Goal: Communication & Community: Answer question/provide support

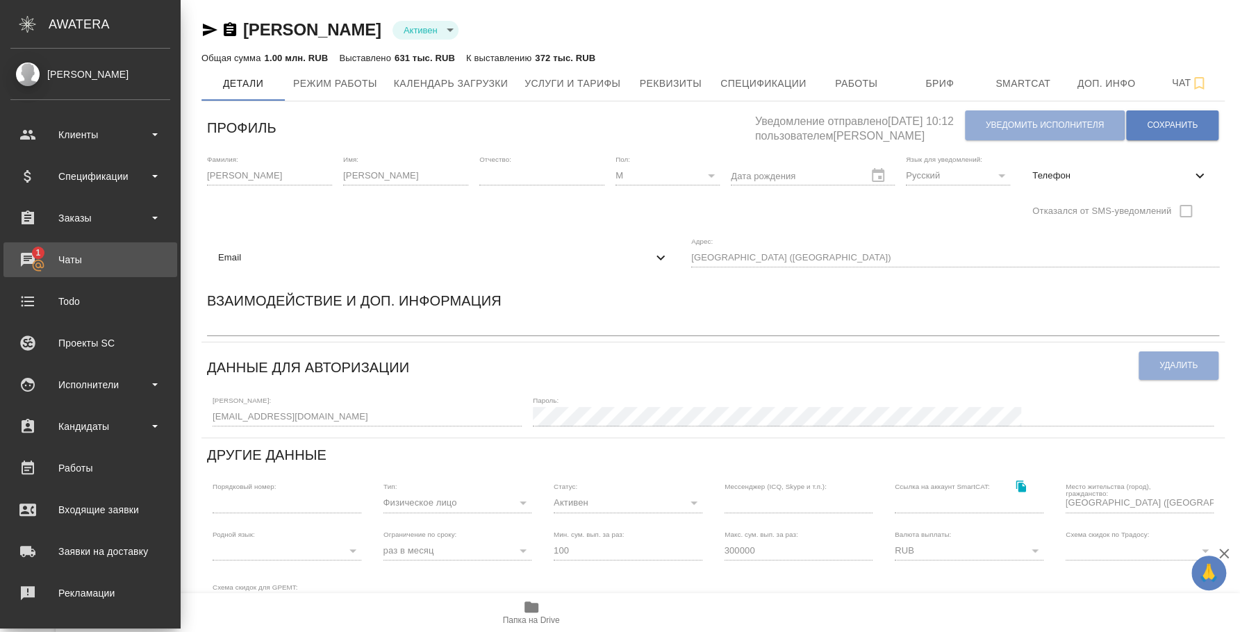
click at [41, 261] on div "Чаты" at bounding box center [90, 259] width 160 height 21
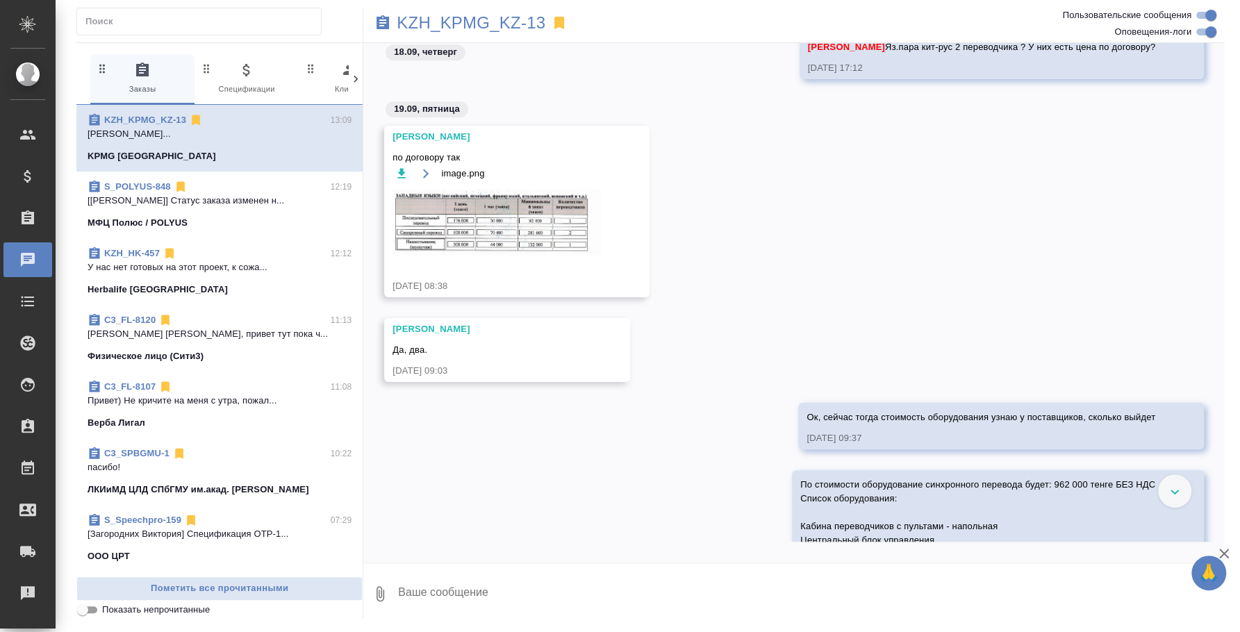
scroll to position [434, 0]
click at [507, 234] on img at bounding box center [497, 221] width 208 height 66
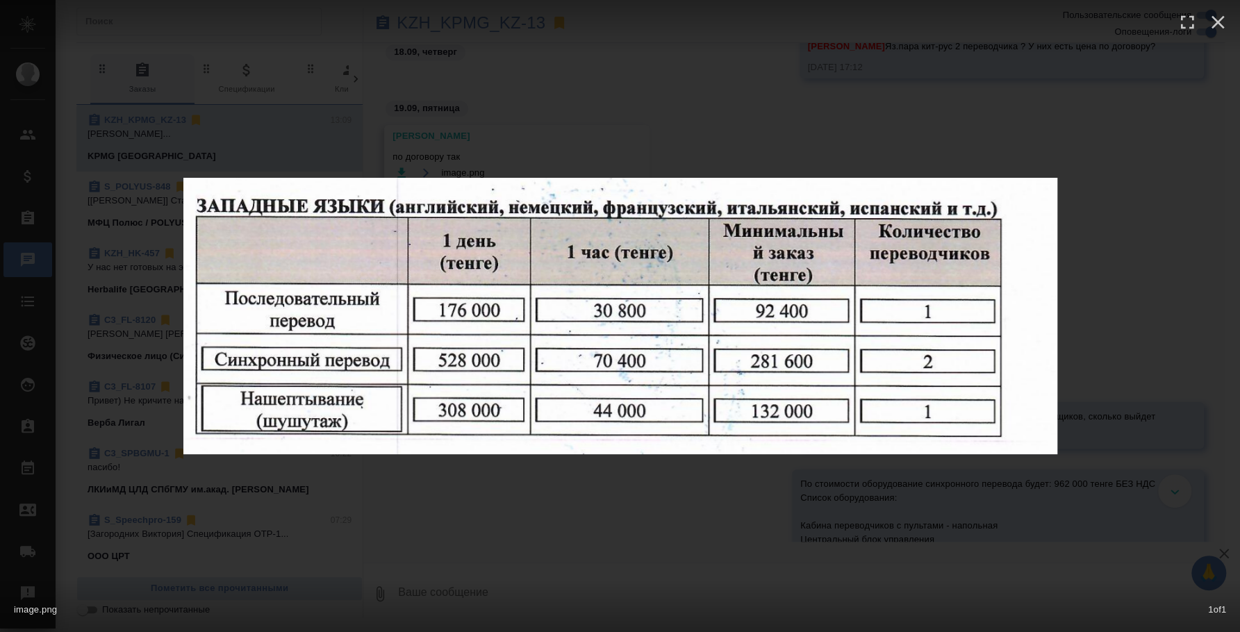
click at [1147, 509] on div "image.png 1 of 1" at bounding box center [620, 316] width 1240 height 632
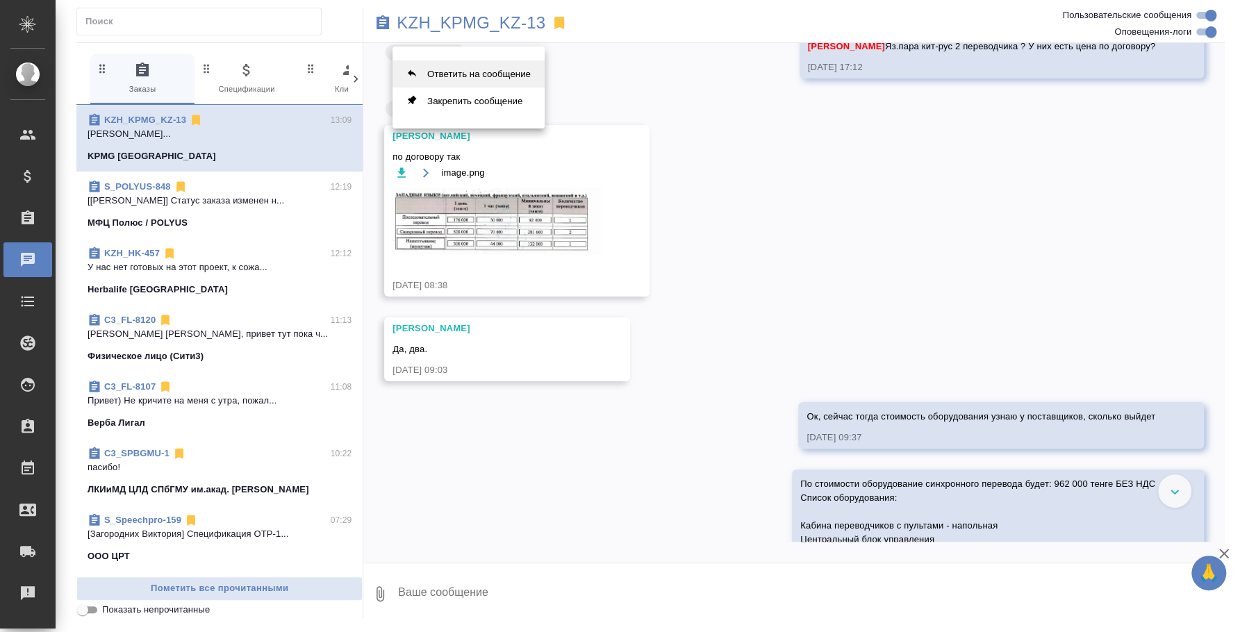
click at [496, 66] on button "Ответить на сообщение" at bounding box center [469, 73] width 152 height 27
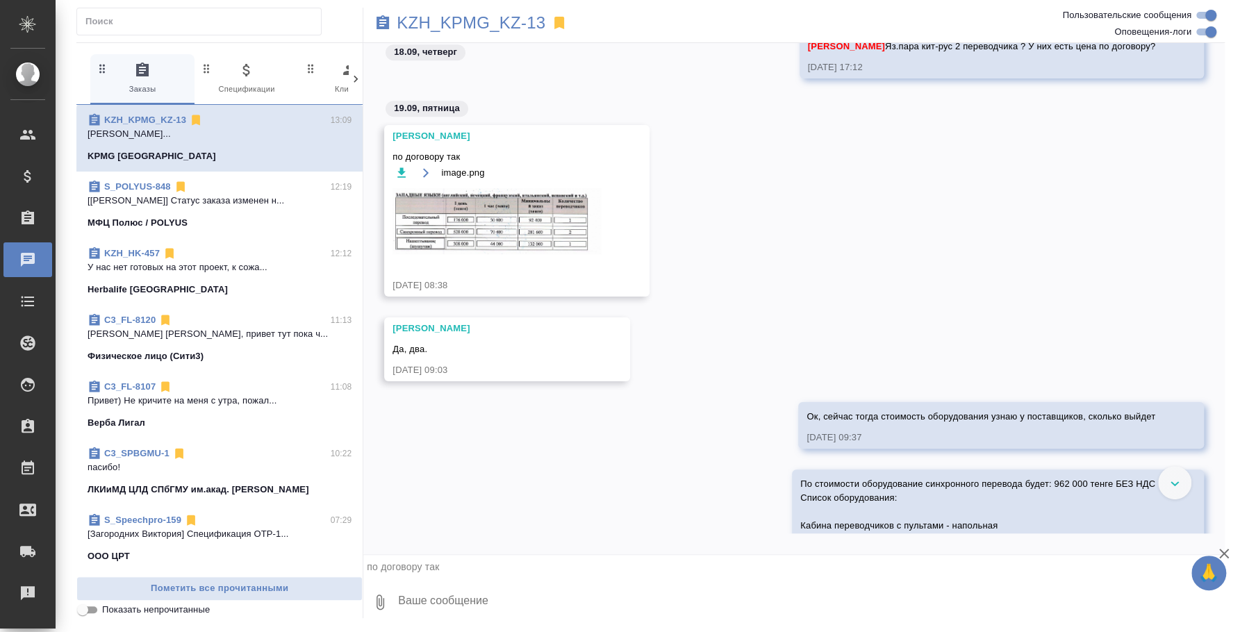
click at [495, 600] on textarea at bounding box center [811, 602] width 828 height 47
type textarea "Насколько я вижу по договору, цена указана там за 2 переводчиков"
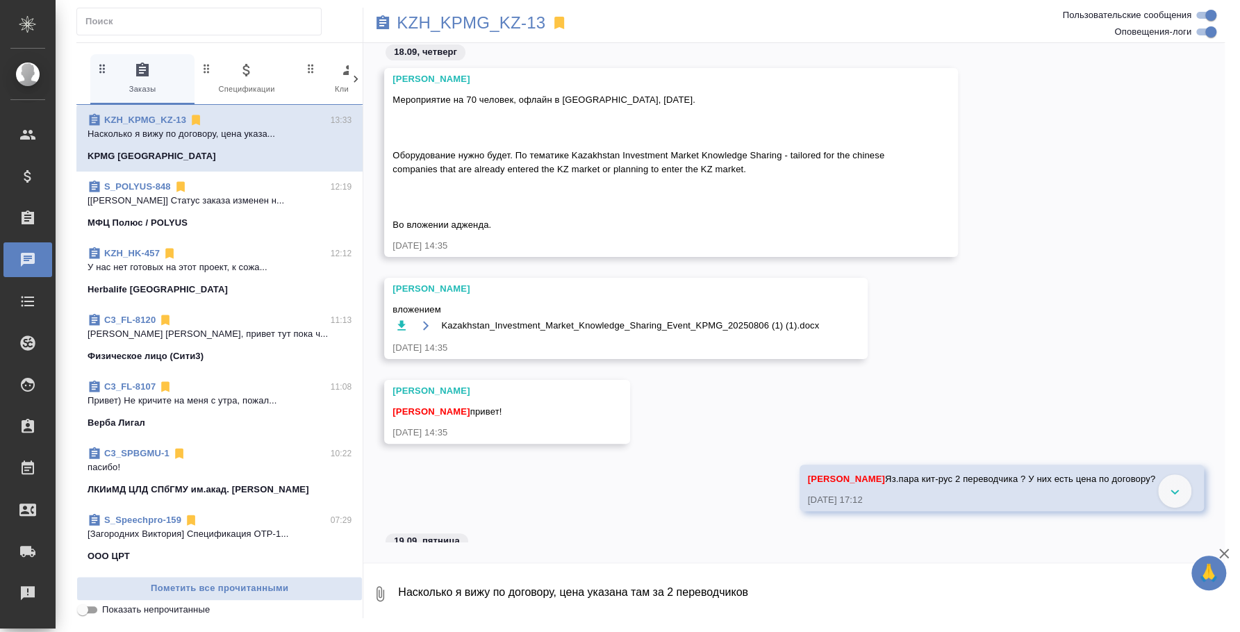
scroll to position [0, 0]
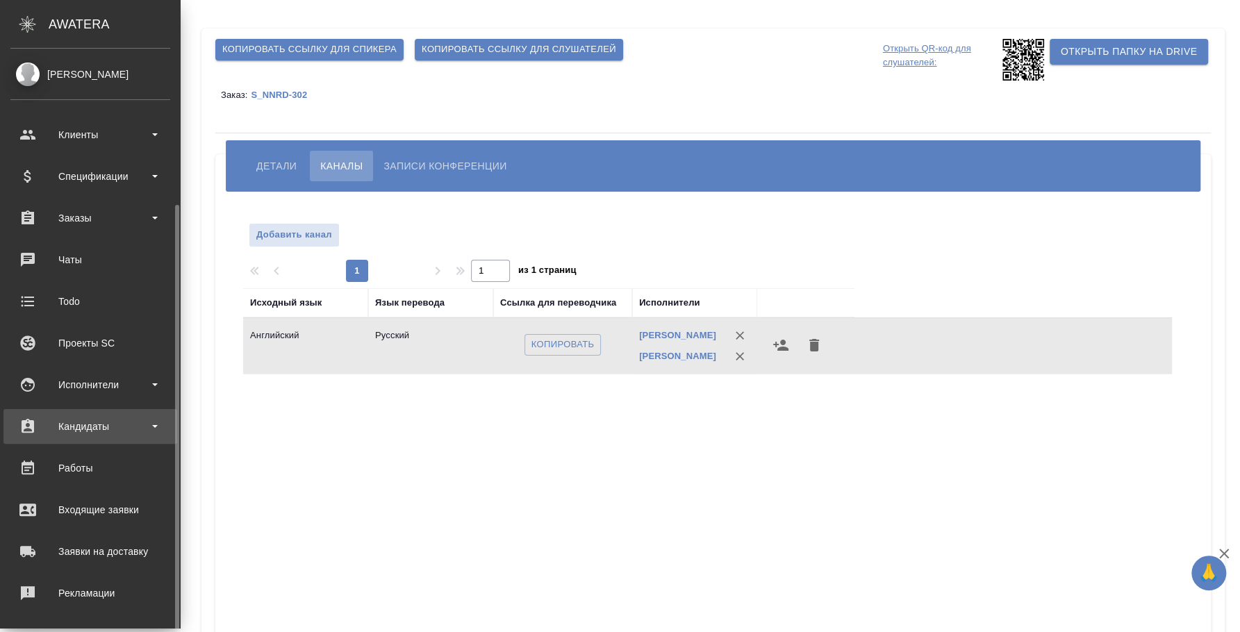
scroll to position [86, 0]
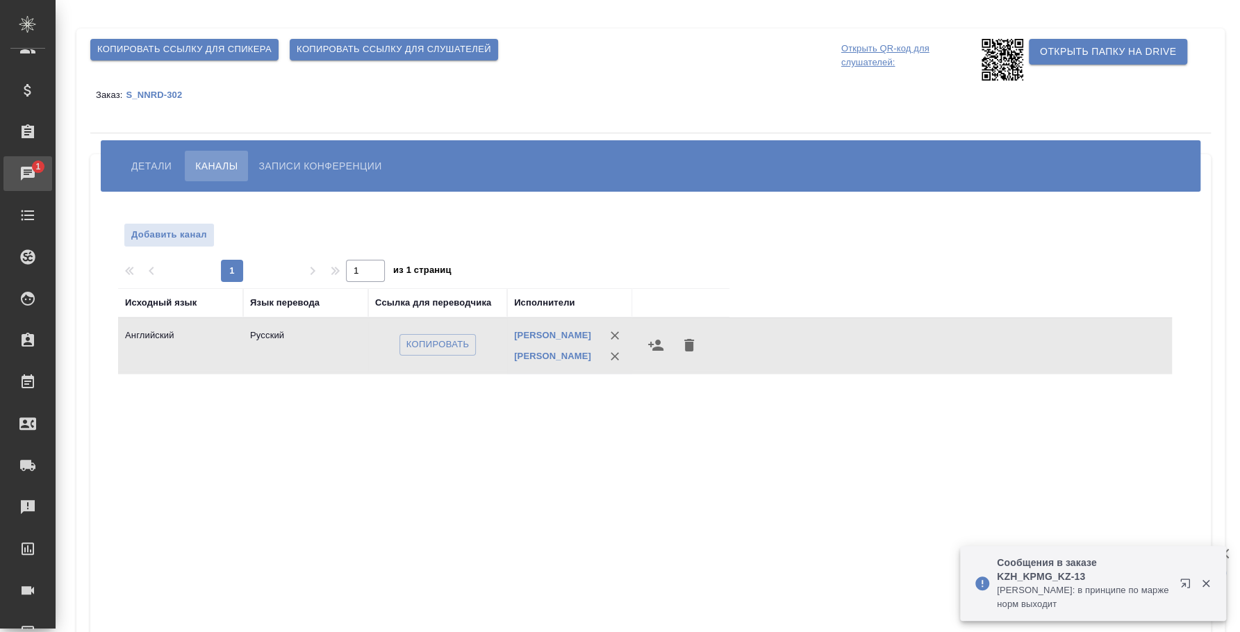
click at [28, 173] on div "Чаты" at bounding box center [10, 173] width 35 height 21
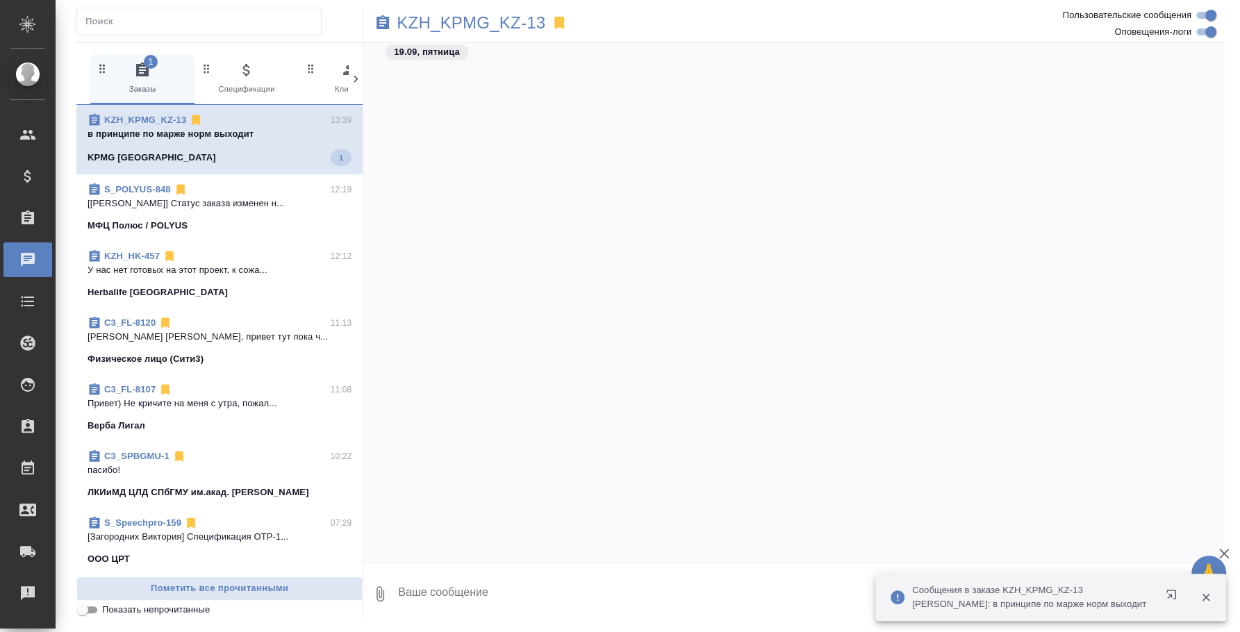
scroll to position [5318, 0]
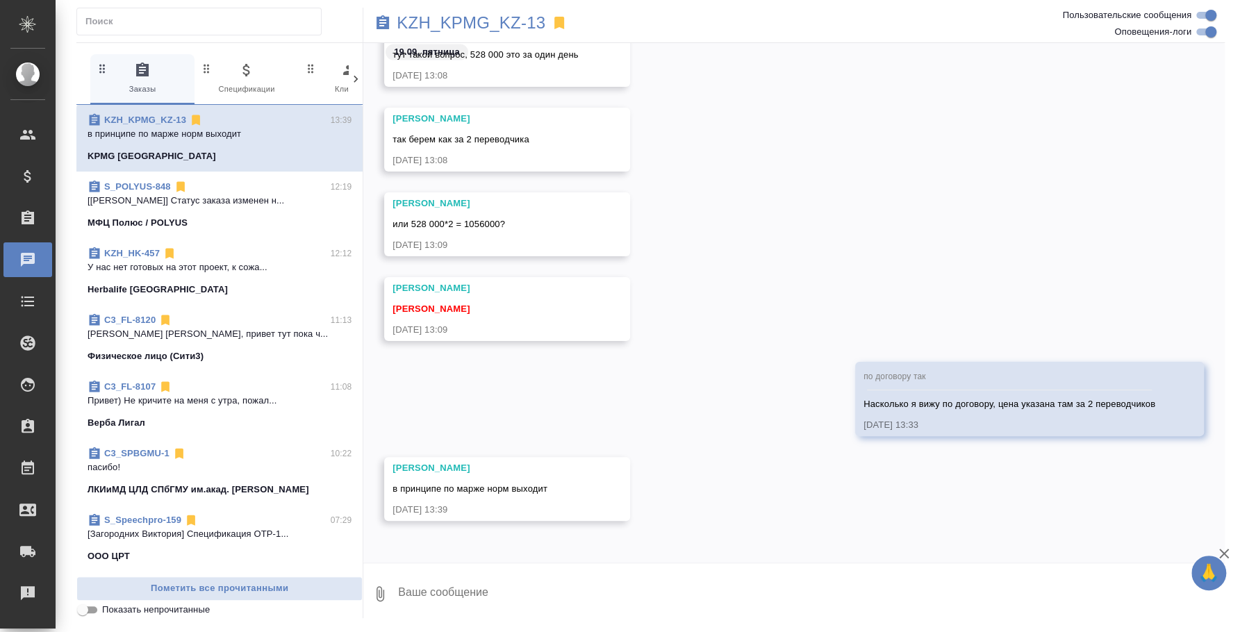
click at [560, 608] on textarea at bounding box center [811, 594] width 828 height 47
type textarea "По какой маже?"
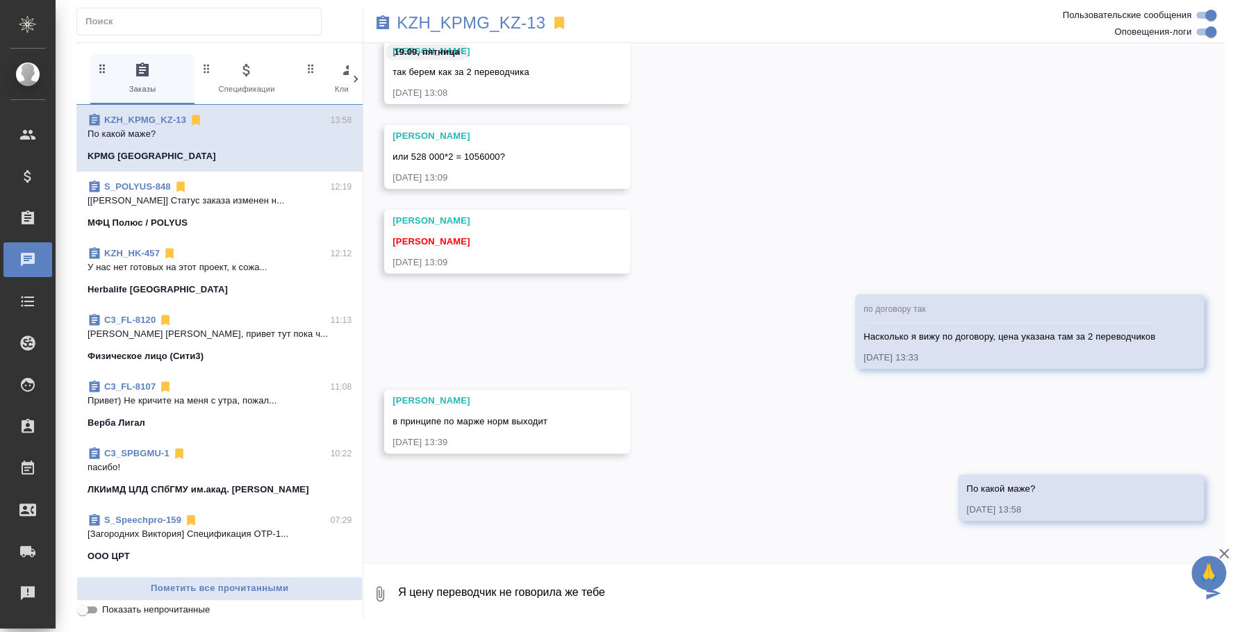
type textarea "Я цену переводчик не говорила же тебе"
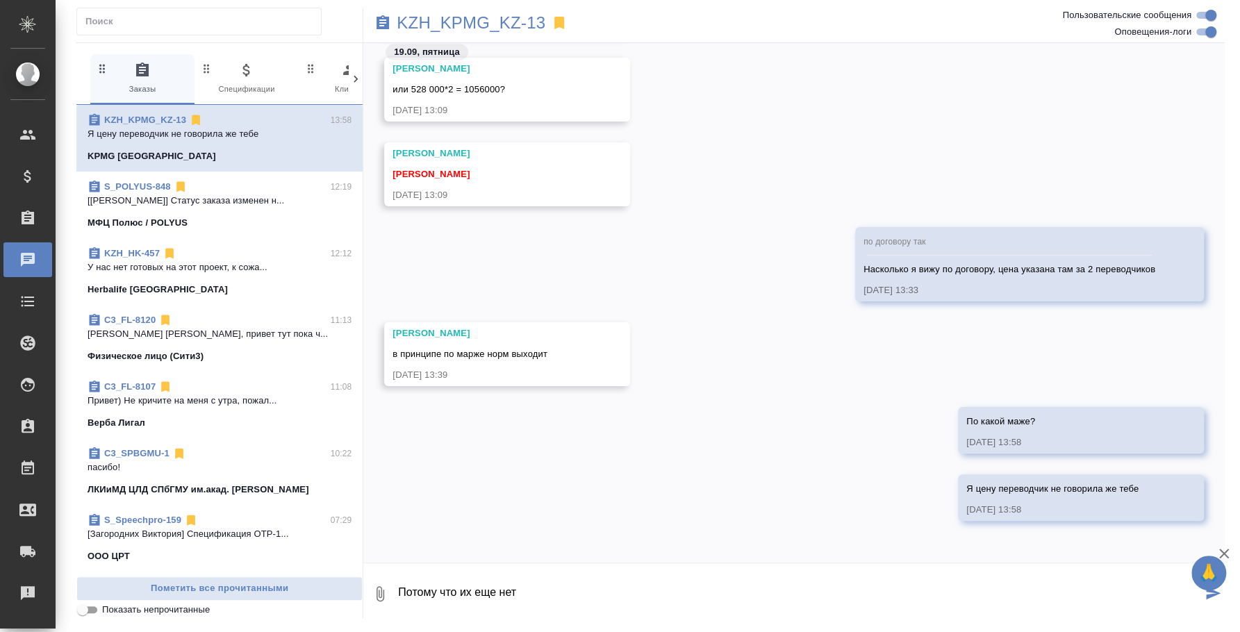
type textarea "Потому что их еще нет"
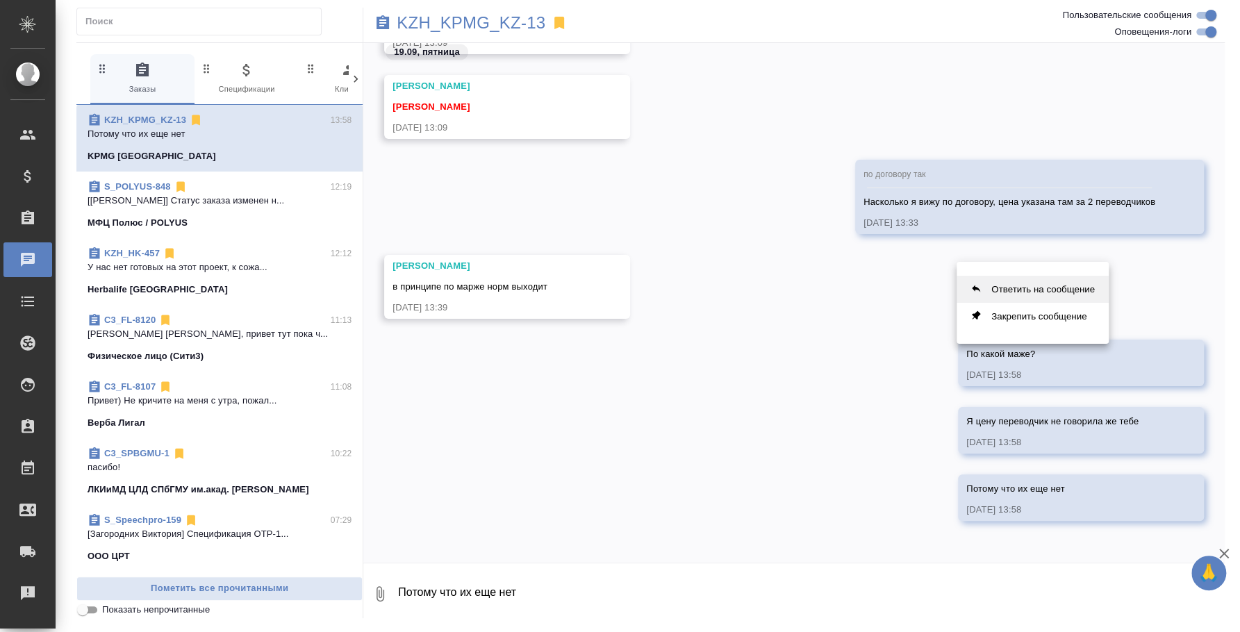
click at [1004, 297] on button "Ответить на сообщение" at bounding box center [1033, 289] width 152 height 27
click at [639, 583] on textarea "Потому что их еще нет" at bounding box center [811, 602] width 828 height 47
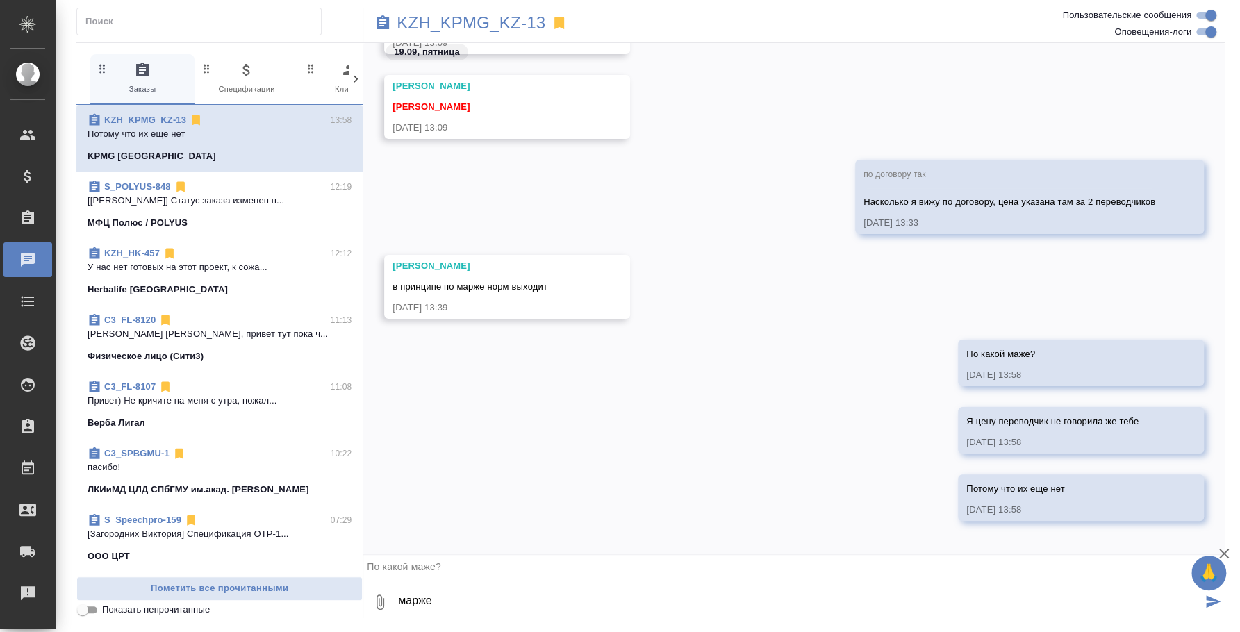
type textarea "марже"
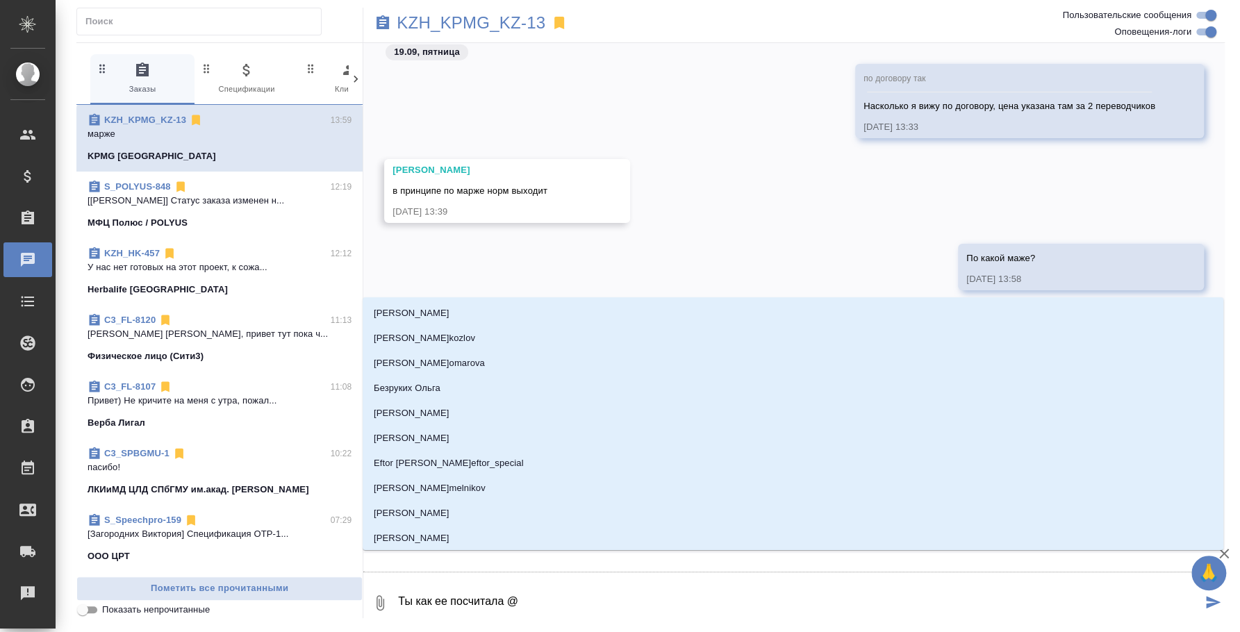
type textarea "Ты как ее посчитала @r"
type input "r"
type textarea "Ты как ее посчитала @r'j"
type input "r'j"
type textarea "Ты как ее посчитала @r'ji"
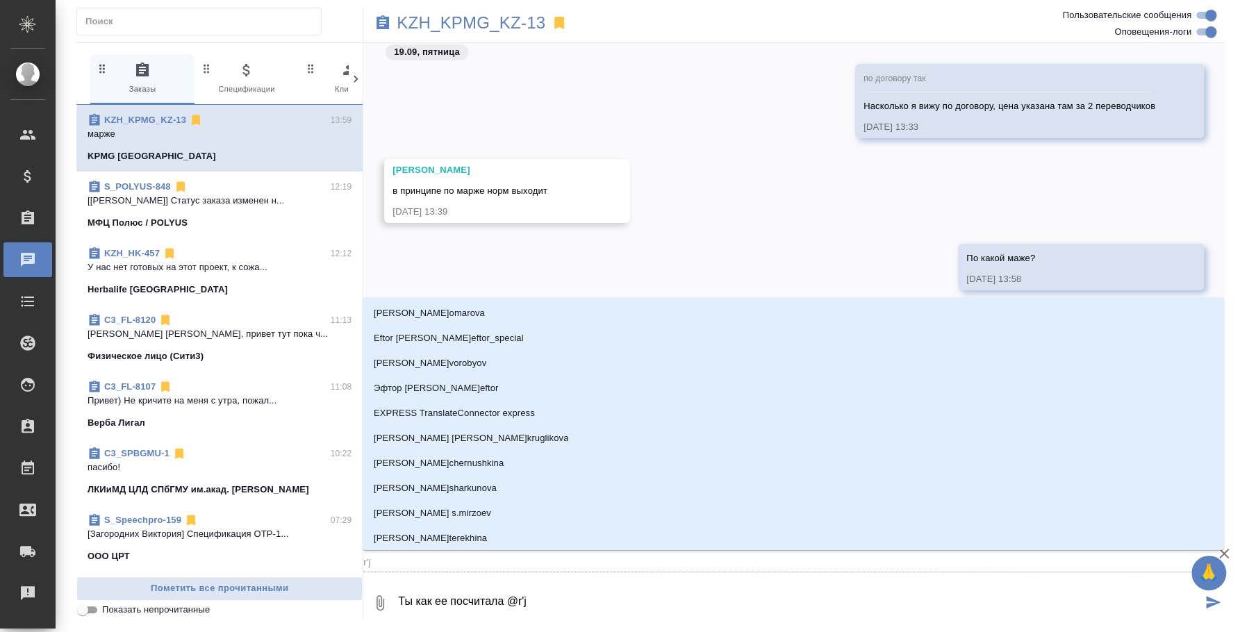
type input "r'ji"
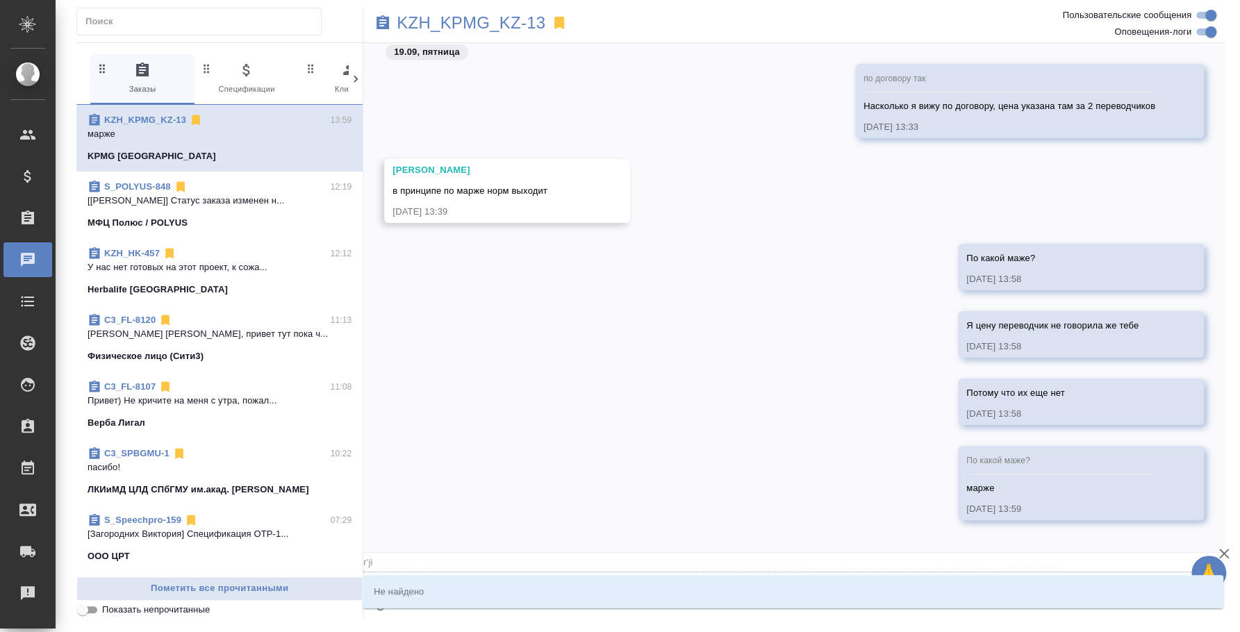
type textarea "Ты как ее посчитала @r'ji't"
type input "r'ji't"
type textarea "Ты как ее посчитала @r'ji"
type input "r'ji"
type textarea "Ты как ее посчитала @r'j"
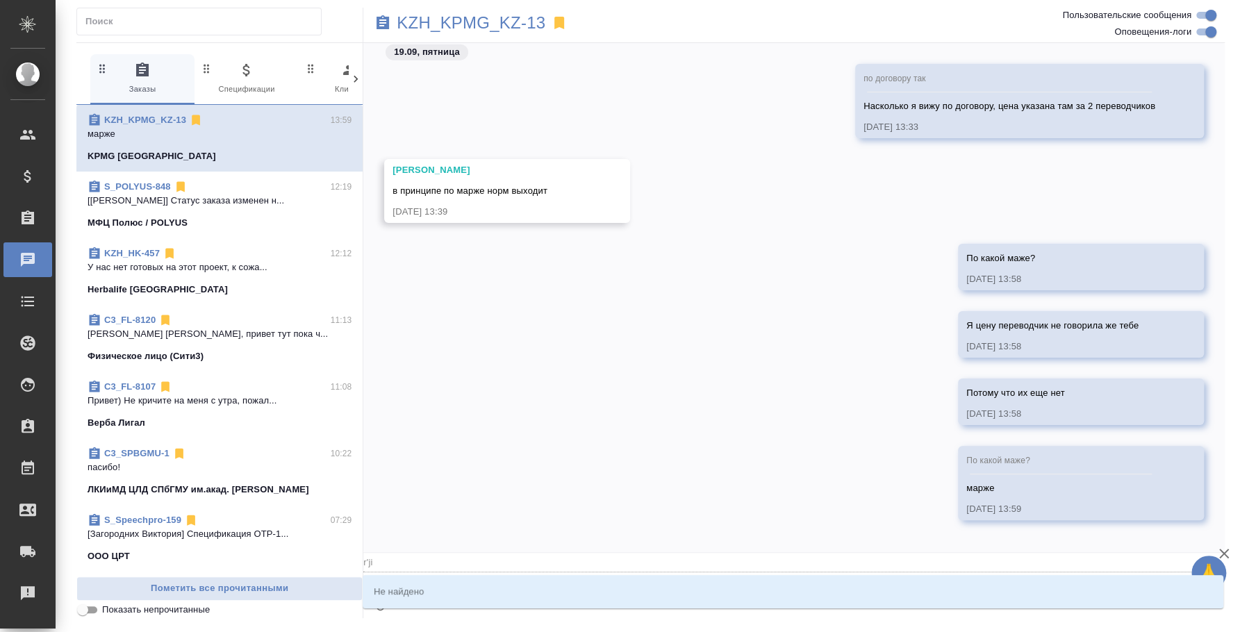
type input "r'j"
type textarea "Ты как ее посчитала @r"
type input "r"
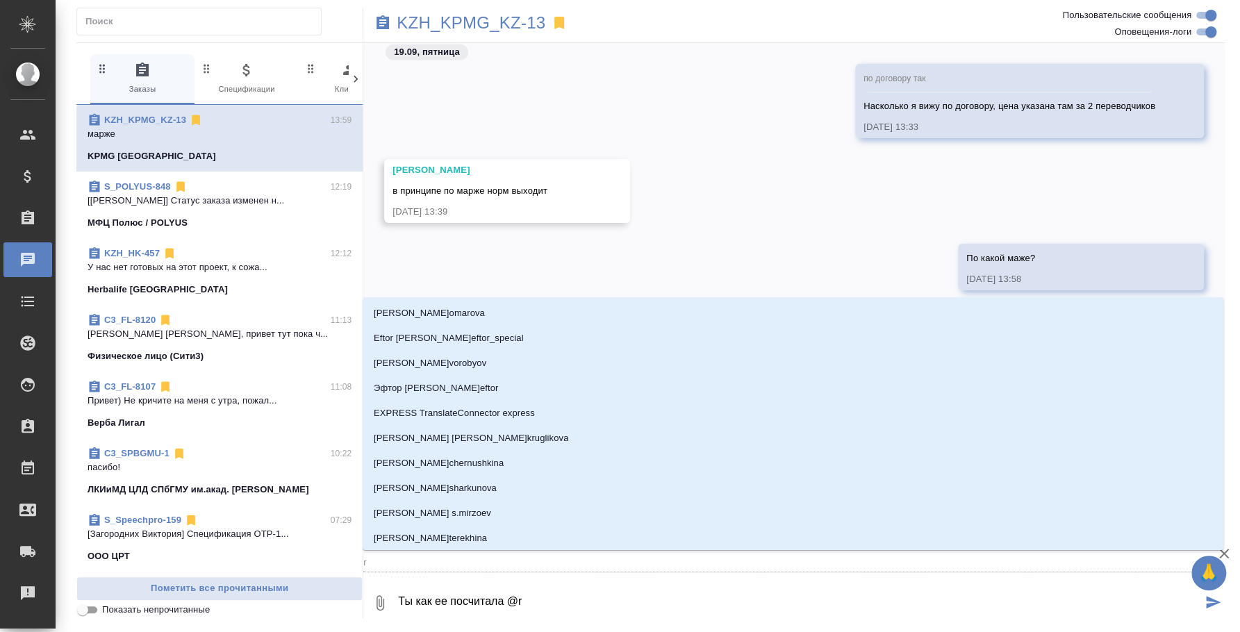
type textarea "Ты как ее посчитала @"
type textarea "Ты как ее посчитала @к"
type input "к"
type textarea "Ты как ее посчитала @ко"
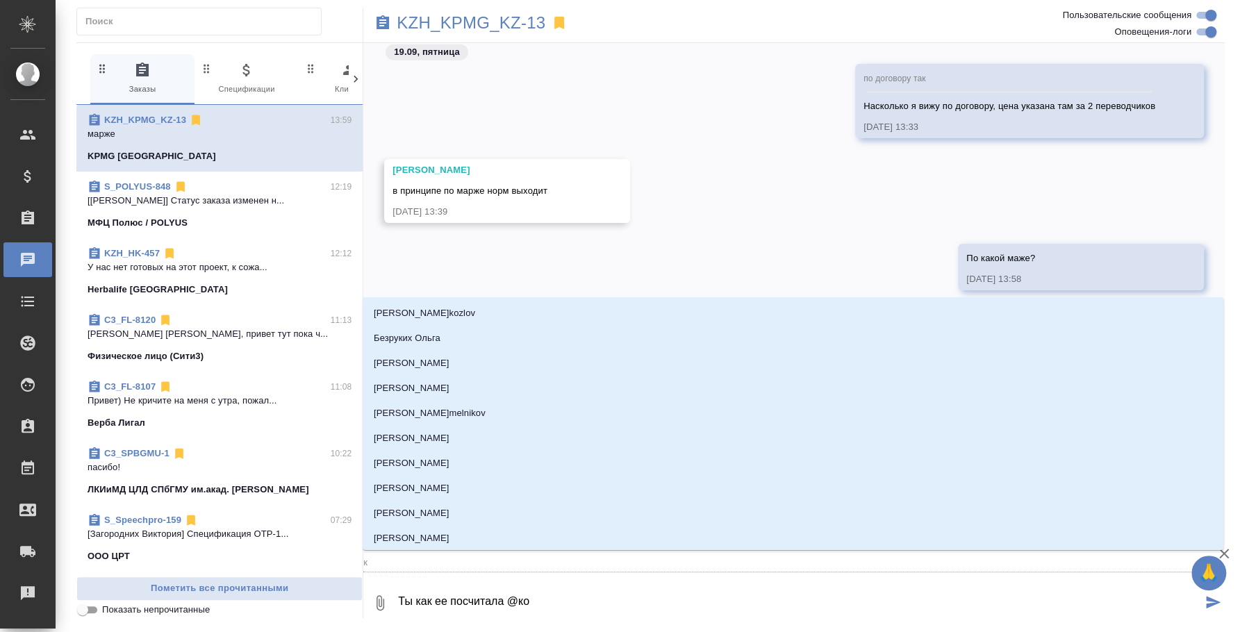
type input "ко"
type textarea "Ты как ее посчитала @кош"
type input "кош"
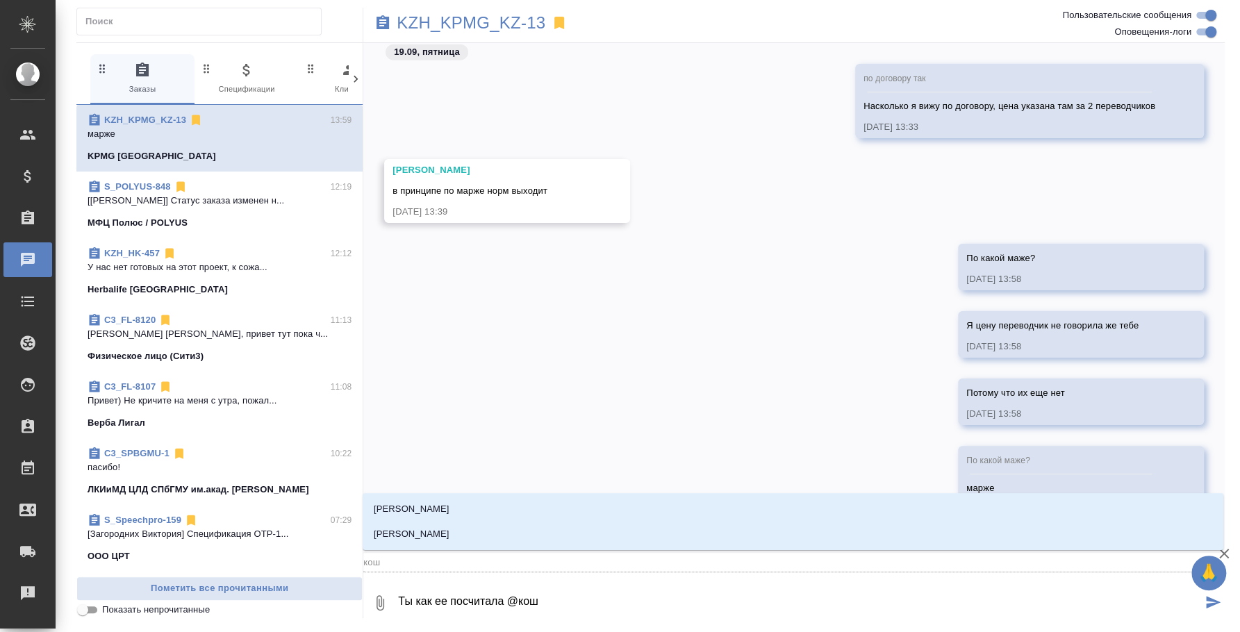
type textarea "Ты как ее посчитала @коше"
type input "коше"
click at [568, 531] on li "Кошербаева Назерке" at bounding box center [793, 534] width 861 height 25
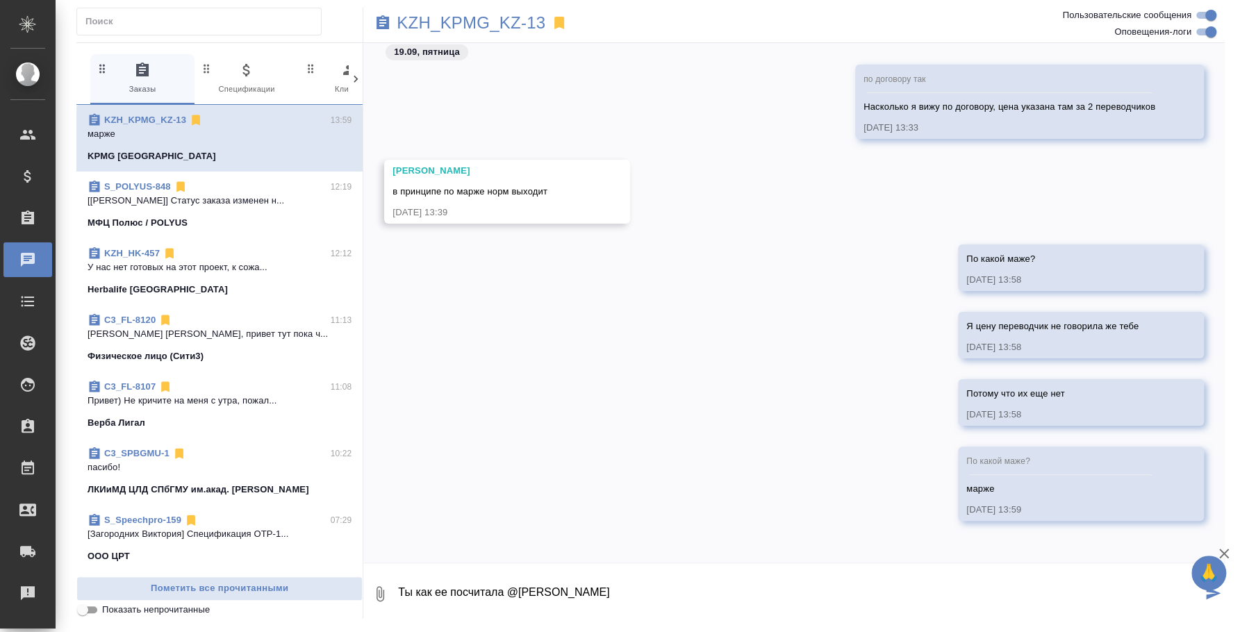
type textarea "Ты как ее посчитала @Кошербаева Назерке"
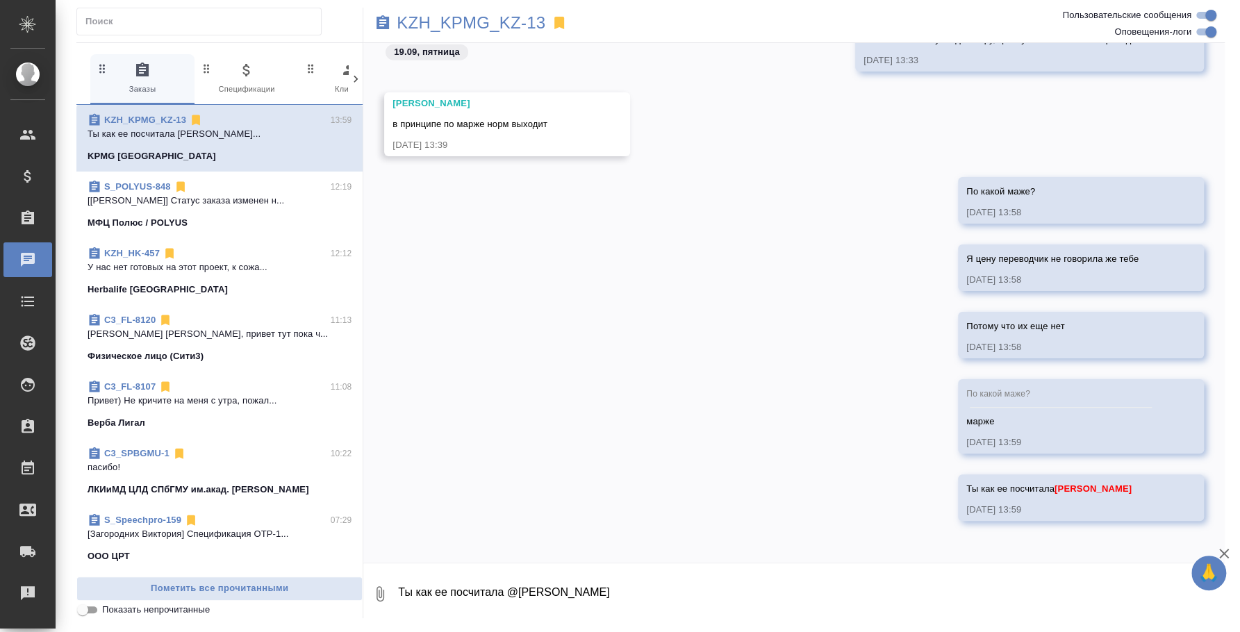
click at [193, 272] on p "У нас нет готовых на этот проект, к сожа..." at bounding box center [220, 268] width 264 height 14
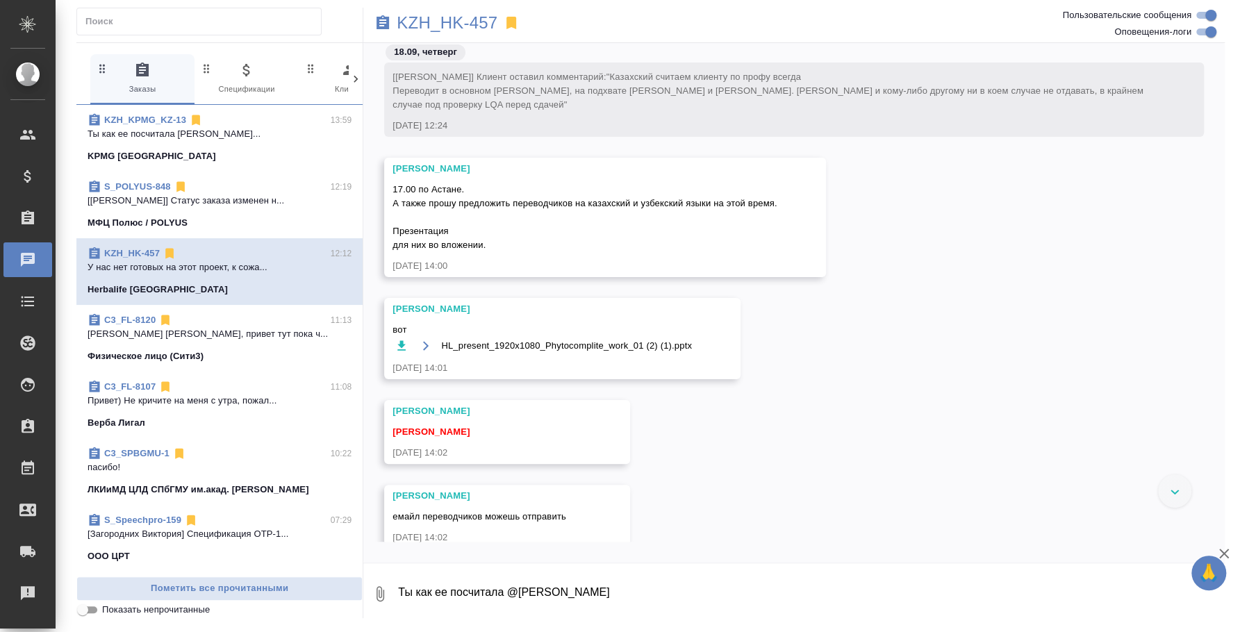
scroll to position [0, 0]
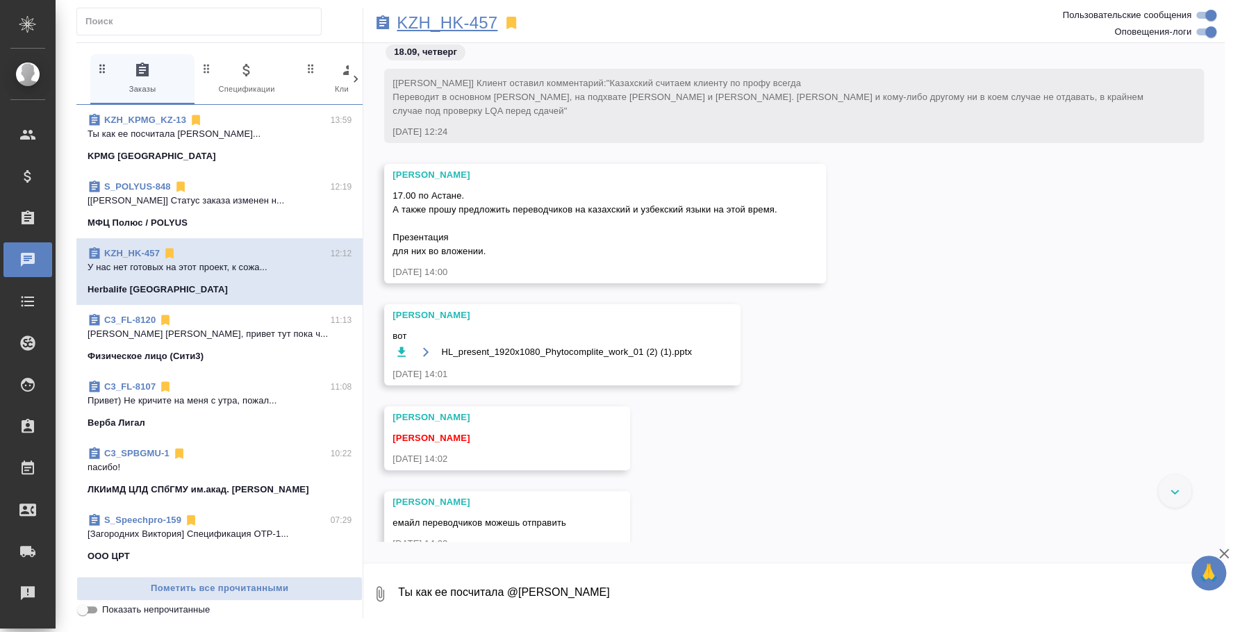
click at [460, 25] on p "KZH_HK-457" at bounding box center [447, 23] width 101 height 14
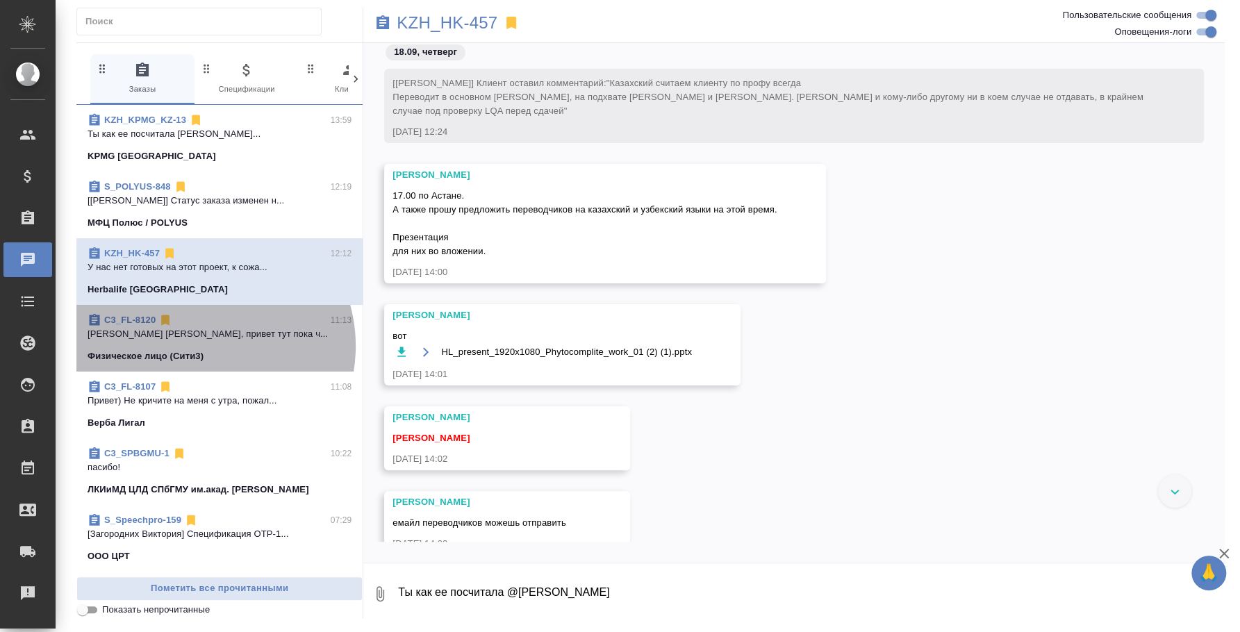
click at [199, 346] on span "C3_FL-8120 11:13 Ильина Екатерина Катя, привет тут пока ч... Физическое лицо (С…" at bounding box center [220, 338] width 264 height 50
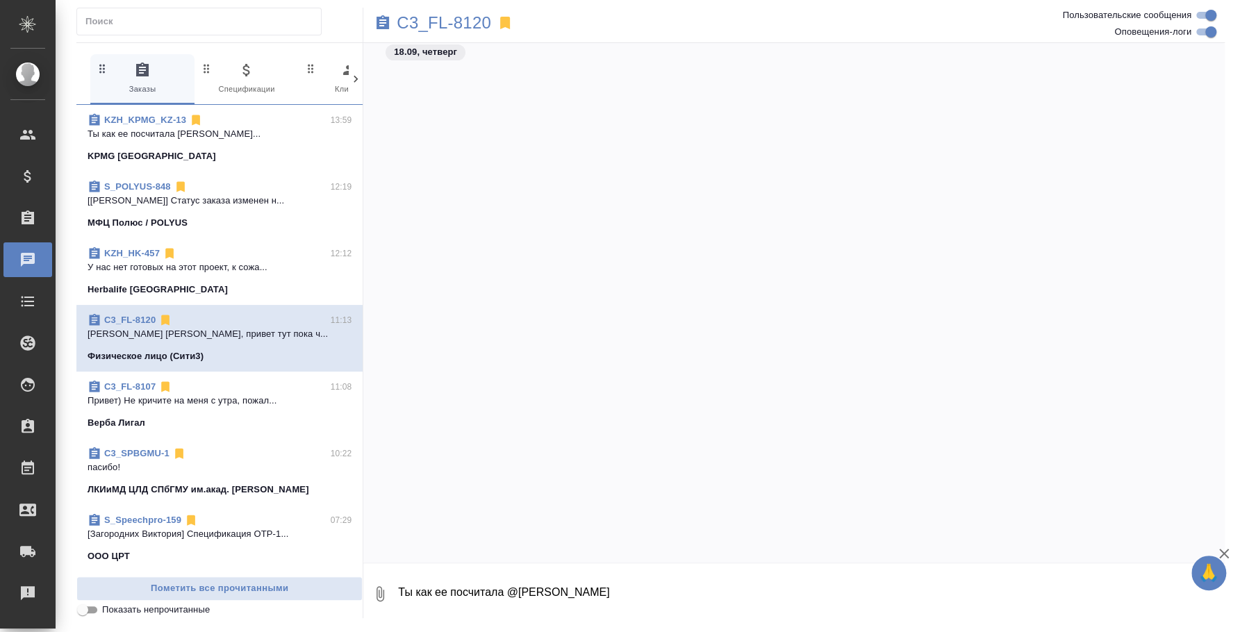
scroll to position [1747, 0]
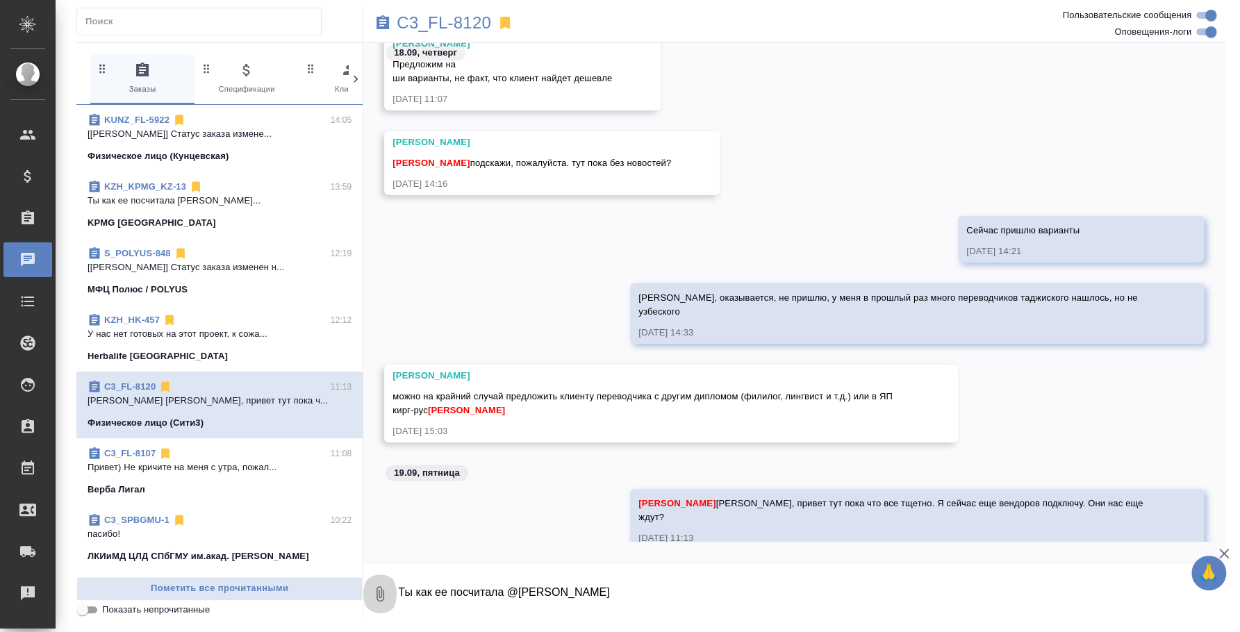
click at [379, 589] on icon "button" at bounding box center [380, 594] width 17 height 17
click at [302, 527] on span "С локального диска" at bounding box center [267, 520] width 95 height 17
click at [0, 0] on input "С локального диска" at bounding box center [0, 0] width 0 height 0
click at [520, 594] on textarea "Ты как ее посчитала @Кошербаева Назерке" at bounding box center [799, 594] width 805 height 47
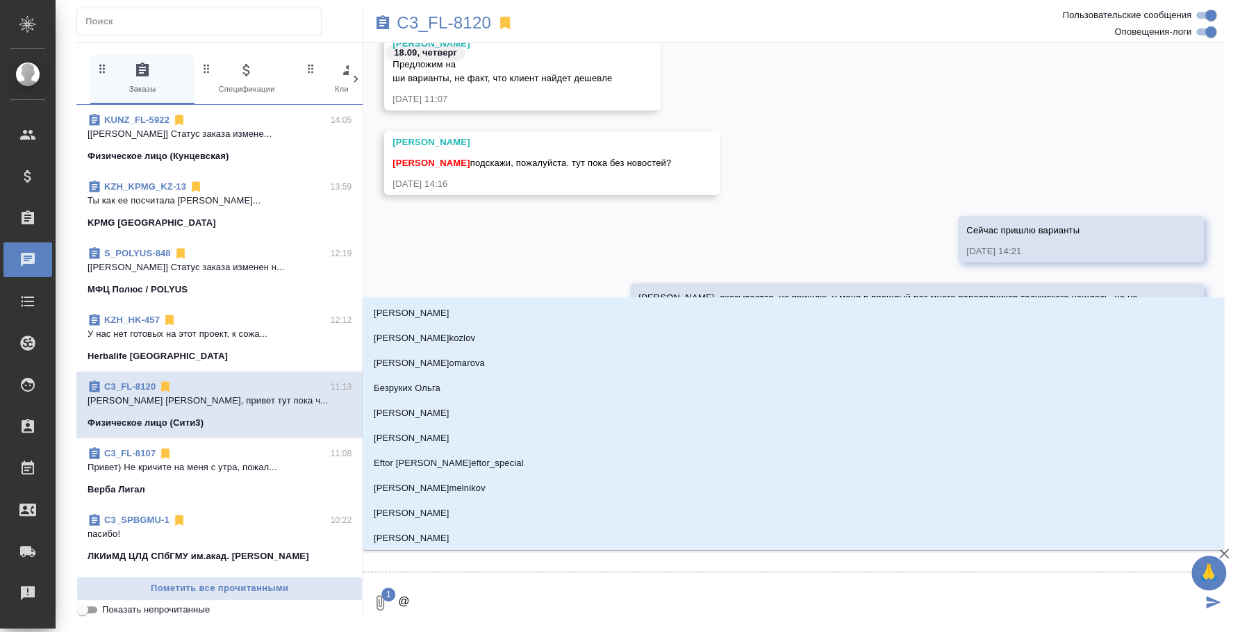
type textarea "@b"
type input "b"
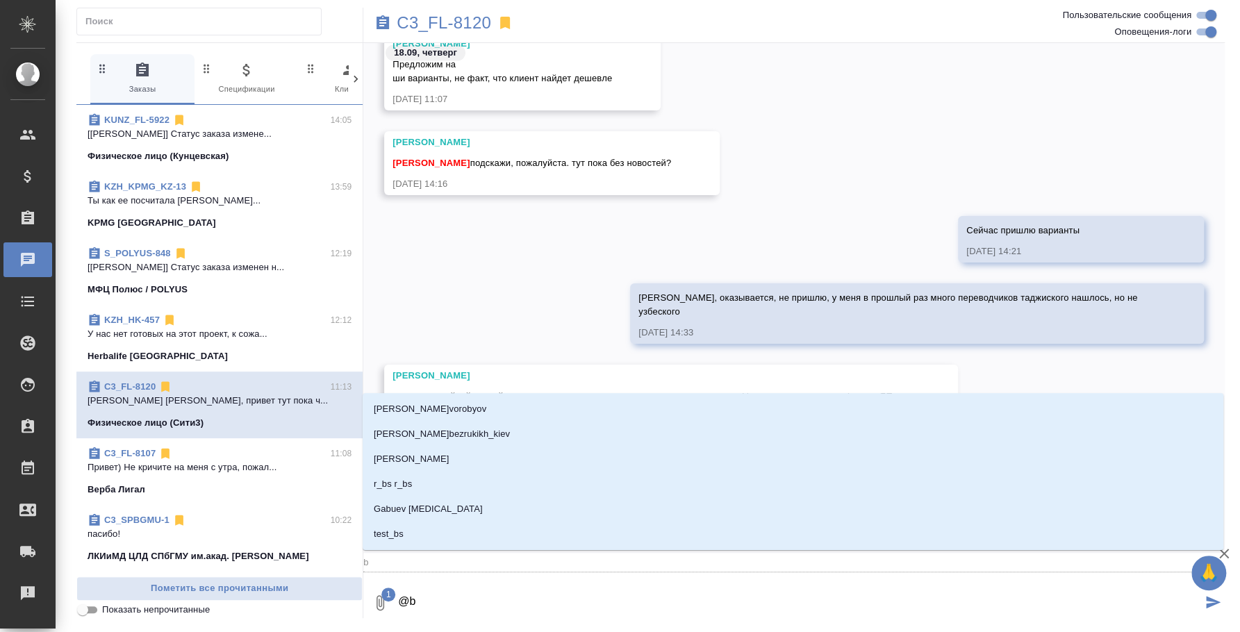
type textarea "@"
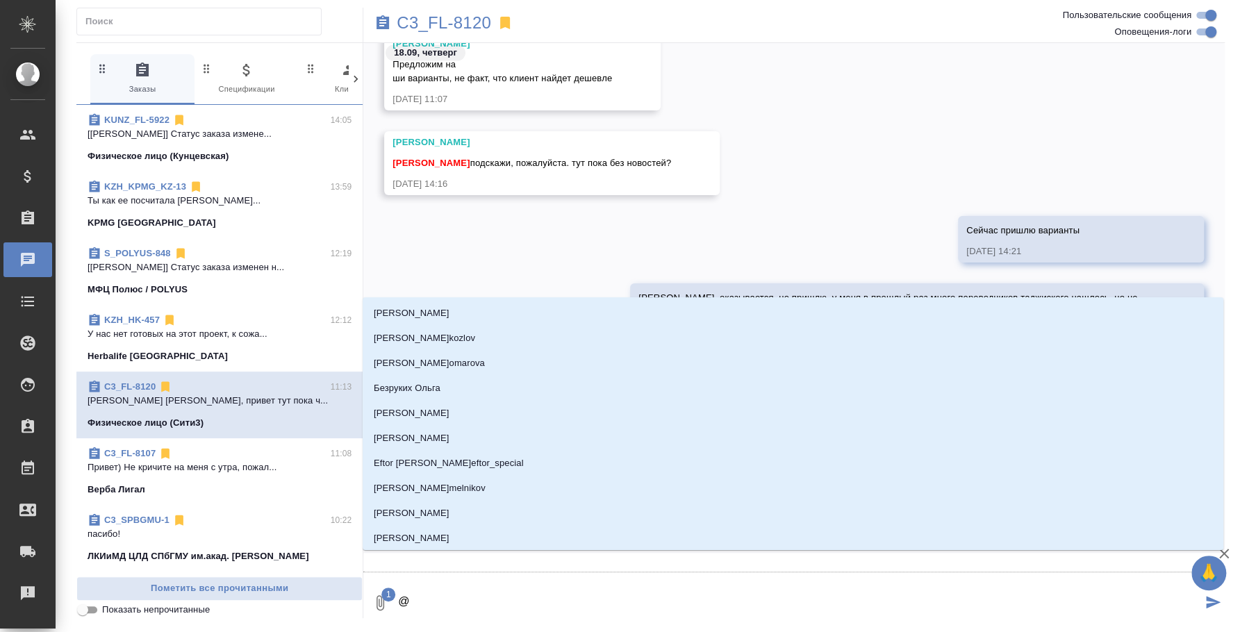
type textarea "@и"
type input "и"
type textarea "@иль"
type input "иль"
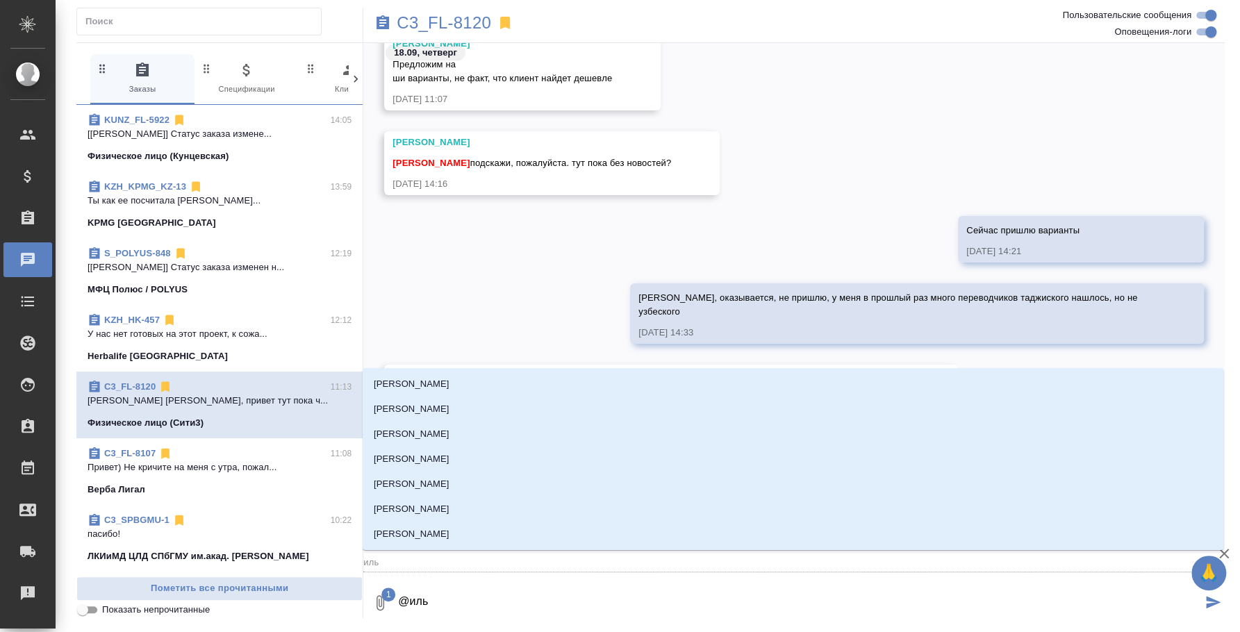
type textarea "@ильи"
type input "ильи"
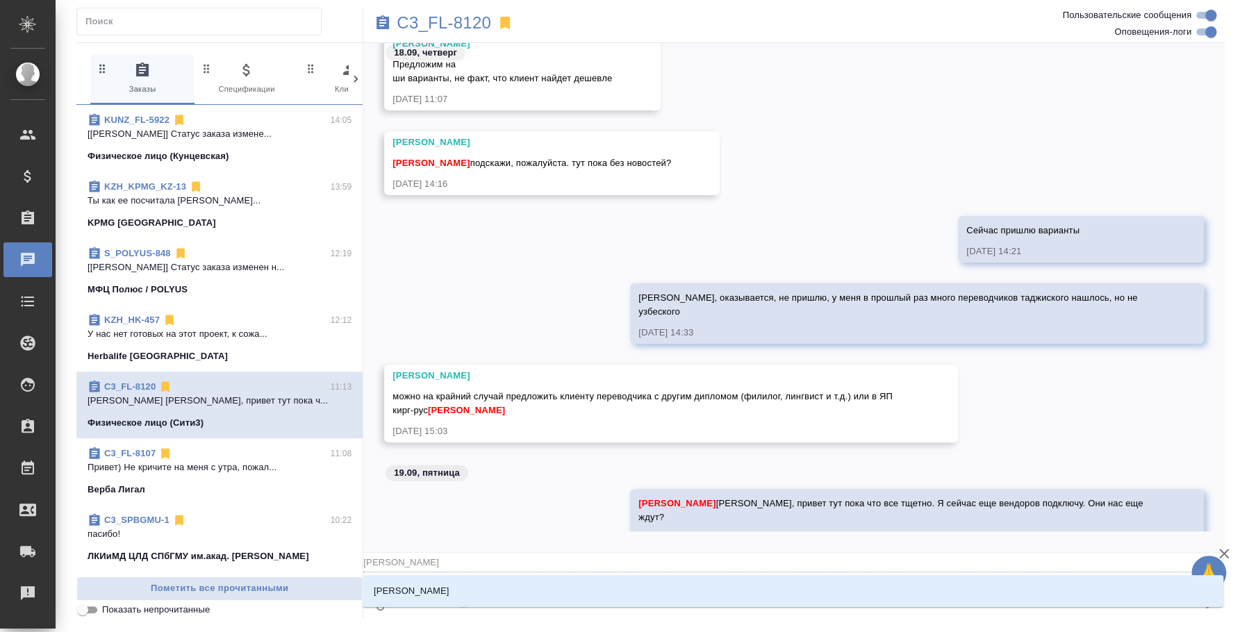
type textarea "@ильин"
type input "ильин"
click at [463, 582] on li "Ильина Екатерина" at bounding box center [793, 591] width 861 height 25
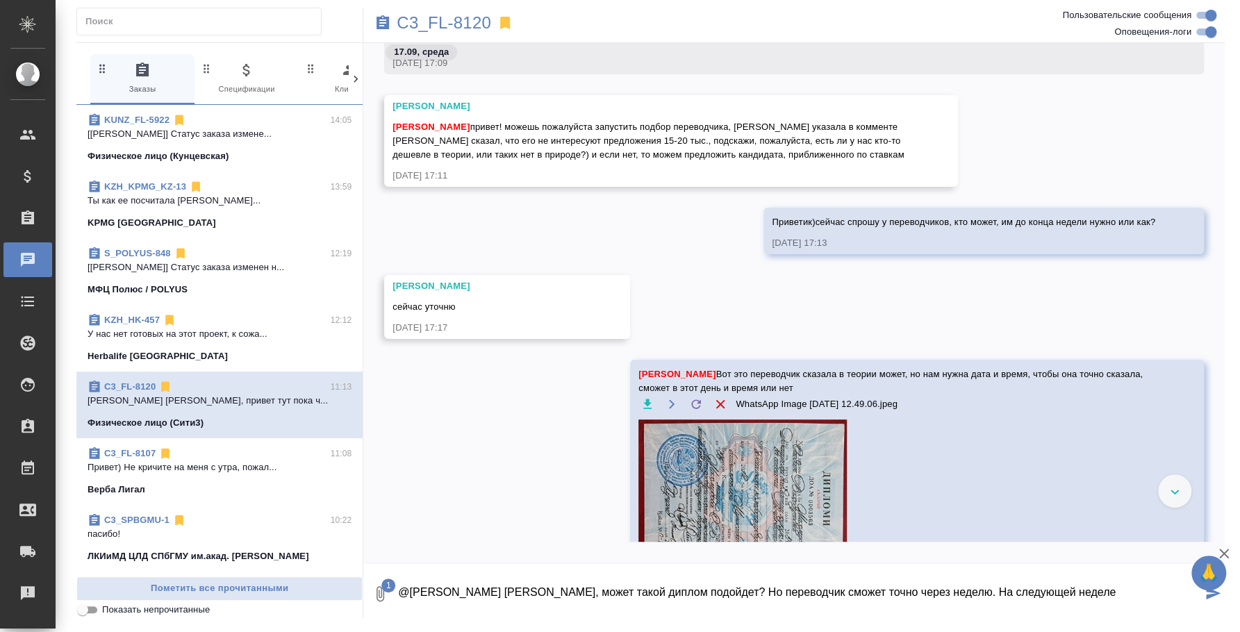
scroll to position [301, 0]
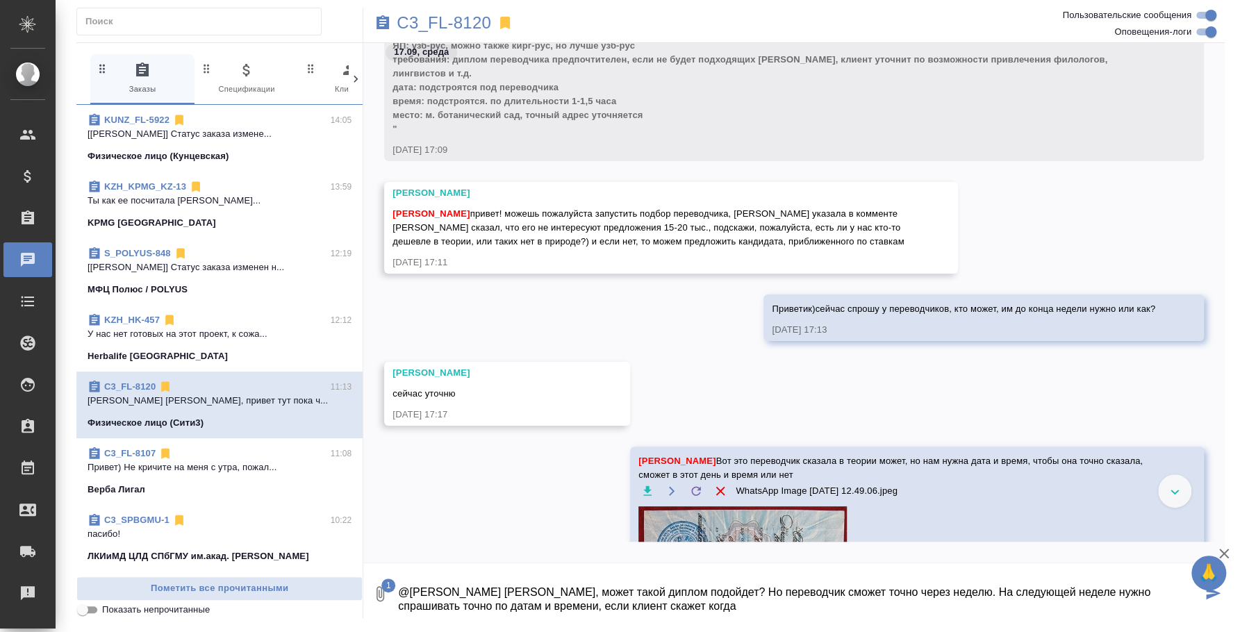
type textarea "@Ильина Екатерина Катя, может такой диплом подойдет? Но переводчик сможет точно…"
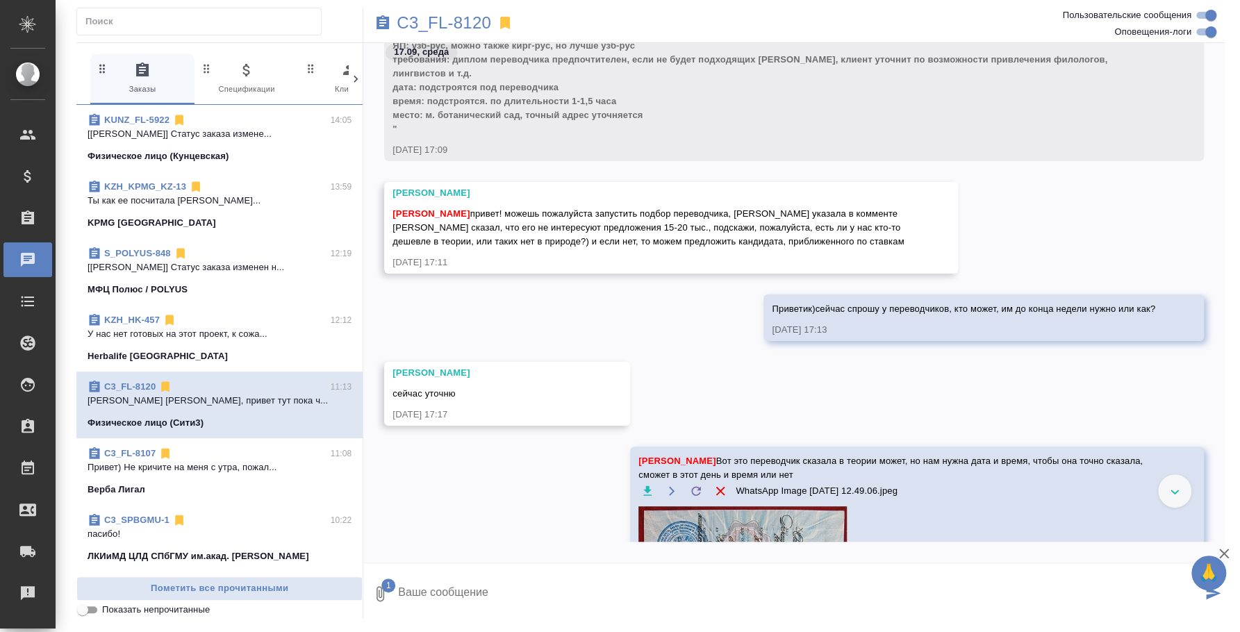
type textarea "Н"
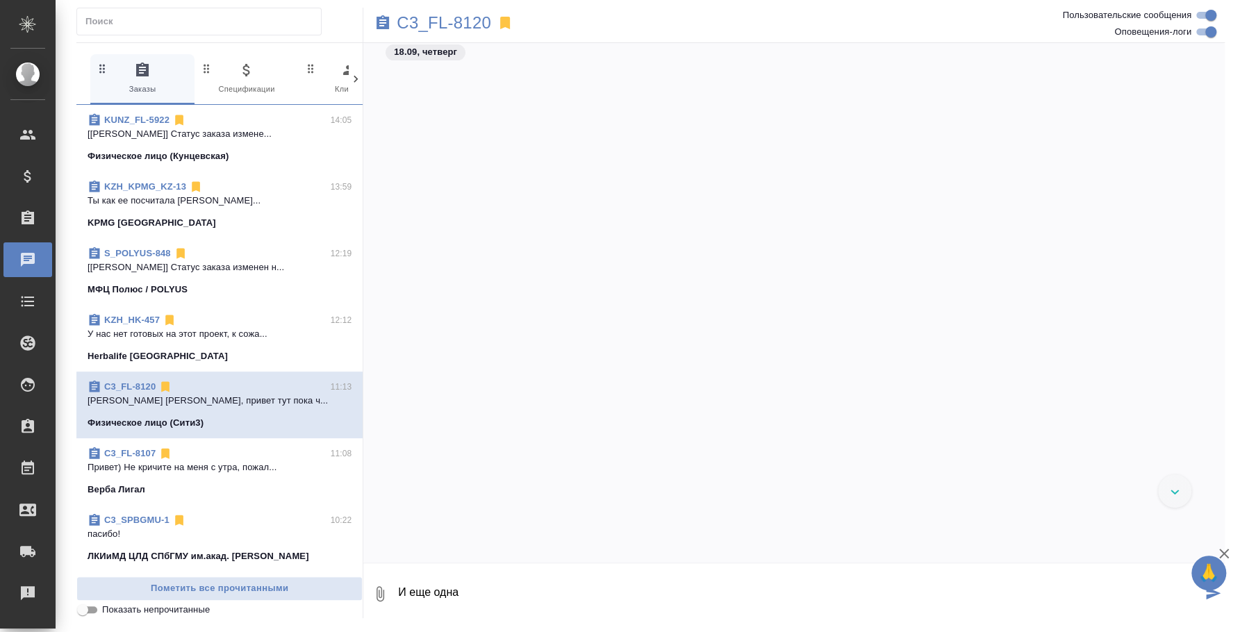
scroll to position [2405, 0]
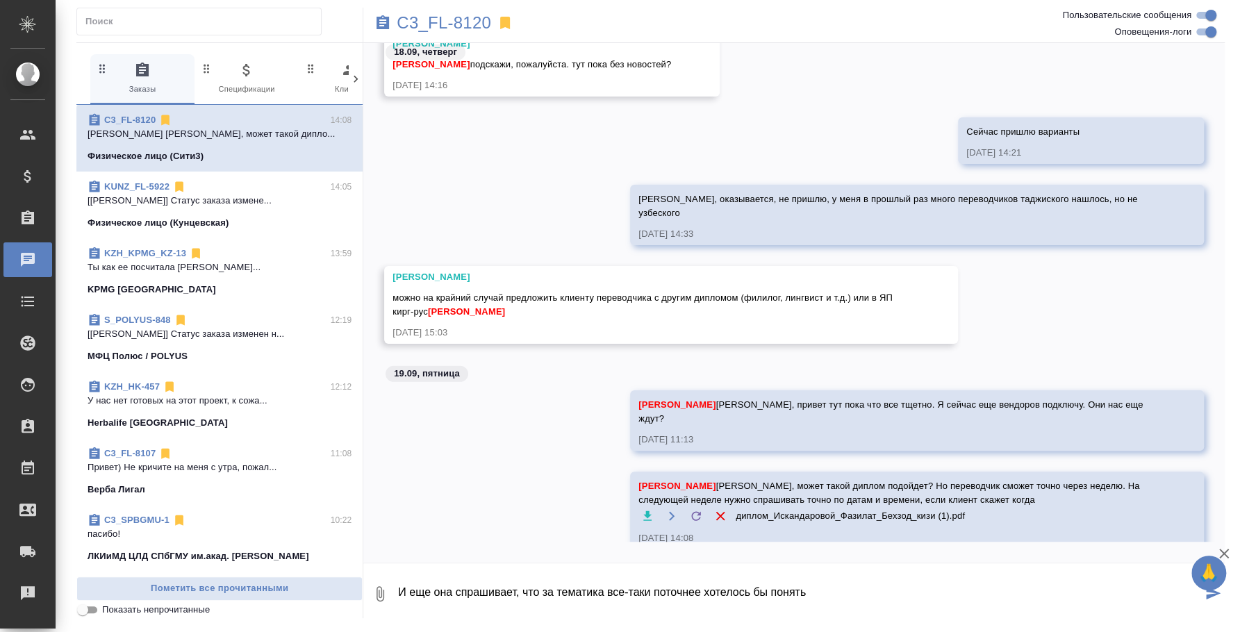
type textarea "И еще она спрашивает, что за тематика все-таки поточнее хотелось бы понять"
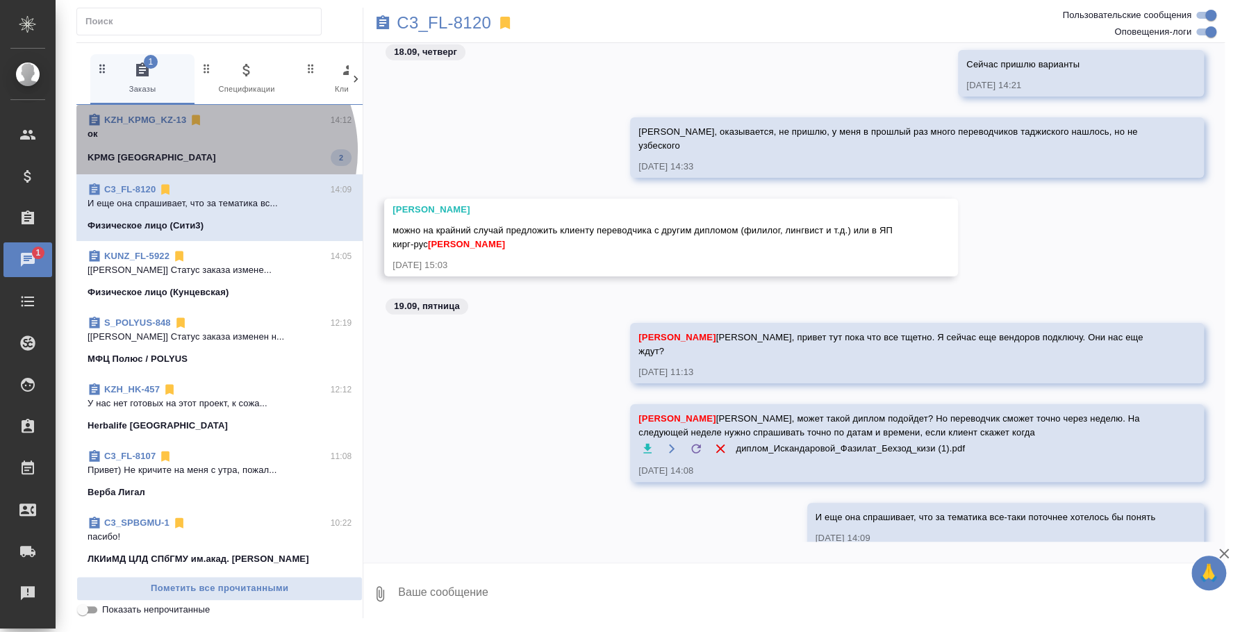
click at [211, 151] on div "KPMG Kazakhstan 2" at bounding box center [220, 157] width 264 height 17
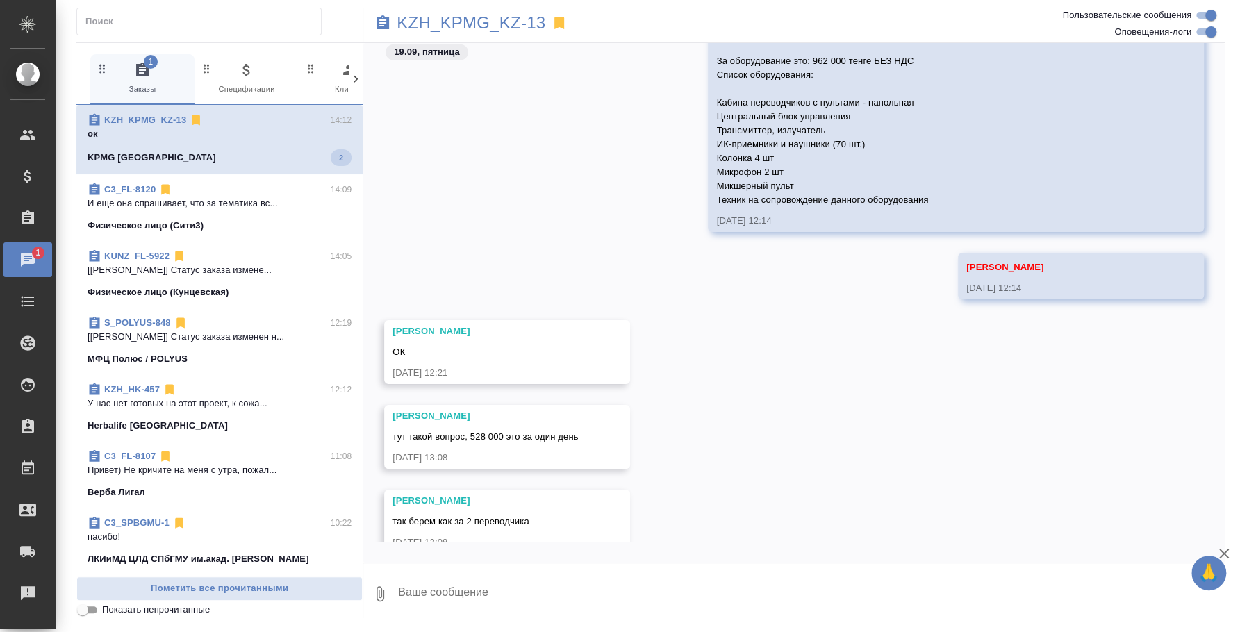
scroll to position [3630, 0]
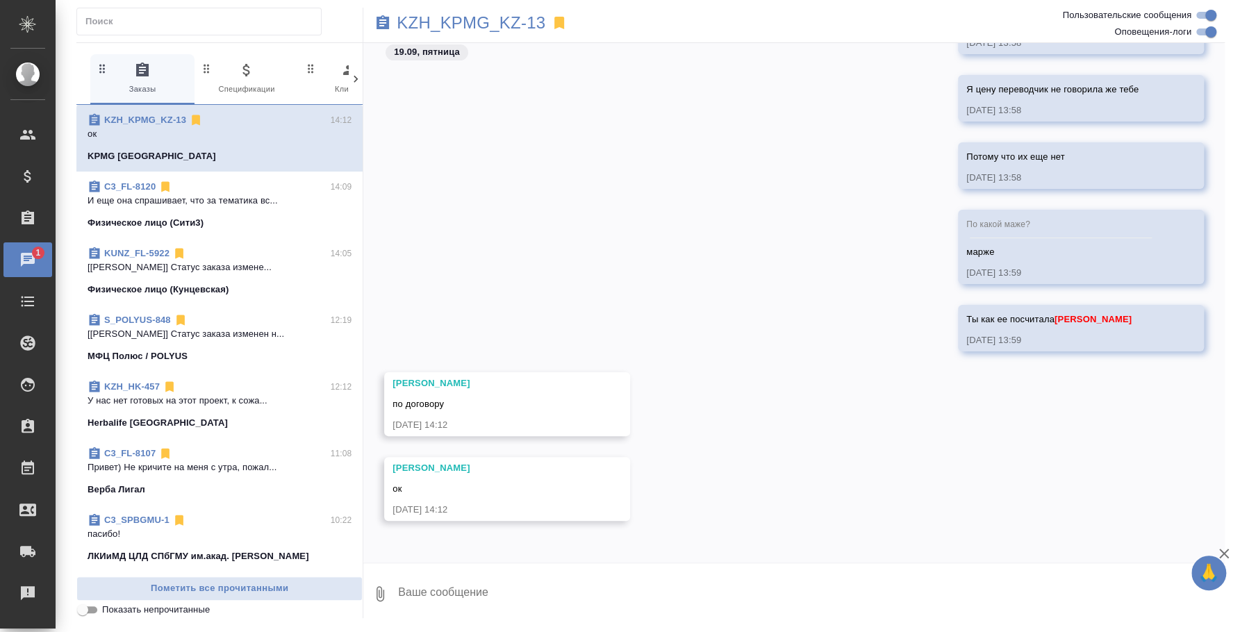
click at [658, 603] on textarea at bounding box center [811, 594] width 828 height 47
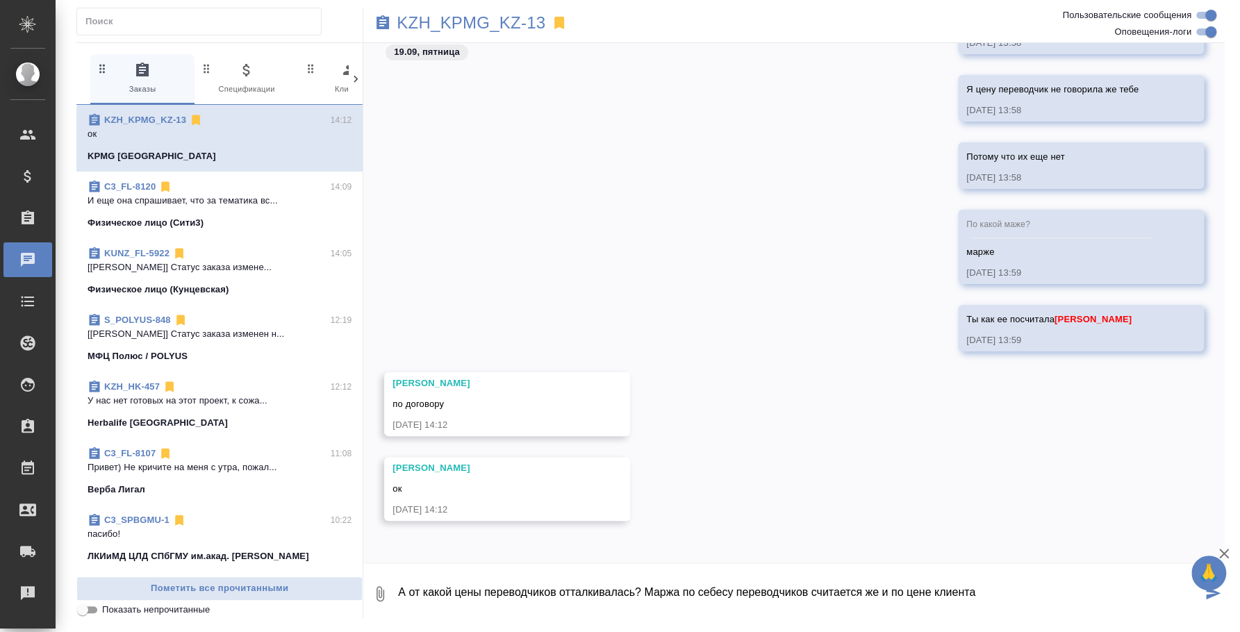
type textarea "А от какой цены переводчиков отталкивалась? Маржа по себесу переводчиков считае…"
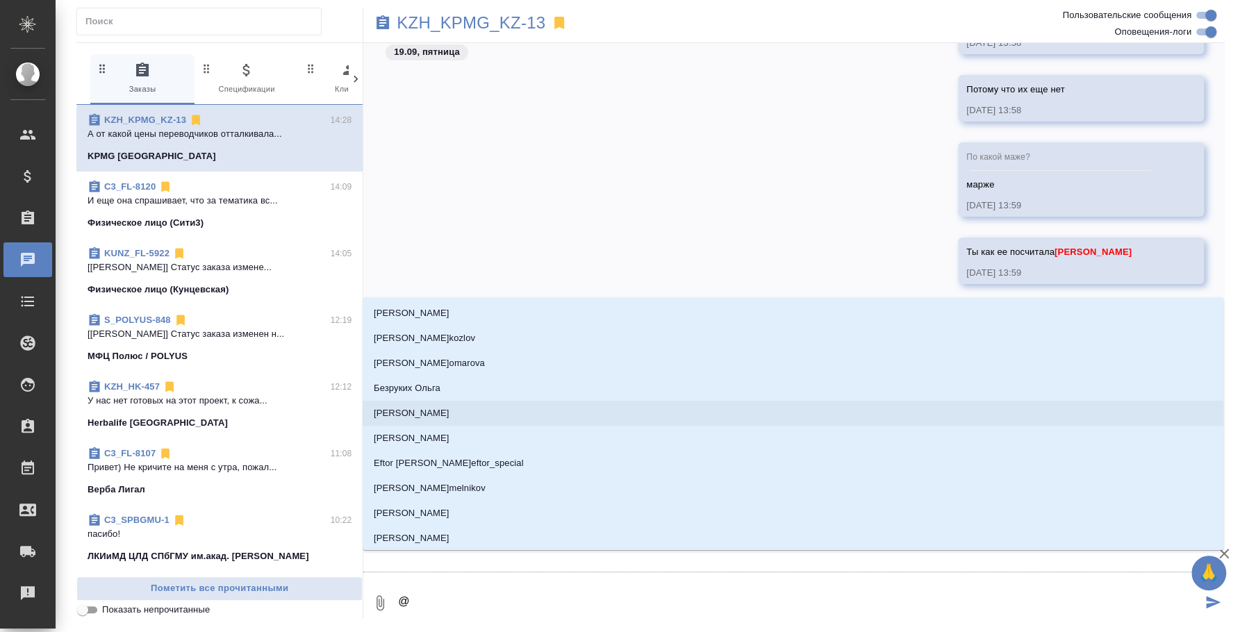
type textarea "@r"
type input "r"
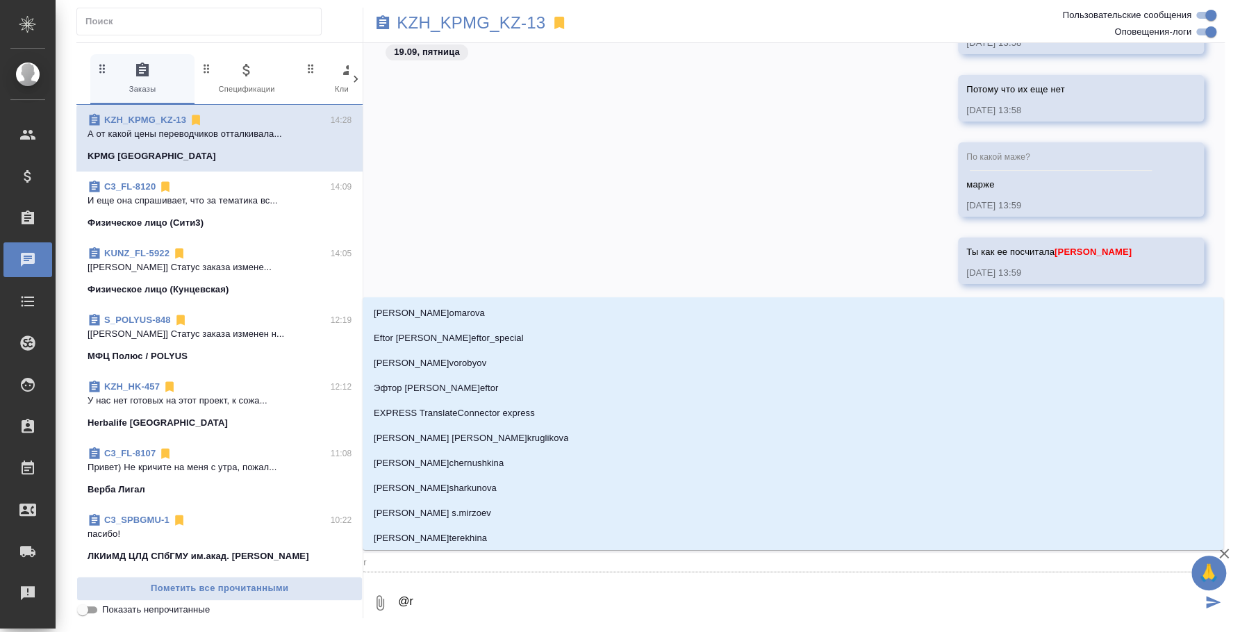
type textarea "@r'j"
type input "r'j"
type textarea "@r'ji"
type input "r'ji"
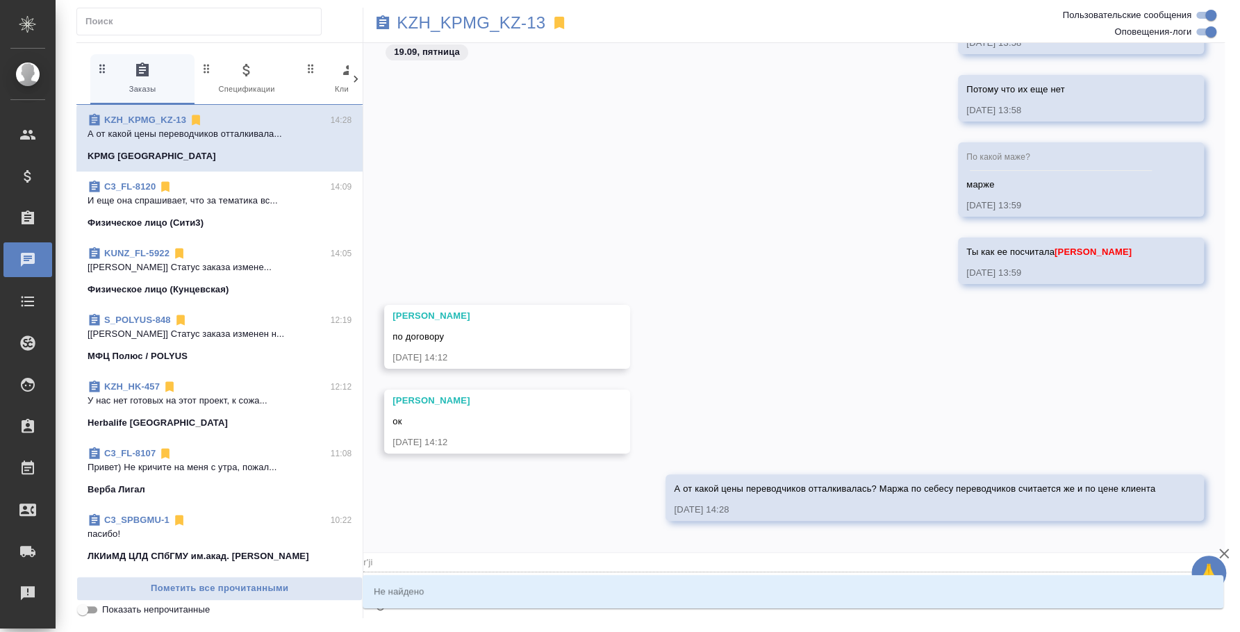
type textarea "@r'j"
type input "r'j"
type textarea "@r"
type input "r"
type textarea "@"
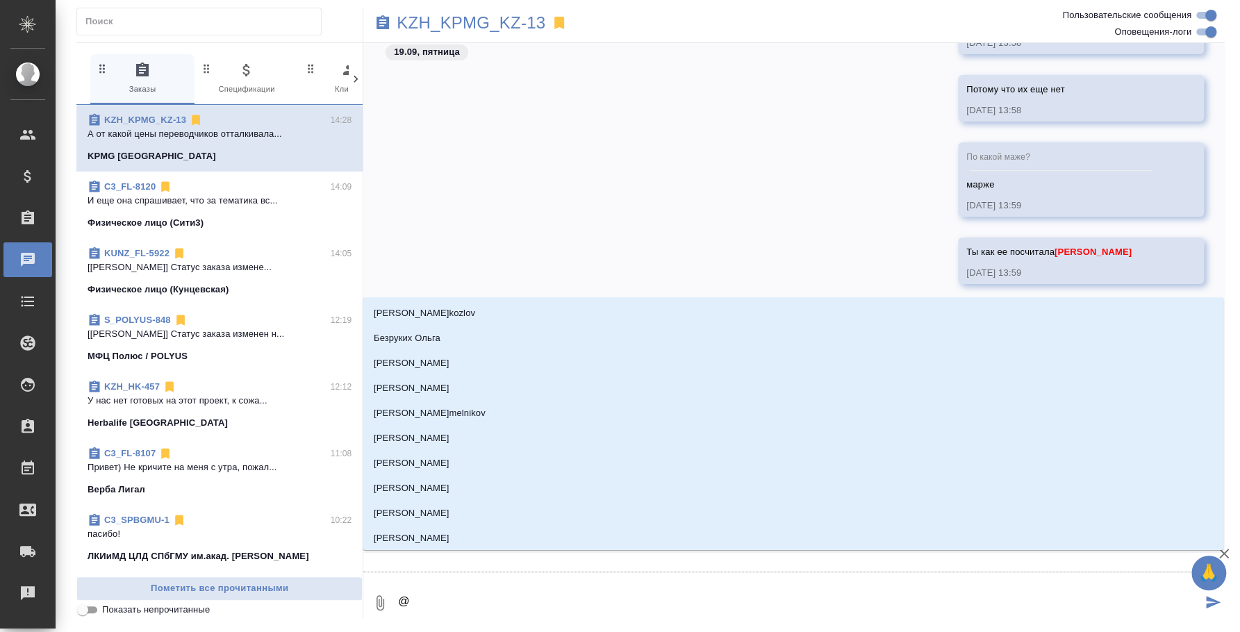
type textarea "@к"
type input "к"
type textarea "@ко"
type input "ко"
type textarea "@кош"
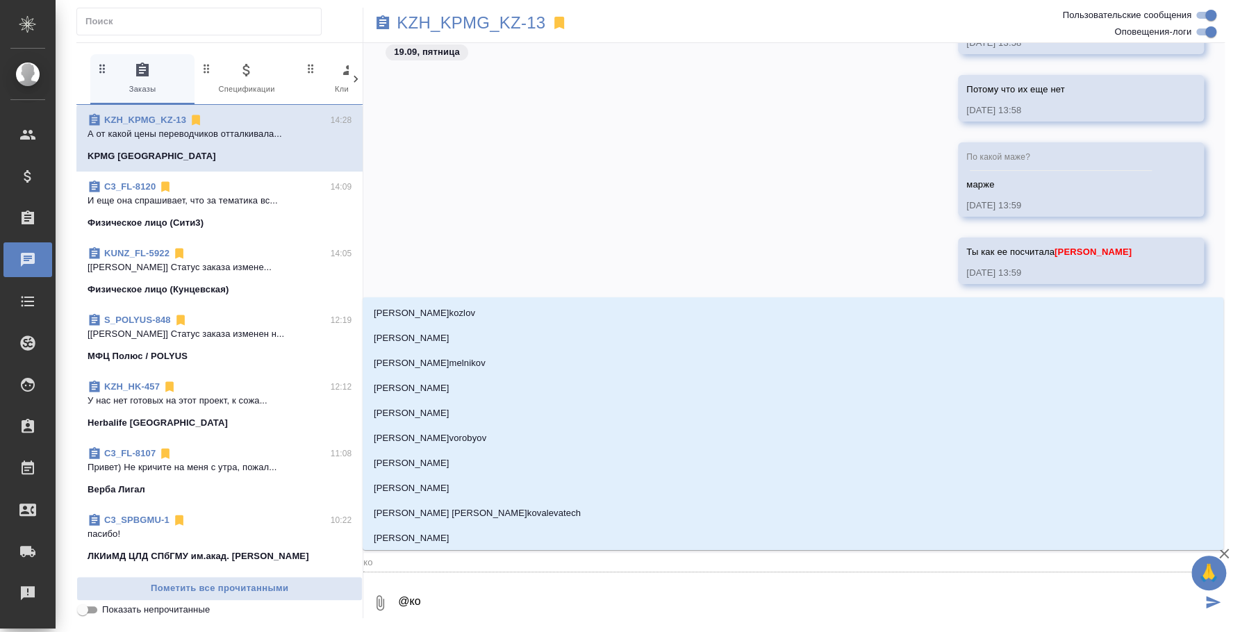
type input "кош"
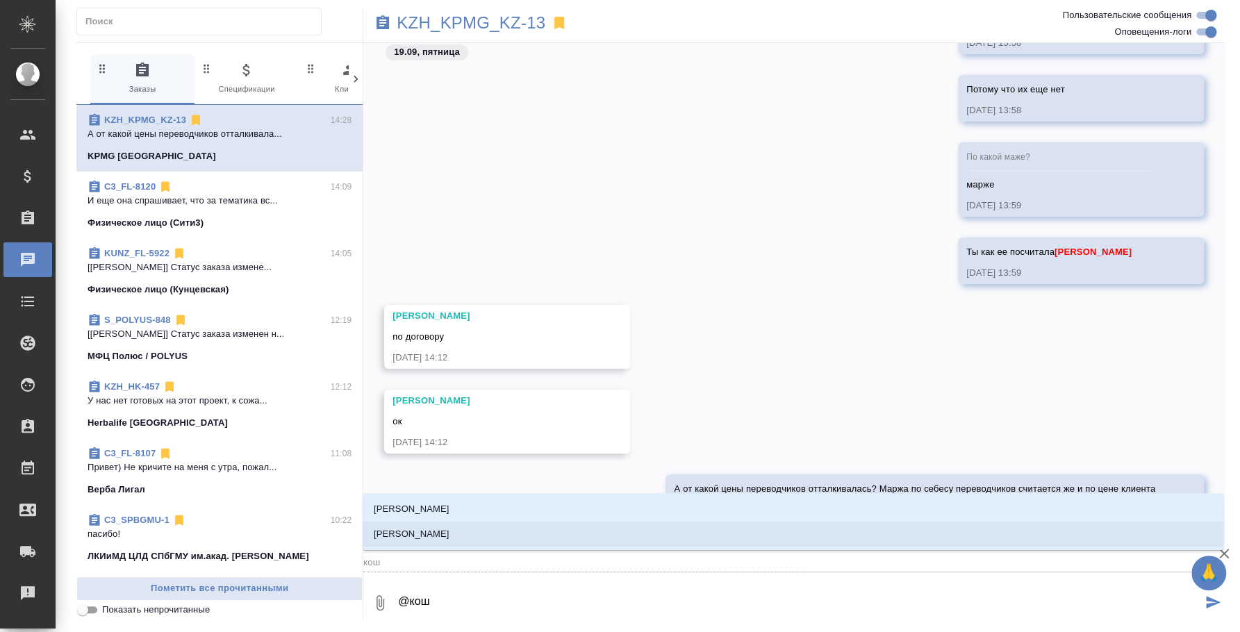
click at [783, 530] on li "Кошербаева Назерке" at bounding box center [793, 534] width 861 height 25
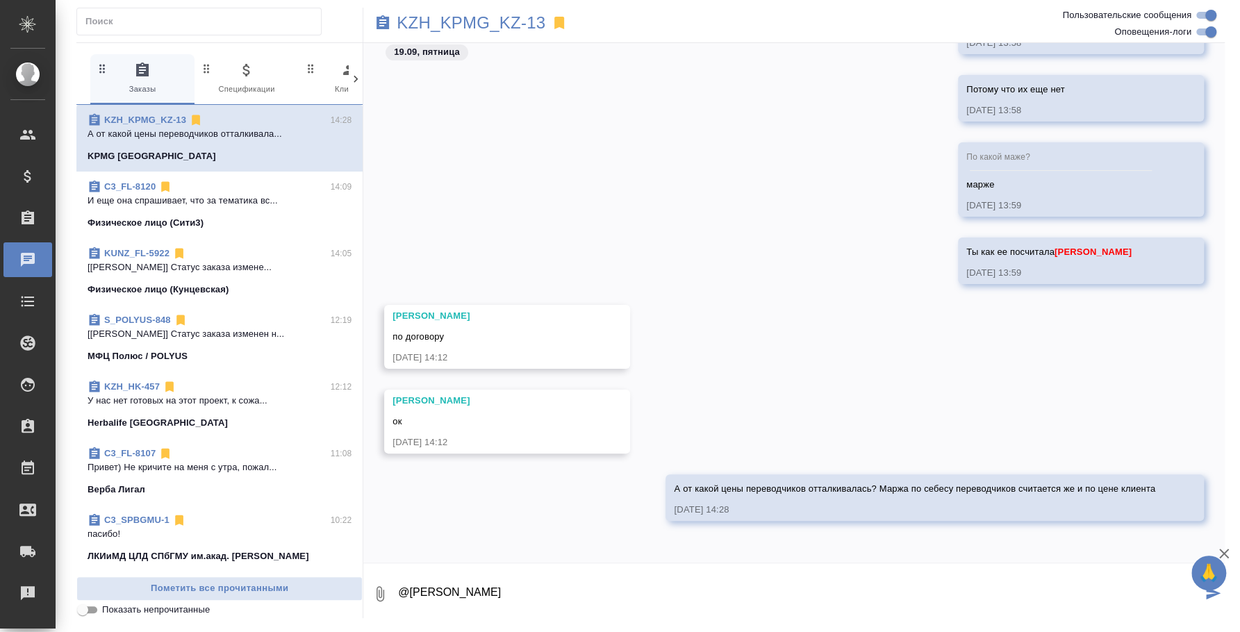
type textarea "@Кошербаева Назерке"
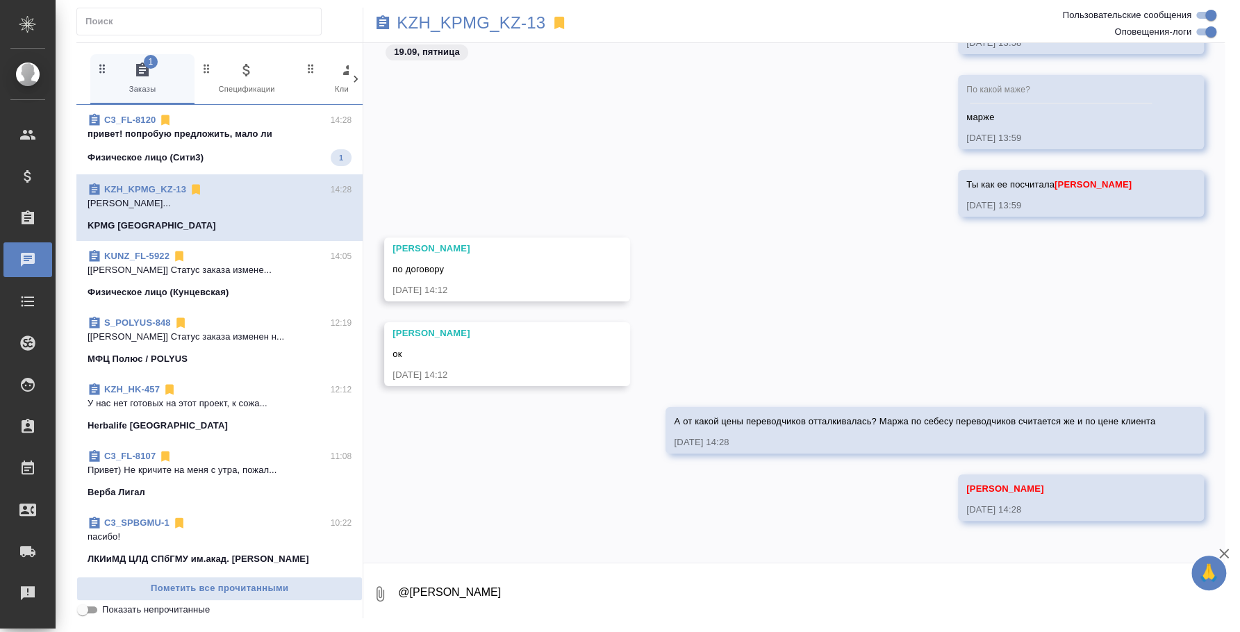
click at [177, 137] on p "привет! попробую предложить, мало ли" at bounding box center [220, 134] width 264 height 14
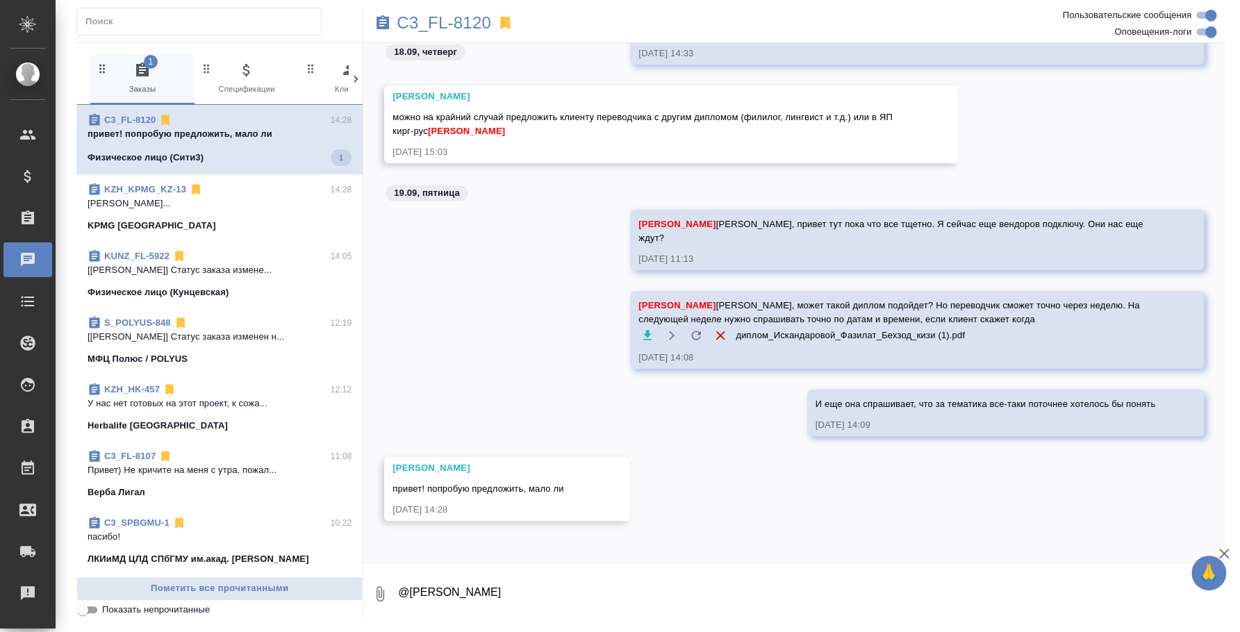
scroll to position [2694, 0]
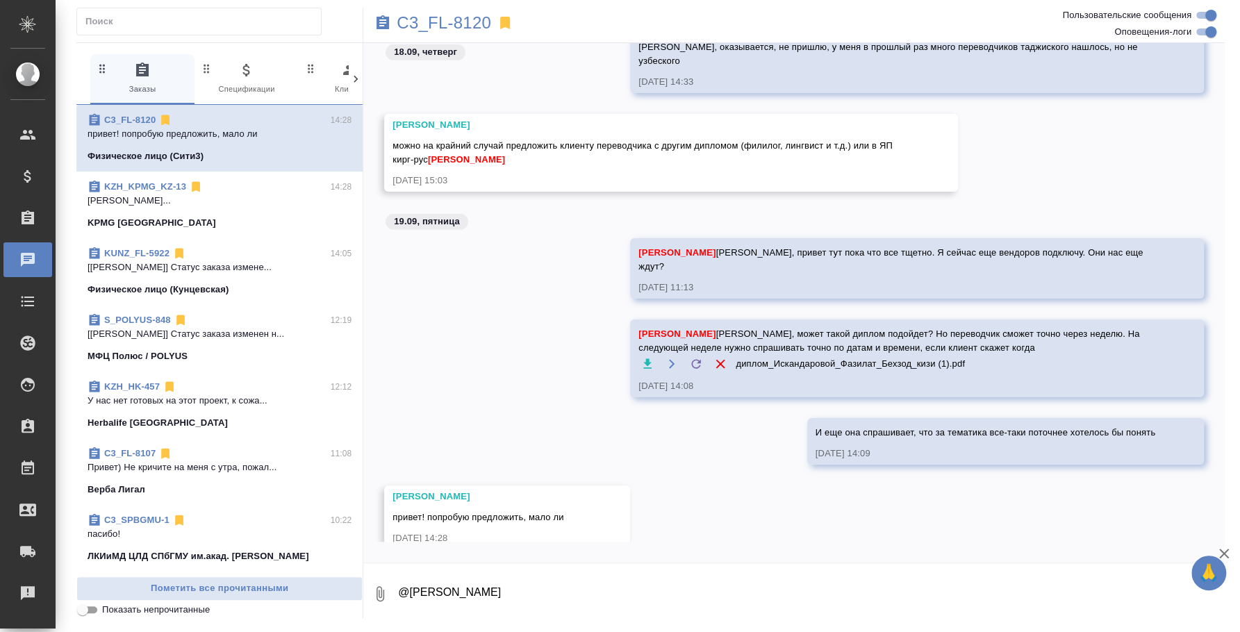
click at [584, 601] on textarea "@Кошербаева Назерке" at bounding box center [811, 594] width 828 height 47
type textarea "Сейчас резюме скину ее"
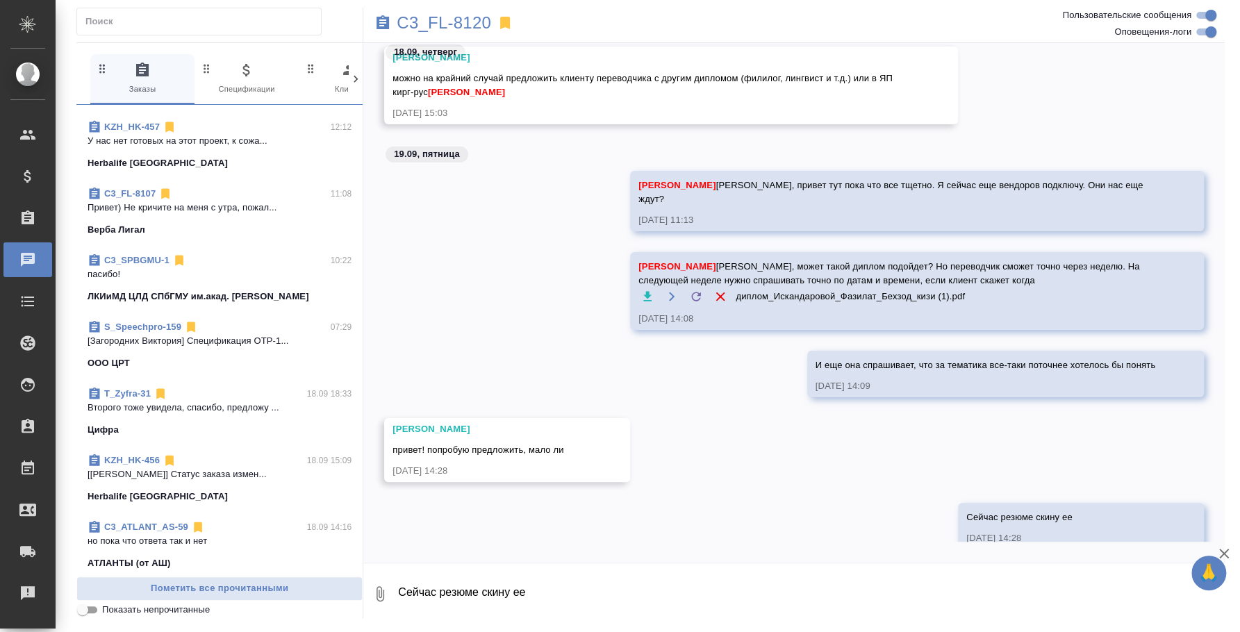
scroll to position [261, 0]
click at [211, 413] on span "T_Zyfra-31 18.09 18:33 Второго тоже увидела, спасибо, предложу ... Цифра" at bounding box center [220, 411] width 264 height 50
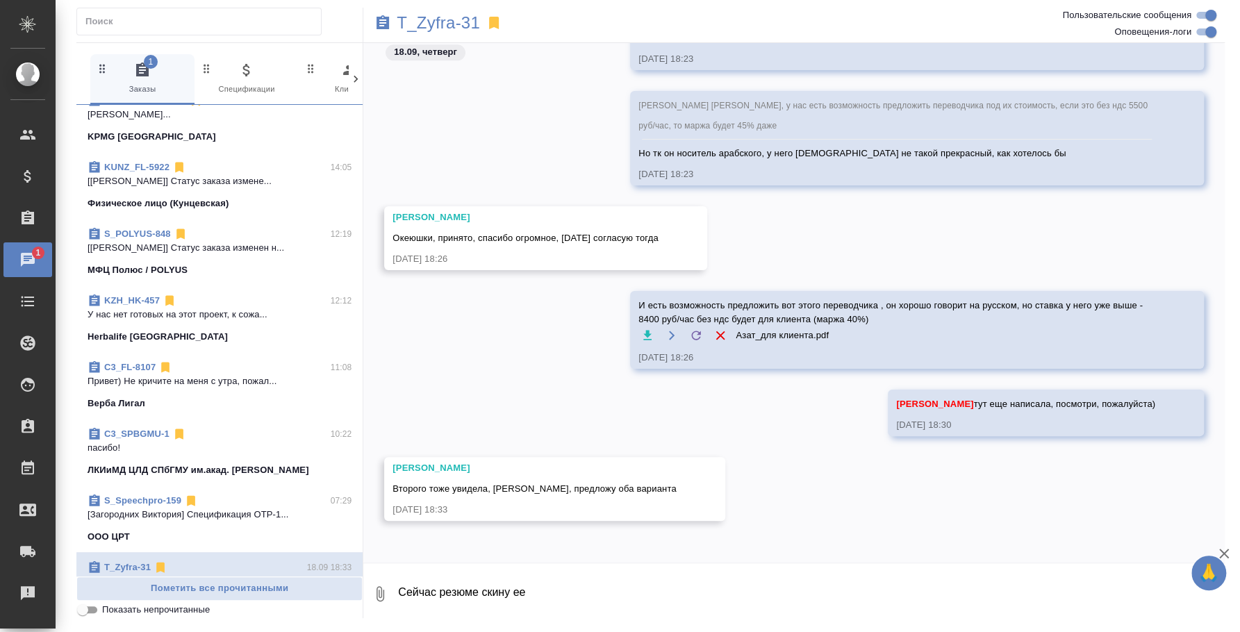
scroll to position [0, 0]
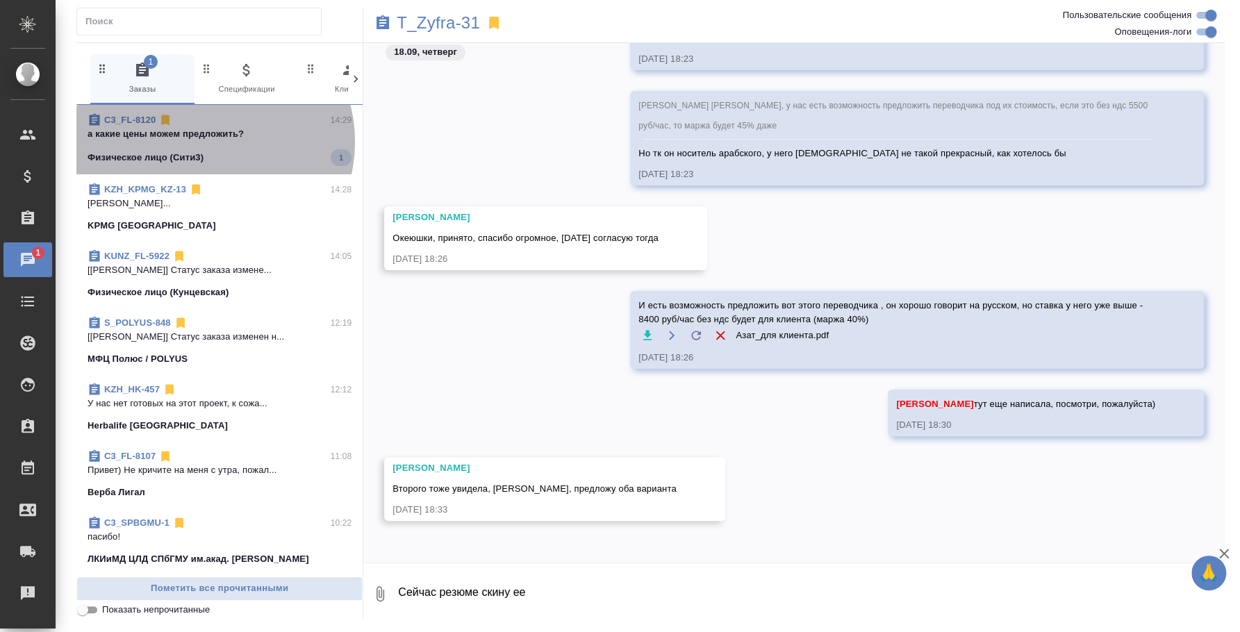
click at [205, 142] on span "C3_FL-8120 14:29 а какие цены можем предложить? Физическое лицо (Сити3) 1" at bounding box center [220, 139] width 264 height 53
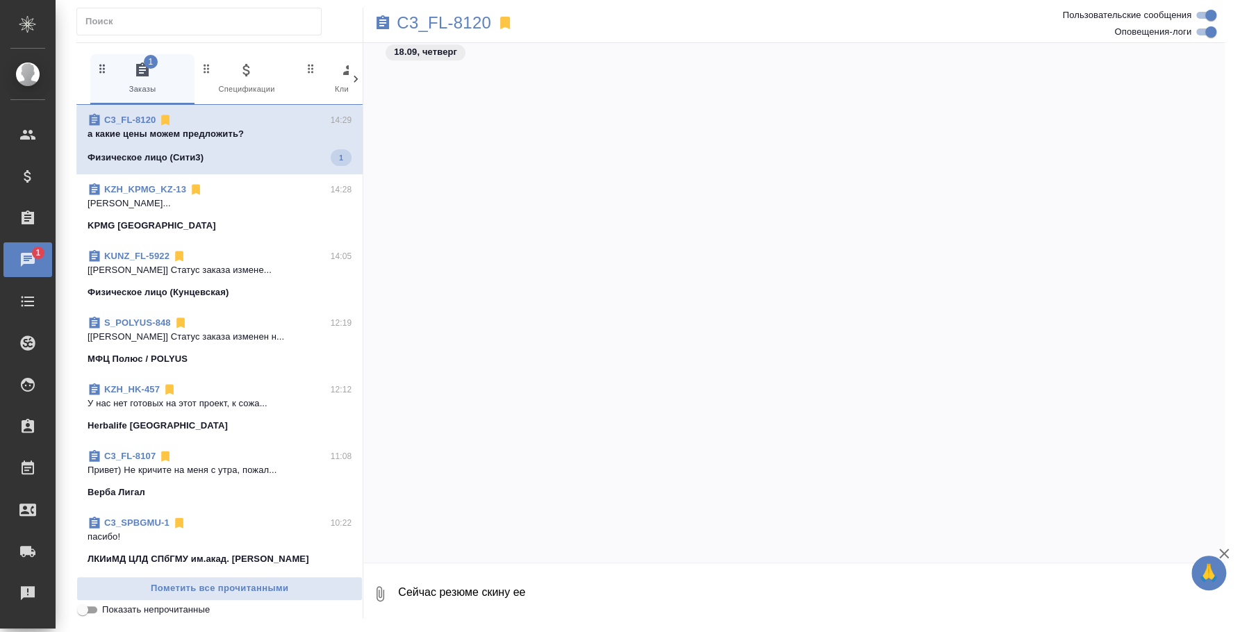
scroll to position [4072, 0]
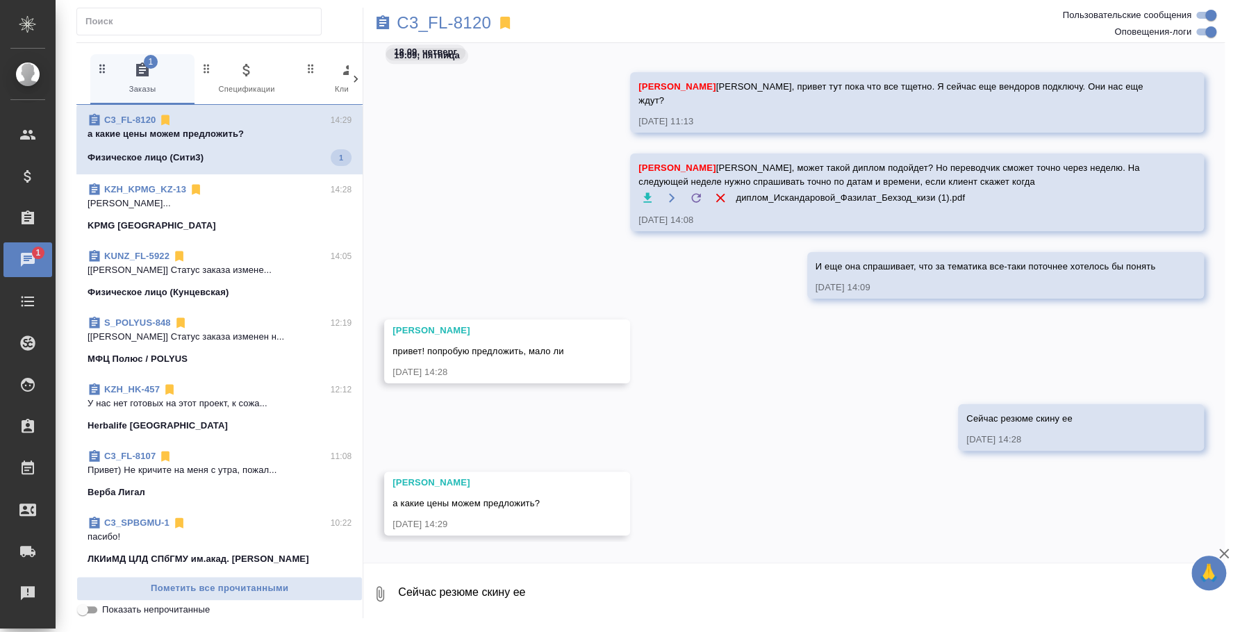
click at [560, 577] on textarea "Сейчас резюме скину ее" at bounding box center [811, 594] width 828 height 47
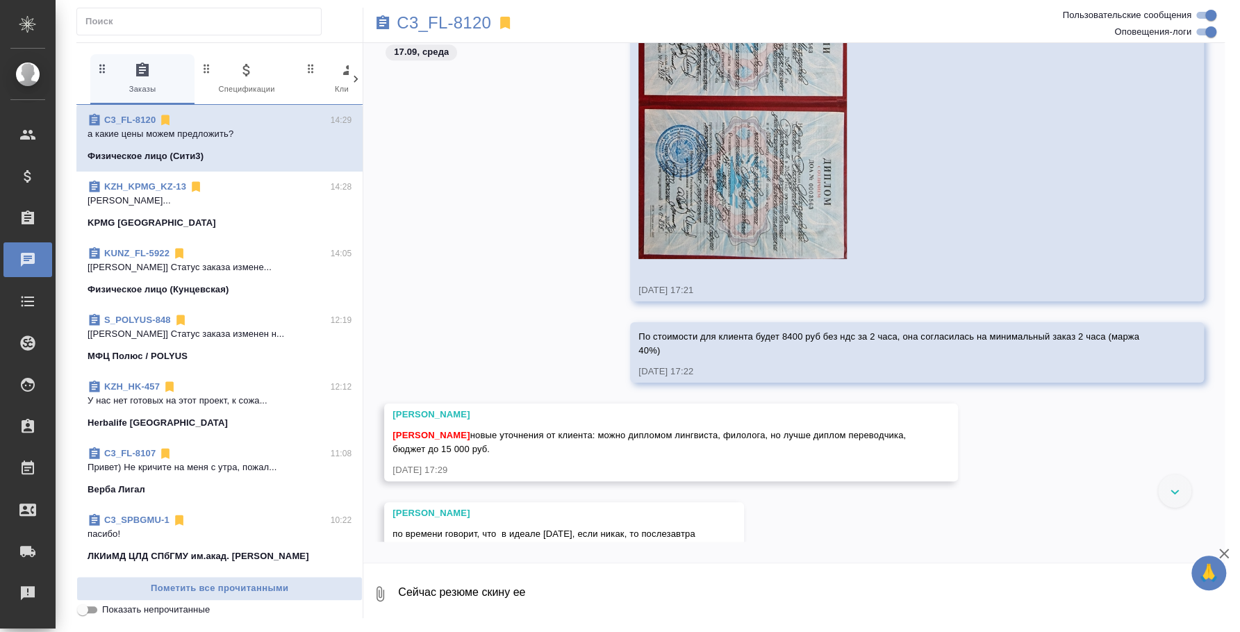
scroll to position [844, 0]
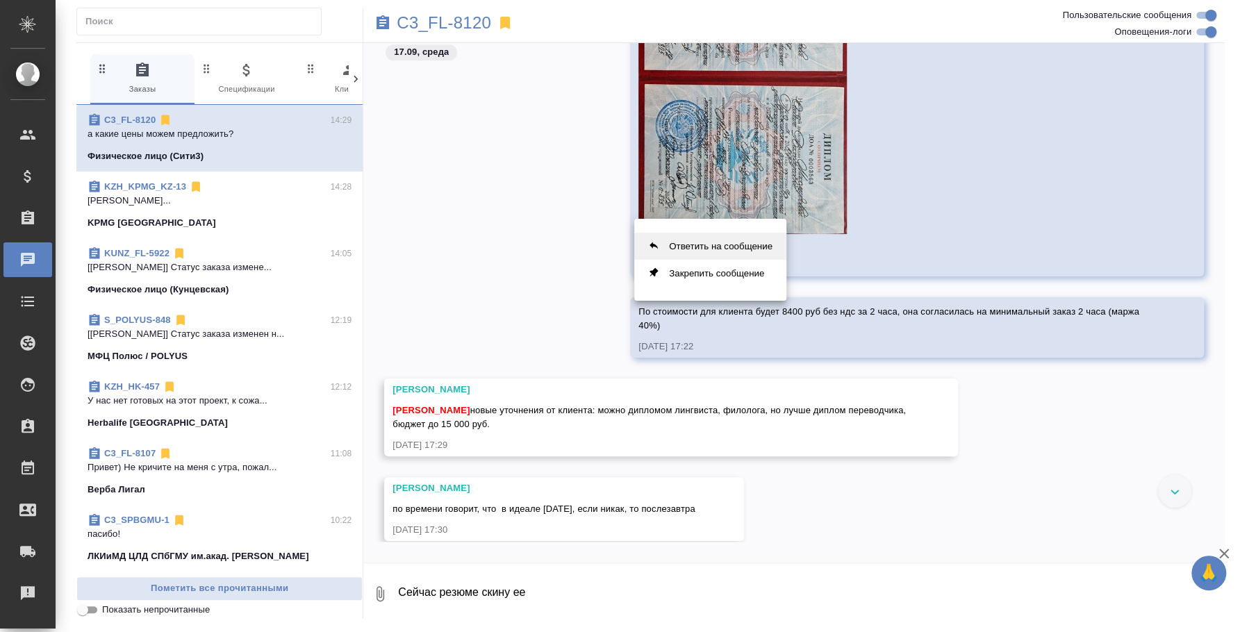
click at [716, 245] on button "Ответить на сообщение" at bounding box center [710, 246] width 152 height 27
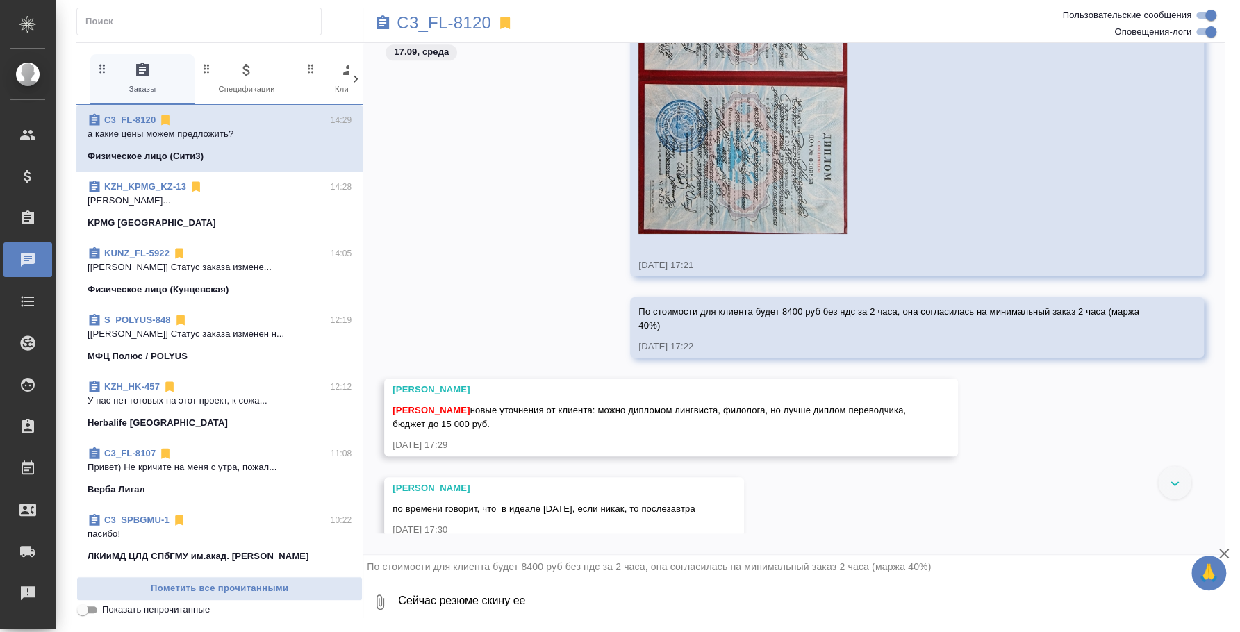
click at [710, 591] on textarea "Сейчас резюме скину ее" at bounding box center [811, 602] width 828 height 47
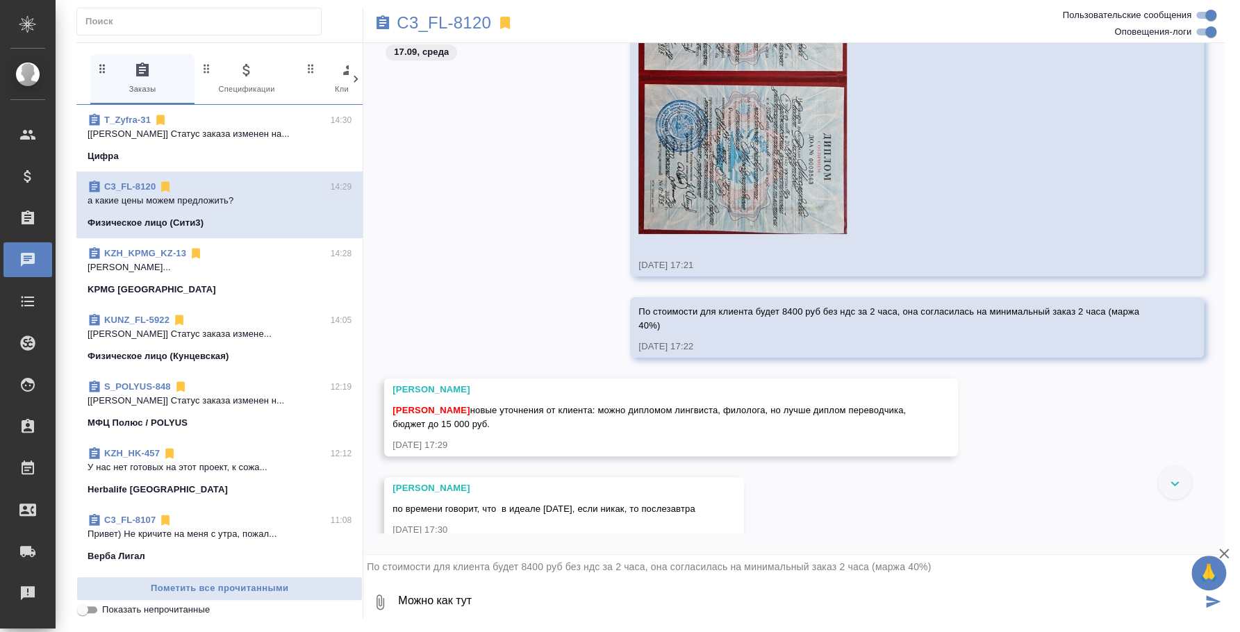
type textarea "Можно как тут"
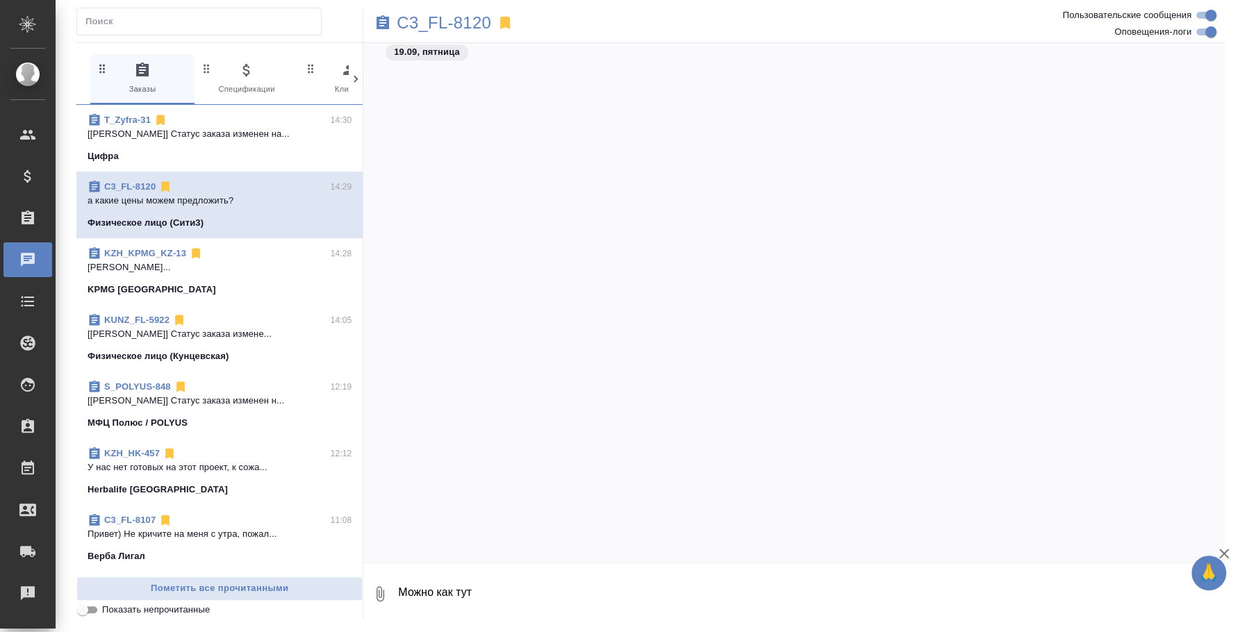
scroll to position [2764, 0]
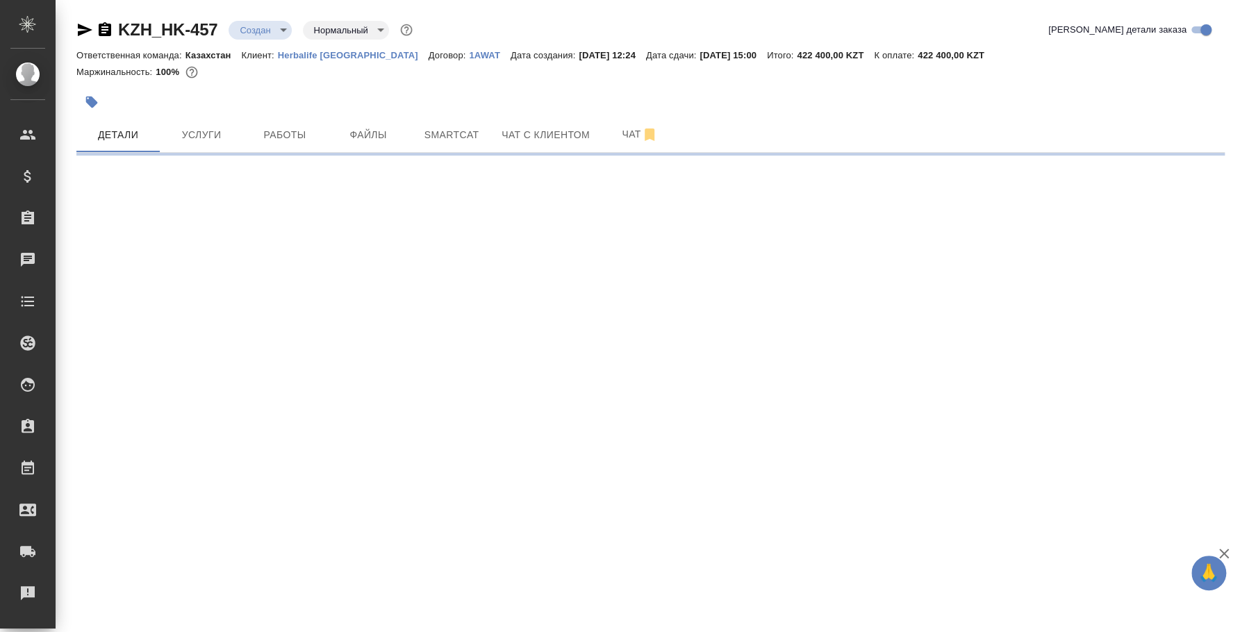
select select "RU"
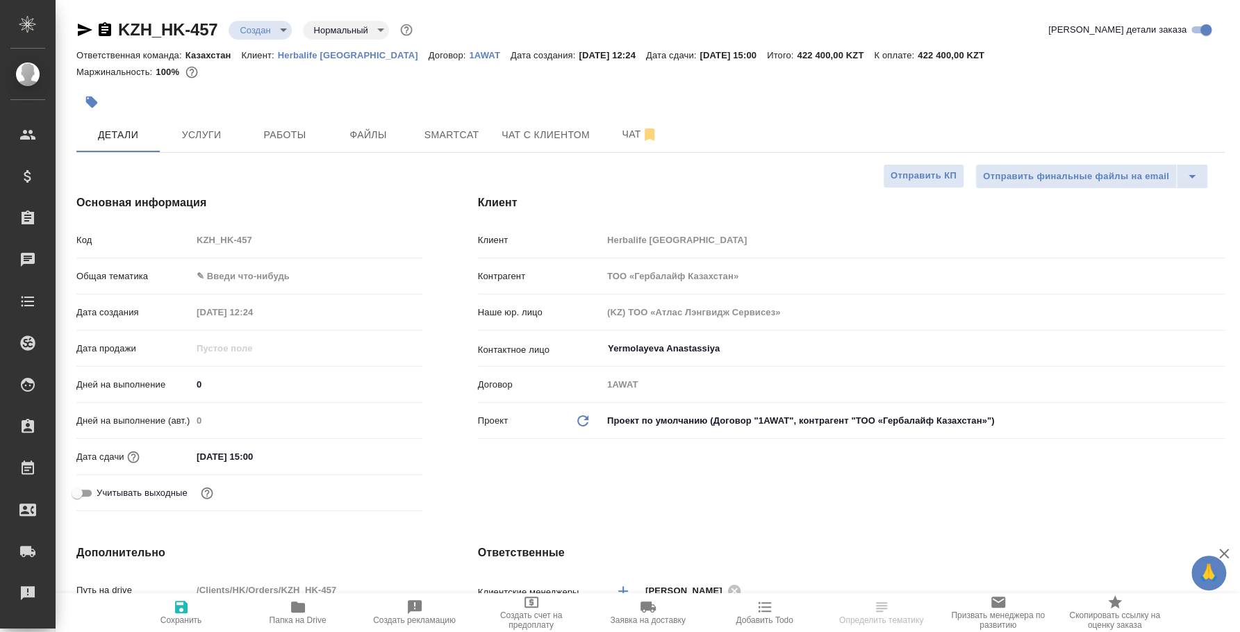
type textarea "x"
type input "[PERSON_NAME]"
type input "Журавлев Денис"
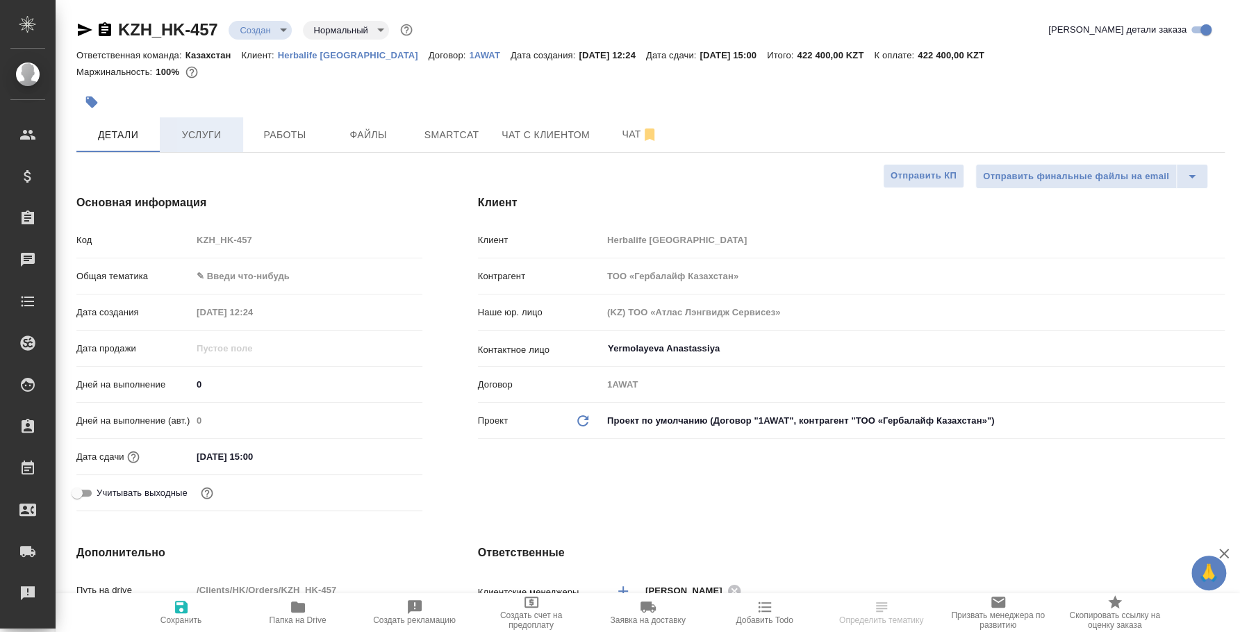
click at [218, 131] on span "Услуги" at bounding box center [201, 134] width 67 height 17
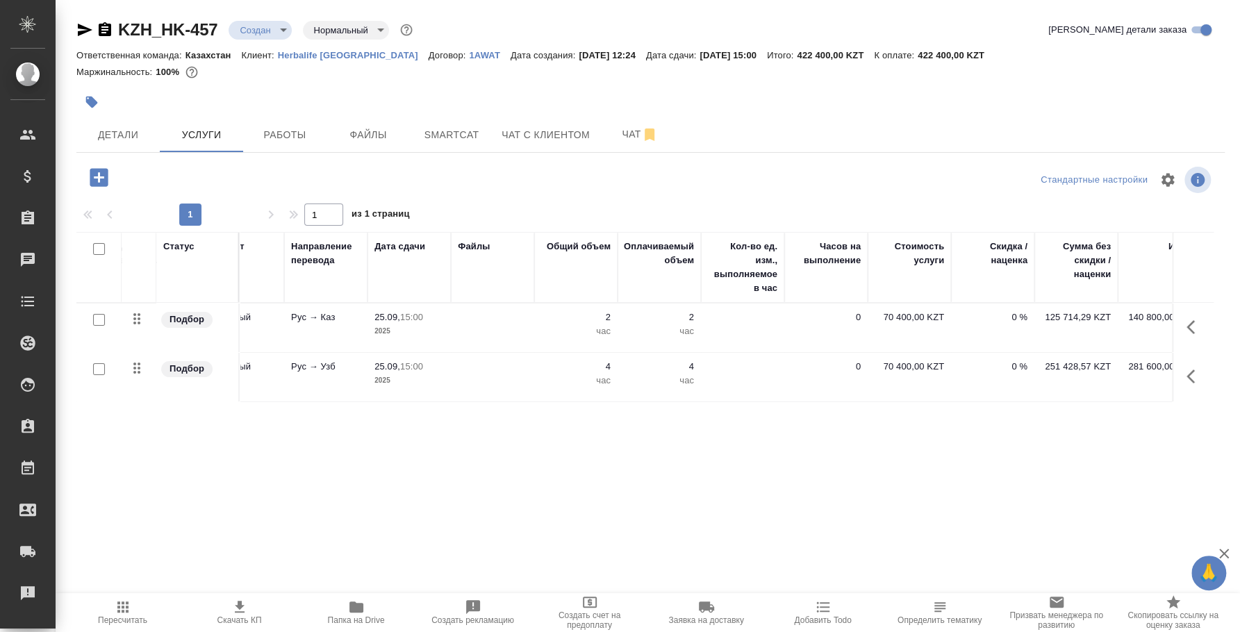
scroll to position [0, 172]
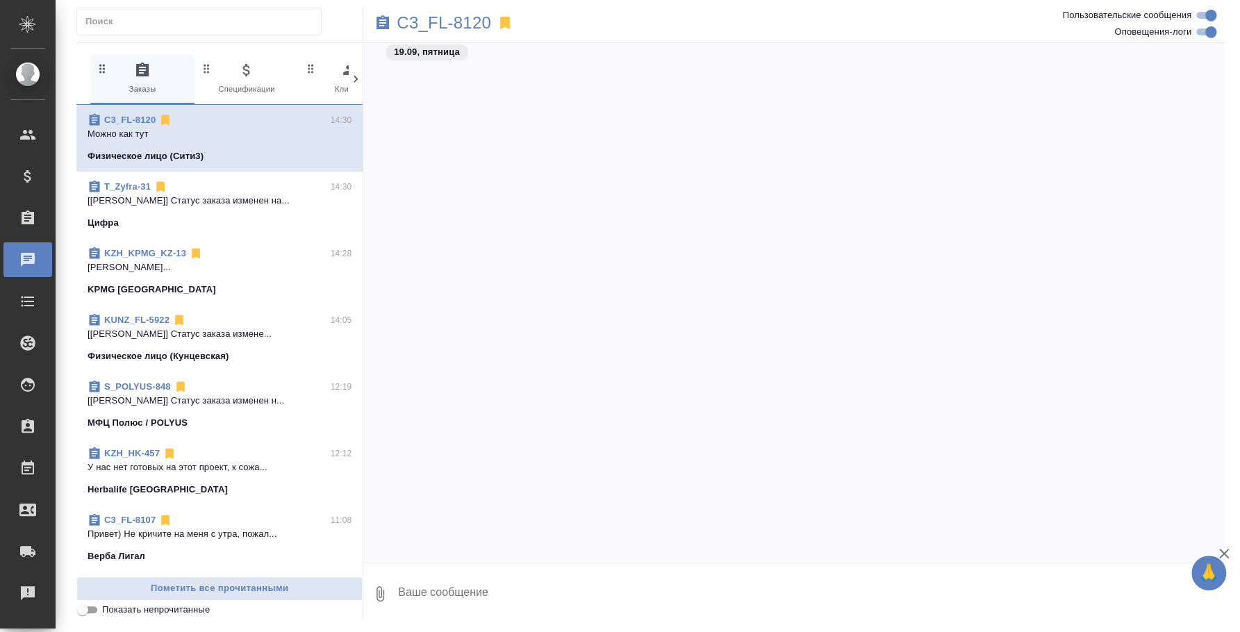
scroll to position [2764, 0]
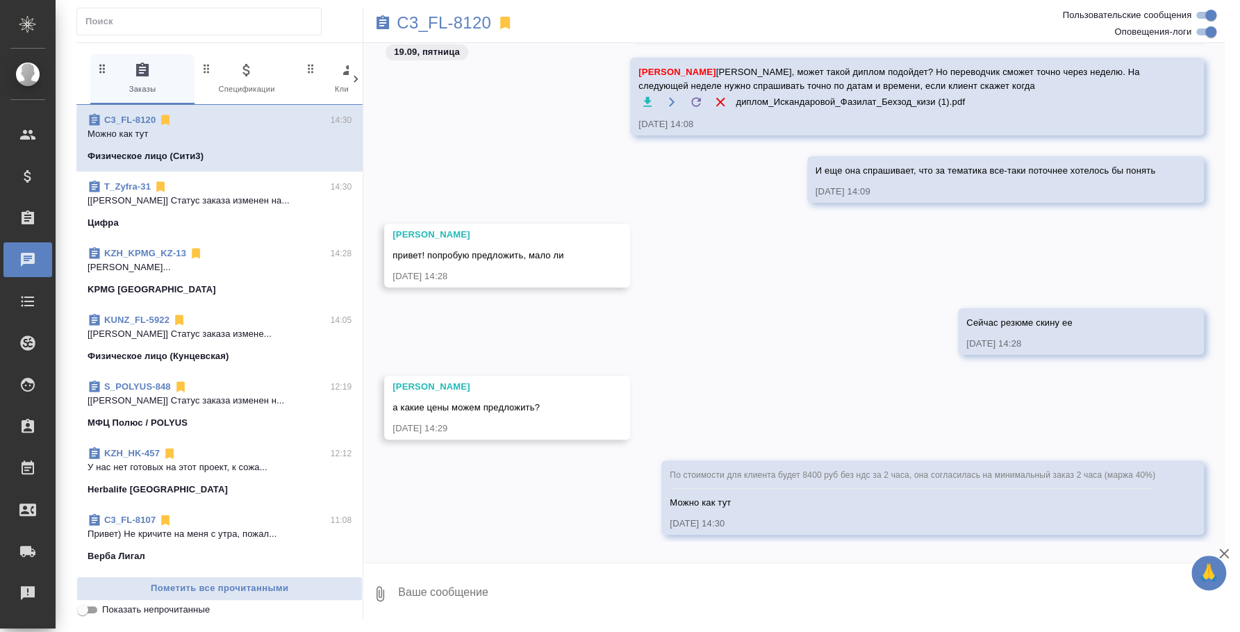
click at [365, 593] on button "0" at bounding box center [379, 594] width 33 height 47
click at [309, 522] on span "С локального диска" at bounding box center [267, 520] width 95 height 17
click at [0, 0] on input "С локального диска" at bounding box center [0, 0] width 0 height 0
click at [513, 590] on textarea at bounding box center [799, 594] width 805 height 47
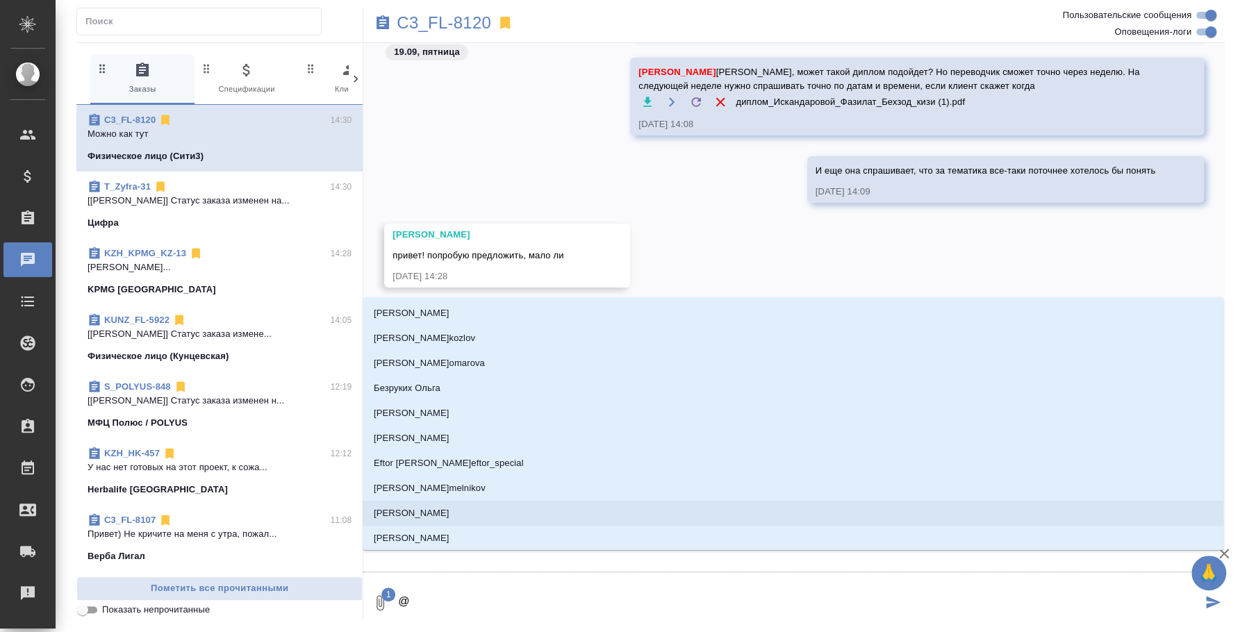
type textarea "@b"
type input "b"
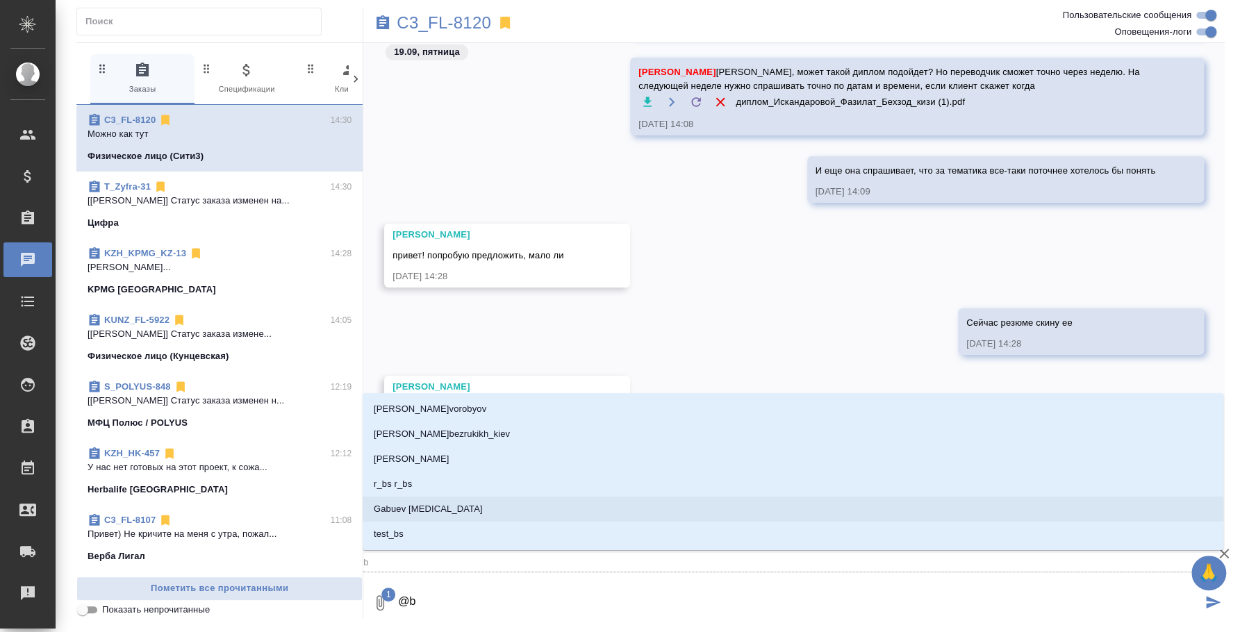
type textarea "@"
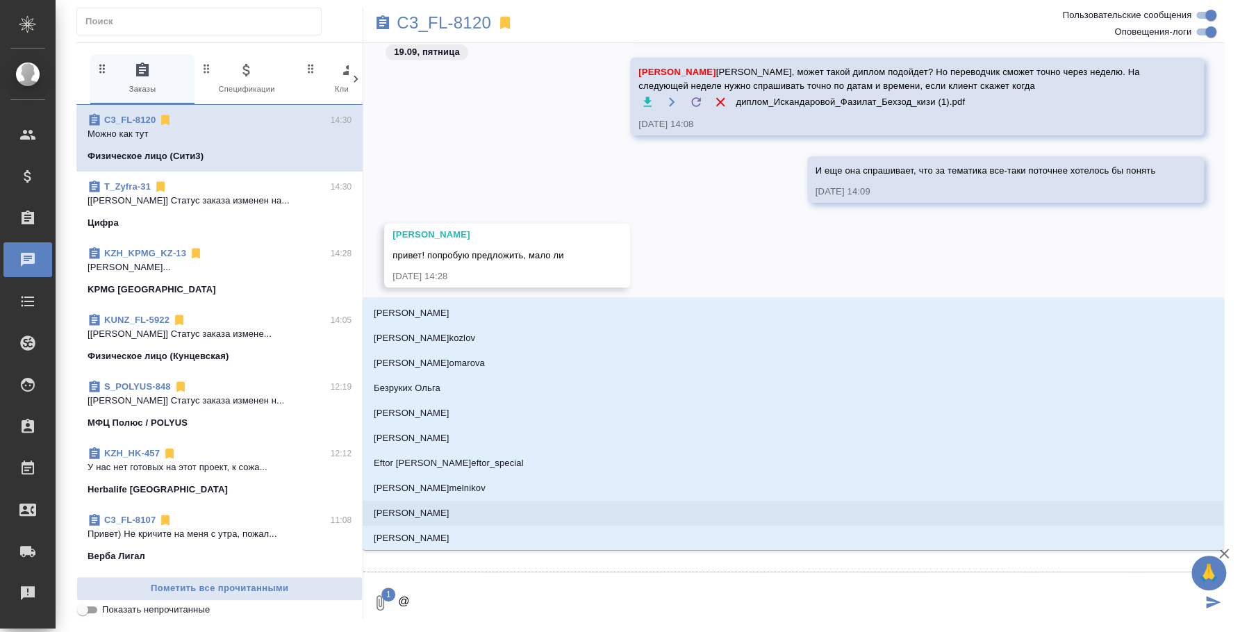
type textarea "@и"
type input "и"
type textarea "@ил"
type input "ил"
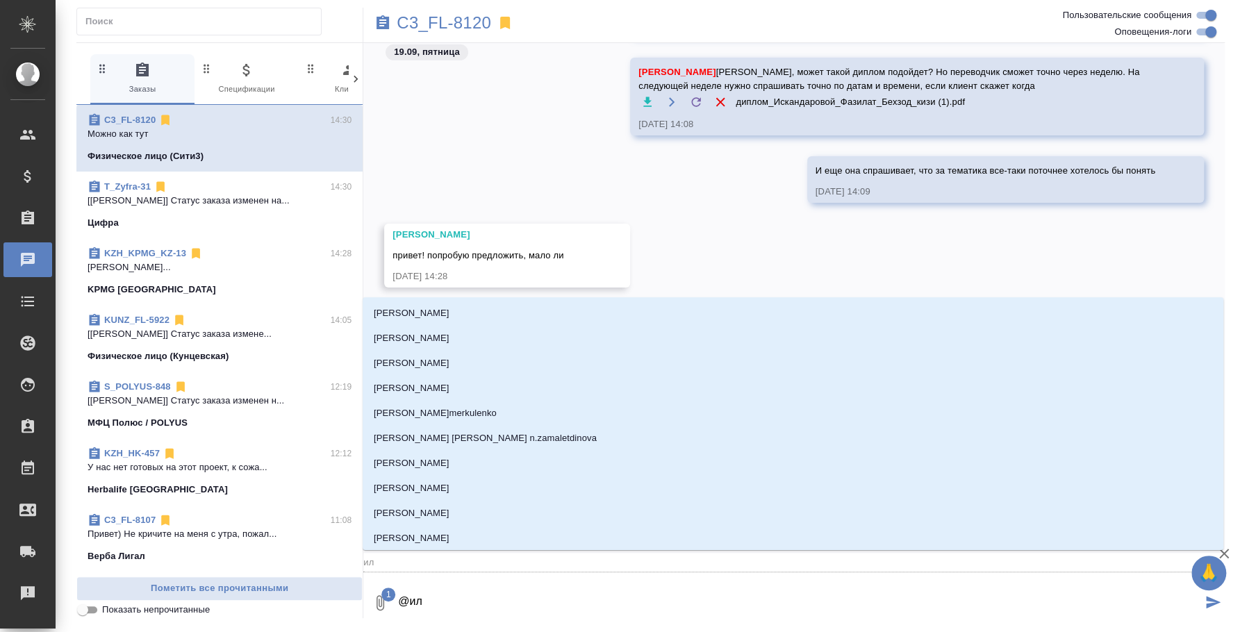
type textarea "@иль"
type input "иль"
type textarea "@ильи"
type input "ильи"
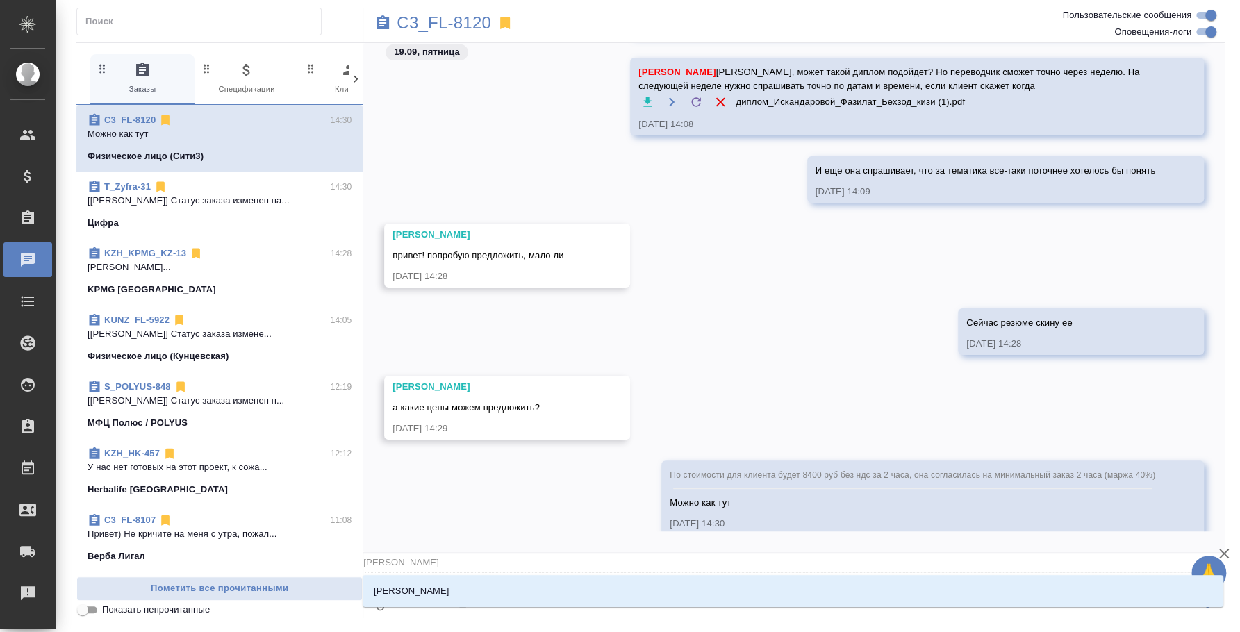
type textarea "@ильин"
type input "ильин"
click at [823, 580] on li "Ильина Екатерина" at bounding box center [793, 591] width 861 height 25
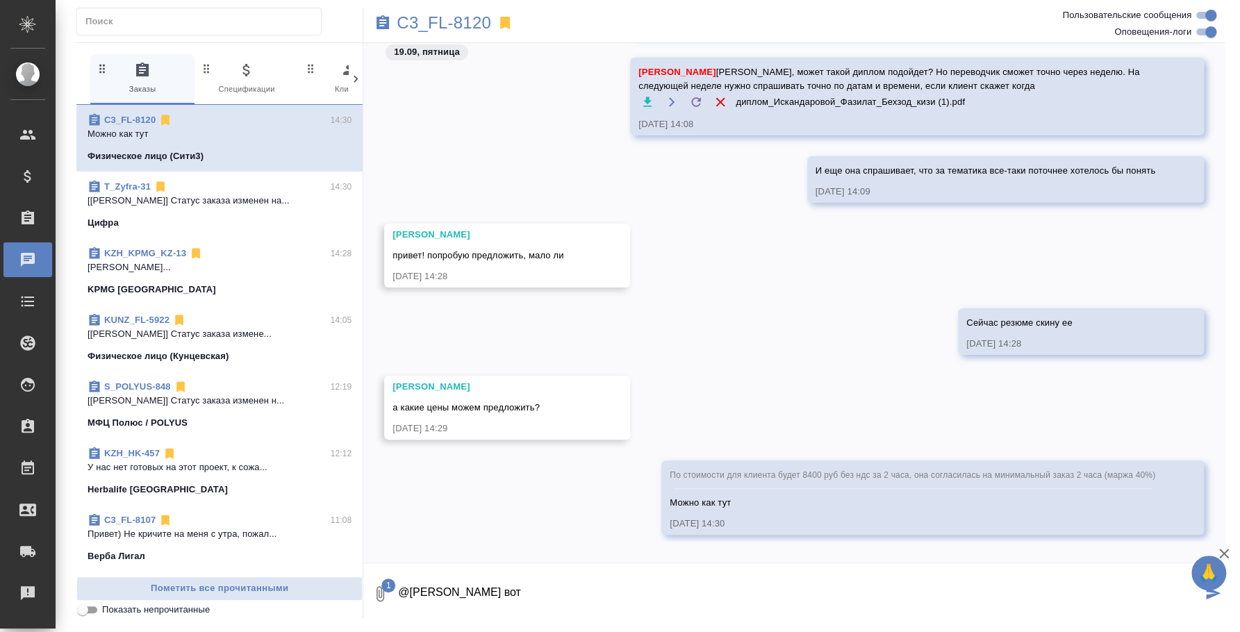
type textarea "@Ильина Екатерина резюме вот"
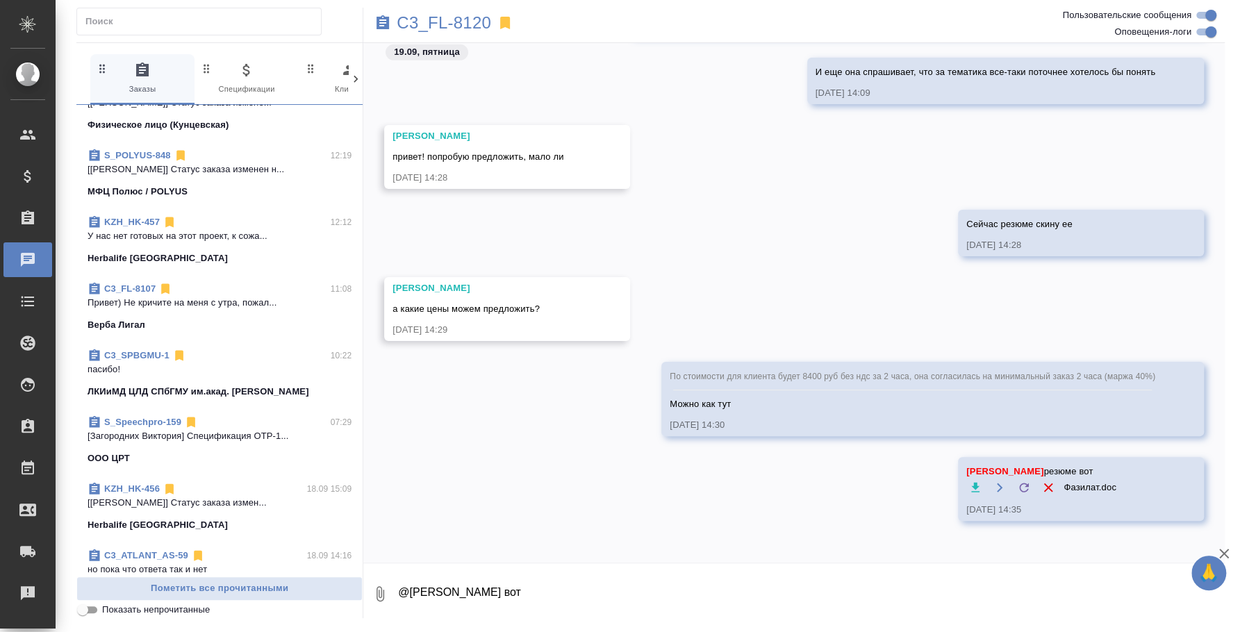
scroll to position [261, 0]
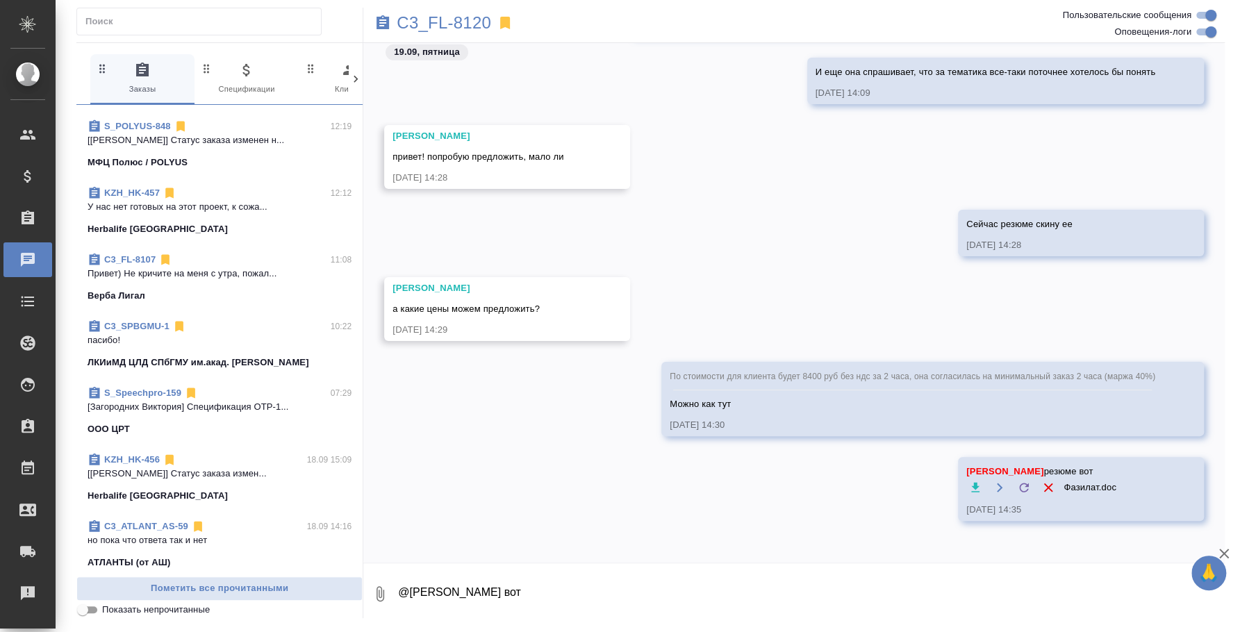
click at [224, 286] on span "C3_FL-8107 11:08 Привет) Не кричите на меня с утра, пожал... Верба Лигал" at bounding box center [220, 278] width 264 height 50
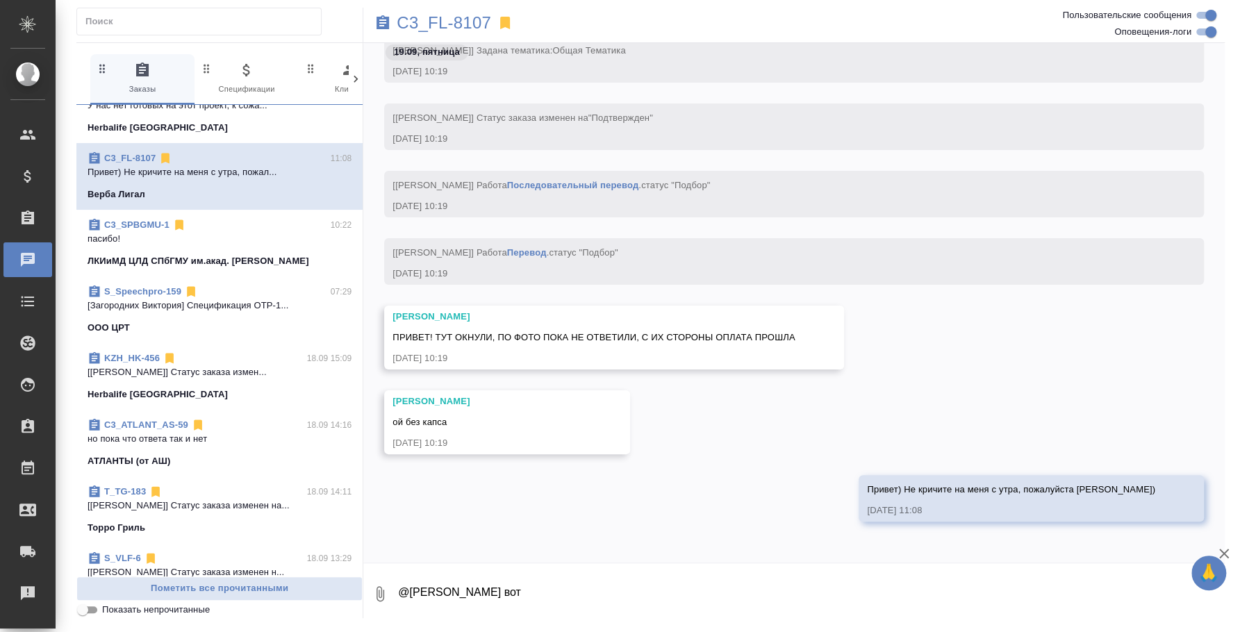
scroll to position [434, 0]
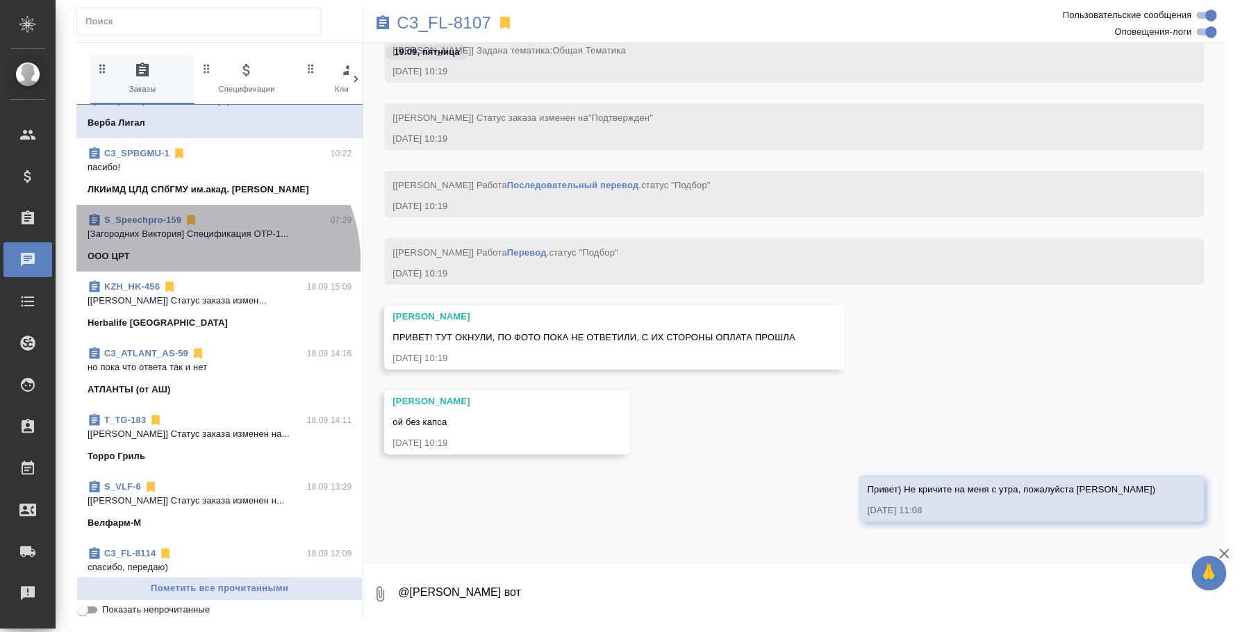
click at [205, 260] on div "OOO ЦРТ" at bounding box center [220, 256] width 264 height 14
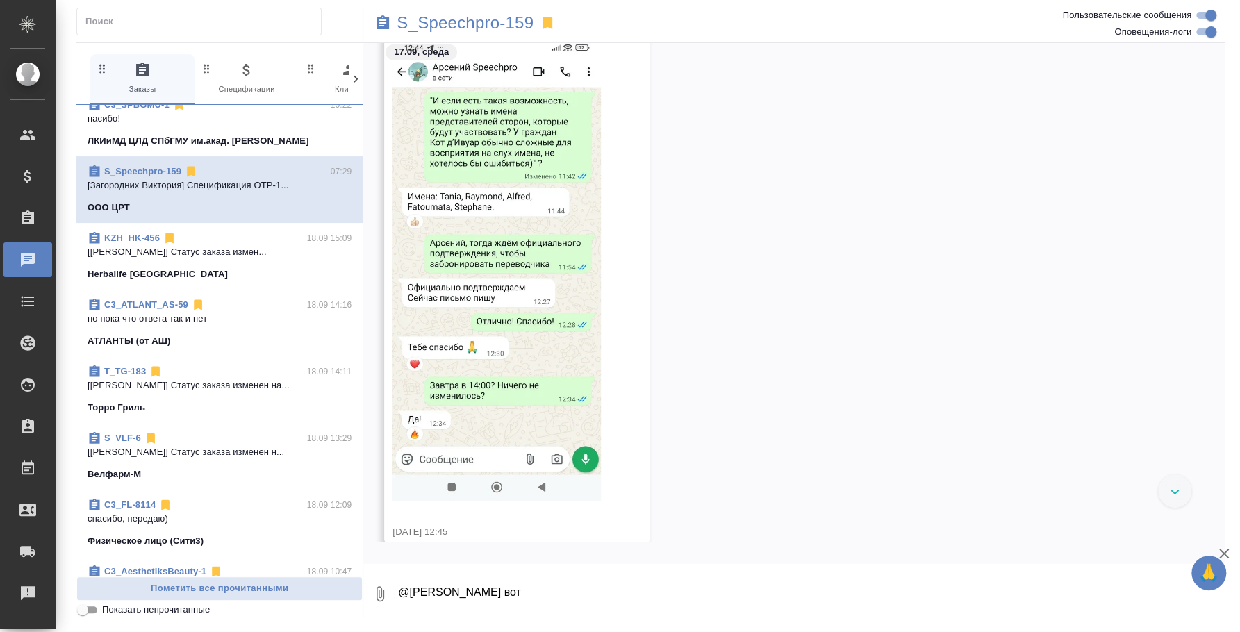
scroll to position [520, 0]
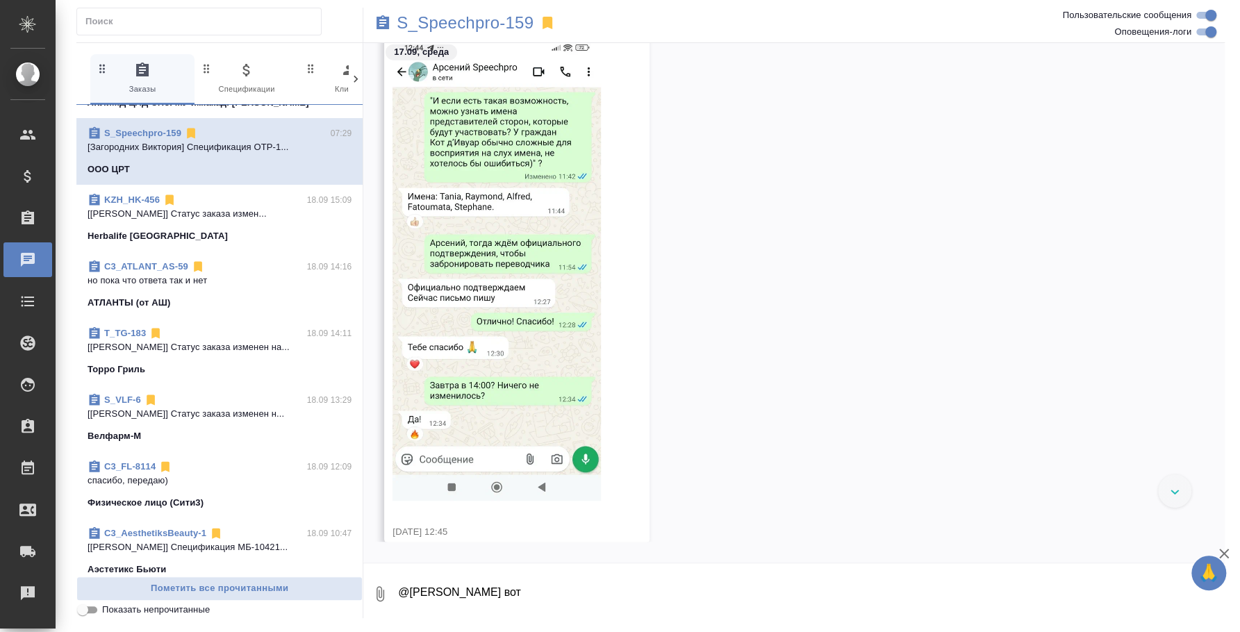
click at [213, 281] on p "но пока что ответа так и нет" at bounding box center [220, 281] width 264 height 14
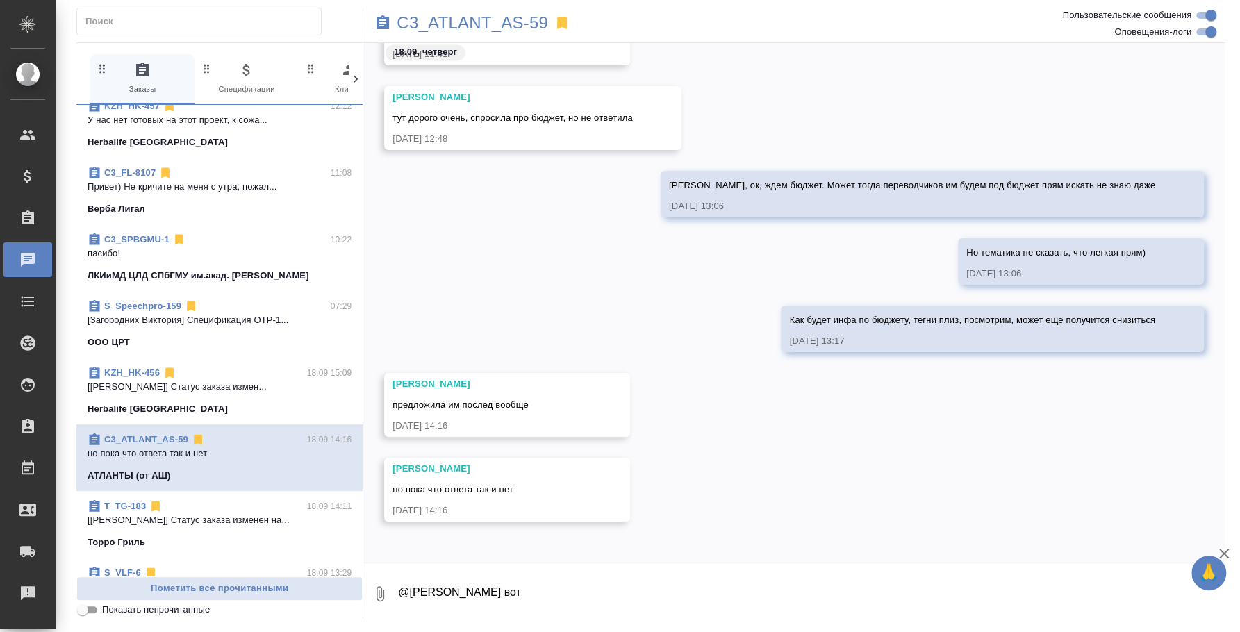
scroll to position [261, 0]
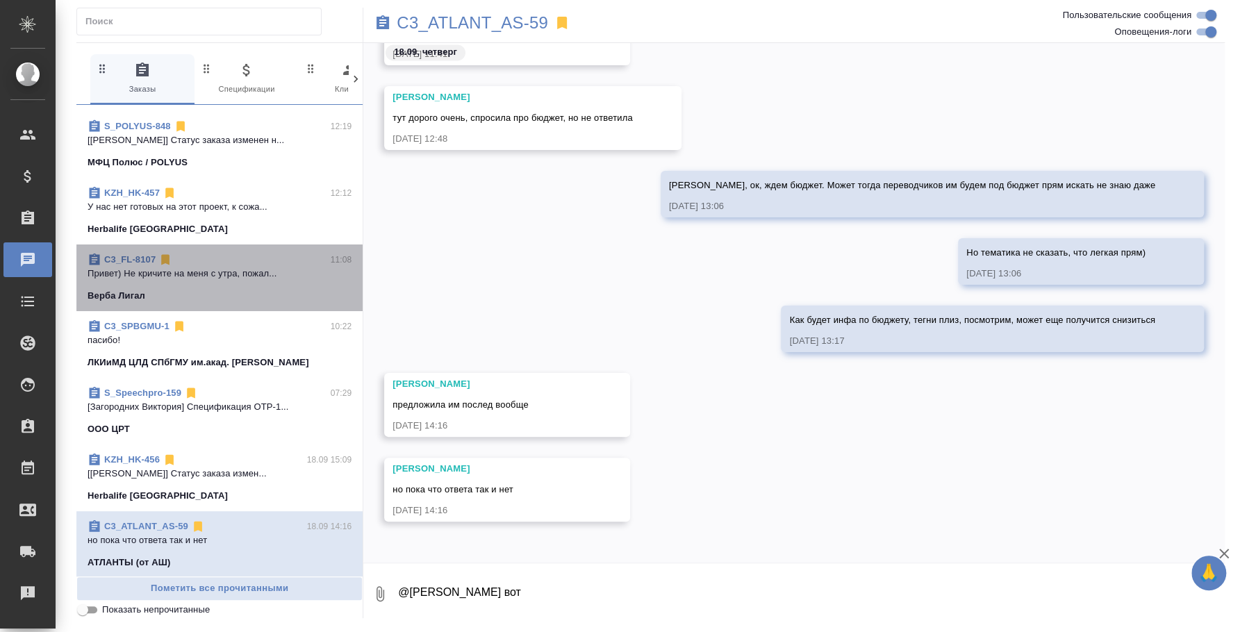
click at [261, 273] on p "Привет) Не кричите на меня с утра, пожал..." at bounding box center [220, 274] width 264 height 14
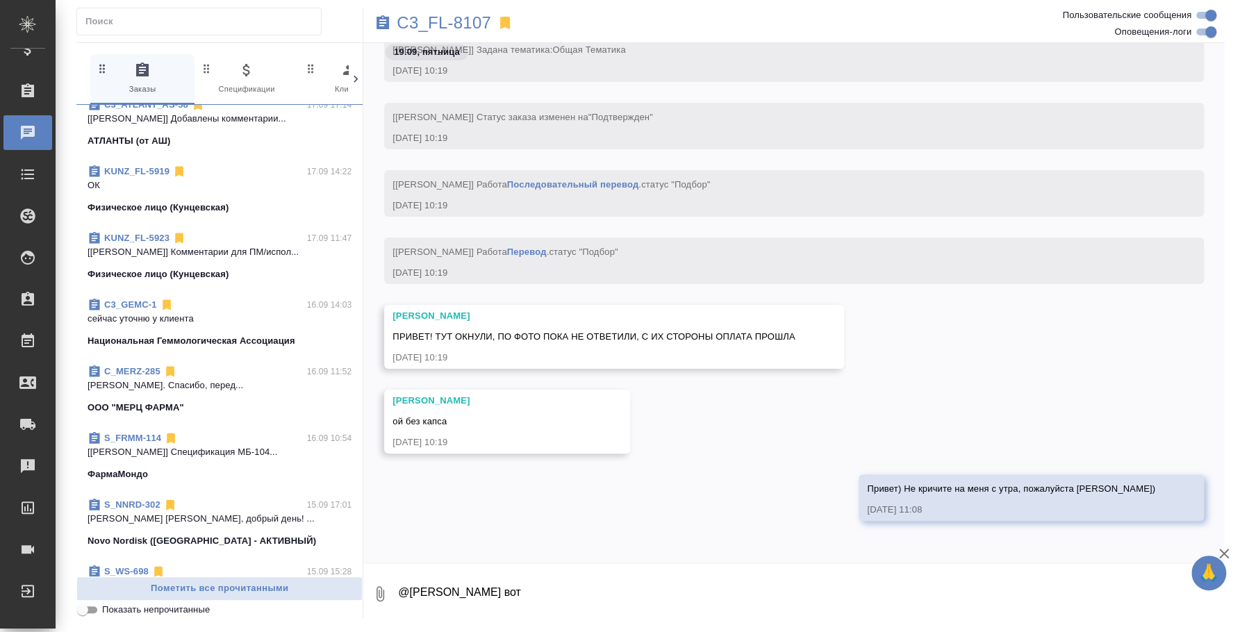
scroll to position [1302, 0]
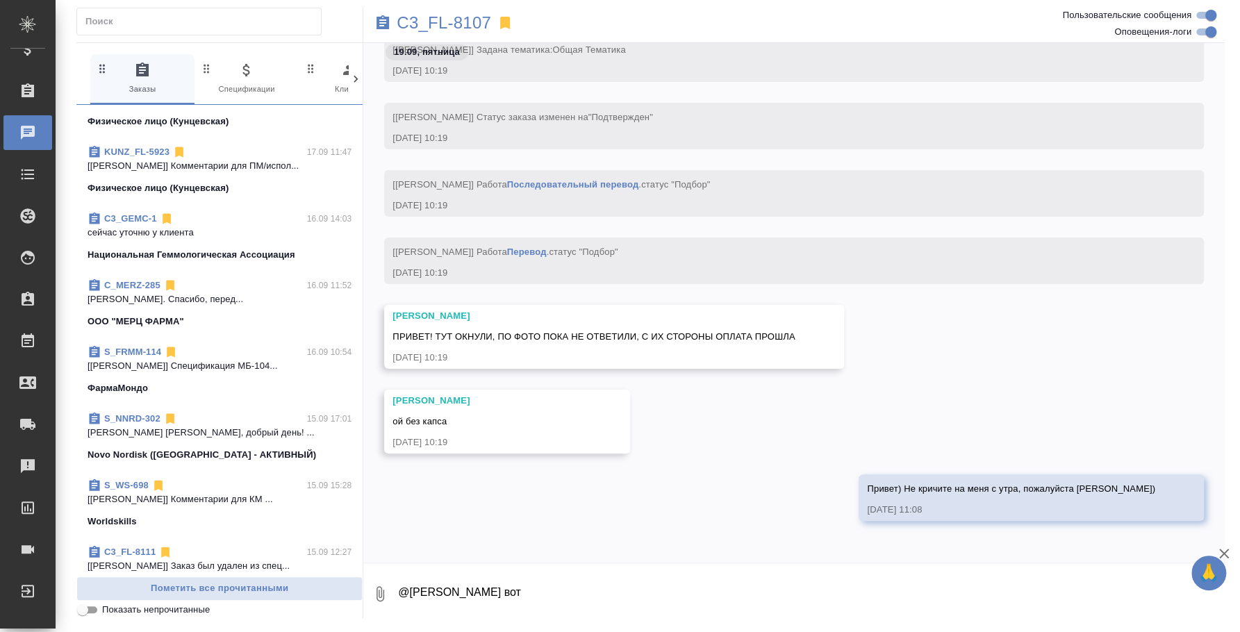
click at [229, 321] on div "ООО "МЕРЦ ФАРМА"" at bounding box center [220, 322] width 264 height 14
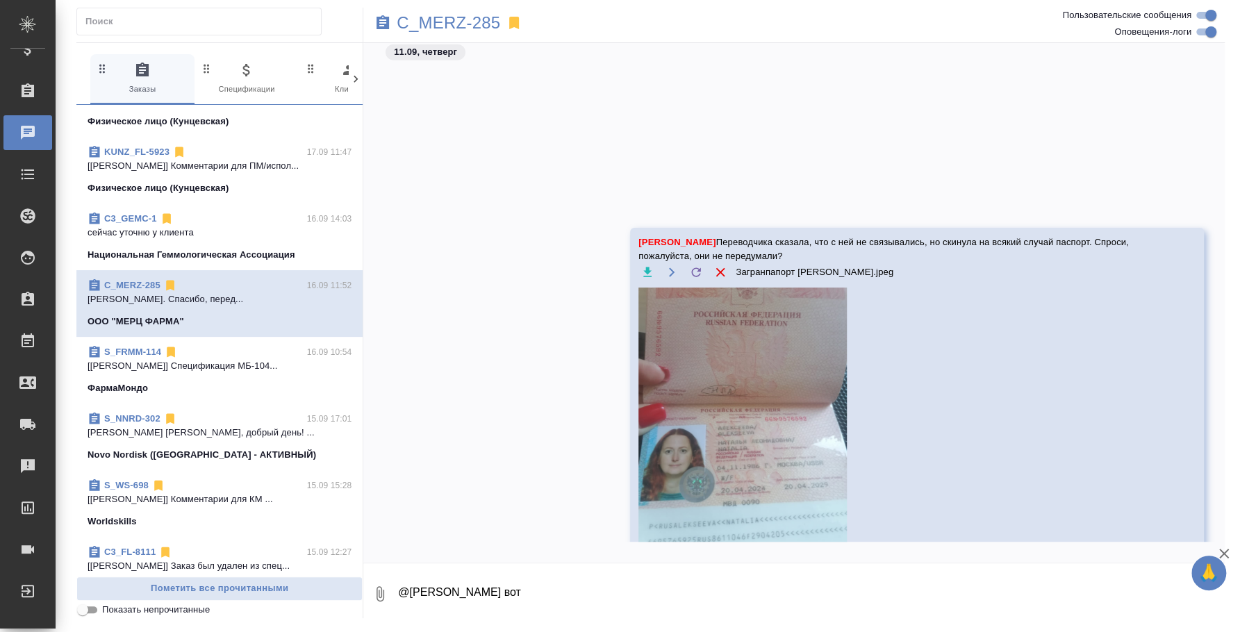
scroll to position [6105, 0]
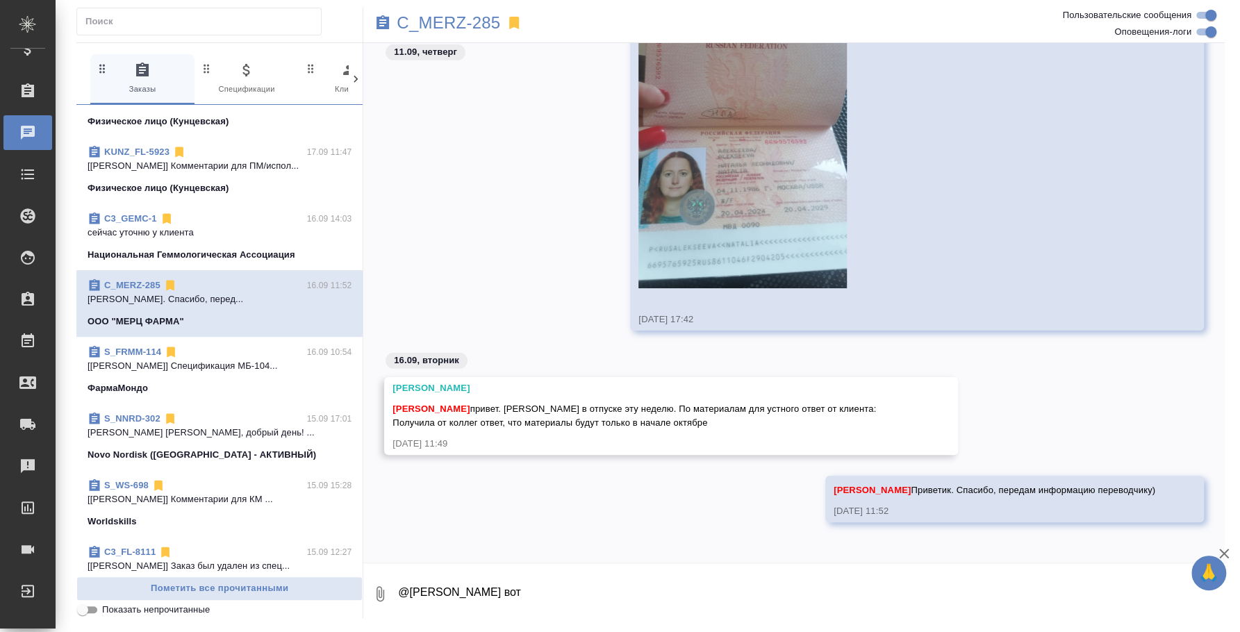
click at [560, 590] on textarea "@Ильина Екатерина резюме вот" at bounding box center [811, 594] width 828 height 47
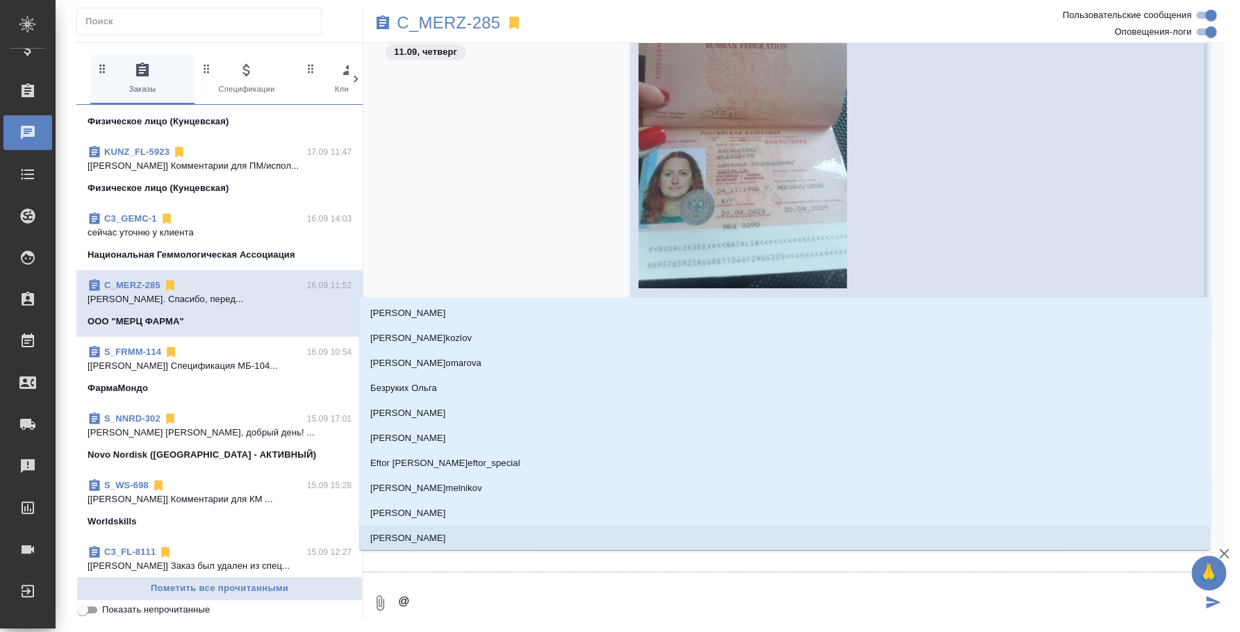
type textarea "@l"
type input "l"
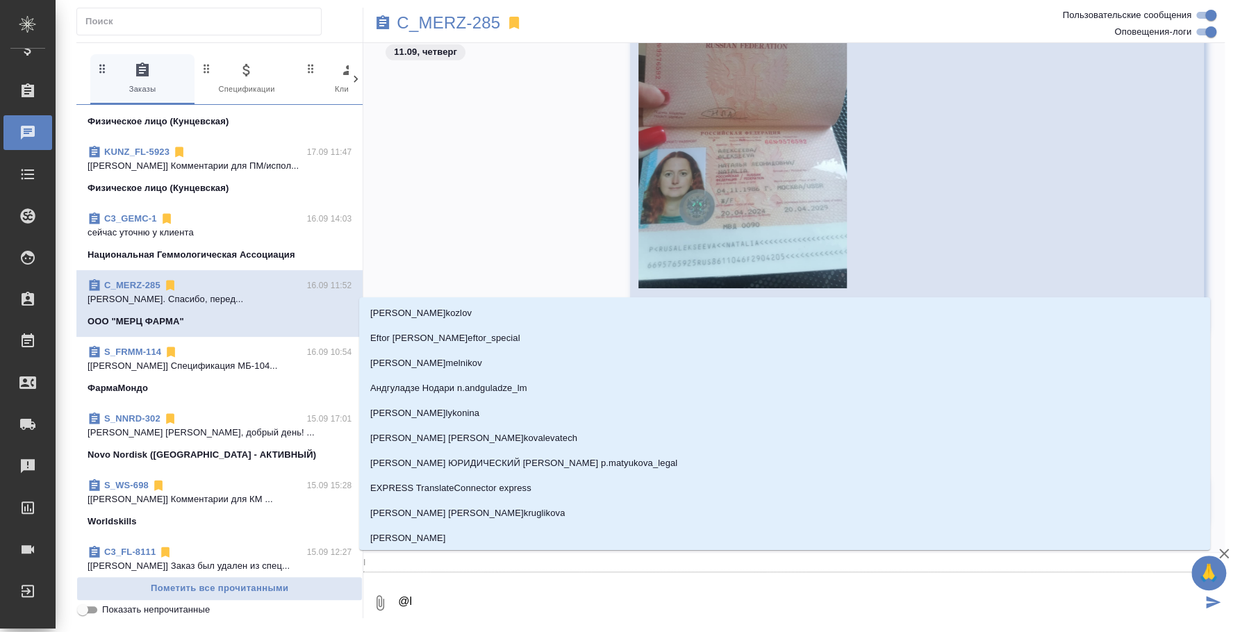
type textarea "@"
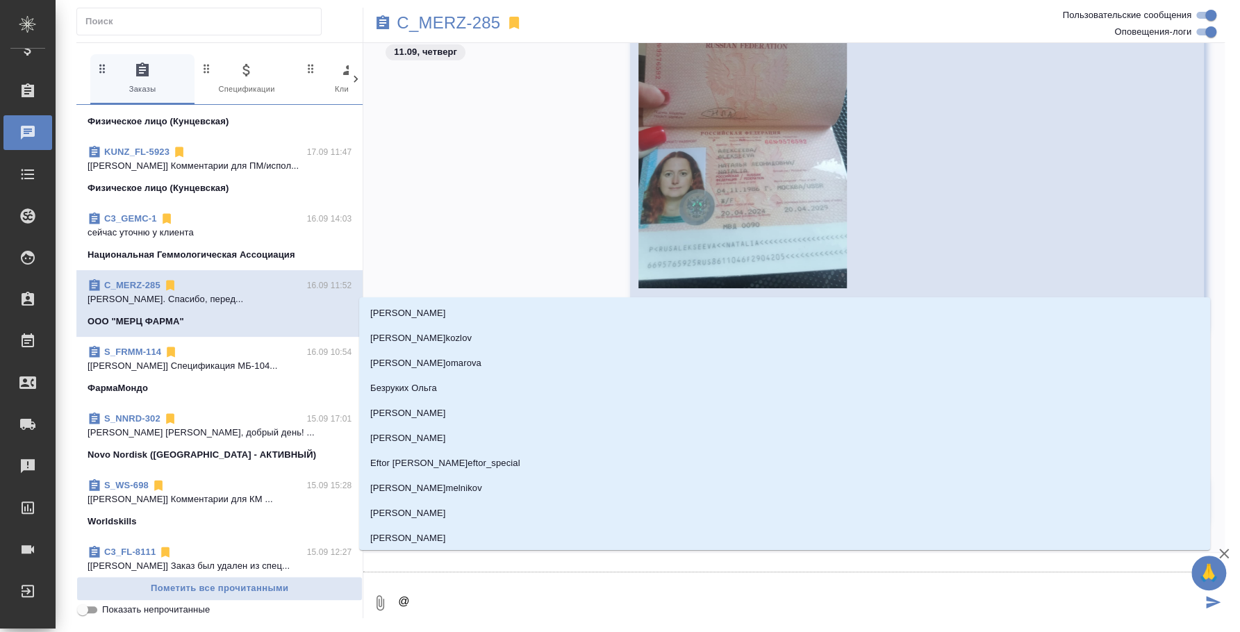
type textarea "@l"
type input "l"
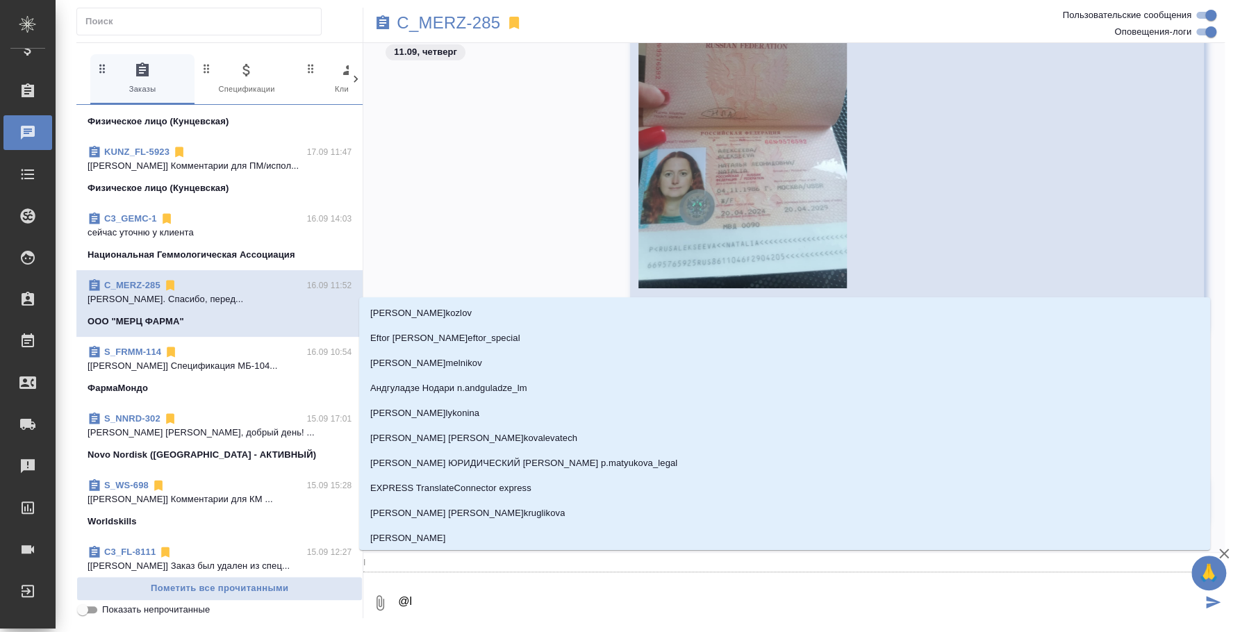
type textarea "@lü"
type input "lü"
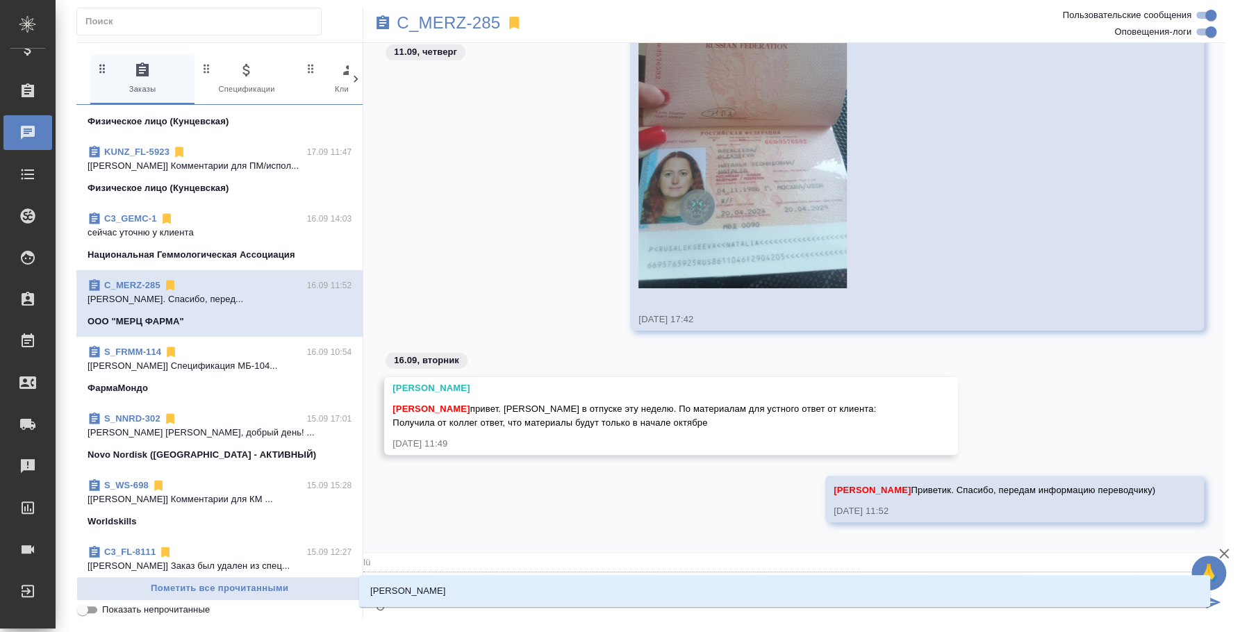
type textarea "@lü'b"
type input "lü'b"
type textarea "@lü"
type input "lü"
type textarea "@l"
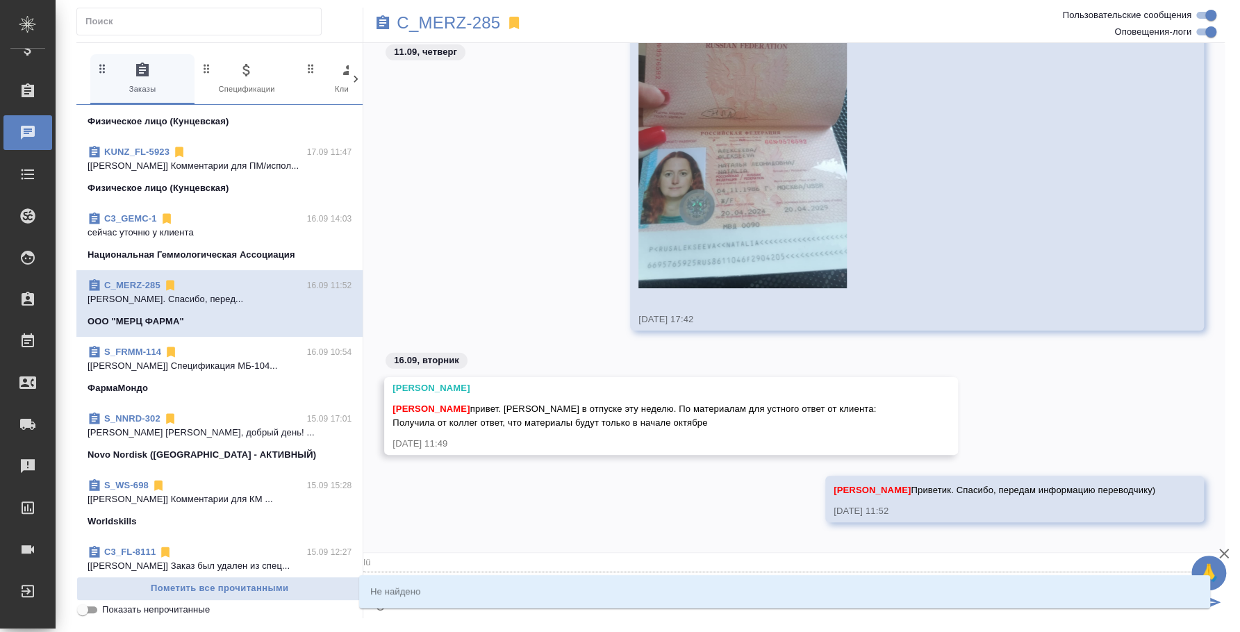
type input "l"
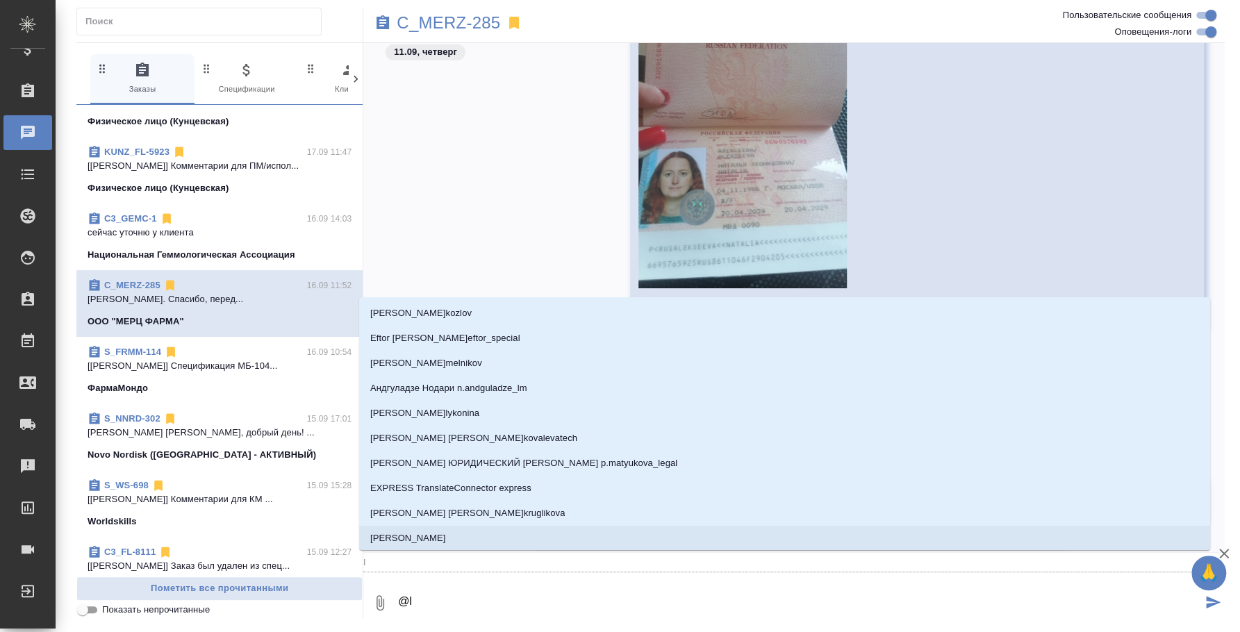
type textarea "@"
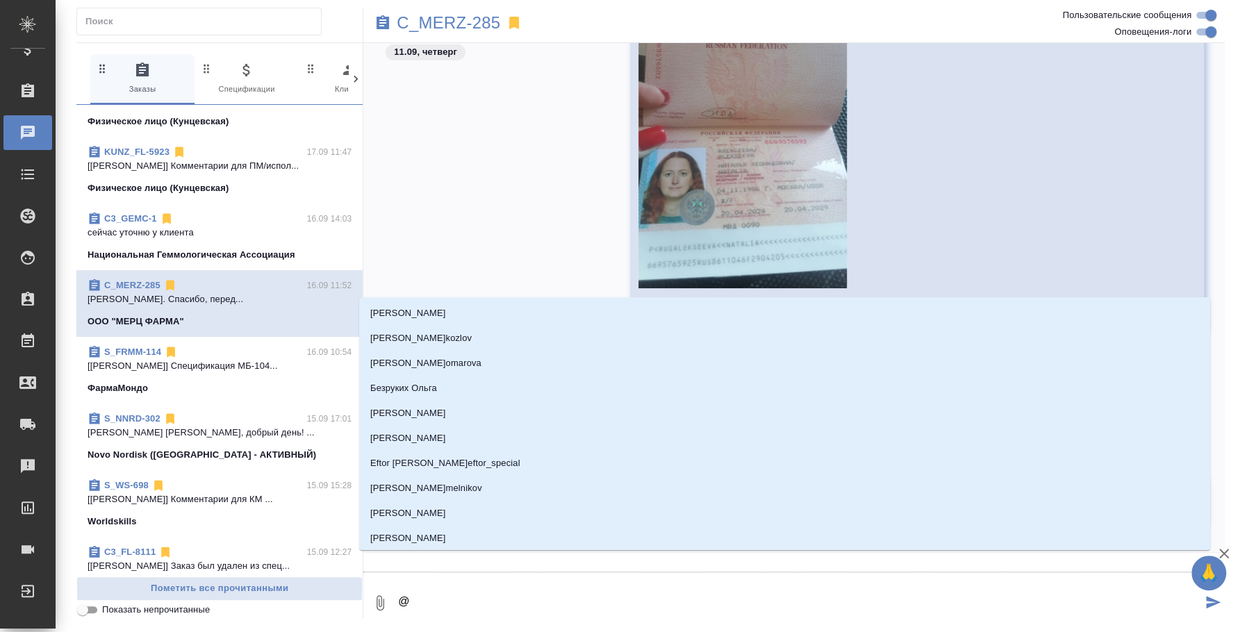
type textarea "@д"
type input "д"
type textarea "@ди"
type input "ди"
type textarea "@дим"
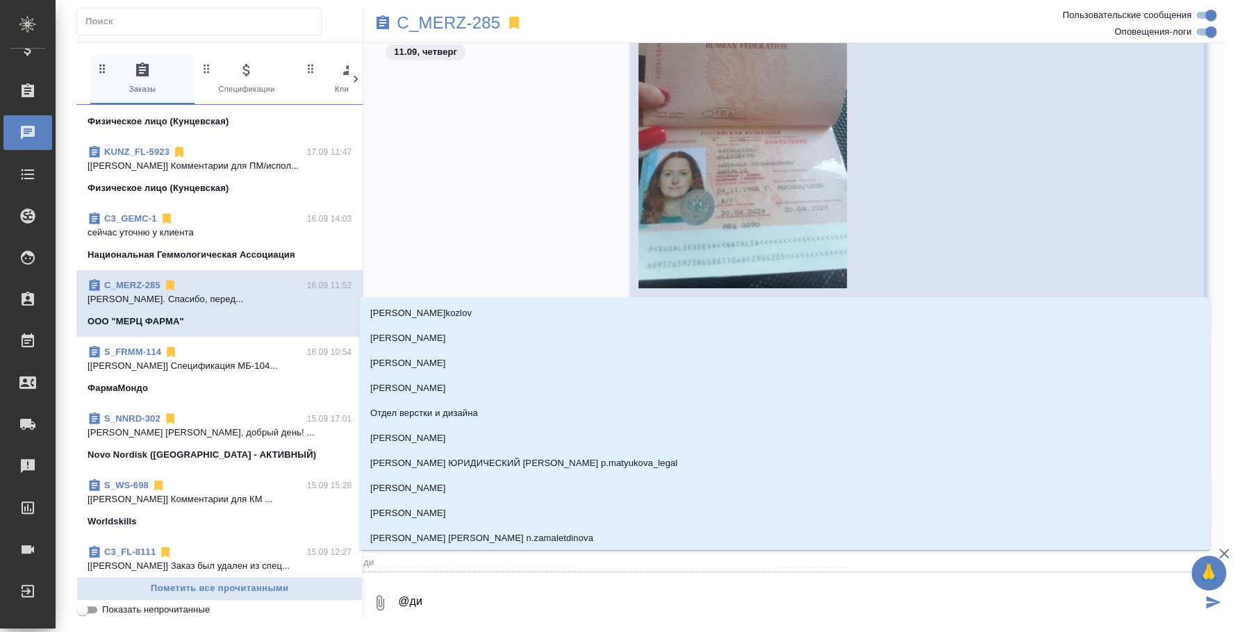
type input "дим"
type textarea "@дими"
type input "дими"
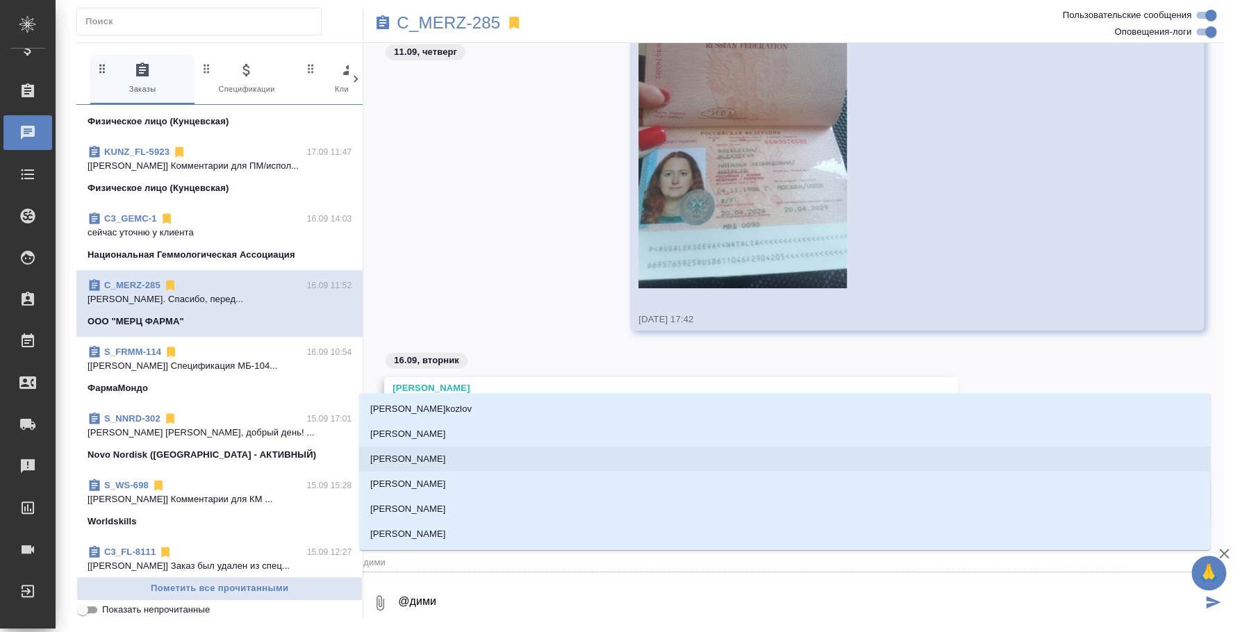
click at [476, 459] on li "Димитриева Юлия" at bounding box center [784, 459] width 851 height 25
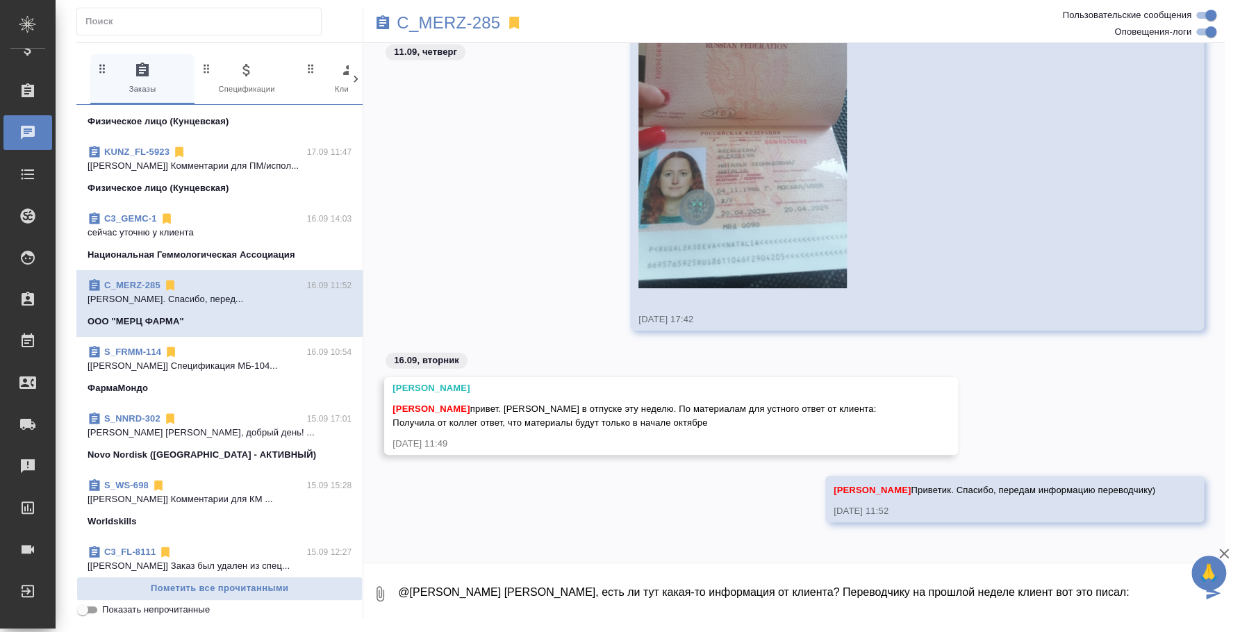
click at [1120, 600] on textarea "@Димитриева Юлия Юля, есть ли тут какая-то информация от клиента? Переводчику н…" at bounding box center [799, 594] width 805 height 47
paste textarea "Перелет будет забронирован на a/к Red Wings. Опции направлю дополнительно (на в…"
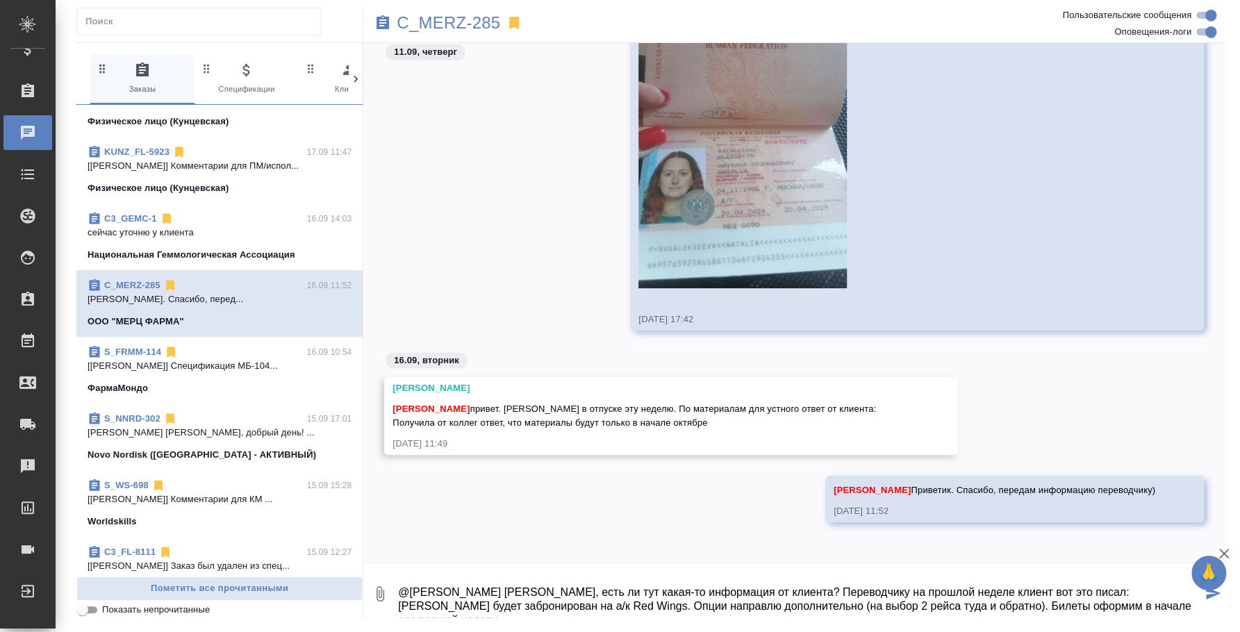
click at [1069, 593] on textarea "@Димитриева Юлия Юля, есть ли тут какая-то информация от клиента? Переводчику н…" at bounding box center [799, 594] width 805 height 47
click at [1183, 600] on textarea "@Димитриева Юлия Юля, есть ли тут какая-то информация от клиента? Переводчику н…" at bounding box center [799, 594] width 805 height 47
type textarea "@Димитриева Юлия Юля, есть ли тут какая-то информация от клиента? Переводчику н…"
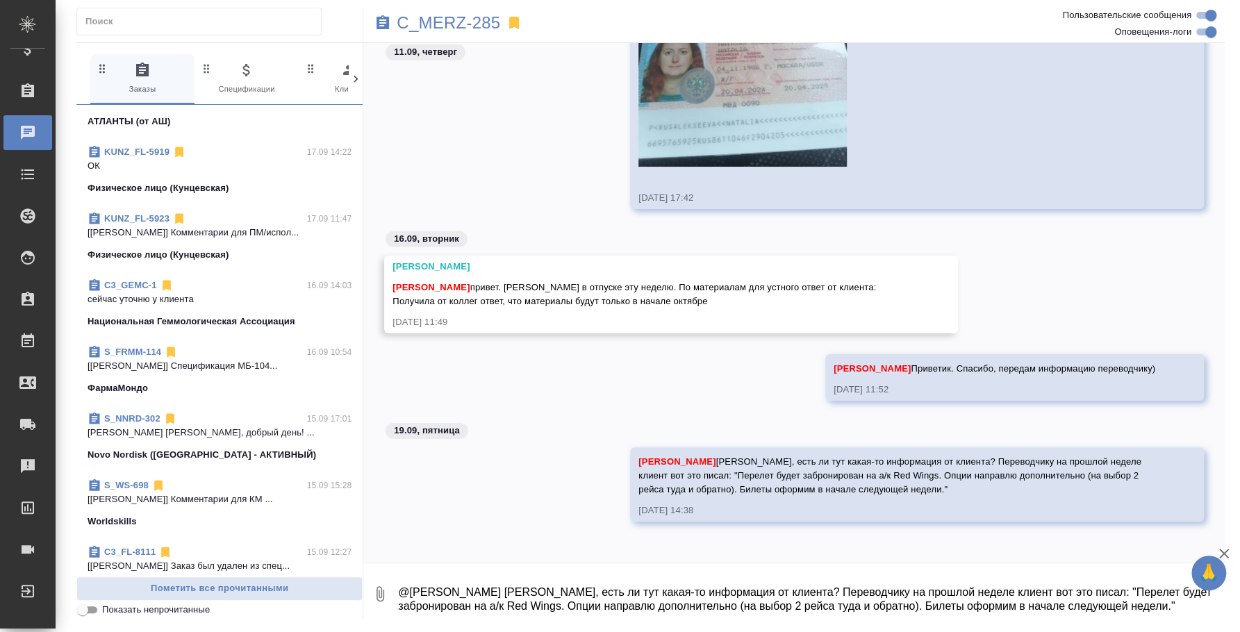
scroll to position [0, 0]
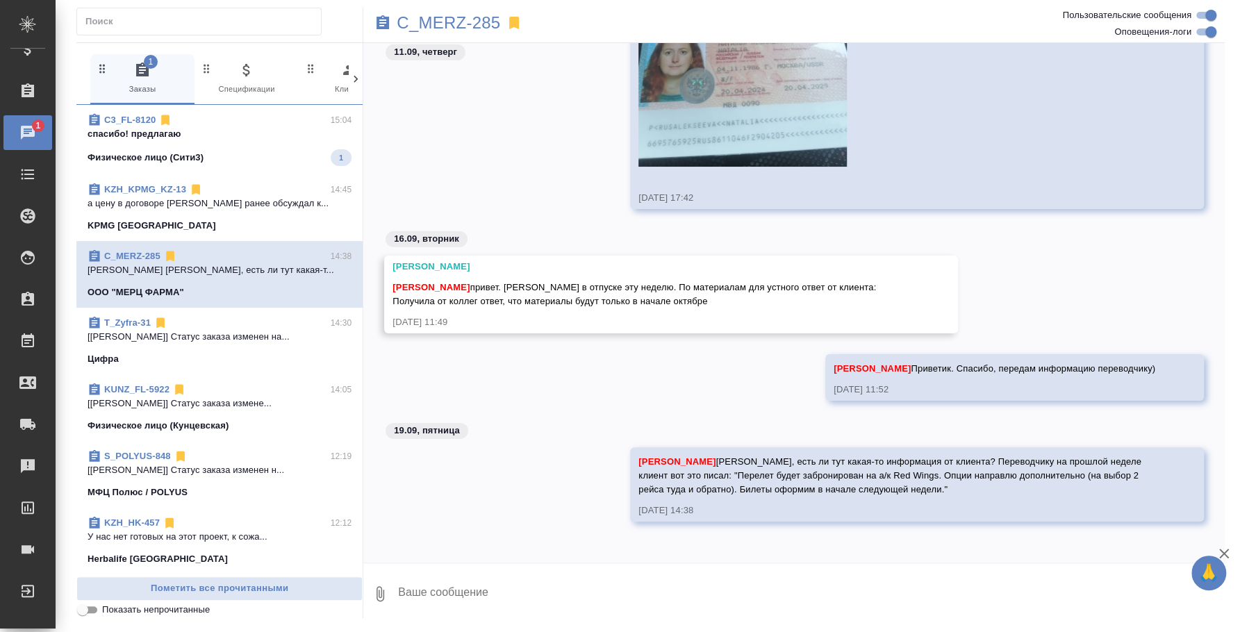
click at [228, 133] on p "спасибо! предлагаю" at bounding box center [220, 134] width 264 height 14
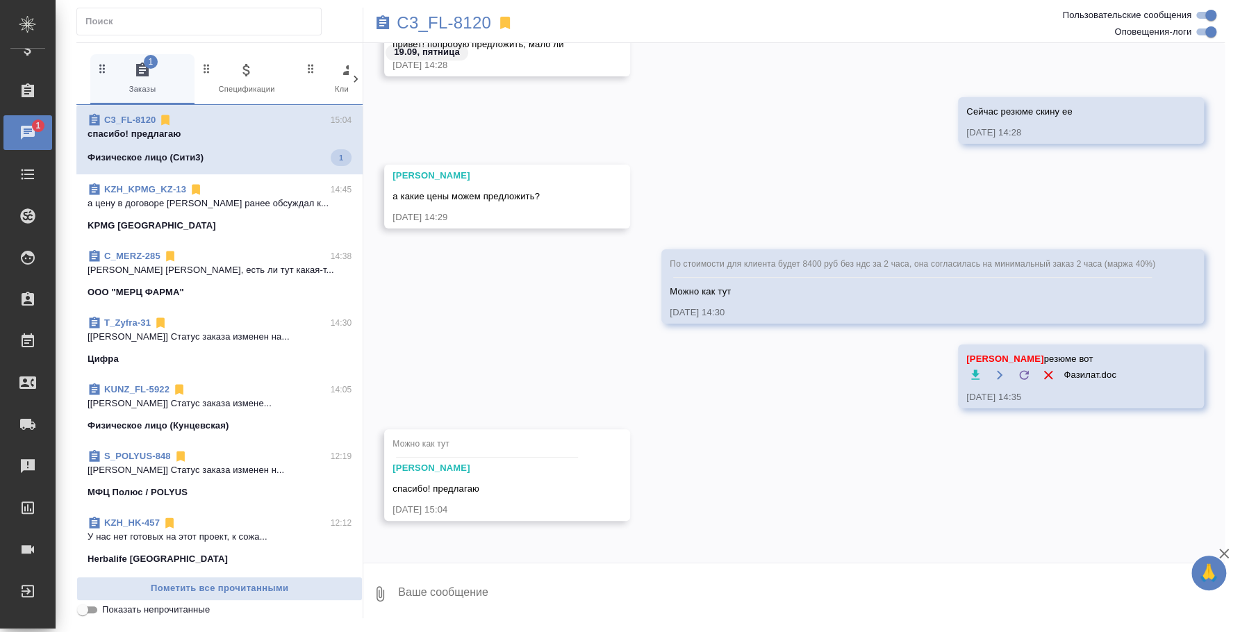
scroll to position [4425, 0]
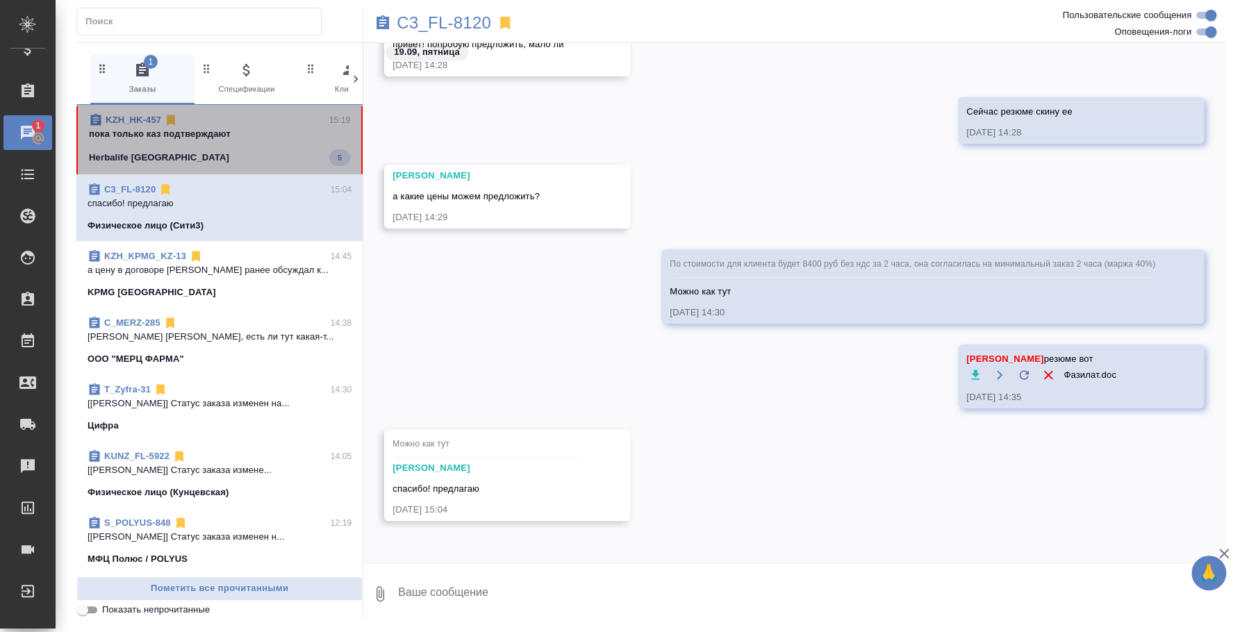
click at [245, 147] on span "KZH_HK-457 15:19 пока только каз подтверждают Herbalife Kazakhstan 5" at bounding box center [219, 139] width 261 height 53
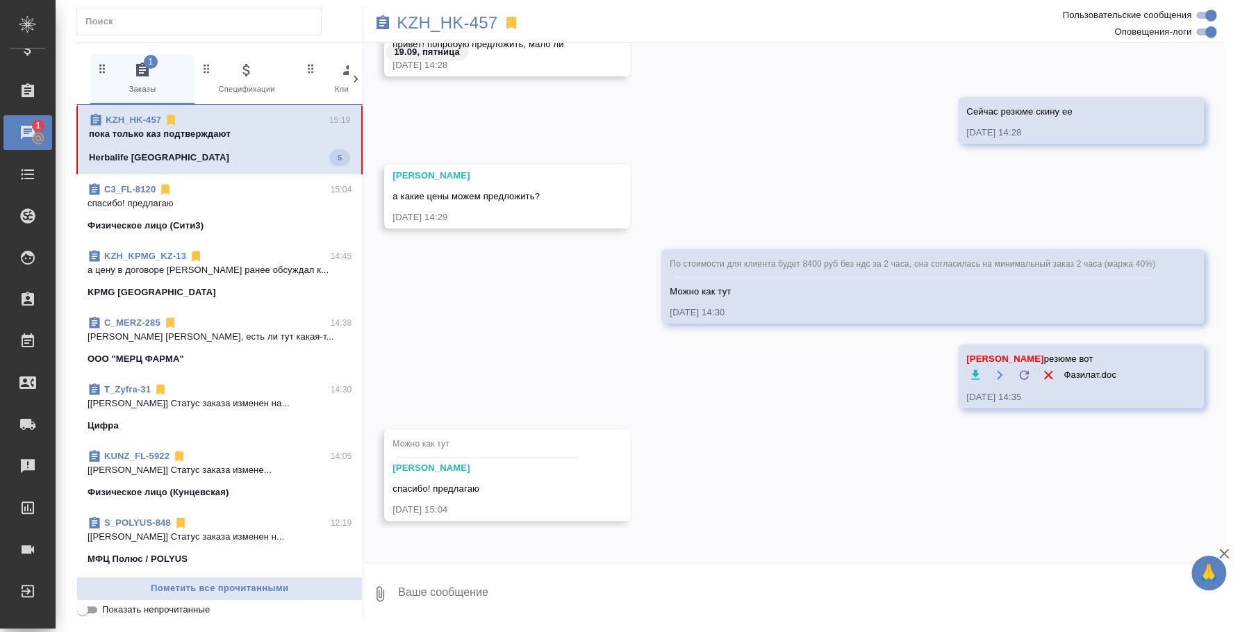
scroll to position [4095, 0]
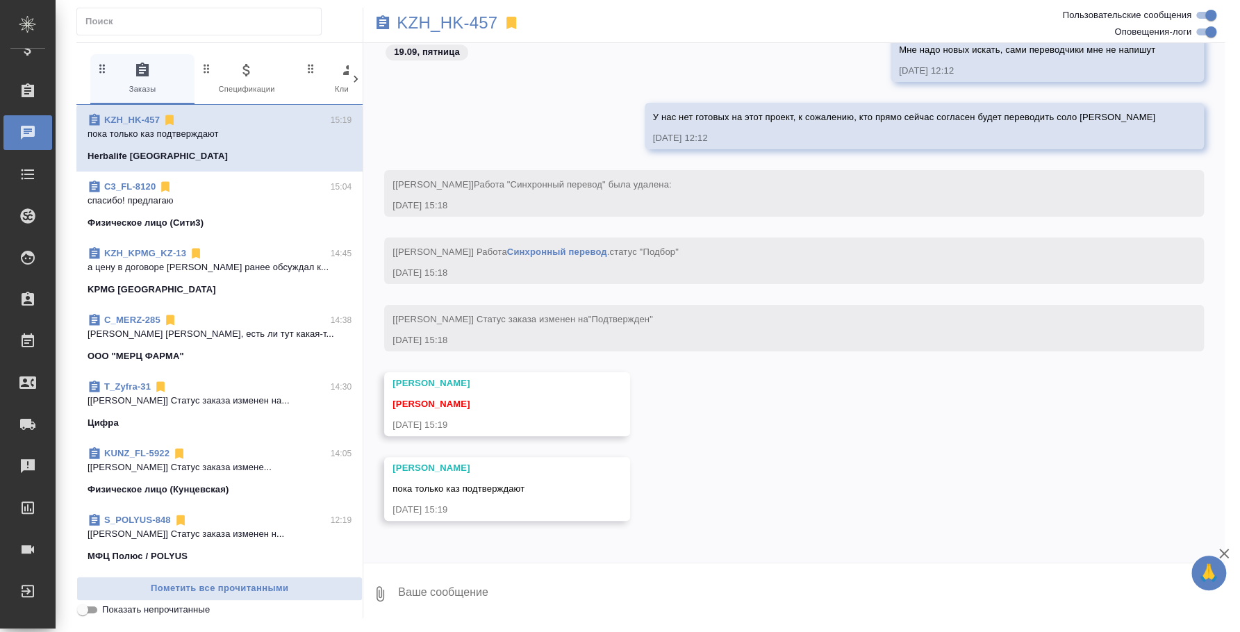
click at [568, 589] on textarea at bounding box center [811, 594] width 828 height 47
type textarea "На узб не искать переводчика тогда?"
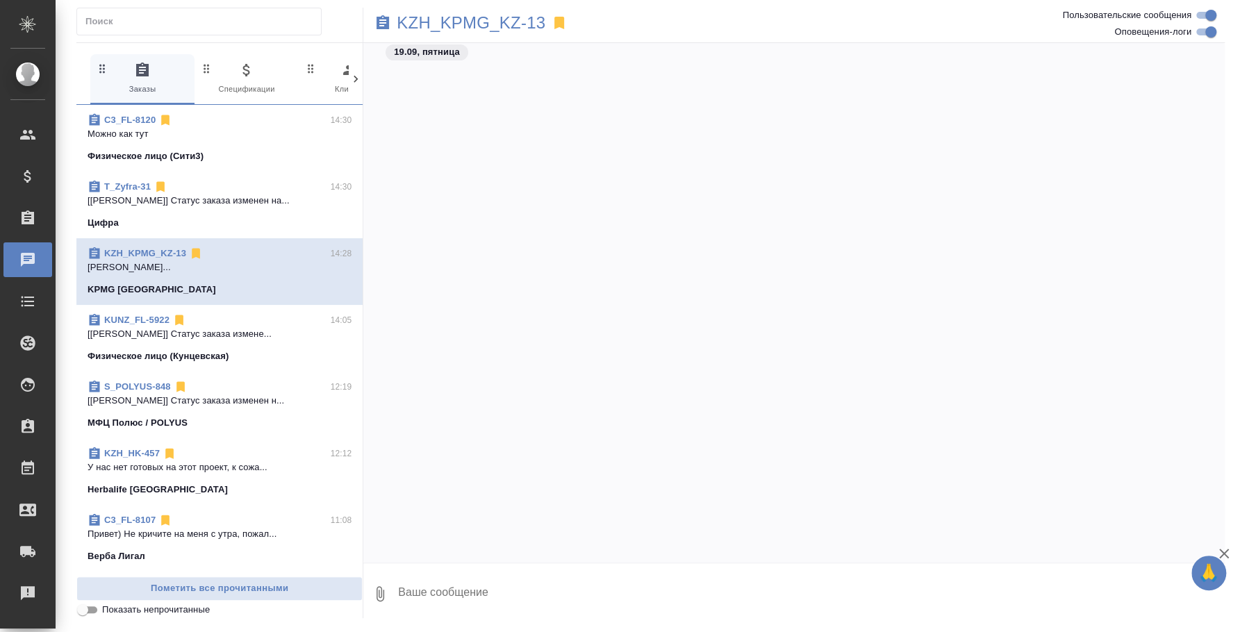
scroll to position [3671, 0]
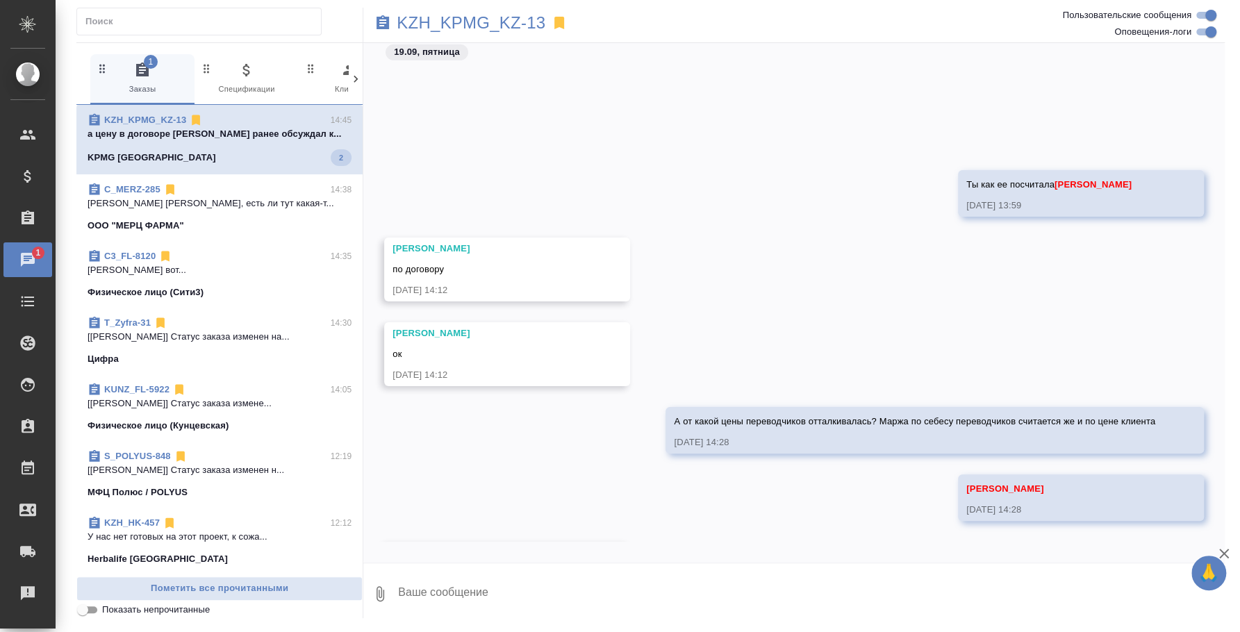
scroll to position [6522, 0]
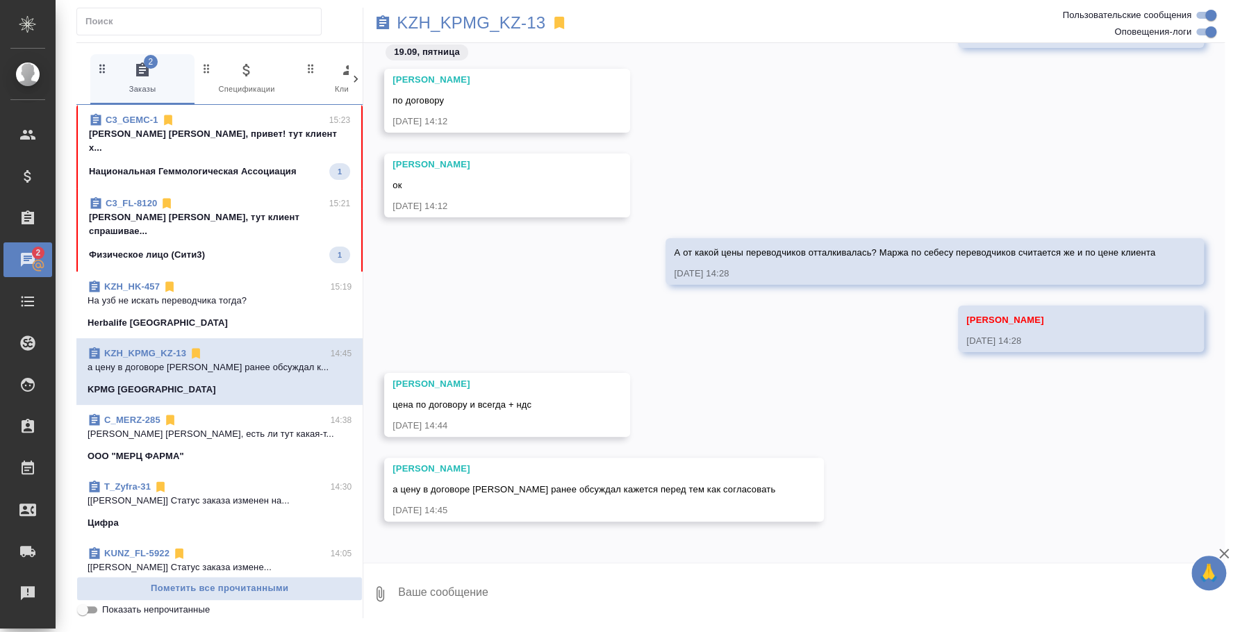
click at [479, 571] on textarea at bounding box center [811, 594] width 828 height 47
type textarea "н"
type textarea "П"
type textarea "Ок"
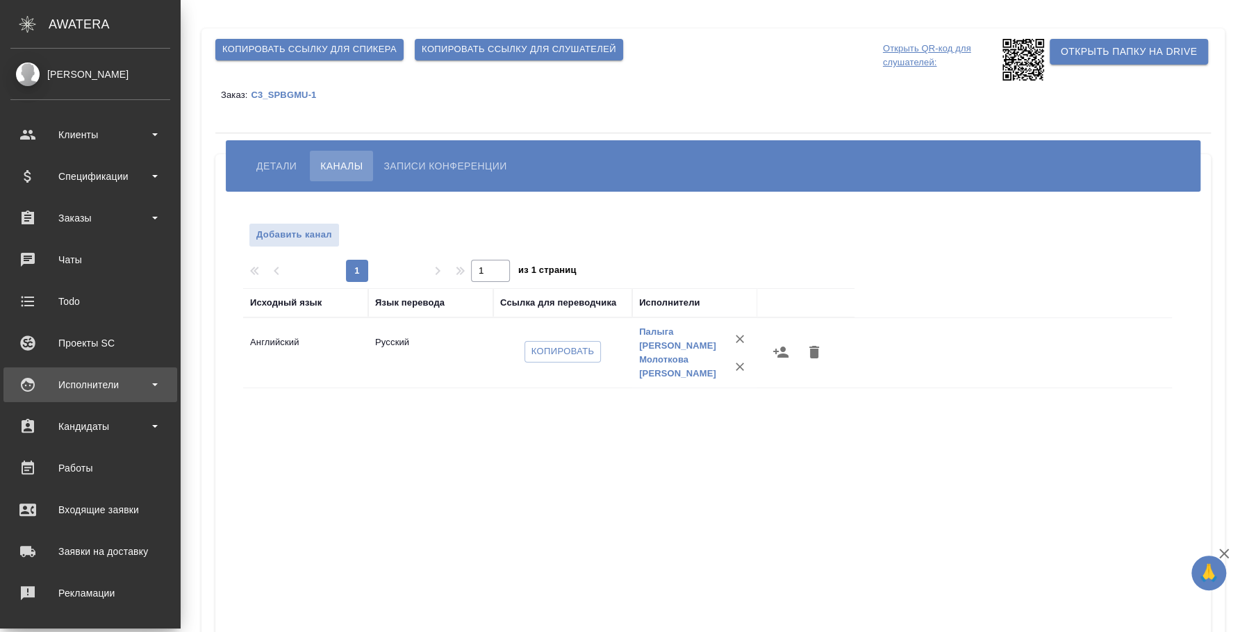
click at [123, 377] on div "Исполнители" at bounding box center [90, 385] width 160 height 21
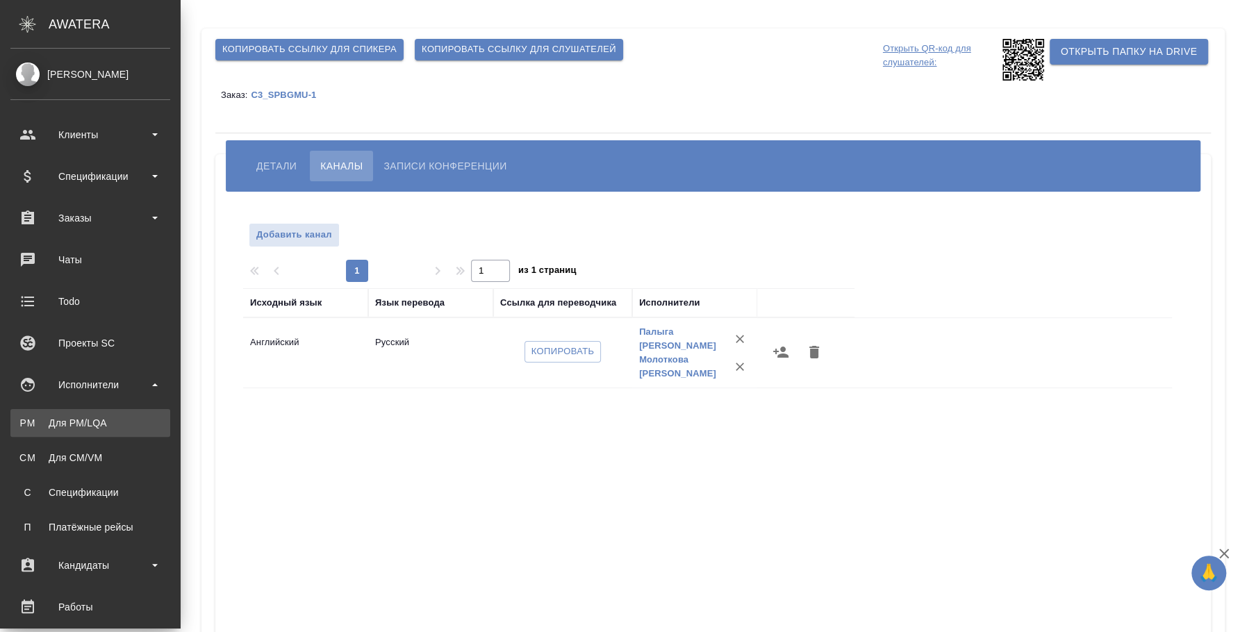
click at [104, 412] on link "PM Для PM/LQA" at bounding box center [90, 423] width 160 height 28
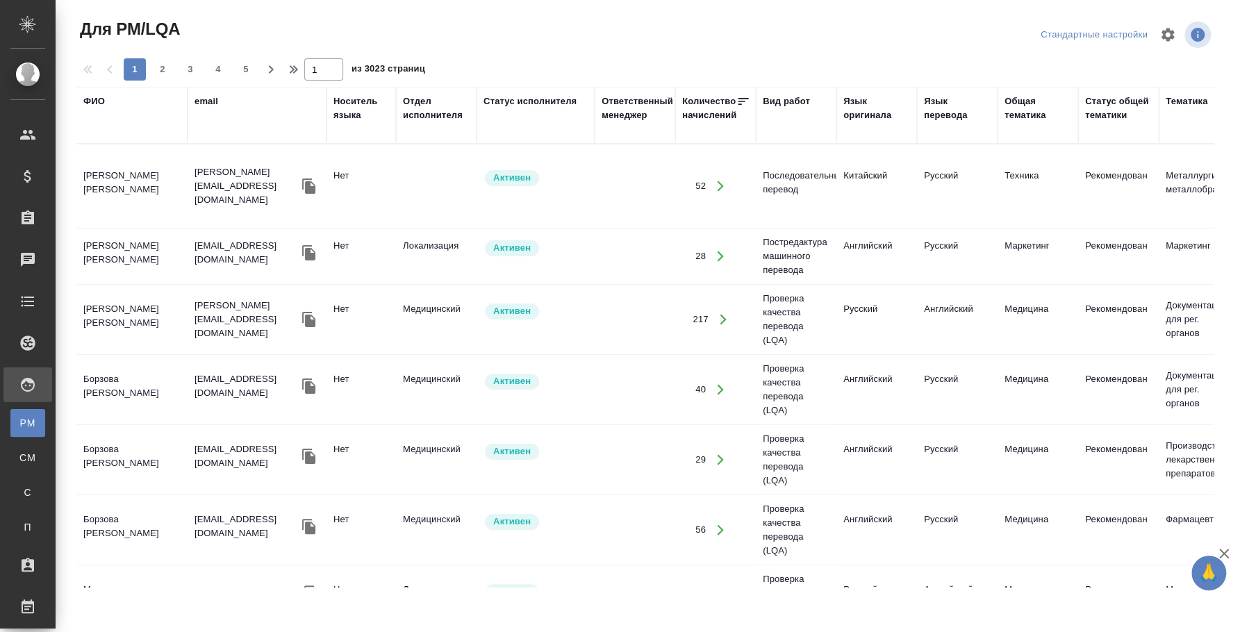
click at [100, 101] on div "ФИО" at bounding box center [94, 102] width 22 height 14
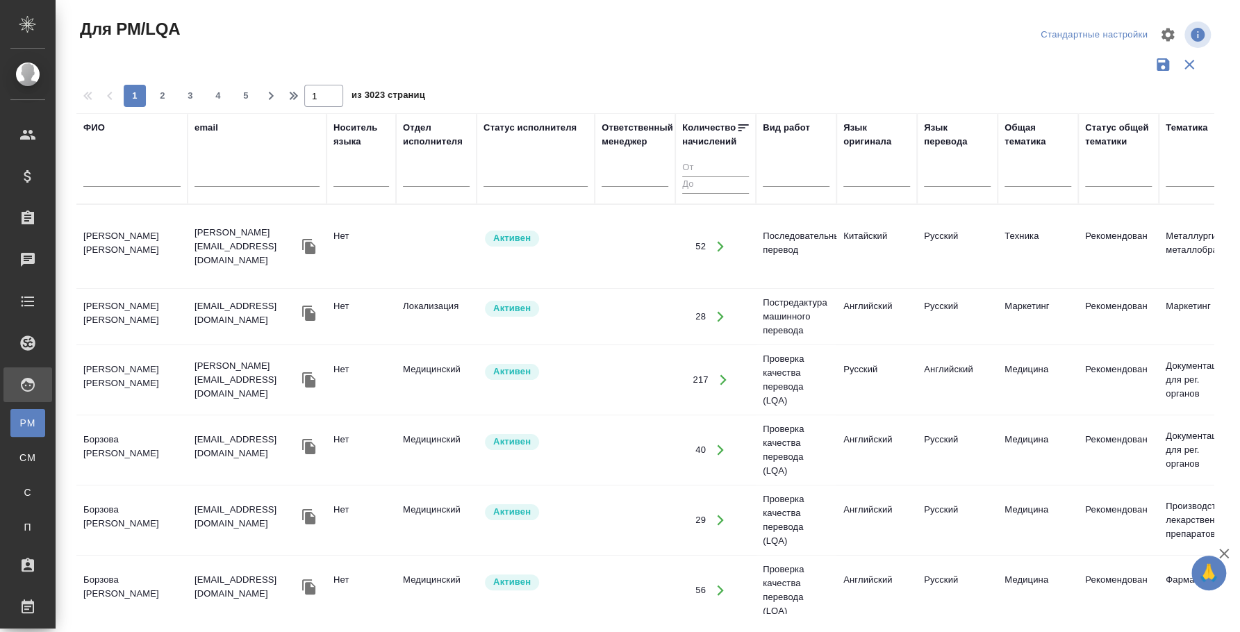
click at [98, 176] on input "text" at bounding box center [131, 178] width 97 height 17
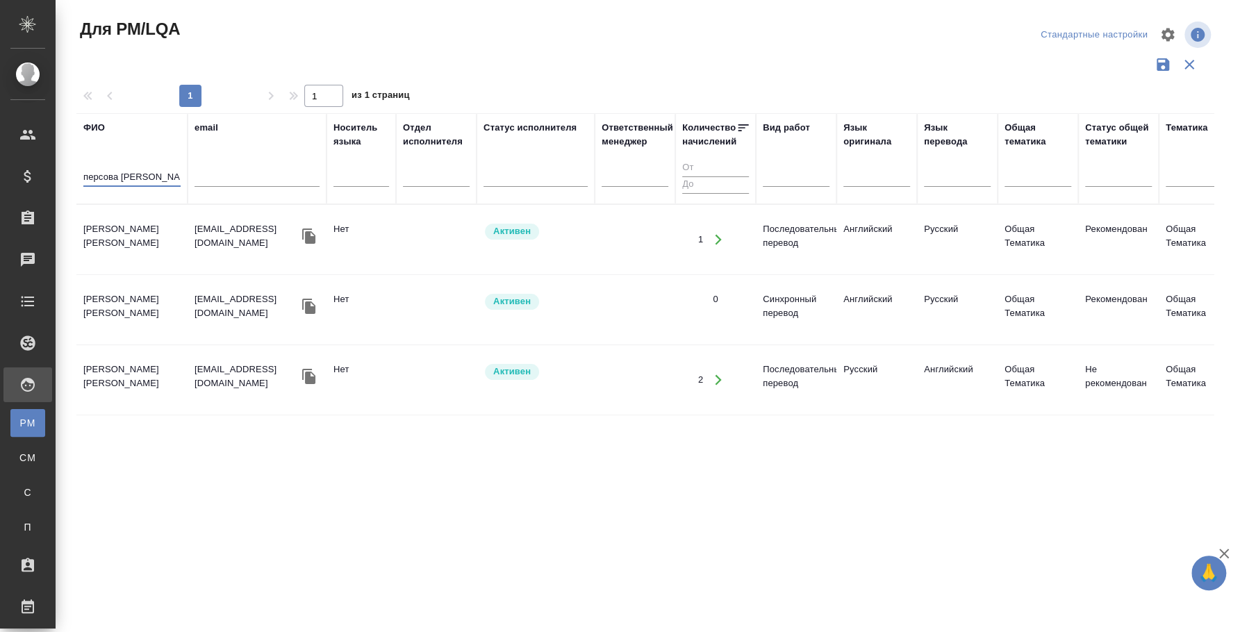
click at [125, 229] on td "Персова Ксения Львовна" at bounding box center [131, 239] width 111 height 49
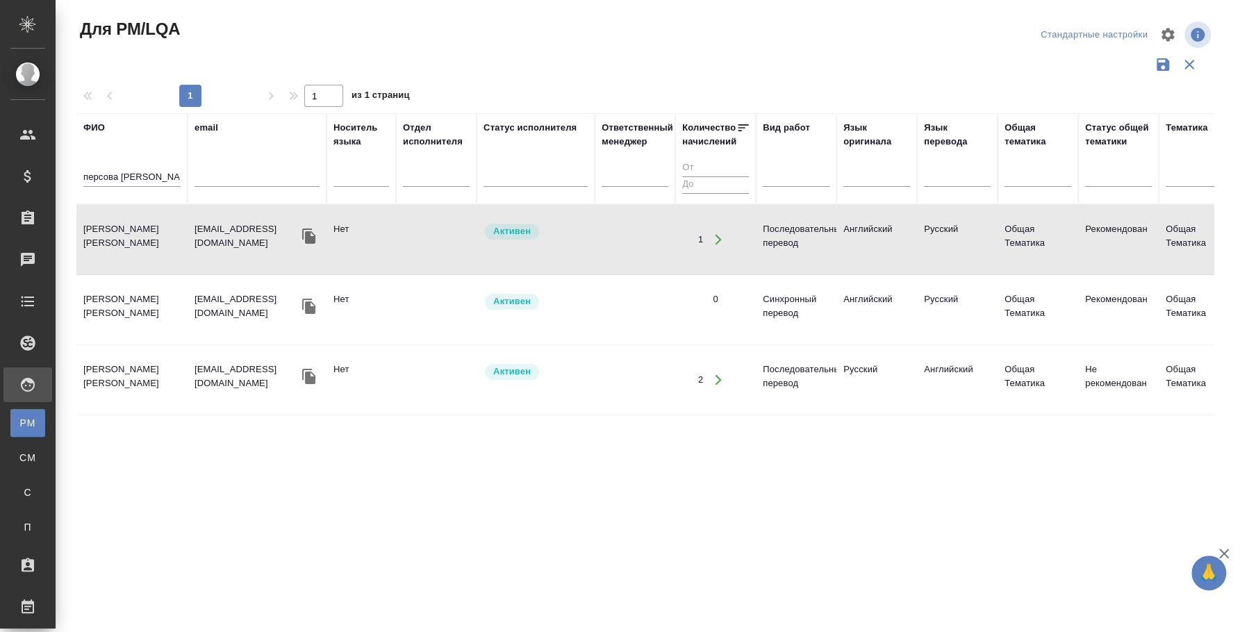
click at [125, 229] on td "Персова Ксения Львовна" at bounding box center [131, 239] width 111 height 49
click at [139, 165] on div "персова ксения" at bounding box center [131, 180] width 97 height 34
click at [138, 172] on input "персова ксения" at bounding box center [131, 178] width 97 height 17
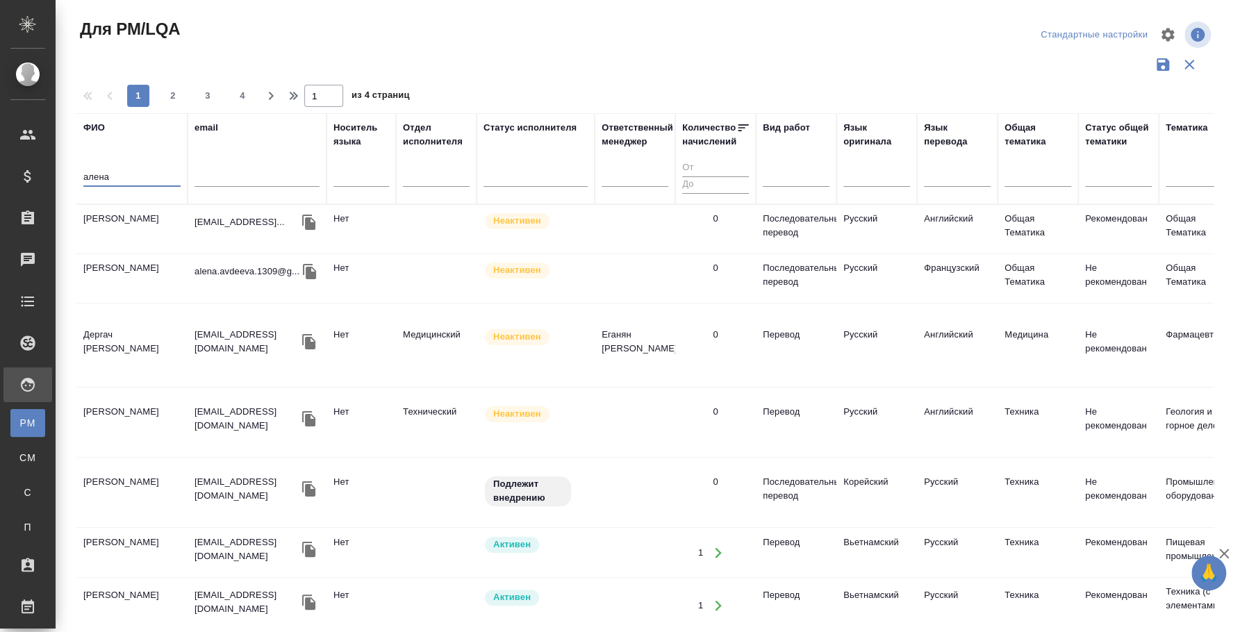
click at [100, 179] on input "алена" at bounding box center [131, 178] width 97 height 17
type input "новикова алена"
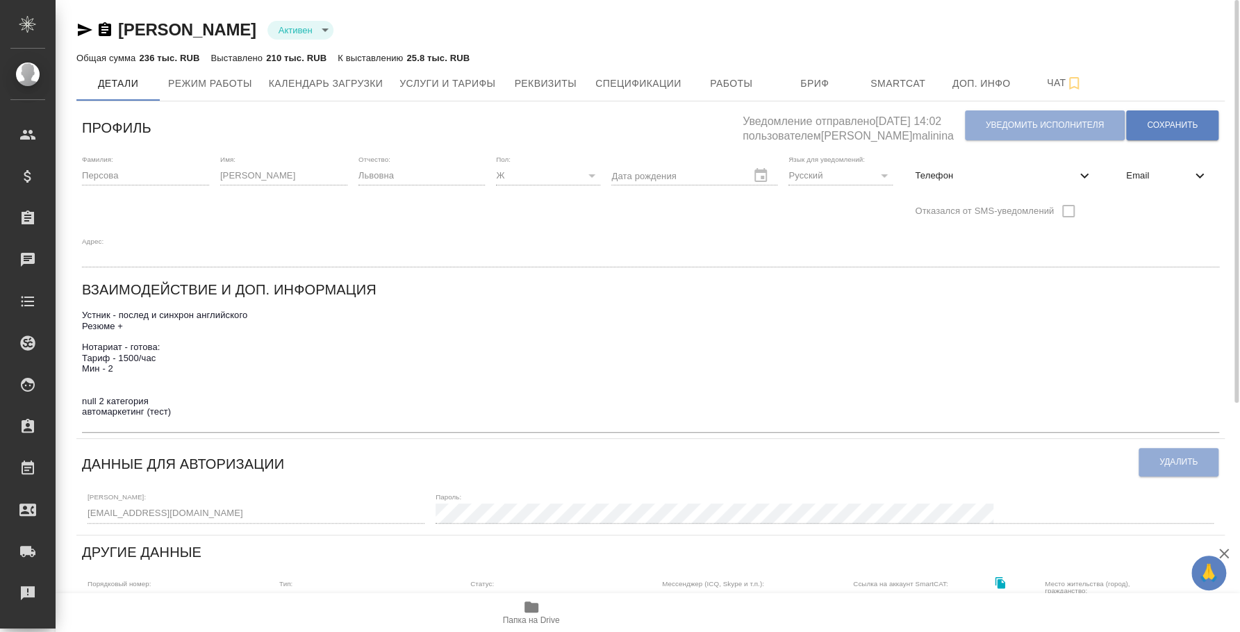
click at [996, 178] on span "Телефон" at bounding box center [995, 176] width 161 height 14
select select "RU"
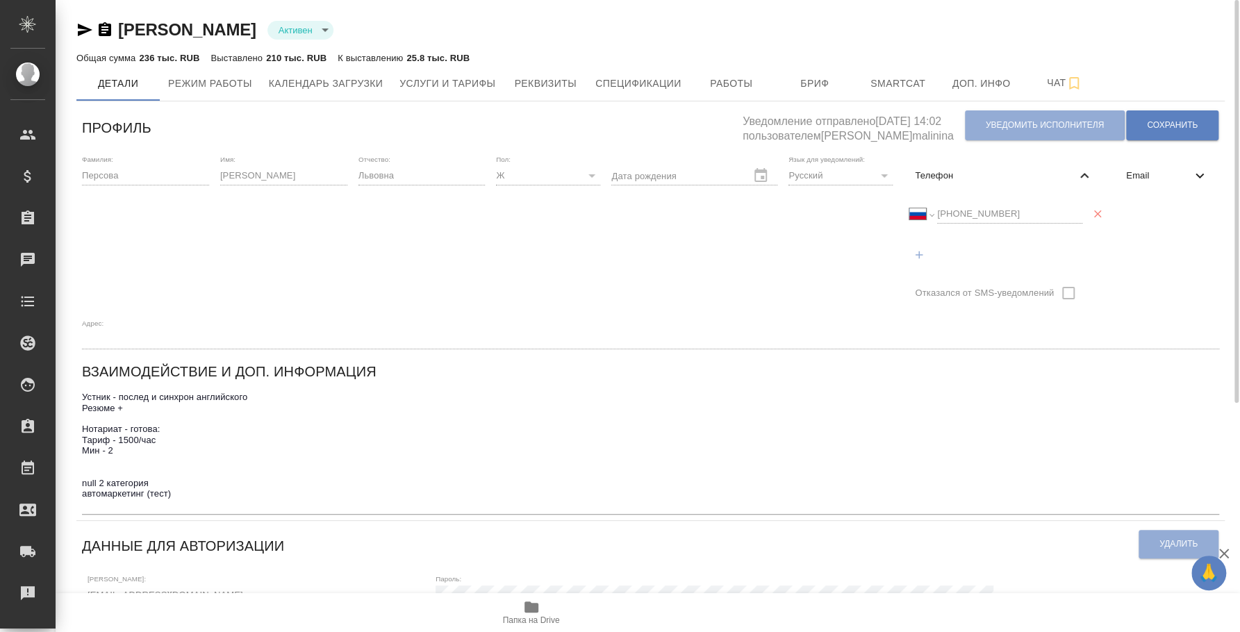
click at [899, 212] on div "Фамилия: [PERSON_NAME] Имя: [PERSON_NAME] Отчество: [PERSON_NAME]: Ж [DEMOGRAPH…" at bounding box center [650, 252] width 1149 height 206
select select "RU"
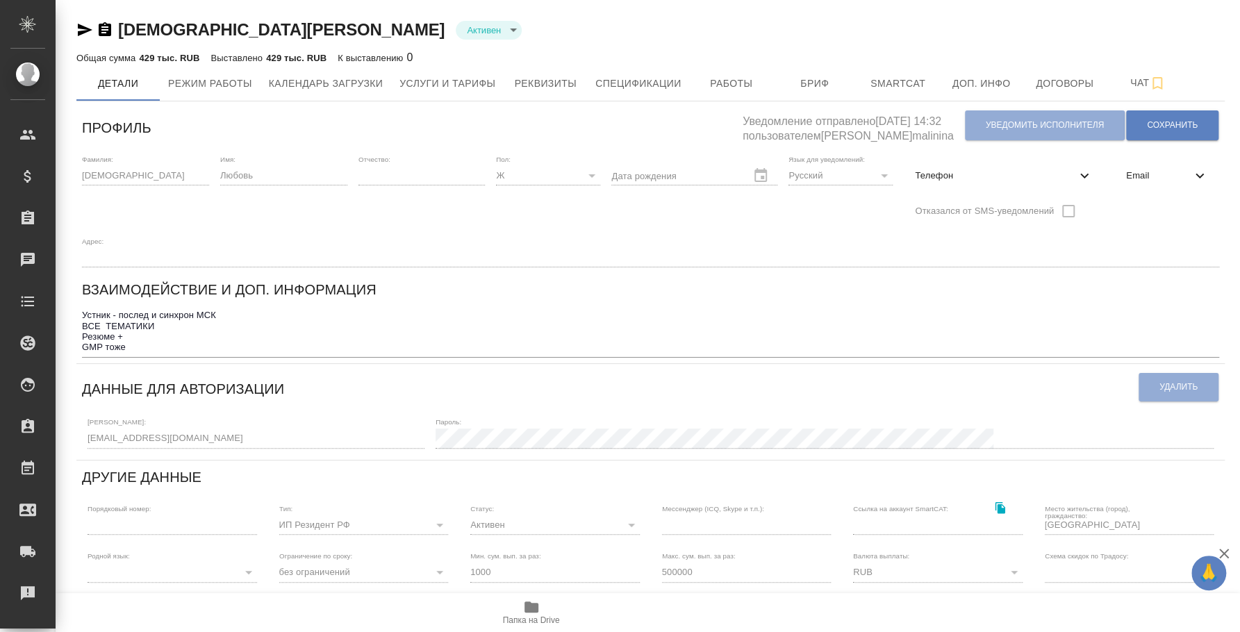
click at [1031, 186] on div "Телефон" at bounding box center [1004, 176] width 200 height 31
select select "RU"
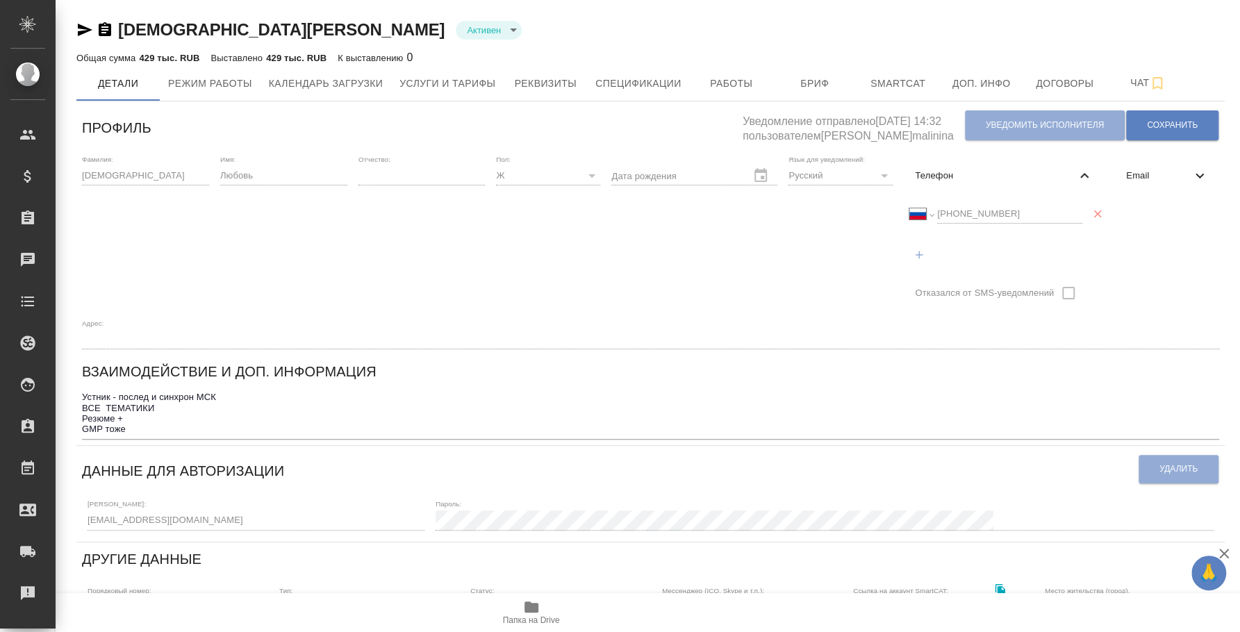
click at [928, 199] on div "Международный [GEOGRAPHIC_DATA] [GEOGRAPHIC_DATA] [GEOGRAPHIC_DATA] [GEOGRAPHIC…" at bounding box center [1004, 214] width 189 height 35
click at [534, 616] on span "Папка на Drive" at bounding box center [531, 621] width 57 height 10
click at [479, 79] on span "Услуги и тарифы" at bounding box center [448, 83] width 96 height 17
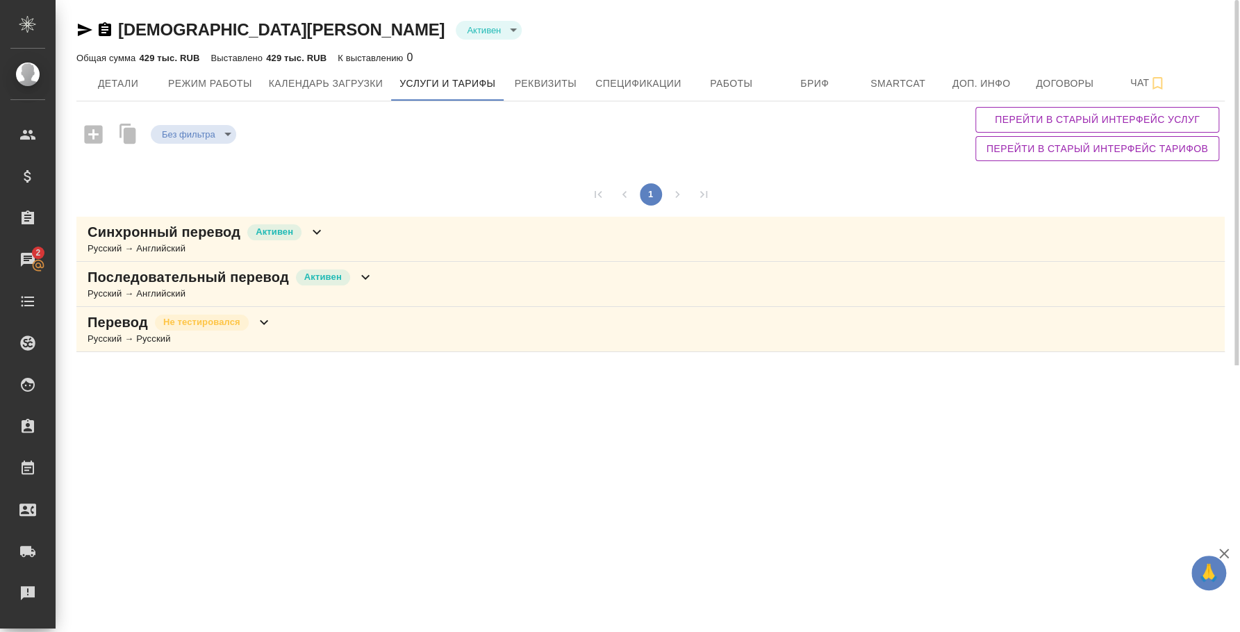
click at [450, 254] on div "Синхронный перевод Активен Русский → Английский" at bounding box center [650, 239] width 1149 height 45
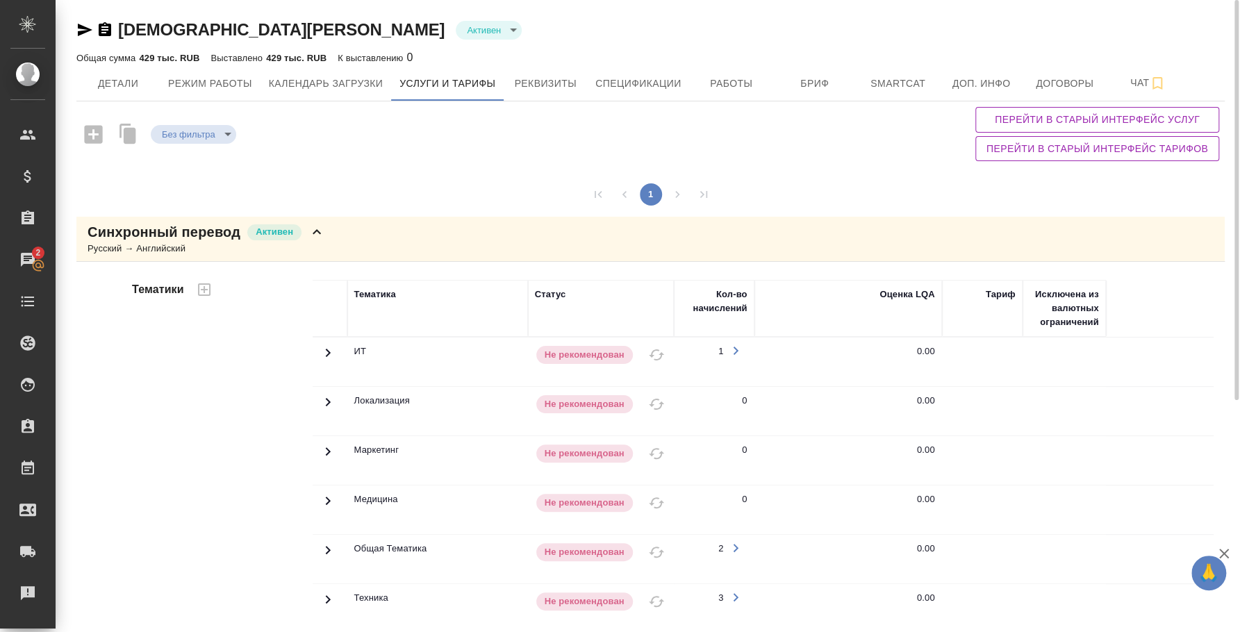
scroll to position [305, 0]
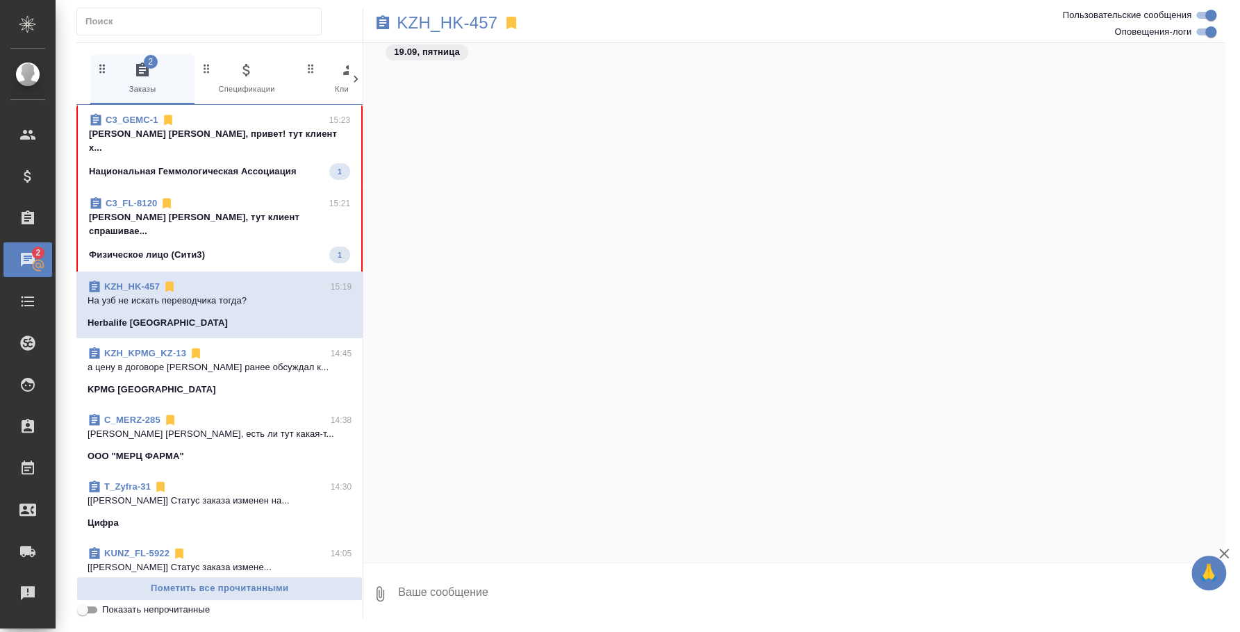
scroll to position [4163, 0]
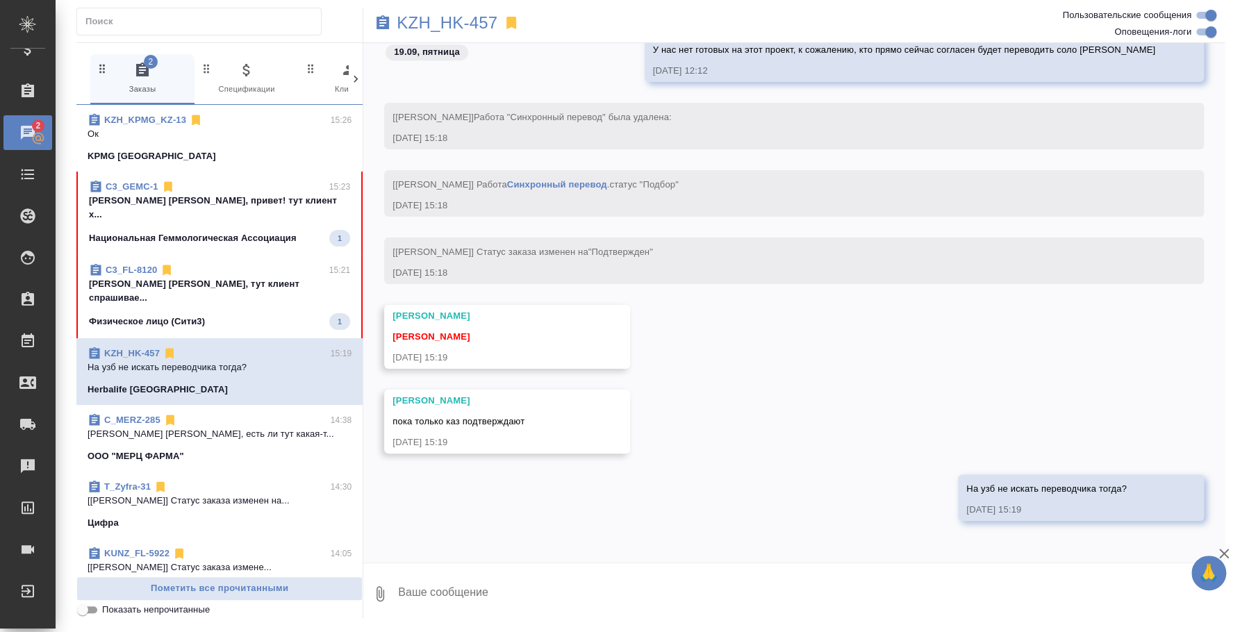
click at [218, 196] on p "Федотова Ирина Ира, привет! тут клиент х..." at bounding box center [219, 208] width 261 height 28
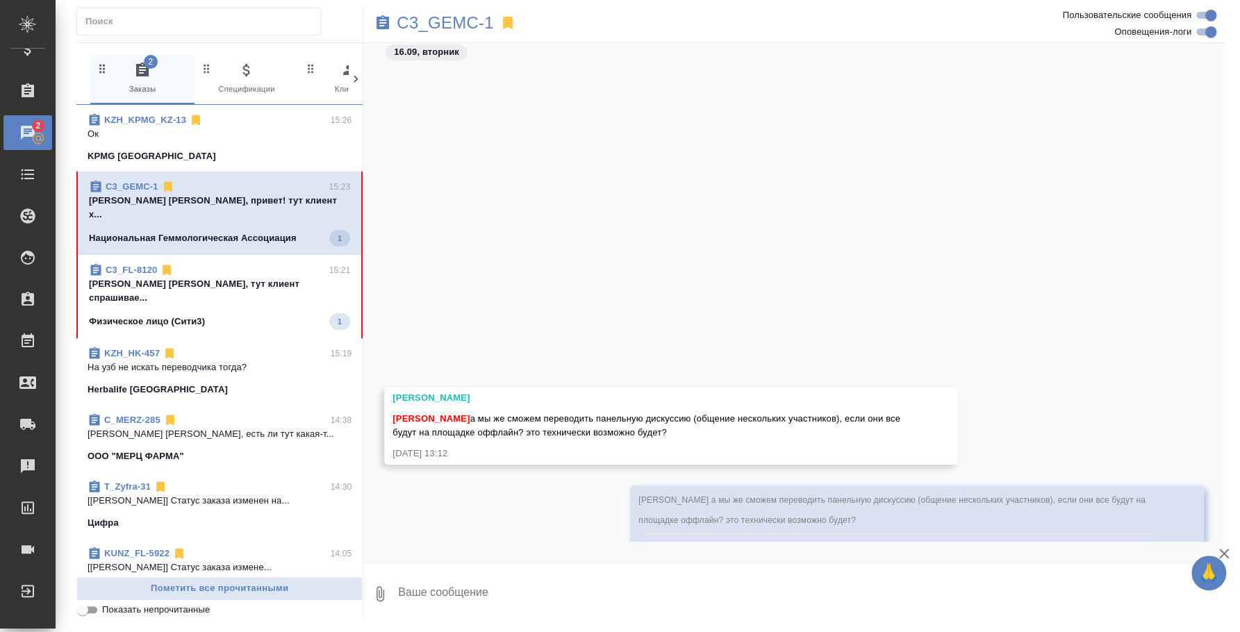
scroll to position [4584, 0]
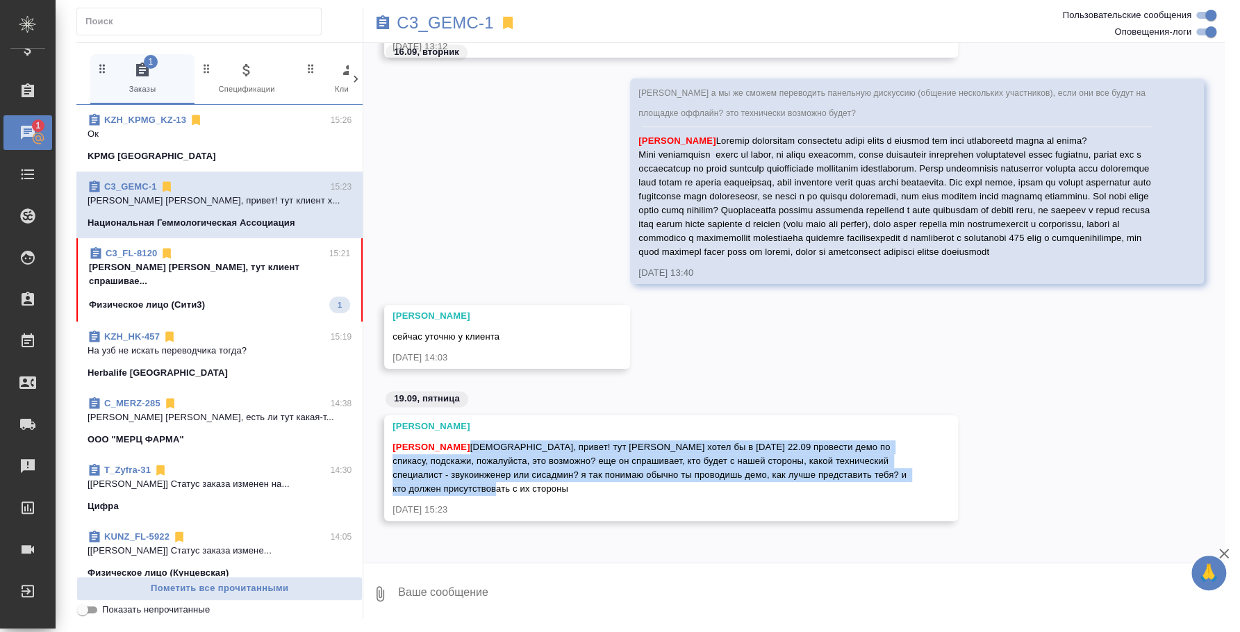
drag, startPoint x: 536, startPoint y: 489, endPoint x: 469, endPoint y: 450, distance: 77.8
click at [469, 450] on div "Федотова Ирина Ира, привет! тут клиент хотел бы в понедельник 22.09 провести де…" at bounding box center [651, 466] width 517 height 59
copy span "Ира, привет! тут клиент хотел бы в понедельник 22.09 провести демо по спикасу, …"
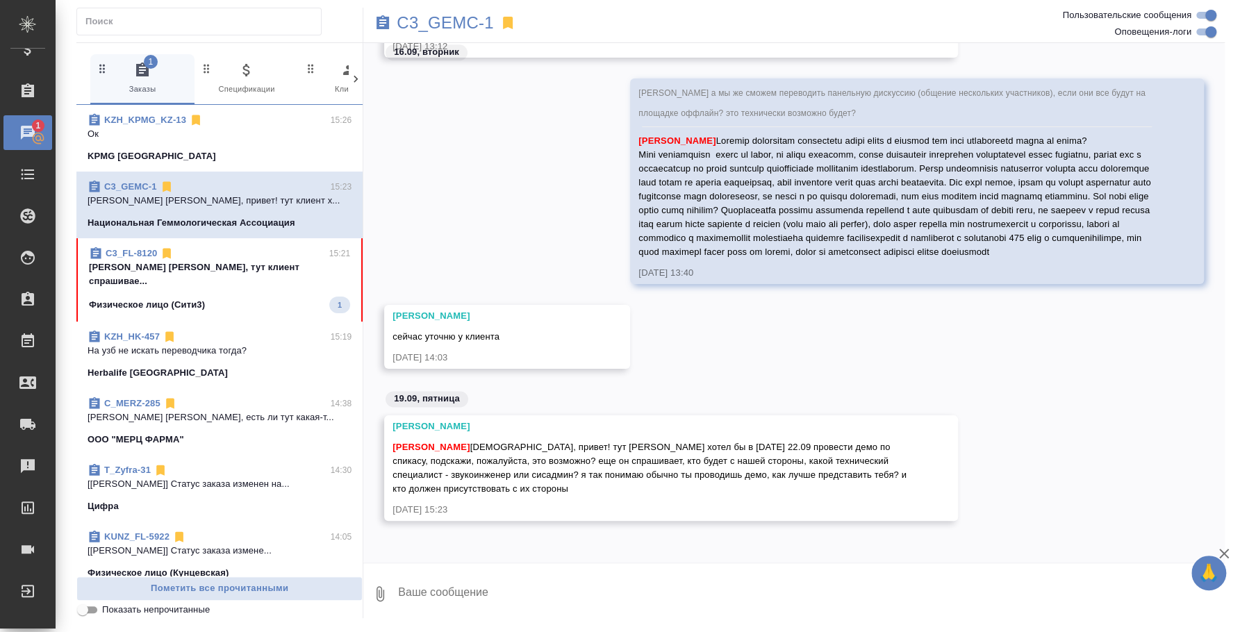
click at [521, 607] on textarea at bounding box center [811, 594] width 828 height 47
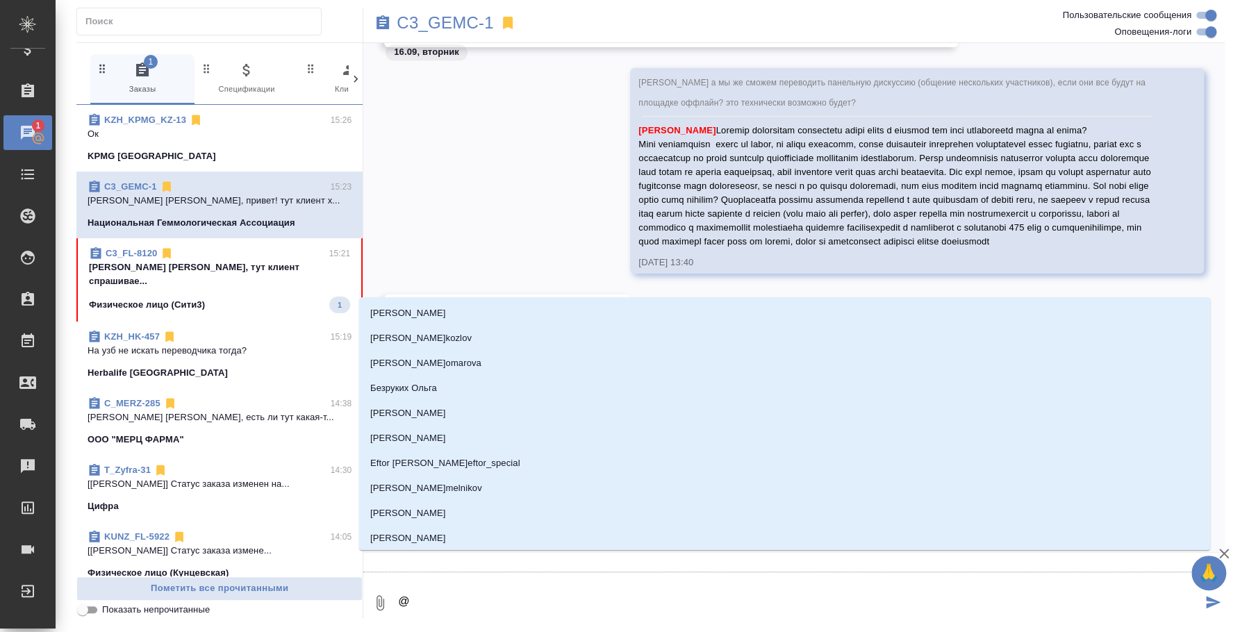
type textarea "@f"
type input "f"
type textarea "@f'h"
type input "f'h"
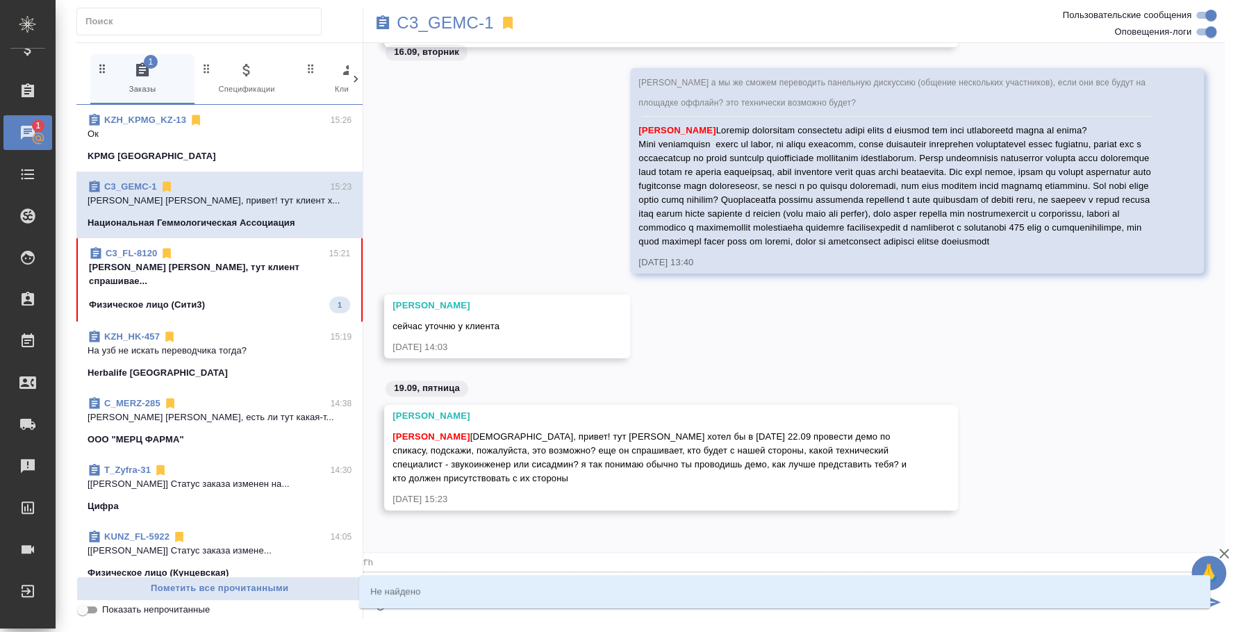
type textarea "@f'h'n"
type input "f'h'n"
type textarea "@f'h"
type input "f'h"
type textarea "@f"
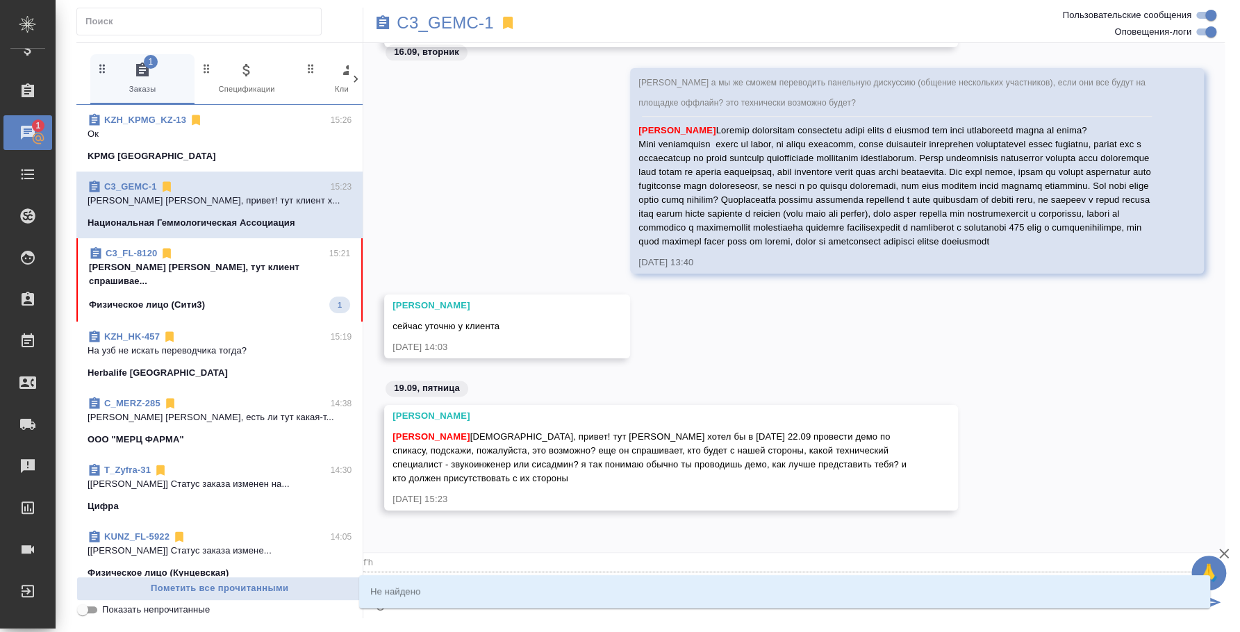
type input "f"
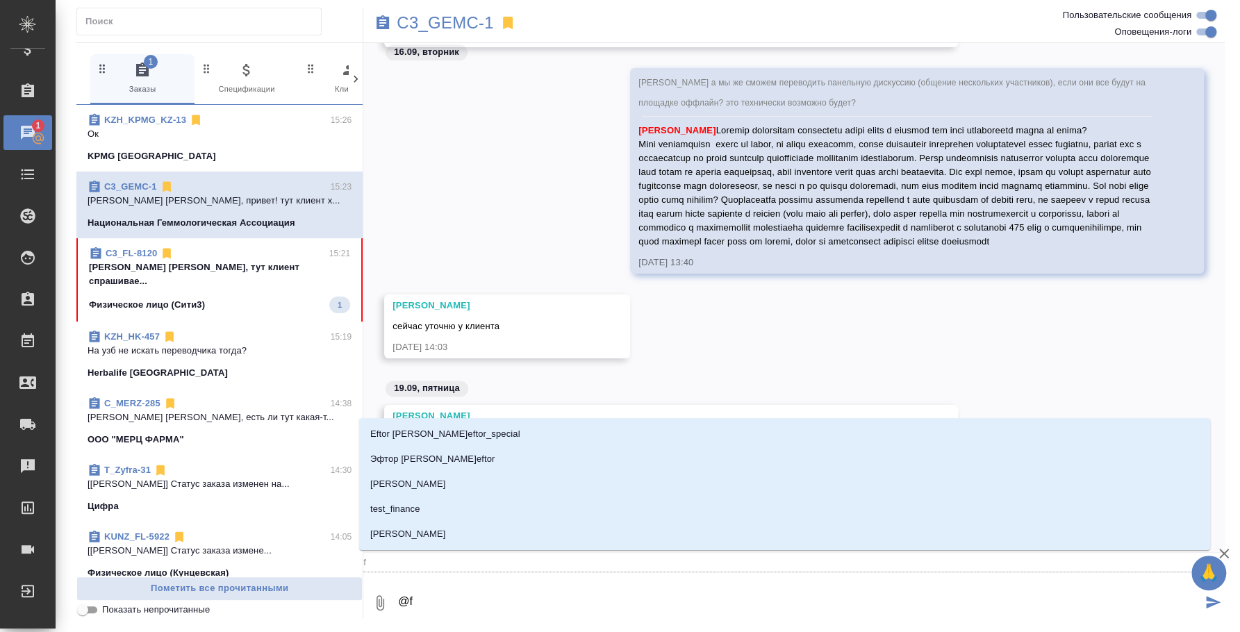
type textarea "@"
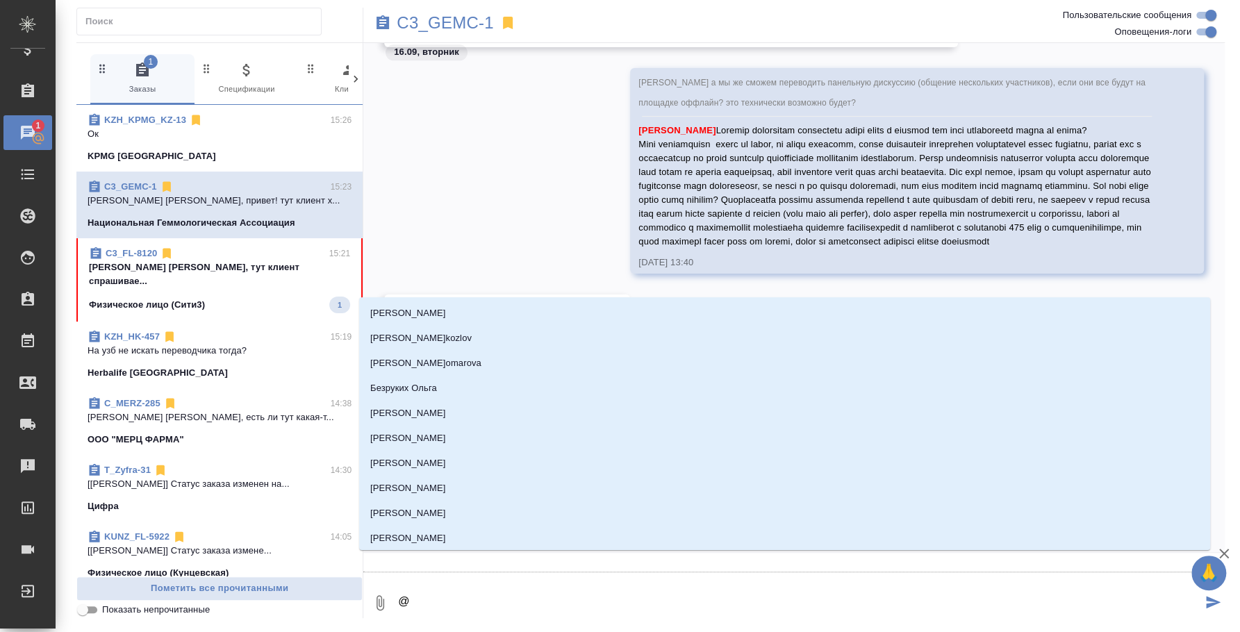
type textarea "@а"
type input "[PERSON_NAME]"
type textarea "@ар"
type input "ар"
type textarea "@арт"
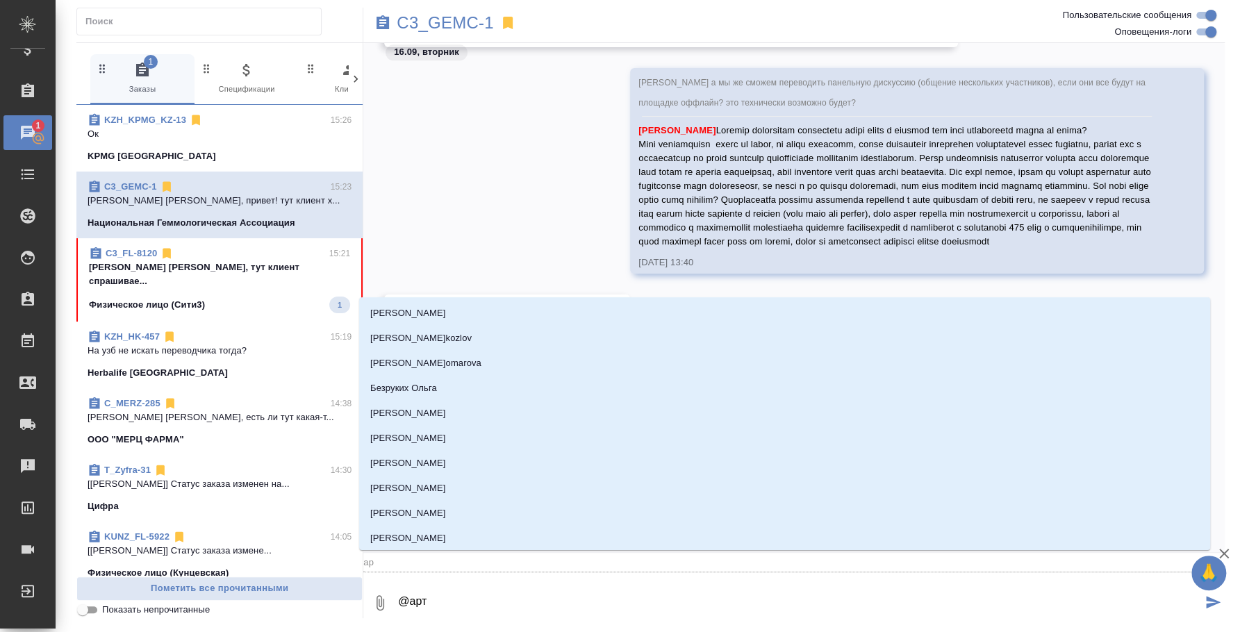
type input "арт"
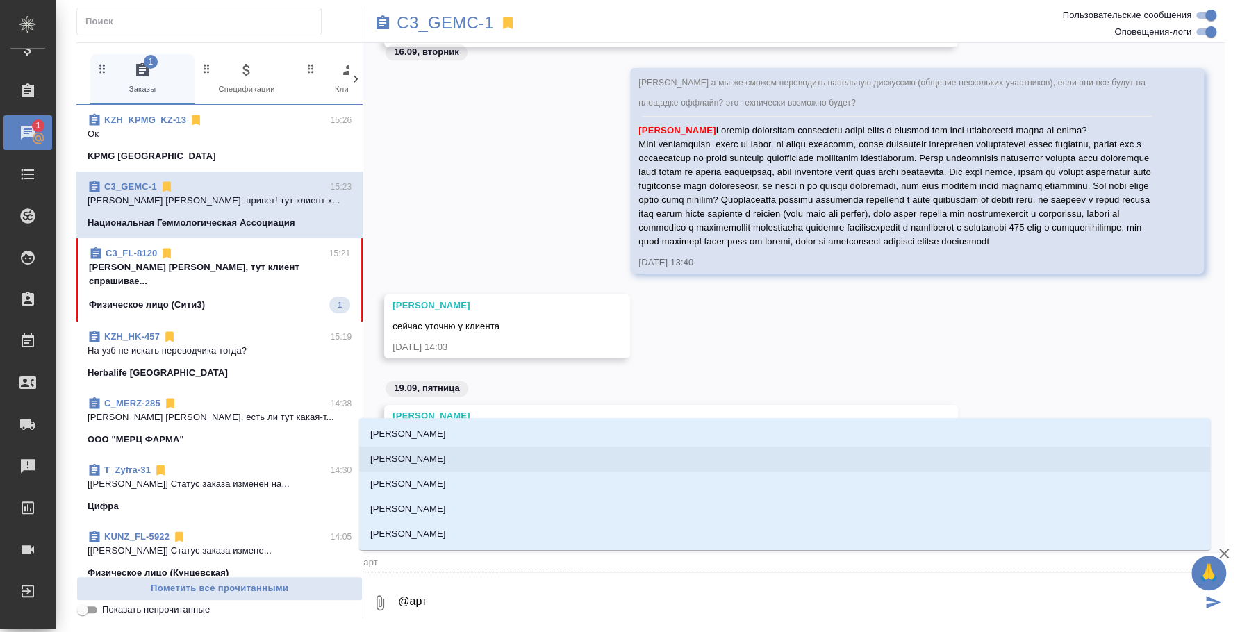
click at [443, 460] on li "Баданян Артак" at bounding box center [784, 459] width 851 height 25
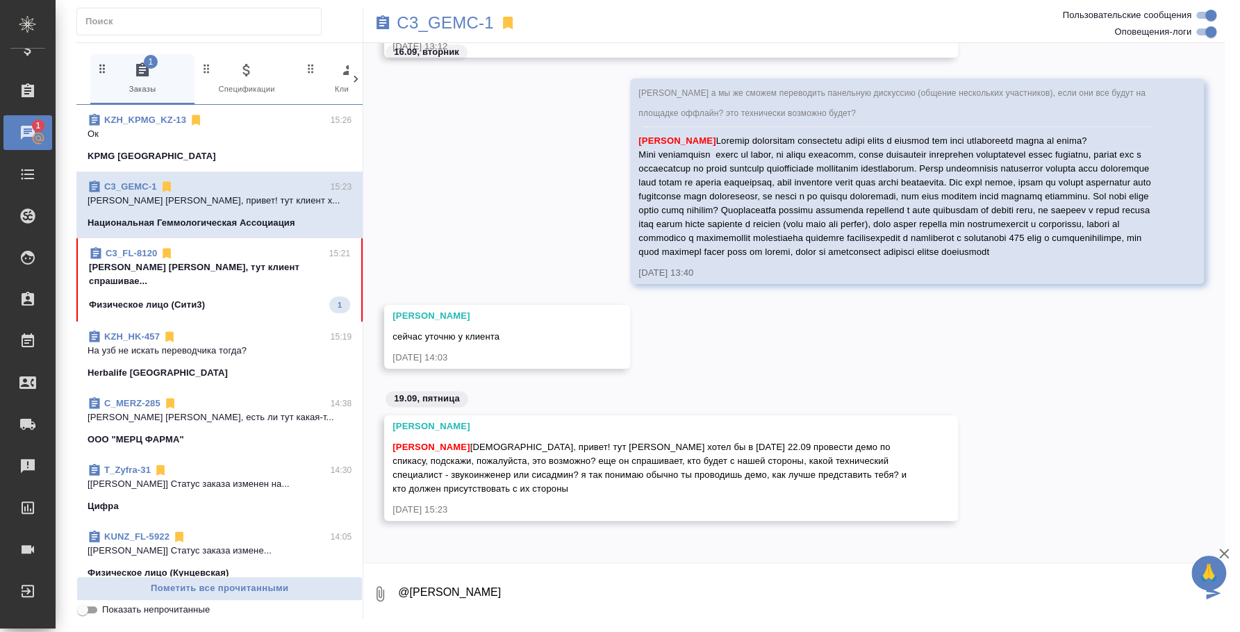
type textarea "@Баданян Артак"
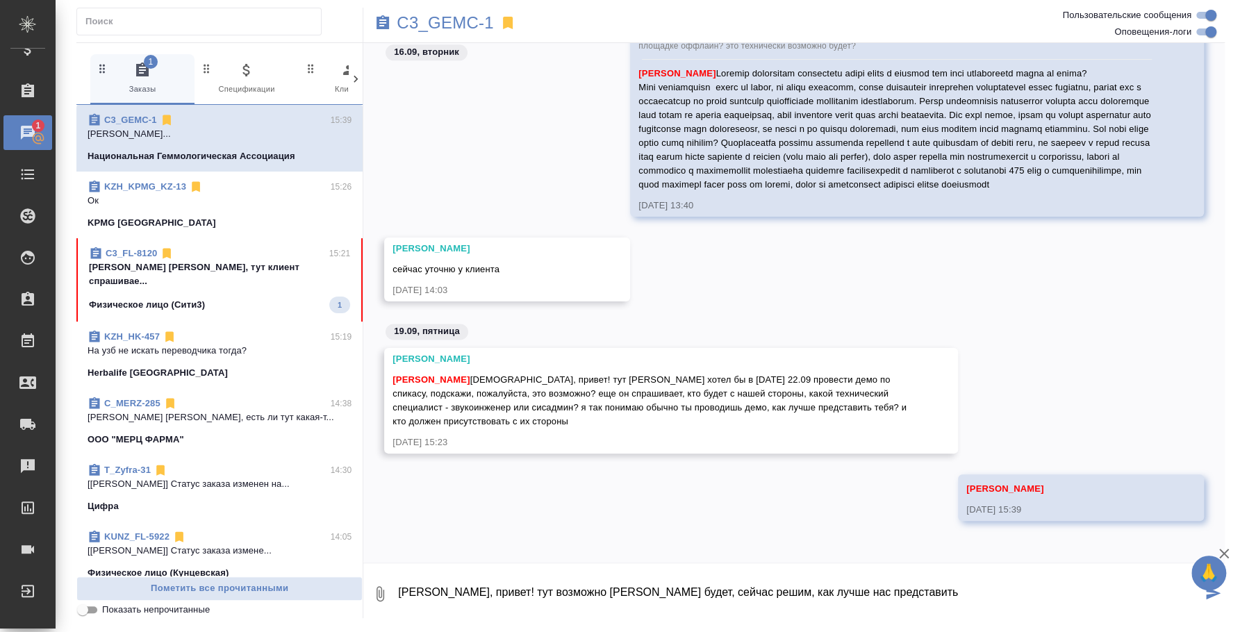
type textarea "Катя, привет! тут возможно Артак будет, сейчас решим, как лучше нас представить"
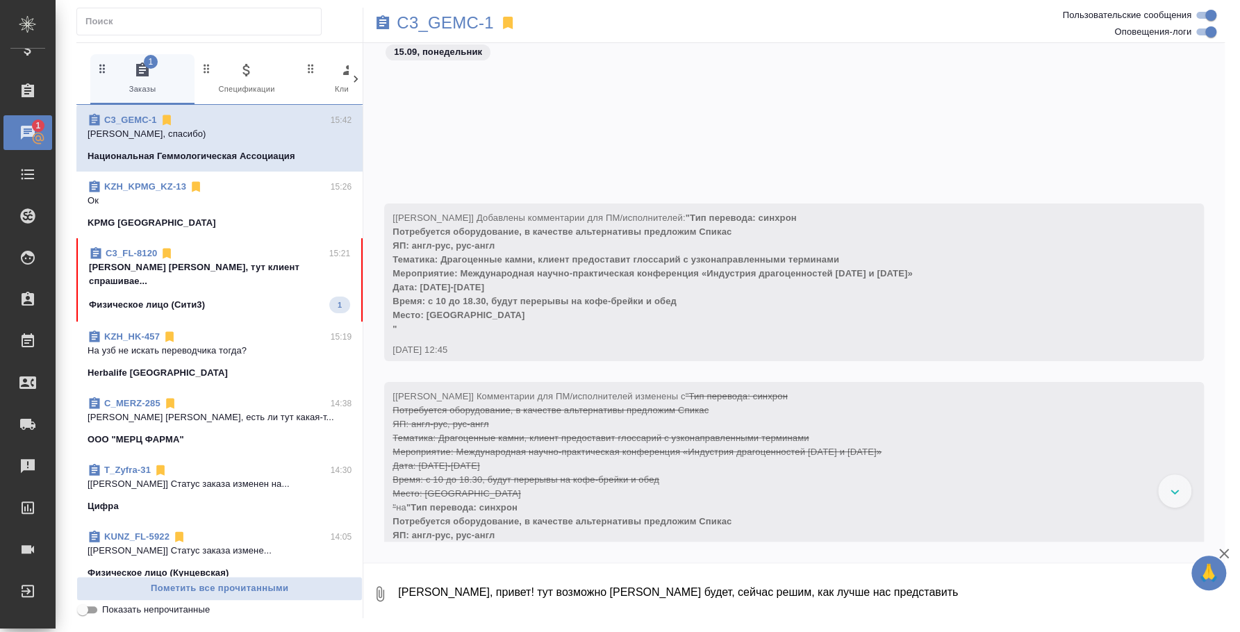
scroll to position [607, 0]
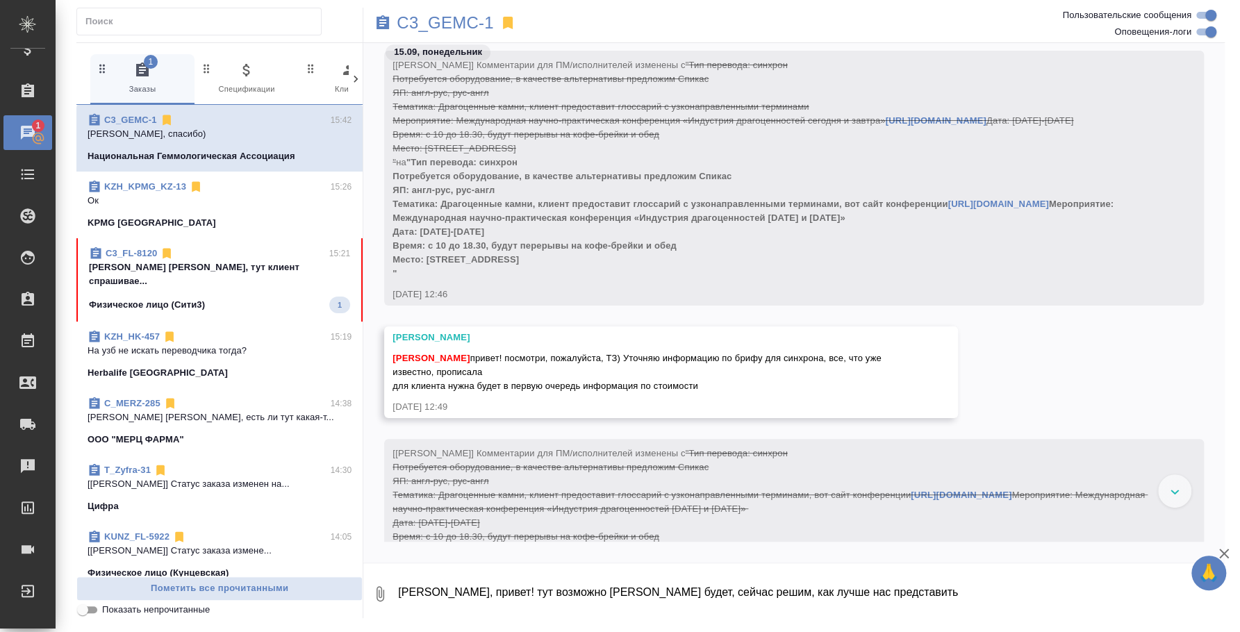
drag, startPoint x: 424, startPoint y: 188, endPoint x: 480, endPoint y: 261, distance: 91.6
click at [480, 261] on div "[Ильина Екатерина] Комментарии для ПМ/исполнителей изменены с "Тип перевода: си…" at bounding box center [774, 168] width 763 height 226
drag, startPoint x: 418, startPoint y: 186, endPoint x: 576, endPoint y: 287, distance: 187.2
click at [576, 281] on div "[Ильина Екатерина] Комментарии для ПМ/исполнителей изменены с "Тип перевода: си…" at bounding box center [774, 168] width 763 height 226
copy span ""Тип перевода: синхрон Потребуется оборудование, в качестве альтернативы предло…"
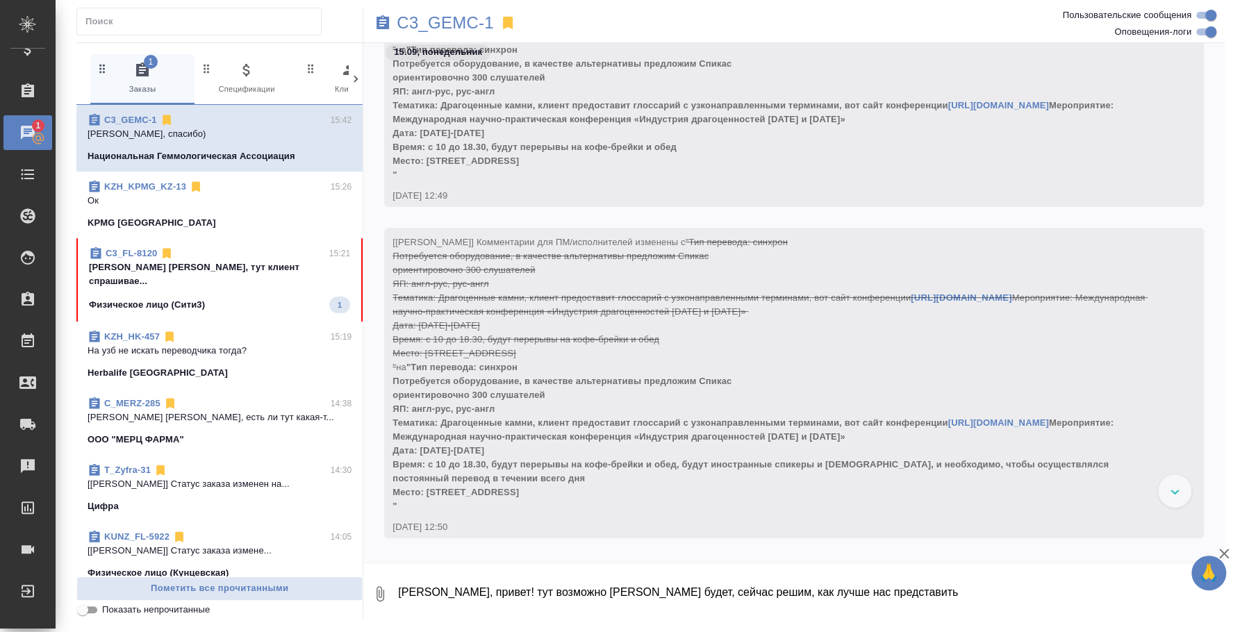
scroll to position [1389, 0]
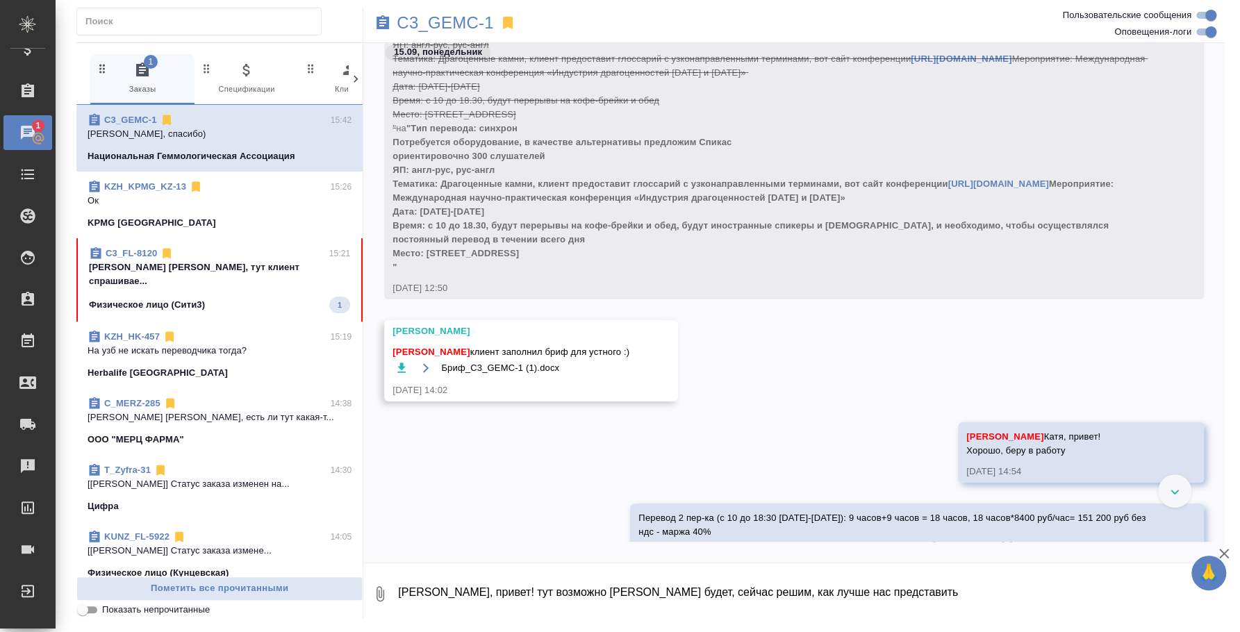
click at [400, 371] on icon "button" at bounding box center [401, 368] width 8 height 10
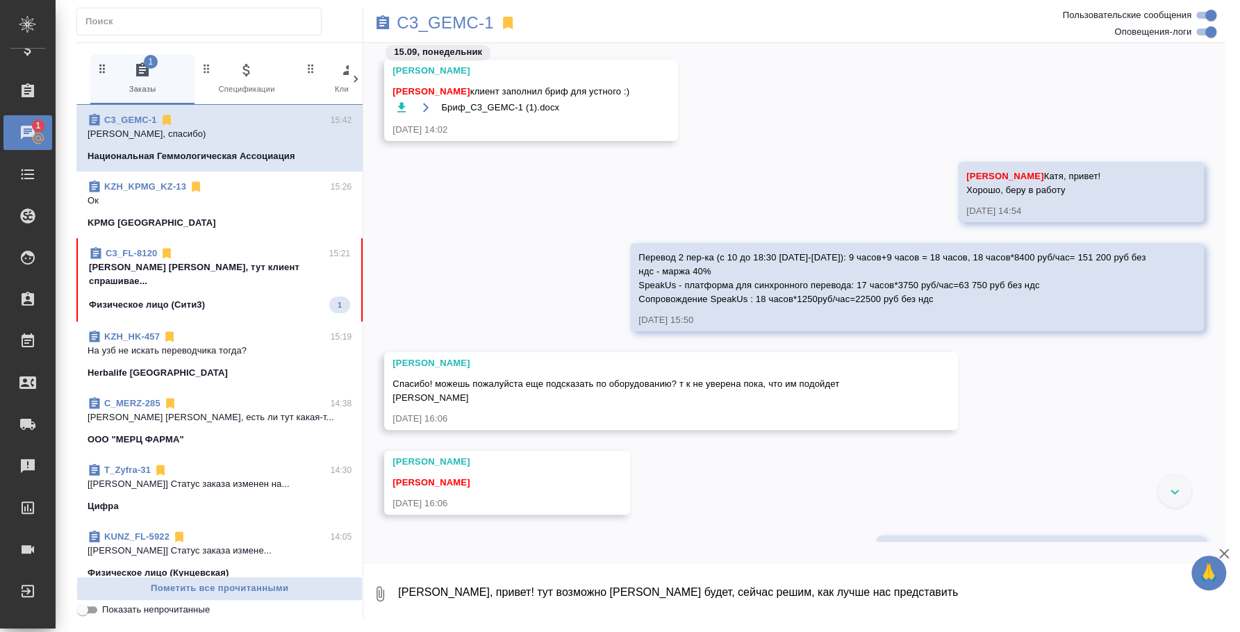
scroll to position [1650, 0]
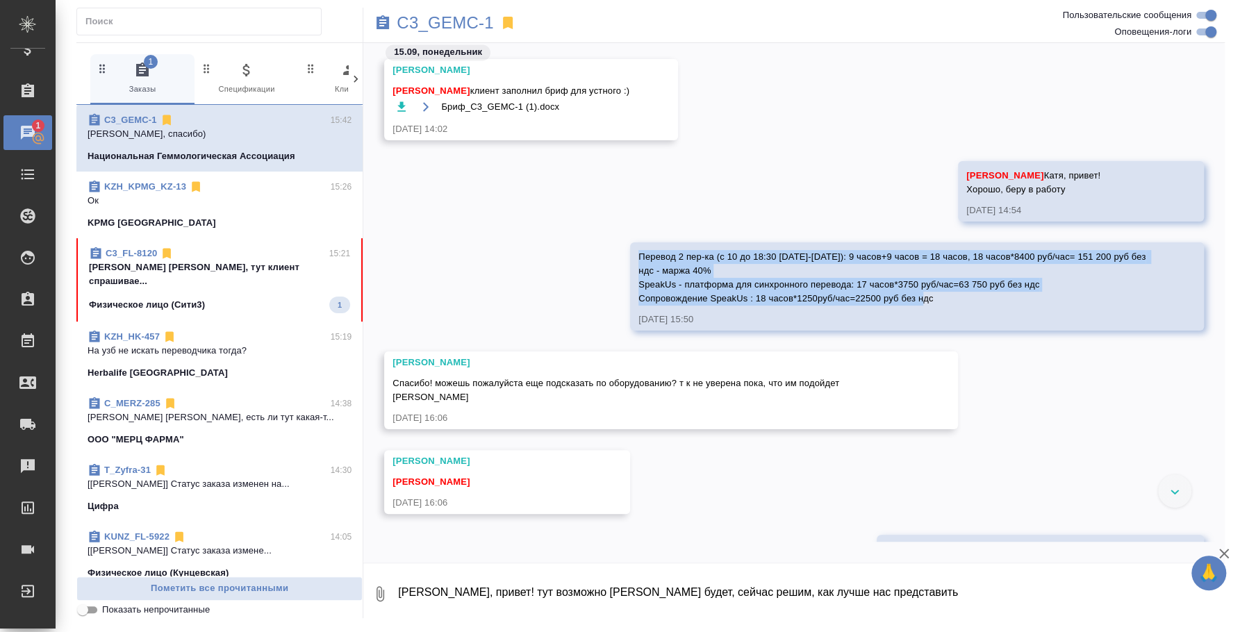
drag, startPoint x: 636, startPoint y: 256, endPoint x: 942, endPoint y: 295, distance: 308.9
click at [942, 295] on div "Перевод 2 пер-ка (с 10 до 18:30 1-2 октября): 9 часов+9 часов = 18 часов, 18 ча…" at bounding box center [897, 276] width 517 height 59
copy span "Перевод 2 пер-ка (с 10 до 18:30 1-2 октября): 9 часов+9 часов = 18 часов, 18 ча…"
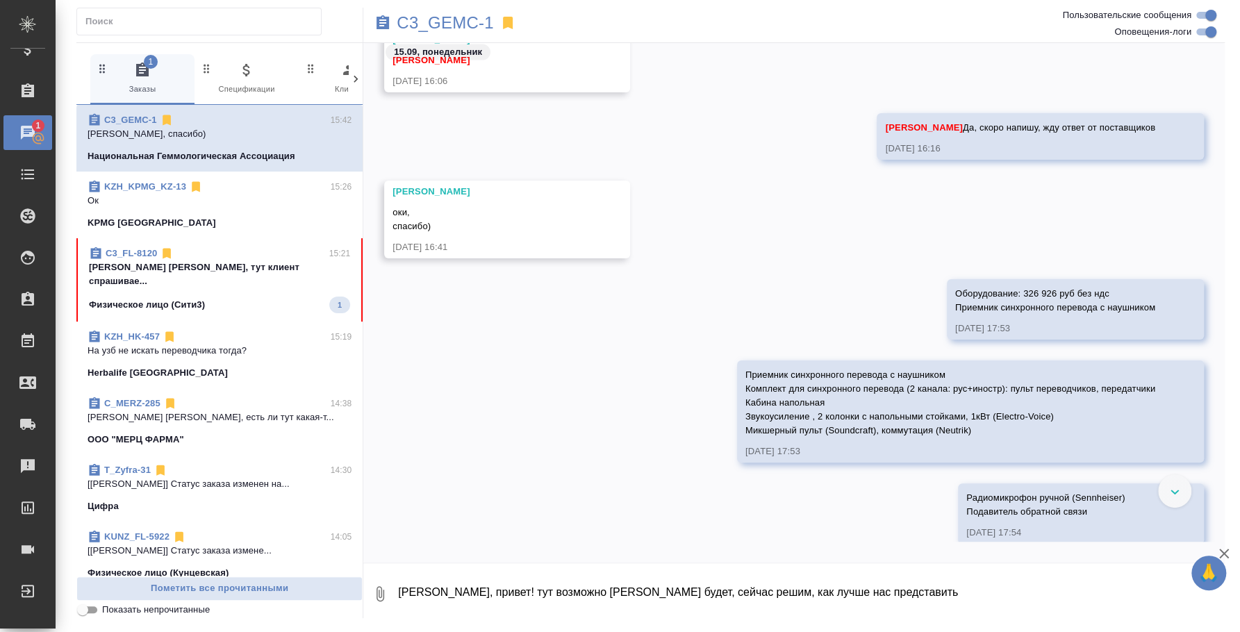
scroll to position [2171, 0]
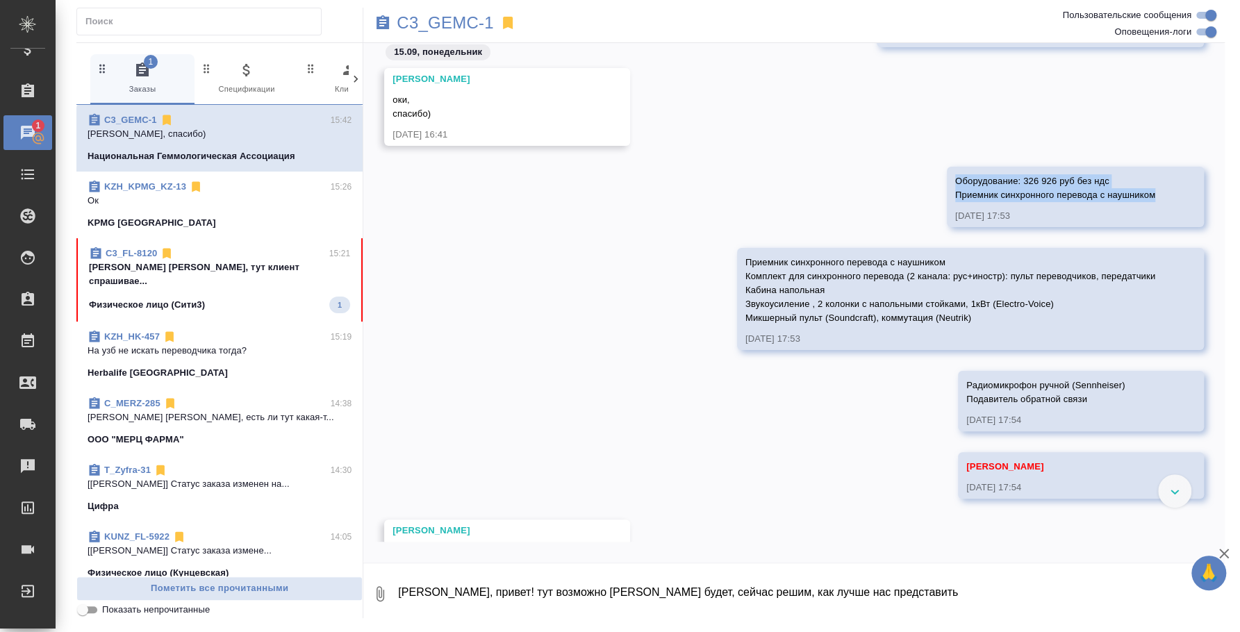
drag, startPoint x: 944, startPoint y: 173, endPoint x: 1153, endPoint y: 196, distance: 209.7
click at [1153, 196] on div "Оборудование: 326 926 руб без ндс Приемник синхронного перевода с наушником 15.…" at bounding box center [1075, 197] width 257 height 60
copy span "Оборудование: 326 926 руб без ндс Приемник синхронного перевода с наушником"
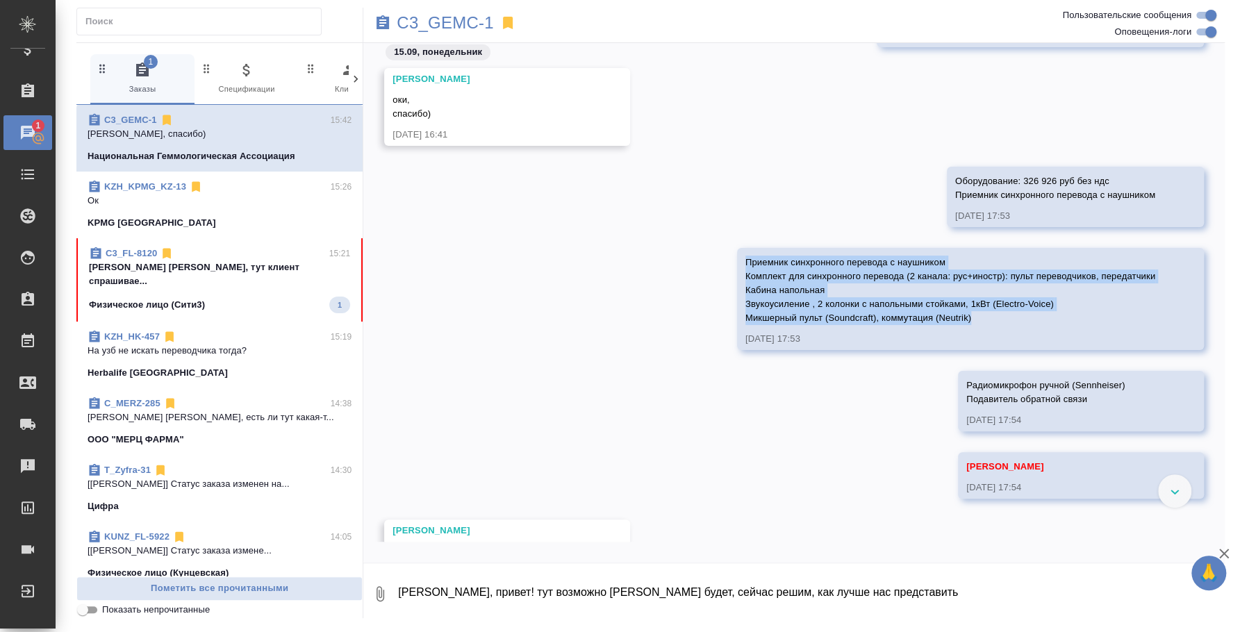
drag, startPoint x: 732, startPoint y: 259, endPoint x: 972, endPoint y: 318, distance: 247.1
click at [972, 318] on div "Приемник синхронного перевода с наушником Комплект для синхронного перевода (2 …" at bounding box center [951, 288] width 410 height 73
copy span "Приемник синхронного перевода с наушником Комплект для синхронного перевода (2 …"
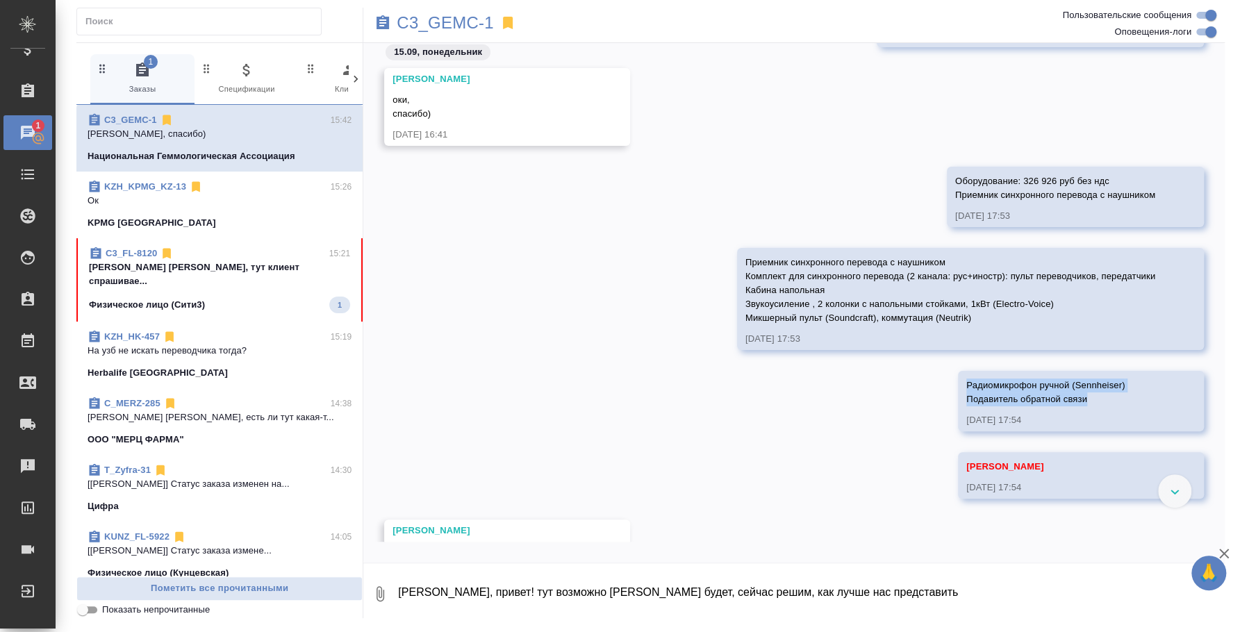
drag, startPoint x: 957, startPoint y: 384, endPoint x: 1085, endPoint y: 402, distance: 129.1
click at [1085, 402] on div "Радиомикрофон ручной (Sennheiser) Подавитель обратной связи" at bounding box center [1061, 390] width 189 height 31
copy span "Радиомикрофон ручной (Sennheiser) Подавитель обратной связи"
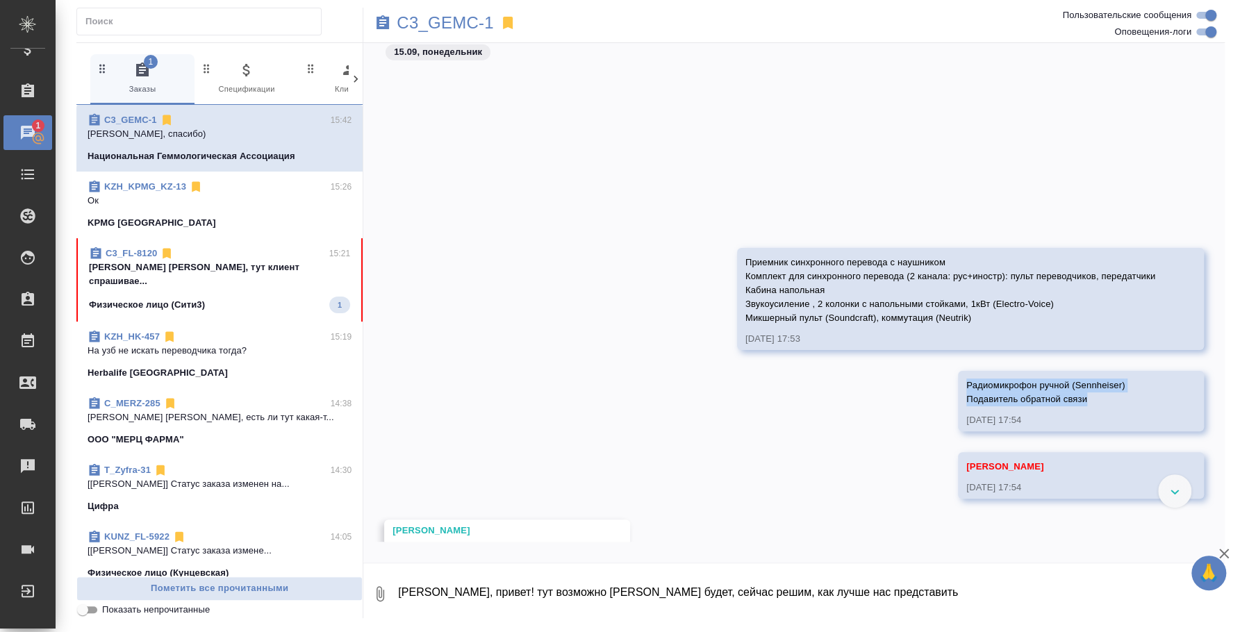
scroll to position [2605, 0]
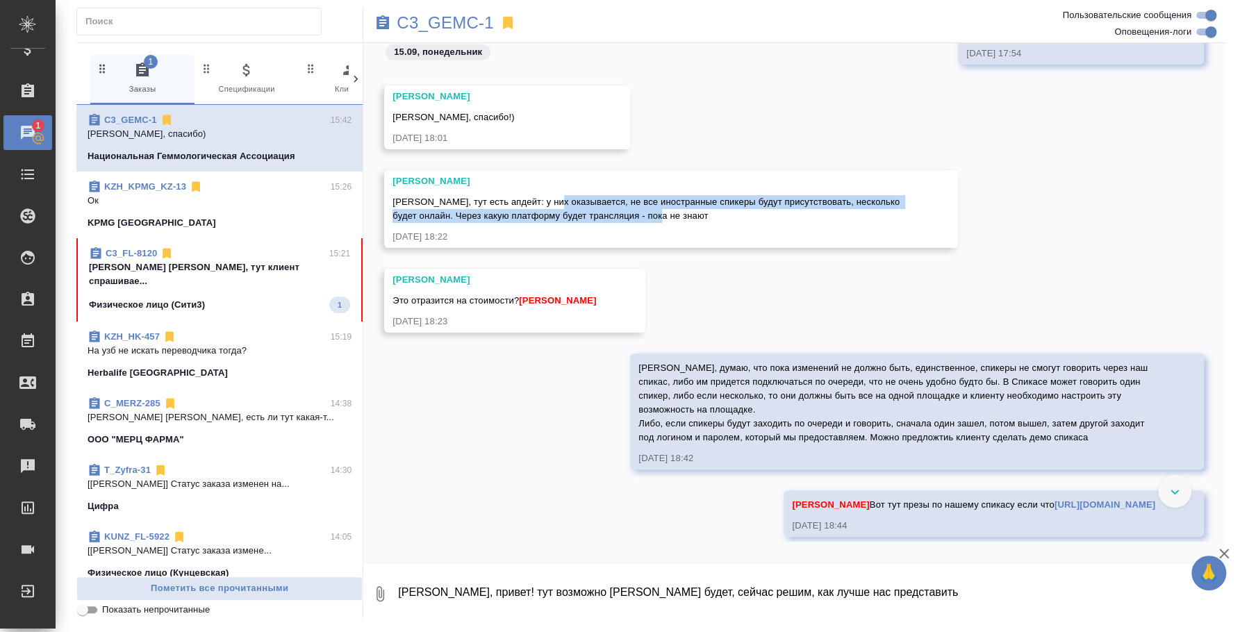
drag, startPoint x: 695, startPoint y: 213, endPoint x: 550, endPoint y: 207, distance: 144.7
click at [550, 207] on div "Ира, тут есть апдейт: у них оказывается, не все иностранные спикеры будут прису…" at bounding box center [651, 207] width 517 height 31
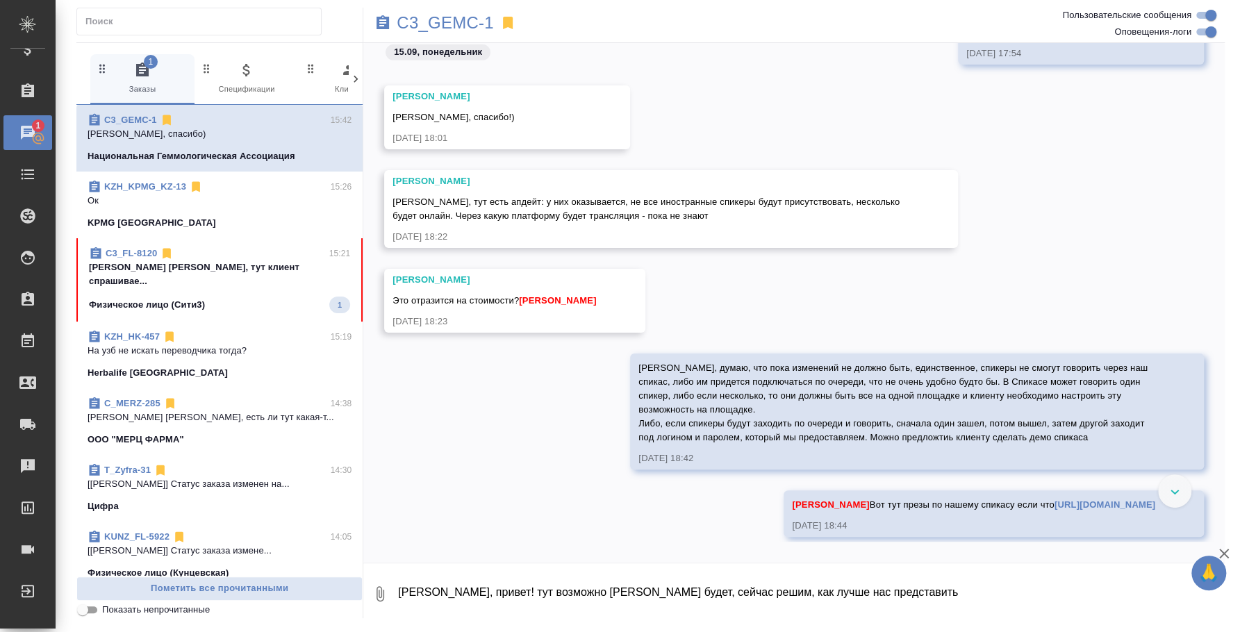
click at [965, 298] on div "Ильина Екатерина Это отразится на стоимости? Федотова Ирина 15.09.25, 18:23" at bounding box center [794, 311] width 862 height 85
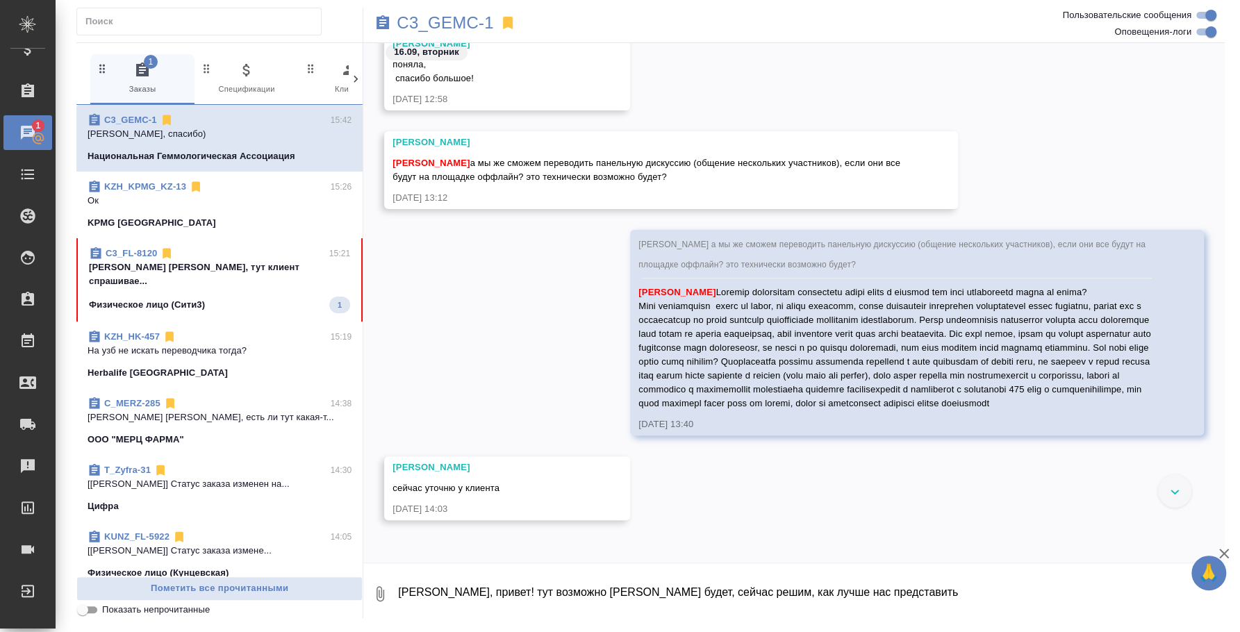
scroll to position [3908, 0]
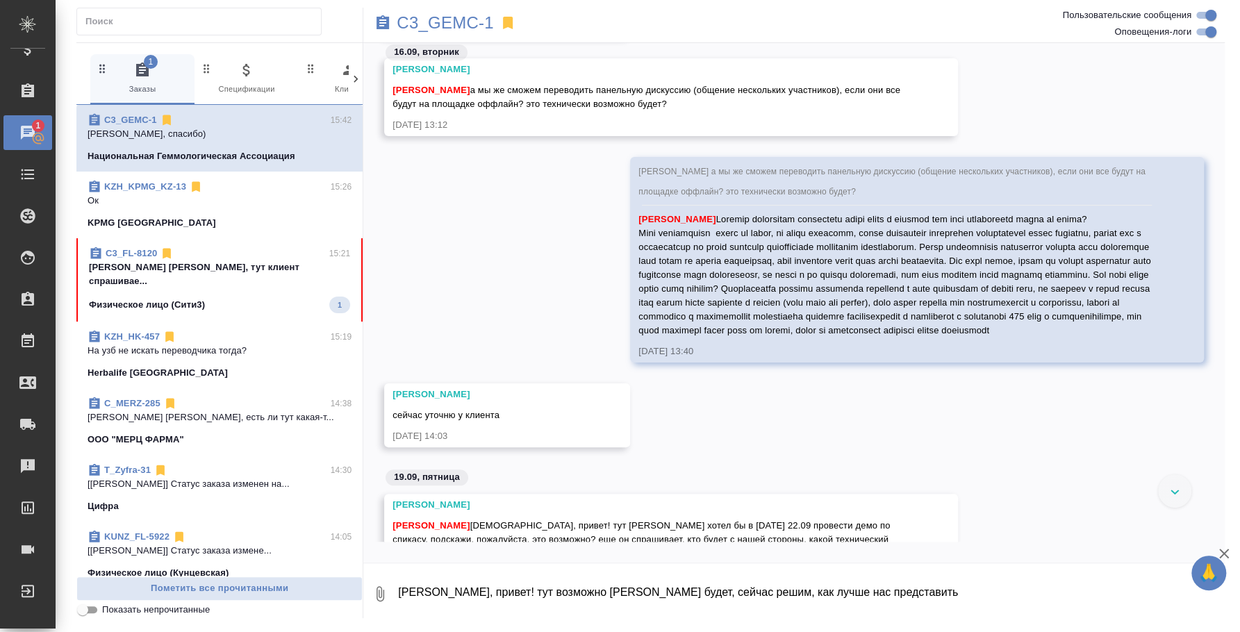
click at [1090, 548] on div "16.09, вторник Ильина Екатерина поняла, спасибо большое! 16.09.25, 12:58 Ильина…" at bounding box center [794, 303] width 862 height 520
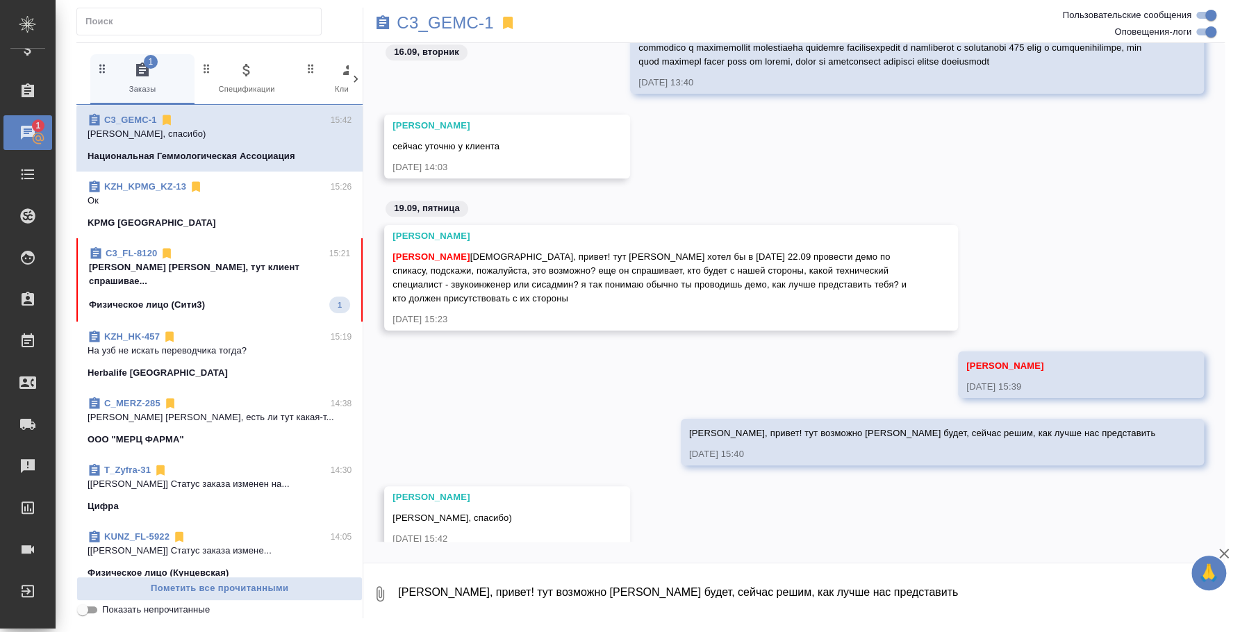
scroll to position [4220, 0]
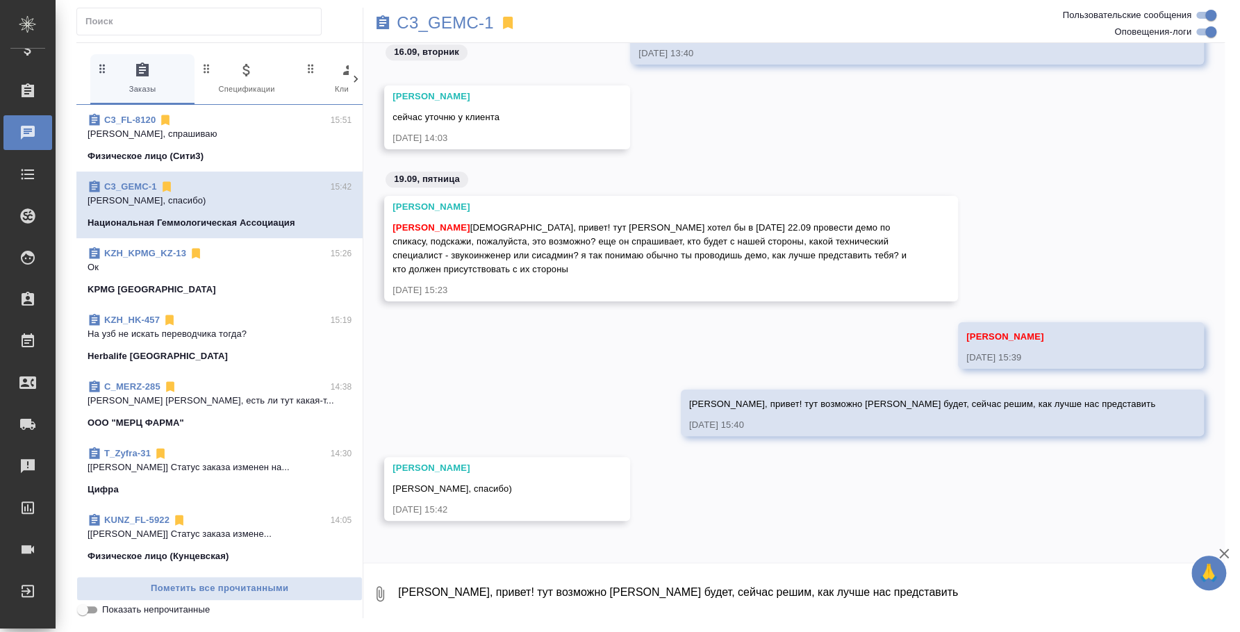
click at [141, 117] on link "C3_FL-8120" at bounding box center [129, 120] width 51 height 10
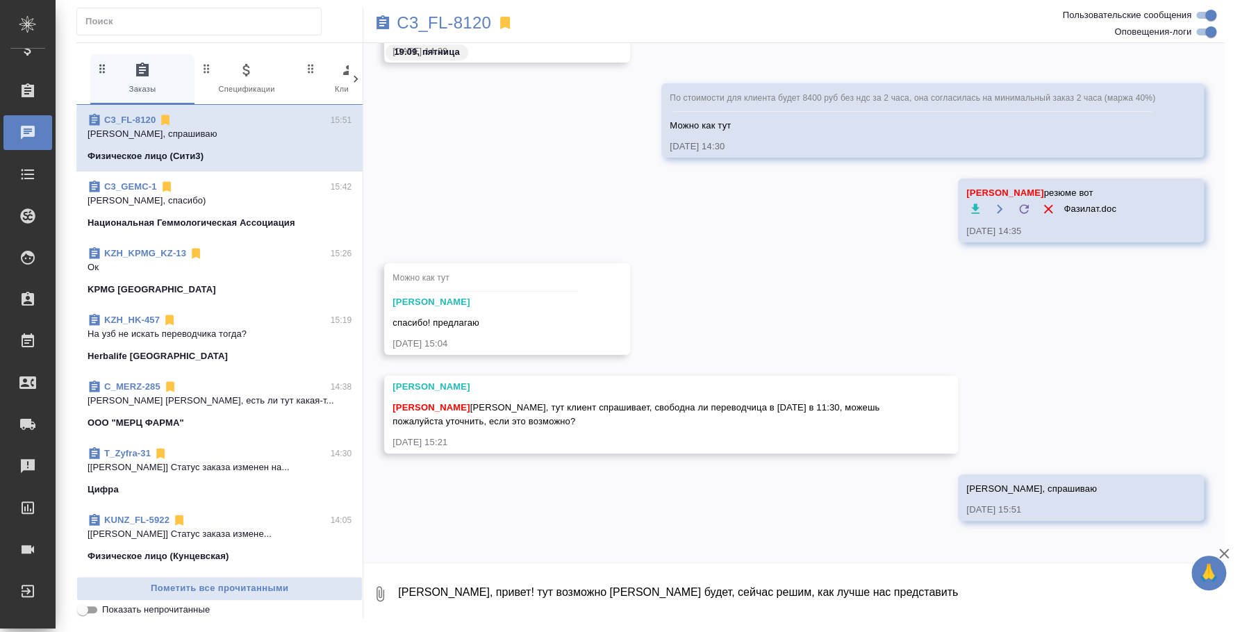
scroll to position [4067, 0]
click at [516, 609] on textarea "Катя, привет! тут возможно Артак будет, сейчас решим, как лучше нас представить" at bounding box center [811, 594] width 828 height 47
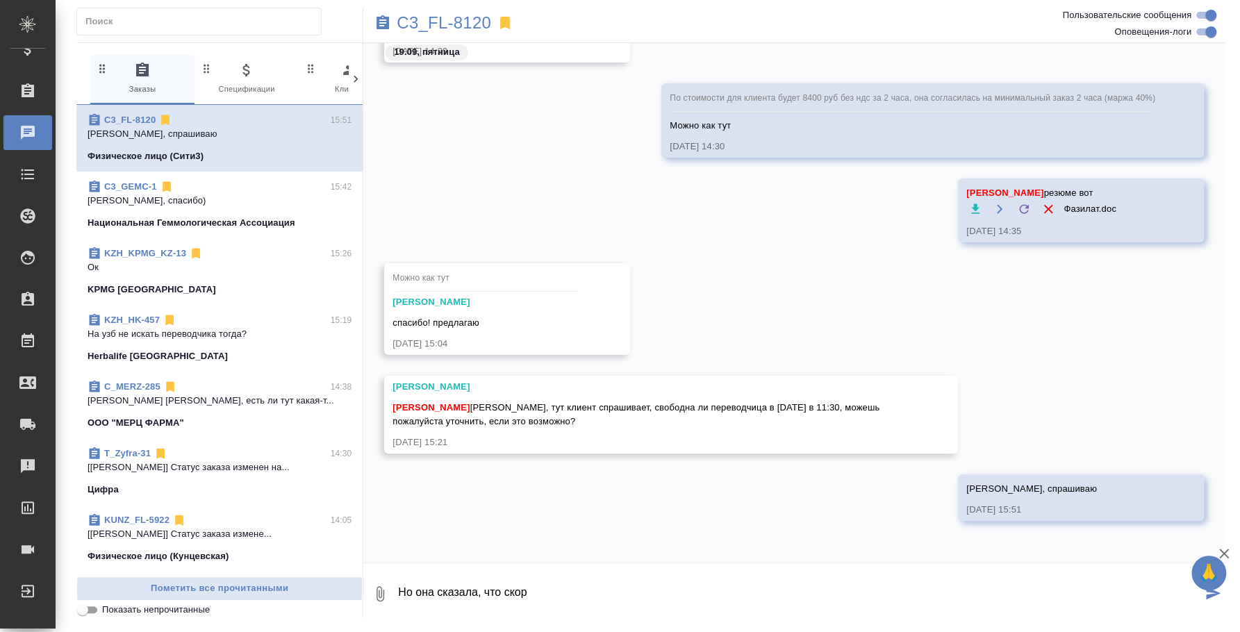
drag, startPoint x: 544, startPoint y: 594, endPoint x: 303, endPoint y: 550, distance: 245.2
click at [303, 558] on div "0 Заказы 0 Спецификации 0 Клиенты 0 Входящие 0 Тендеры 0 Исполнители 0 Подбор и…" at bounding box center [650, 330] width 1149 height 576
type textarea "Катя, а она спрашивала, ч"
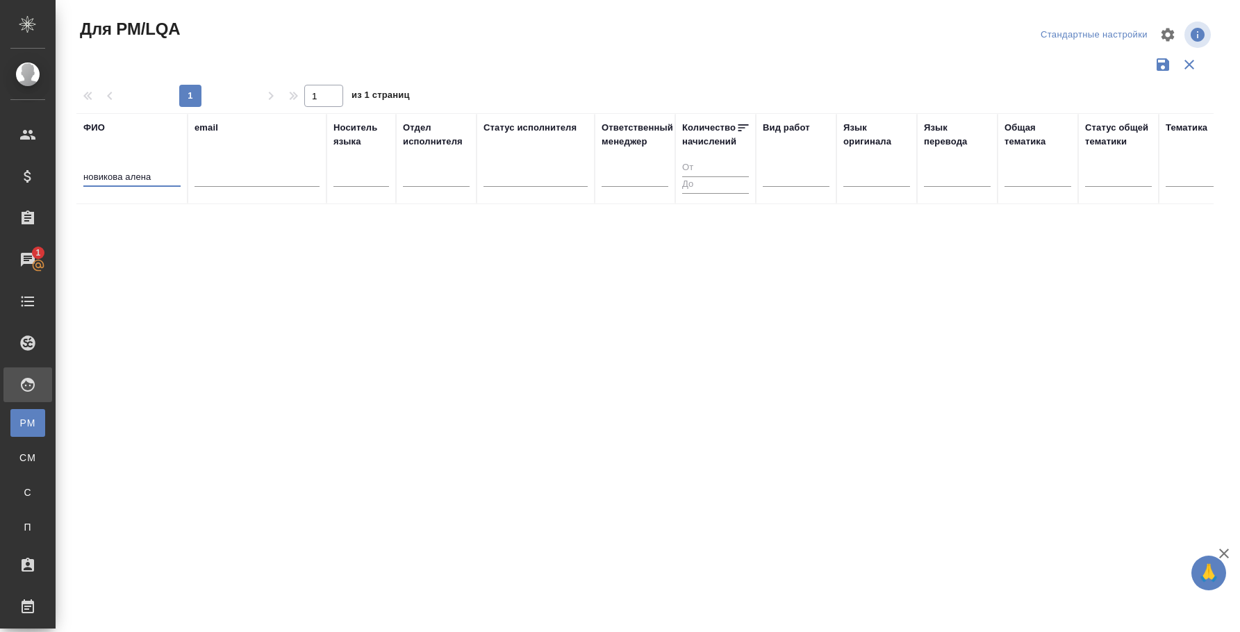
click at [145, 171] on input "новикова алена" at bounding box center [131, 178] width 97 height 17
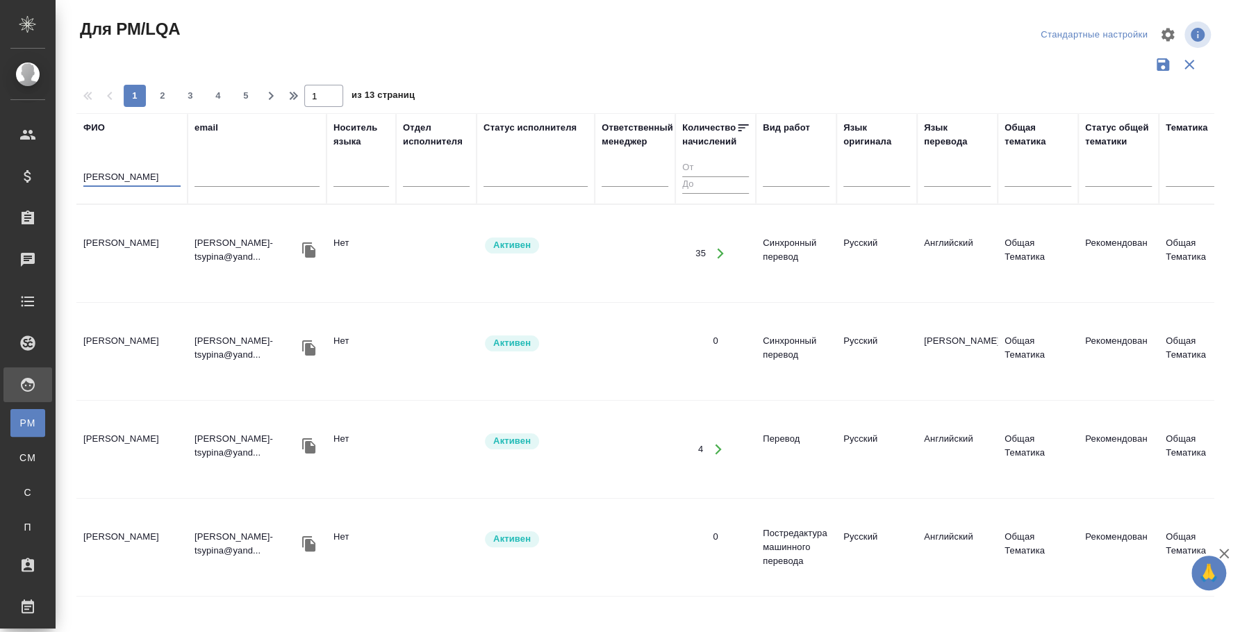
click at [116, 186] on input "[PERSON_NAME]" at bounding box center [131, 178] width 97 height 17
click at [112, 185] on input "[PERSON_NAME]" at bounding box center [131, 178] width 97 height 17
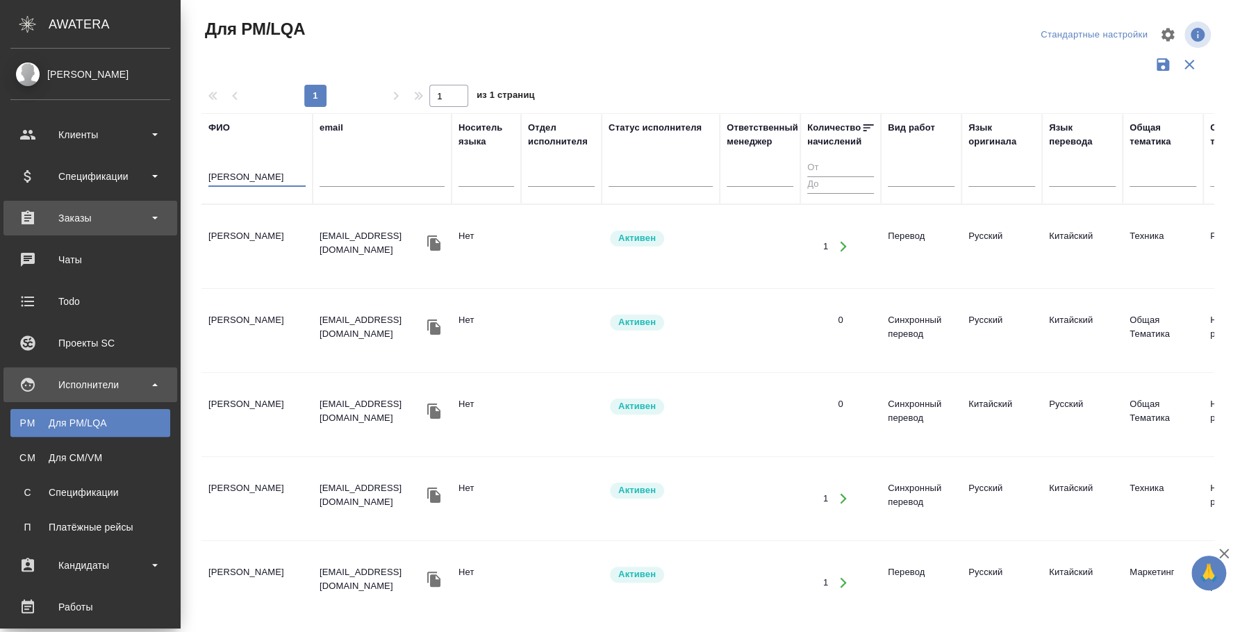
click at [103, 228] on div "Заказы" at bounding box center [90, 218] width 160 height 21
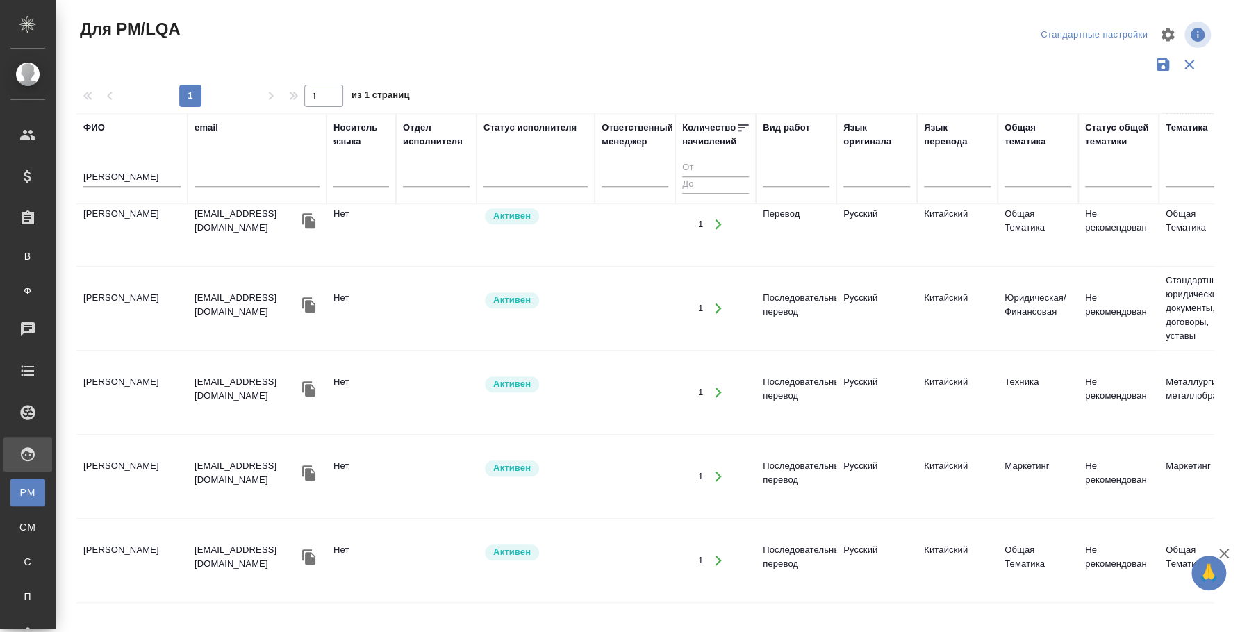
scroll to position [628, 0]
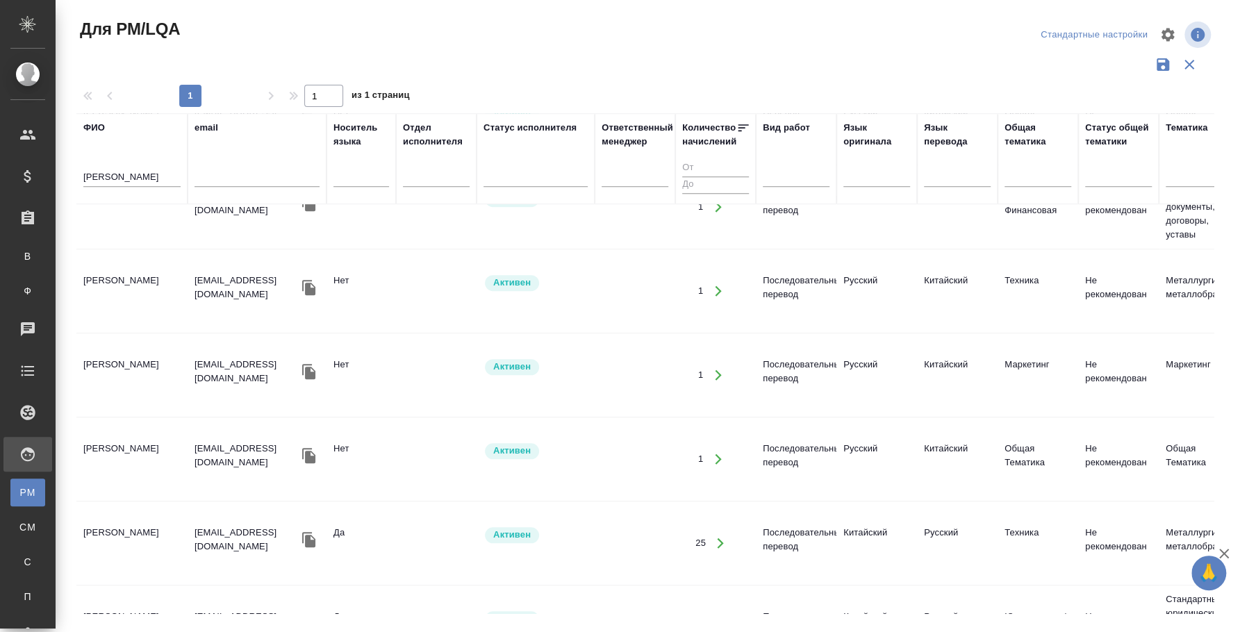
click at [122, 351] on td "[PERSON_NAME]" at bounding box center [131, 375] width 111 height 49
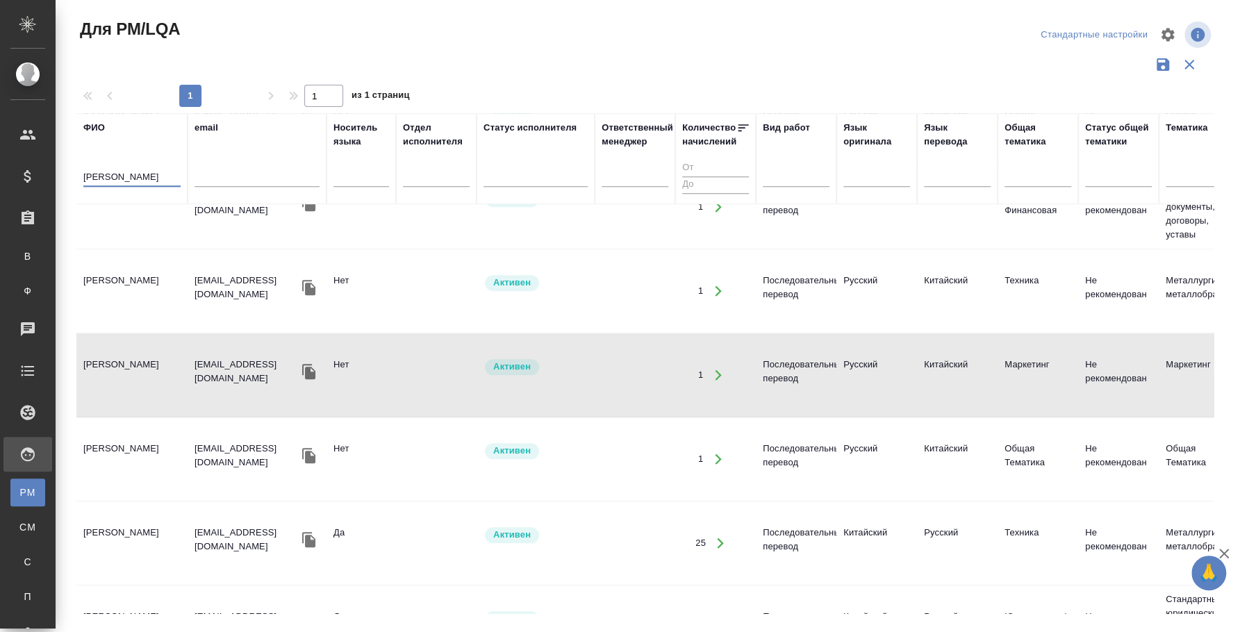
click at [92, 178] on input "[PERSON_NAME]" at bounding box center [131, 178] width 97 height 17
type input "[PERSON_NAME]"
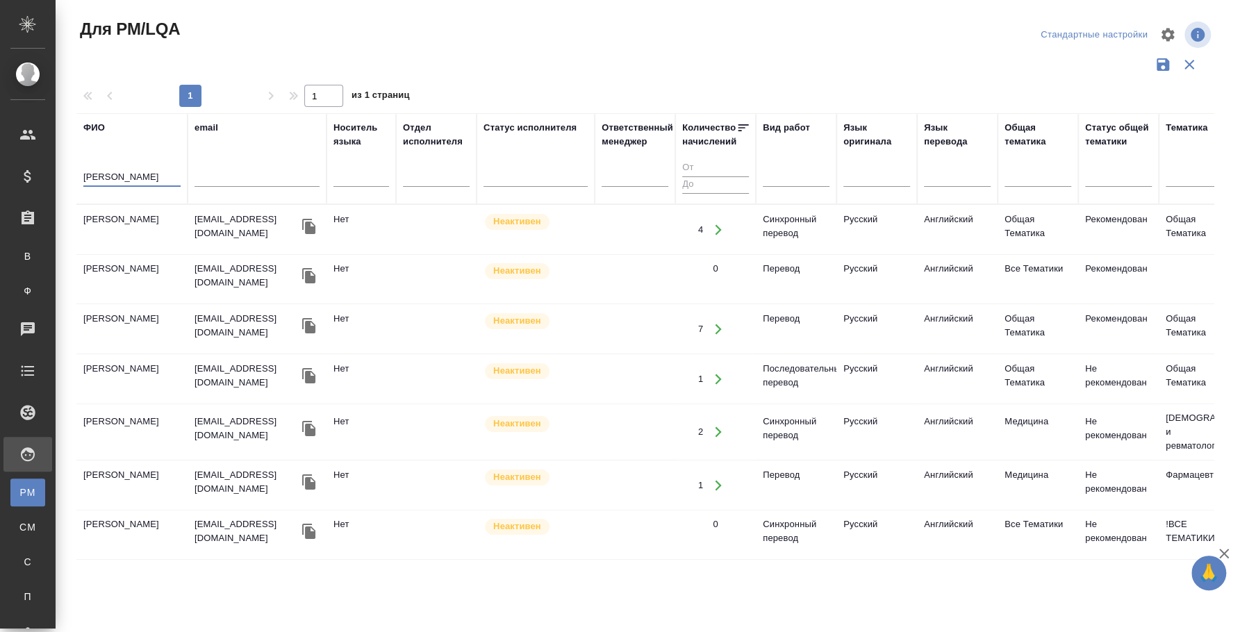
scroll to position [0, 0]
click at [142, 222] on td "[PERSON_NAME]" at bounding box center [131, 230] width 111 height 49
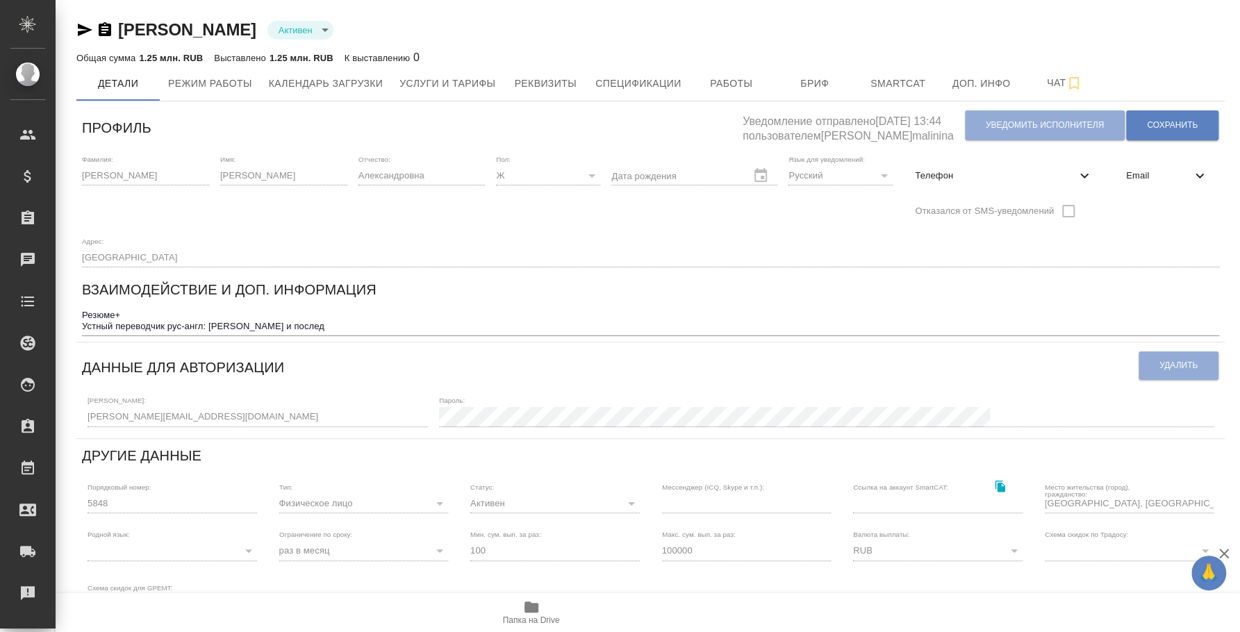
click at [79, 24] on icon "button" at bounding box center [85, 30] width 15 height 13
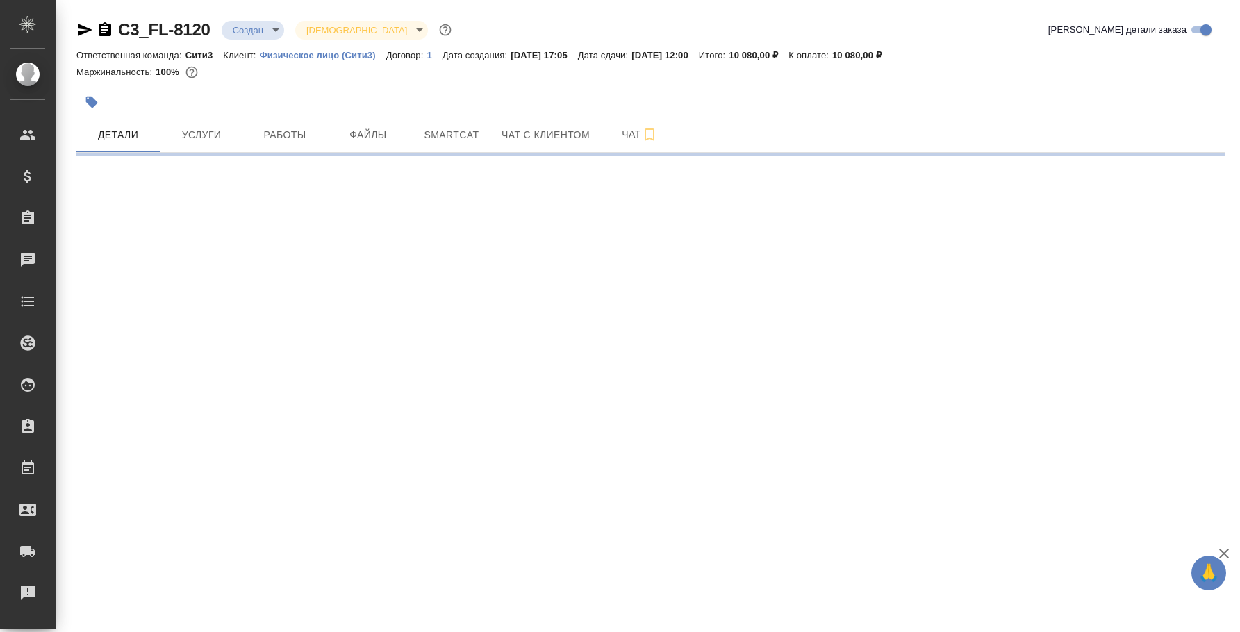
select select "RU"
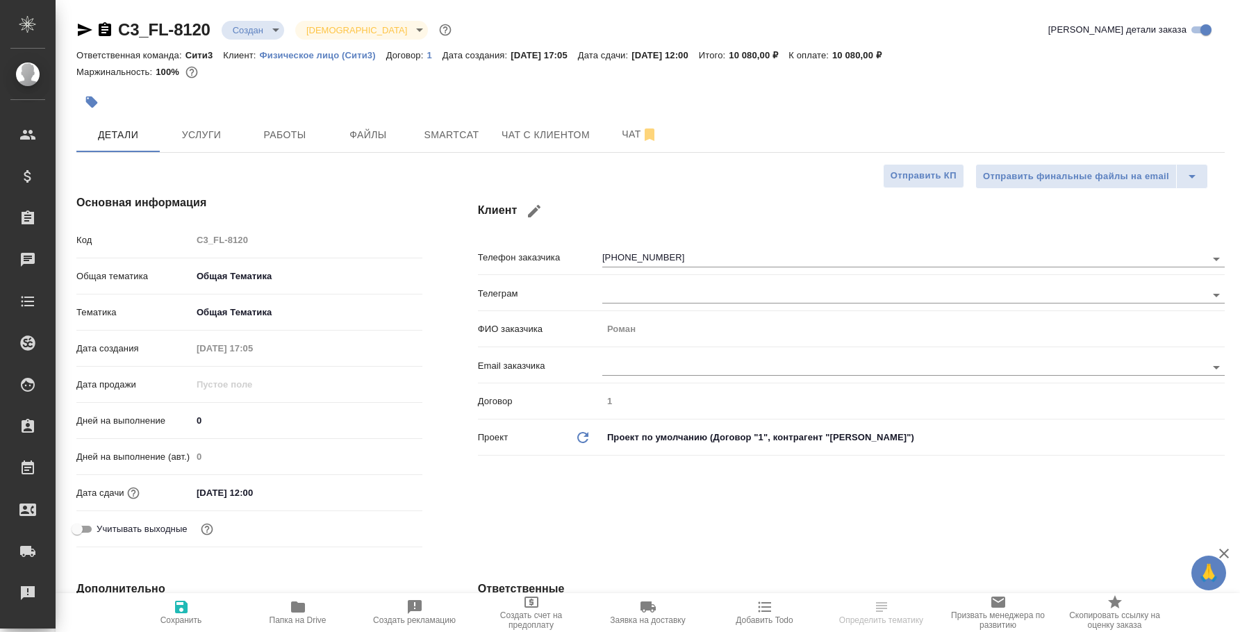
type textarea "x"
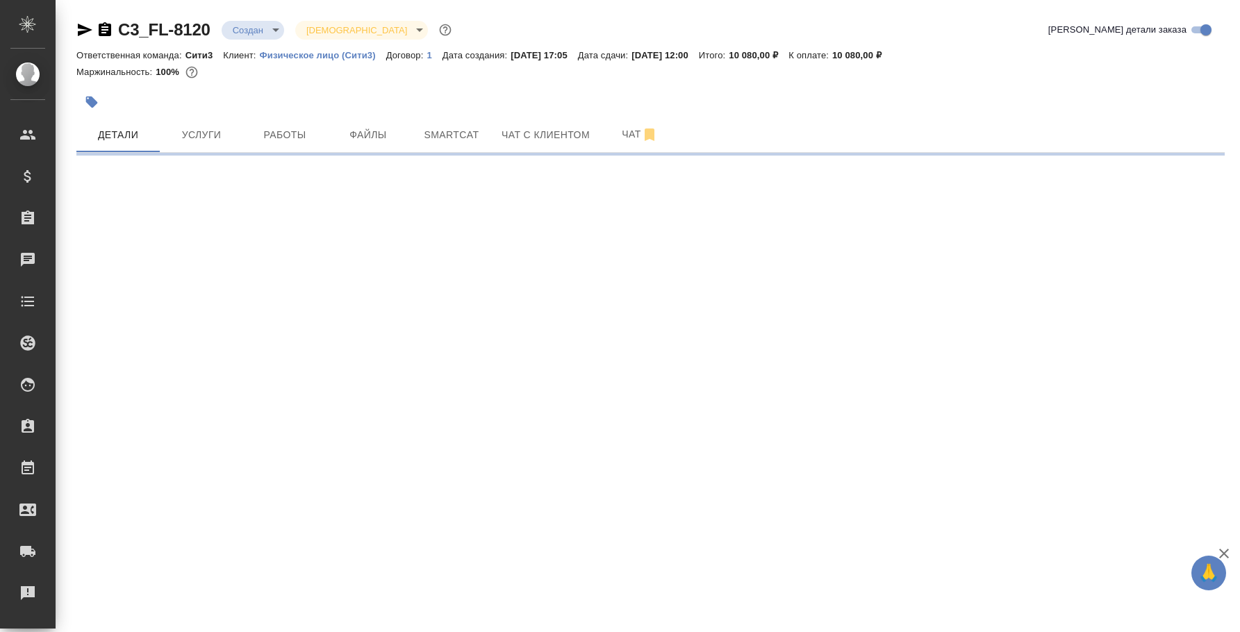
select select "RU"
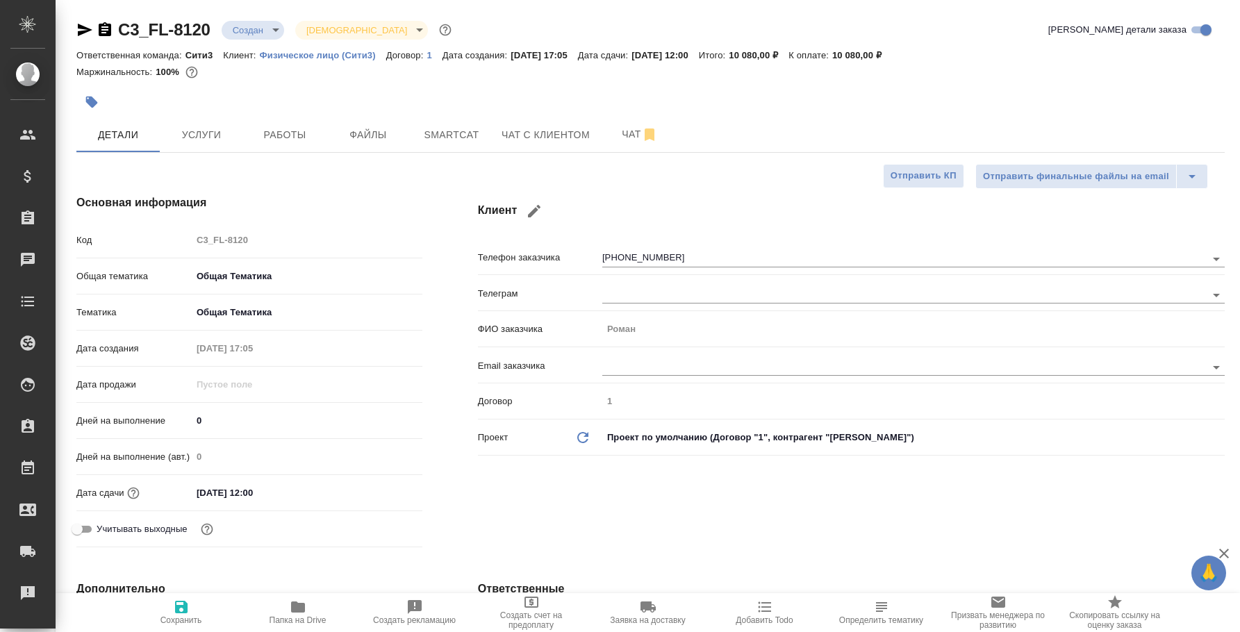
type textarea "x"
click at [650, 131] on icon "button" at bounding box center [650, 135] width 10 height 13
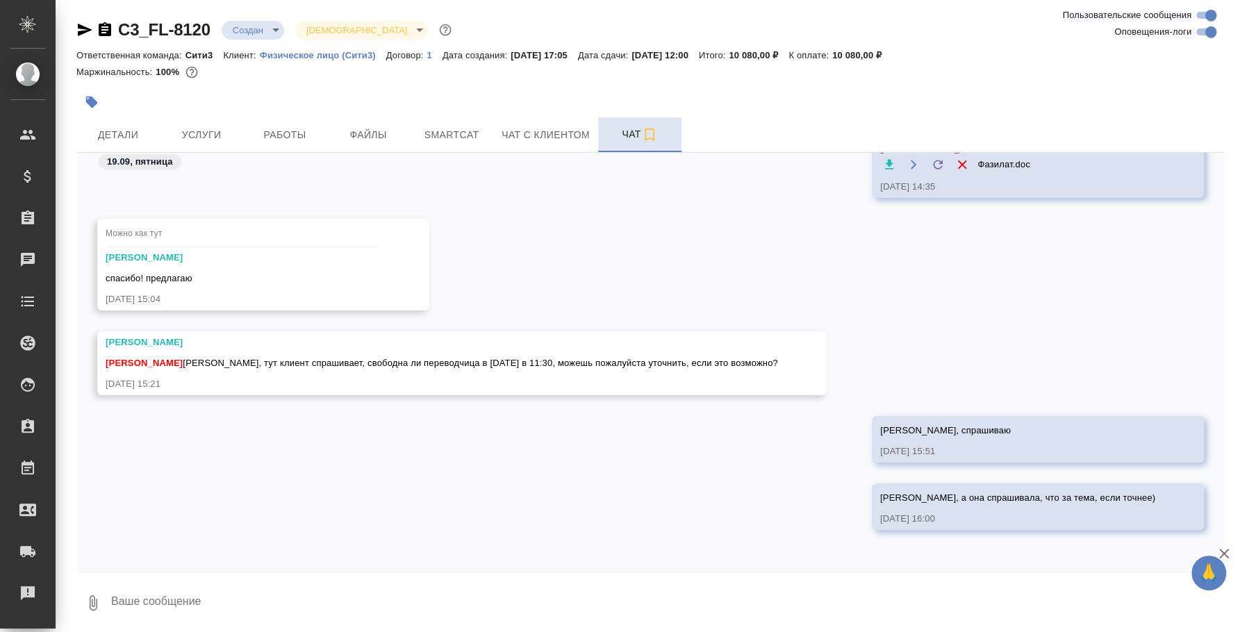
scroll to position [2434, 0]
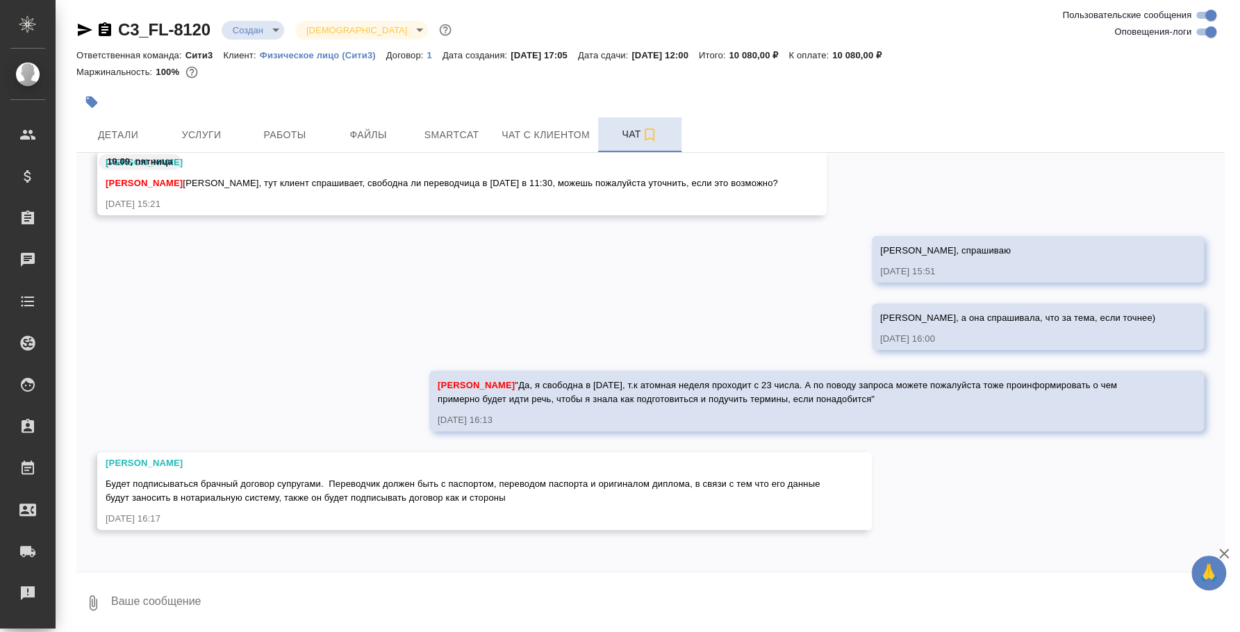
click at [294, 599] on textarea at bounding box center [667, 603] width 1115 height 47
paste textarea "Будет подписываться брачный договор супругами. Переводчик должен быть с паспорт…"
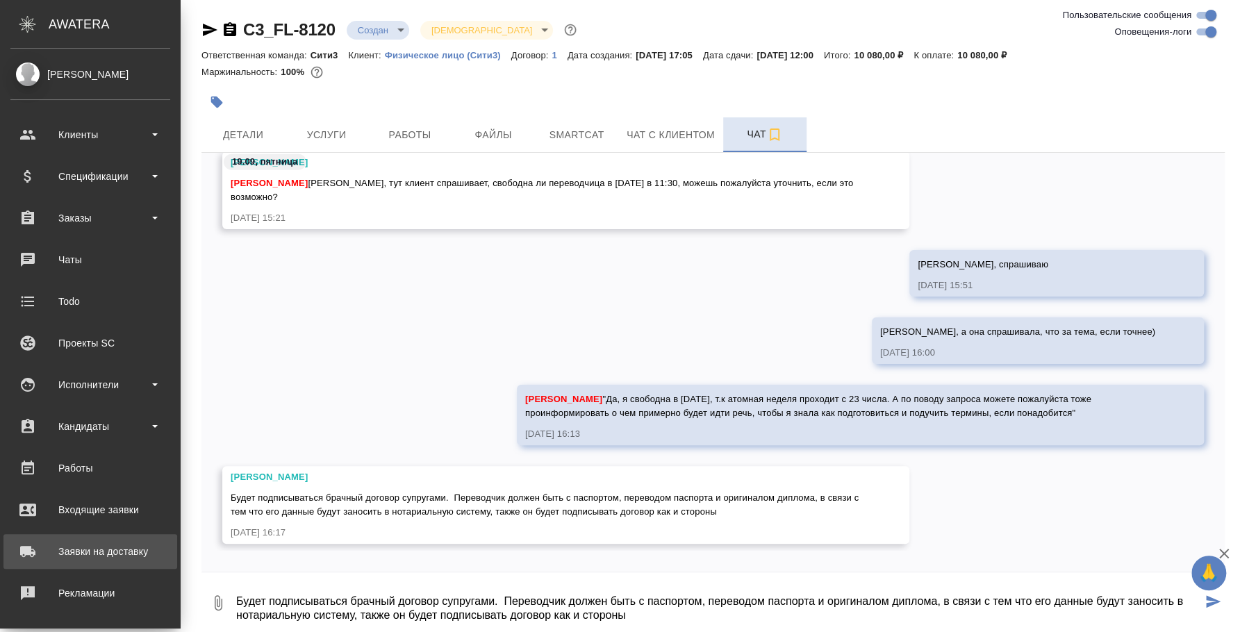
drag, startPoint x: 397, startPoint y: 614, endPoint x: 6, endPoint y: 555, distance: 395.8
click at [6, 555] on div ".cls-1 fill:#fff; AWATERA [PERSON_NAME] Спецификации Заказы 0 Чаты Todo Проекты…" at bounding box center [620, 316] width 1240 height 632
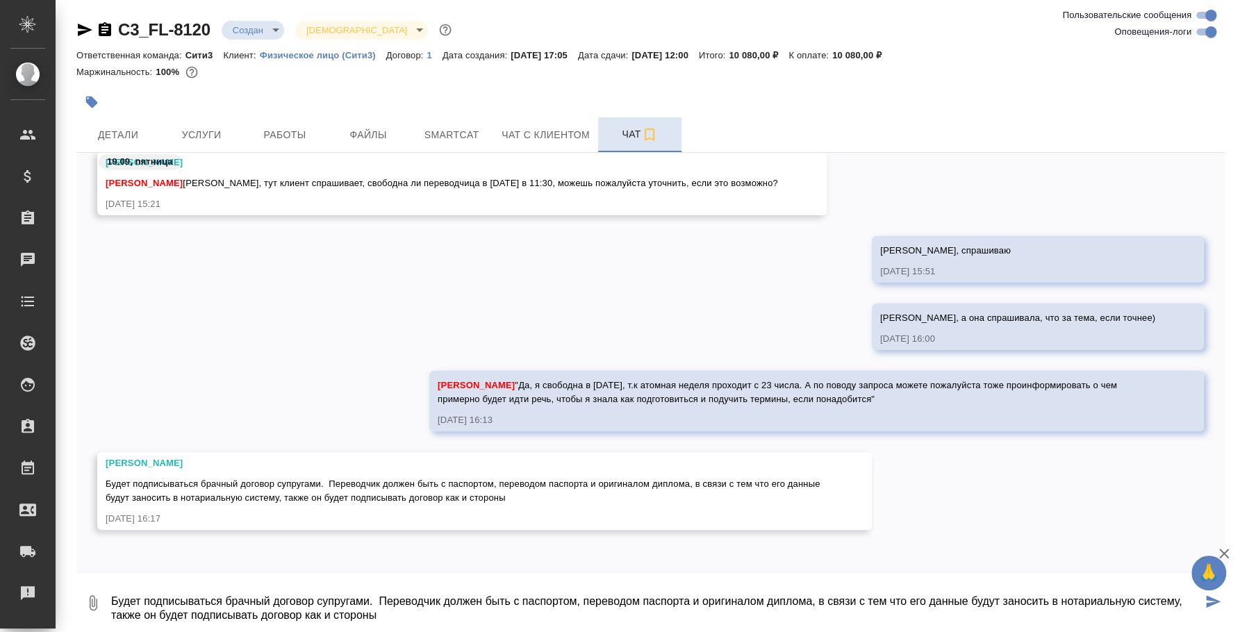
type textarea "Будет подписываться брачный договор супругами. Переводчик должен быть с паспорт…"
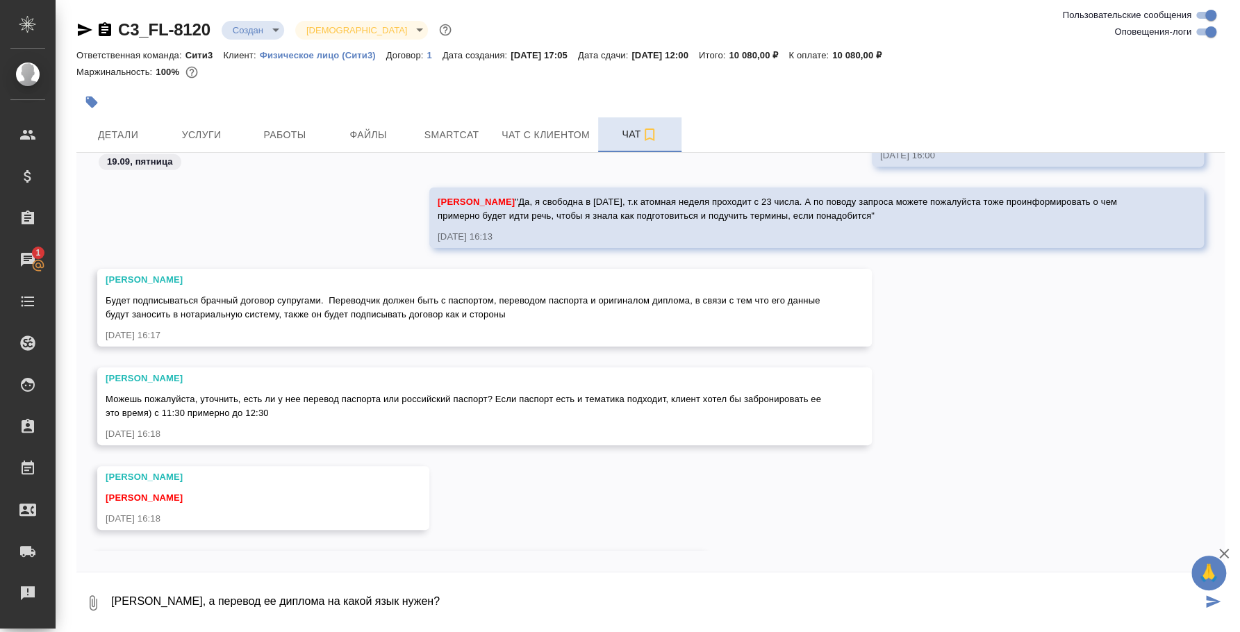
scroll to position [2701, 0]
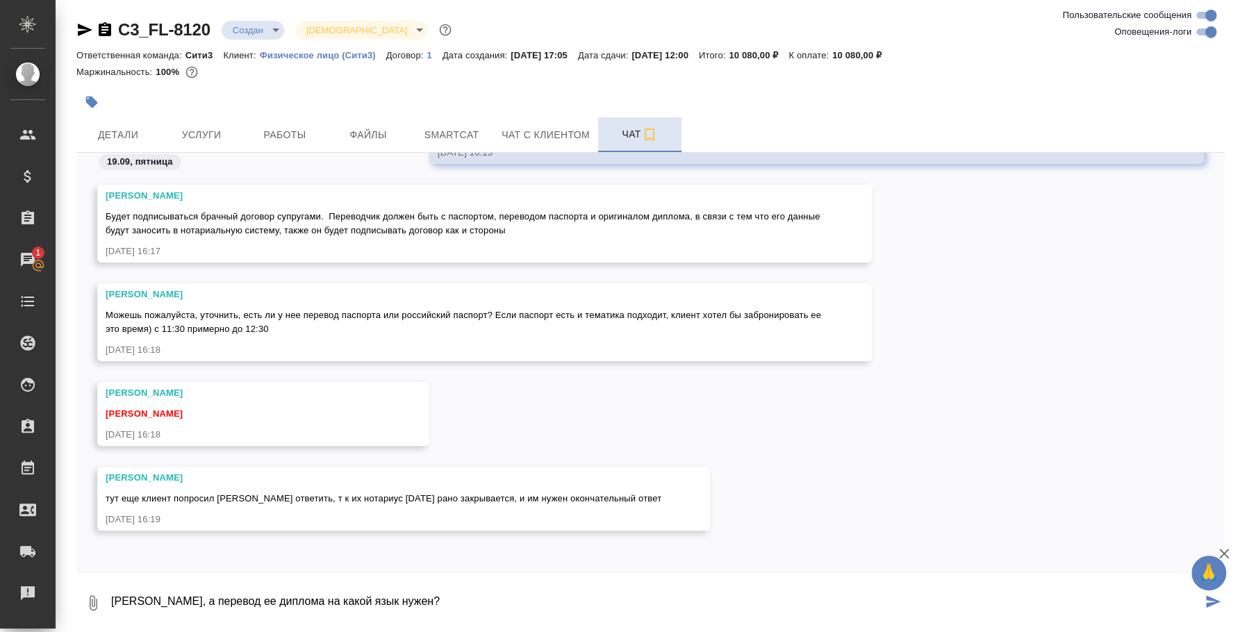
drag, startPoint x: 377, startPoint y: 596, endPoint x: 142, endPoint y: 594, distance: 234.2
click at [142, 594] on textarea "Катя, а перевод ее диплома на какой язык нужен?" at bounding box center [656, 603] width 1092 height 47
type textarea "Катя, я вот тут не уверена, что у нее есть переведенный паспорт. Ты имеешь в ви…"
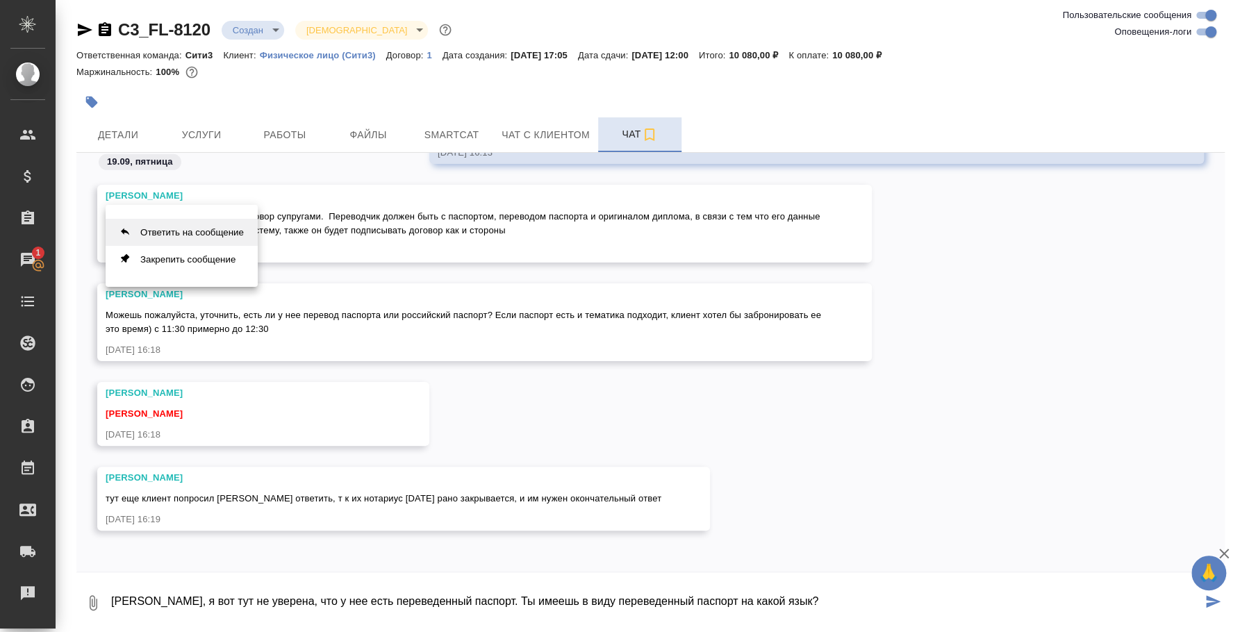
click at [249, 223] on button "Ответить на сообщение" at bounding box center [182, 232] width 152 height 27
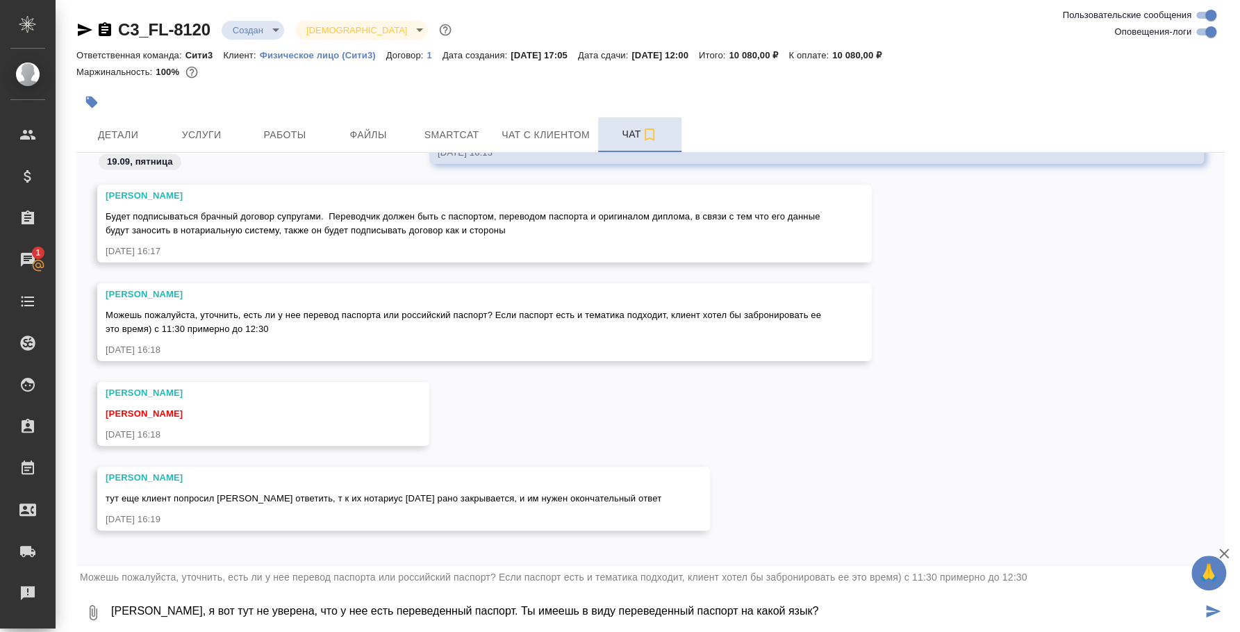
click at [1206, 609] on icon "submit" at bounding box center [1213, 611] width 15 height 13
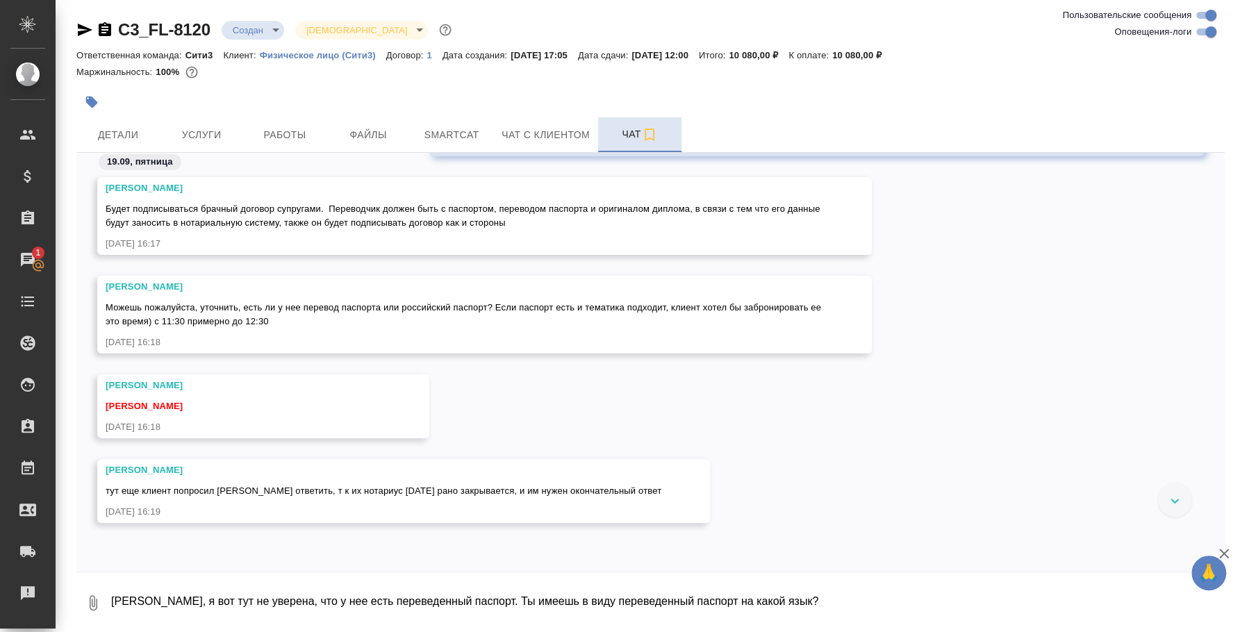
scroll to position [2645, 0]
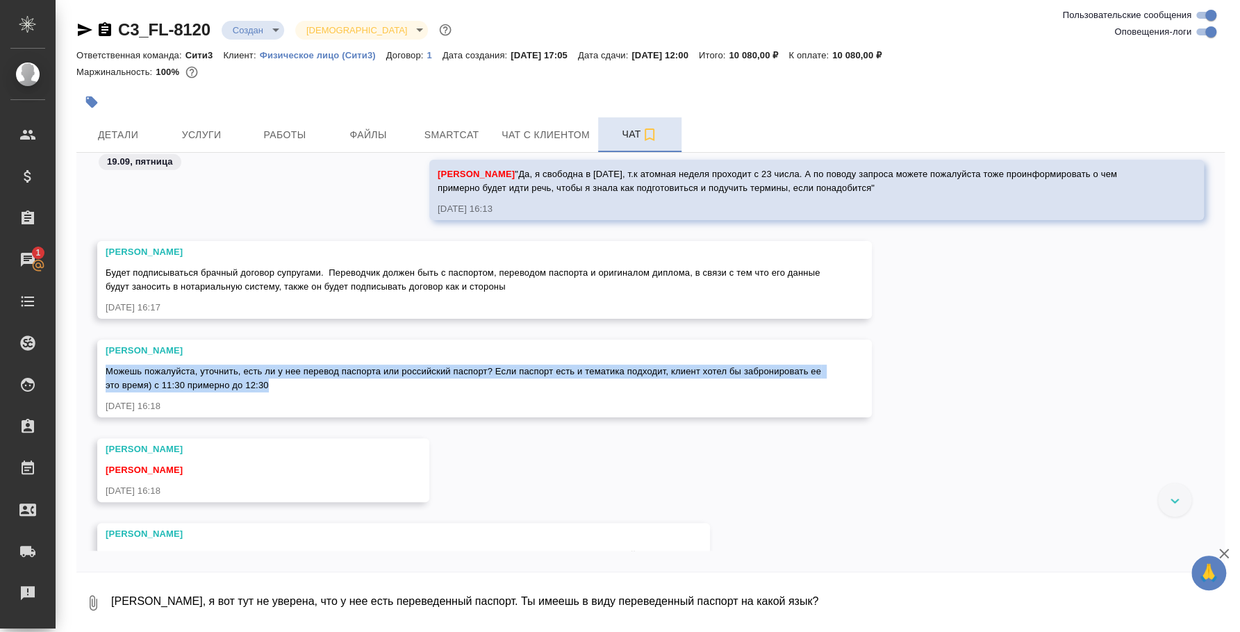
drag, startPoint x: 375, startPoint y: 388, endPoint x: 105, endPoint y: 359, distance: 271.1
click at [106, 359] on div "Ильина Екатерина Можешь пожалуйста, уточнить, есть ли у нее перевод паспорта ил…" at bounding box center [465, 368] width 718 height 49
copy span "Можешь пожалуйста, уточнить, есть ли у нее перевод паспорта или российский пасп…"
click at [222, 277] on button "Ответить на сообщение" at bounding box center [182, 289] width 152 height 27
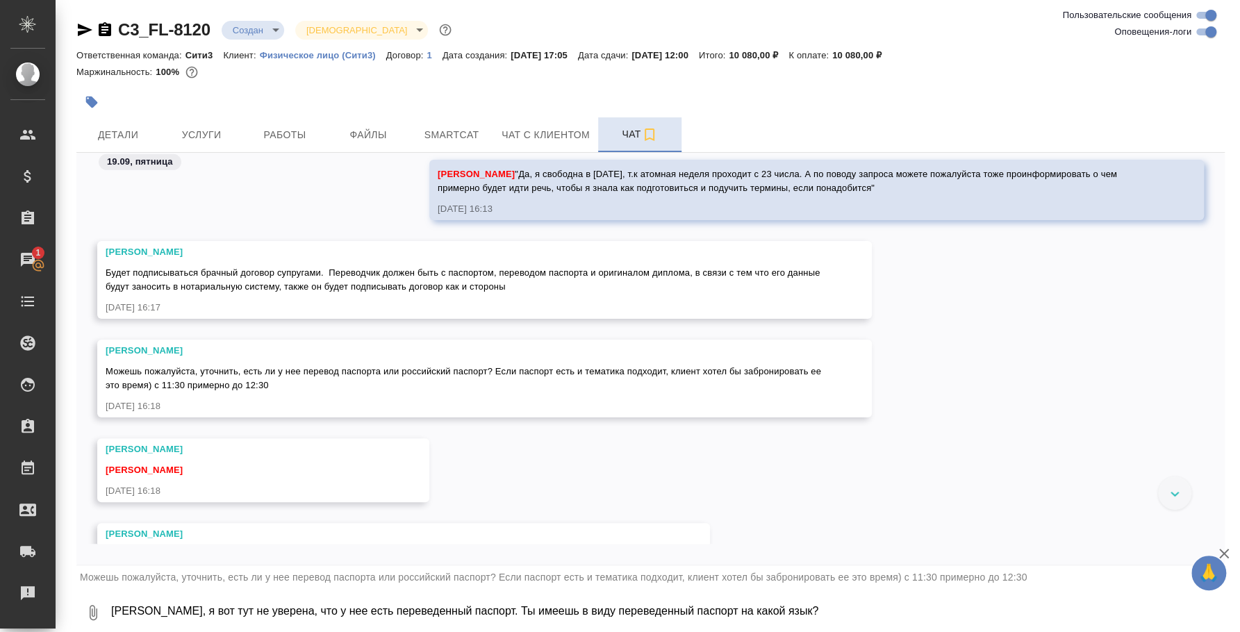
click at [240, 596] on textarea "Катя, я вот тут не уверена, что у нее есть переведенный паспорт. Ты имеешь в ви…" at bounding box center [667, 612] width 1115 height 47
type textarea "ок, поняла, спрашиваб"
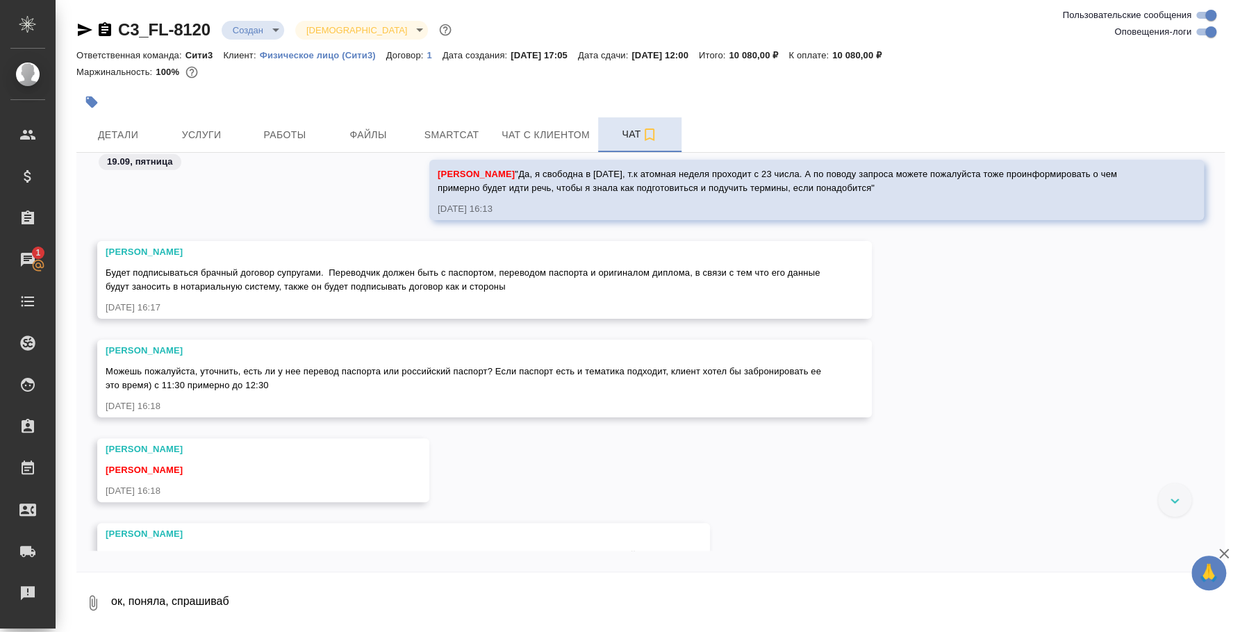
scroll to position [2935, 0]
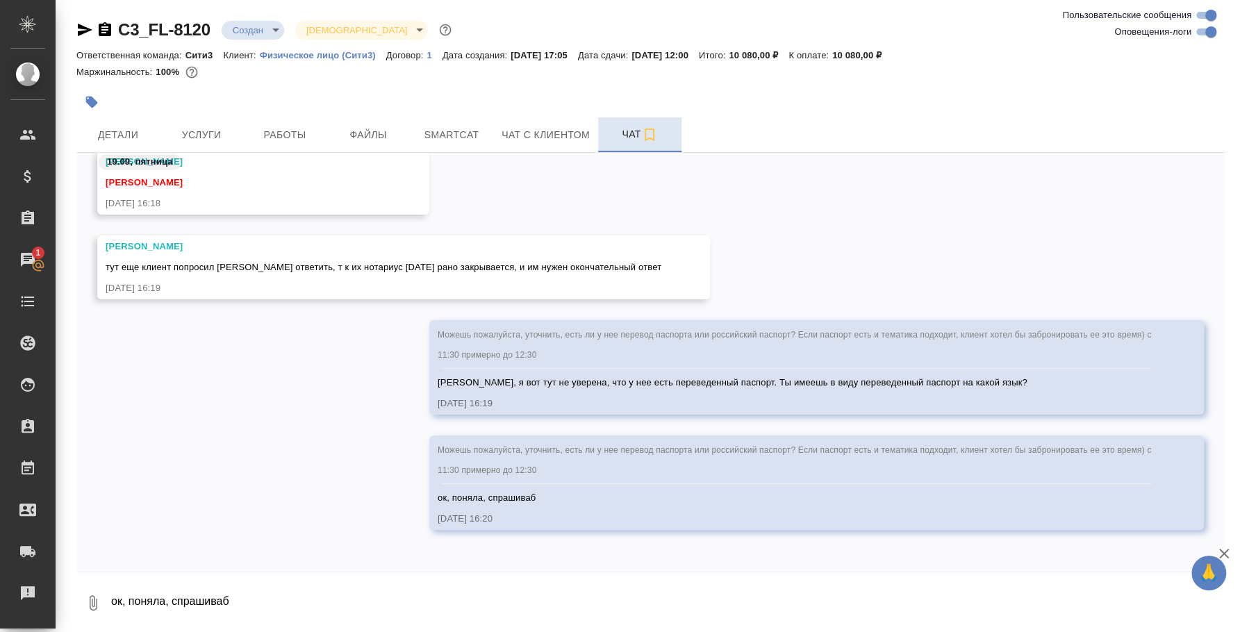
click at [295, 598] on textarea "ок, поняла, спрашиваб" at bounding box center [667, 603] width 1115 height 47
paste textarea "Можешь пожалуйста, уточнить, есть ли у нее перевод паспорта или российский пасп…"
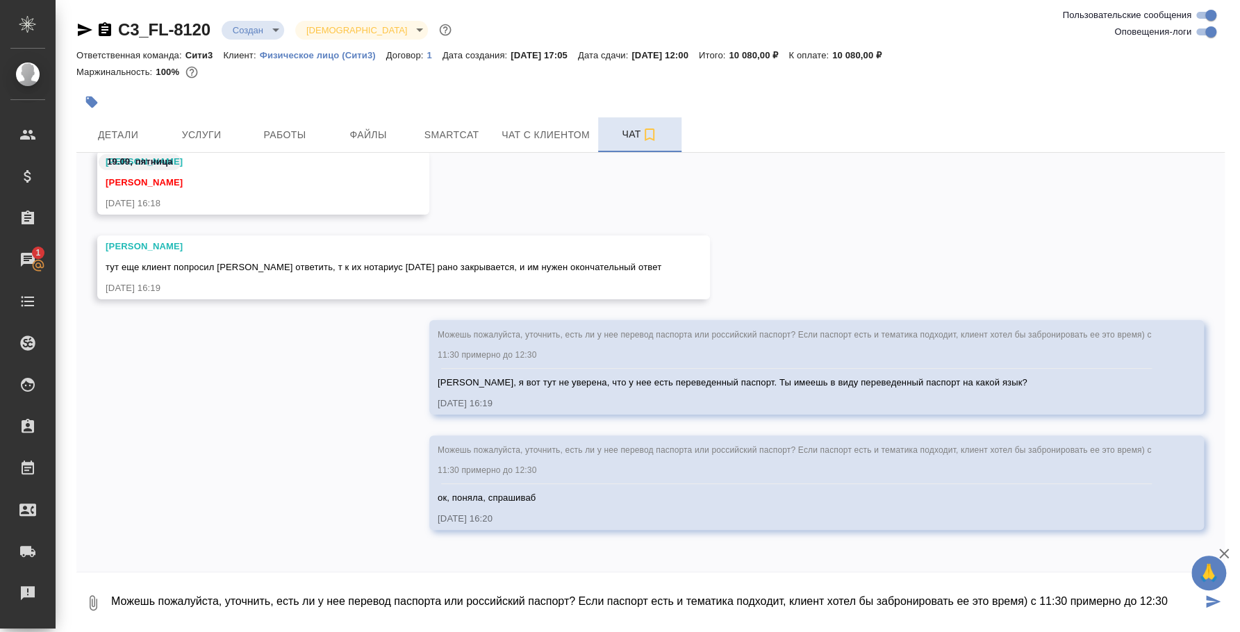
click at [490, 598] on textarea "Можешь пожалуйста, уточнить, есть ли у нее перевод паспорта или российский пасп…" at bounding box center [656, 603] width 1092 height 47
type textarea "Можешь пожалуйста, уточнить, есть ли у нее перевод паспорта или российский пасп…"
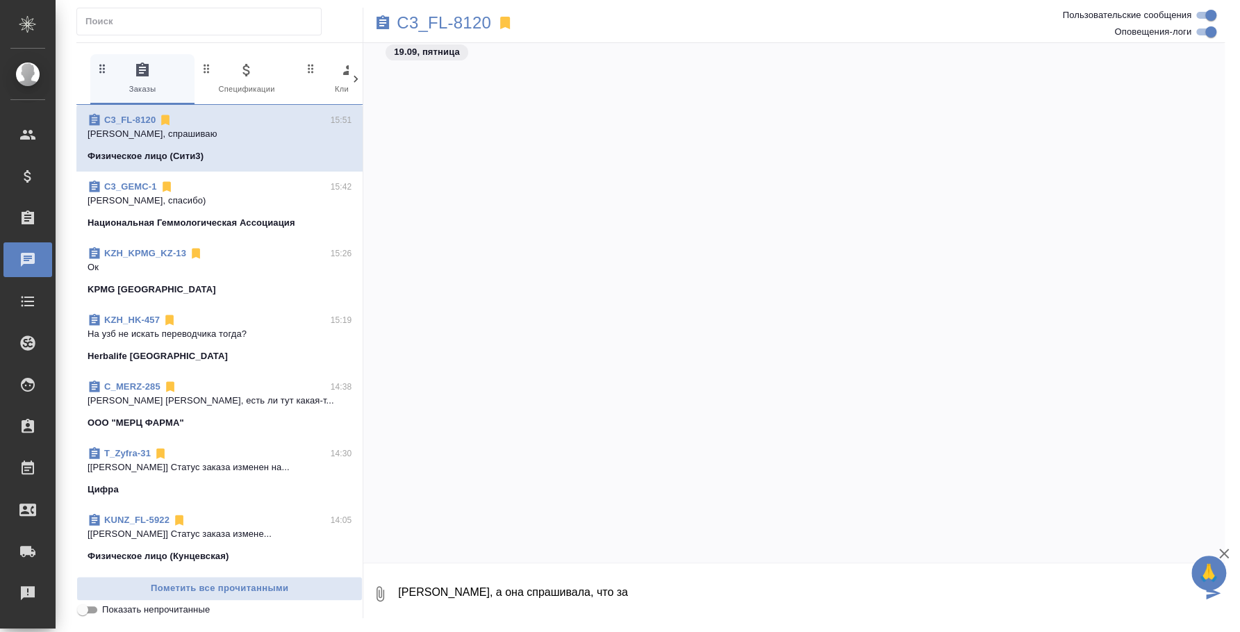
scroll to position [4067, 0]
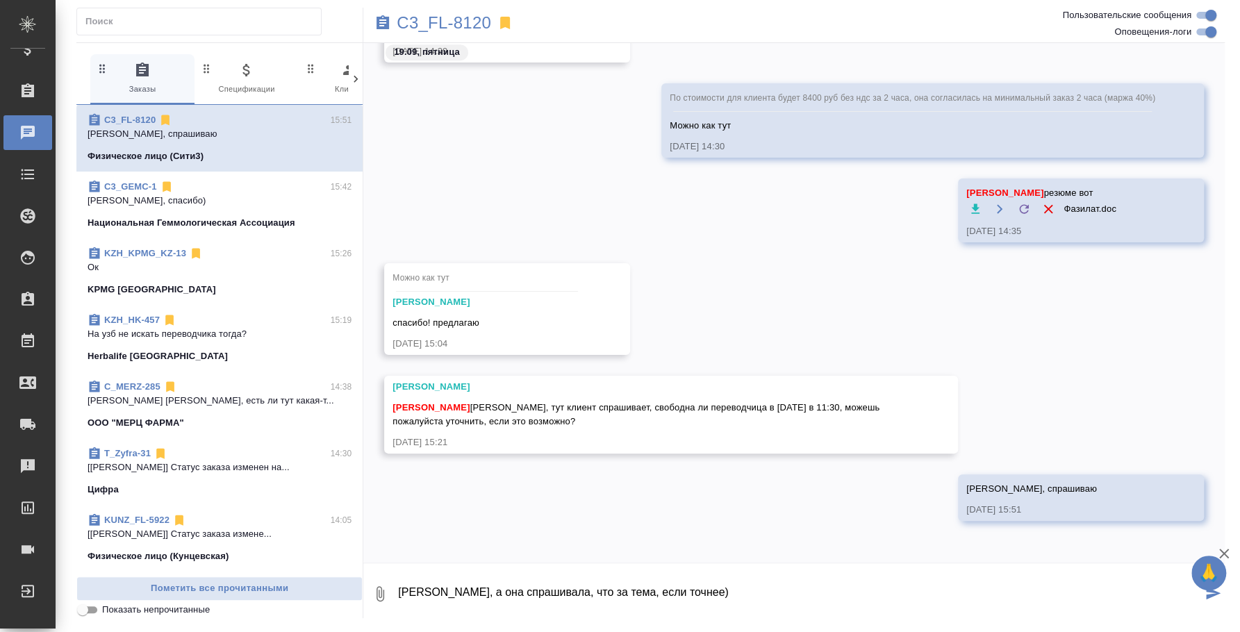
type textarea "[PERSON_NAME], а она спрашивала, что за тема, если точнее)"
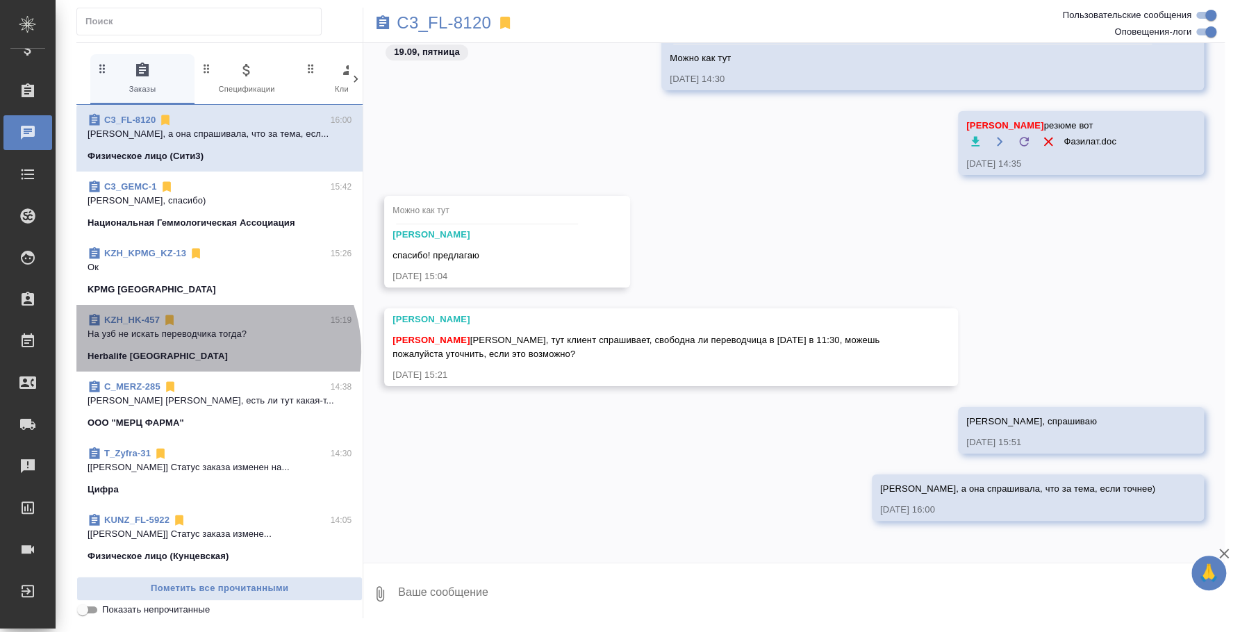
click at [215, 352] on div "Herbalife [GEOGRAPHIC_DATA]" at bounding box center [220, 357] width 264 height 14
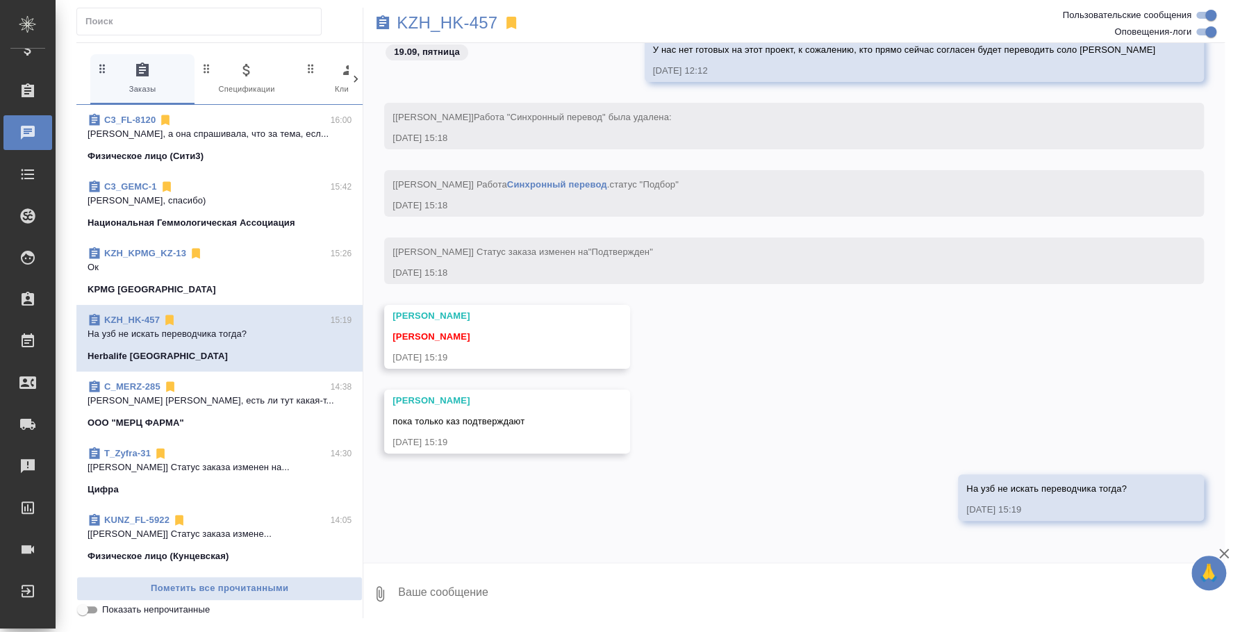
scroll to position [3611, 0]
click at [602, 571] on textarea at bounding box center [811, 594] width 828 height 47
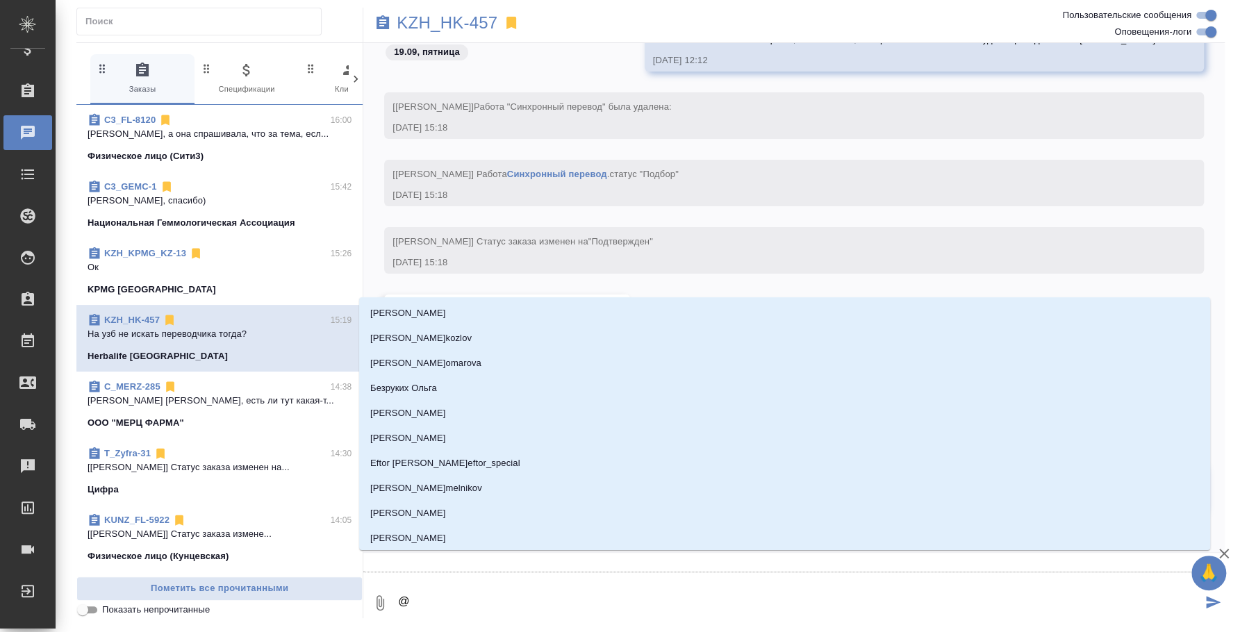
type textarea "@y"
type input "y"
type textarea "@y'f"
type input "y'f"
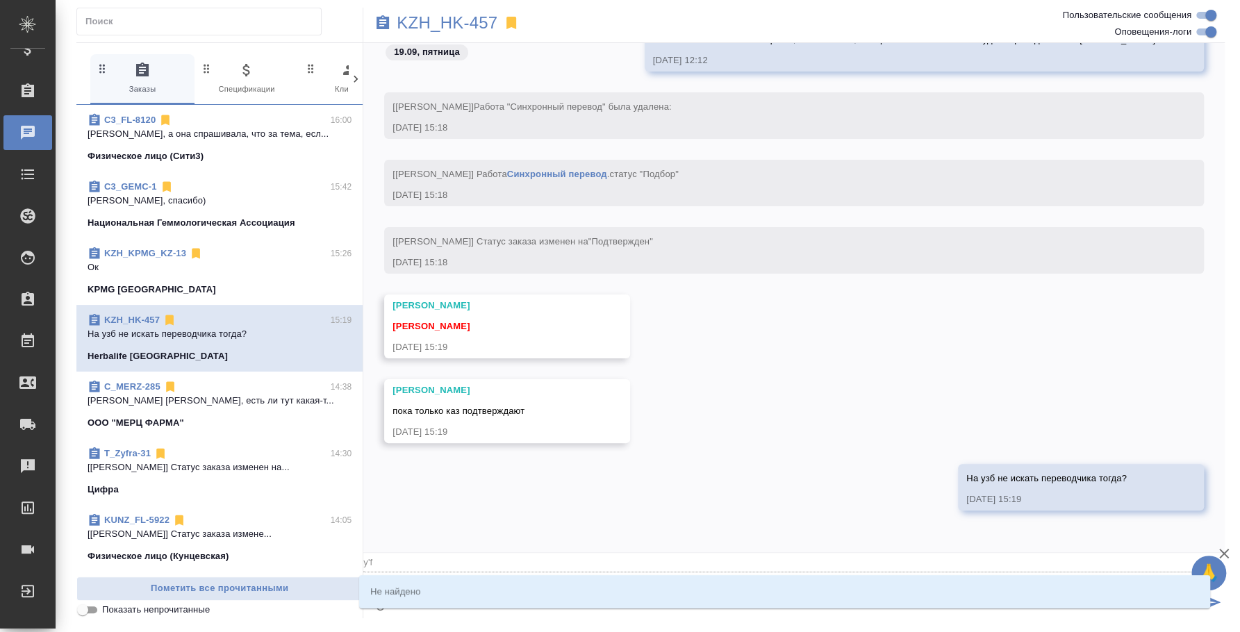
type textarea "@y'f't"
type input "y'f't"
type textarea "@y'f"
type input "y'f"
type textarea "@y"
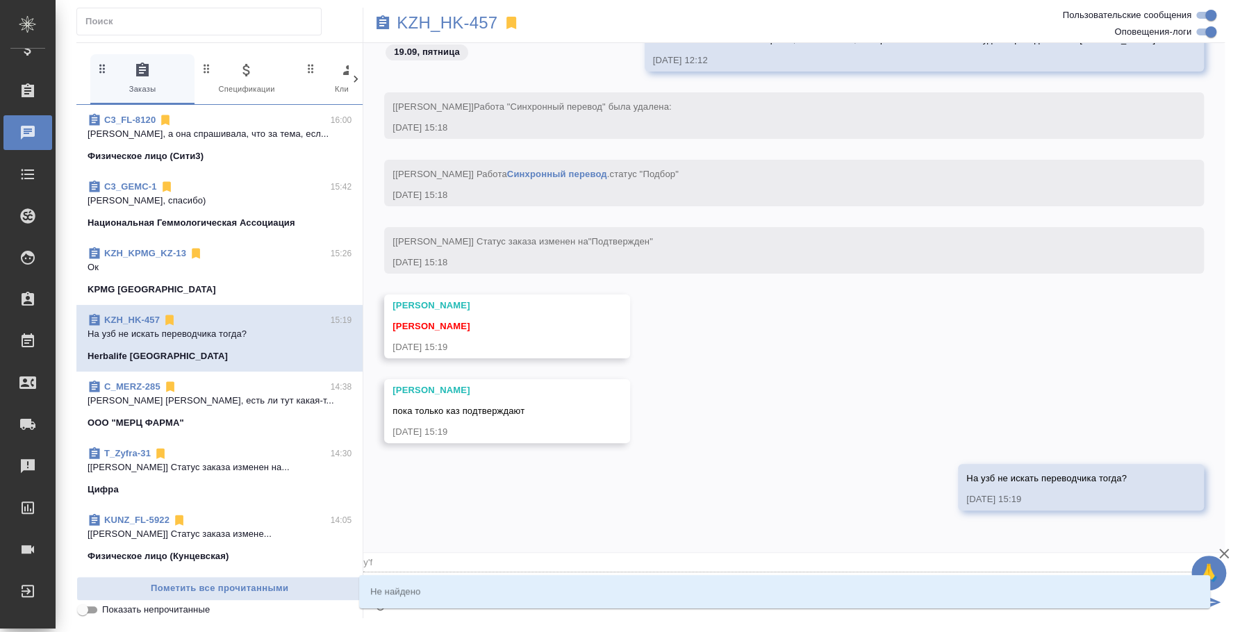
type input "y"
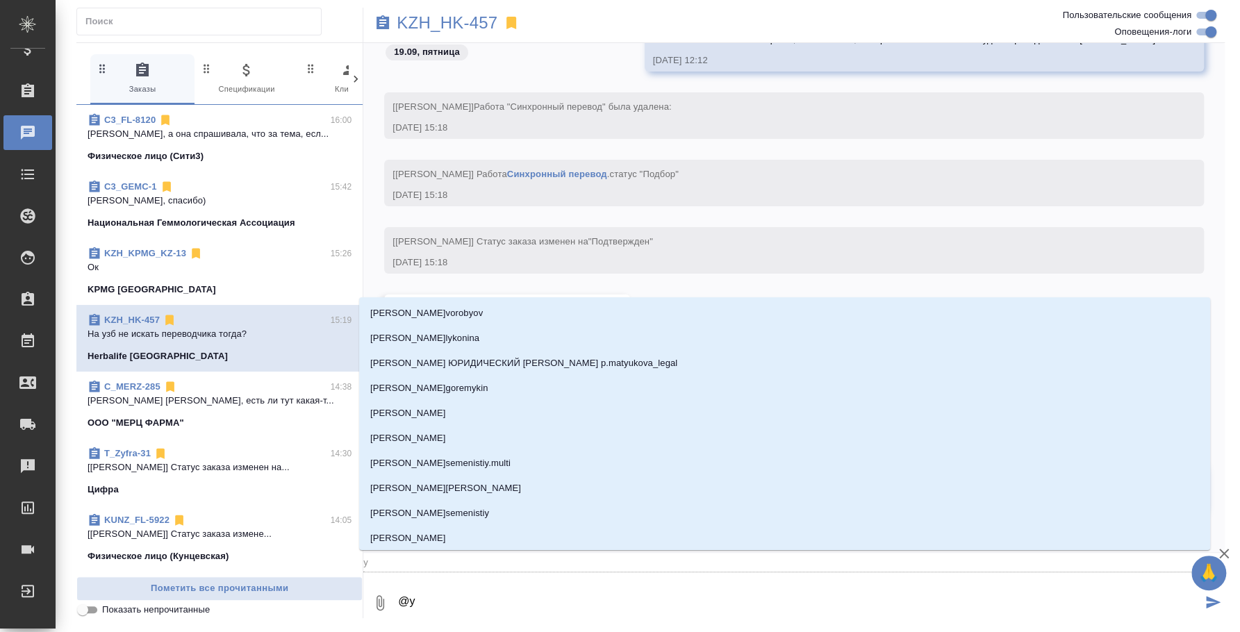
type textarea "@"
type textarea "@н"
type input "н"
type textarea "@на"
type input "на"
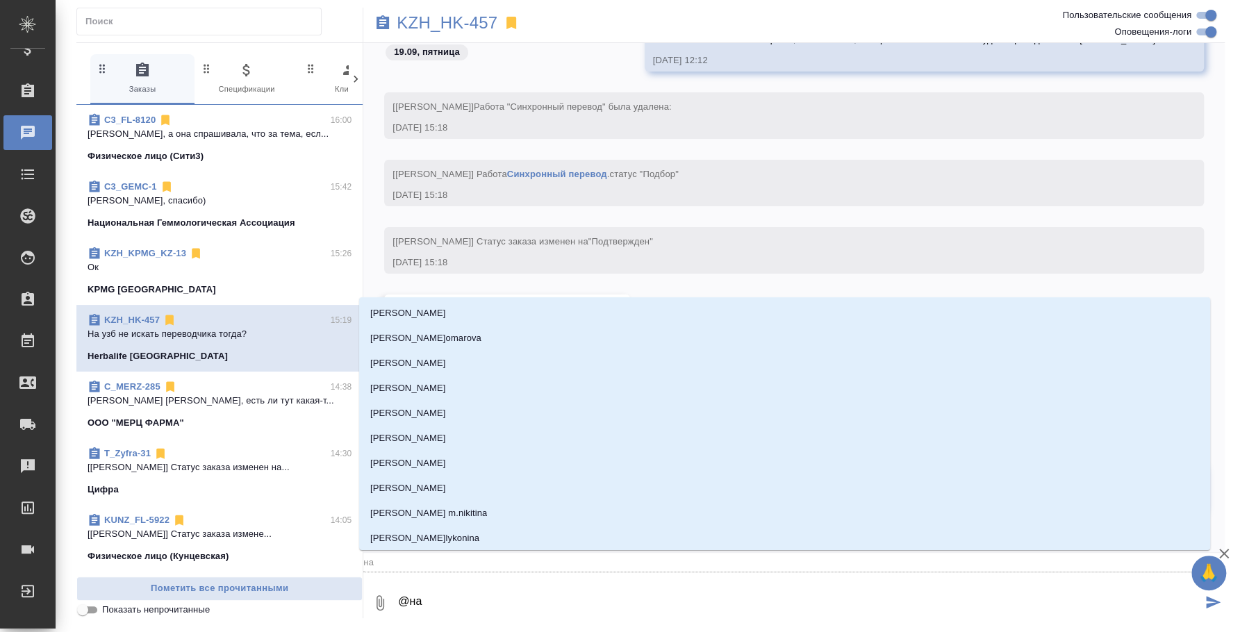
type textarea "@наз"
type input "наз"
type textarea "@назе"
type input "назе"
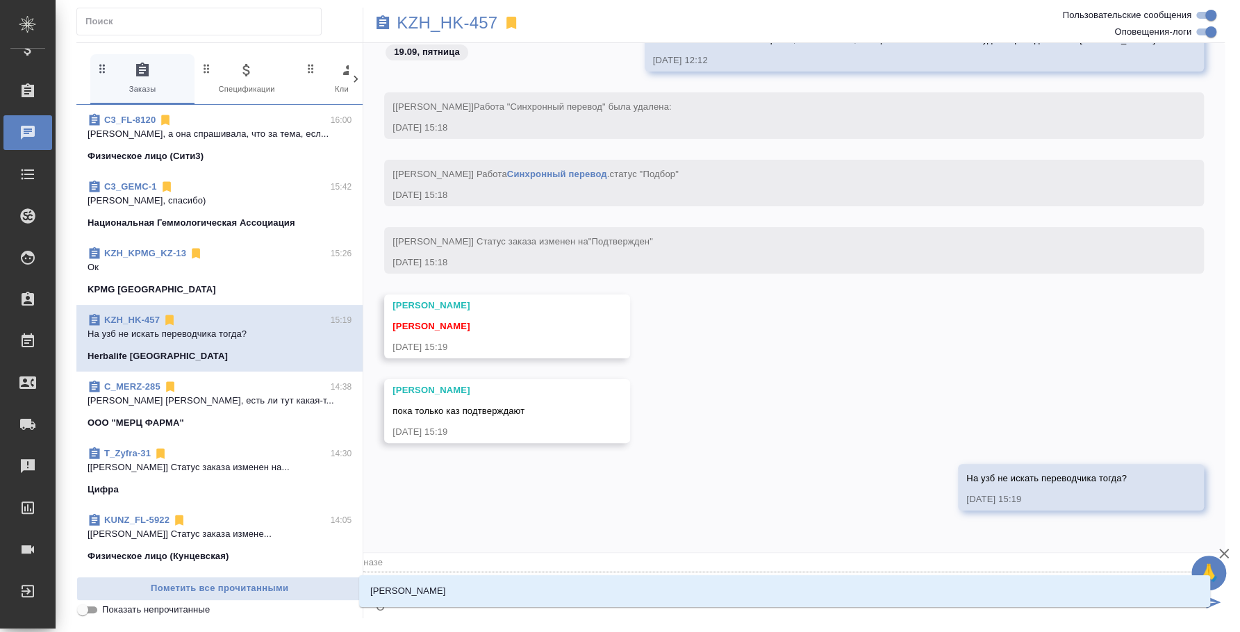
type textarea "@назер"
type input "назер"
click at [595, 589] on li "[PERSON_NAME]" at bounding box center [784, 591] width 851 height 25
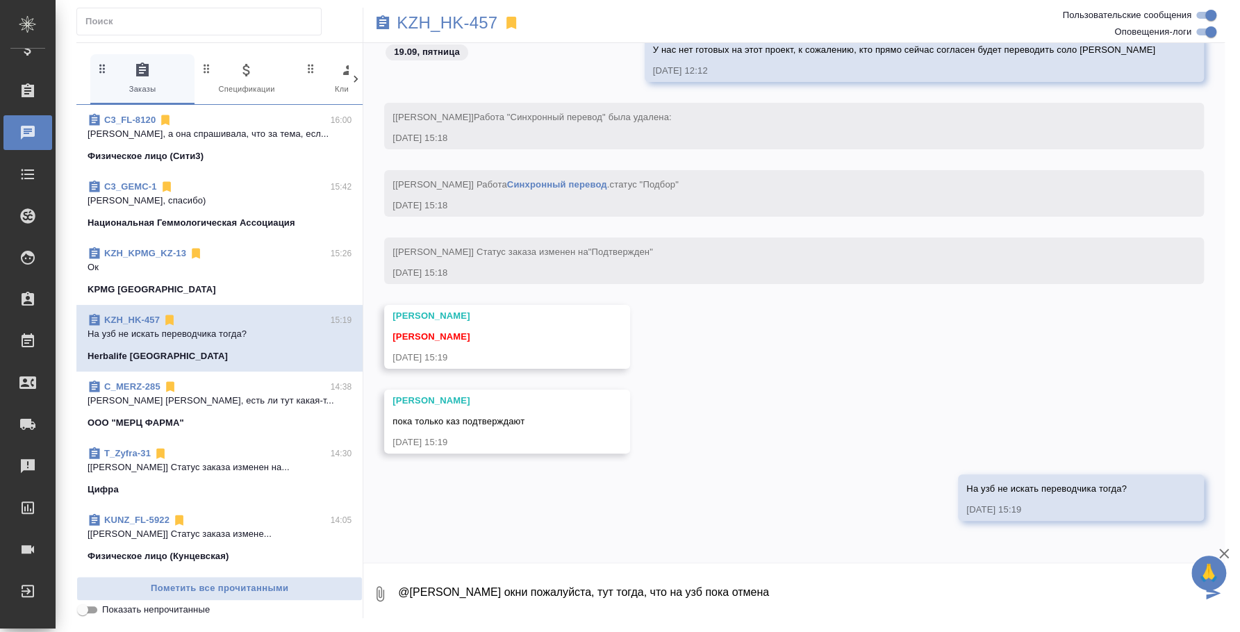
type textarea "@[PERSON_NAME] окни пожалуйста, тут тогда, что на узб пока отмена"
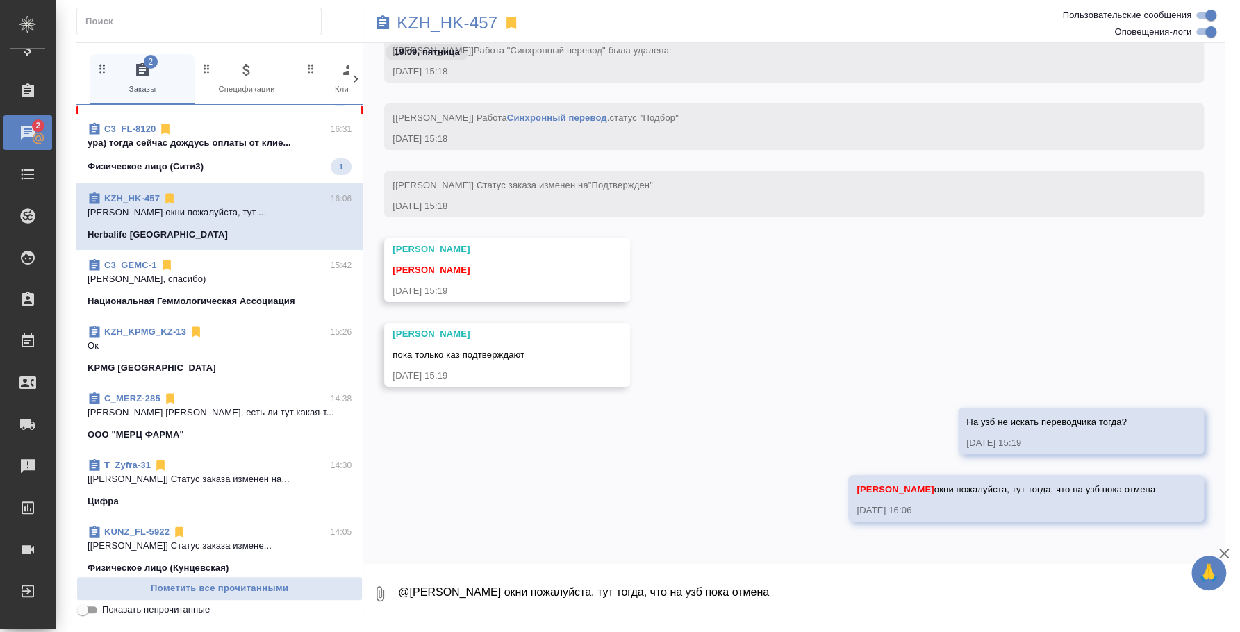
scroll to position [86, 0]
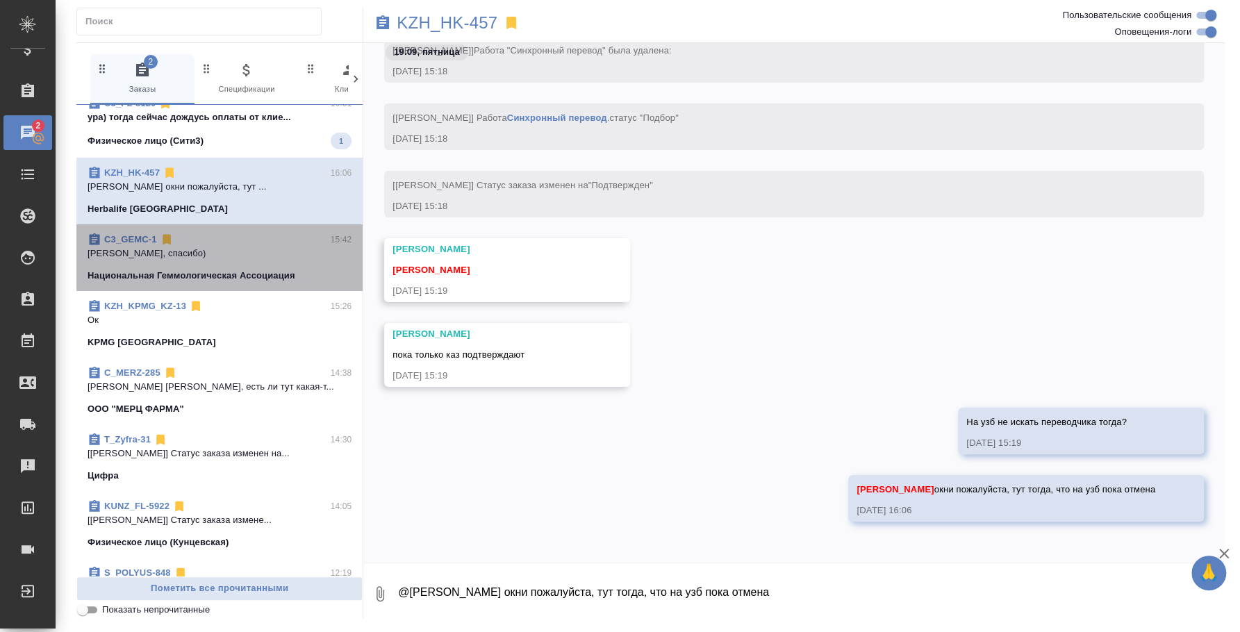
click at [230, 262] on span "C3_GEMC-1 15:42 Хорошо, спасибо) Национальная Геммологическая Ассоциация" at bounding box center [220, 258] width 264 height 50
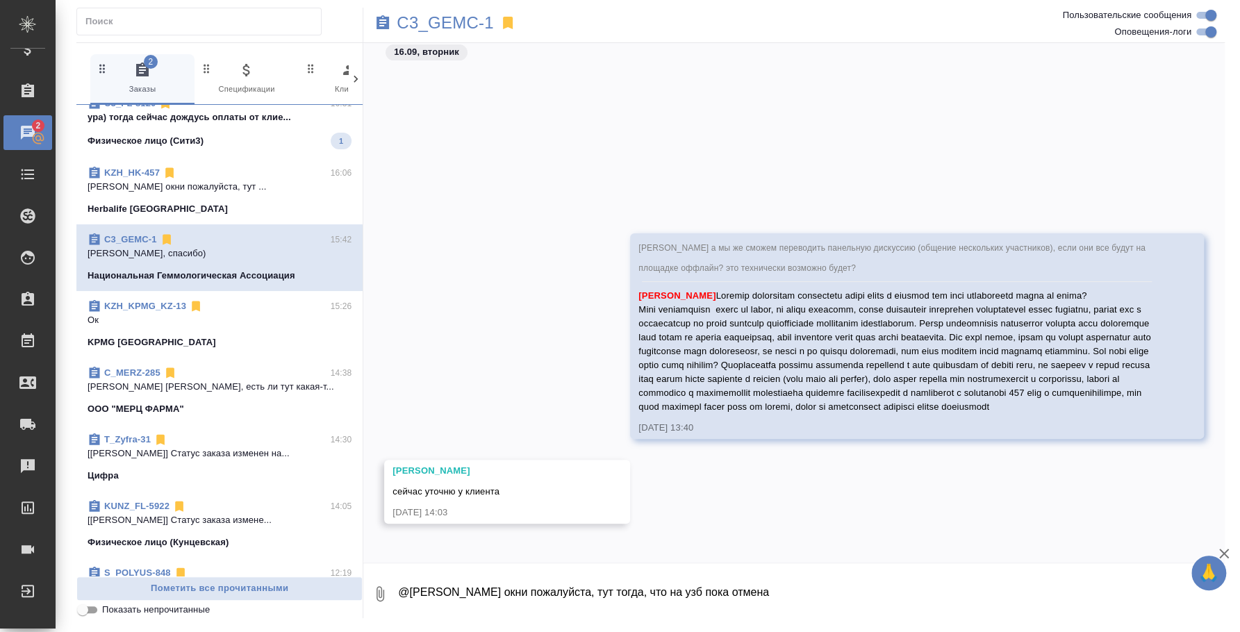
scroll to position [4067, 0]
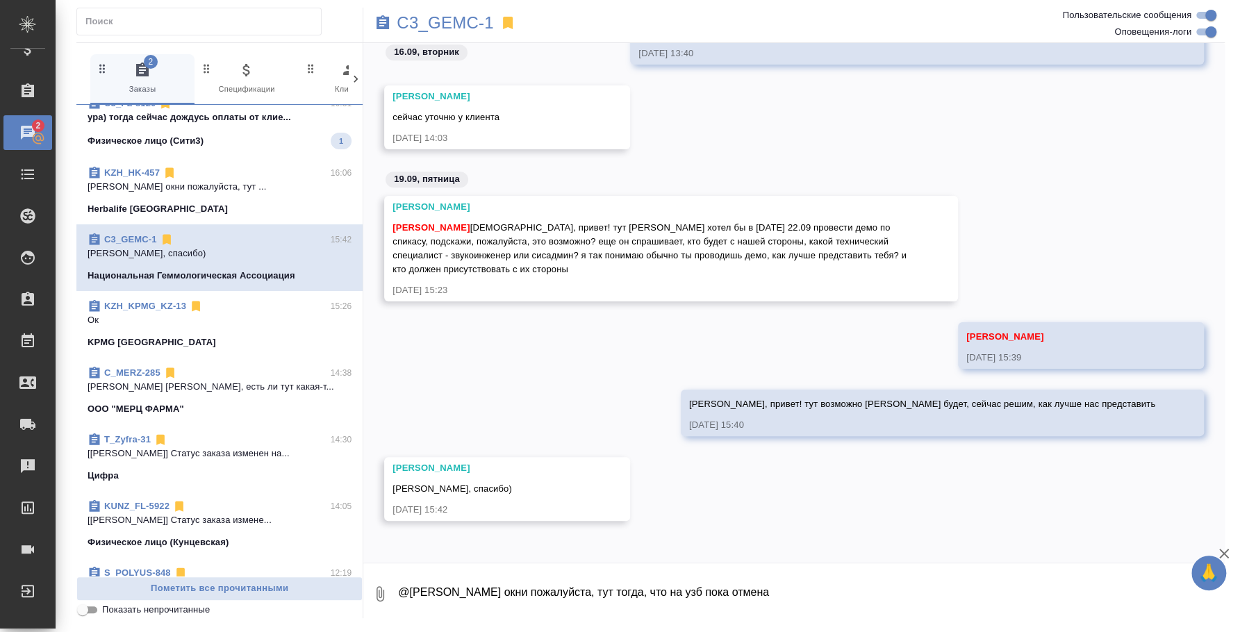
click at [548, 581] on textarea "@[PERSON_NAME] окни пожалуйста, тут тогда, что на узб пока отмена" at bounding box center [811, 594] width 828 height 47
type textarea "R"
type textarea "к"
type textarea "R"
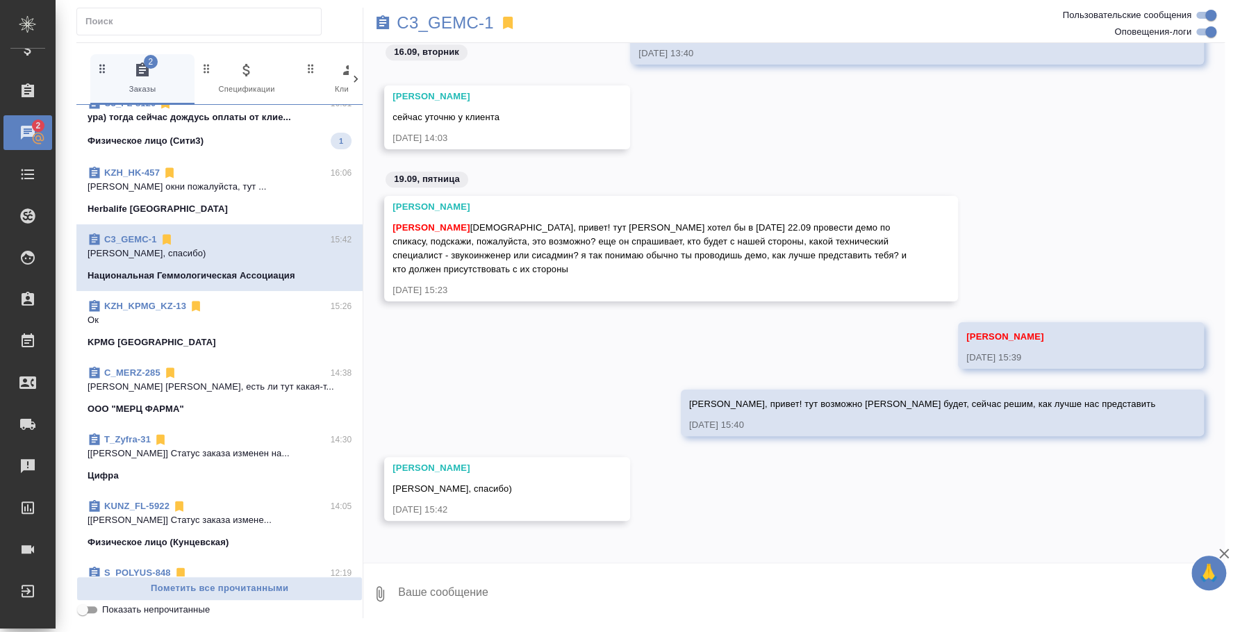
click at [615, 603] on textarea at bounding box center [811, 594] width 828 height 47
type textarea "R"
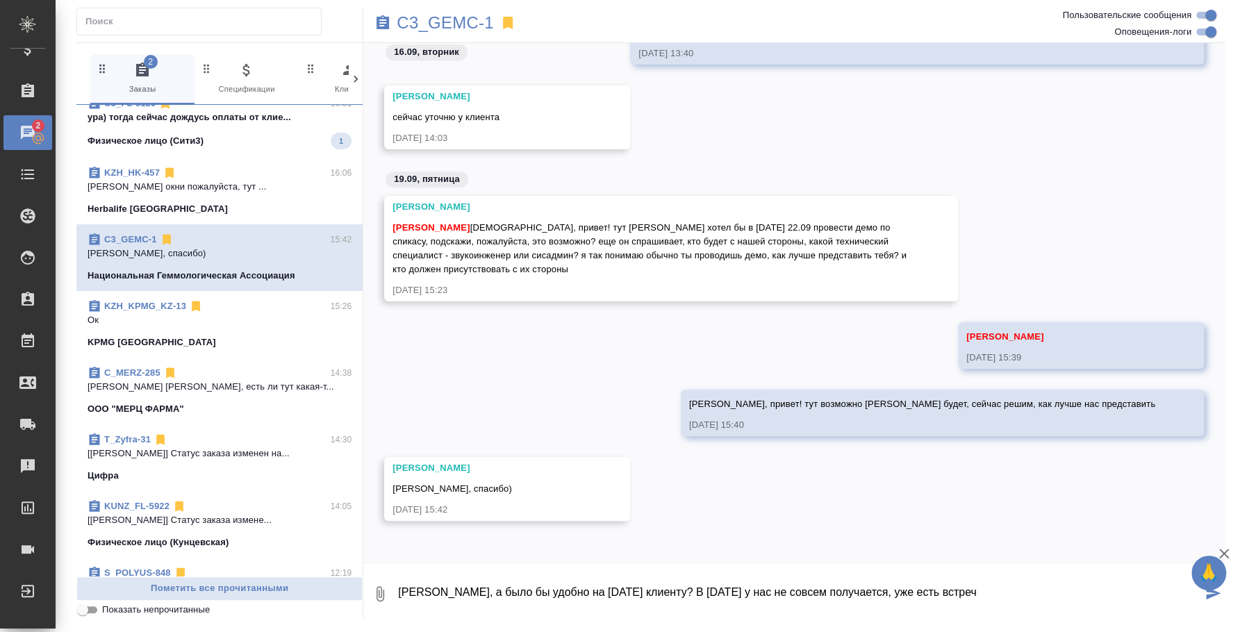
click at [1097, 596] on textarea "Катя, а было бы удобно на вторник клиенту? В понедельник у нас не совсем получа…" at bounding box center [799, 594] width 805 height 47
type textarea "Катя, а было бы удобно на вторник клиенту? В понедельник у нас не совсем получа…"
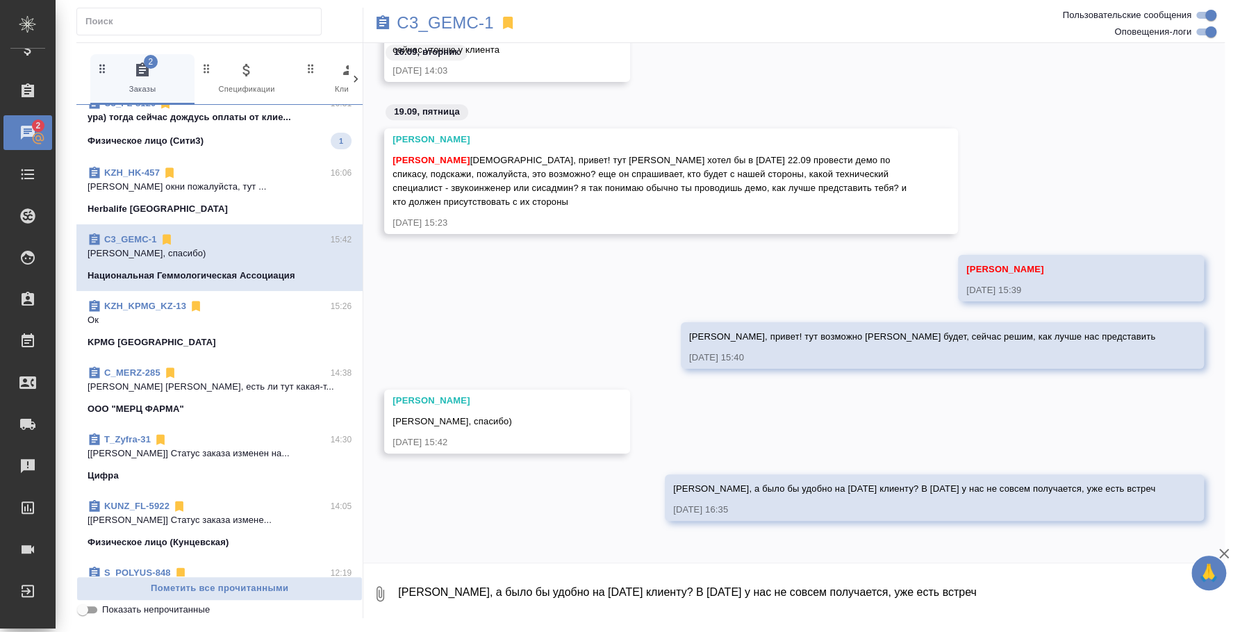
scroll to position [0, 0]
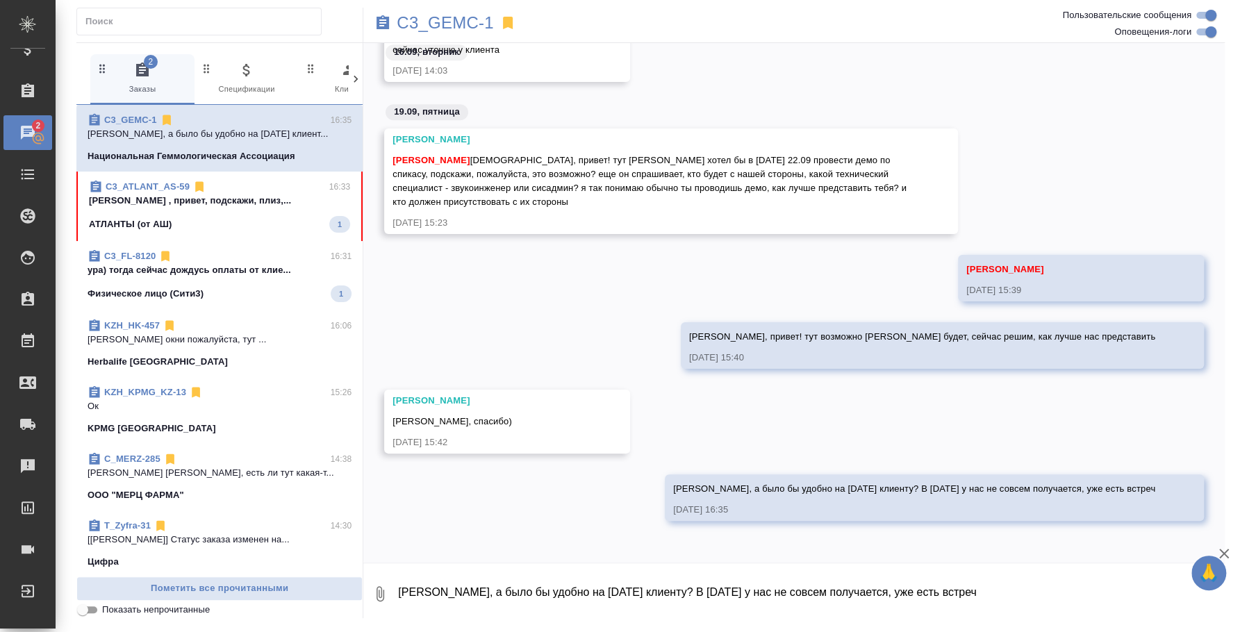
click at [880, 584] on textarea "Катя, а было бы удобно на вторник клиенту? В понедельник у нас не совсем получа…" at bounding box center [811, 594] width 828 height 47
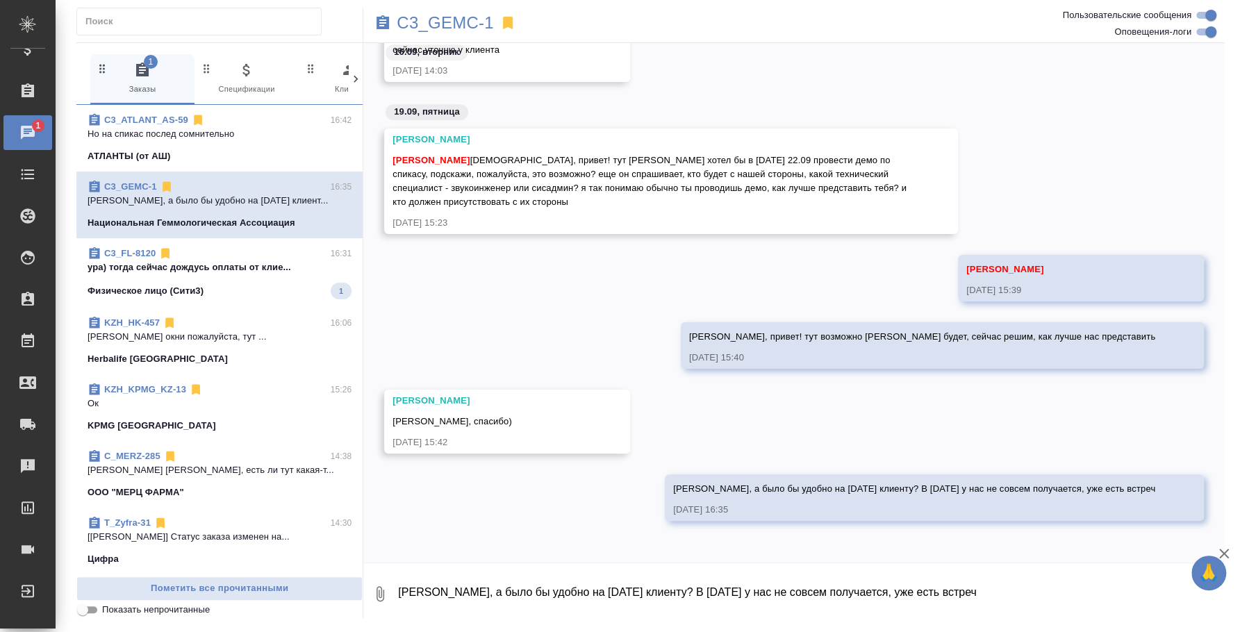
click at [544, 597] on textarea "Катя, а было бы удобно на вторник клиенту? В понедельник у нас не совсем получа…" at bounding box center [811, 594] width 828 height 47
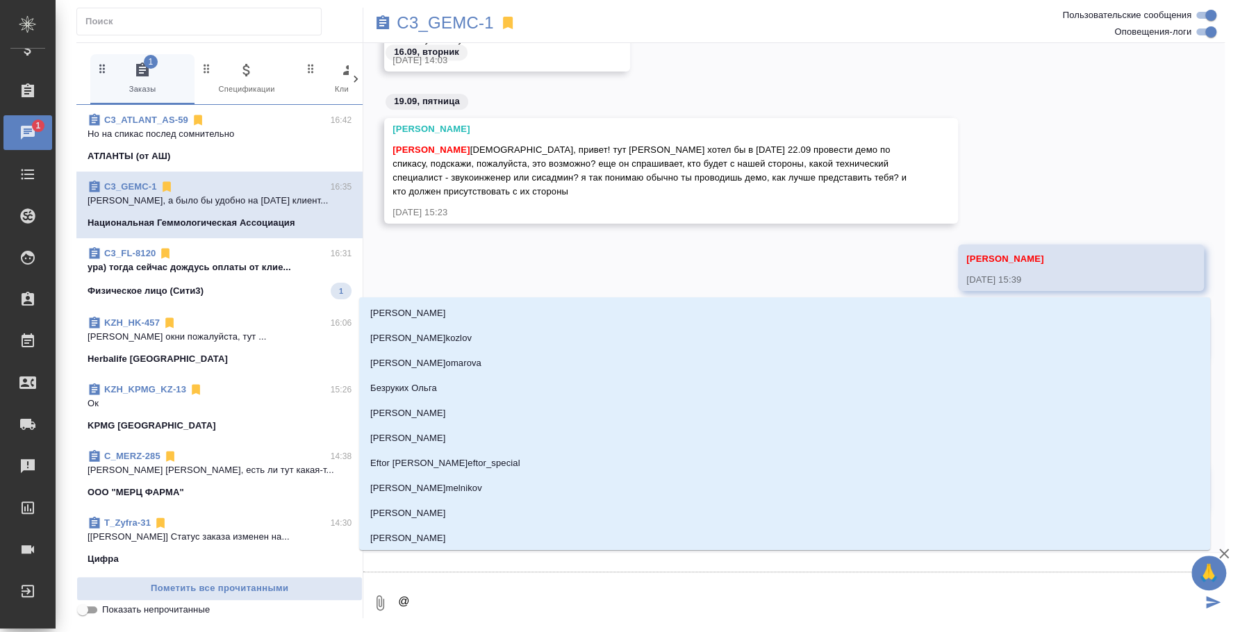
type textarea "@y"
type input "y"
type textarea "@"
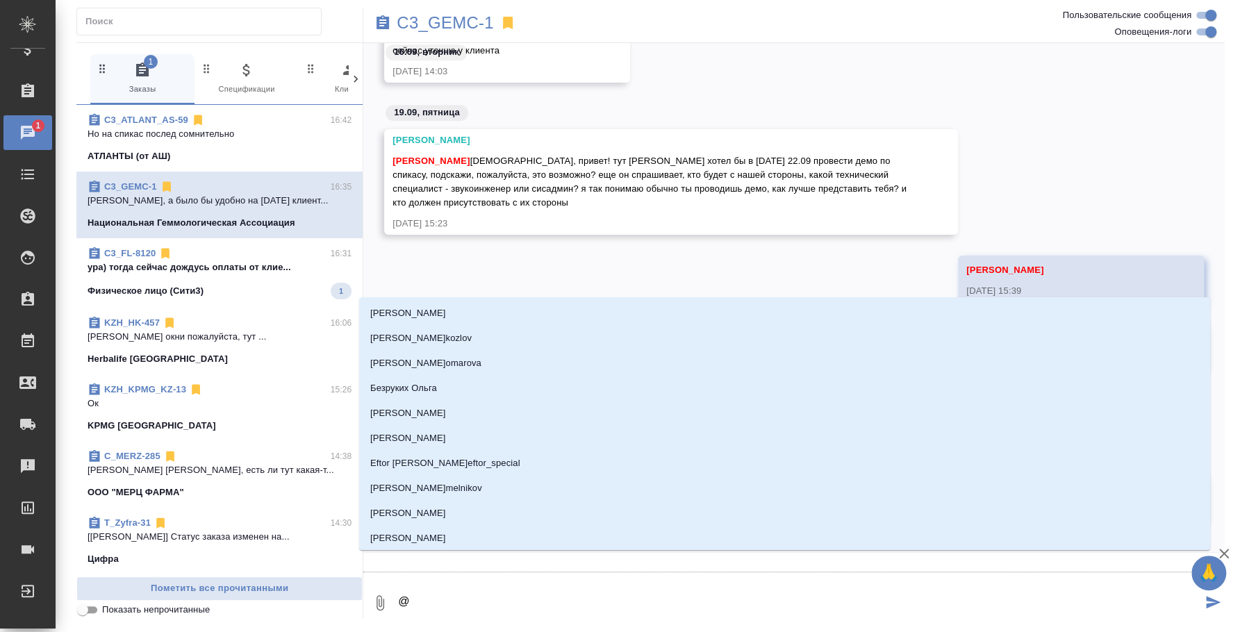
type textarea "@и"
type input "и"
type textarea "@ил"
type input "ил"
type textarea "@иль"
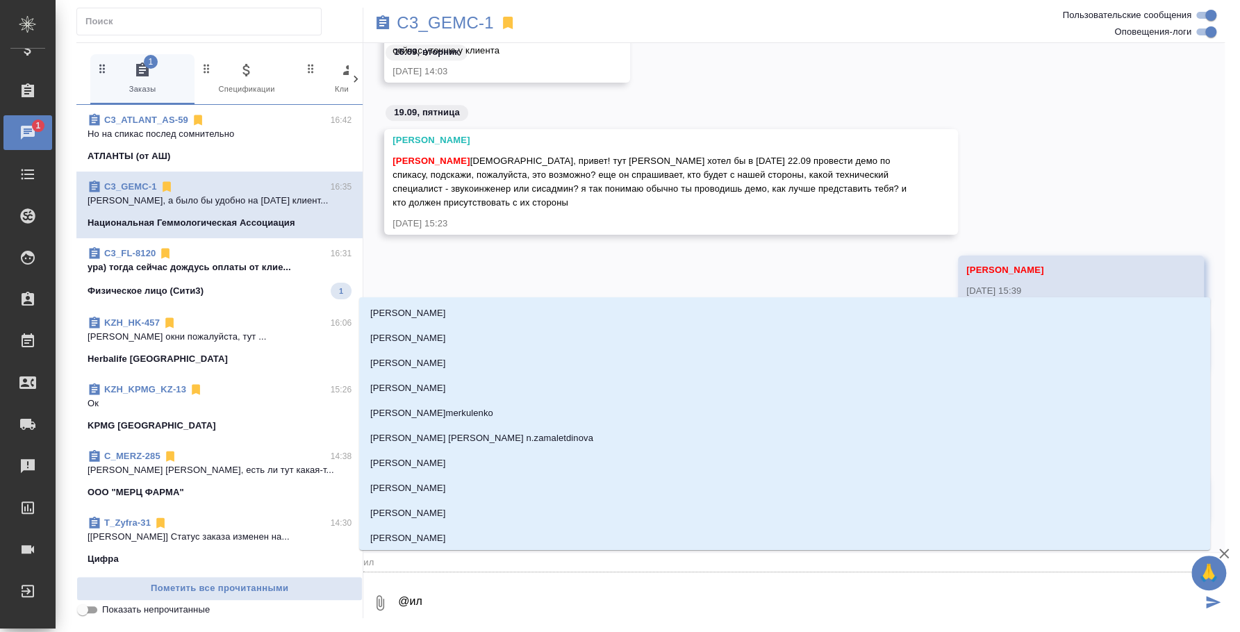
type input "иль"
type textarea "@ильи"
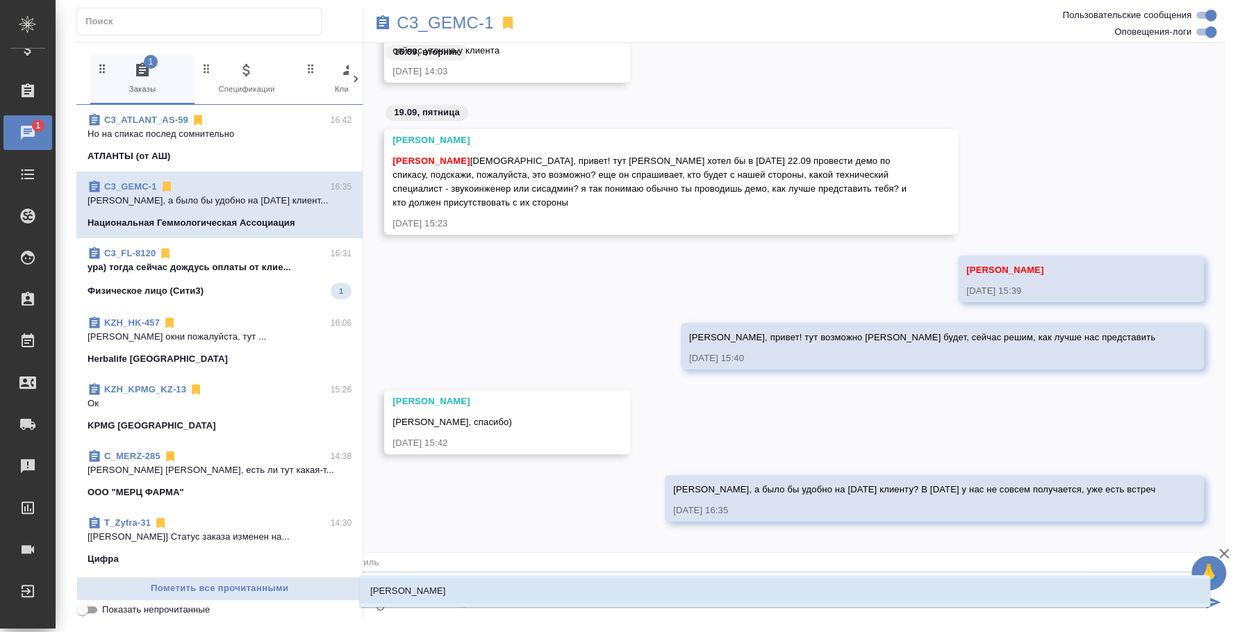
type input "ильи"
click at [544, 597] on li "Ильина Екатерина" at bounding box center [784, 591] width 851 height 25
type textarea "@Ильина Екатерина"
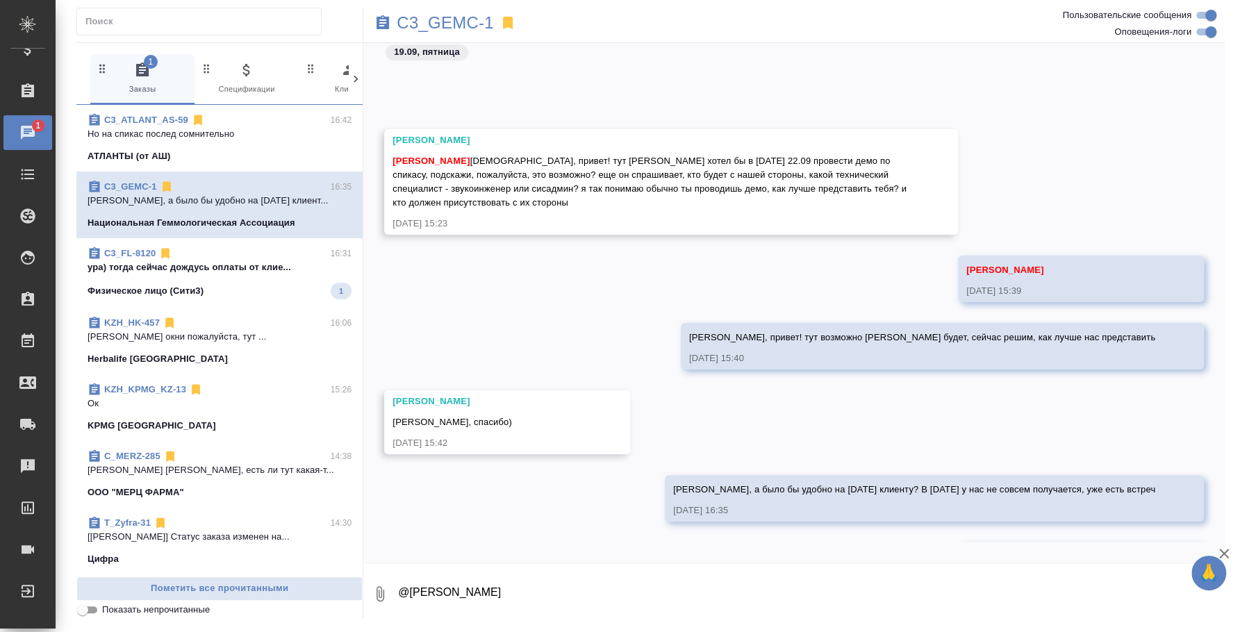
scroll to position [4202, 0]
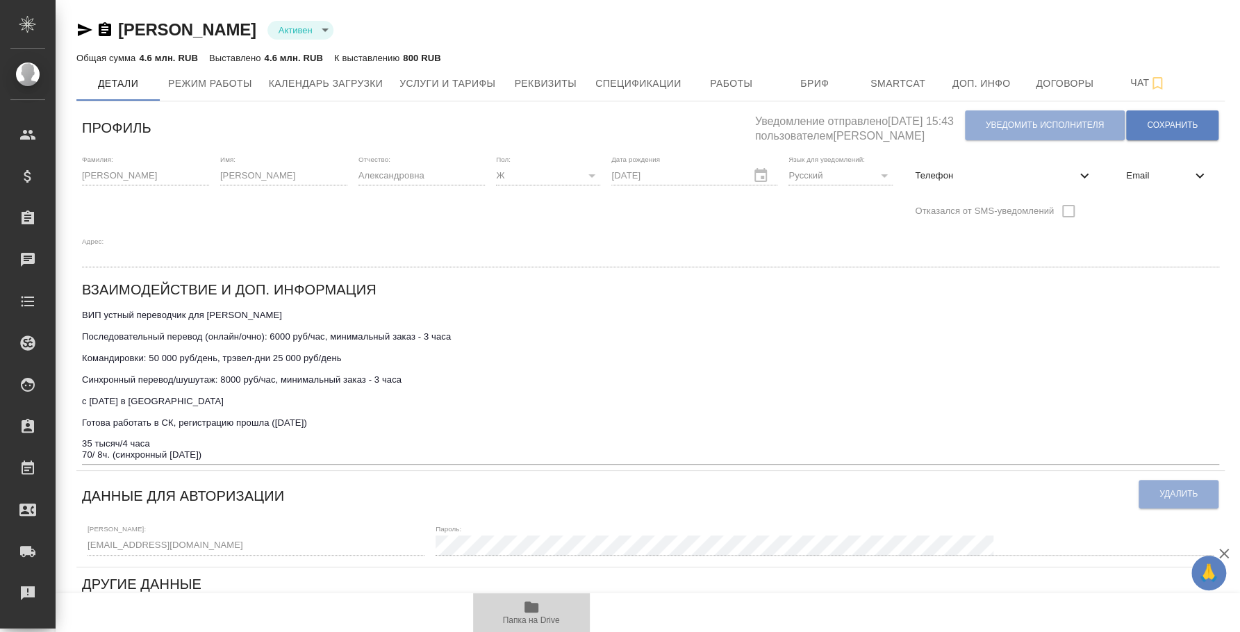
click at [532, 625] on span "Папка на Drive" at bounding box center [531, 621] width 57 height 10
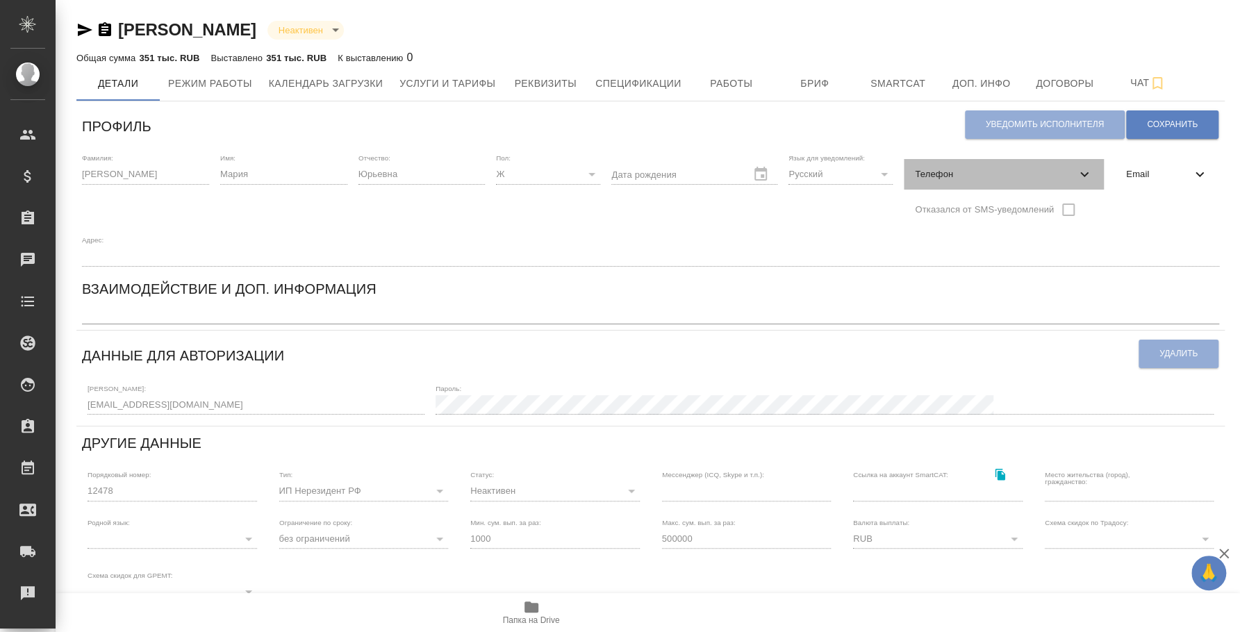
click at [983, 173] on span "Телефон" at bounding box center [995, 174] width 161 height 14
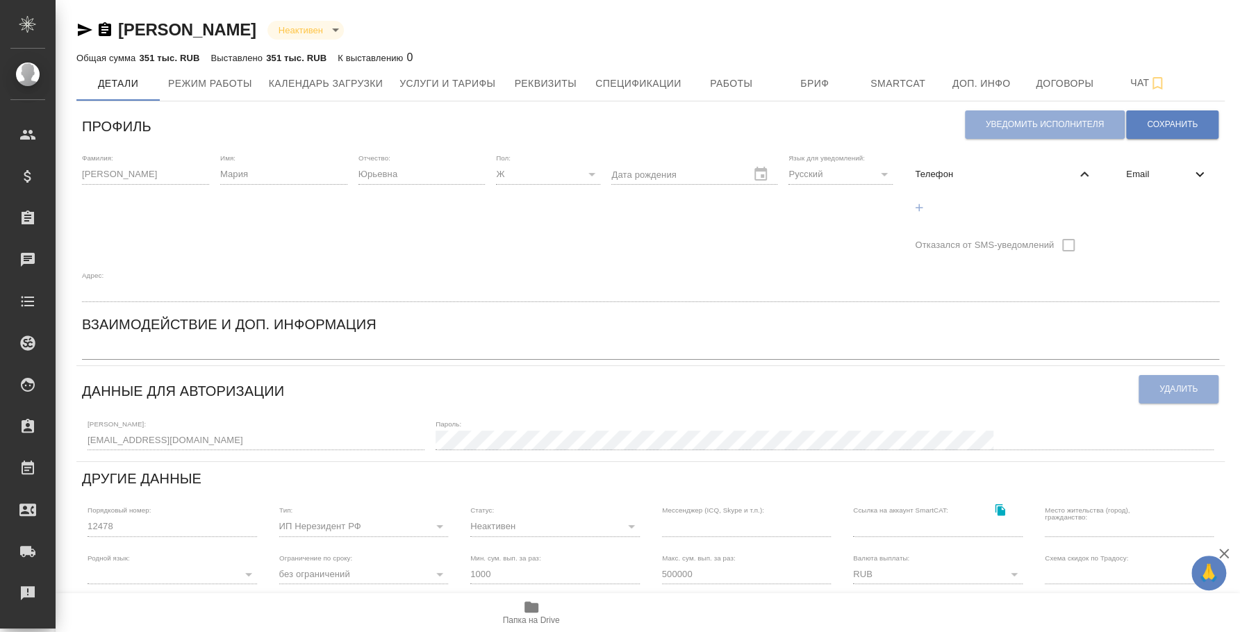
click at [87, 33] on icon "button" at bounding box center [84, 30] width 17 height 17
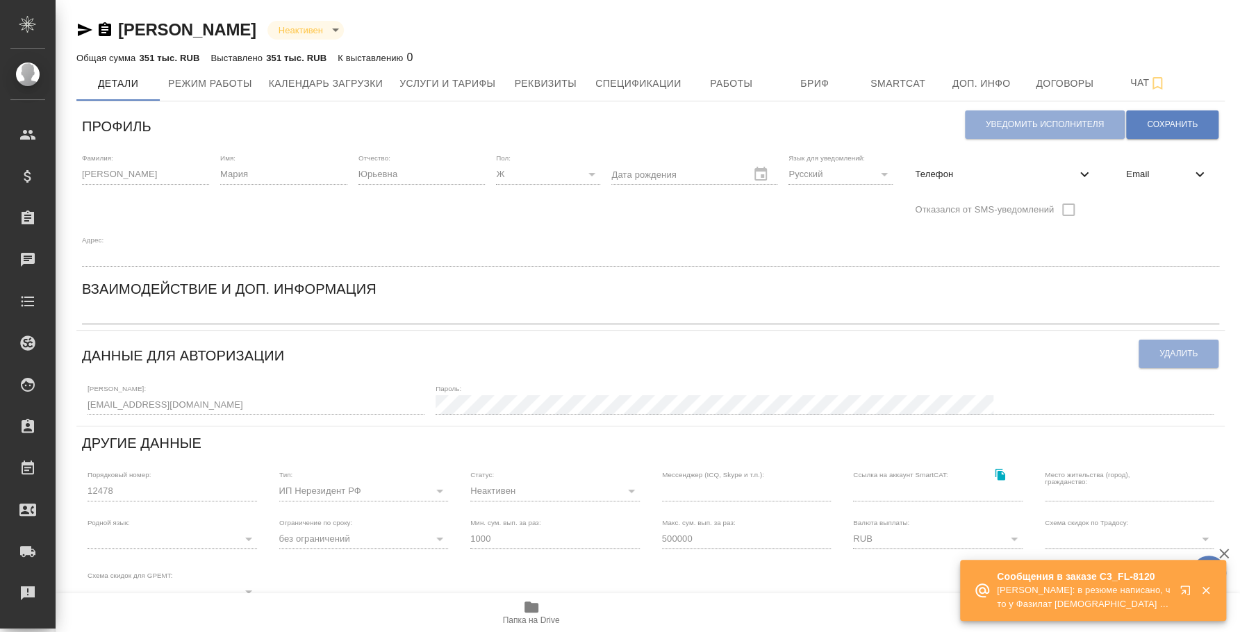
click at [79, 396] on div "Профиль Уведомить исполнителя Сохранить Фамилия: [PERSON_NAME] Имя: [PERSON_NAM…" at bounding box center [650, 477] width 1149 height 741
click at [521, 611] on span "Папка на Drive" at bounding box center [532, 612] width 100 height 26
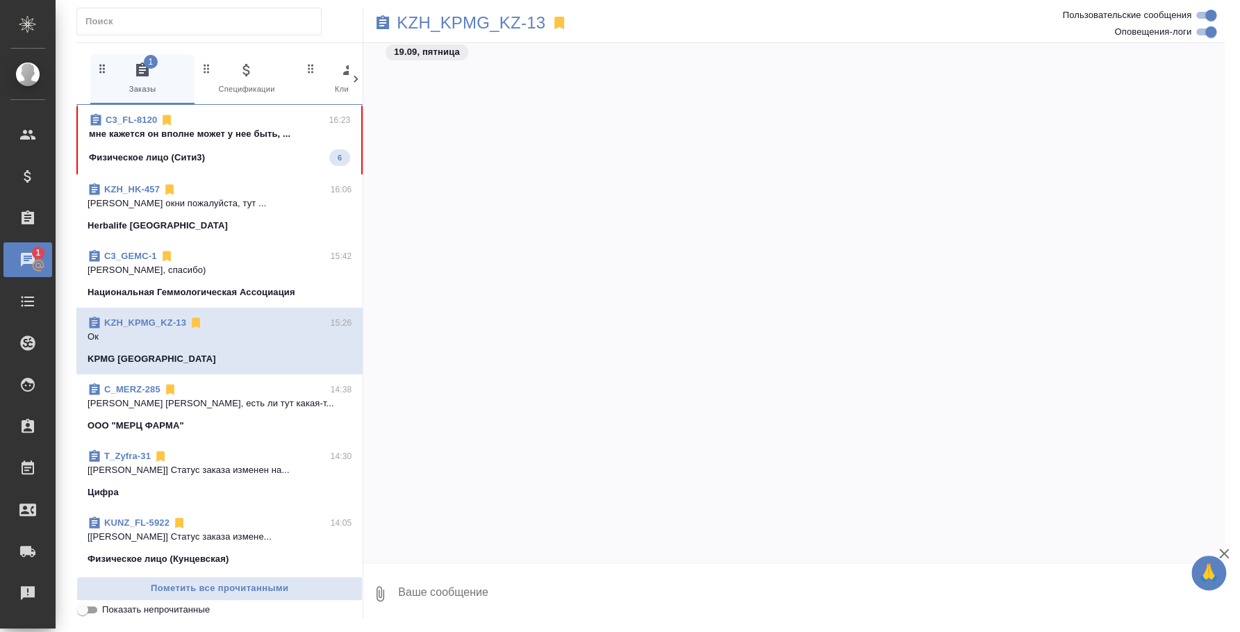
scroll to position [6589, 0]
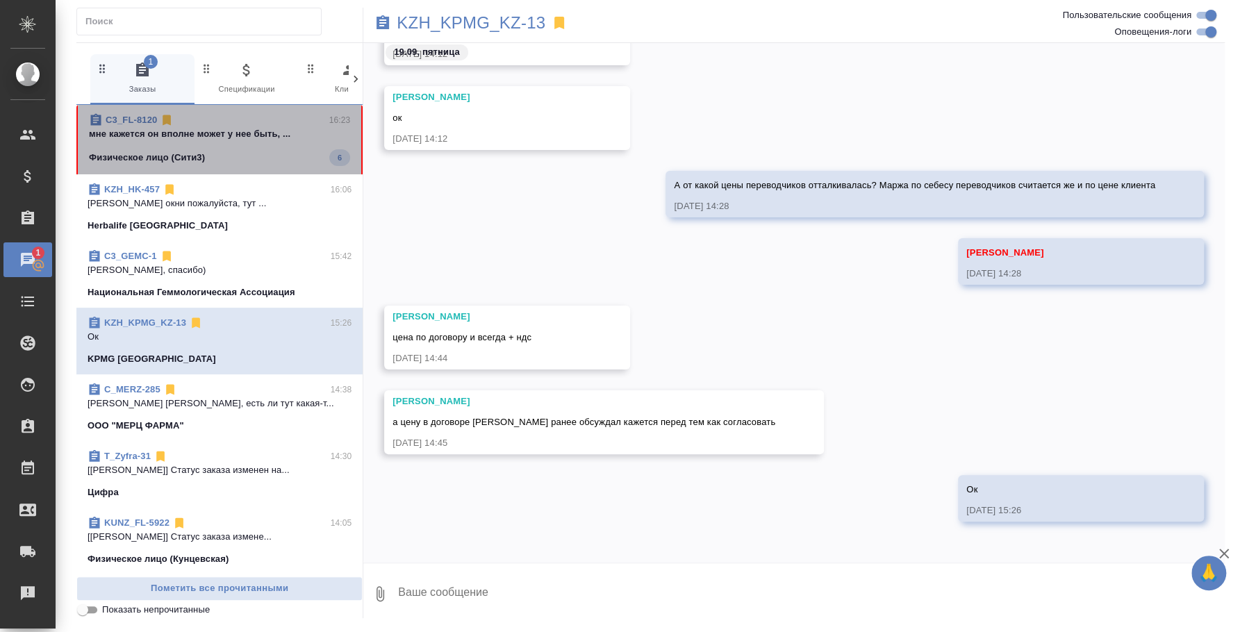
click at [244, 161] on div "Физическое лицо (Сити3) 6" at bounding box center [219, 157] width 261 height 17
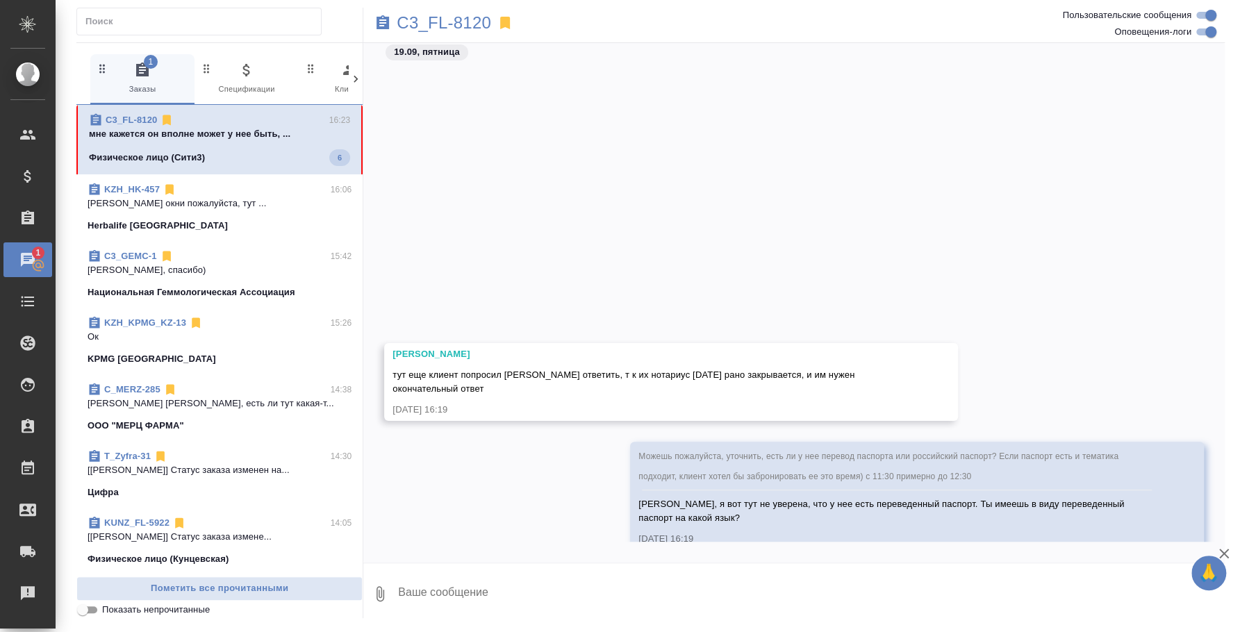
scroll to position [6905, 0]
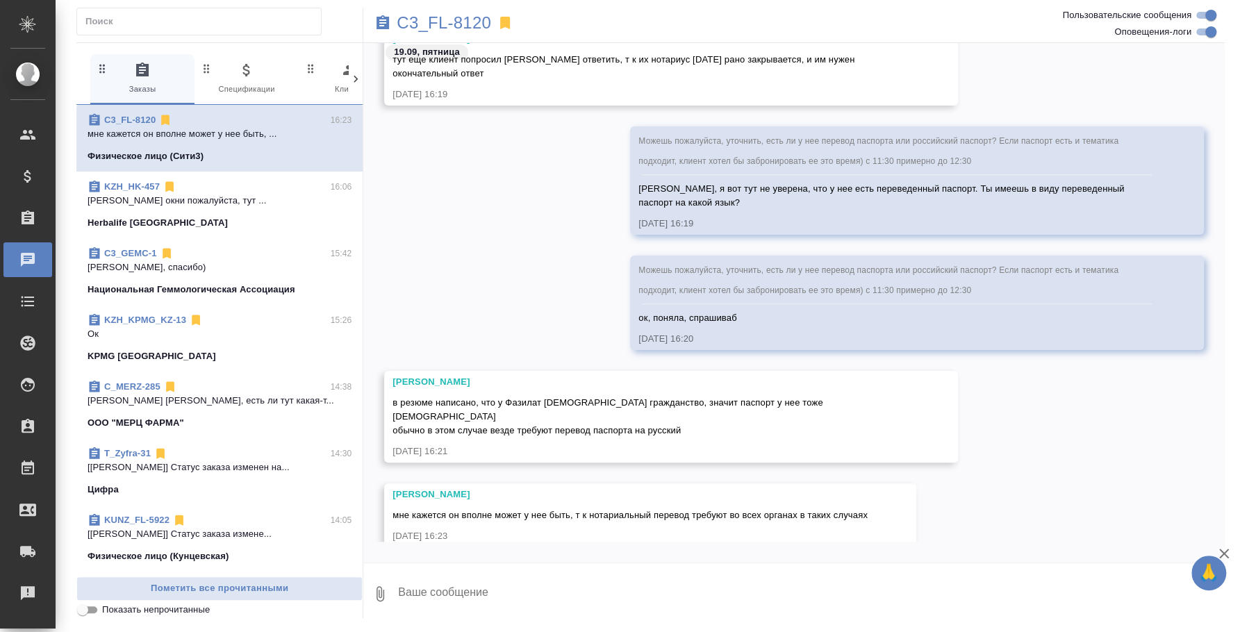
click at [489, 583] on textarea at bounding box center [811, 594] width 828 height 47
paste textarea "Да, перевод паспорта у меня есть, мне все подходит"
click at [397, 588] on textarea "Да, перевод паспорта у меня есть, мне все подходит" at bounding box center [799, 594] width 805 height 47
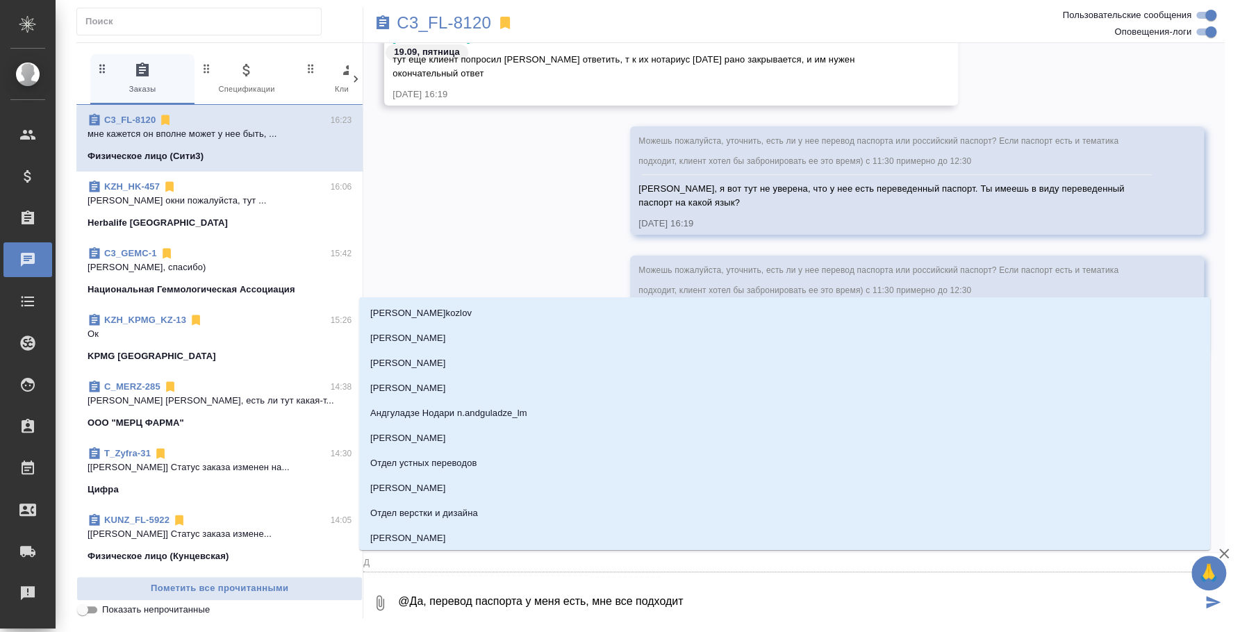
type textarea "@ Да, перевод паспорта у меня есть, мне все подходит"
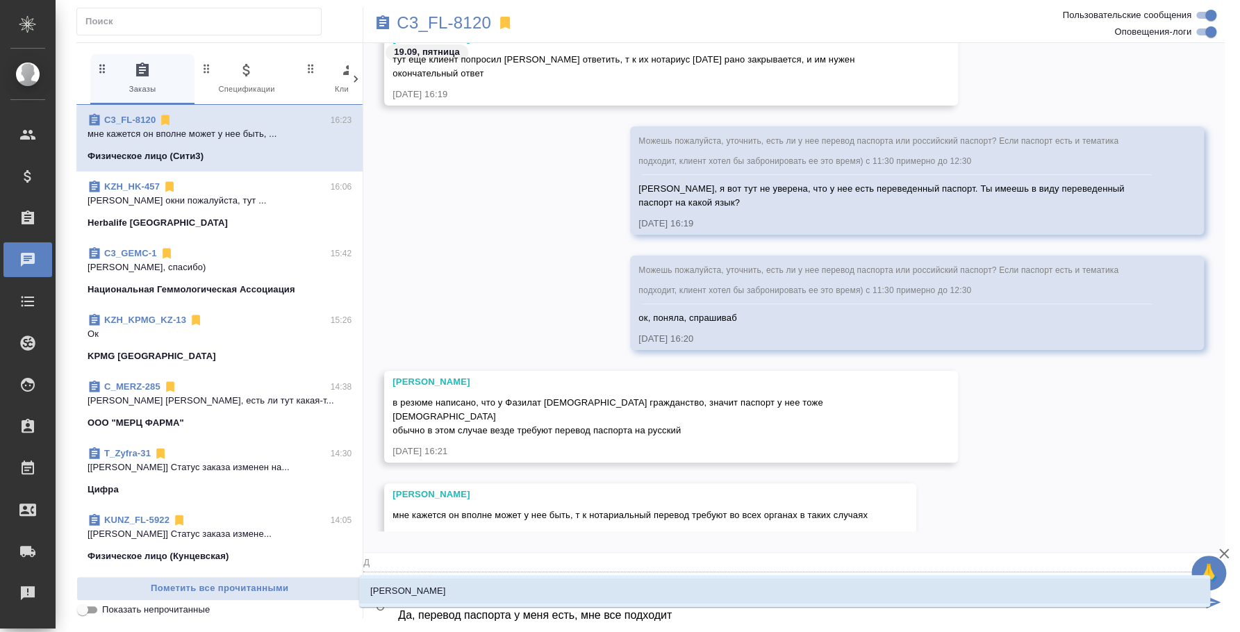
type input "Д"
type textarea "b@ Да, перевод паспорта у меня есть, мне все подходит"
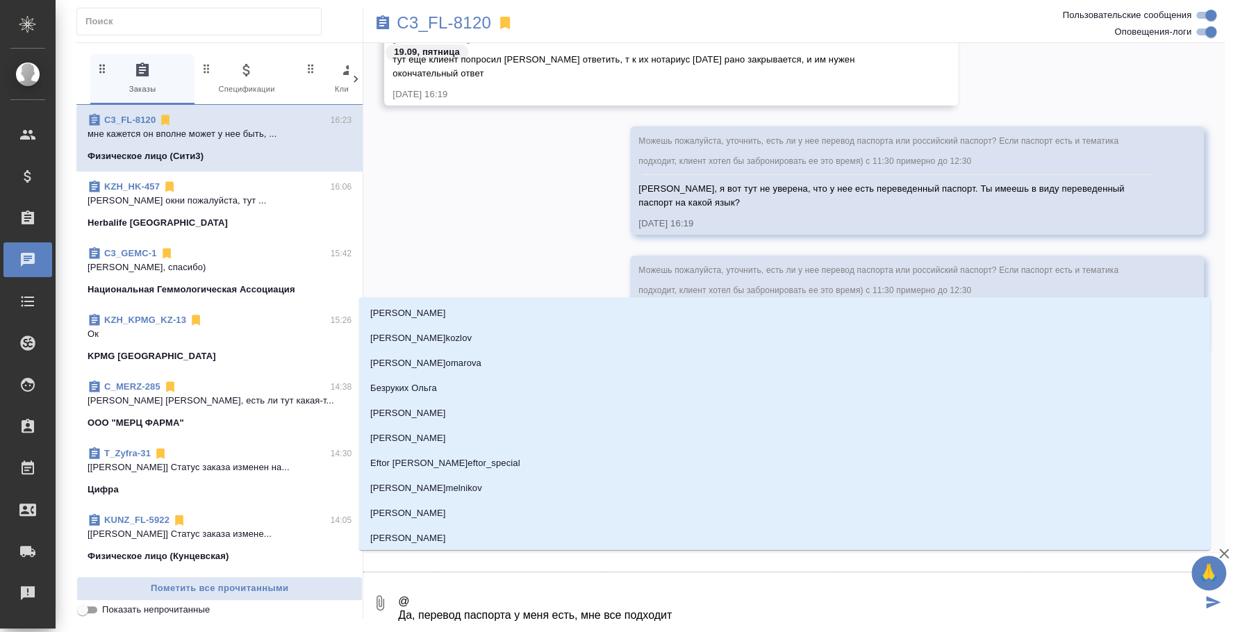
type textarea "@b Да, перевод паспорта у меня есть, мне все подходит"
type input "b"
type textarea "@bk Да, перевод паспорта у меня есть, мне все подходит"
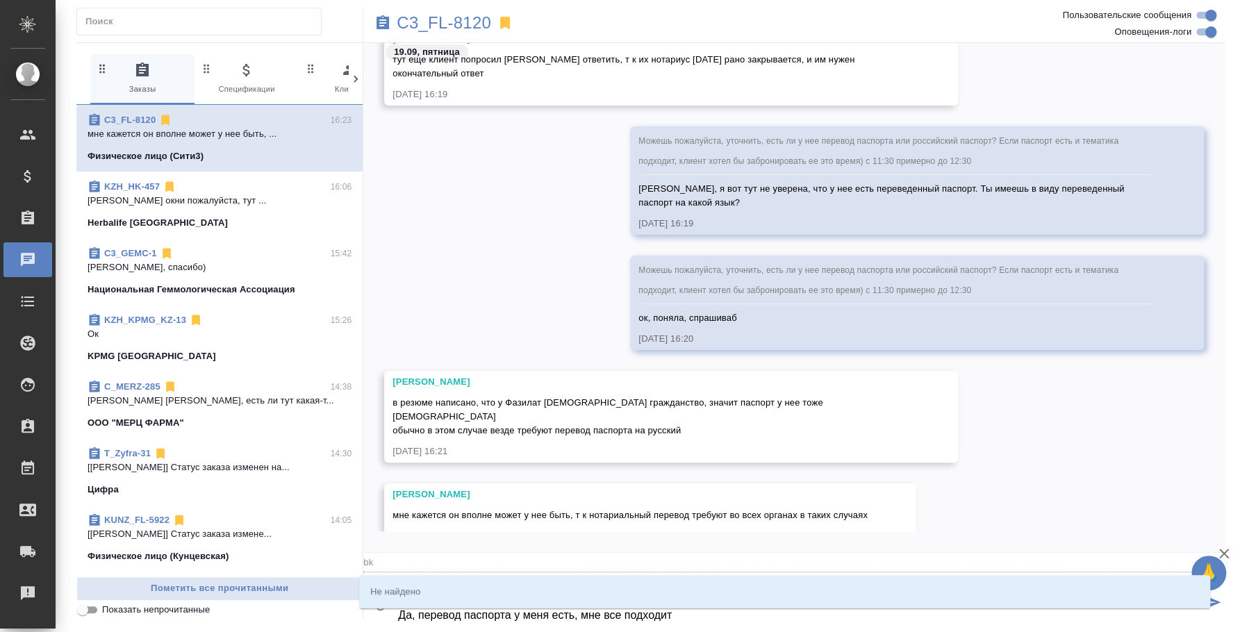
type input "bk"
type textarea "@bkm Да, перевод паспорта у меня есть, мне все подходит"
type input "bkm"
type textarea "@bk Да, перевод паспорта у меня есть, мне все подходит"
type input "bk"
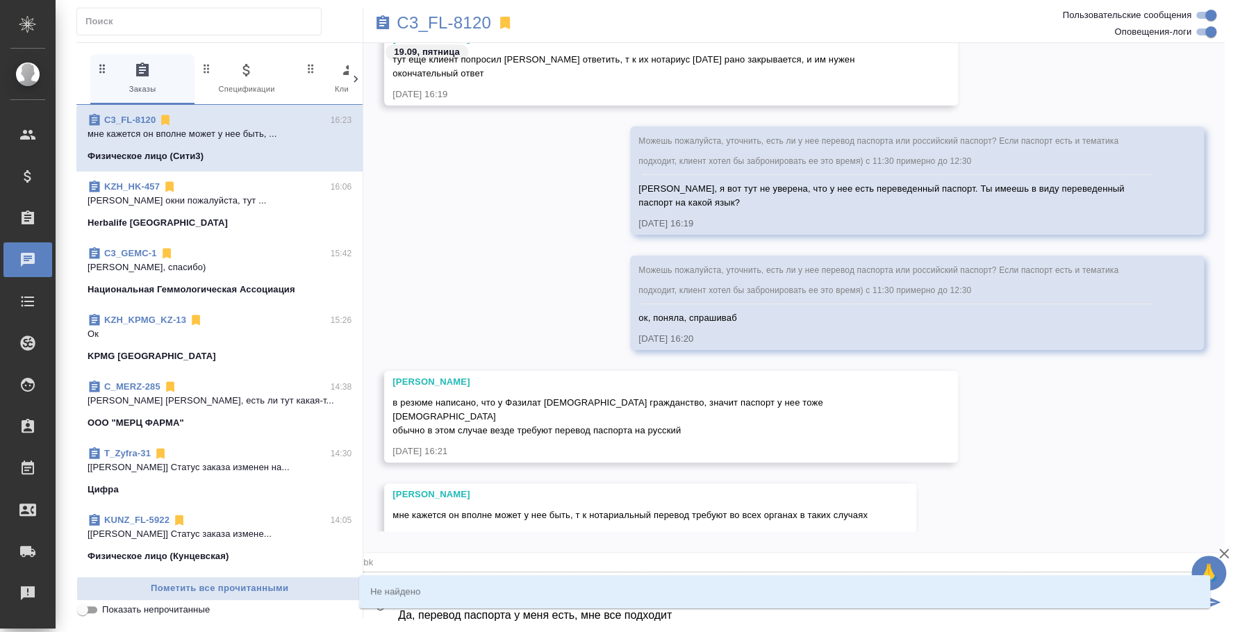
type textarea "@b Да, перевод паспорта у меня есть, мне все подходит"
type input "b"
type textarea "@ Да, перевод паспорта у меня есть, мне все подходит"
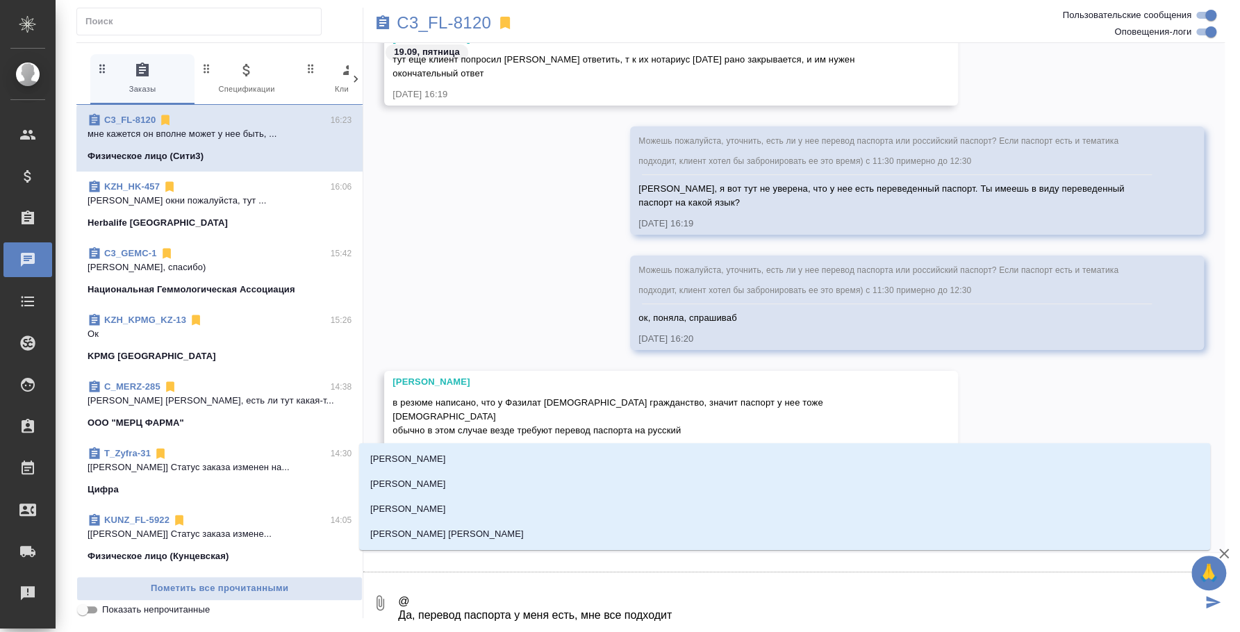
type textarea "@b Да, перевод паспорта у меня есть, мне все подходит"
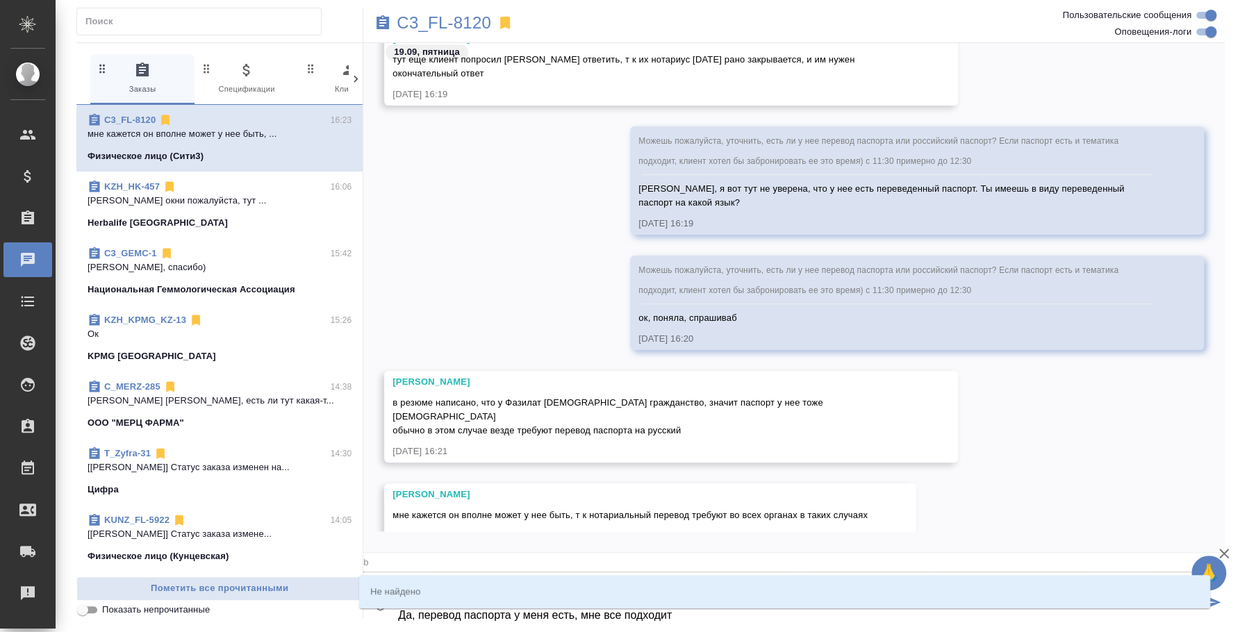
type input "b"
type textarea "@b'k Да, перевод паспорта у меня есть, мне все подходит"
type input "b'k"
type textarea "@b'k'm Да, перевод паспорта у меня есть, мне все подходит"
type input "b'k'm"
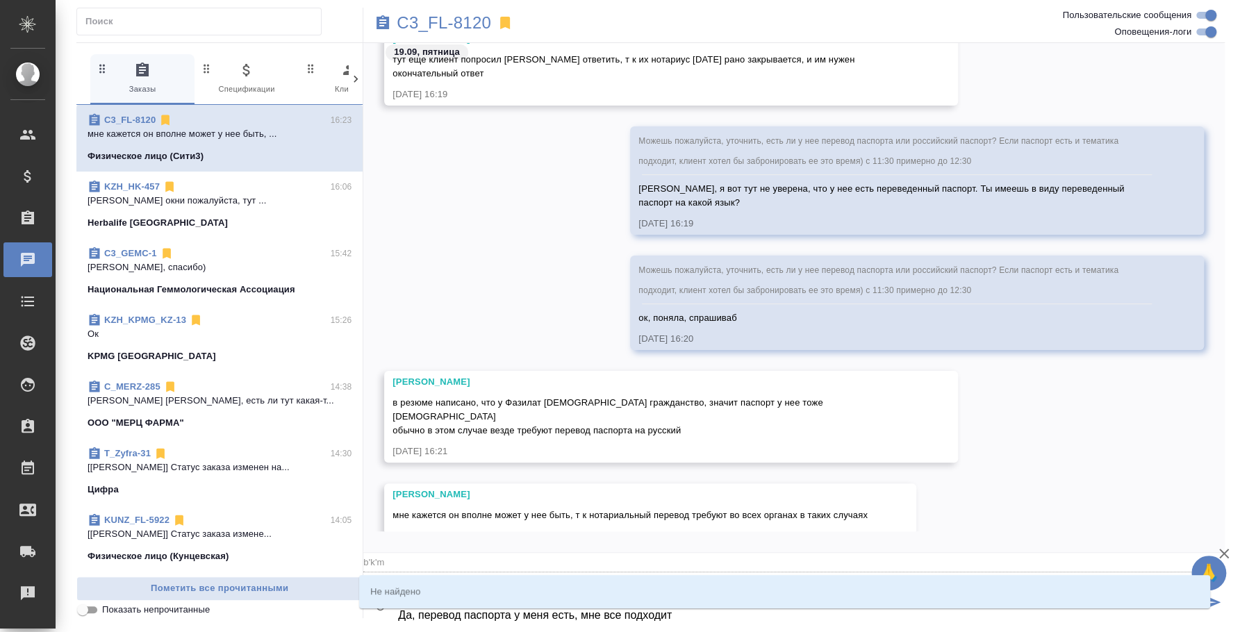
type textarea "@b'k Да, перевод паспорта у меня есть, мне все подходит"
type input "b'k"
type textarea "@b Да, перевод паспорта у меня есть, мне все подходит"
type input "b"
type textarea "@ Да, перевод паспорта у меня есть, мне все подходит"
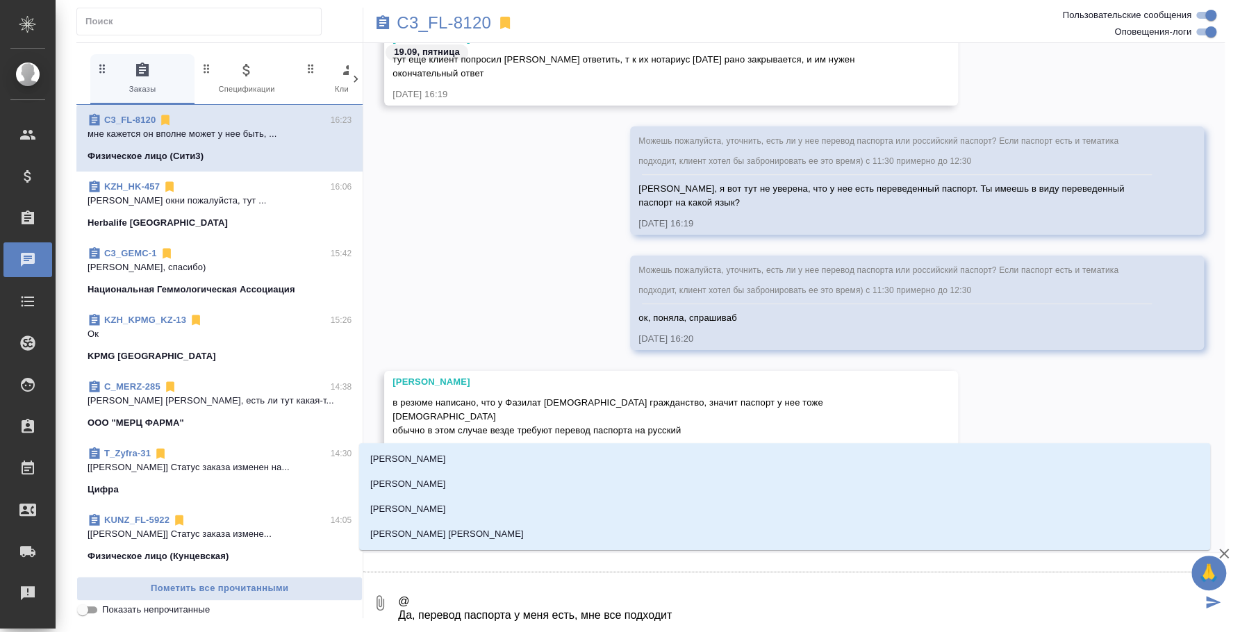
type textarea "@и Да, перевод паспорта у меня есть, мне все подходит"
type input "и"
type textarea "@ил Да, перевод паспорта у меня есть, мне все подходит"
type input "ил"
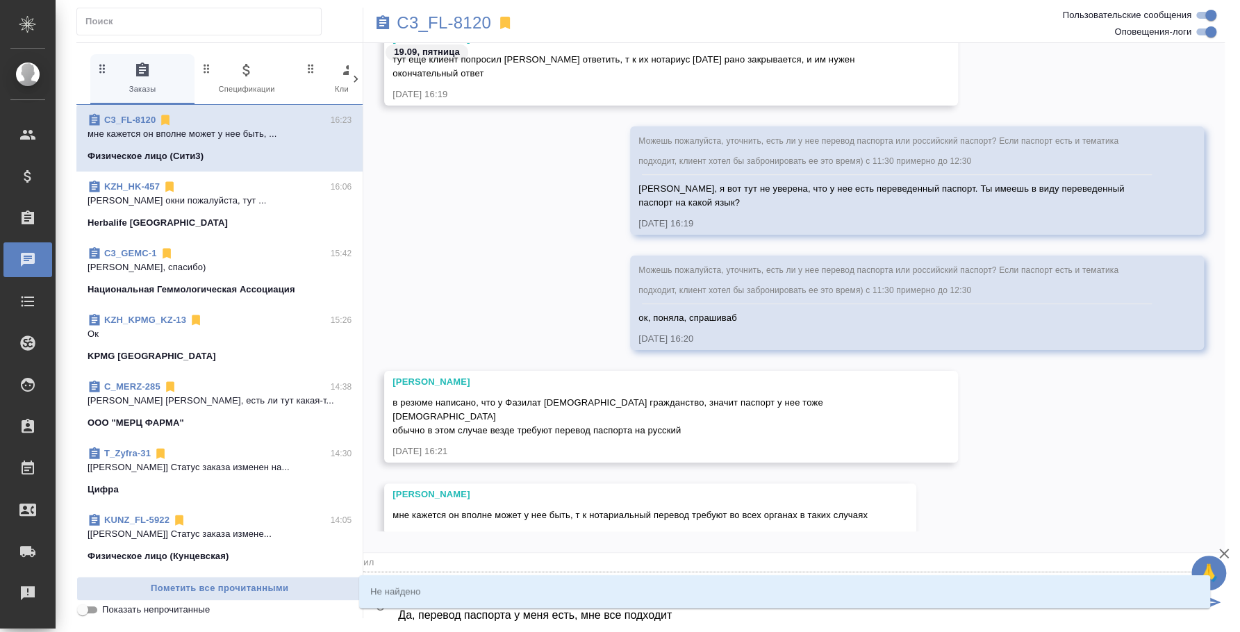
type textarea "@иль Да, перевод паспорта у меня есть, мне все подходит"
type input "иль"
type textarea "@ильи Да, перевод паспорта у меня есть, мне все подходит"
type input "ильи"
type textarea "@ильиг Да, перевод паспорта у меня есть, мне все подходит"
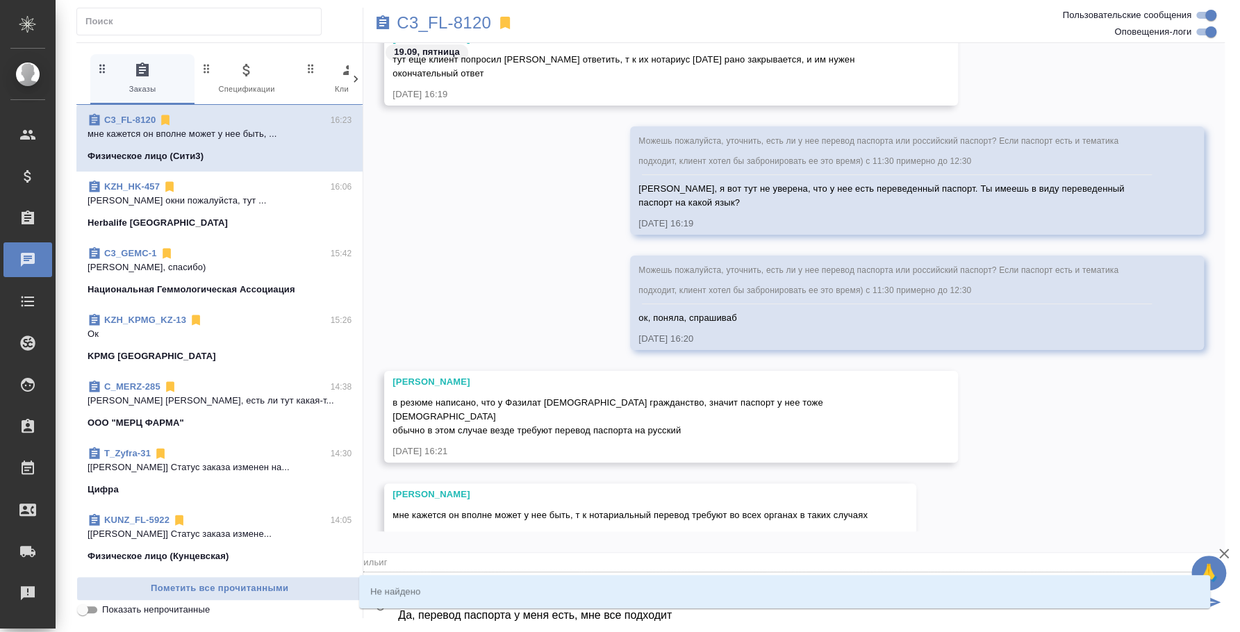
type input "ильиг"
click at [464, 616] on textarea "@ильиг Да, перевод паспорта у меня есть, мне все подходит" at bounding box center [799, 603] width 805 height 47
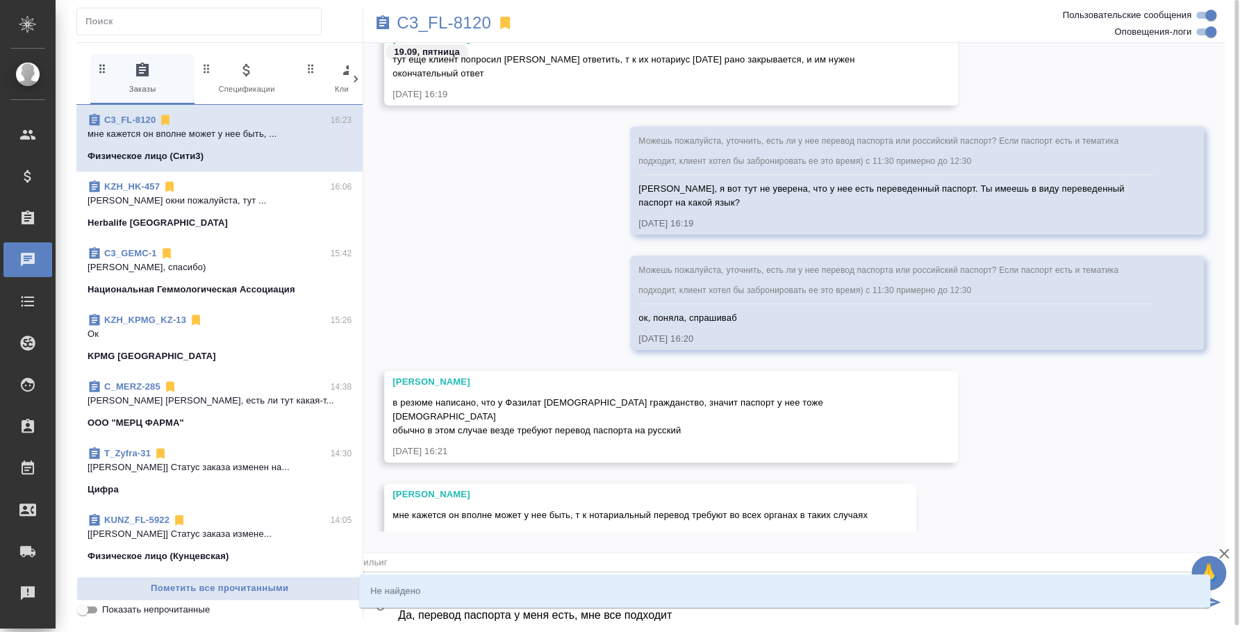
type textarea "@ильиг"
type input "ильиг"
type textarea "@ильиг"
type input "ильиг"
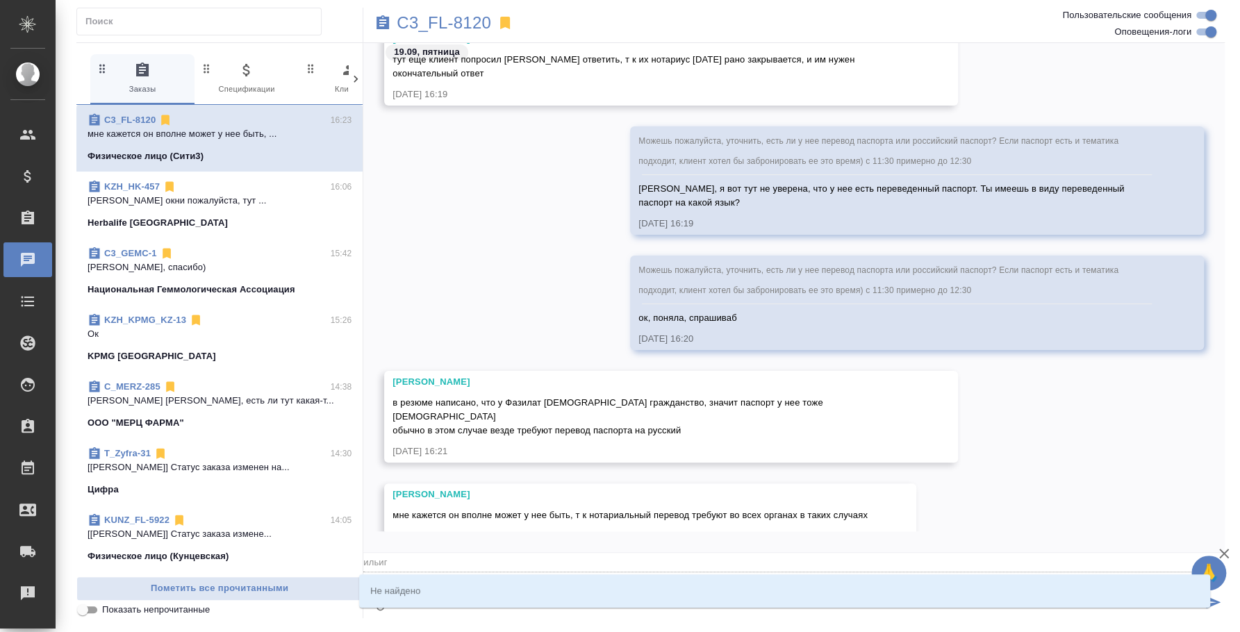
type textarea "@[PERSON_NAME]"
type input "[PERSON_NAME]"
type textarea "@иль"
type input "иль"
type textarea "@ил"
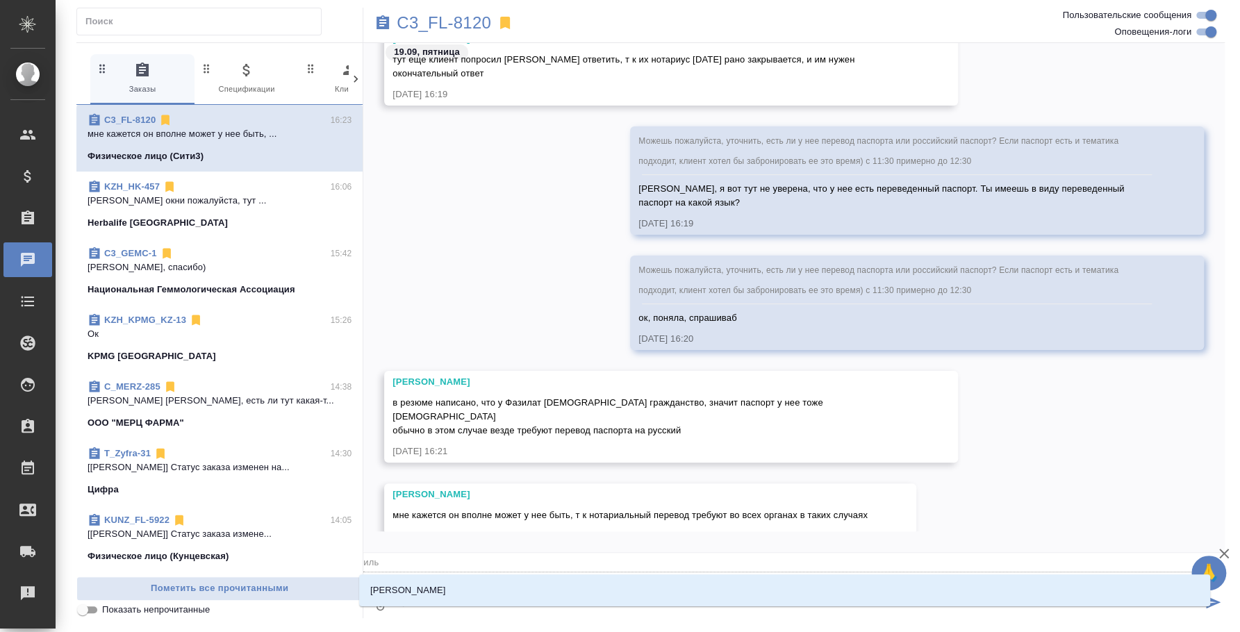
type input "ил"
type textarea "@и"
type input "и"
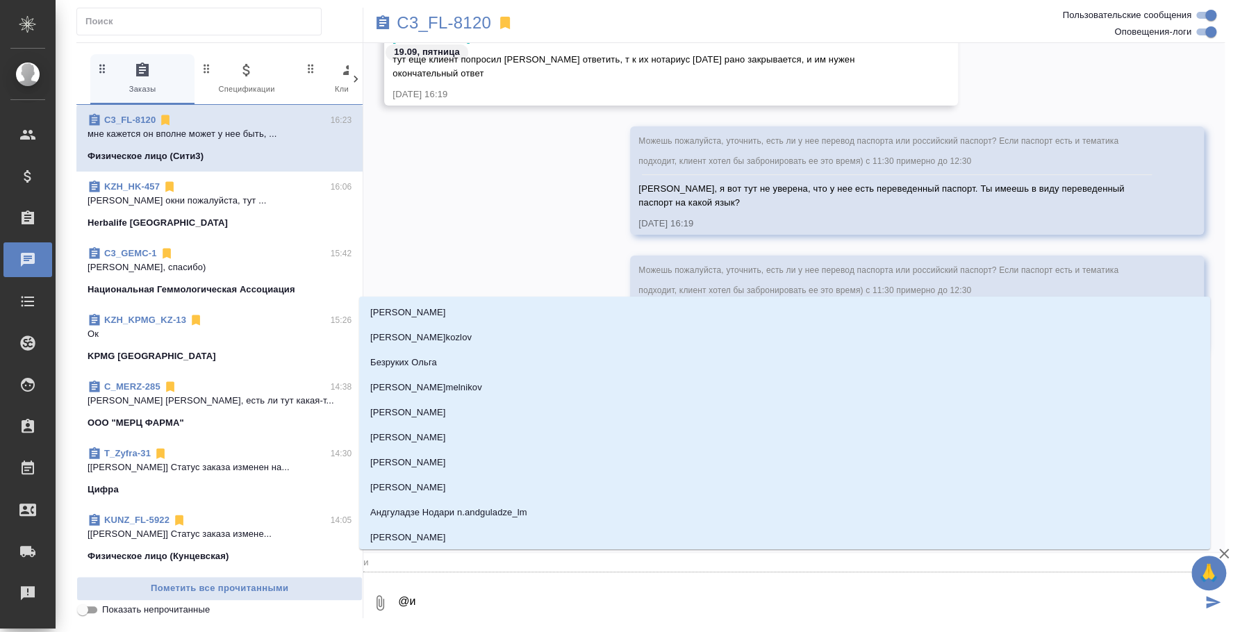
type textarea "@ил"
type input "ил"
type textarea "@иль"
type input "иль"
type textarea "@[PERSON_NAME]"
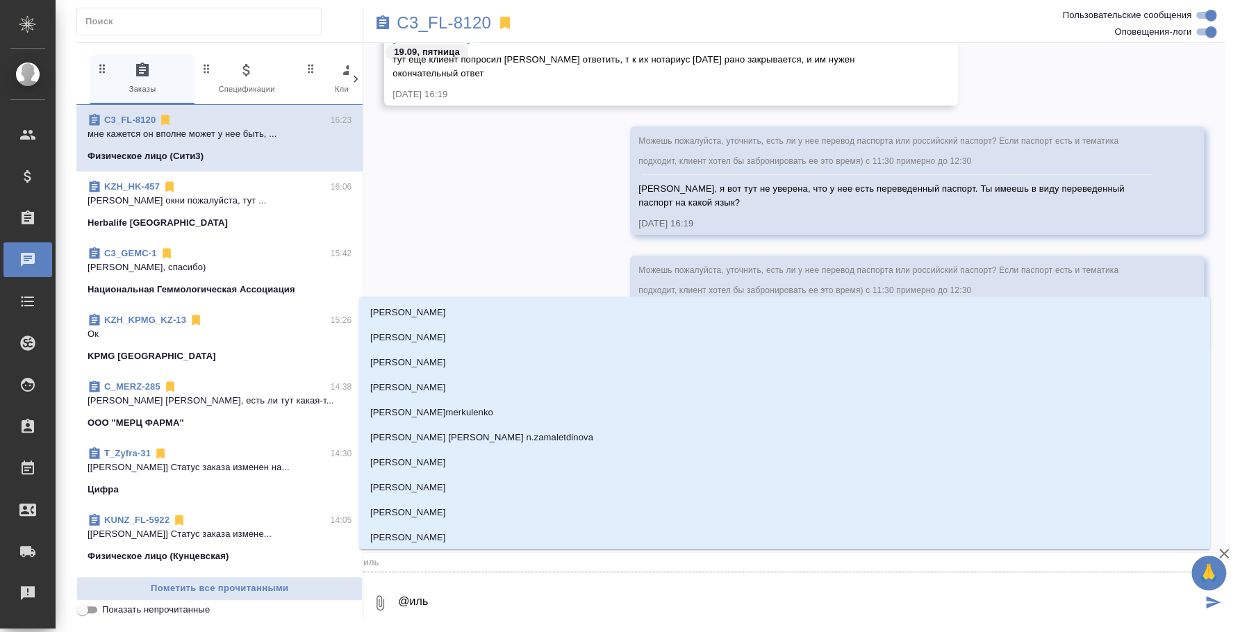
type input "[PERSON_NAME]"
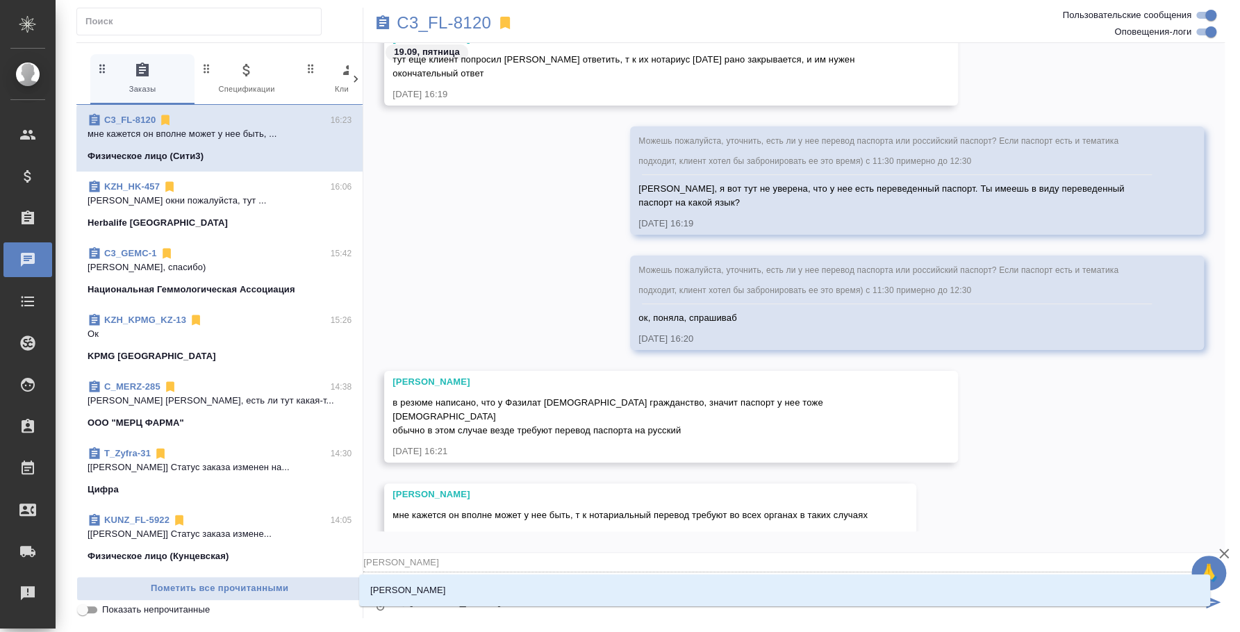
type textarea "@[PERSON_NAME]"
type input "[PERSON_NAME]"
click at [464, 598] on li "[PERSON_NAME]" at bounding box center [784, 590] width 851 height 25
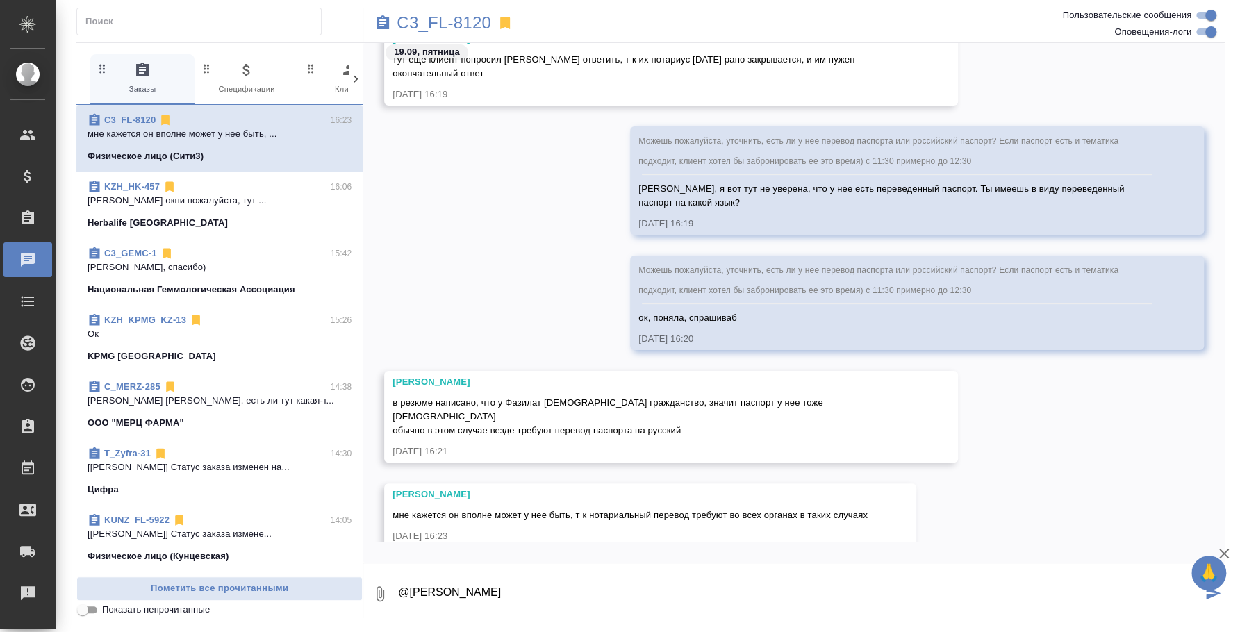
paste textarea "Да, перевод паспорта у меня есть, мне все подходит"
click at [508, 586] on textarea "@Ильина Екатерина Да, перевод паспорта у меня есть, мне все подходит" at bounding box center [799, 594] width 805 height 47
click at [849, 592] on textarea "@Ильина Екатерина "Да, перевод паспорта у меня есть, мне все подходит" at bounding box center [799, 594] width 805 height 47
type textarea "@Ильина Екатерина "Да, перевод паспорта у меня есть, мне все подходит""
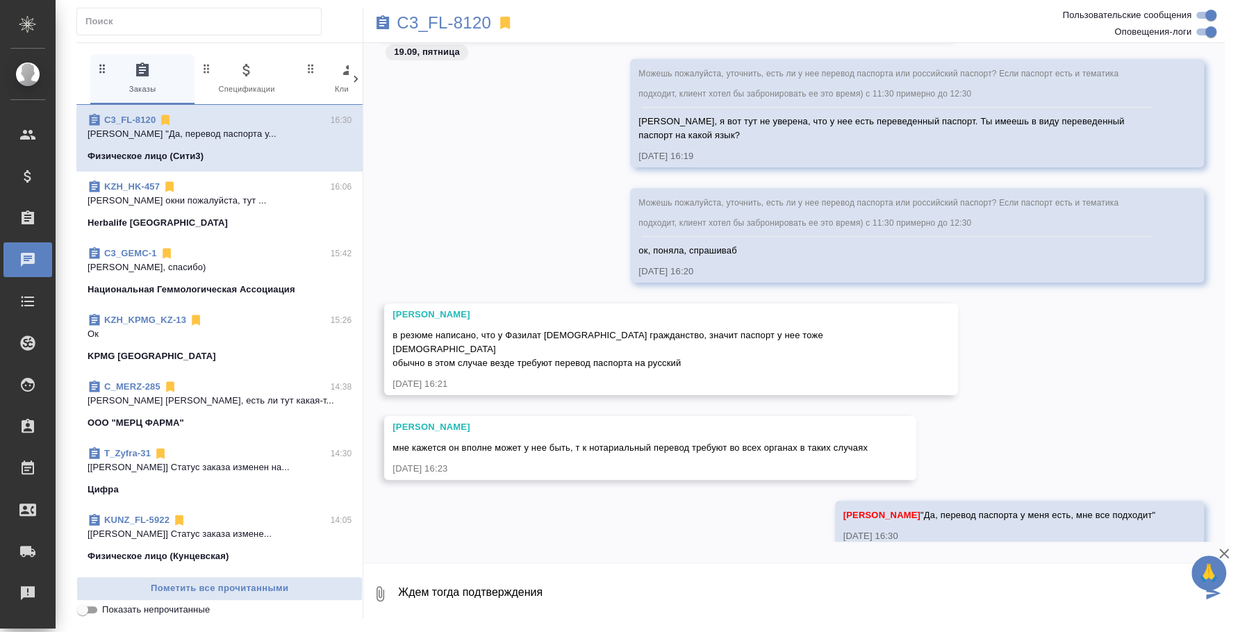
type textarea "Ждем тогда подтверждения"
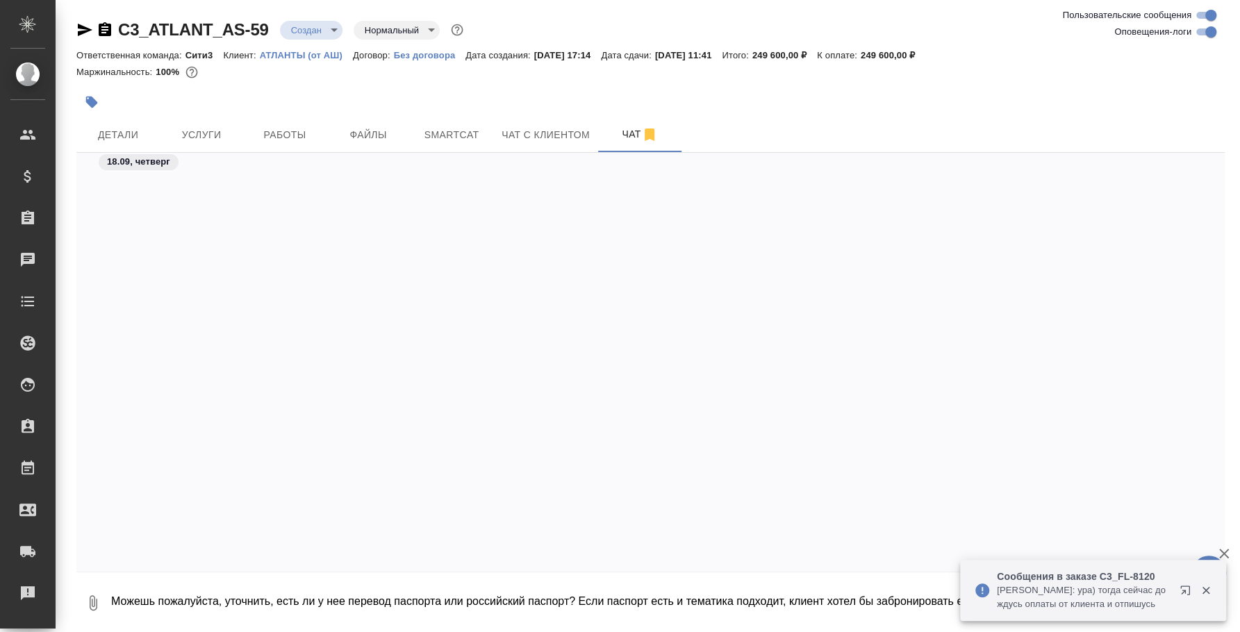
scroll to position [2033, 0]
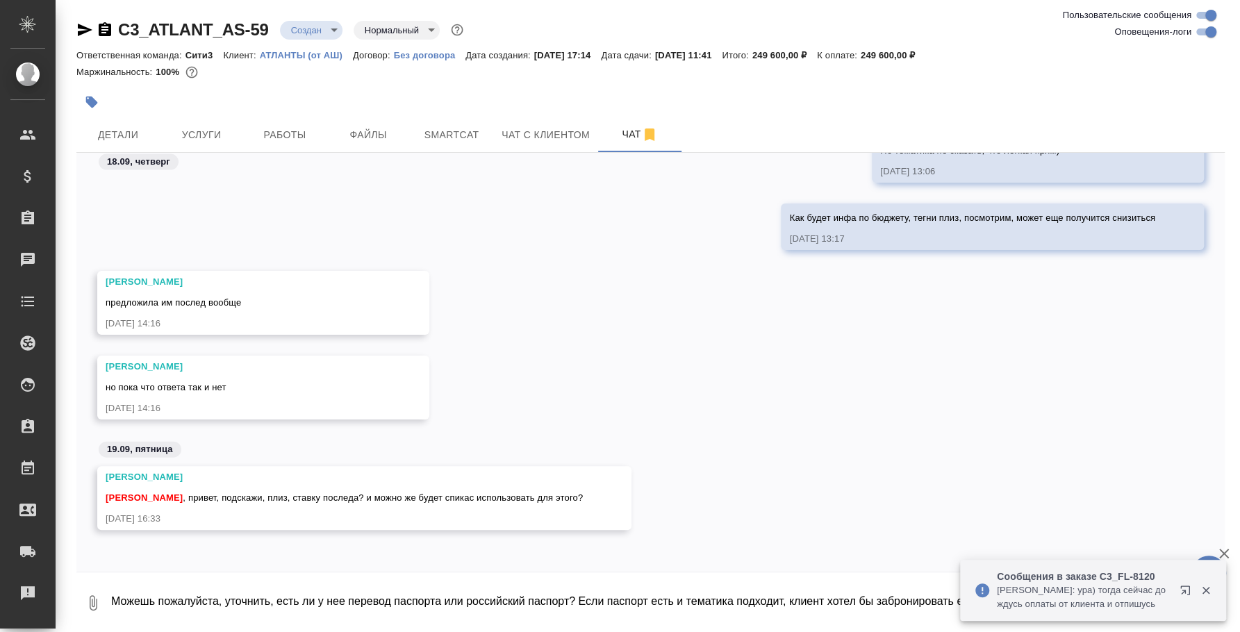
click at [571, 603] on textarea "Можешь пожалуйста, уточнить, есть ли у нее перевод паспорта или российский пасп…" at bounding box center [667, 603] width 1115 height 47
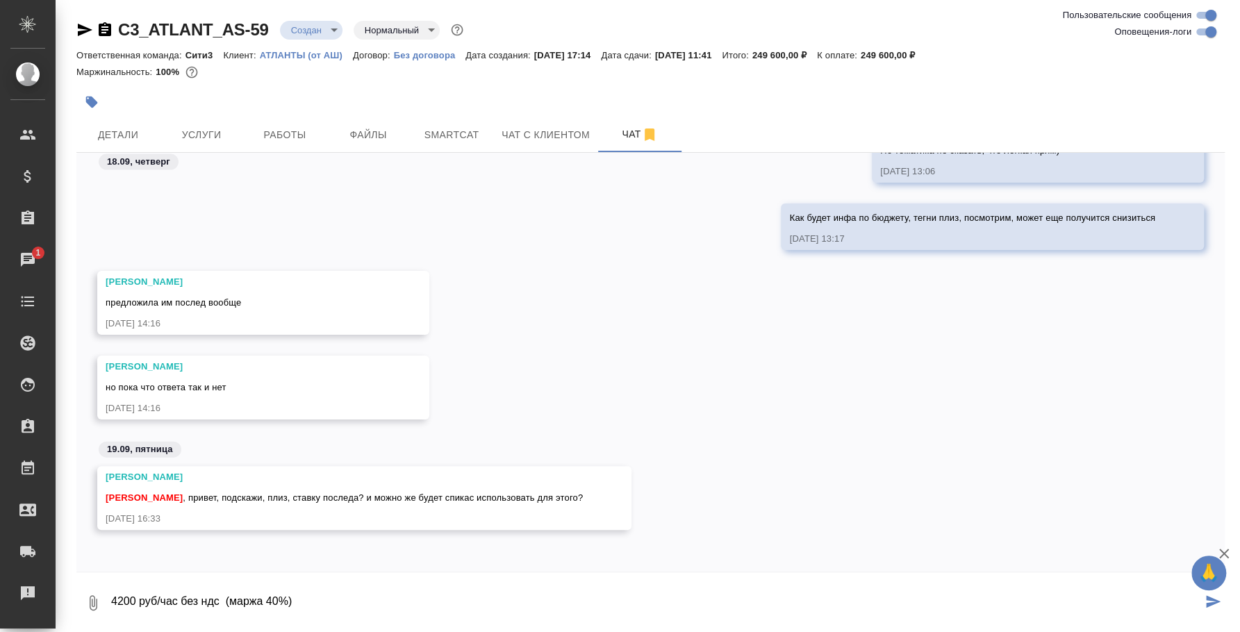
click at [110, 595] on textarea "4200 руб/час без ндс (маржа 40%)" at bounding box center [656, 603] width 1092 height 47
type textarea "послед 1 перк 4200 руб/час без ндс (маржа 40%)"
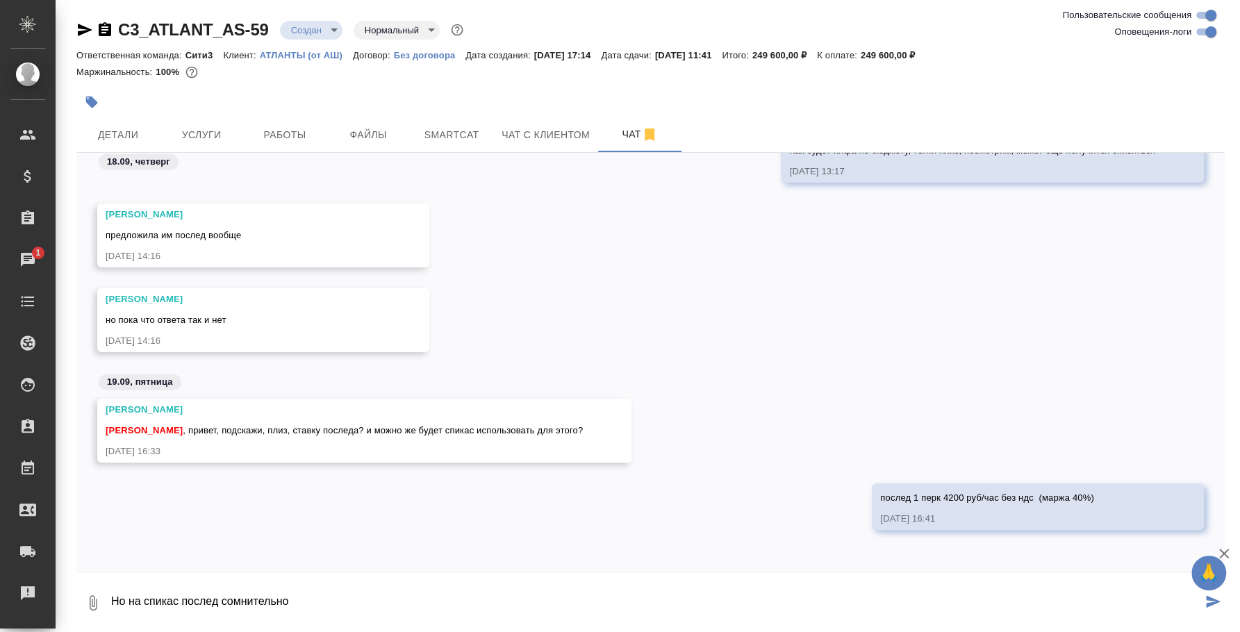
type textarea "Но на спикас послед сомнительно"
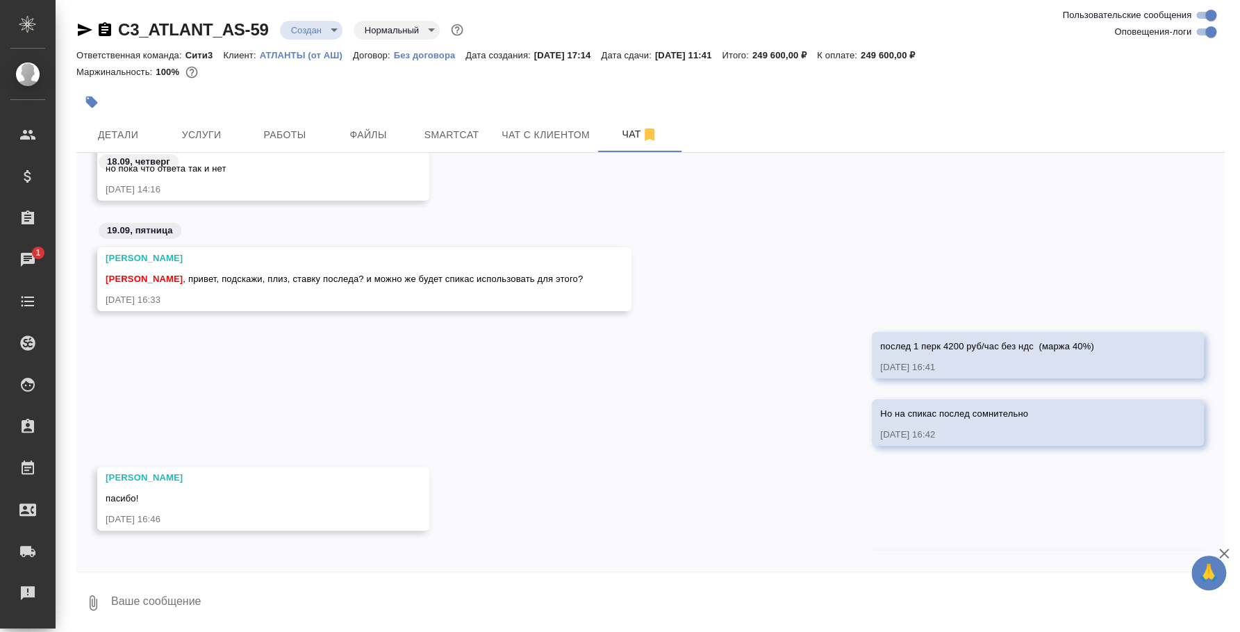
scroll to position [2320, 0]
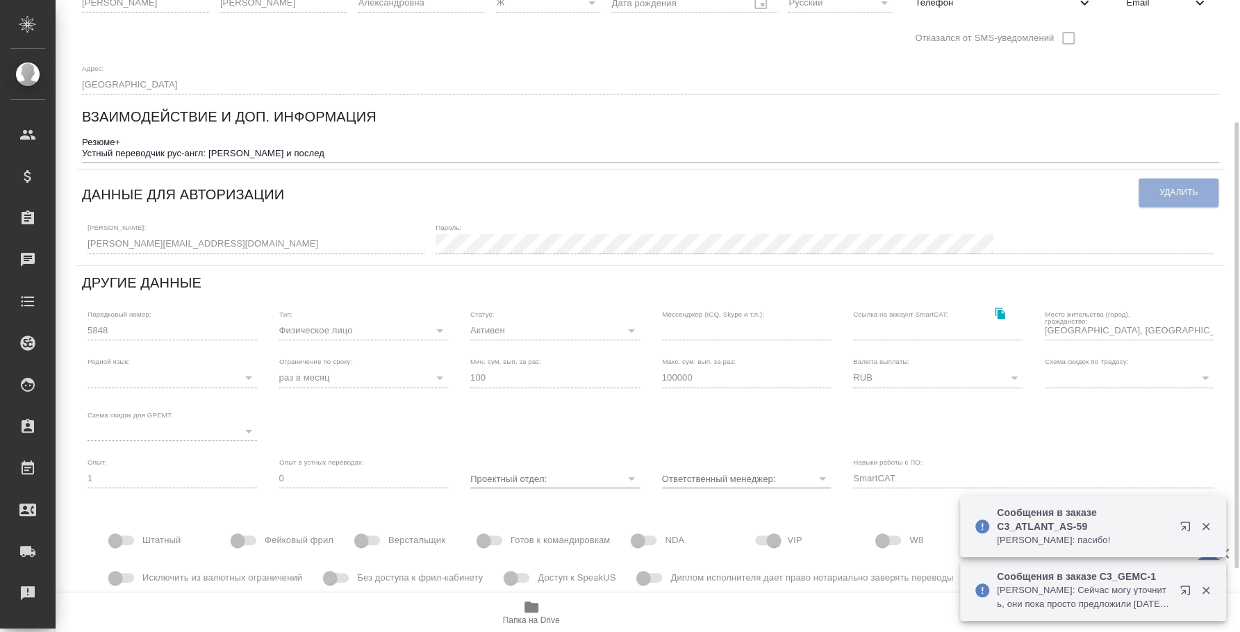
scroll to position [263, 0]
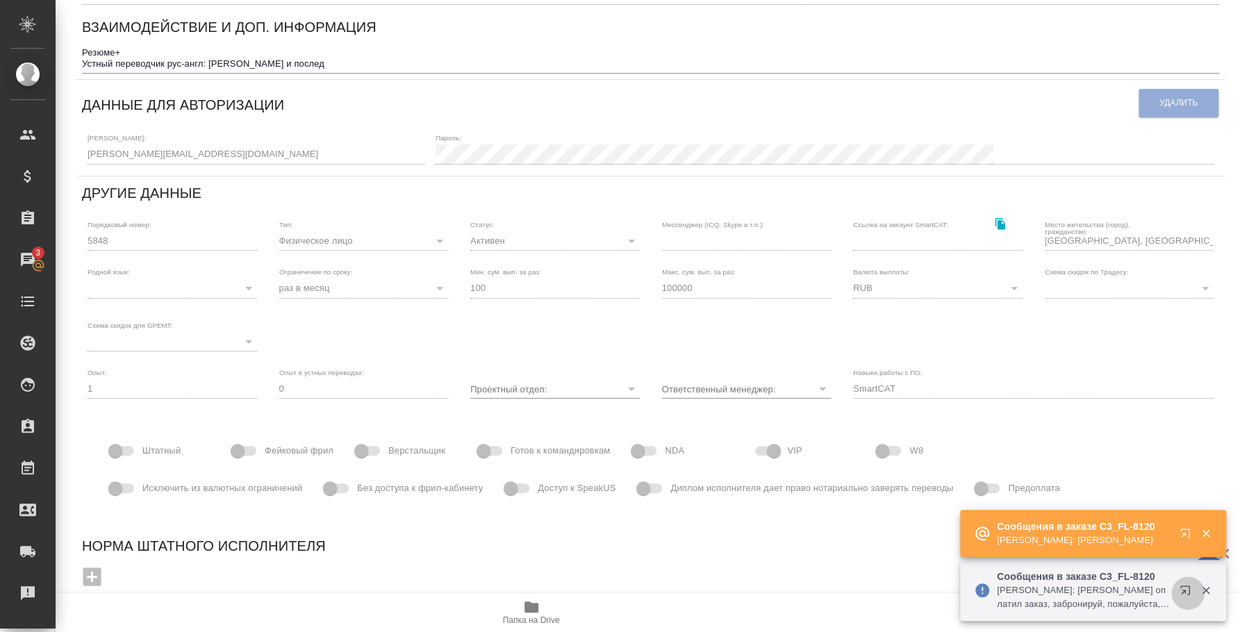
click at [1184, 587] on icon "button" at bounding box center [1188, 593] width 17 height 17
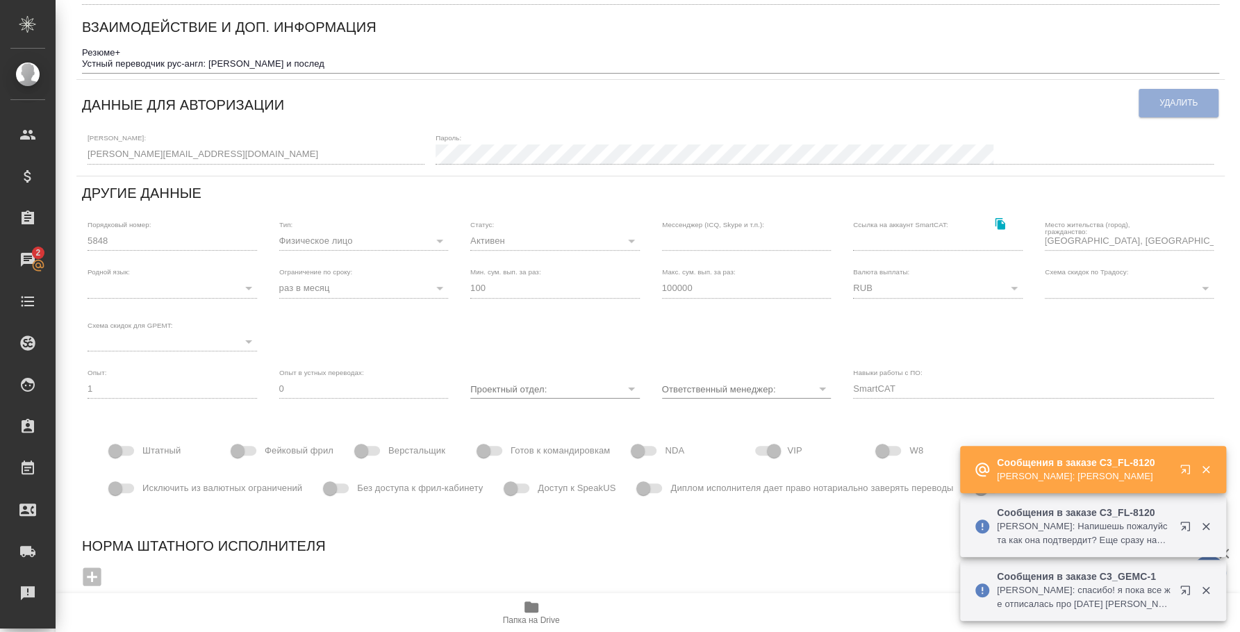
click at [1181, 525] on icon "button" at bounding box center [1188, 529] width 17 height 17
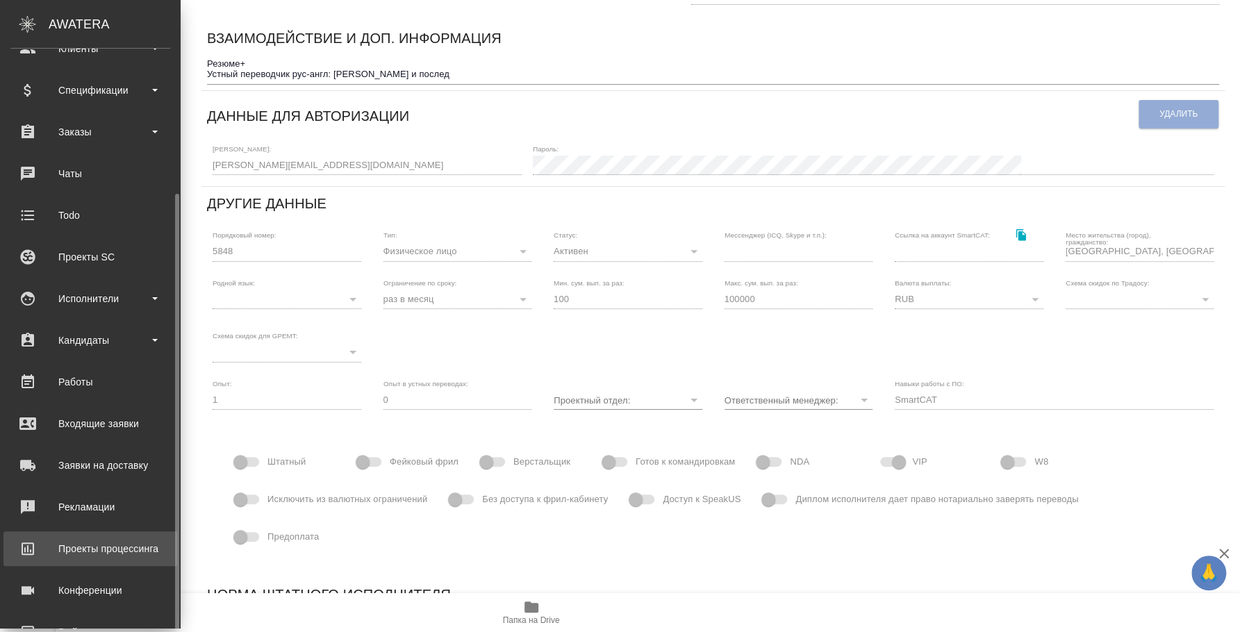
scroll to position [127, 0]
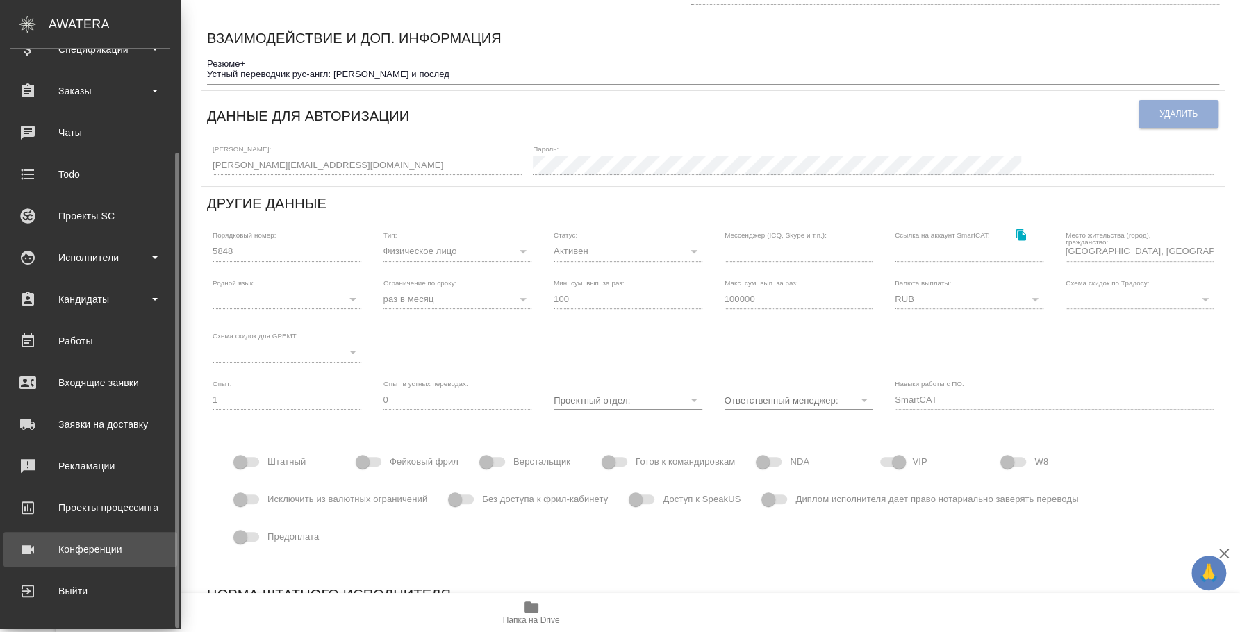
click at [92, 542] on div "Конференции" at bounding box center [90, 549] width 160 height 21
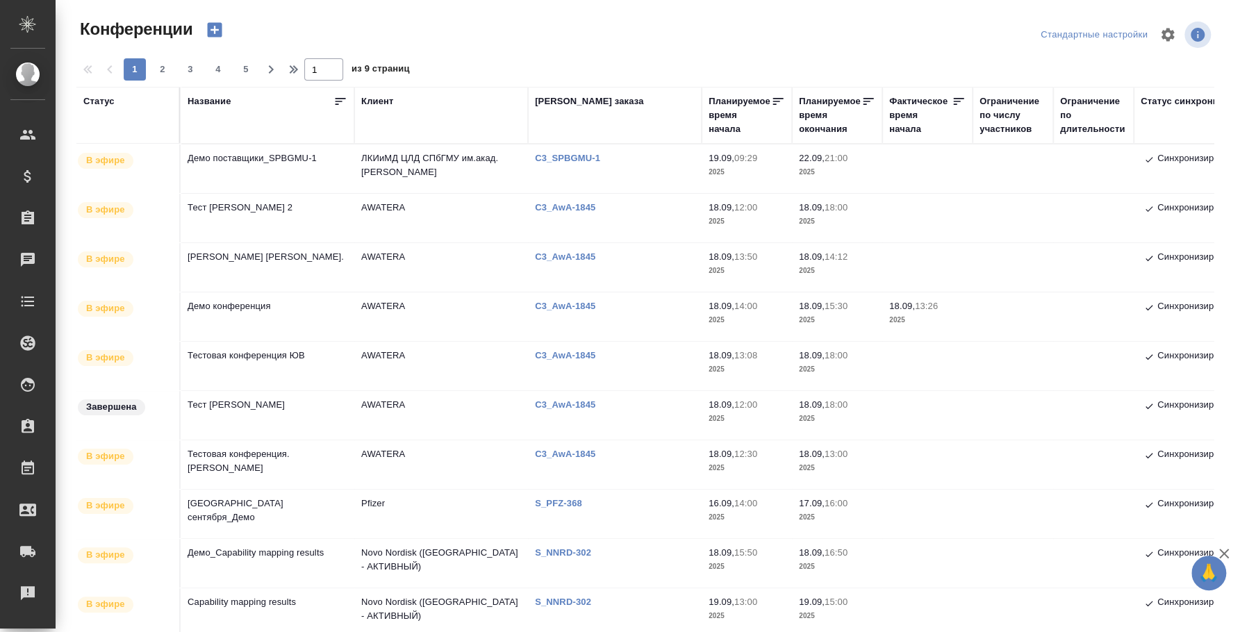
type input "[PERSON_NAME]"
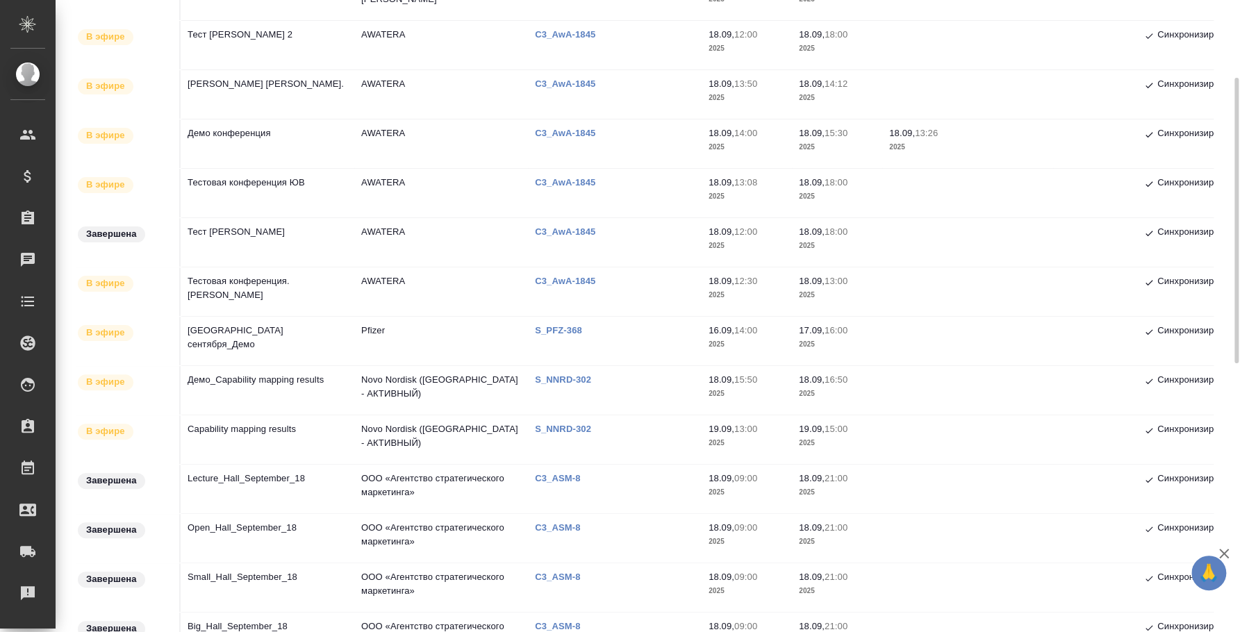
click at [240, 413] on td "Демо_Capability mapping results" at bounding box center [268, 390] width 174 height 49
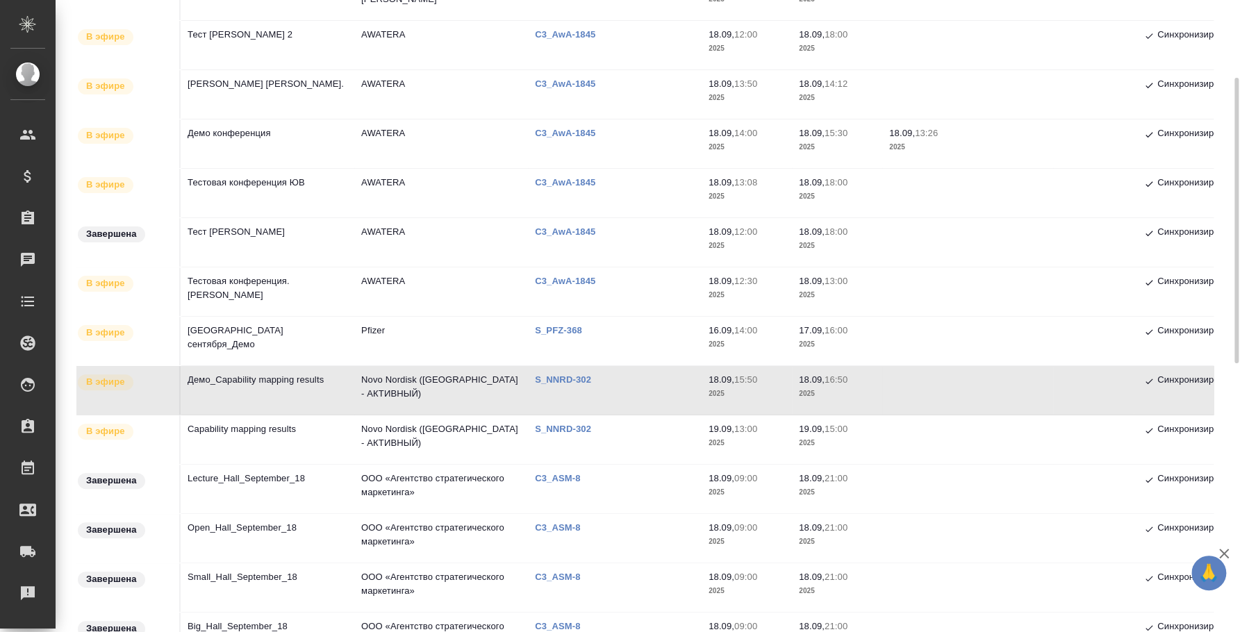
click at [268, 391] on td "Демо_Capability mapping results" at bounding box center [268, 390] width 174 height 49
click at [224, 429] on td "Capability mapping results" at bounding box center [268, 440] width 174 height 49
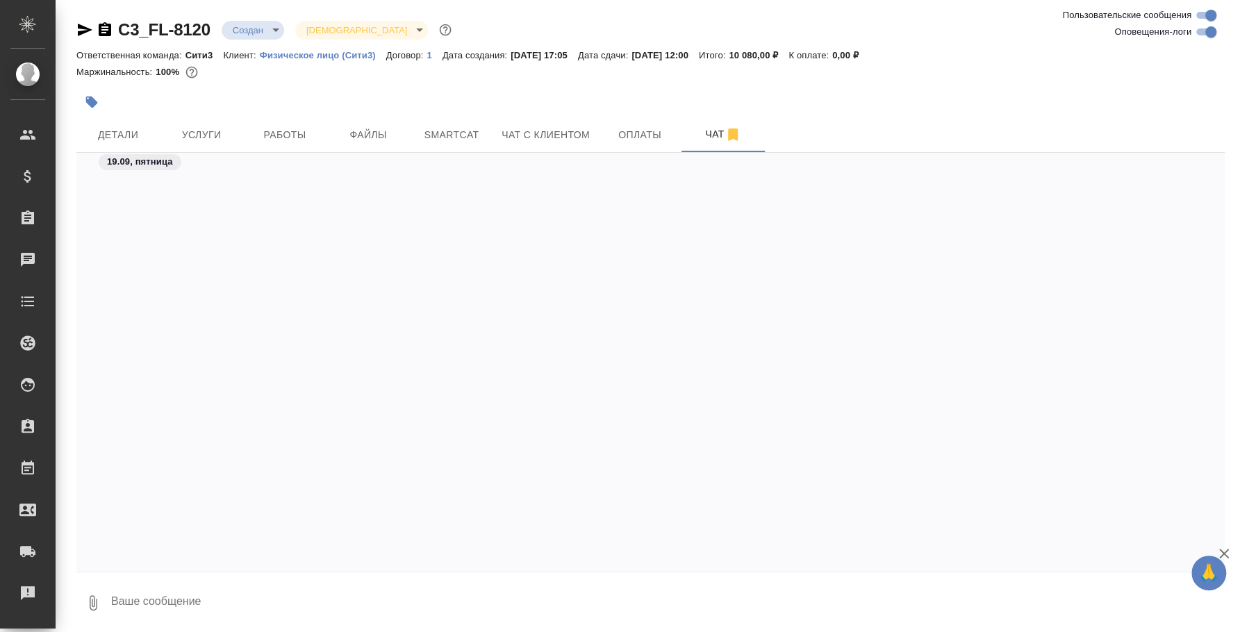
scroll to position [3197, 0]
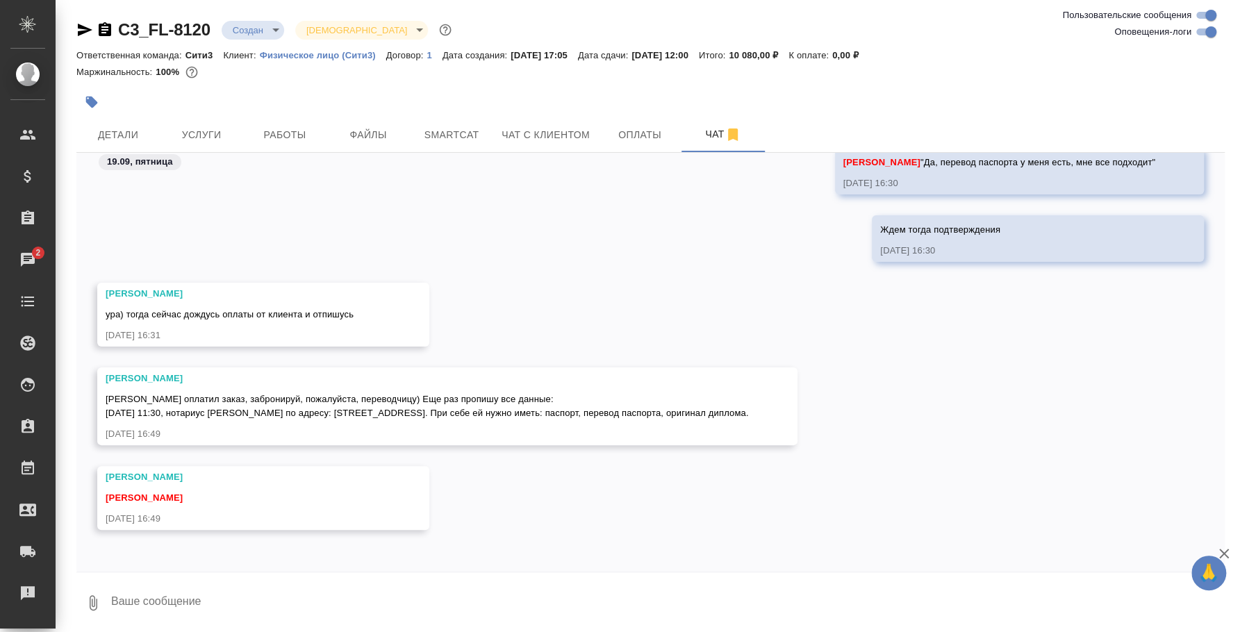
drag, startPoint x: 224, startPoint y: 413, endPoint x: 106, endPoint y: 396, distance: 118.6
click at [106, 396] on div "[PERSON_NAME] оплатил заказ, забронируй, пожалуйста, переводчицу) Еще раз пропи…" at bounding box center [427, 404] width 643 height 31
copy span "[DATE] 11:30, [GEOGRAPHIC_DATA][PERSON_NAME] по адресу: [STREET_ADDRESS]. При с…"
click at [312, 596] on textarea at bounding box center [667, 603] width 1115 height 47
type textarea "[PERSON_NAME], передаю информацию переводчику"
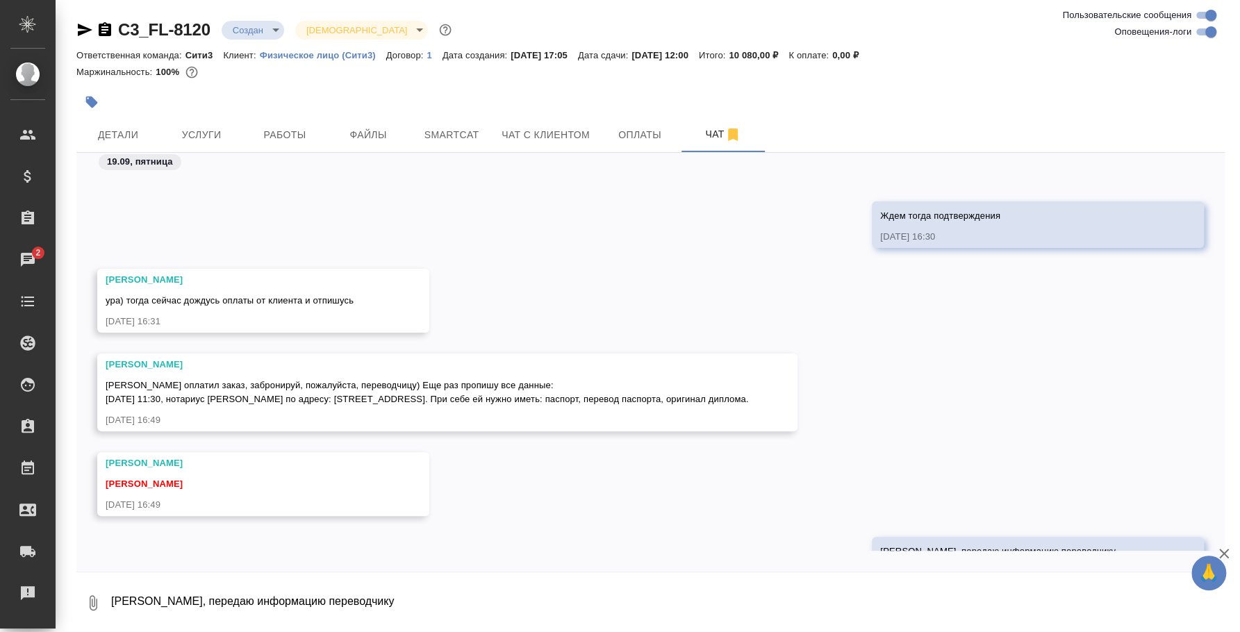
scroll to position [3264, 0]
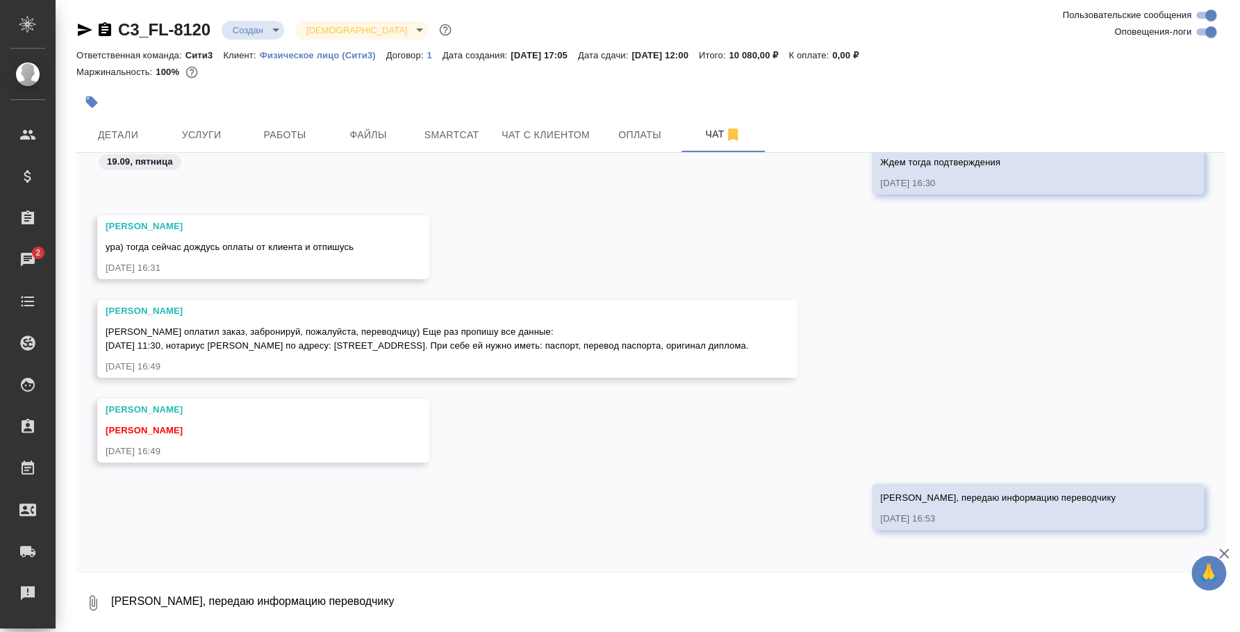
click at [229, 609] on textarea "[PERSON_NAME], передаю информацию переводчику" at bounding box center [667, 603] width 1115 height 47
paste textarea "[DATE] 11:30, [GEOGRAPHIC_DATA][PERSON_NAME] по адресу: [STREET_ADDRESS]. При с…"
type textarea "[DATE] 11:30, [GEOGRAPHIC_DATA][PERSON_NAME] по адресу: [STREET_ADDRESS]. При с…"
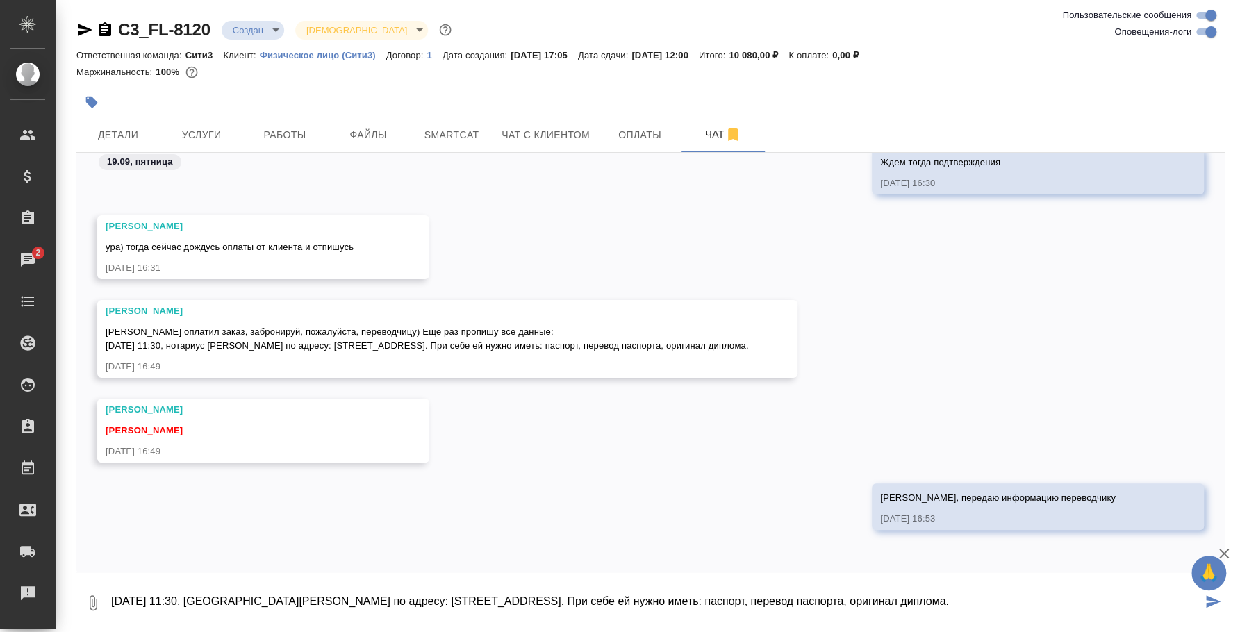
click at [308, 601] on textarea "[DATE] 11:30, [GEOGRAPHIC_DATA][PERSON_NAME] по адресу: [STREET_ADDRESS]. При с…" at bounding box center [656, 603] width 1092 height 47
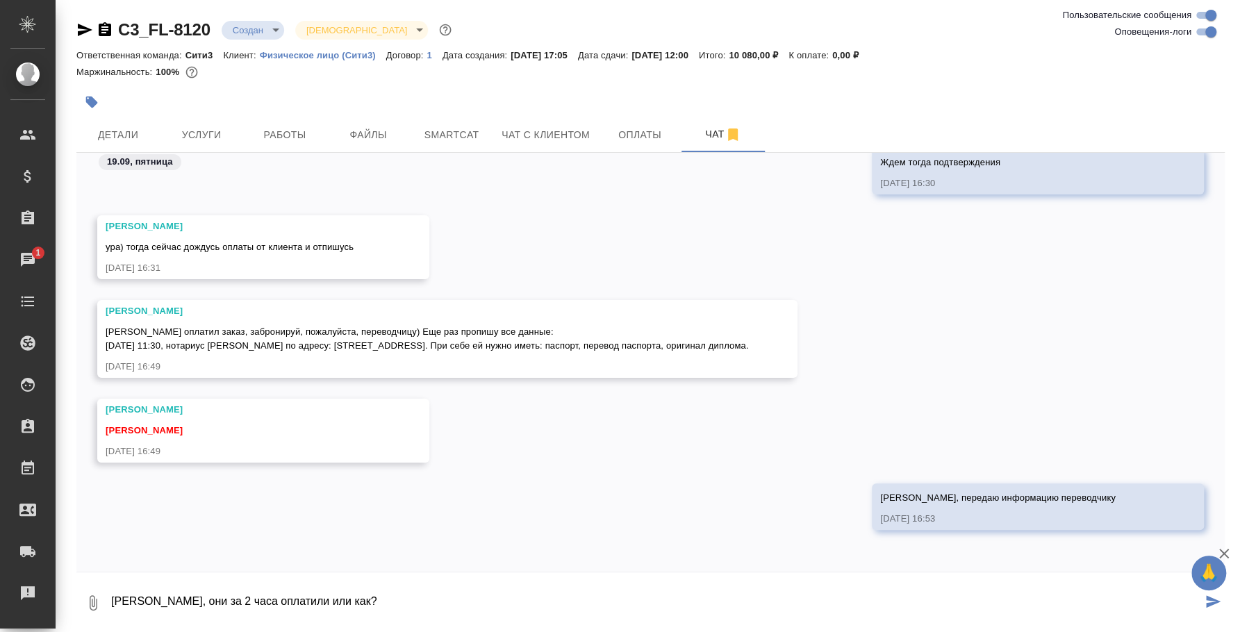
type textarea "[PERSON_NAME], они за 2 часа оплатили или как?"
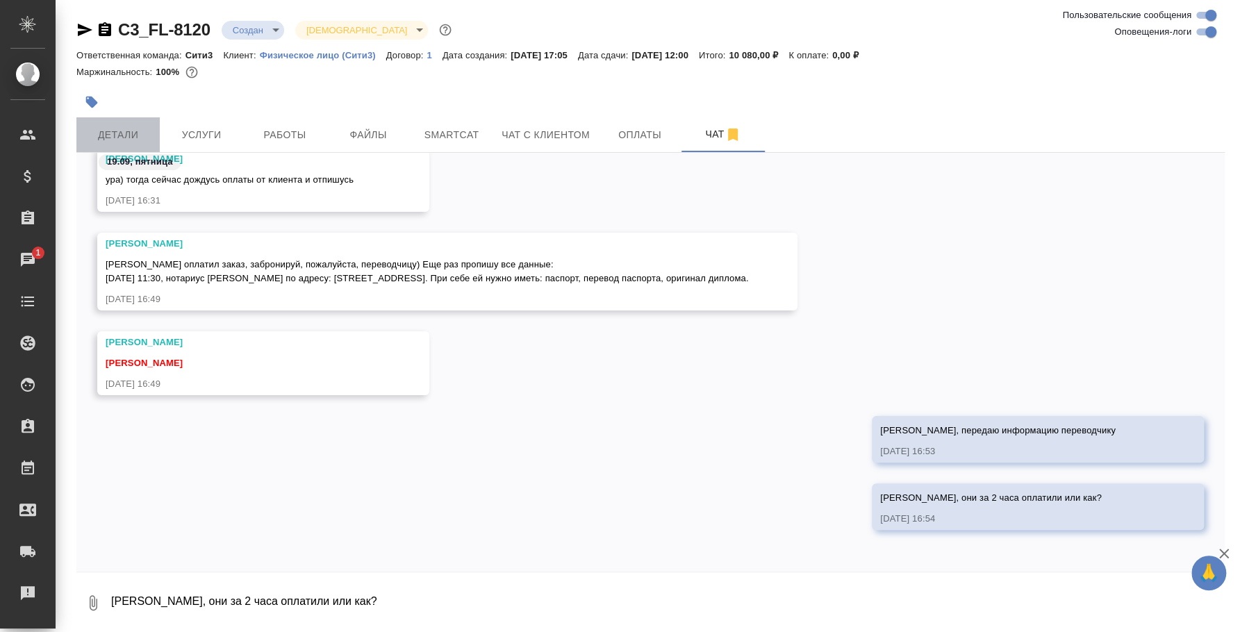
click at [121, 142] on span "Детали" at bounding box center [118, 134] width 67 height 17
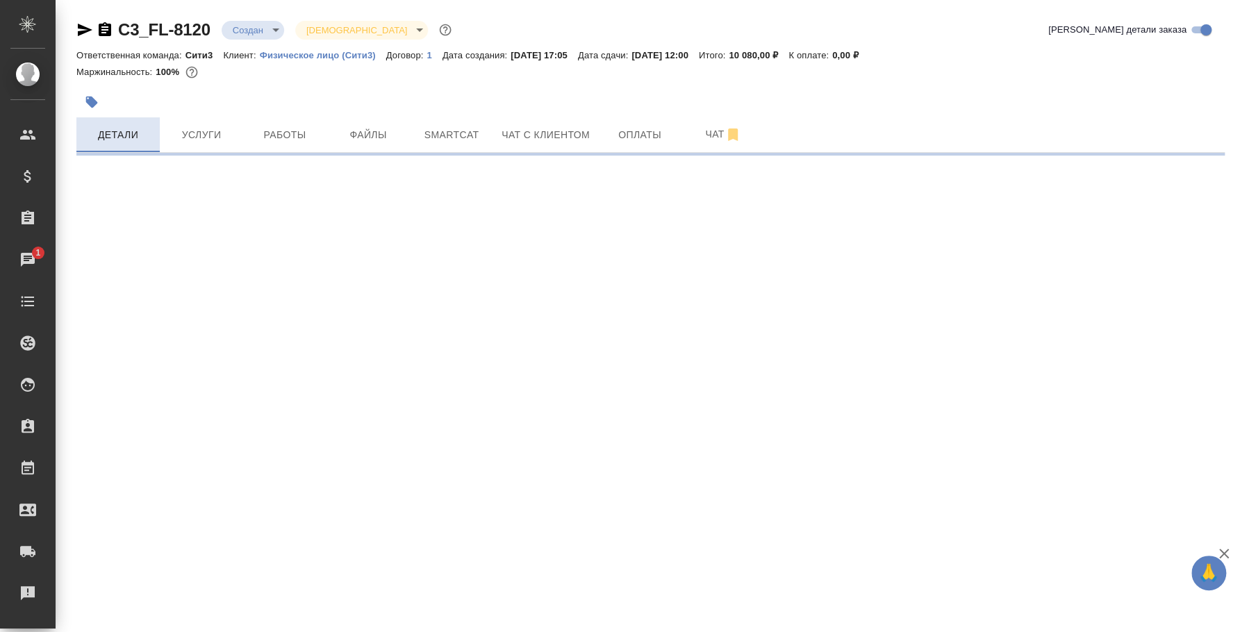
select select "RU"
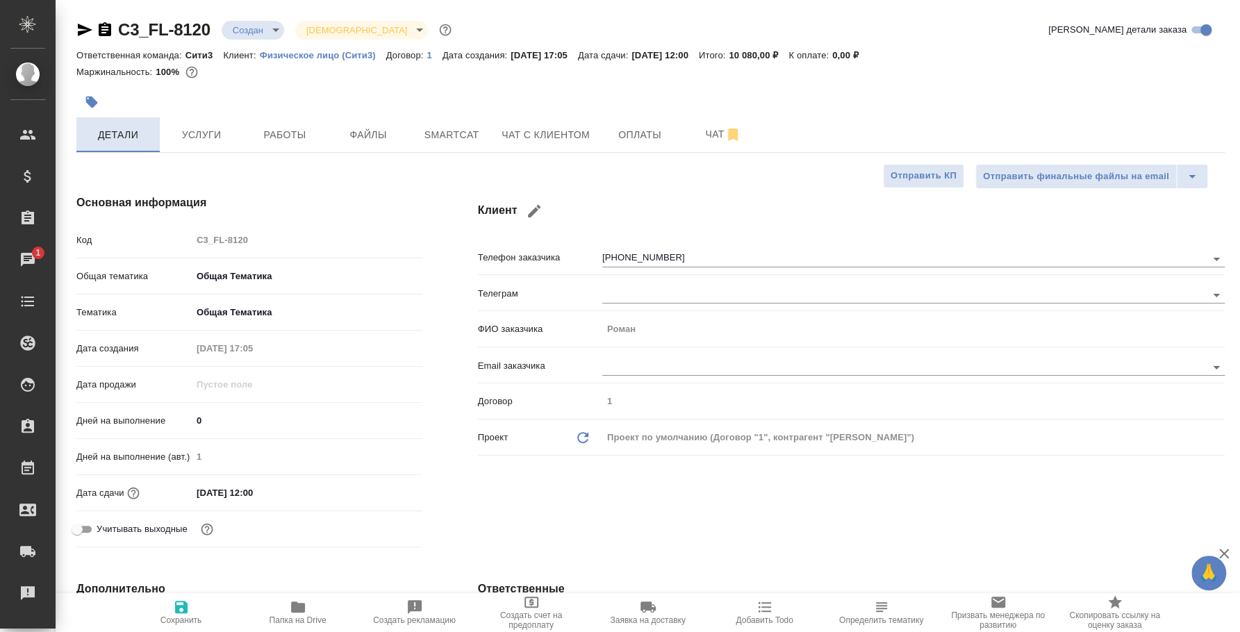
type textarea "x"
click at [170, 141] on span "Услуги" at bounding box center [201, 134] width 67 height 17
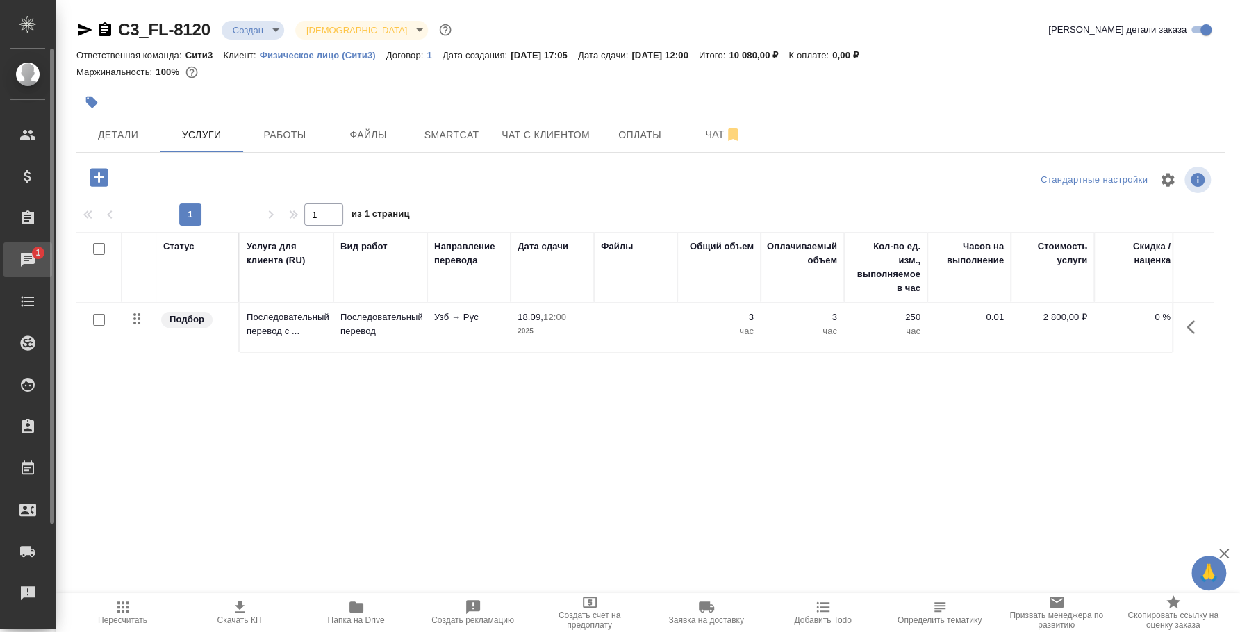
click at [28, 261] on div "Чаты" at bounding box center [10, 259] width 35 height 21
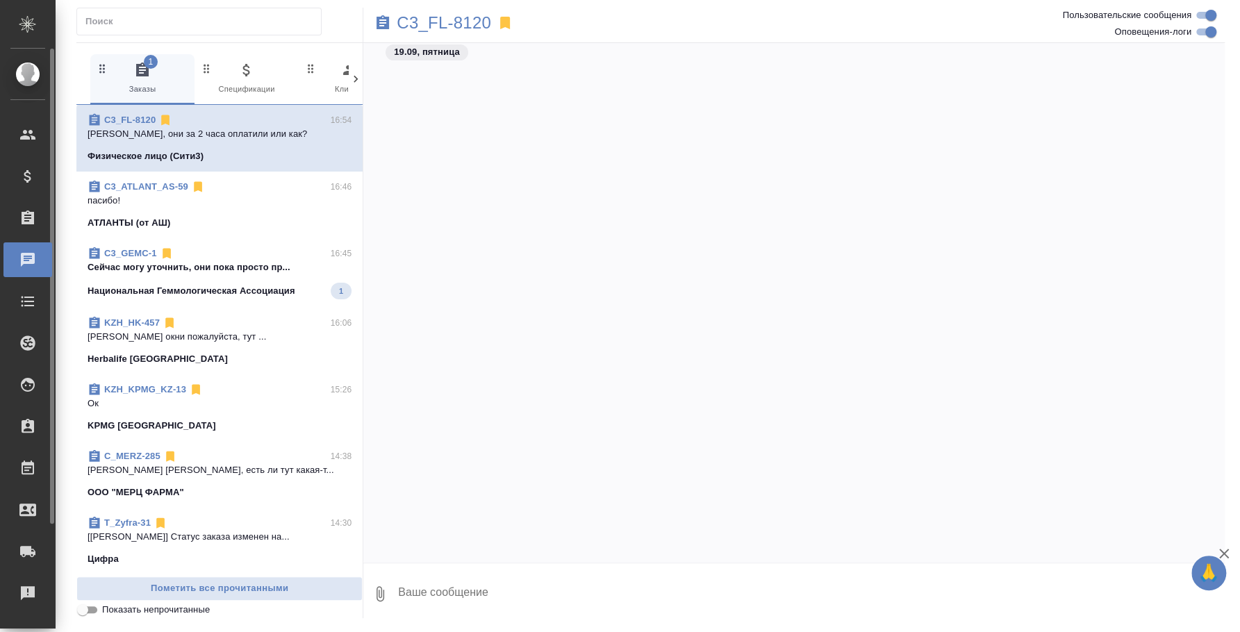
scroll to position [3230, 0]
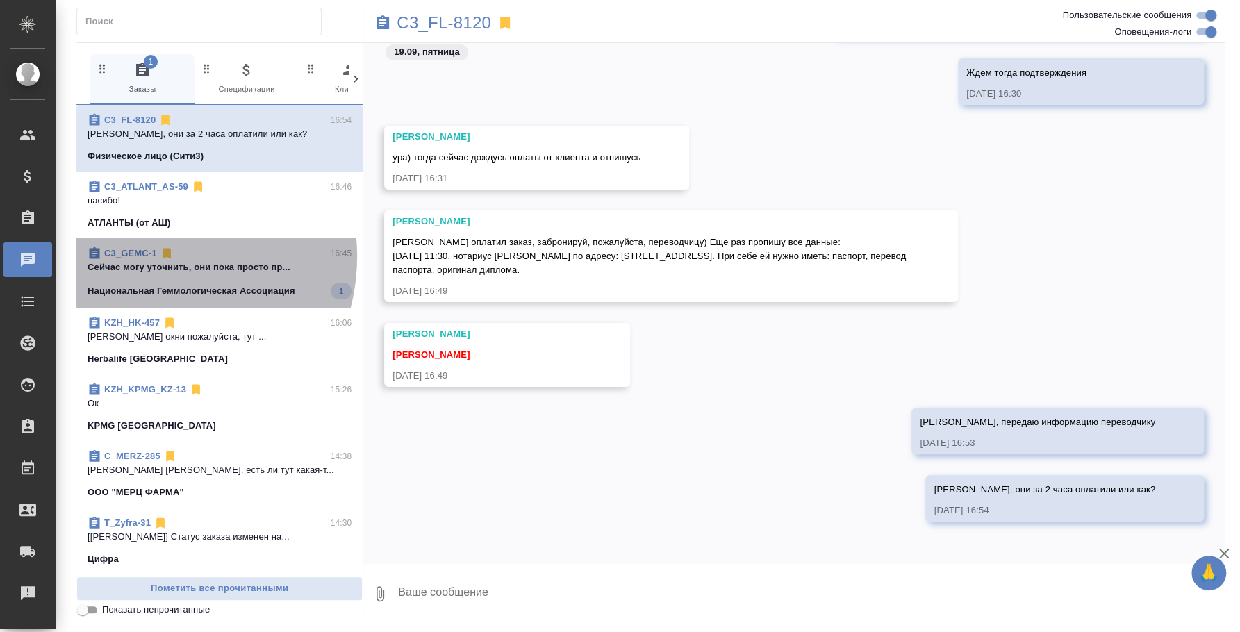
click at [151, 256] on link "C3_GEMC-1" at bounding box center [130, 253] width 53 height 10
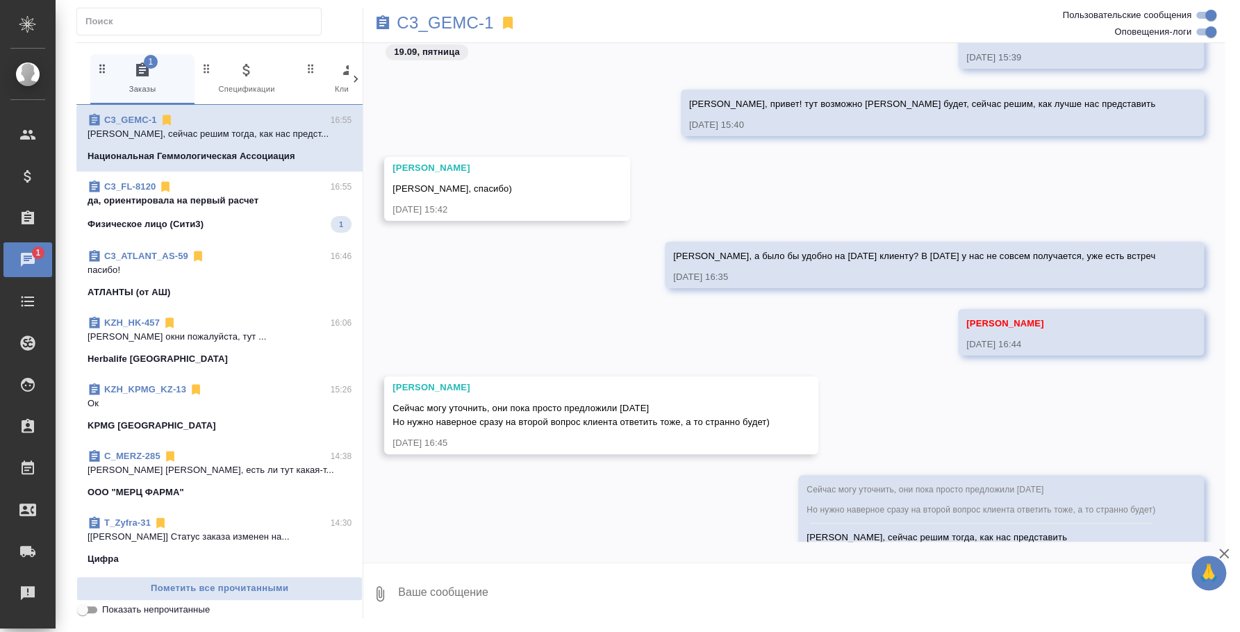
scroll to position [2457, 0]
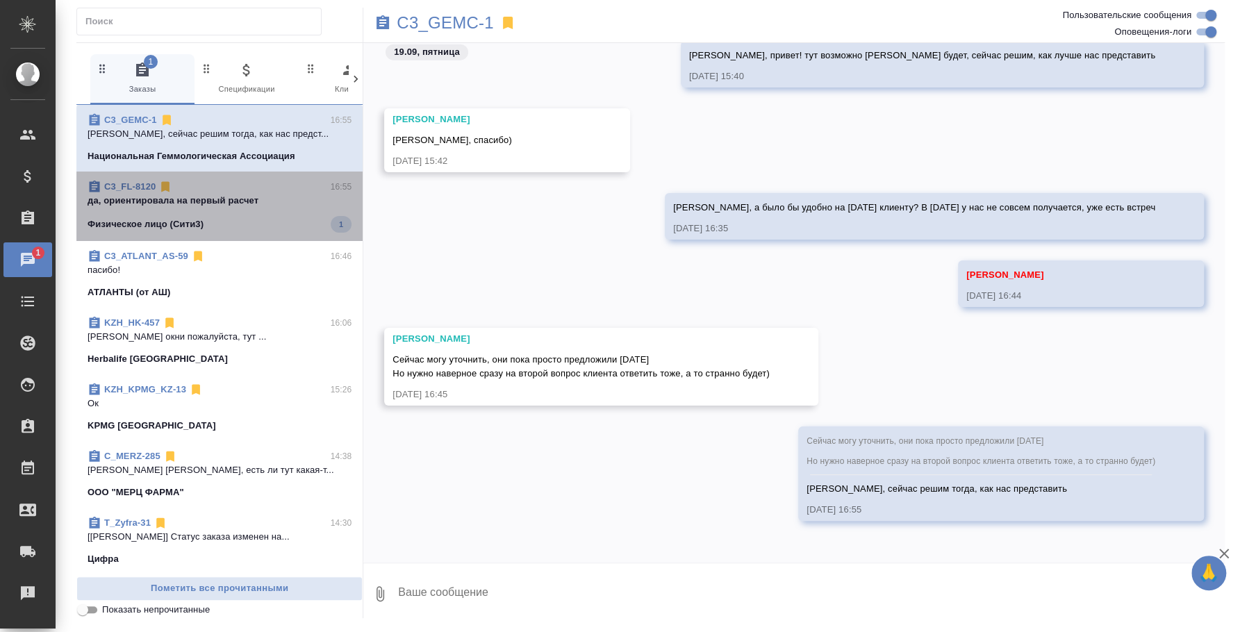
click at [261, 209] on span "C3_FL-8120 16:55 да, ориентировала на первый расчет Физическое лицо (Сити3) 1" at bounding box center [220, 206] width 264 height 53
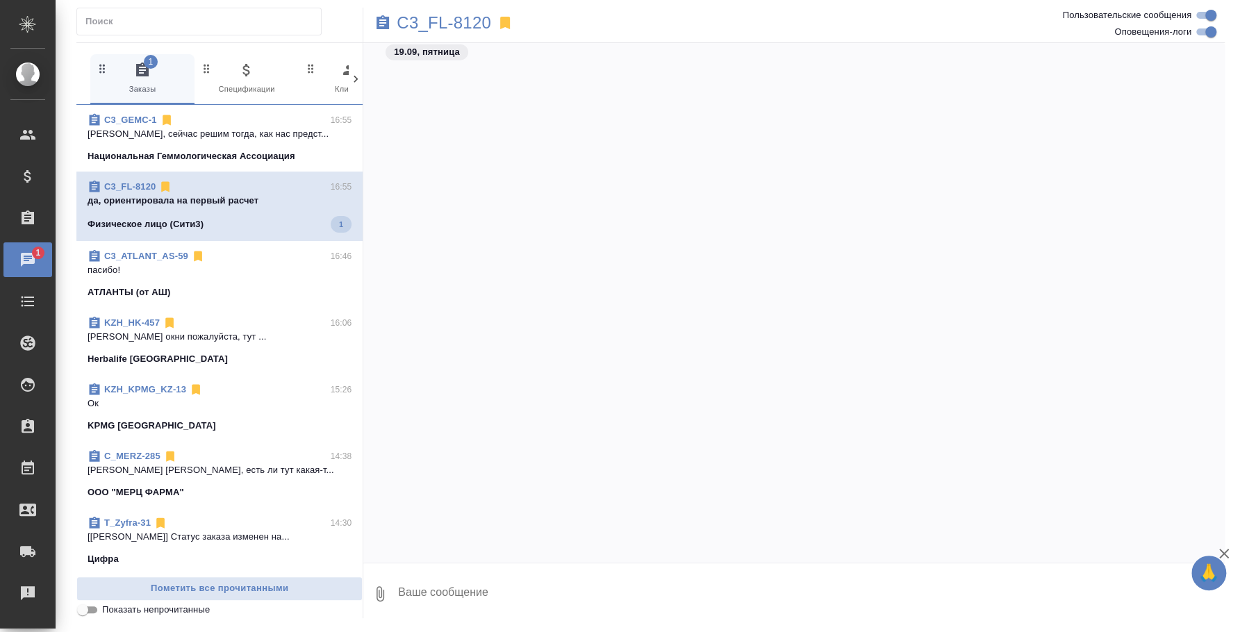
scroll to position [3485, 0]
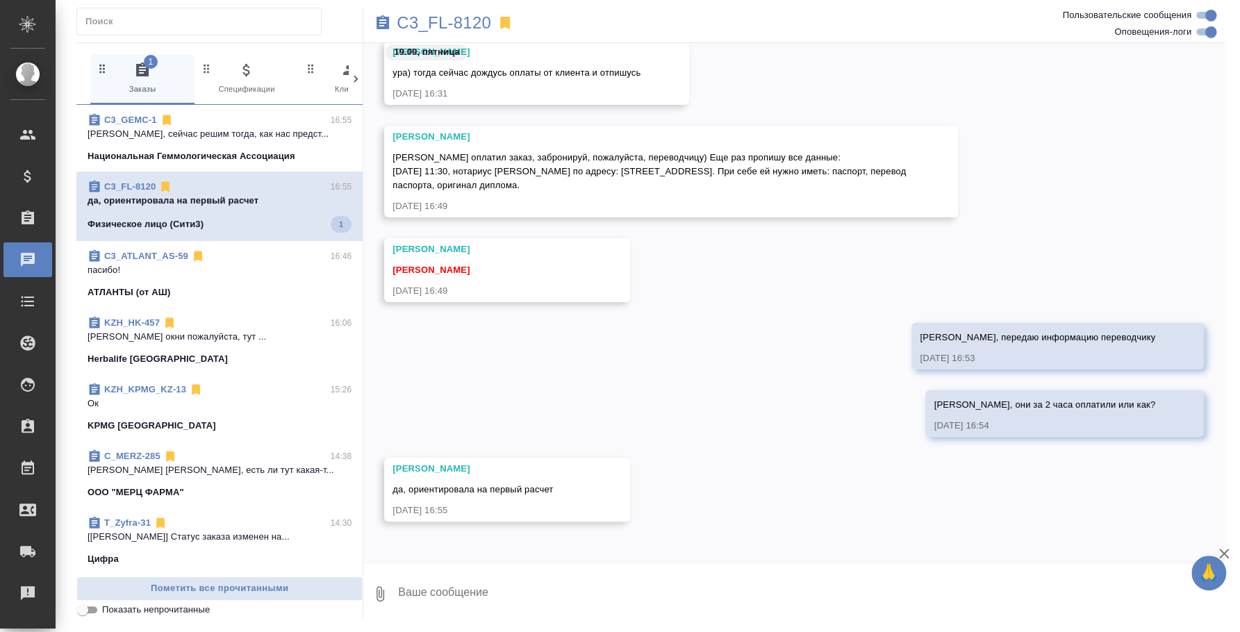
click at [586, 589] on textarea at bounding box center [811, 594] width 828 height 47
type textarea "Хорошо"
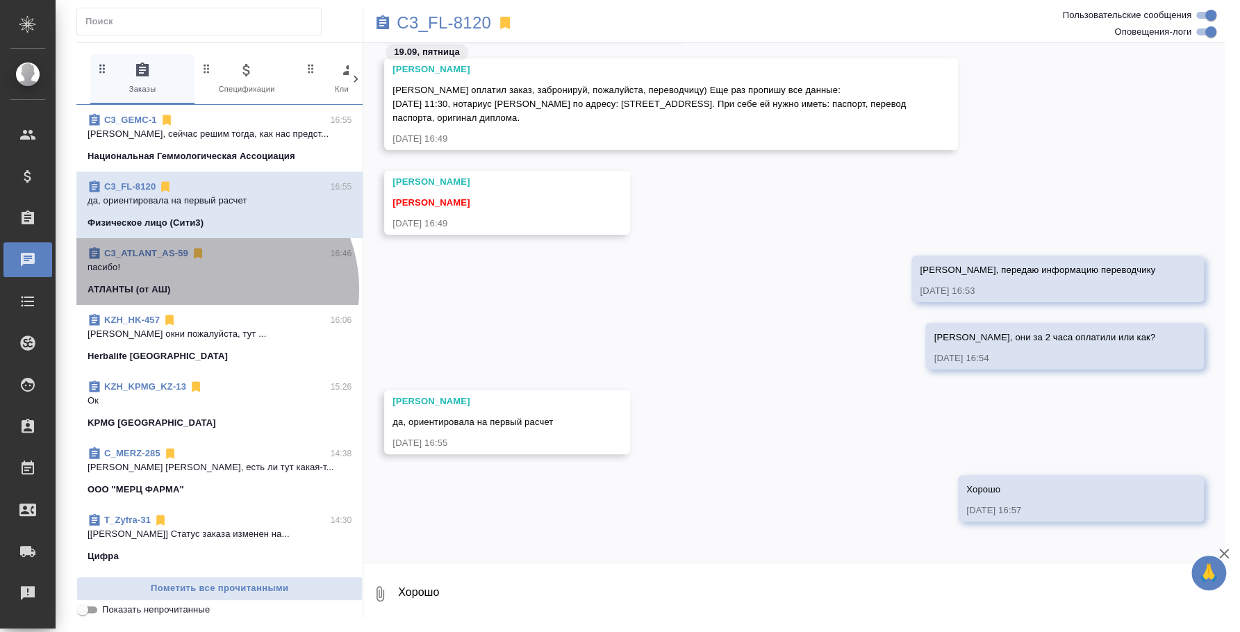
click at [208, 290] on div "АТЛАНТЫ (от АШ)" at bounding box center [220, 290] width 264 height 14
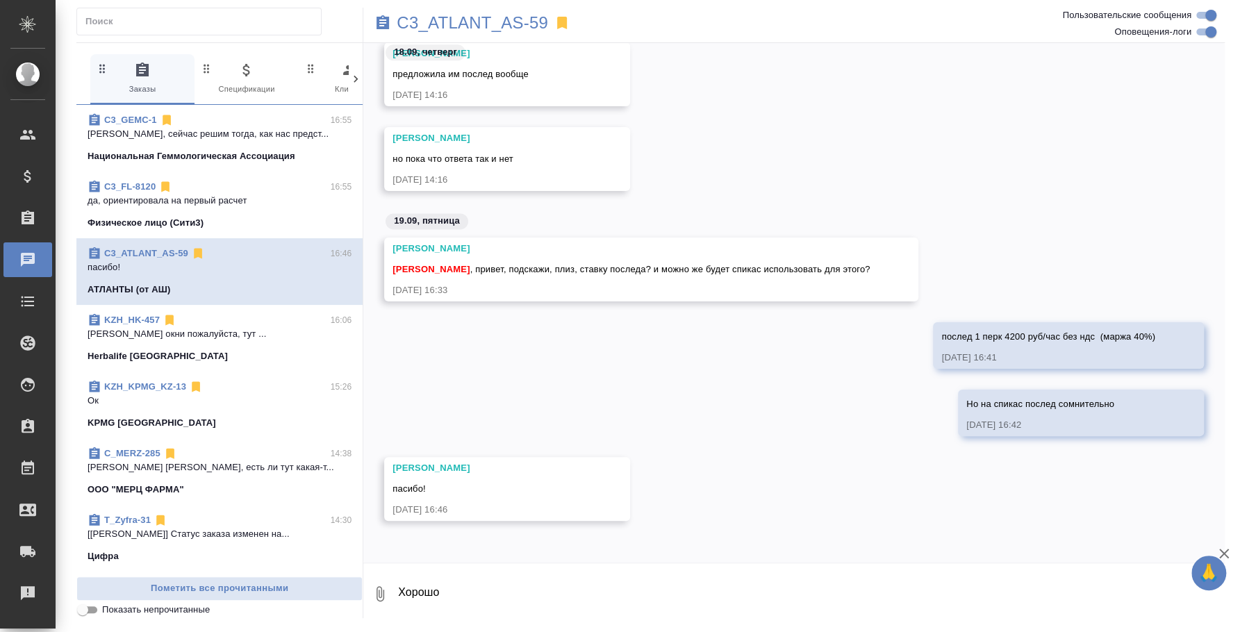
scroll to position [1130, 0]
click at [480, 616] on textarea "Хорошо" at bounding box center [811, 594] width 828 height 47
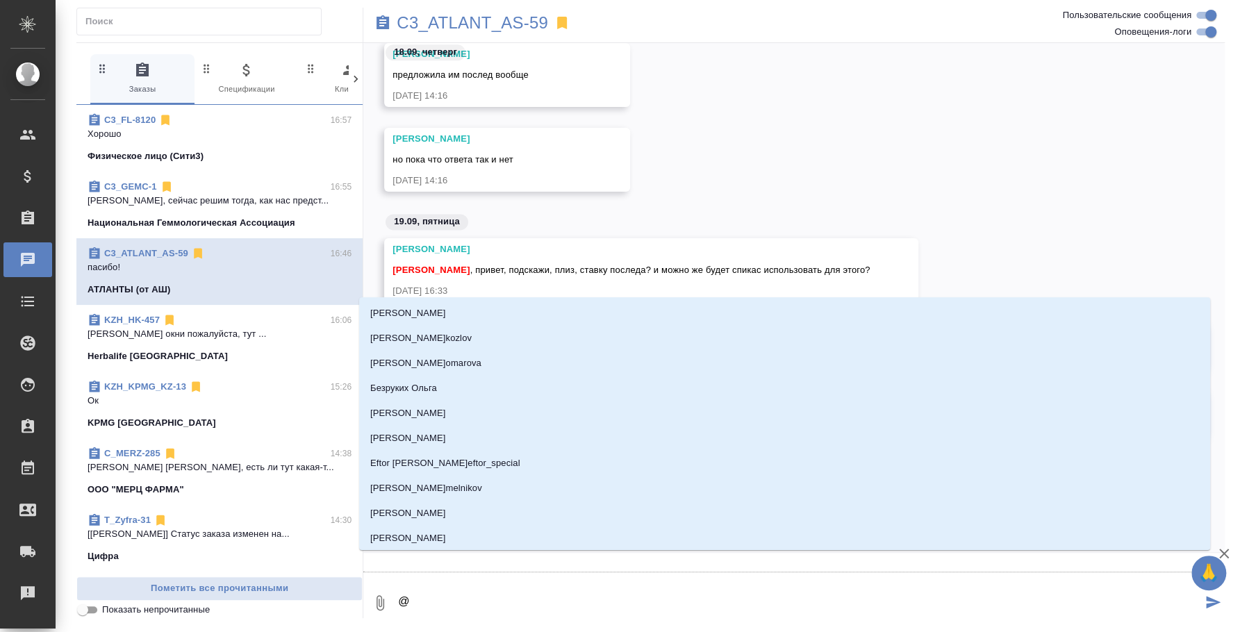
type textarea "@f"
type input "f"
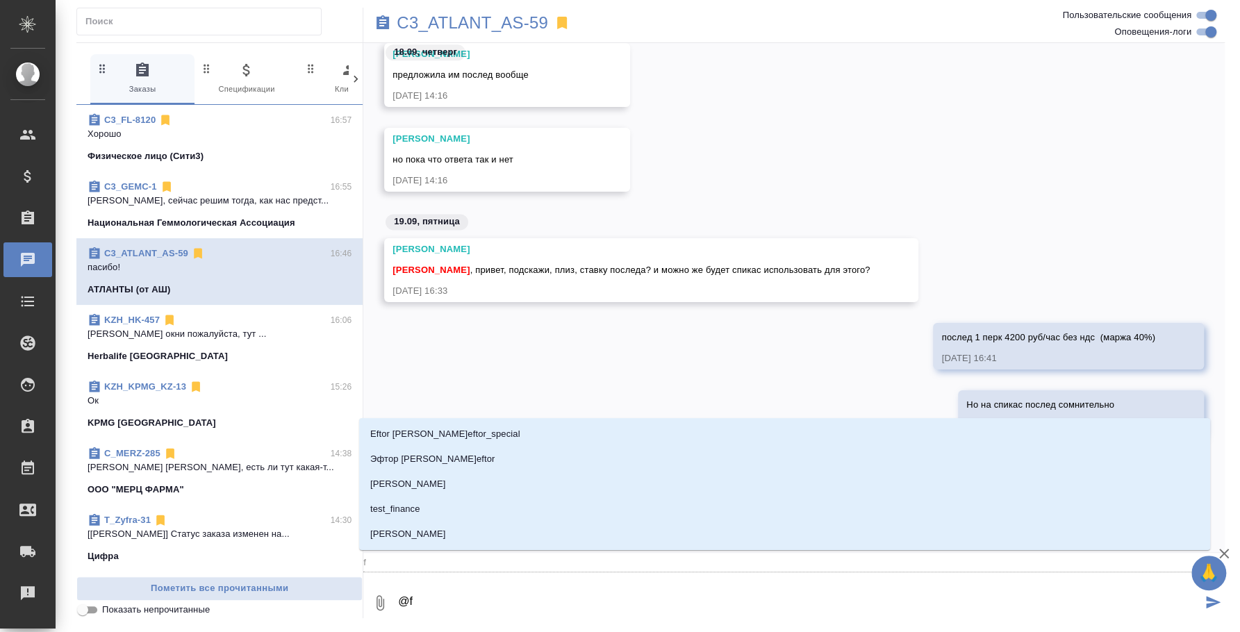
type textarea "@fh"
type input "fh"
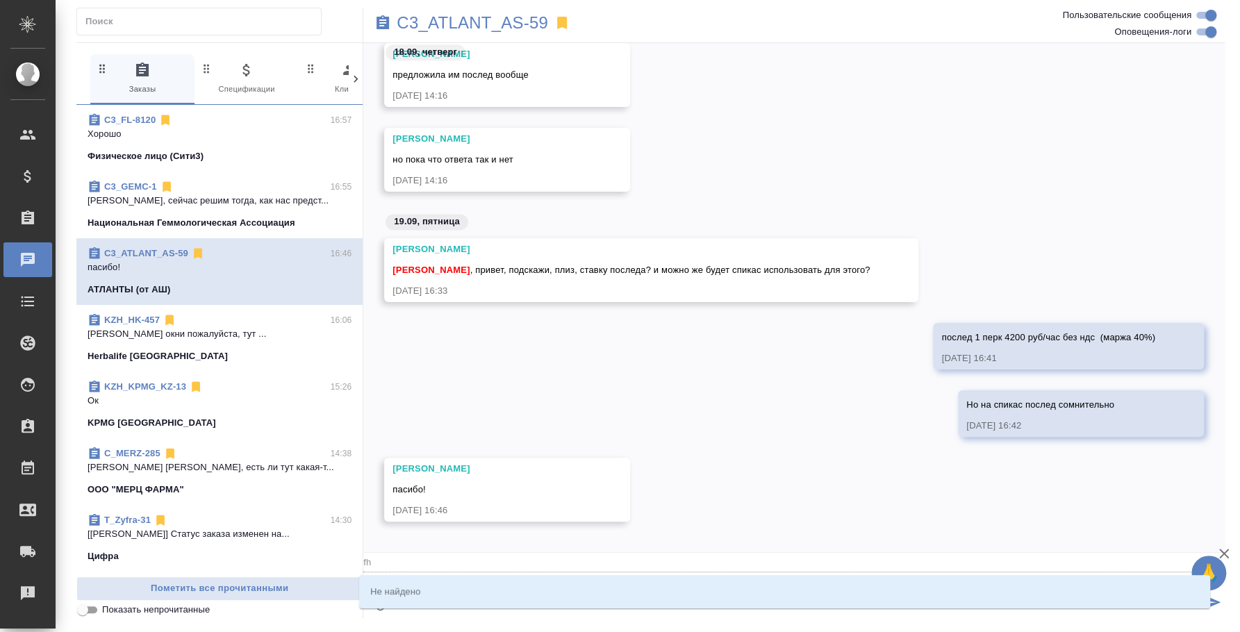
type textarea "@f"
type input "f"
type textarea "@"
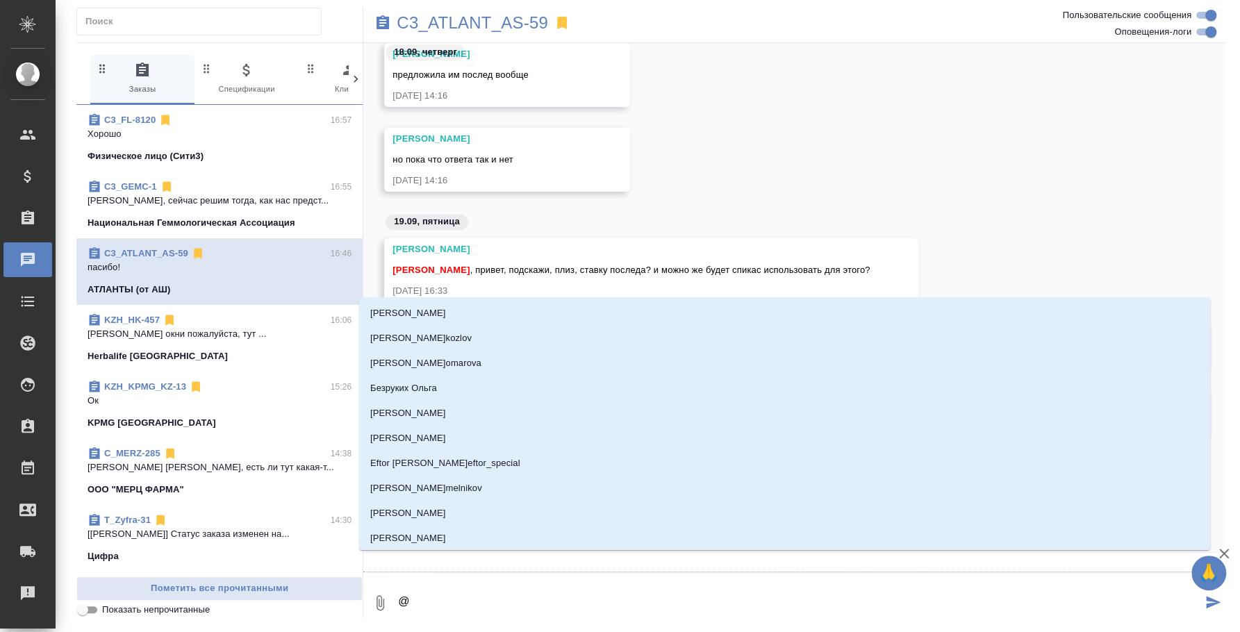
type textarea "@f"
type input "f"
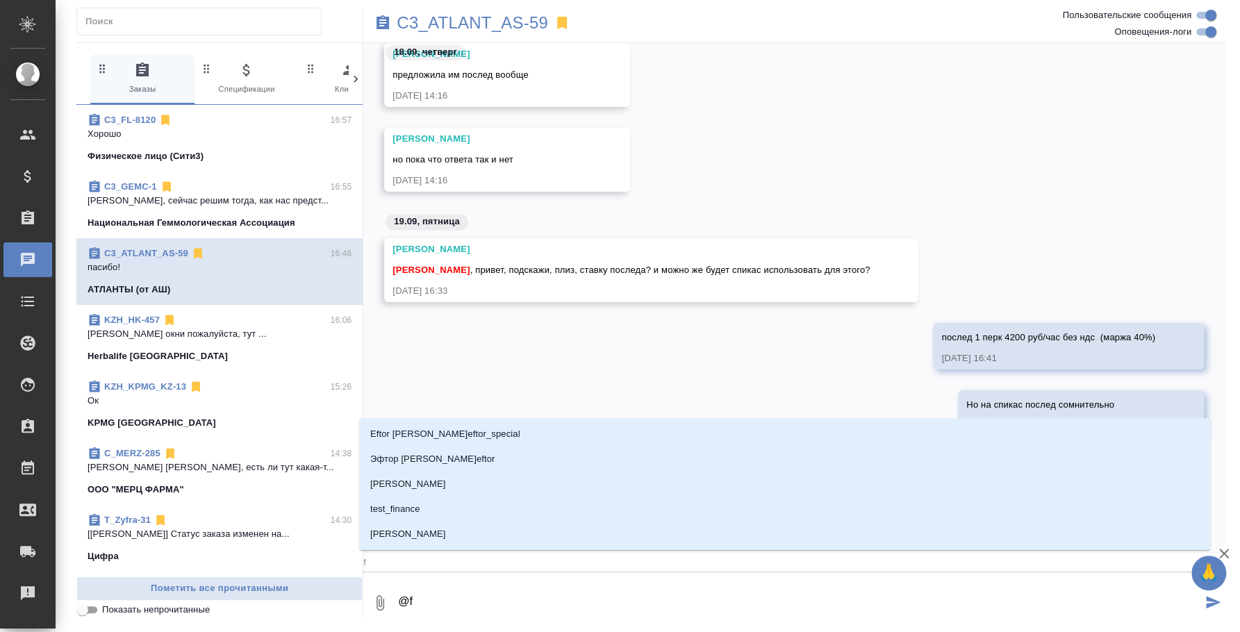
type textarea "@f'h"
type input "f'h"
type textarea "@f'h'f"
type input "f'h'f"
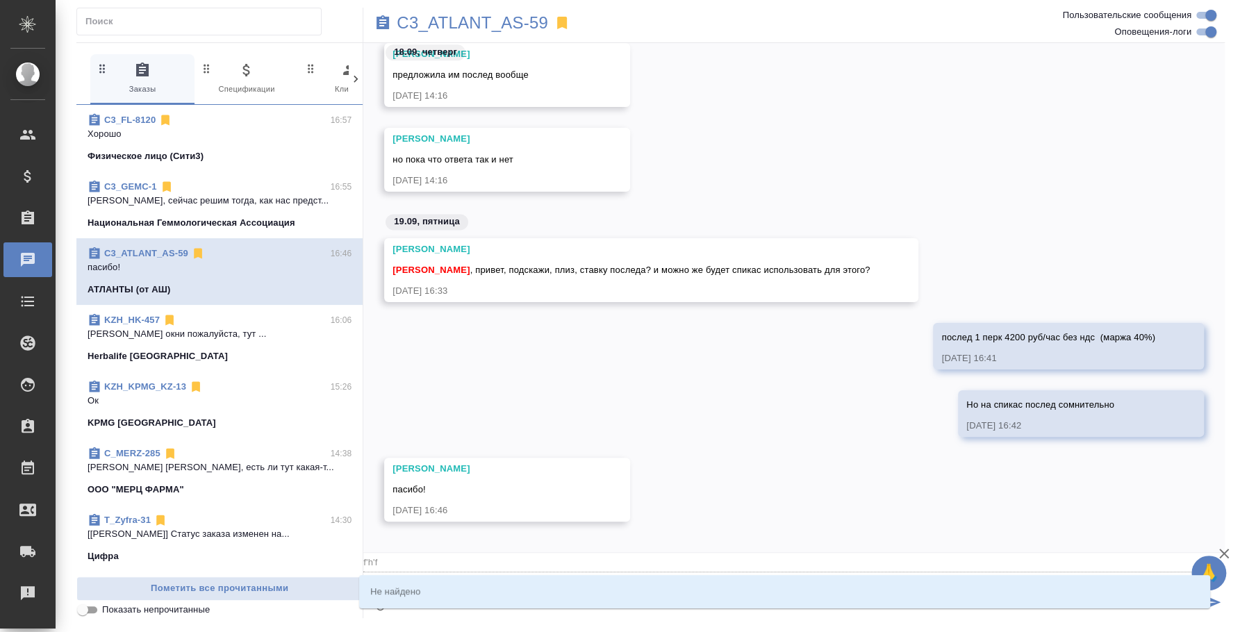
type textarea "@f'h'f'n"
type input "f'h'f'n"
type textarea "@f'h'f"
type input "f'h'f"
type textarea "@f'h"
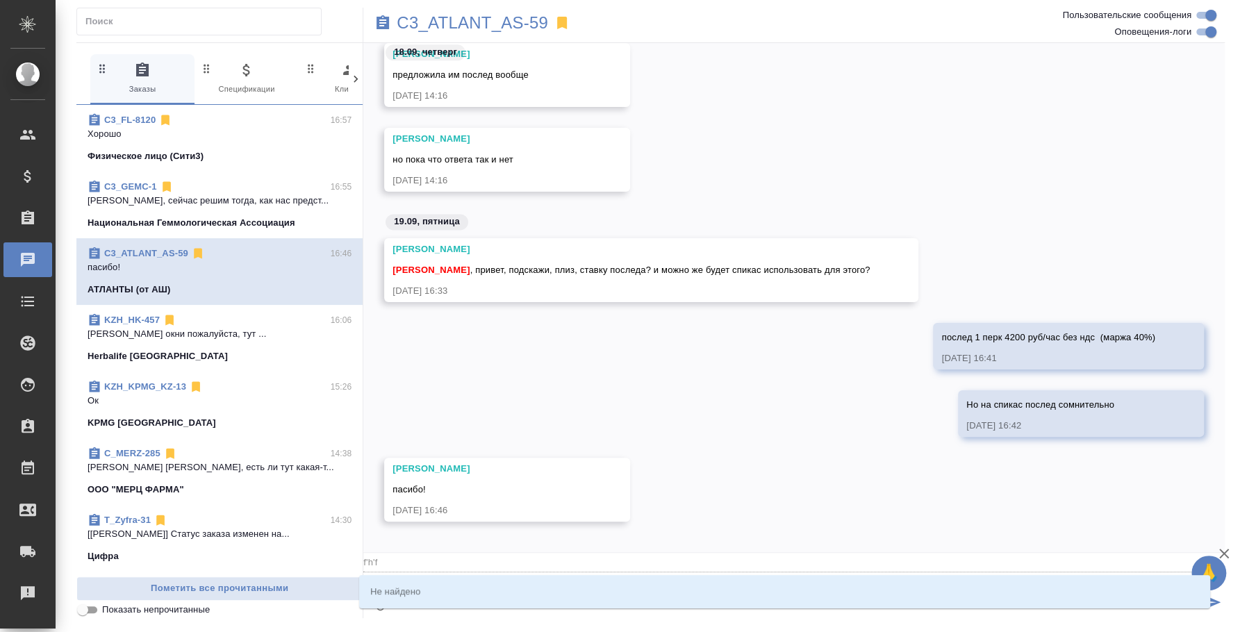
type input "f'h"
type textarea "@f"
type input "f"
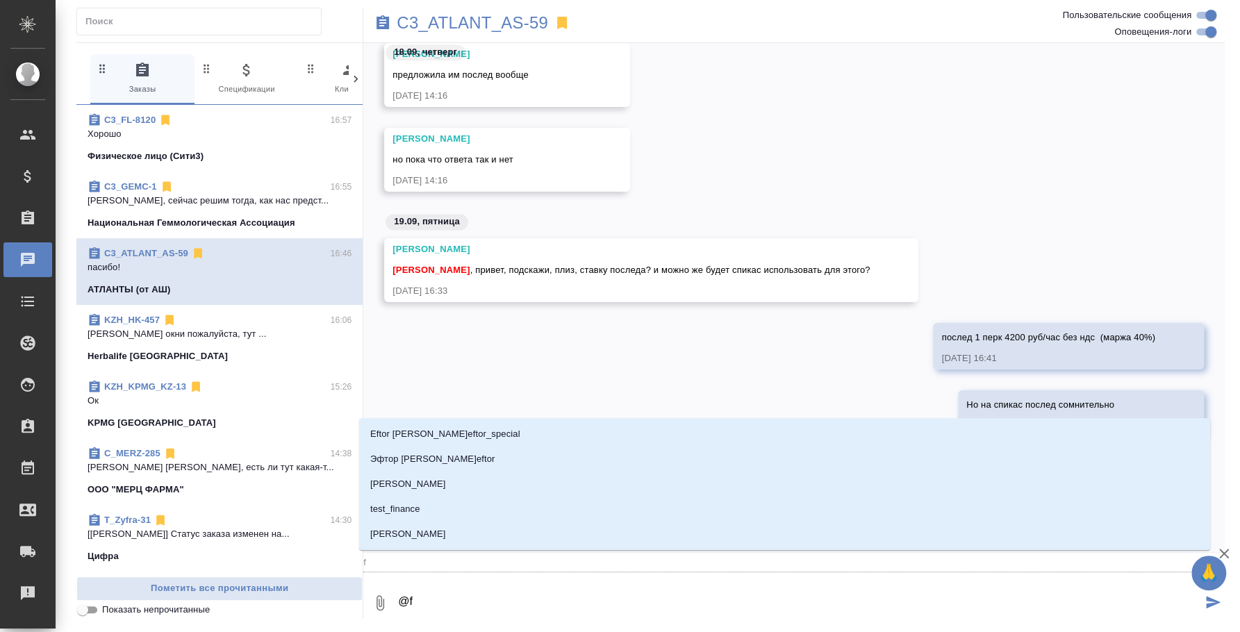
type textarea "@"
type textarea "@а"
type input "а"
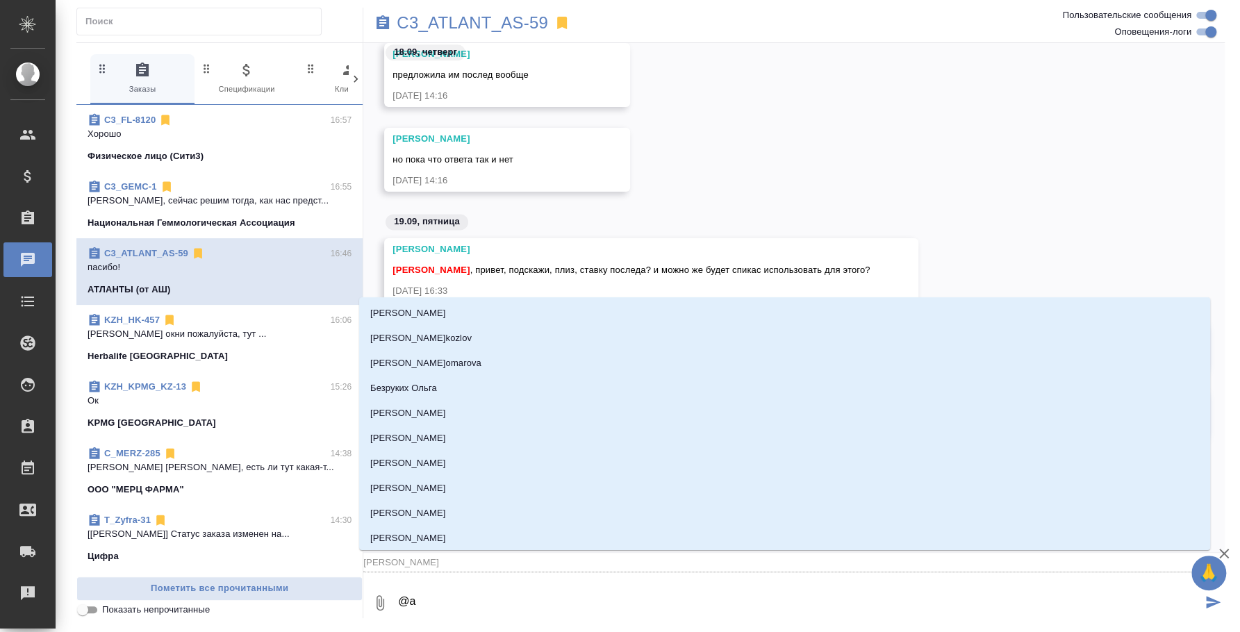
type textarea "@ар"
type input "ар"
type textarea "@ара"
type input "ара"
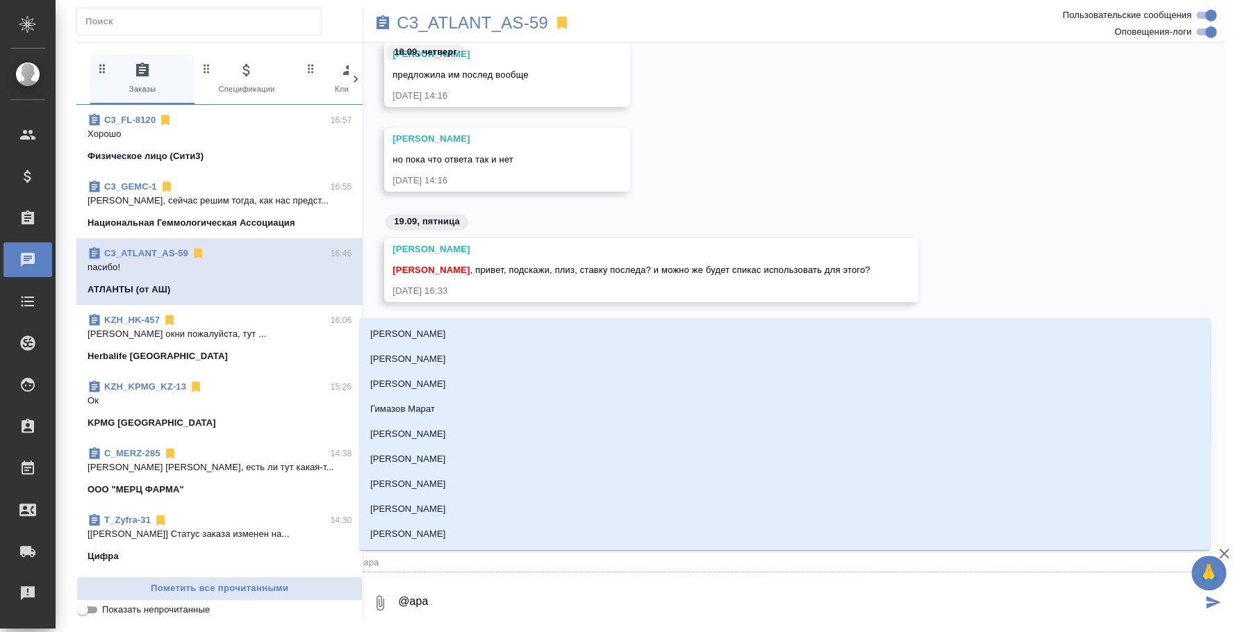
type textarea "@ар"
type input "ар"
type textarea "@арт"
type input "арт"
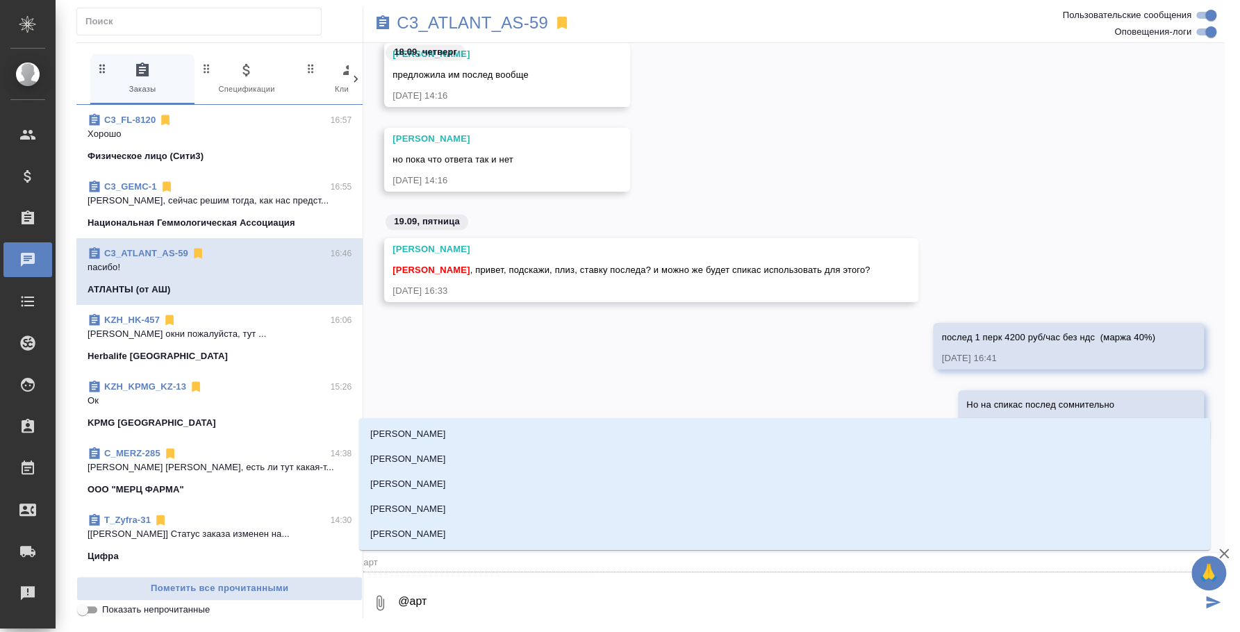
type textarea "@арта"
type input "арта"
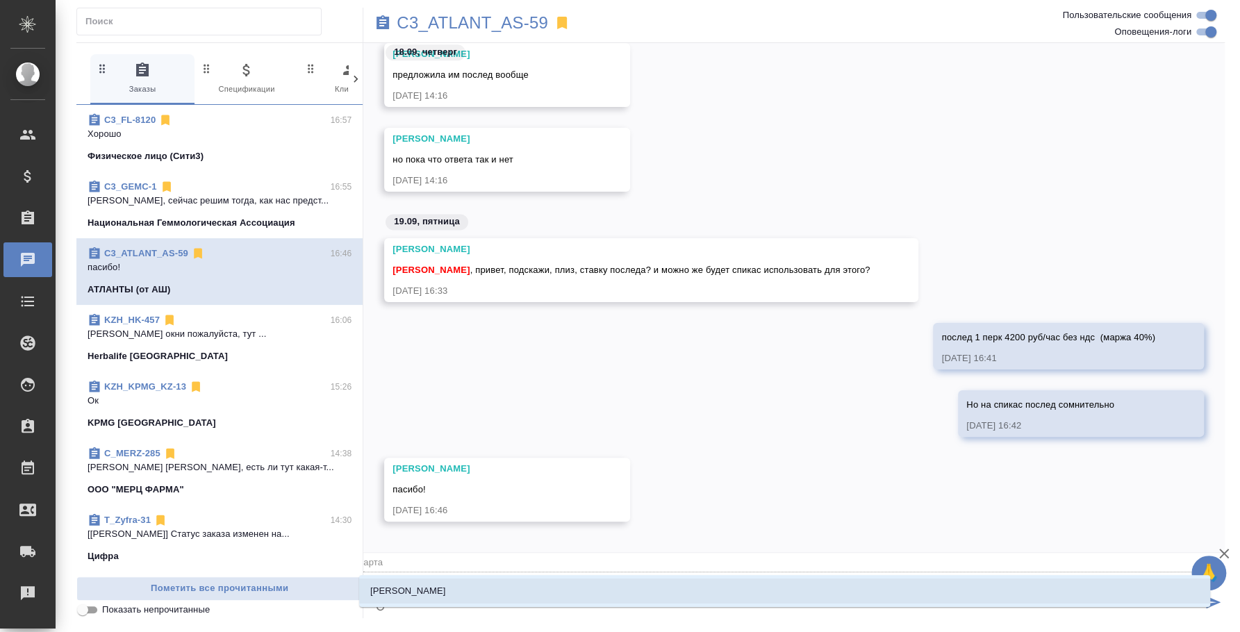
click at [580, 580] on li "Баданян Артак" at bounding box center [784, 591] width 851 height 25
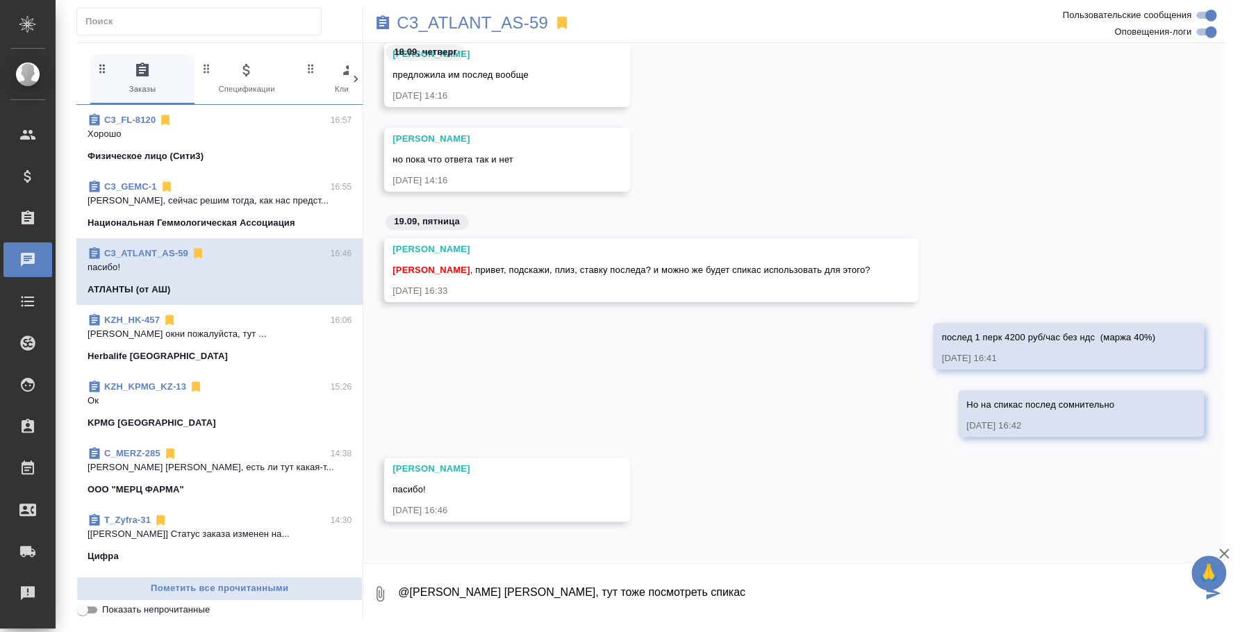
type textarea "@Баданян Артак Артак, тут тоже посмотреть спикас"
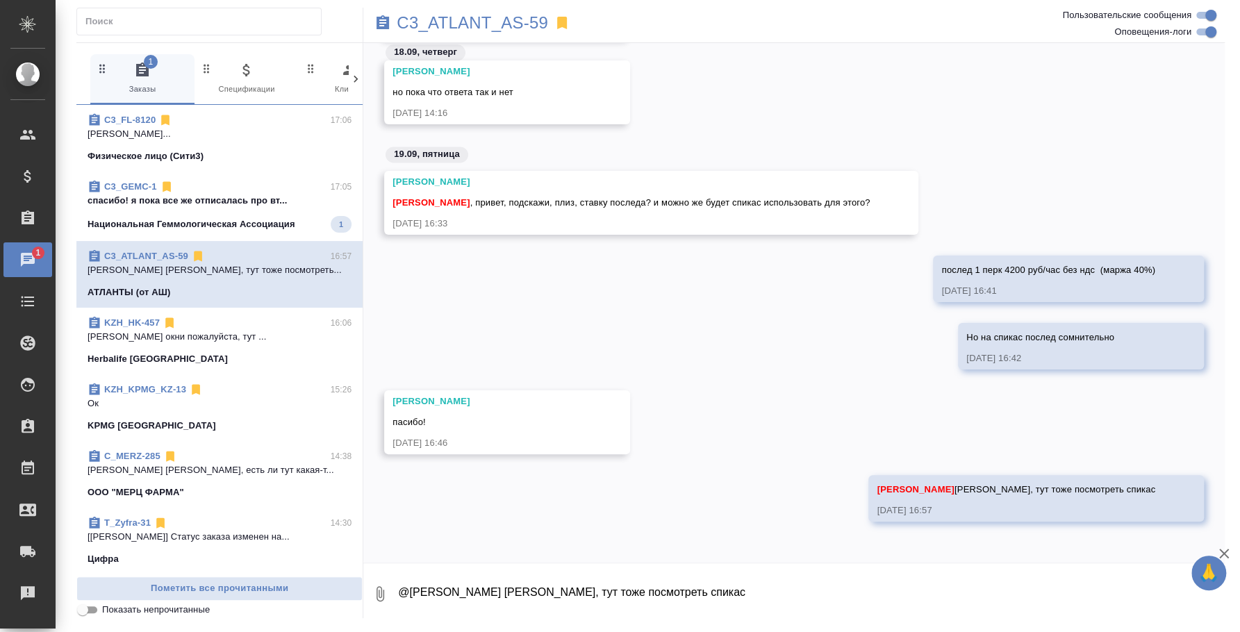
click at [502, 613] on textarea "@Баданян Артак Артак, тут тоже посмотреть спикас" at bounding box center [811, 594] width 828 height 47
paste textarea "Еще сразу направляю контактные данные клиента для связи: 89039691609 Роман"
click at [703, 596] on textarea "Еще сразу направляю контактные данные клиента для связи: 89039691609 Роман" at bounding box center [799, 594] width 805 height 47
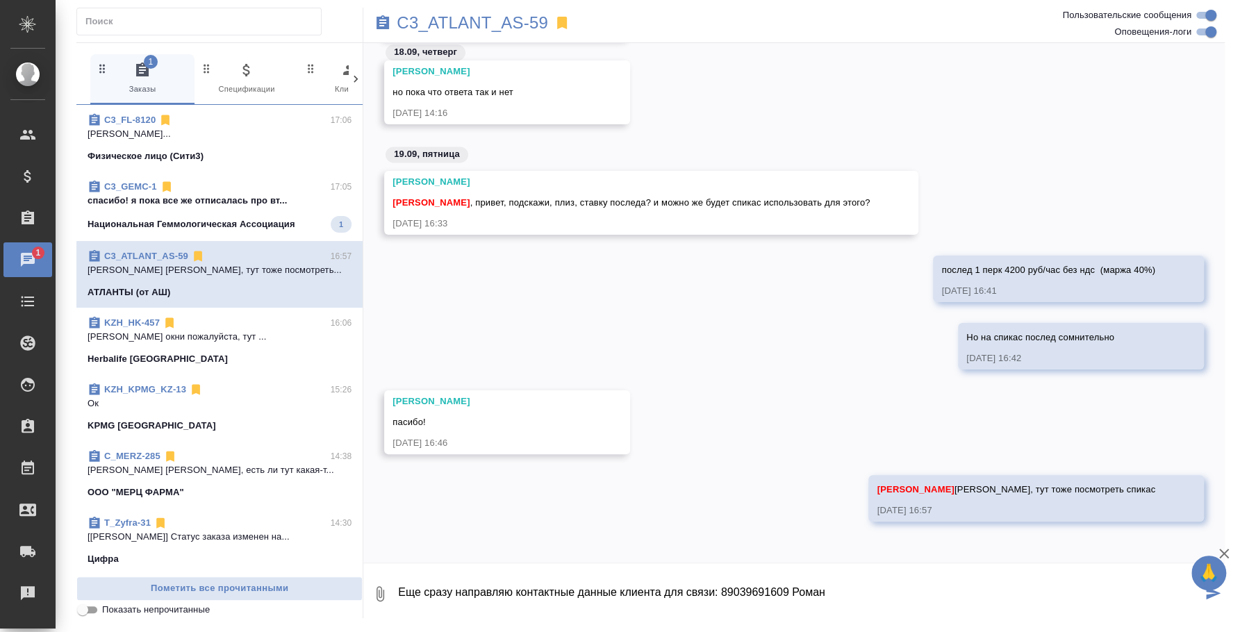
type textarea "Еще сразу направляю контактные данные клиента для связи: 89039691609 Роман"
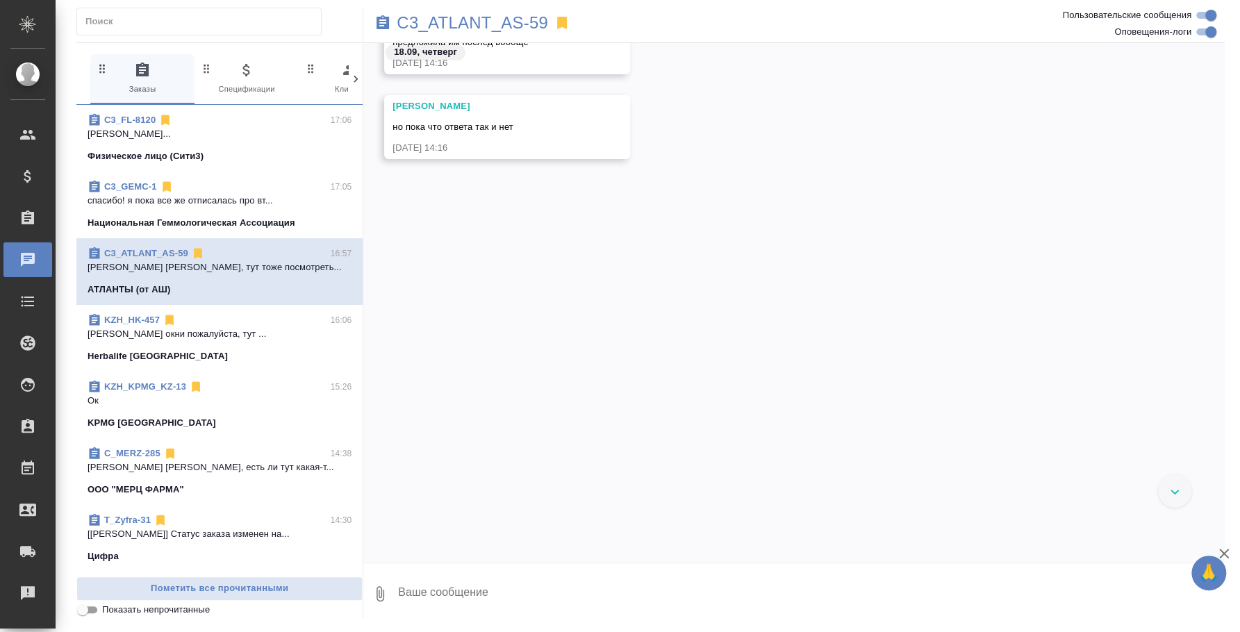
scroll to position [798, 0]
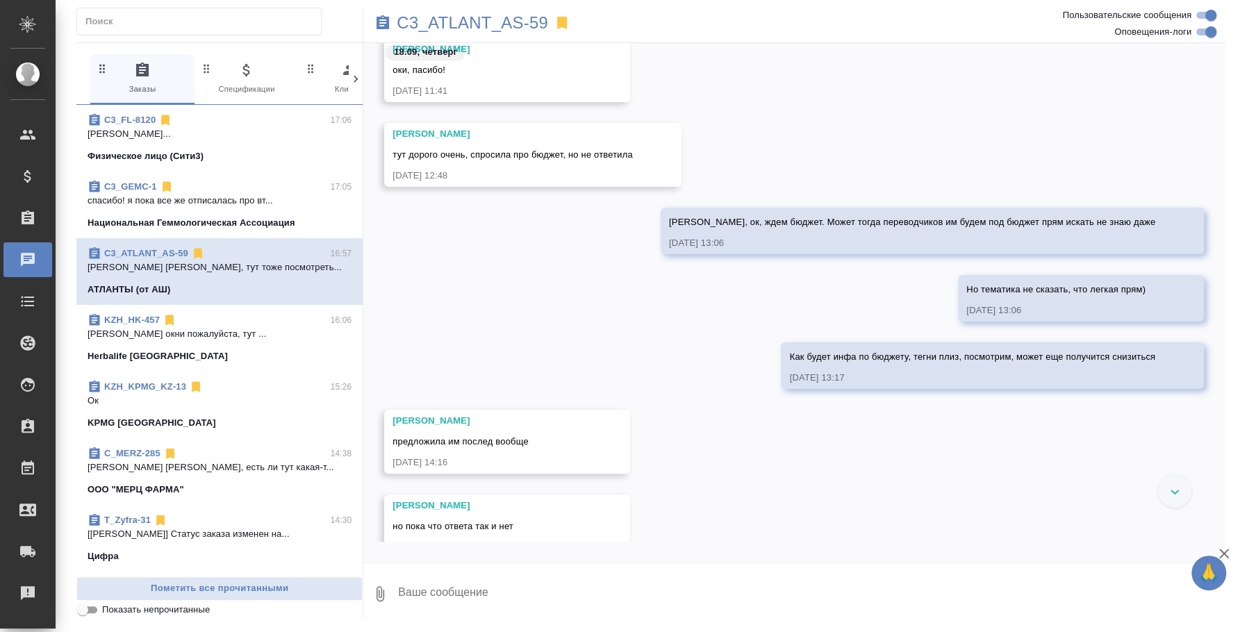
click at [178, 128] on p "Федотова Ирина..." at bounding box center [220, 134] width 264 height 14
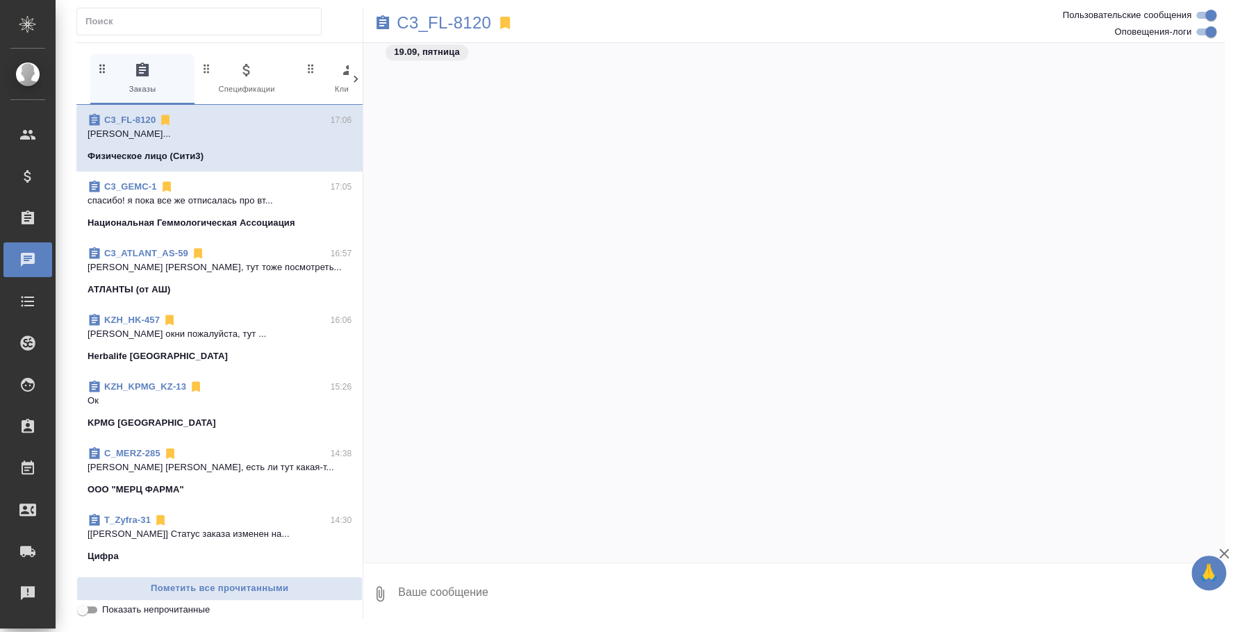
scroll to position [3712, 0]
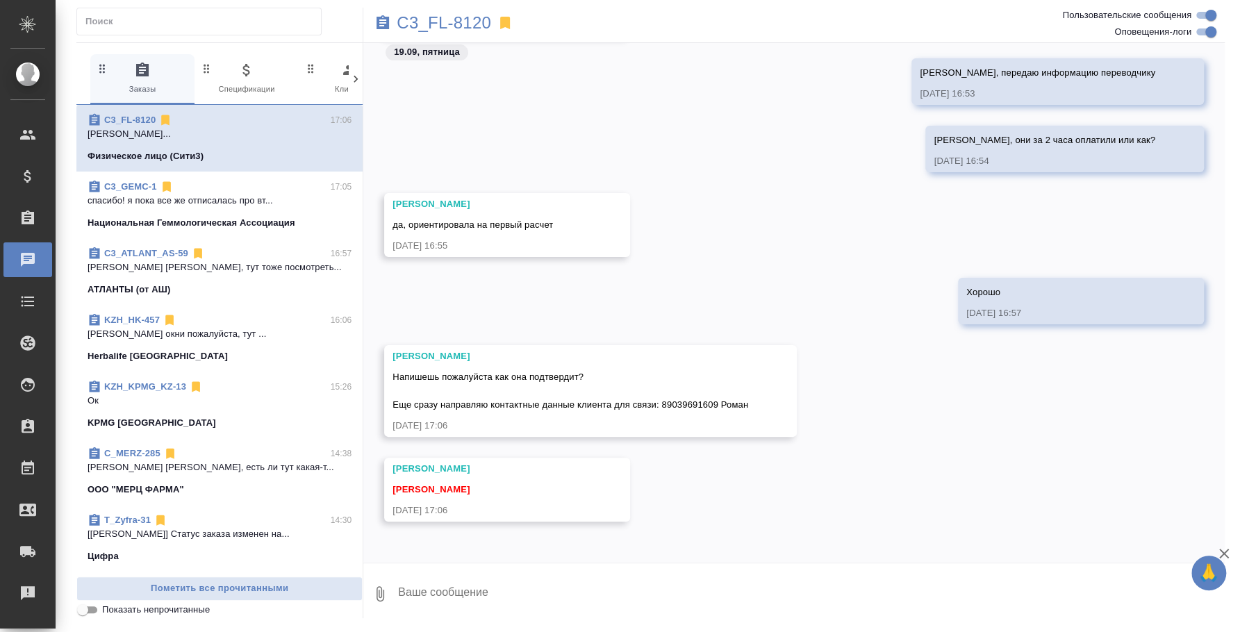
click at [553, 594] on textarea at bounding box center [811, 594] width 828 height 47
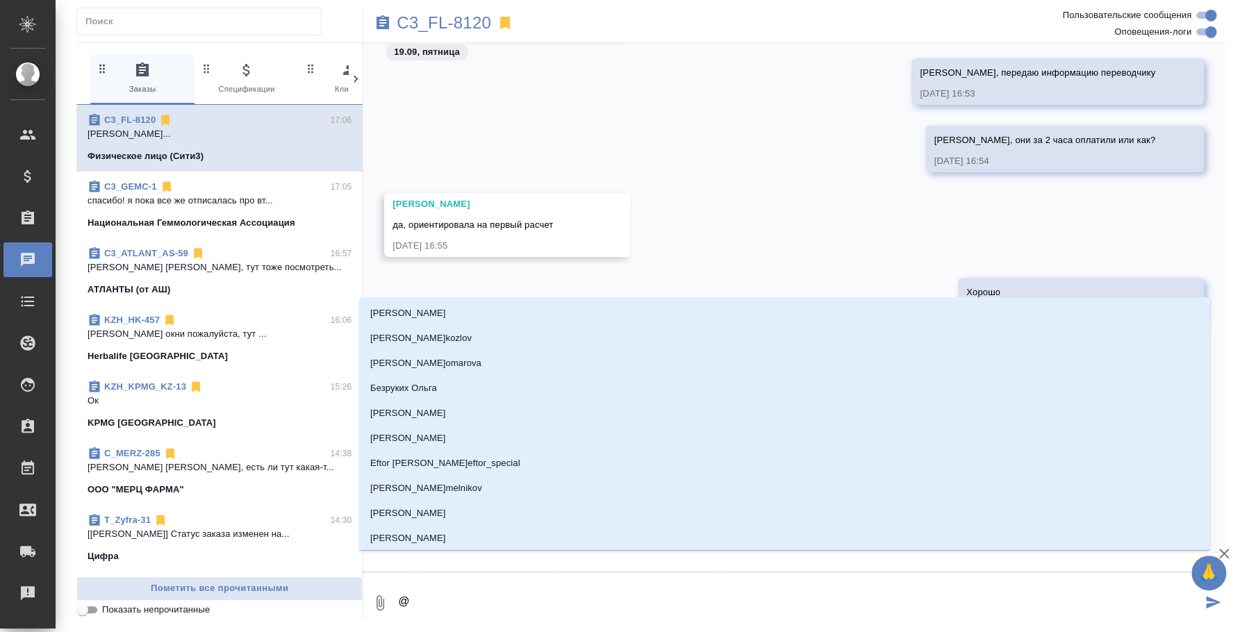
type textarea "@b"
type input "b"
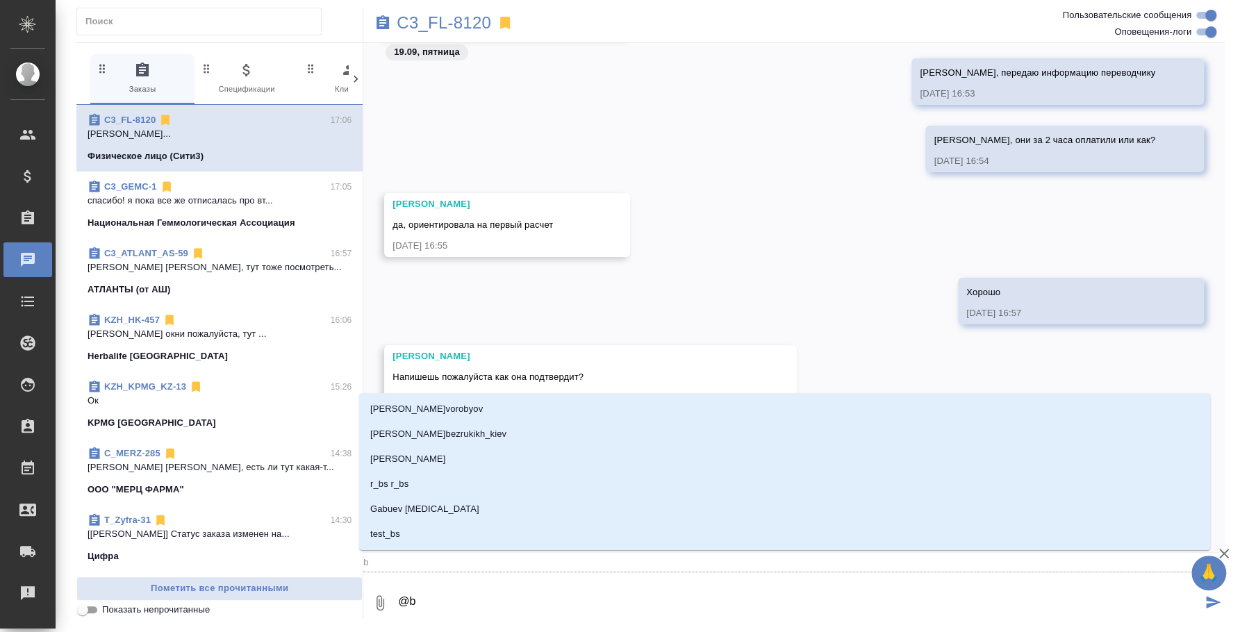
type textarea "@b'k"
type input "b'k"
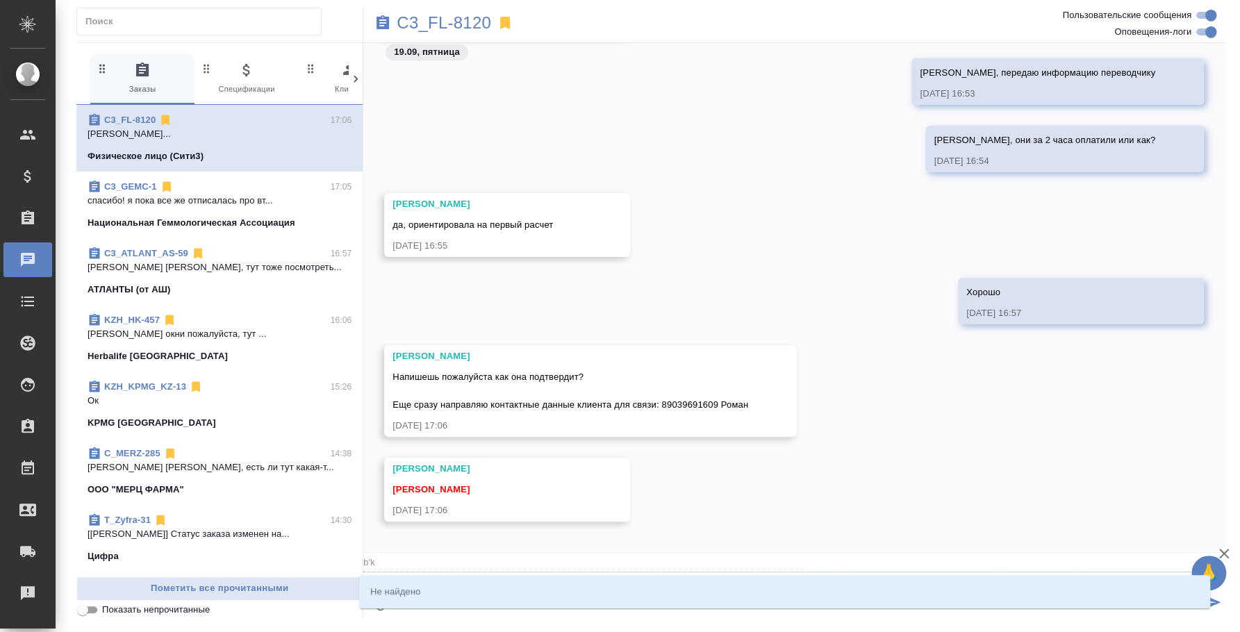
type textarea "@b"
type input "b"
type textarea "@"
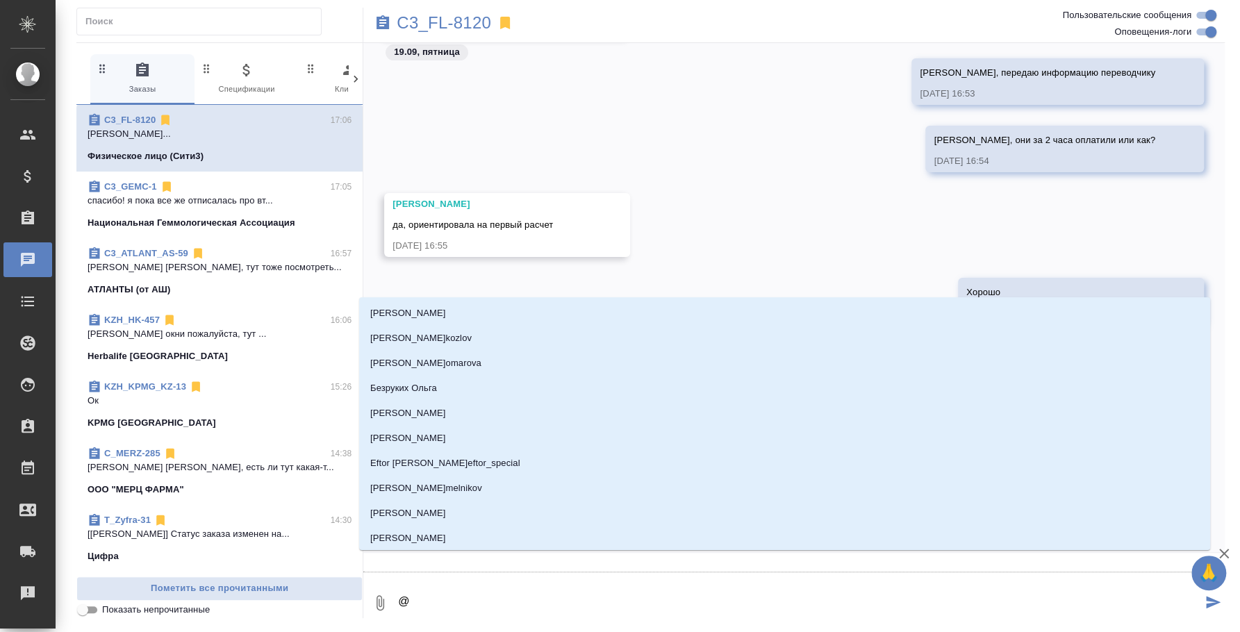
type textarea "@и"
type input "и"
type textarea "@ил"
type input "ил"
type textarea "@иль"
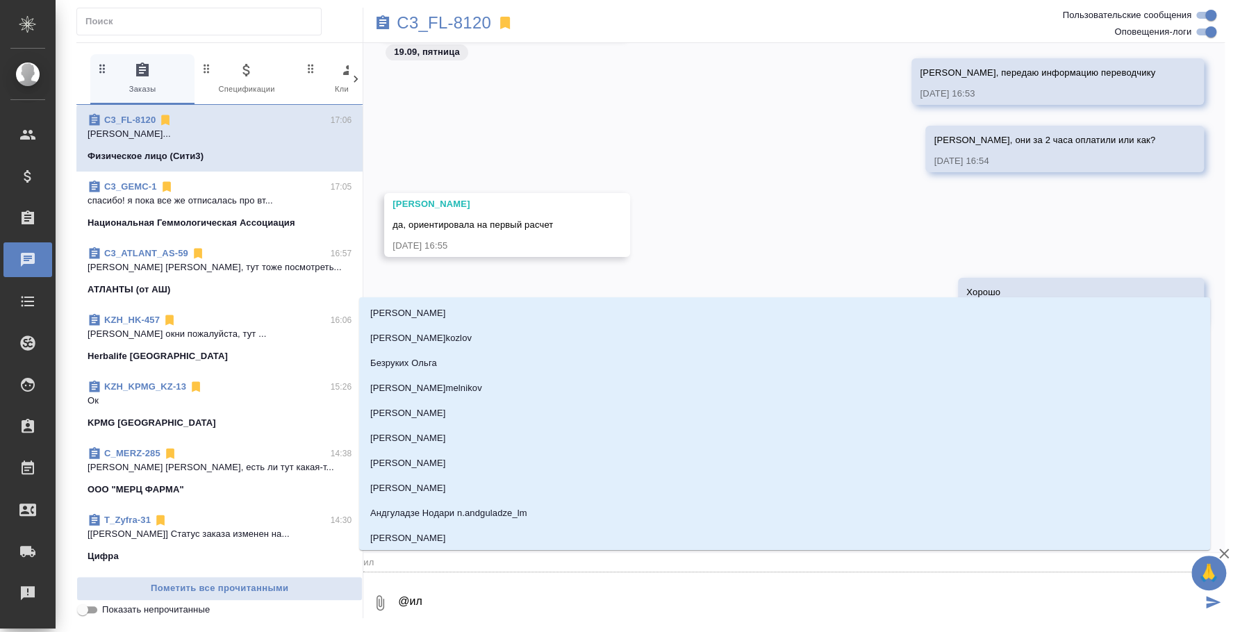
type input "иль"
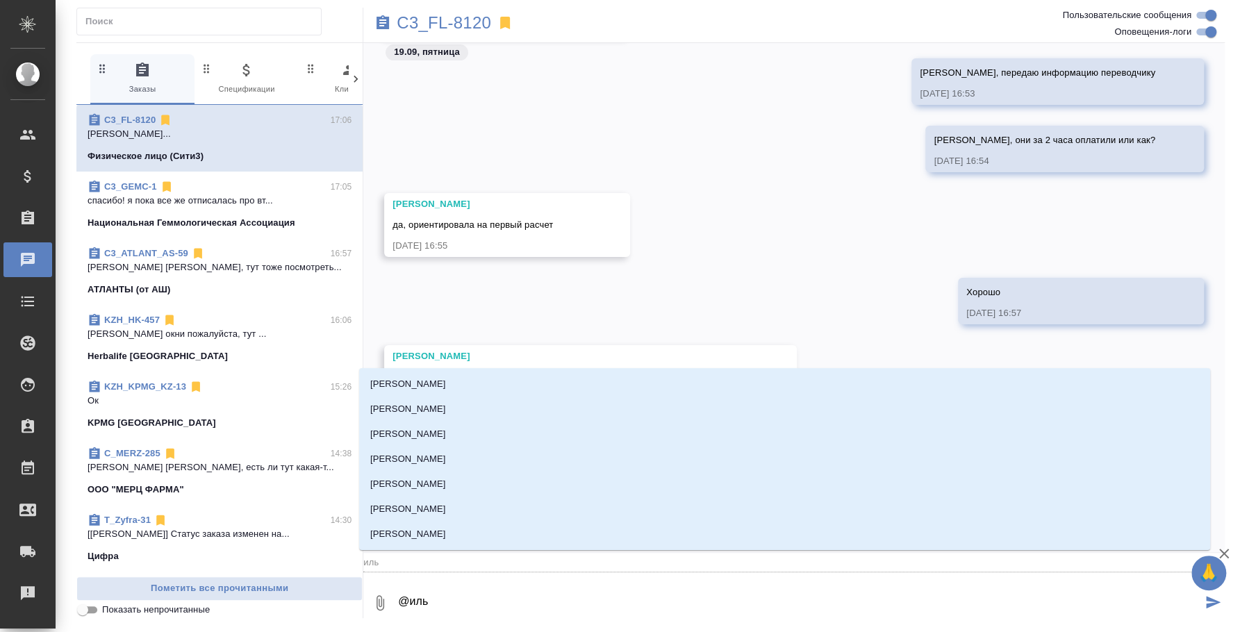
type textarea "@ильи"
type input "ильи"
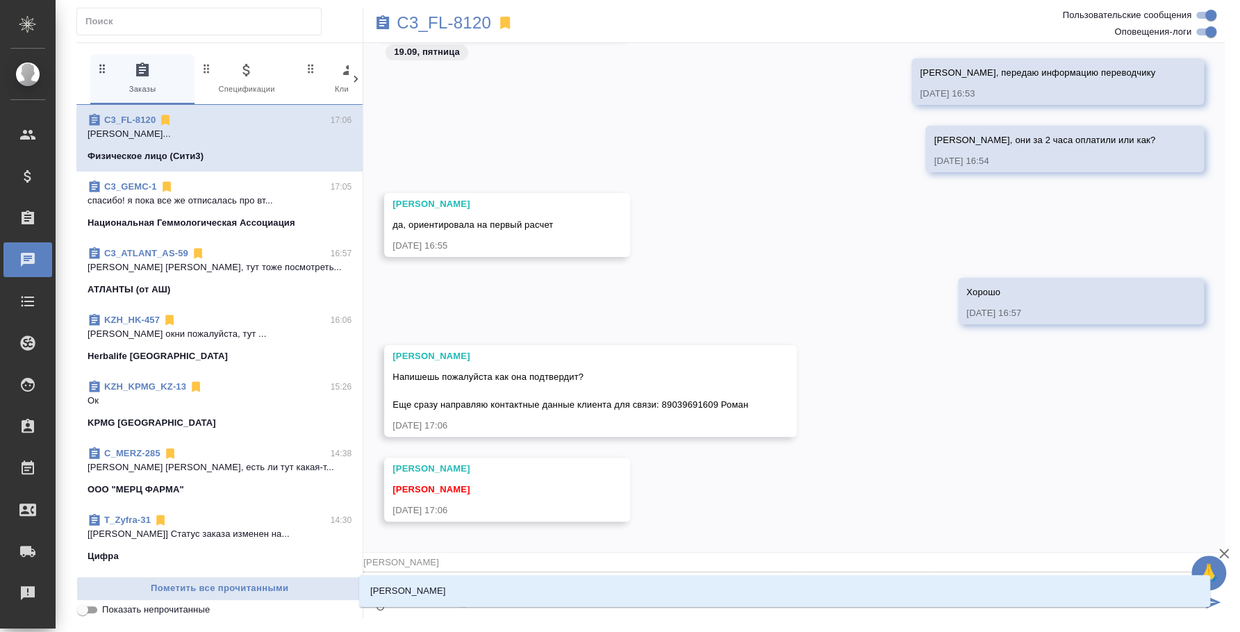
type textarea "@ильин"
type input "ильин"
type textarea "@ильина"
type input "ильина"
click at [632, 593] on li "Ильина Екатерина" at bounding box center [784, 591] width 851 height 25
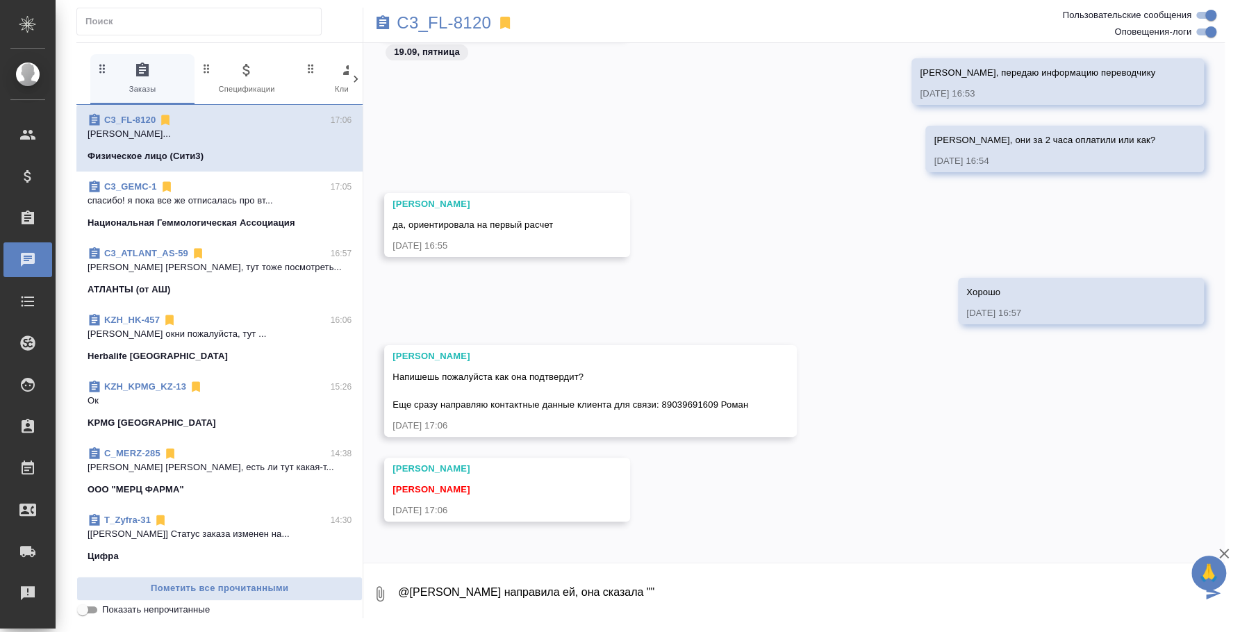
type textarea "@Ильина Екатерина Все направила ей, она сказала """
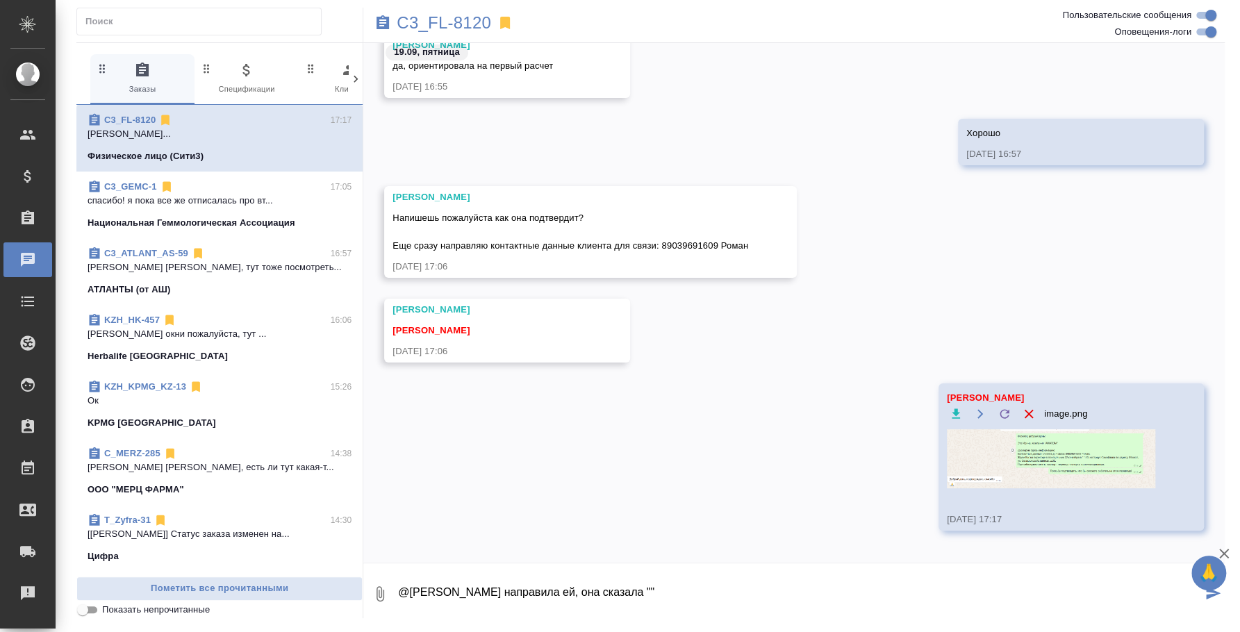
scroll to position [3880, 0]
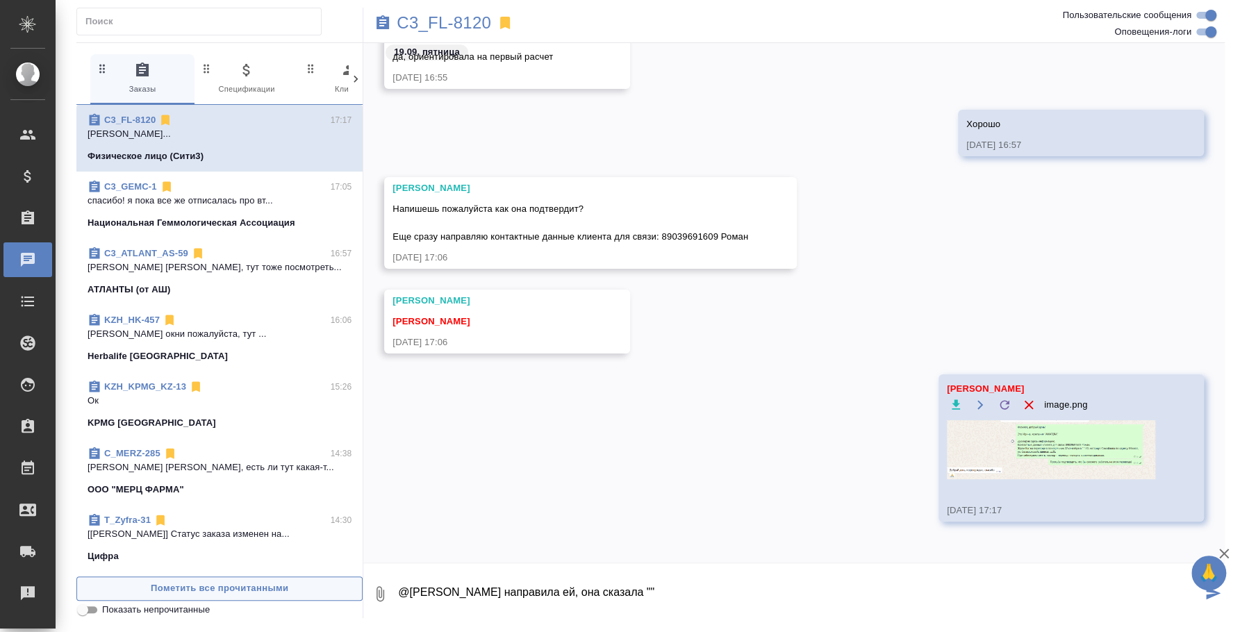
drag, startPoint x: 745, startPoint y: 598, endPoint x: 301, endPoint y: 587, distance: 444.2
click at [301, 587] on div "0 Заказы 0 Спецификации 0 Клиенты 0 Входящие 0 Тендеры 0 Исполнители 0 Подбор и…" at bounding box center [650, 330] width 1149 height 576
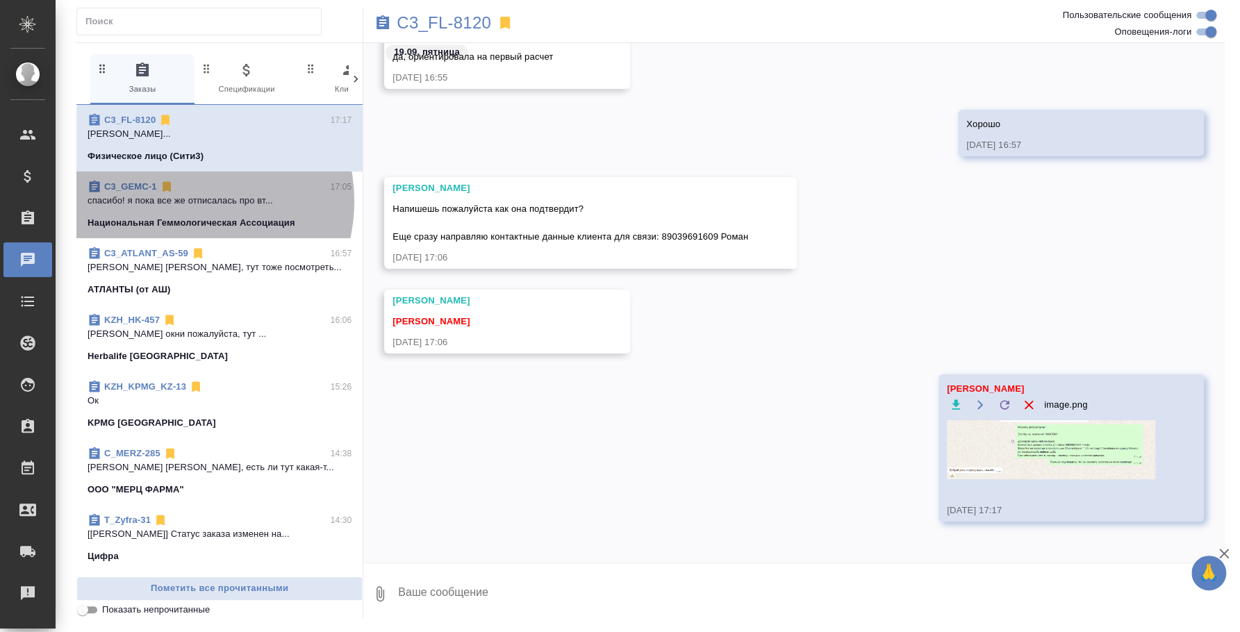
click at [181, 202] on p "спасибо! я пока все же отписалась про вт..." at bounding box center [220, 201] width 264 height 14
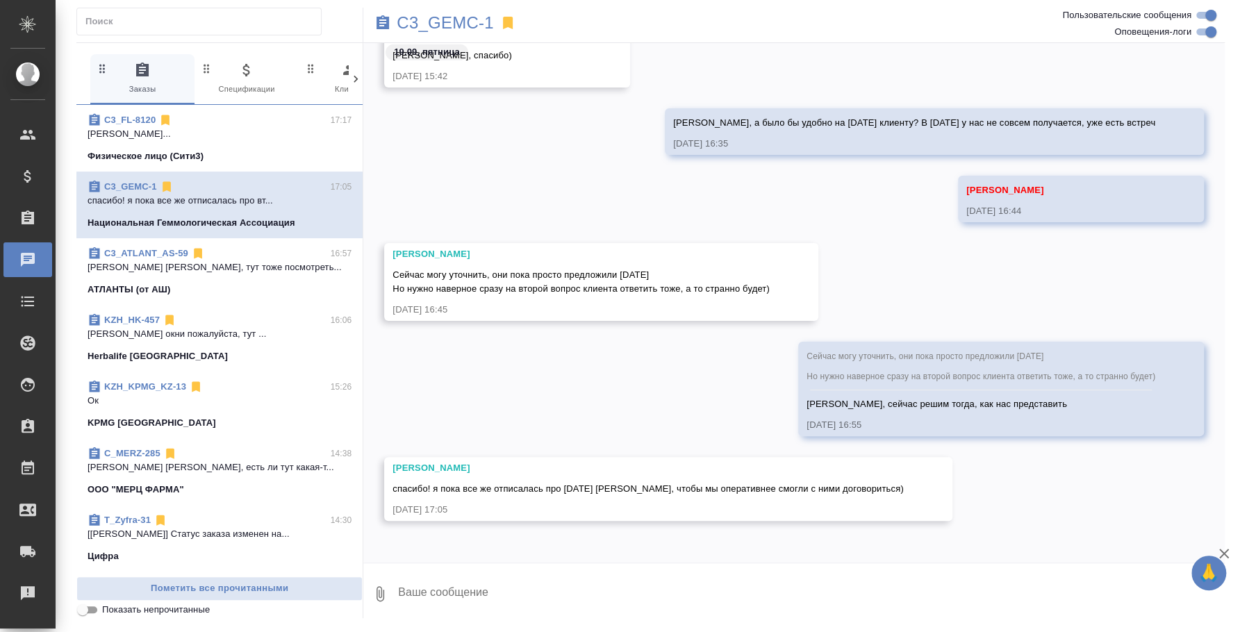
scroll to position [2632, 0]
click at [731, 596] on textarea at bounding box center [811, 594] width 828 height 47
type textarea "Хорошо)"
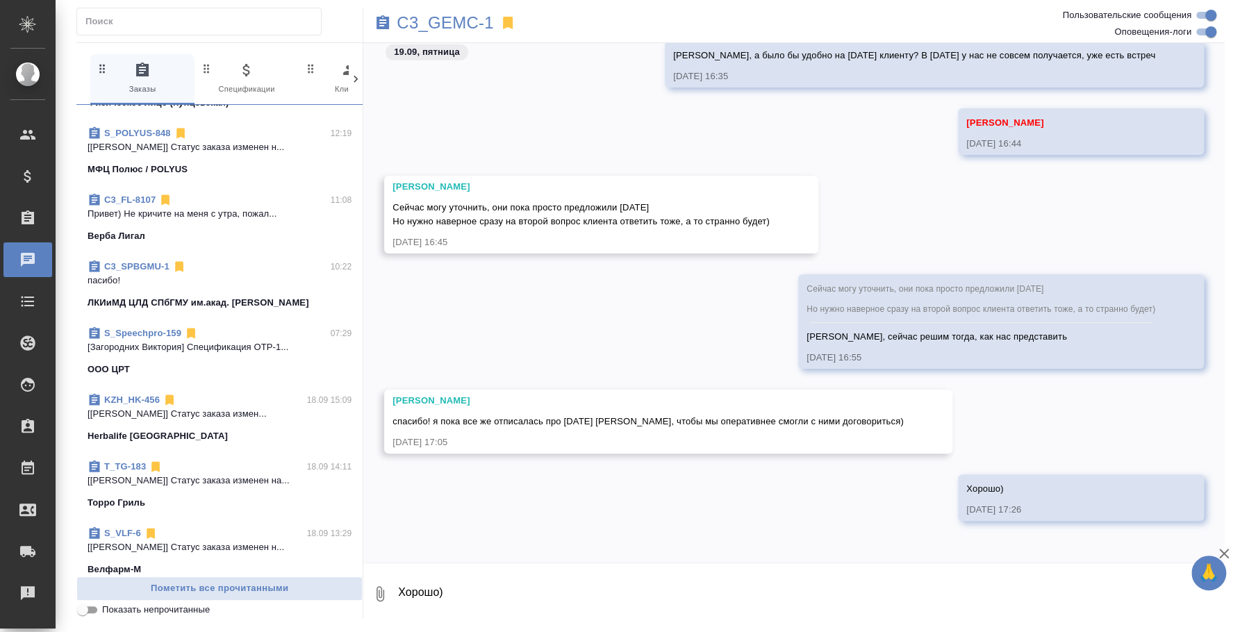
scroll to position [607, 0]
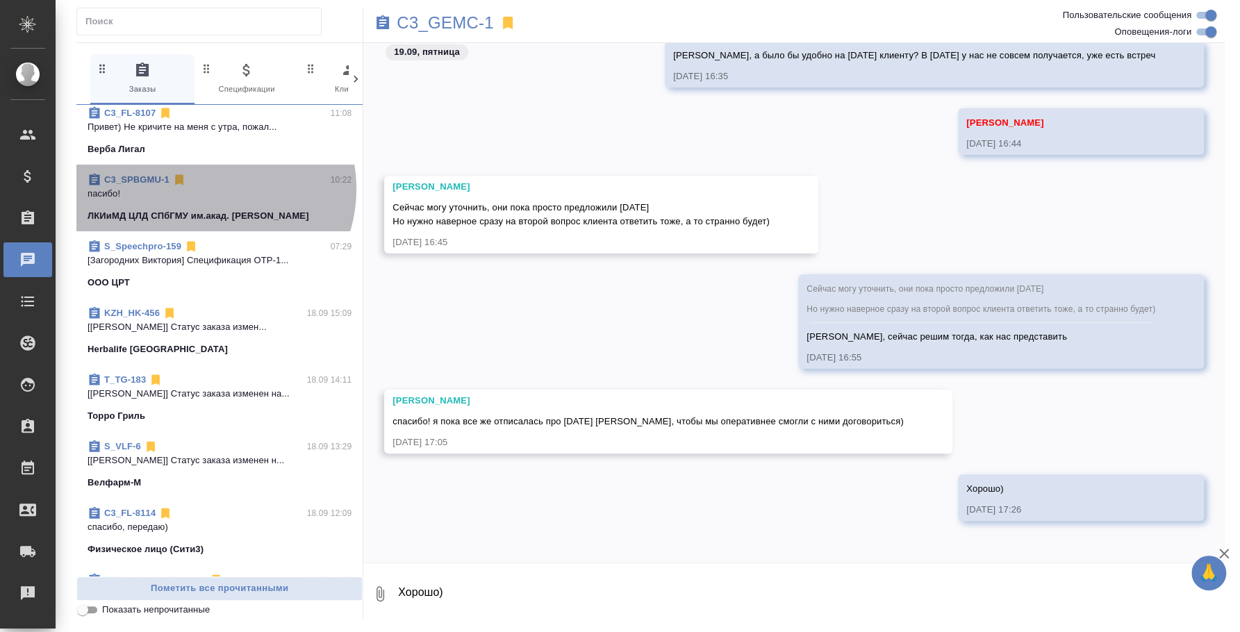
click at [208, 188] on p "пасибо!" at bounding box center [220, 194] width 264 height 14
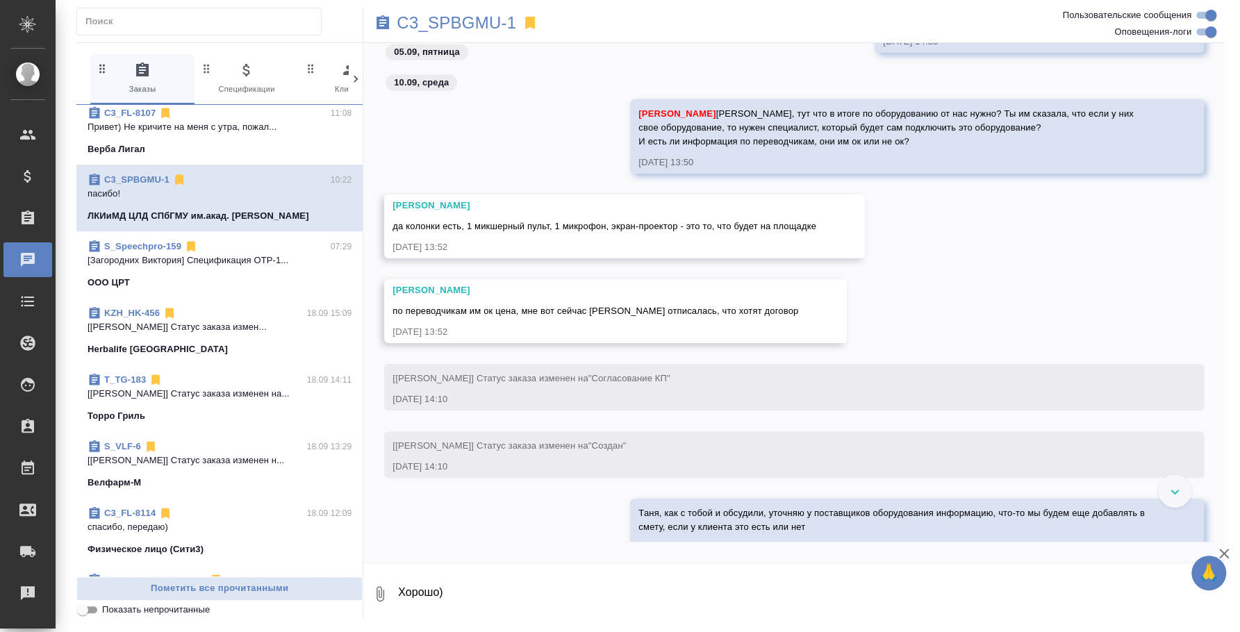
scroll to position [2063, 0]
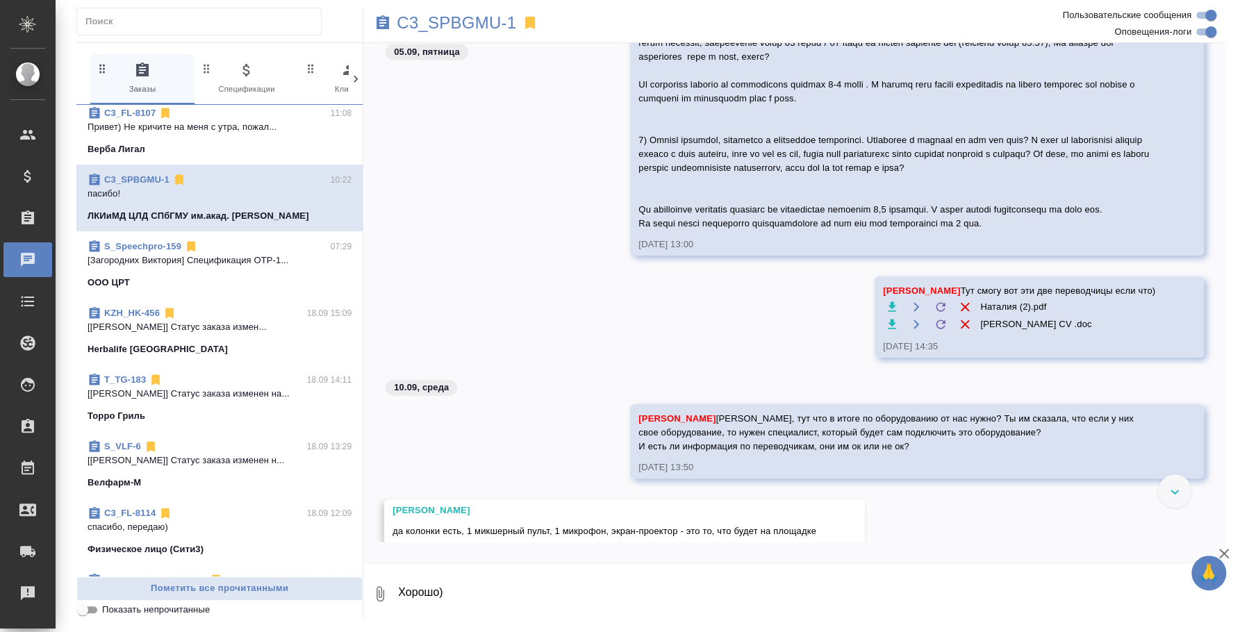
click at [885, 314] on icon "button" at bounding box center [892, 307] width 14 height 14
click at [888, 329] on icon "button" at bounding box center [892, 324] width 8 height 10
click at [378, 596] on icon "button" at bounding box center [380, 594] width 17 height 17
click at [286, 523] on span "С локального диска" at bounding box center [267, 520] width 95 height 17
click at [0, 0] on input "С локального диска" at bounding box center [0, 0] width 0 height 0
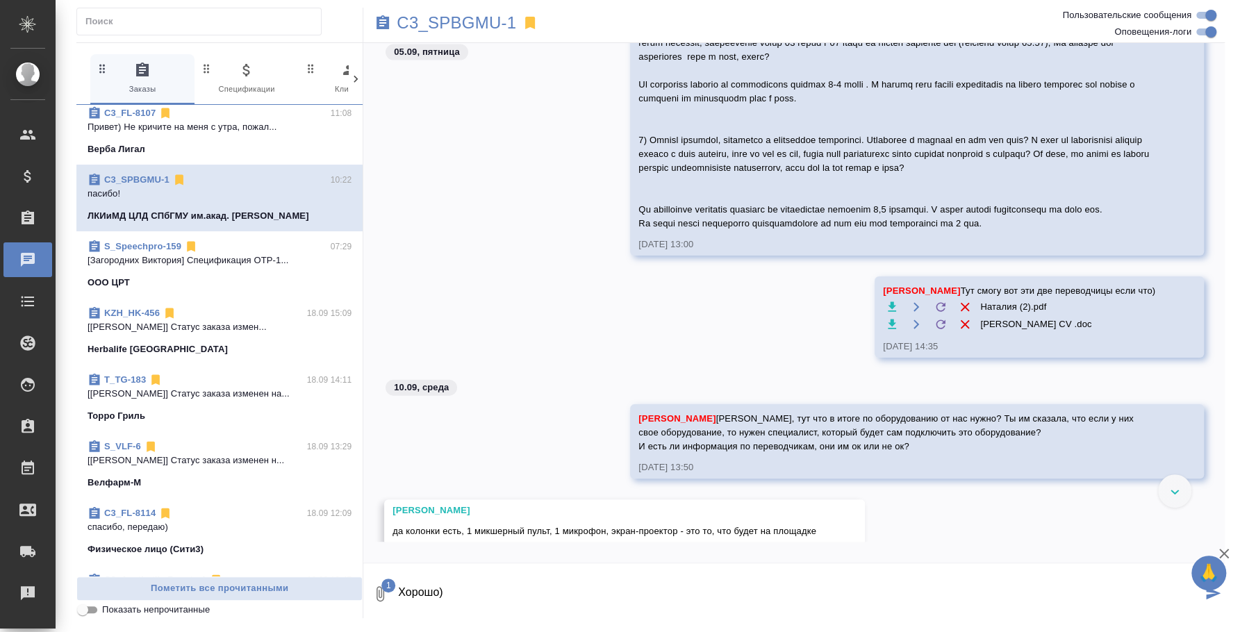
click at [581, 583] on textarea "Хорошо)" at bounding box center [799, 594] width 805 height 47
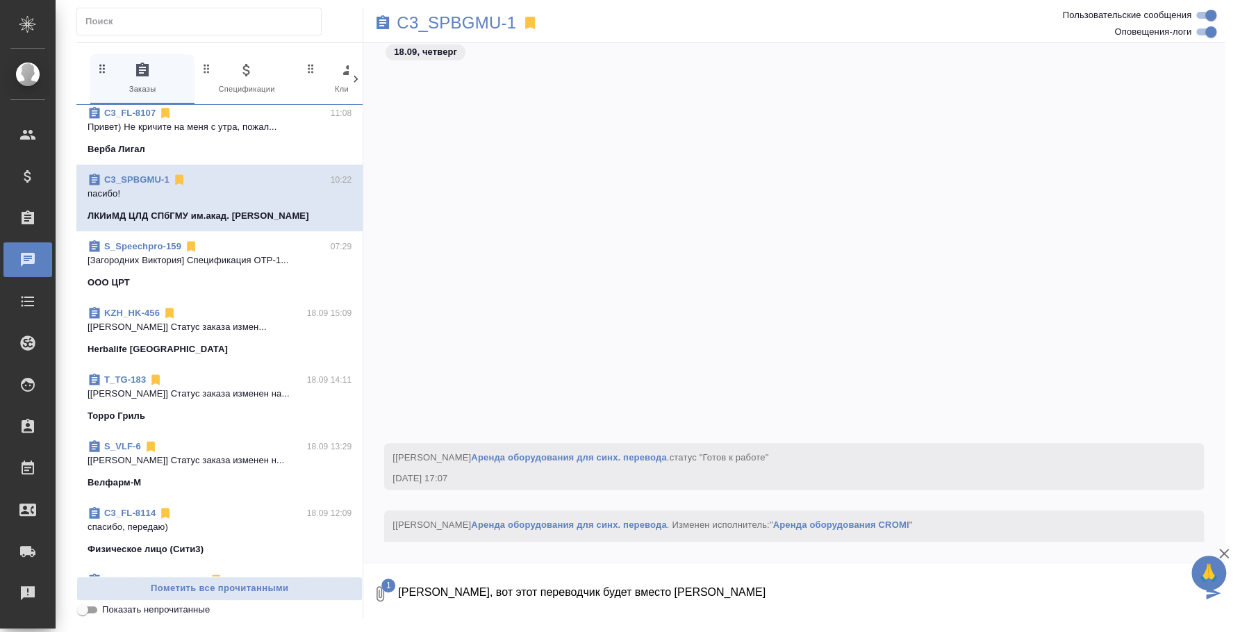
scroll to position [6766, 0]
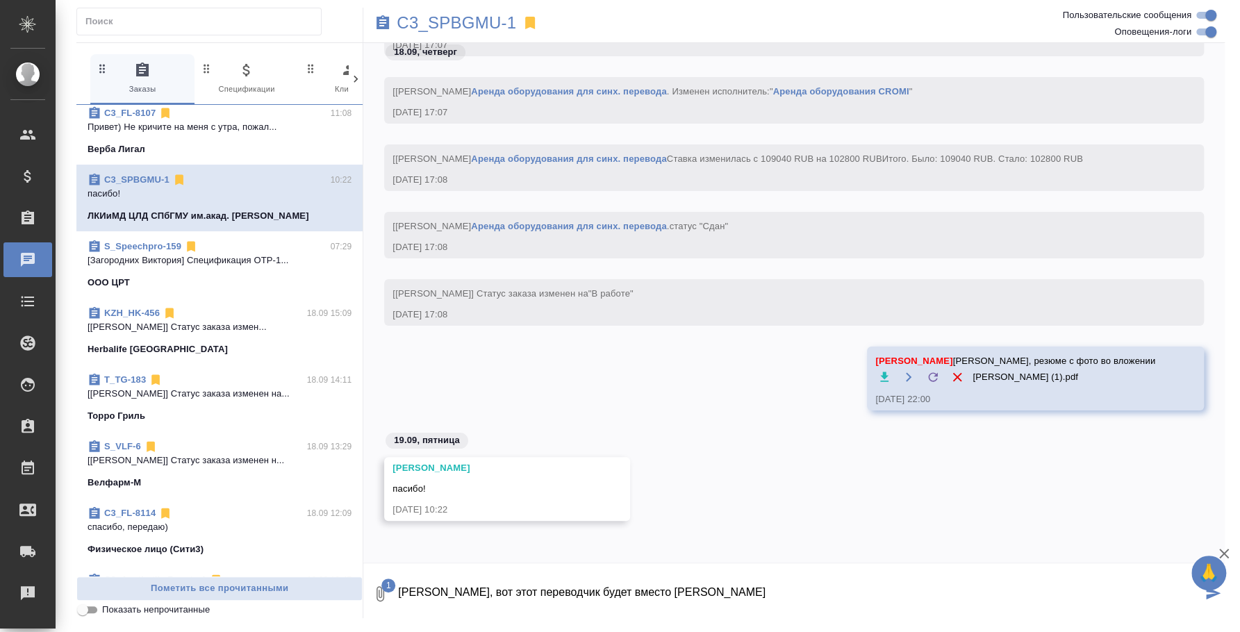
paste textarea "24.09 среда 16.00-17.30"
type textarea "Таня, вот этот переводчик будет вместо Анастасии 24.09 среда 16.00-17.30 На 25.…"
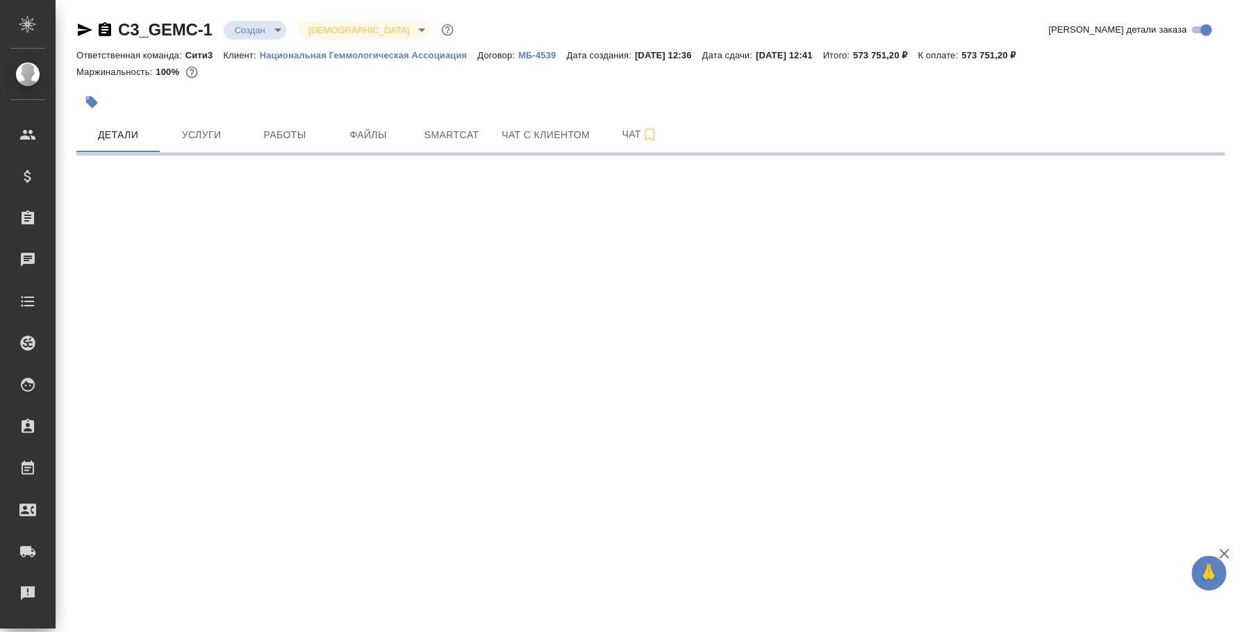
select select "RU"
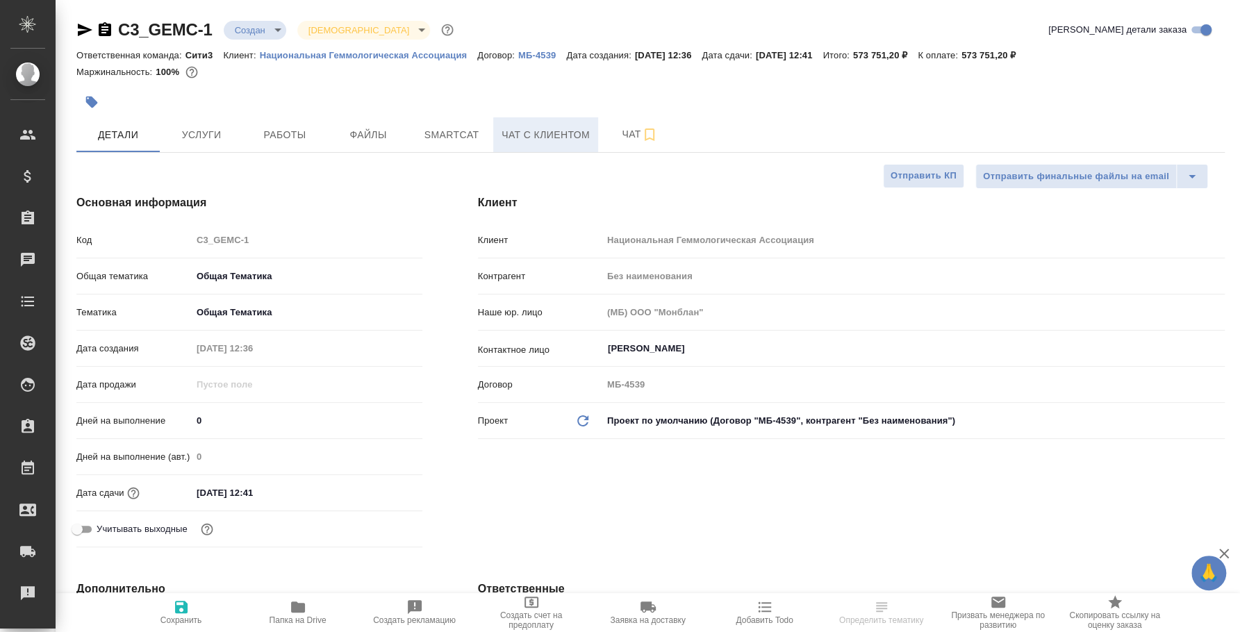
type textarea "x"
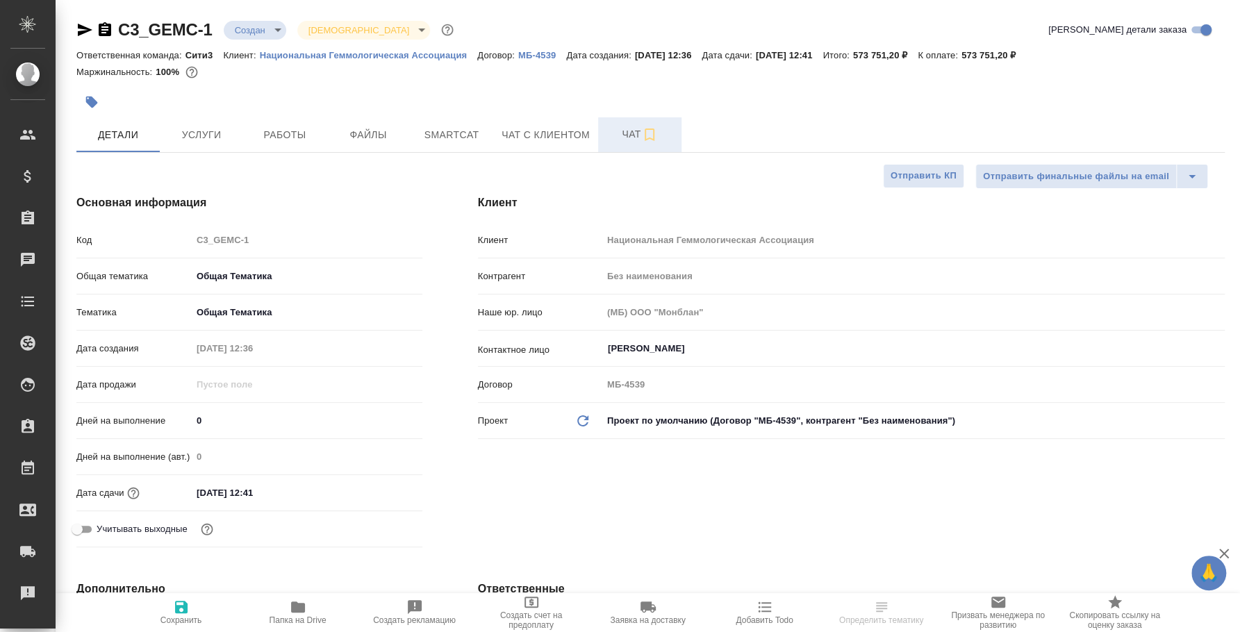
type textarea "x"
click at [616, 135] on span "Чат" at bounding box center [640, 134] width 67 height 17
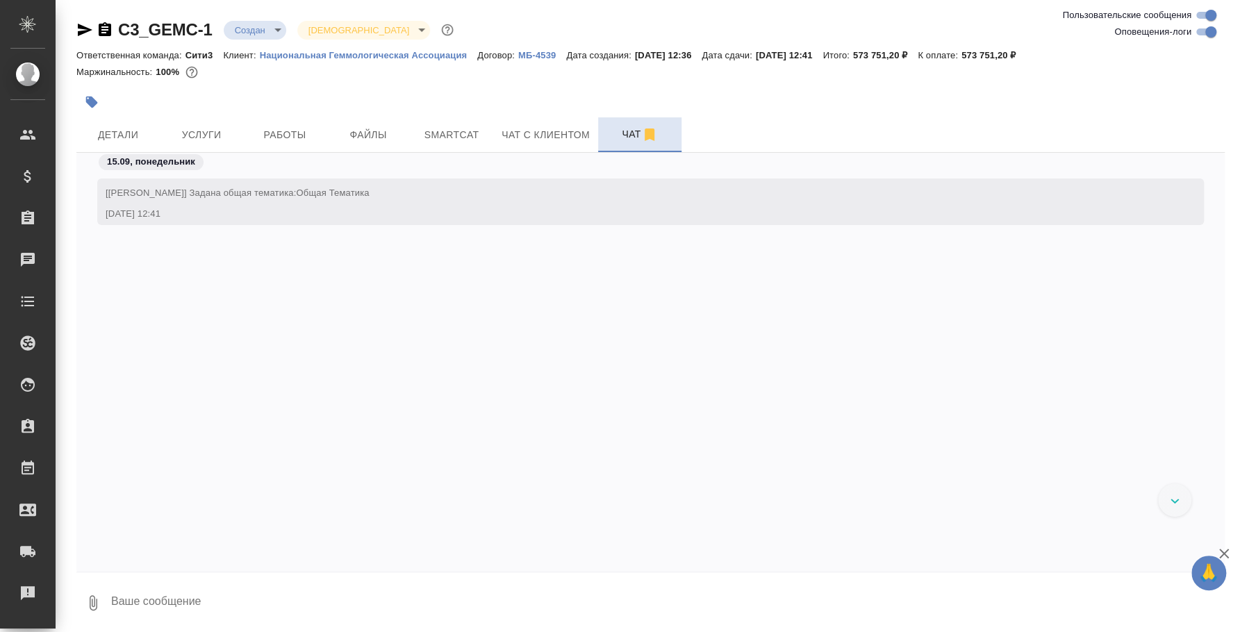
scroll to position [2423, 0]
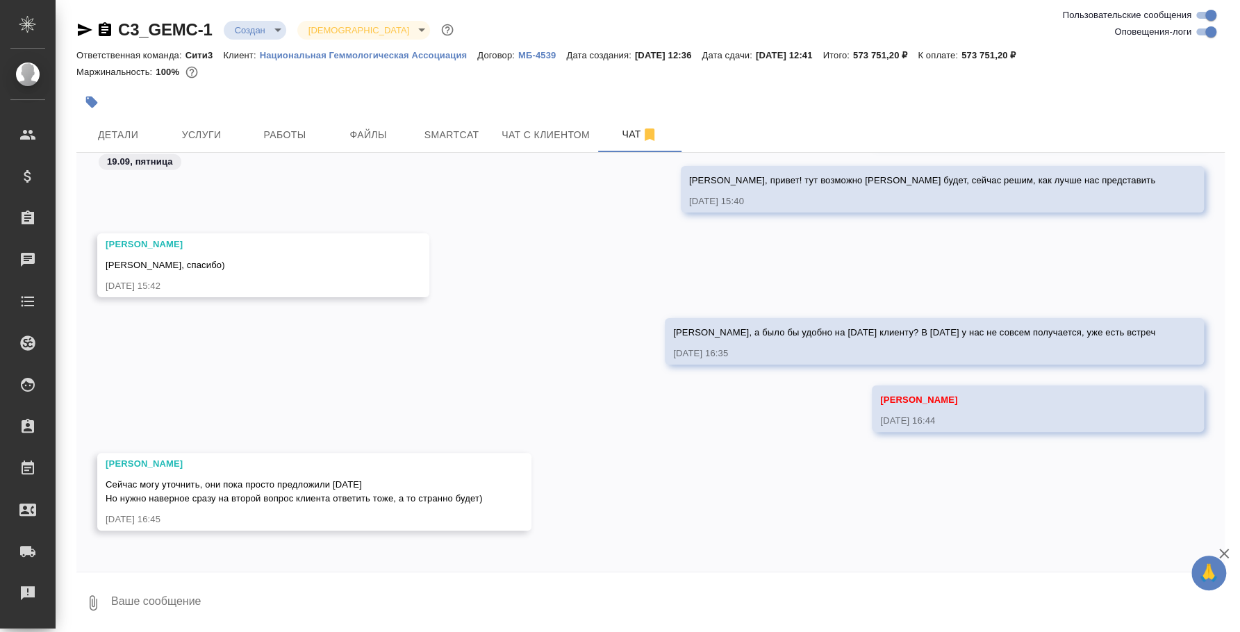
drag, startPoint x: 507, startPoint y: 498, endPoint x: 108, endPoint y: 480, distance: 398.6
click at [108, 480] on div "[PERSON_NAME] могу уточнить, они пока просто предложили [DATE] Но нужно наверно…" at bounding box center [314, 492] width 434 height 78
copy span "Сейчас могу уточнить, они пока просто предложили [DATE] Но нужно наверное сразу…"
click at [202, 394] on button "Ответить на сообщение" at bounding box center [182, 401] width 152 height 27
click at [329, 593] on textarea at bounding box center [667, 612] width 1115 height 47
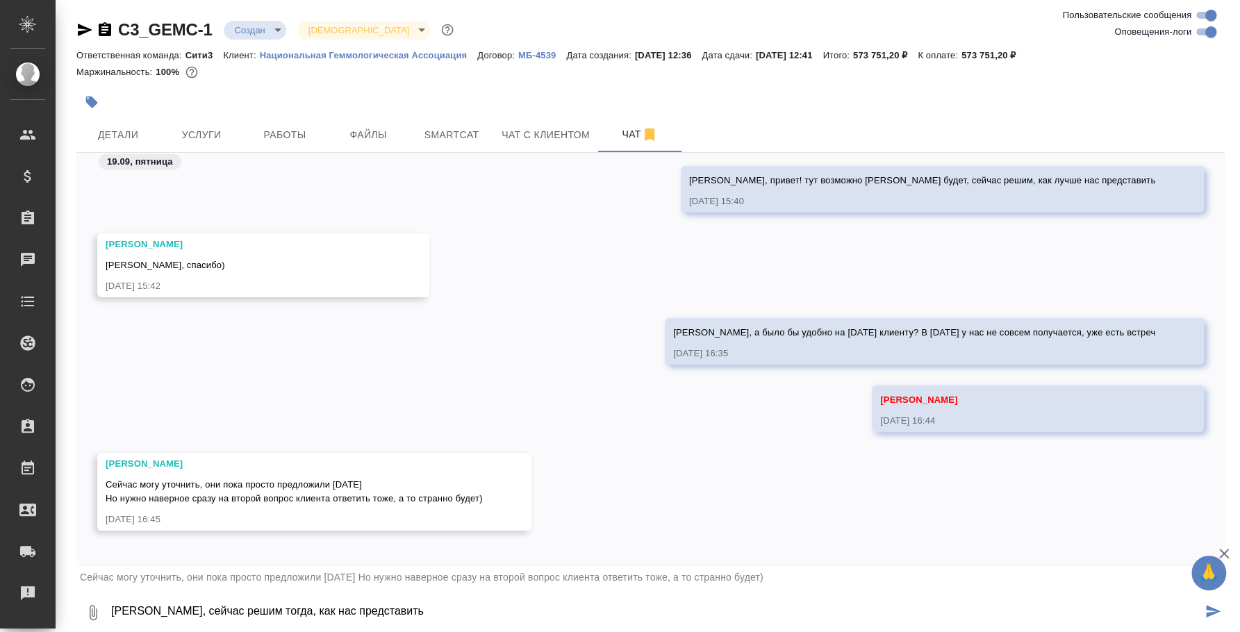
type textarea "[PERSON_NAME], сейчас решим тогда, как нас представить"
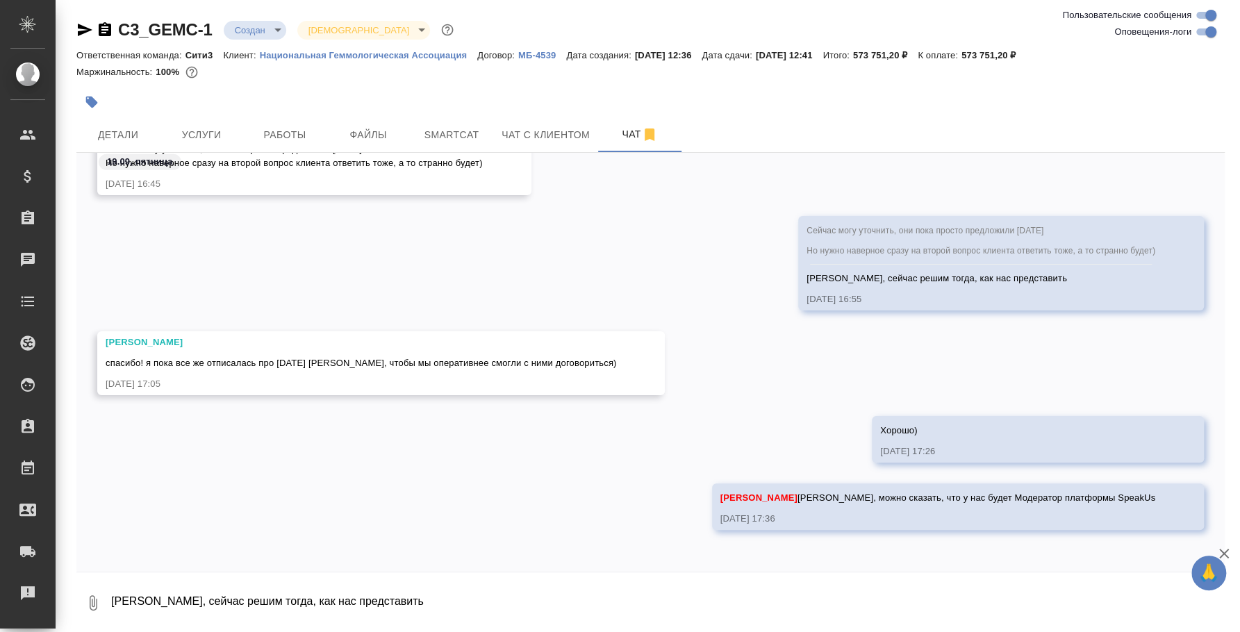
scroll to position [2953, 0]
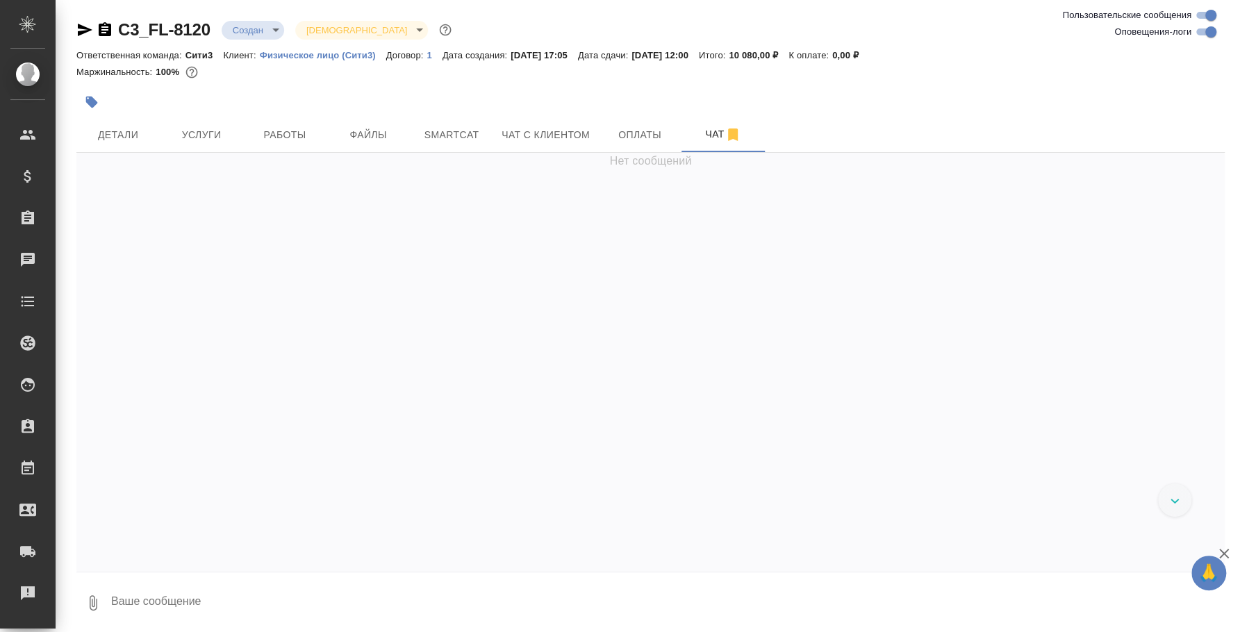
scroll to position [3601, 0]
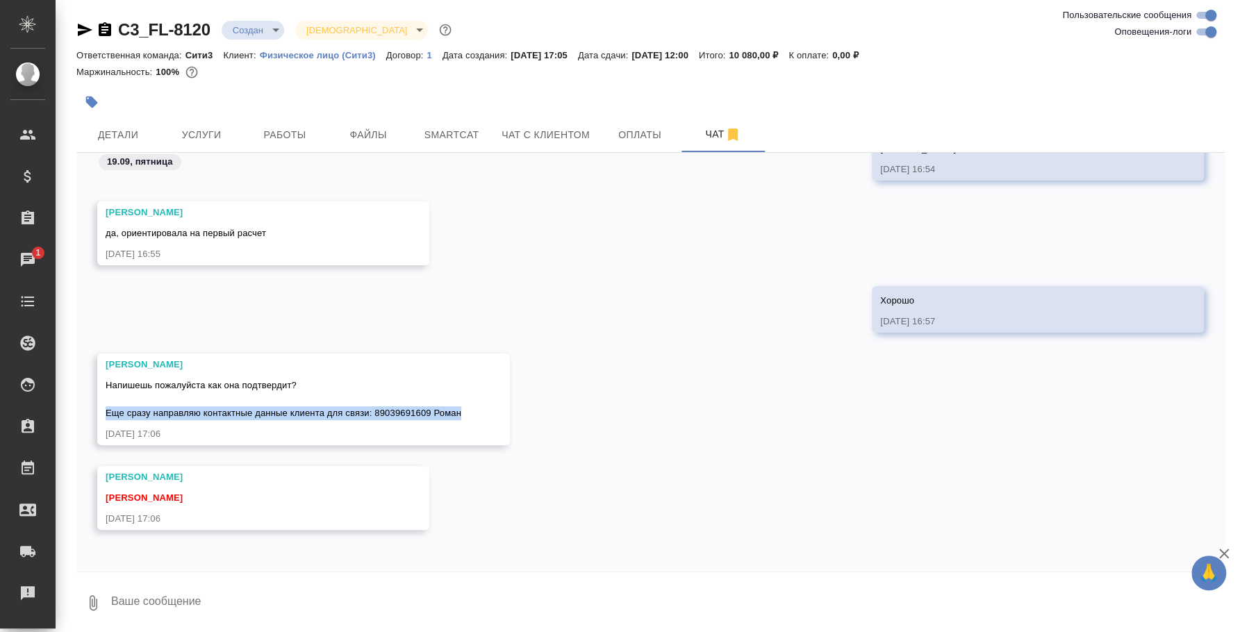
drag, startPoint x: 104, startPoint y: 409, endPoint x: 468, endPoint y: 413, distance: 364.9
click at [468, 413] on div "[PERSON_NAME] пожалуйста как она подтвердит? Еще сразу направляю контактные дан…" at bounding box center [303, 400] width 413 height 92
copy span "Еще сразу направляю контактные данные клиента для связи: 89039691609 Роман"
click at [97, 599] on icon "button" at bounding box center [93, 603] width 17 height 17
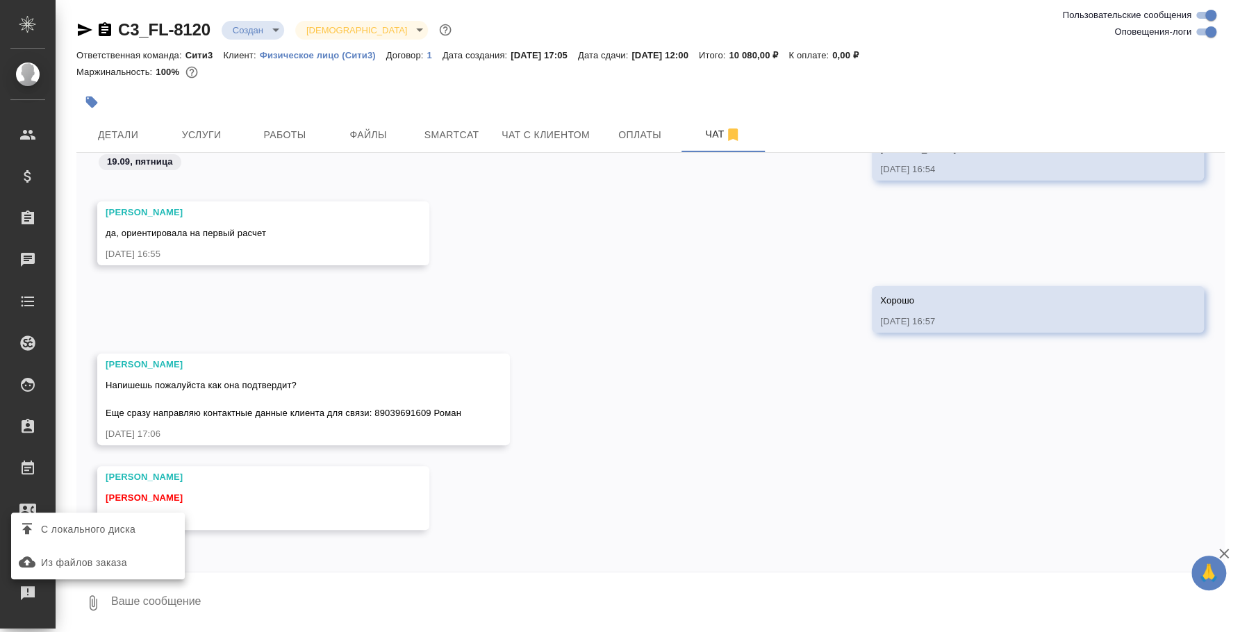
click at [177, 598] on div at bounding box center [620, 316] width 1240 height 632
click at [183, 605] on textarea at bounding box center [667, 603] width 1115 height 47
paste textarea "@"
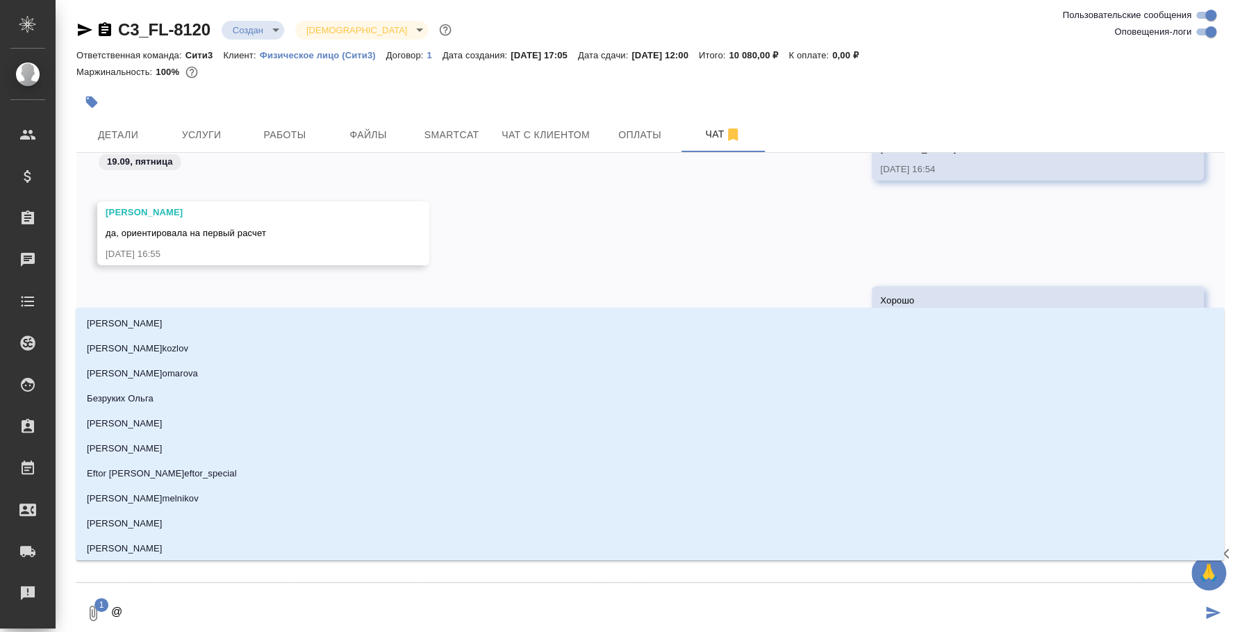
type textarea "@b"
type input "b"
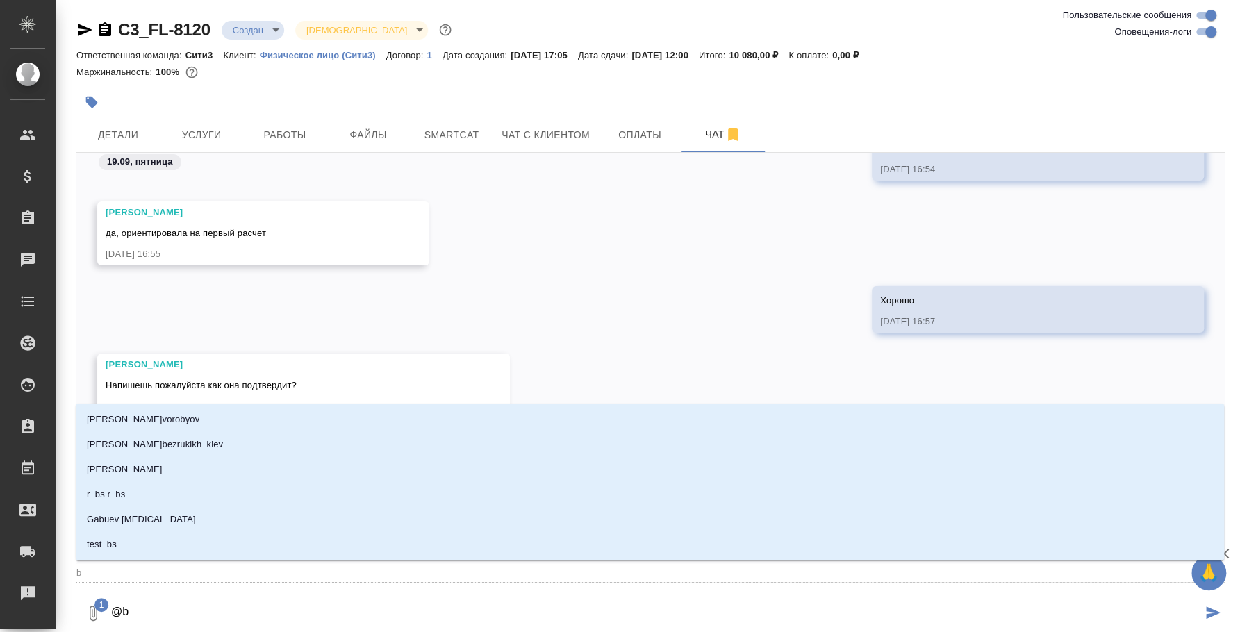
type textarea "@b'k"
type input "b'k"
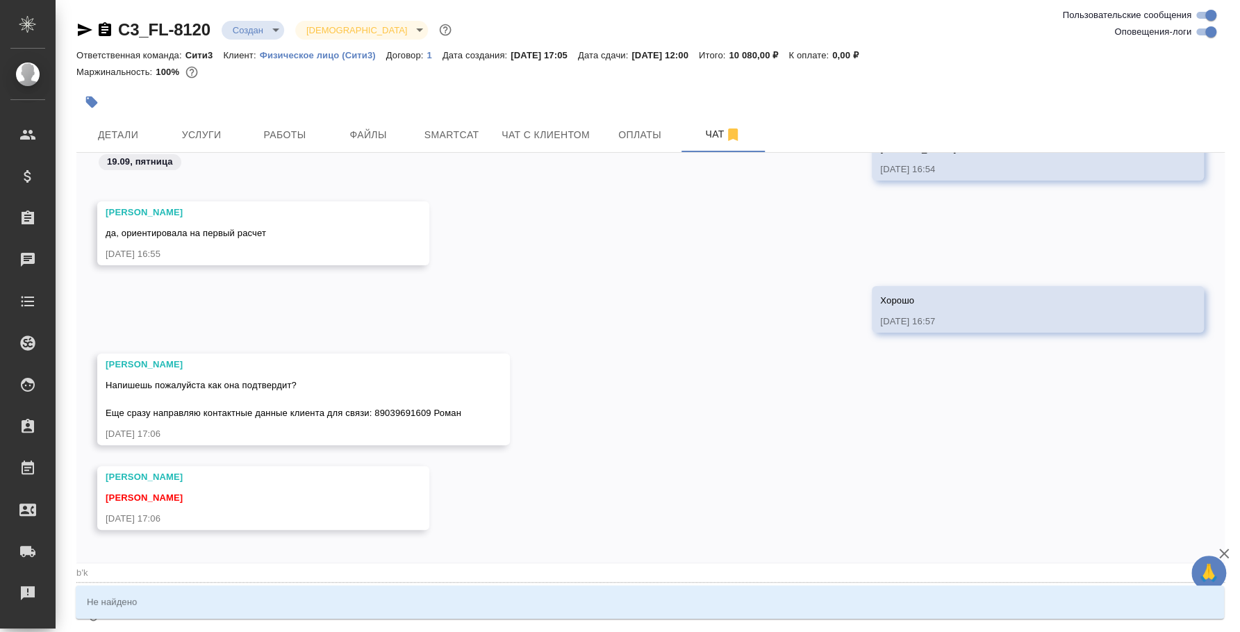
type textarea "@b'k'm"
type input "b'k'm"
type textarea "@b'k"
type input "b'k"
type textarea "@b"
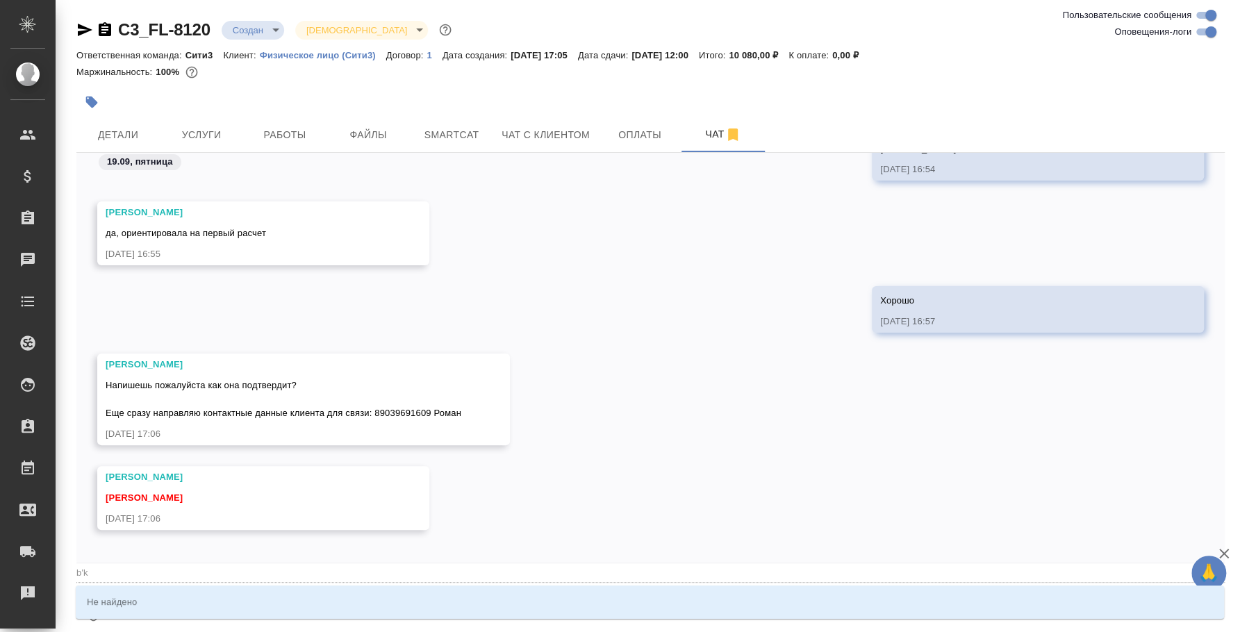
type input "b"
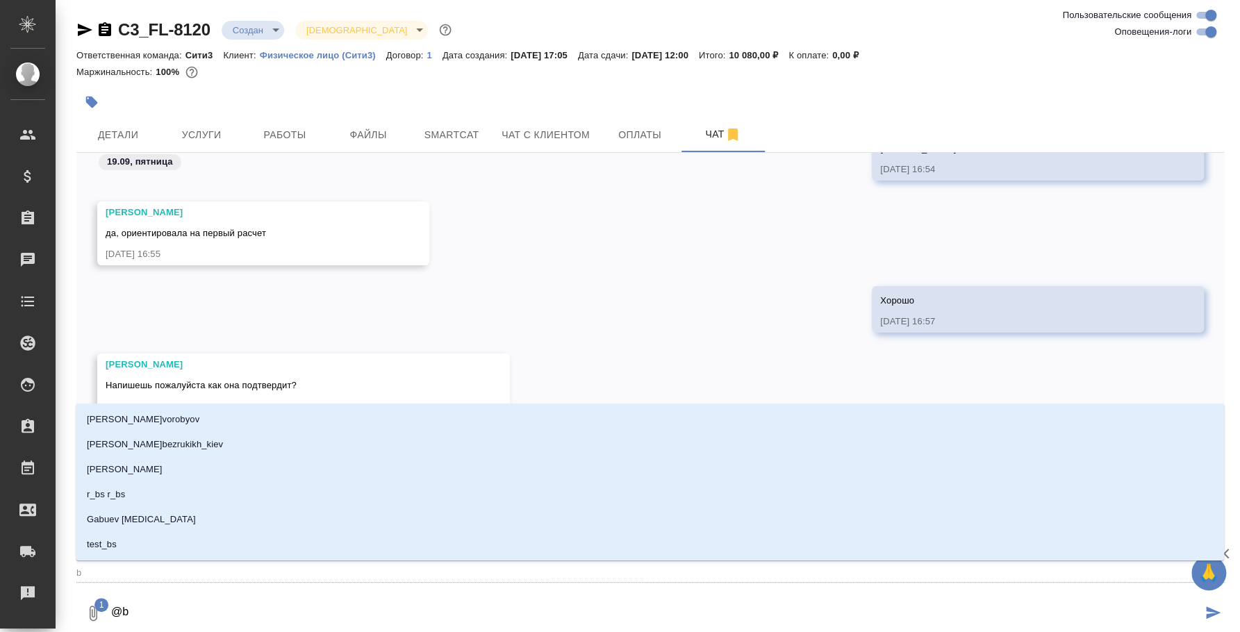
type textarea "@"
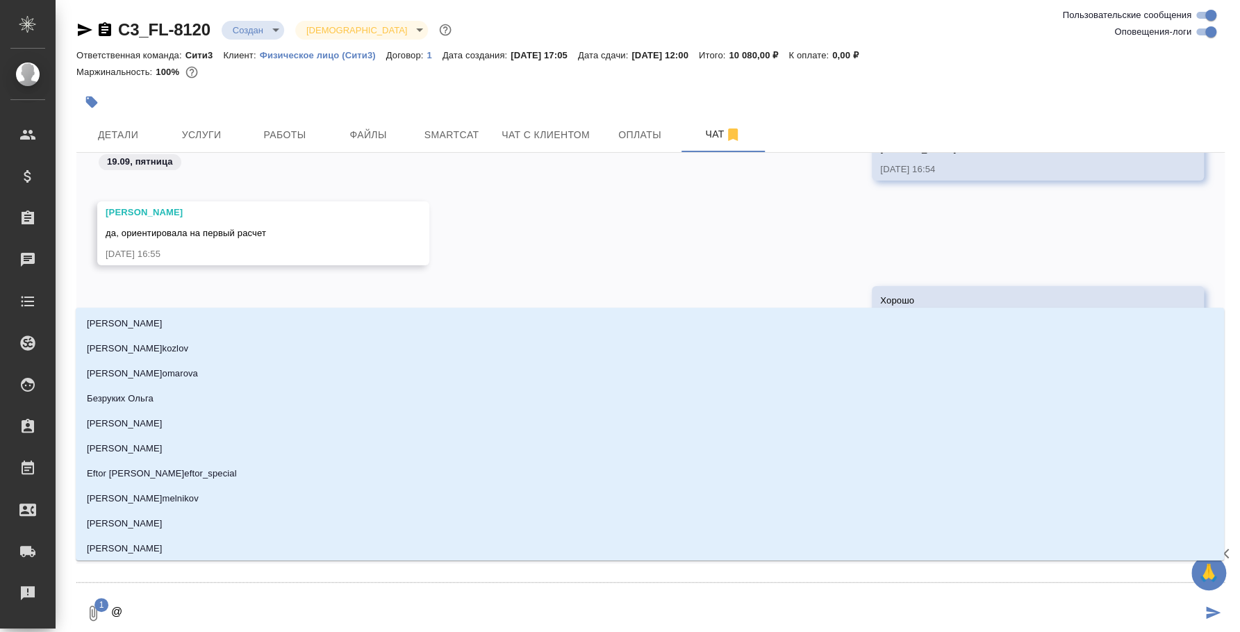
type textarea "@м"
type input "м"
type textarea "@"
type textarea "@b"
type input "b"
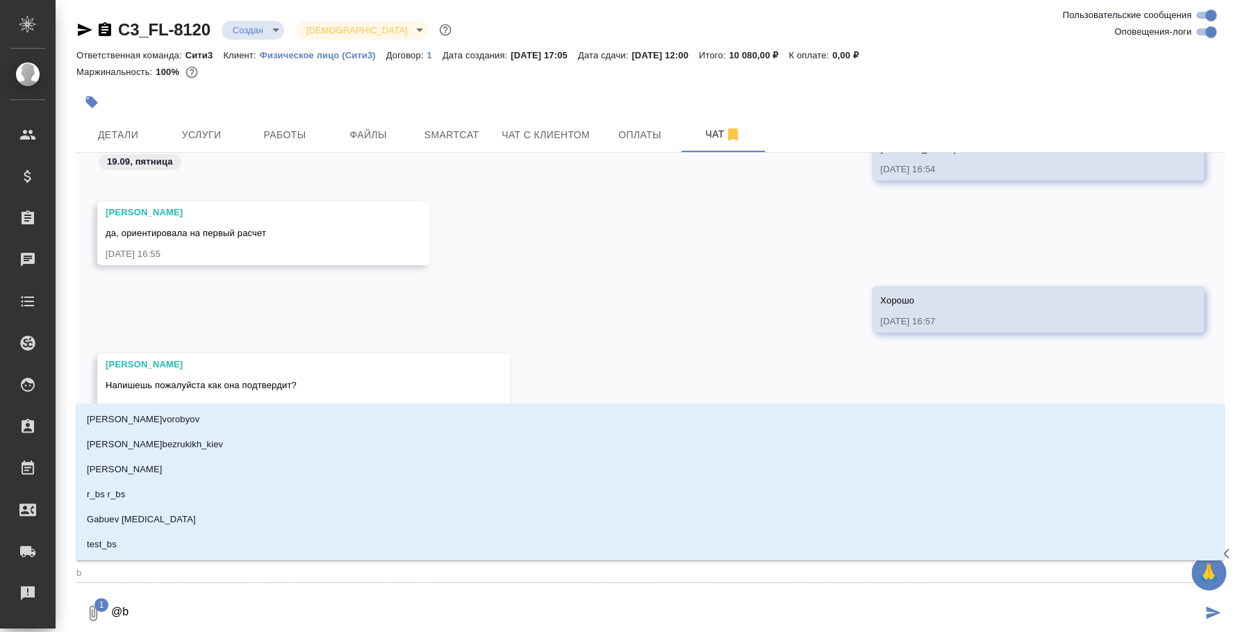
type textarea "@bk"
type input "bk"
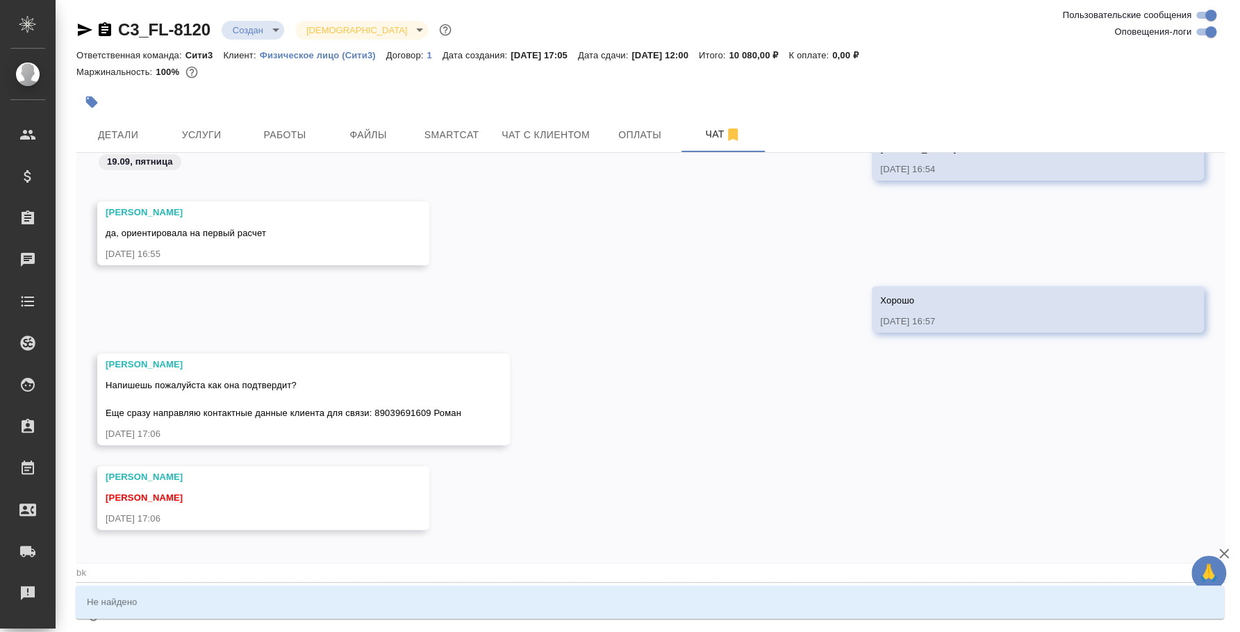
type textarea "@b"
type input "b"
type textarea "@"
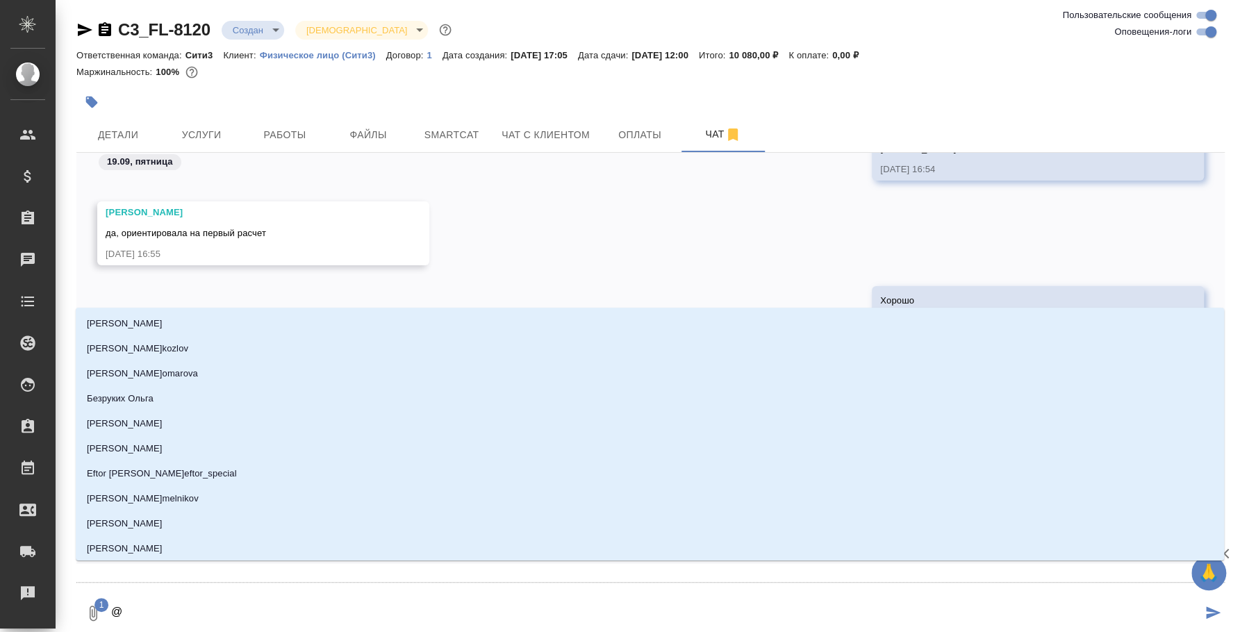
type textarea "@b"
type input "b"
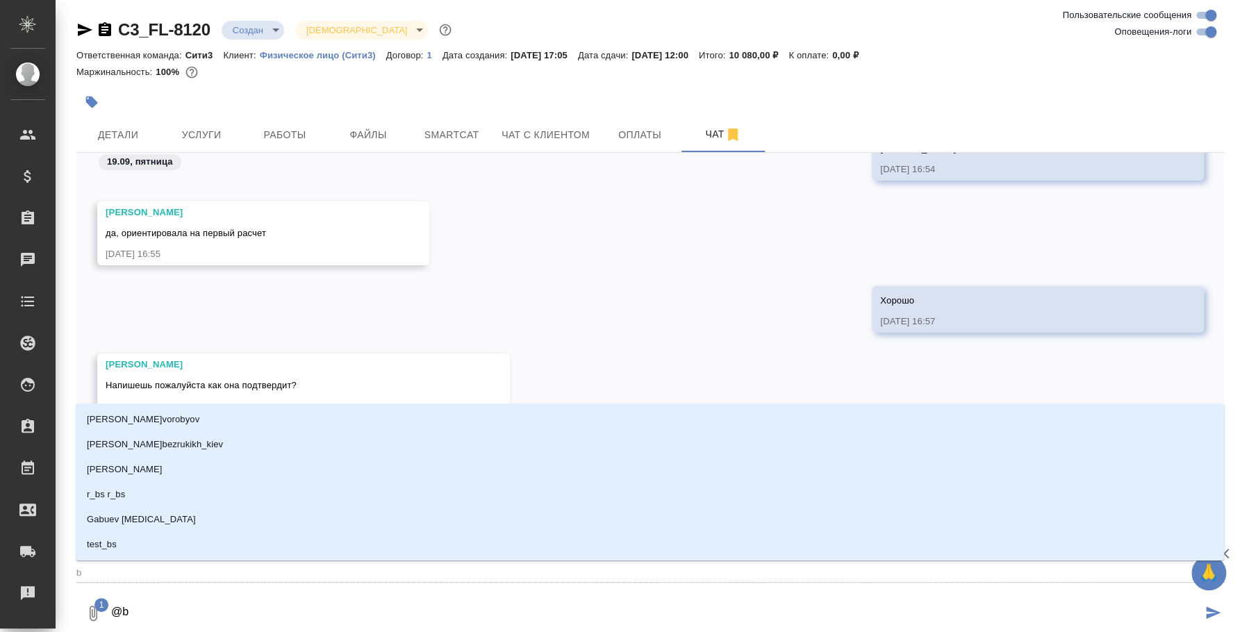
type textarea "@b'k"
type input "b'k"
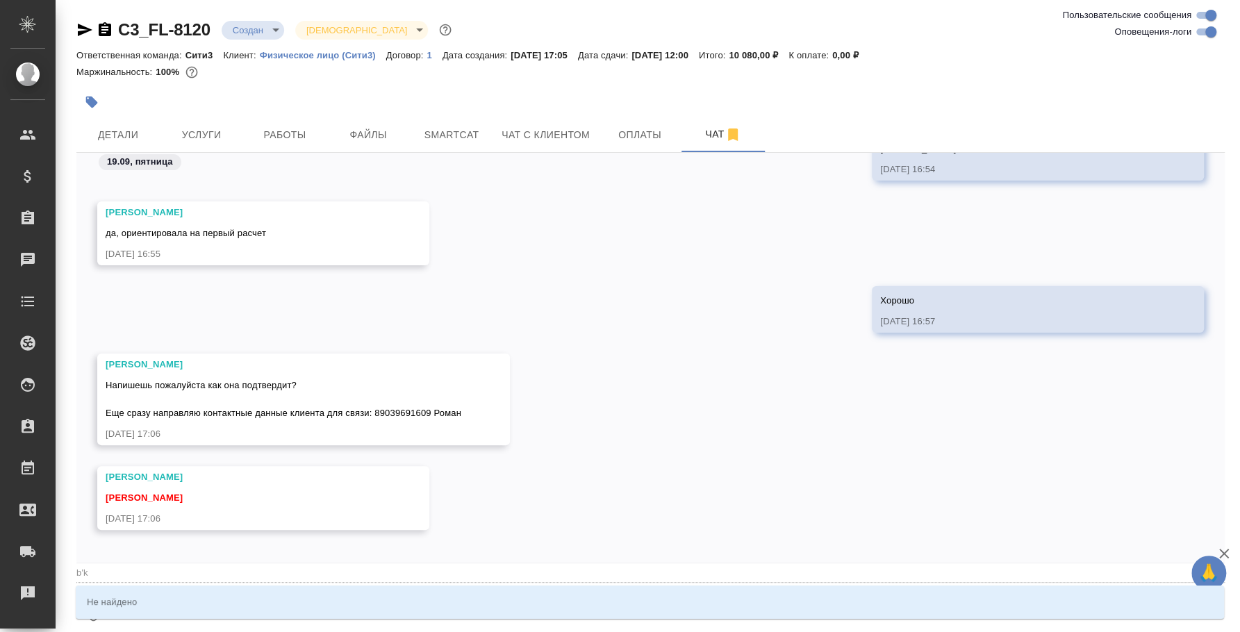
type textarea "@b'k'm"
type input "b'k'm"
type textarea "@b'k'm'b"
type input "b'k'm'b"
type textarea "@b'k'm'b'y"
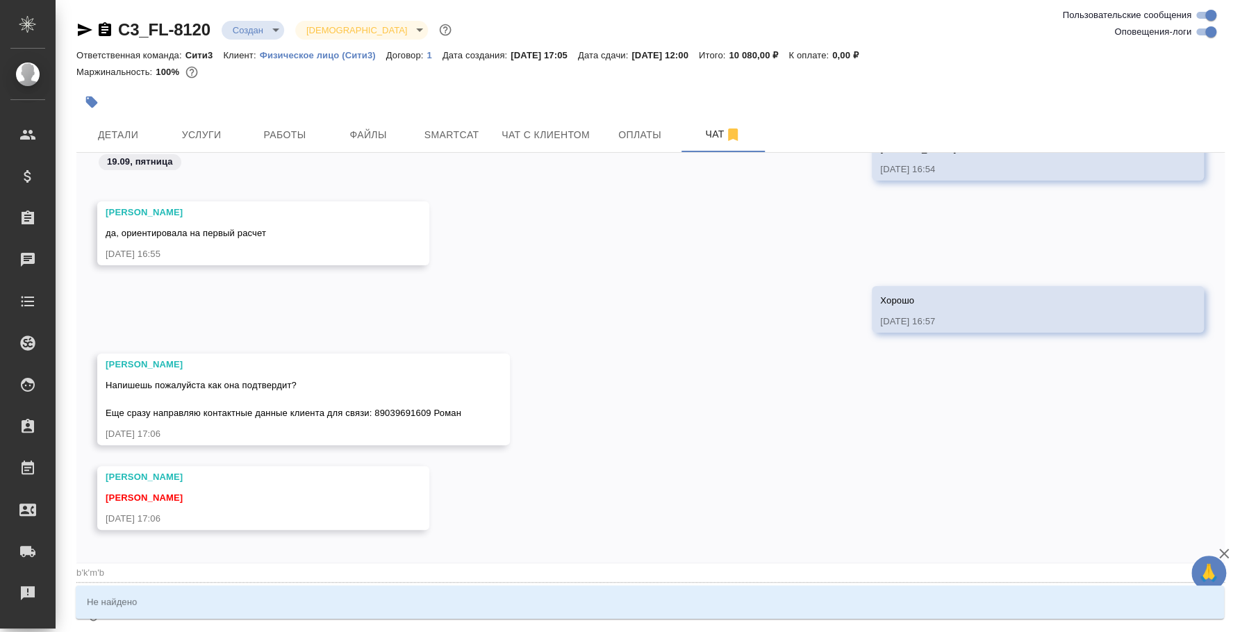
type input "b'k'm'b'y"
type textarea "@b'k'm'b"
type input "b'k'm'b"
type textarea "@b'k'm"
type input "b'k'm"
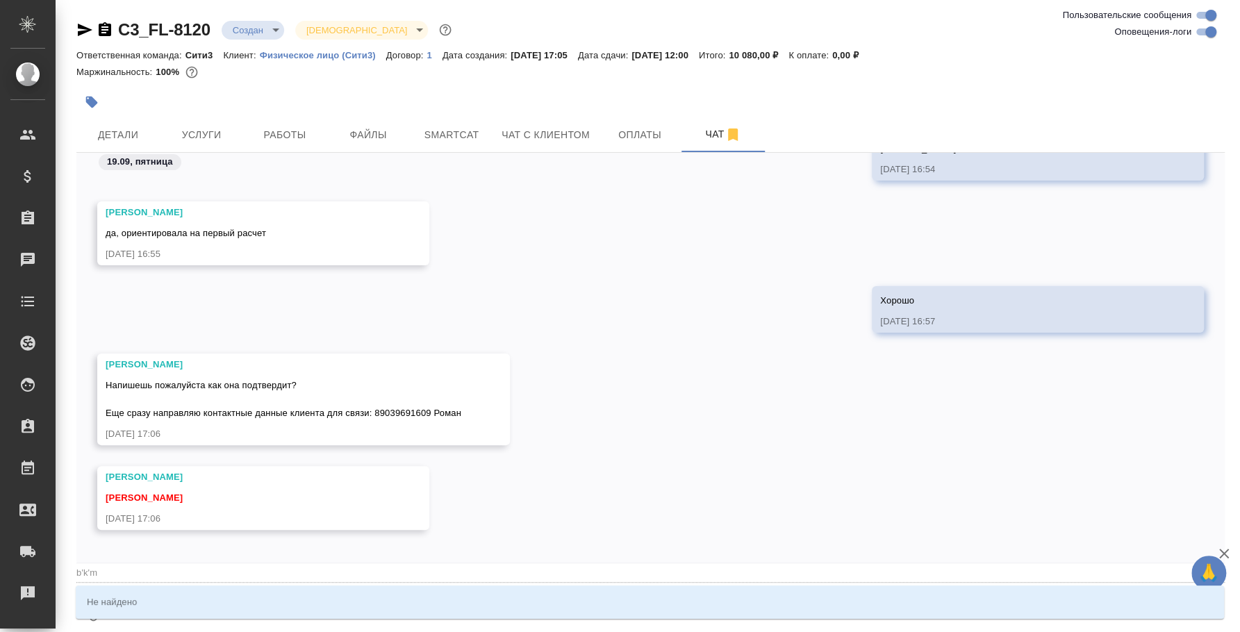
type textarea "@b'k"
type input "b'k"
type textarea "@b"
type input "b"
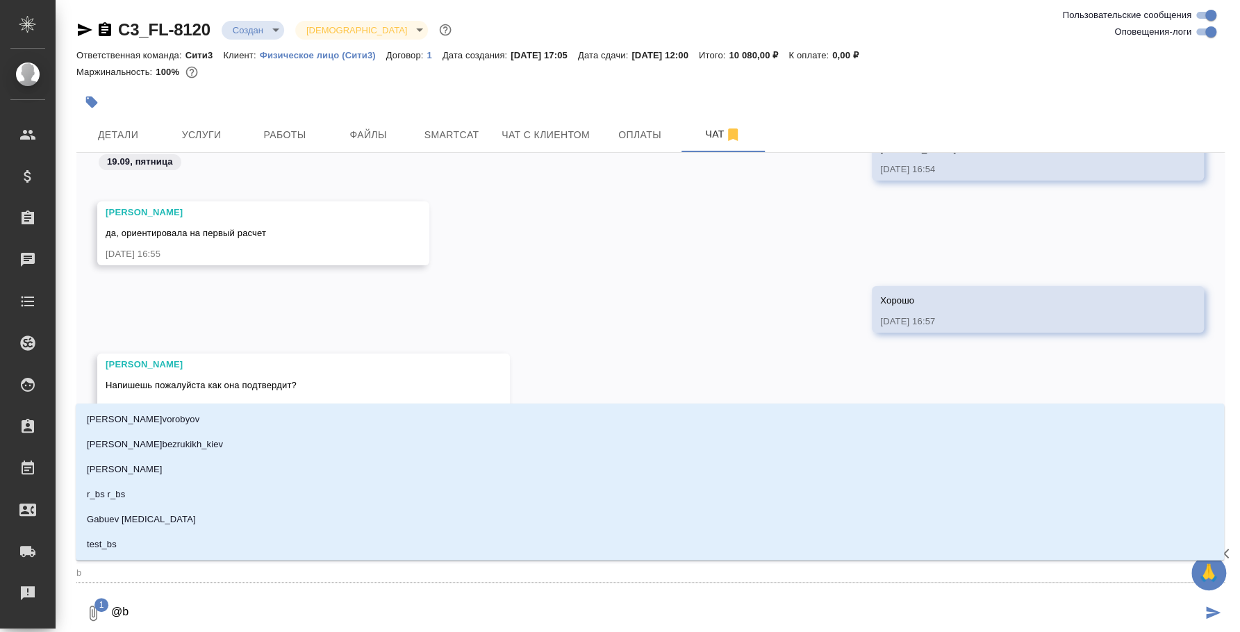
type textarea "@"
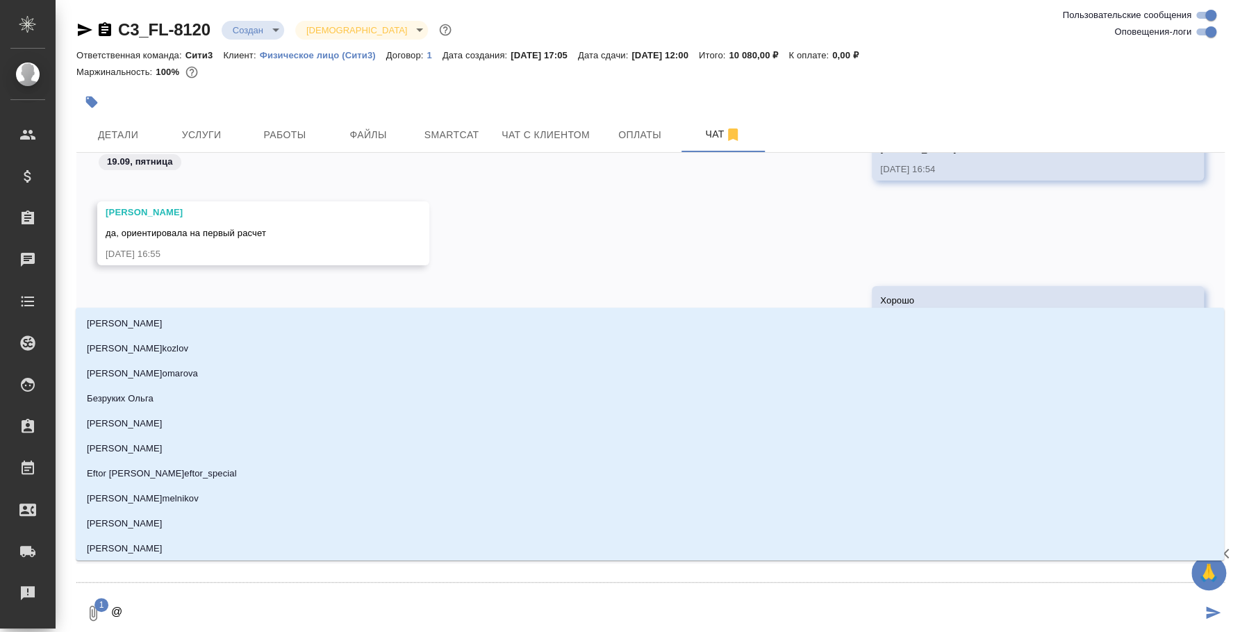
type textarea "@и"
type input "и"
type textarea "@ил"
type input "ил"
type textarea "@иль"
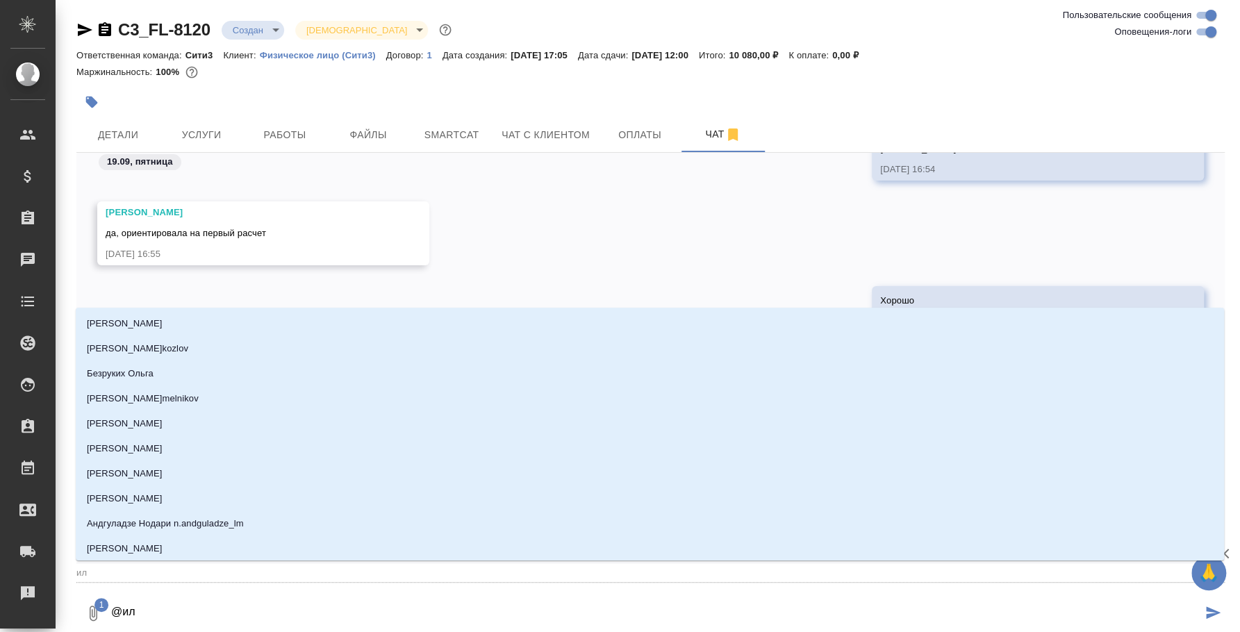
type input "иль"
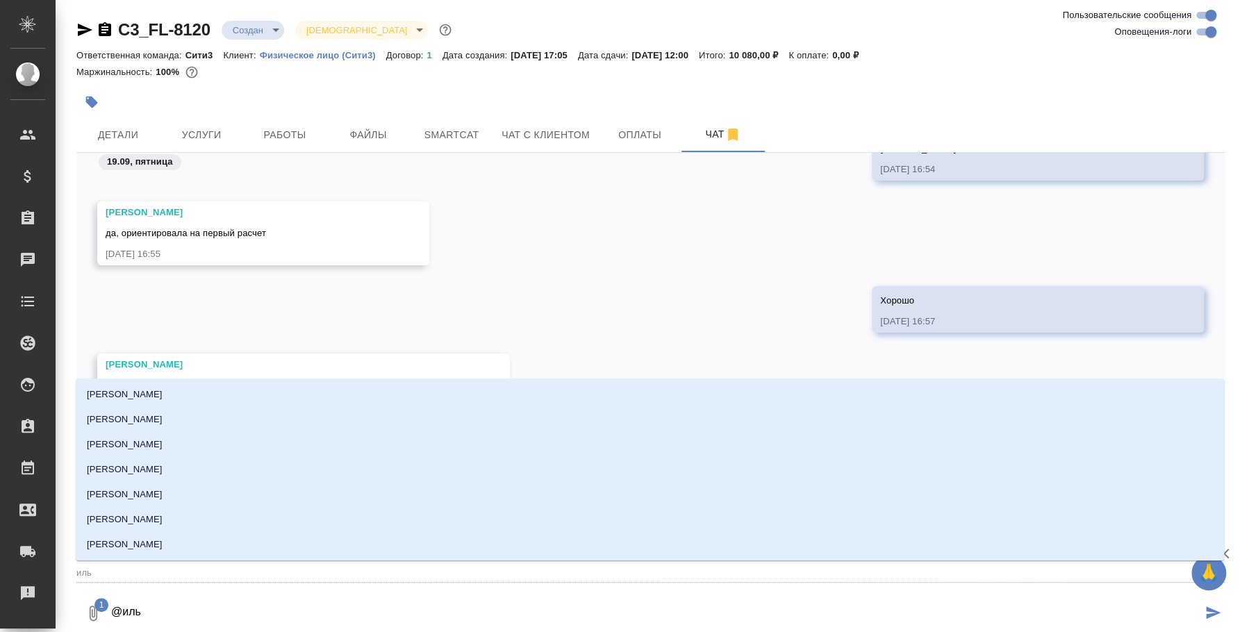
type textarea "@ильг"
type input "ильг"
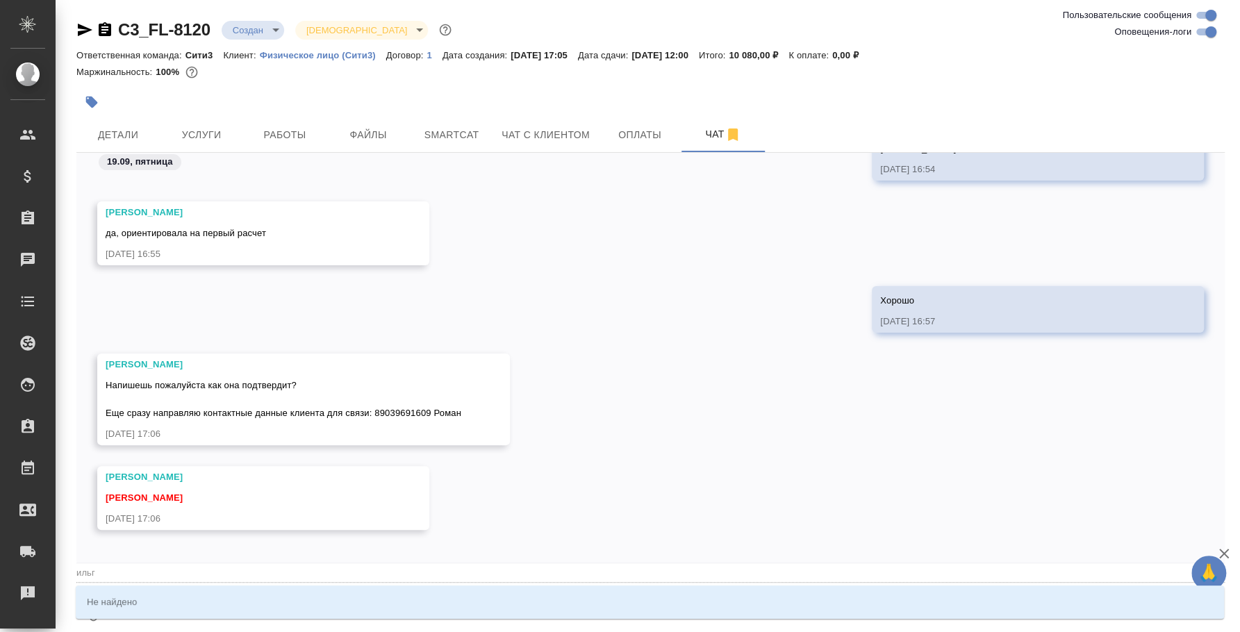
type textarea "@иль"
type input "иль"
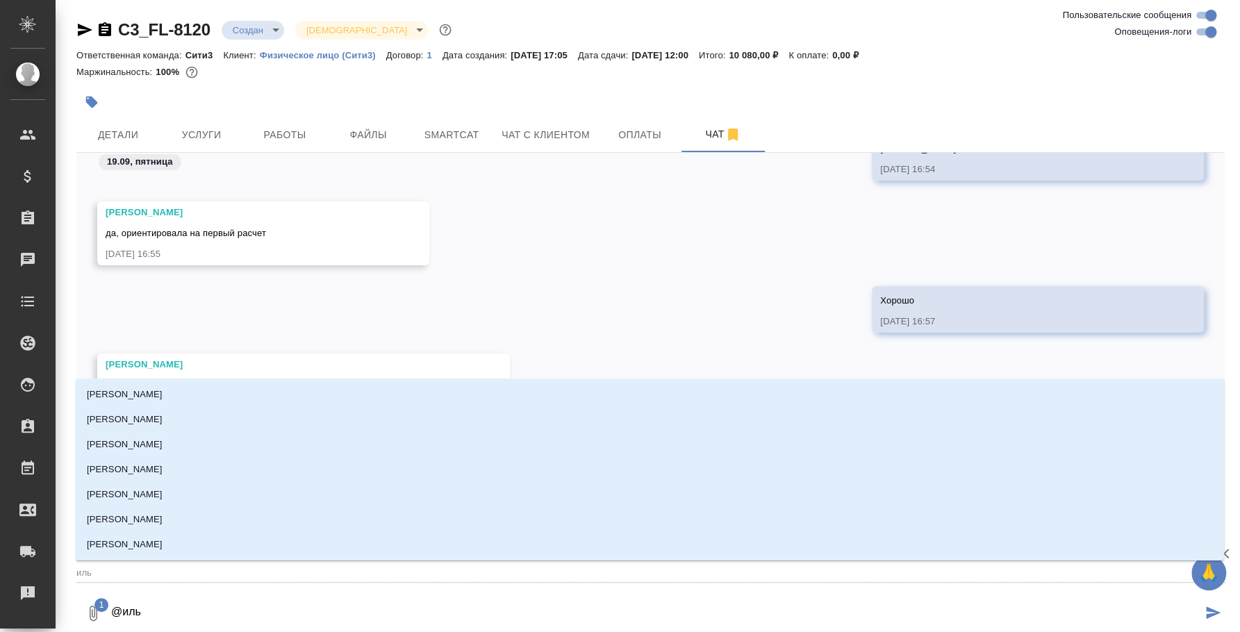
type textarea "@[PERSON_NAME]"
type input "[PERSON_NAME]"
type textarea "@[PERSON_NAME]"
type input "[PERSON_NAME]"
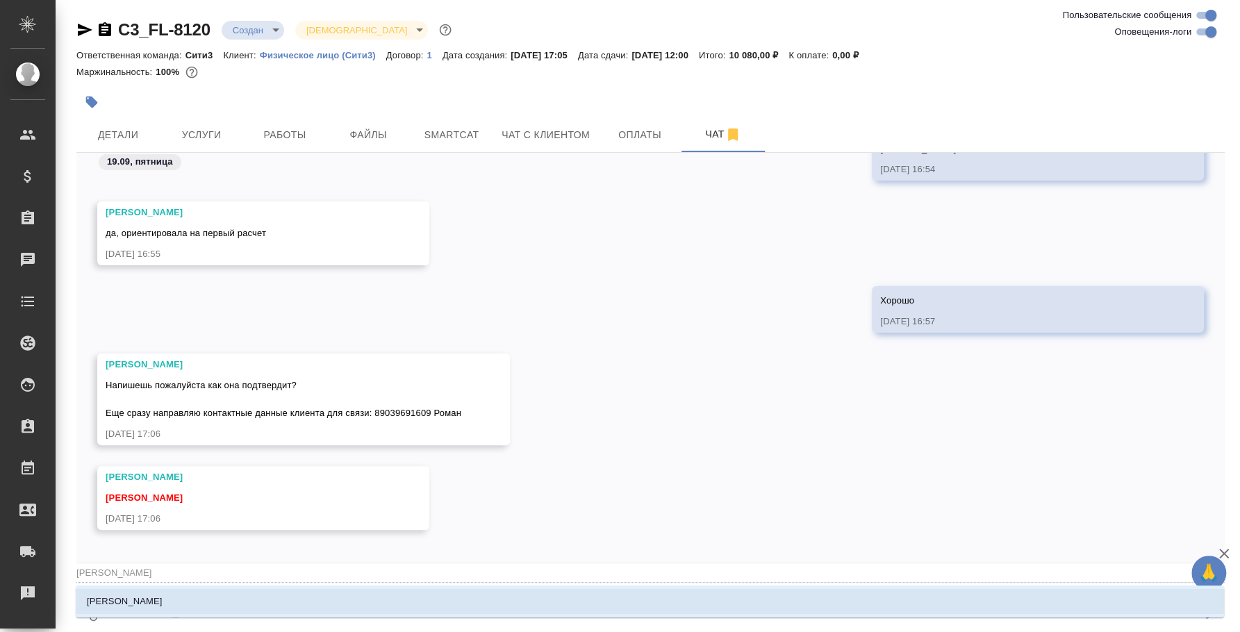
click at [265, 589] on li "[PERSON_NAME]" at bounding box center [650, 601] width 1149 height 25
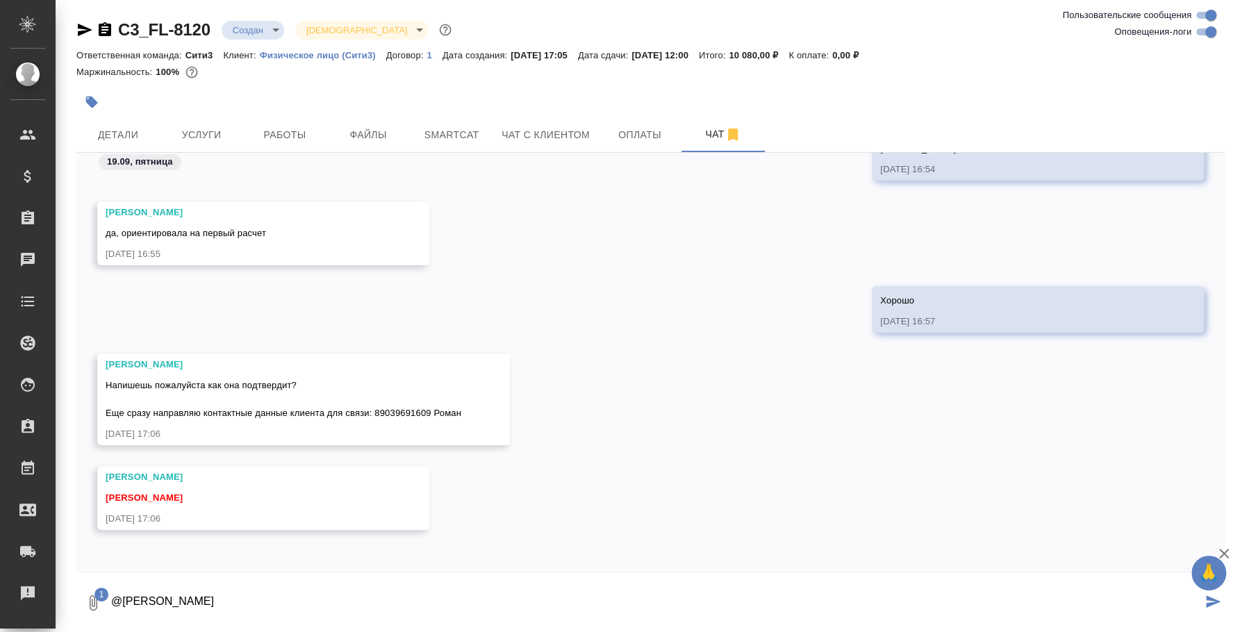
type textarea "@Ильина Екатерина"
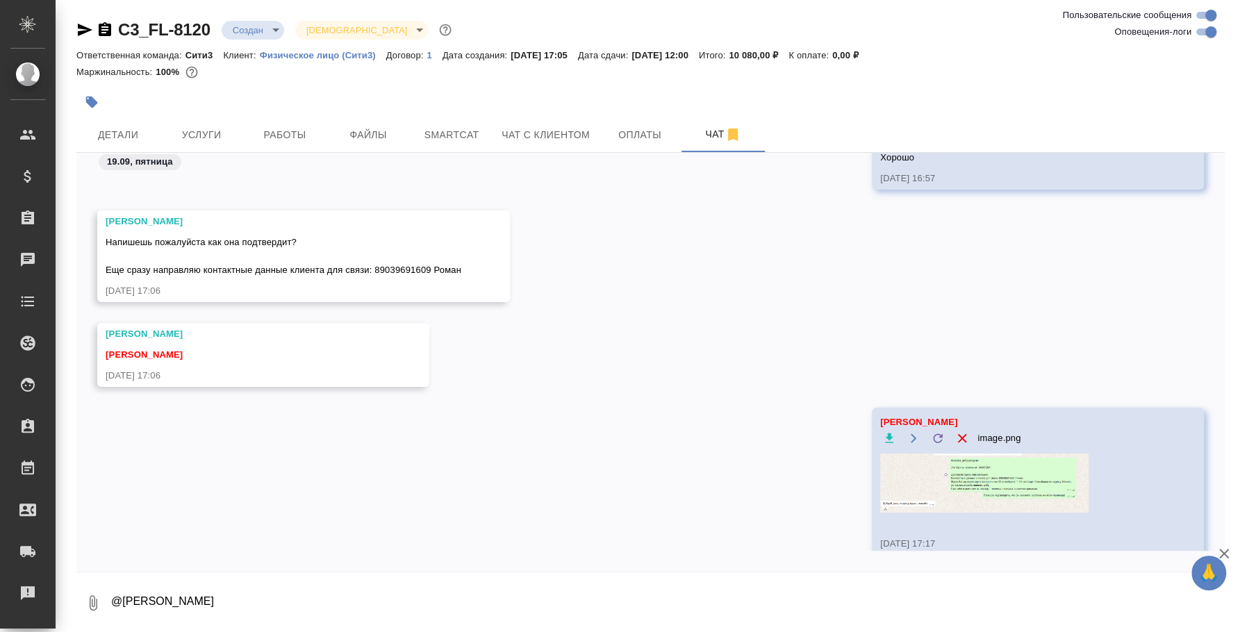
scroll to position [3769, 0]
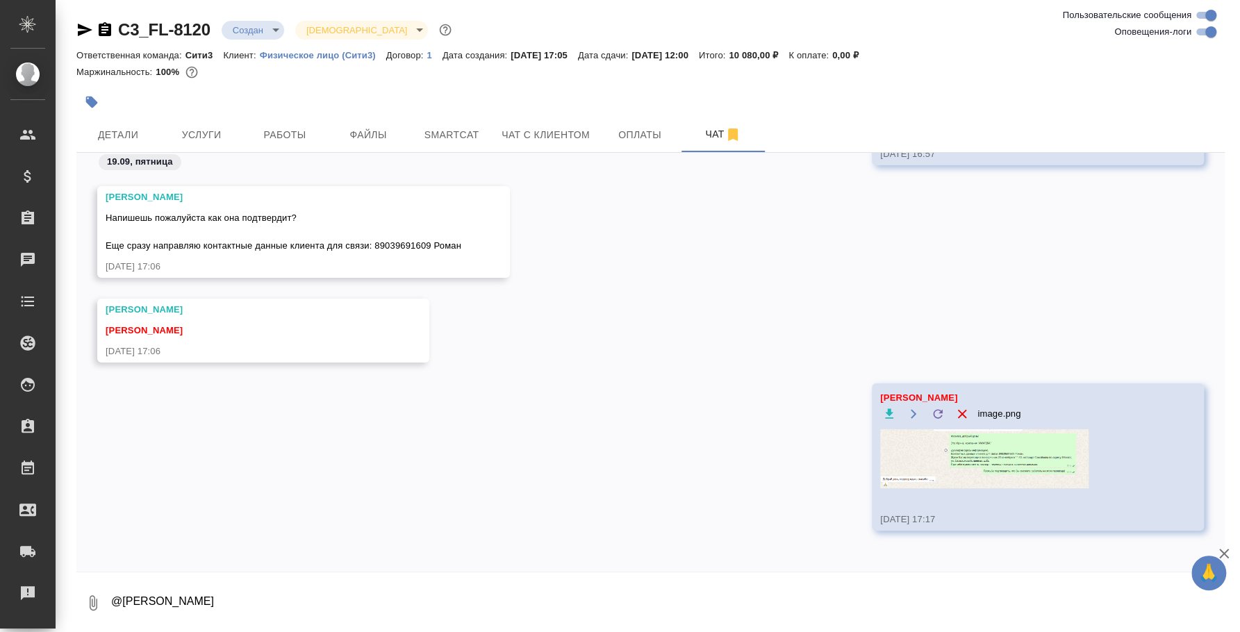
click at [932, 448] on img at bounding box center [984, 458] width 208 height 59
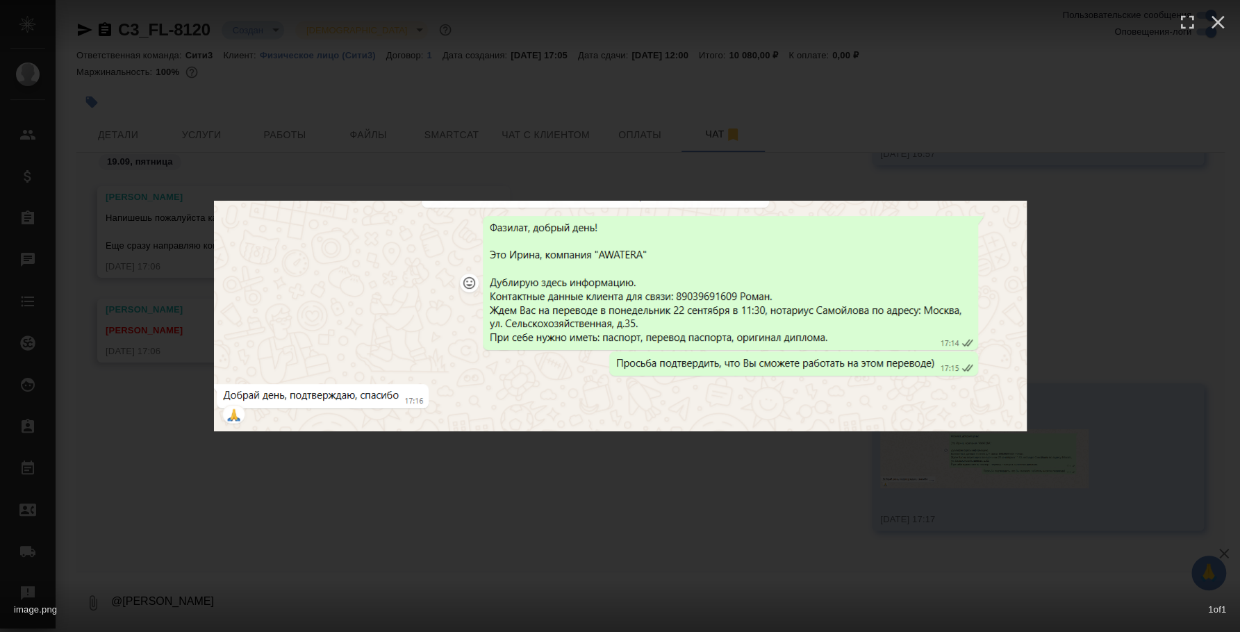
click at [728, 498] on div "image.png 1 of 1" at bounding box center [620, 316] width 1240 height 632
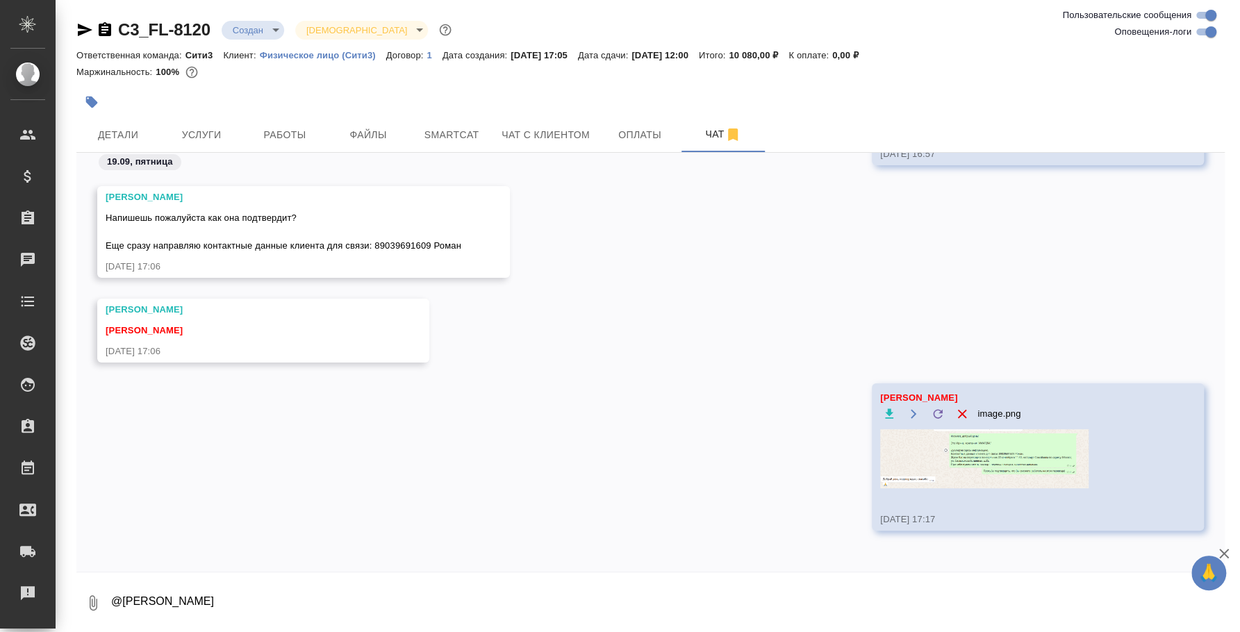
click at [1008, 444] on img at bounding box center [984, 458] width 208 height 59
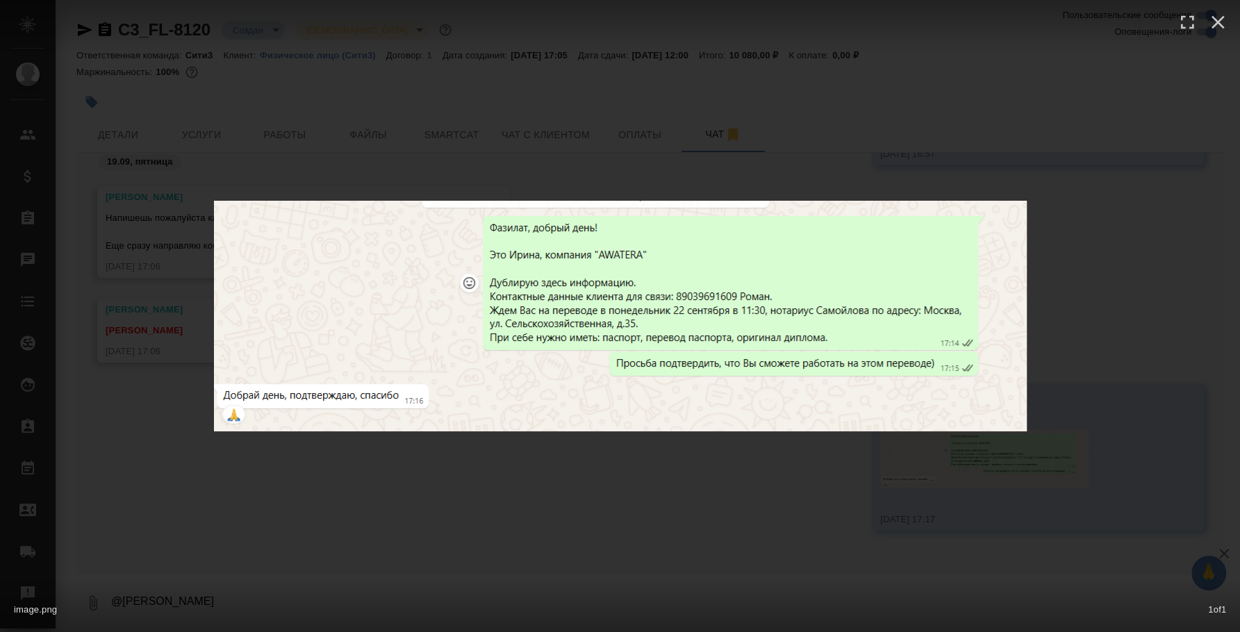
click at [763, 482] on div "image.png 1 of 1" at bounding box center [620, 316] width 1240 height 632
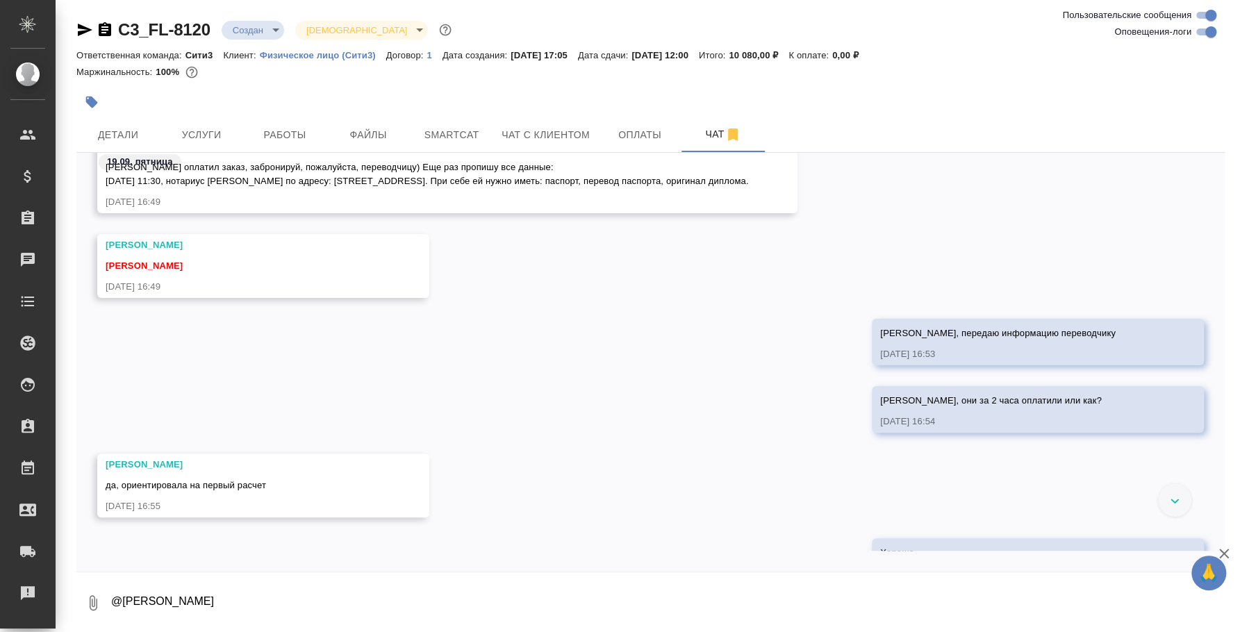
scroll to position [3832, 0]
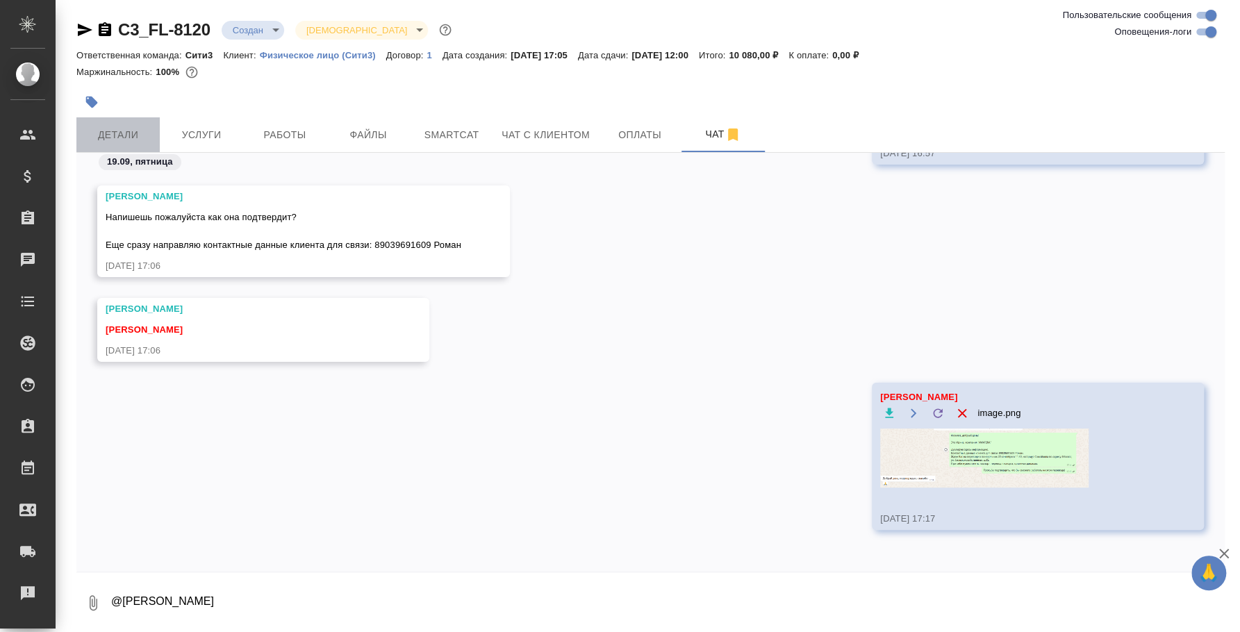
click at [95, 133] on span "Детали" at bounding box center [118, 134] width 67 height 17
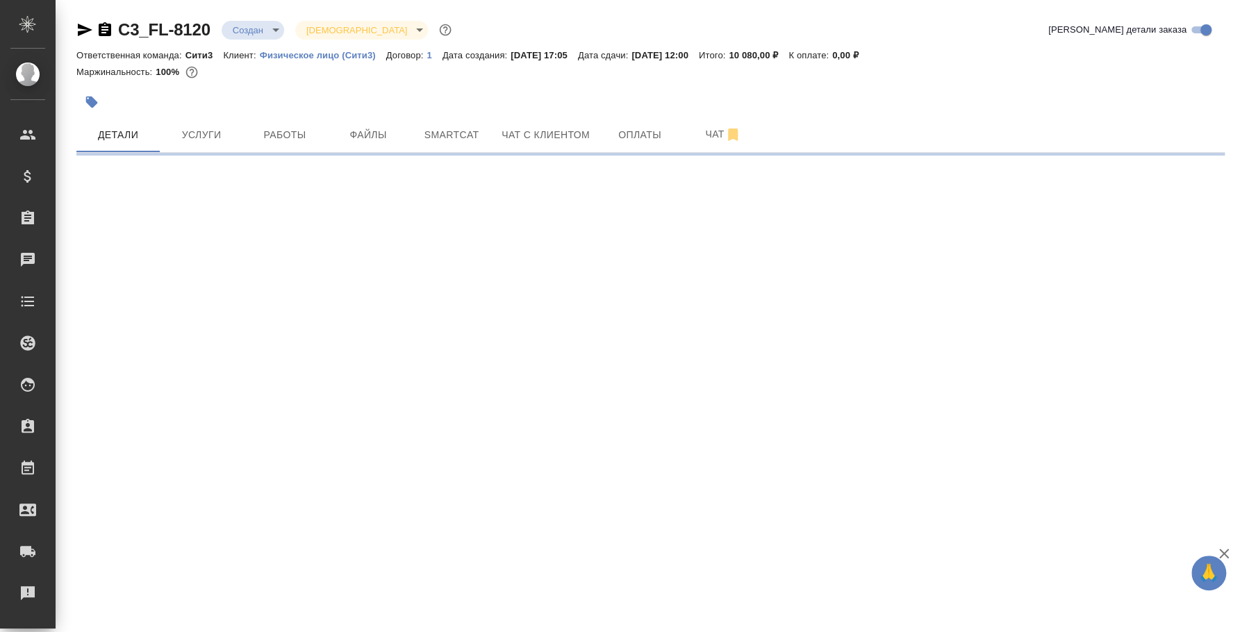
select select "RU"
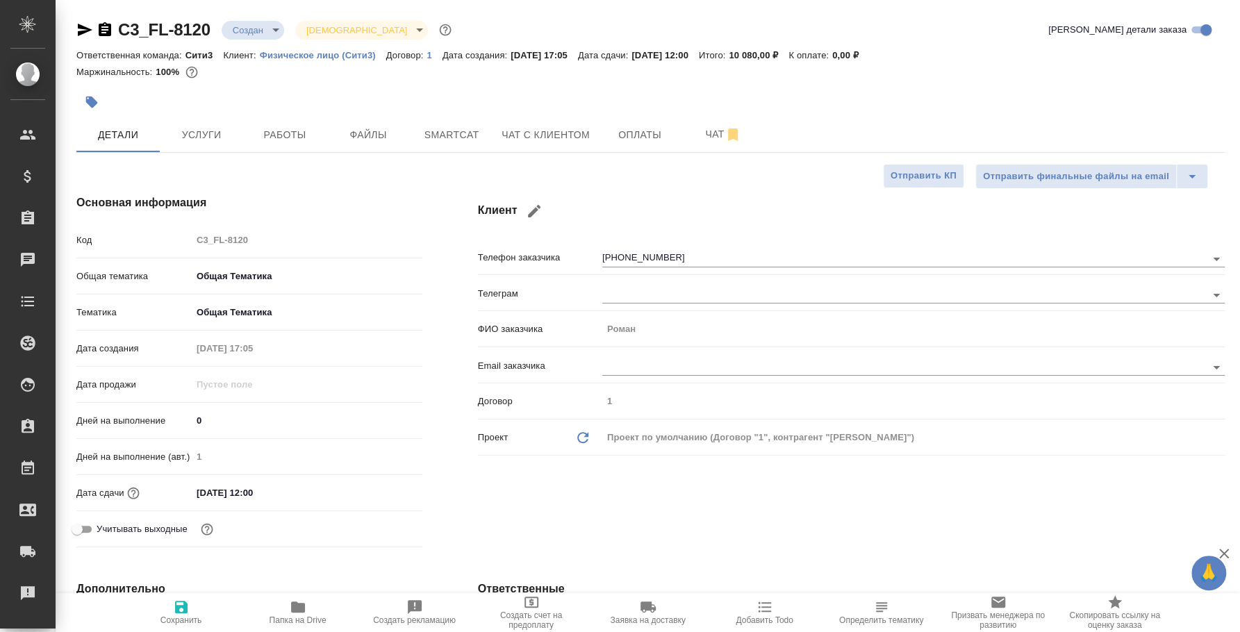
type textarea "x"
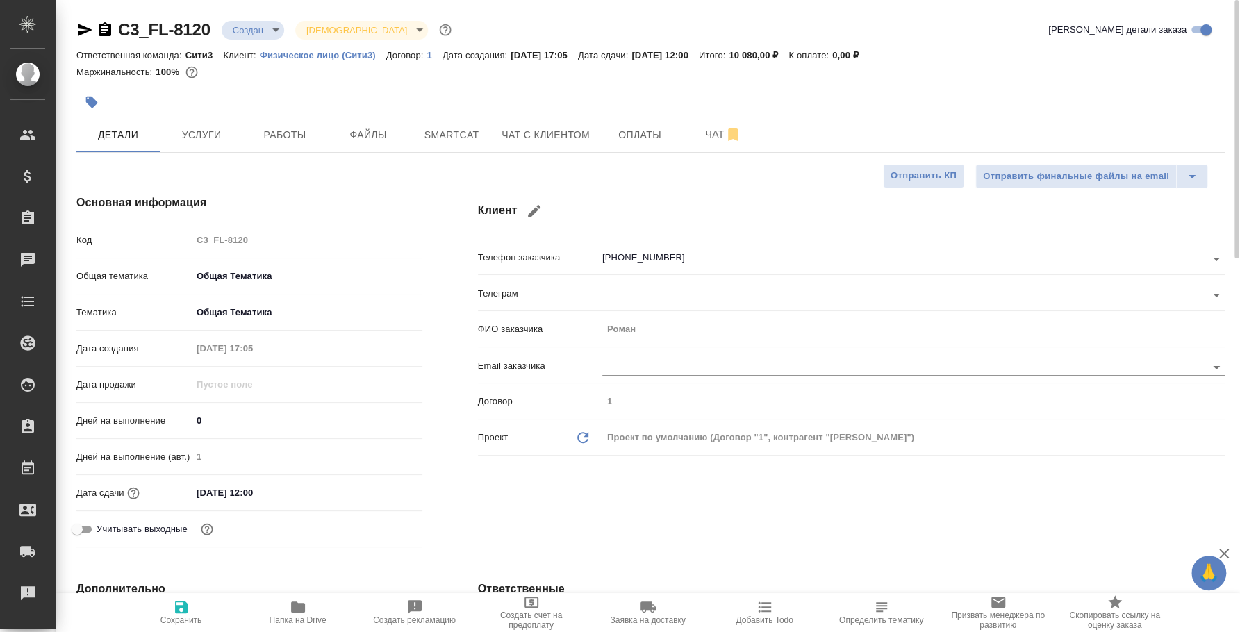
type textarea "x"
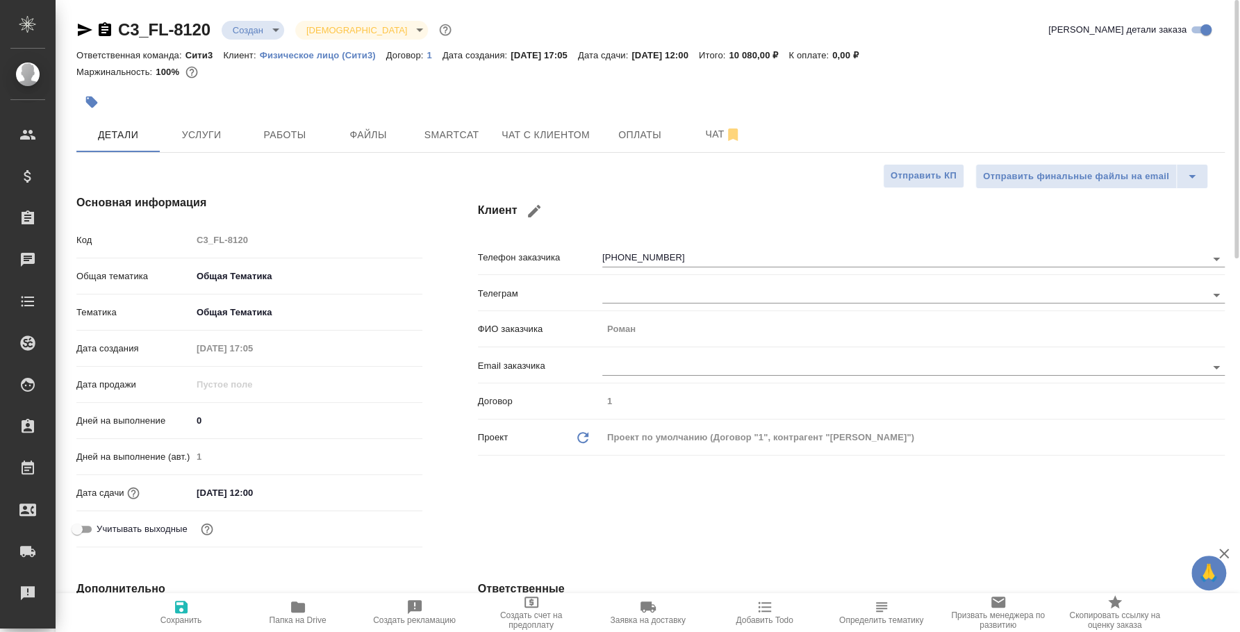
type textarea "x"
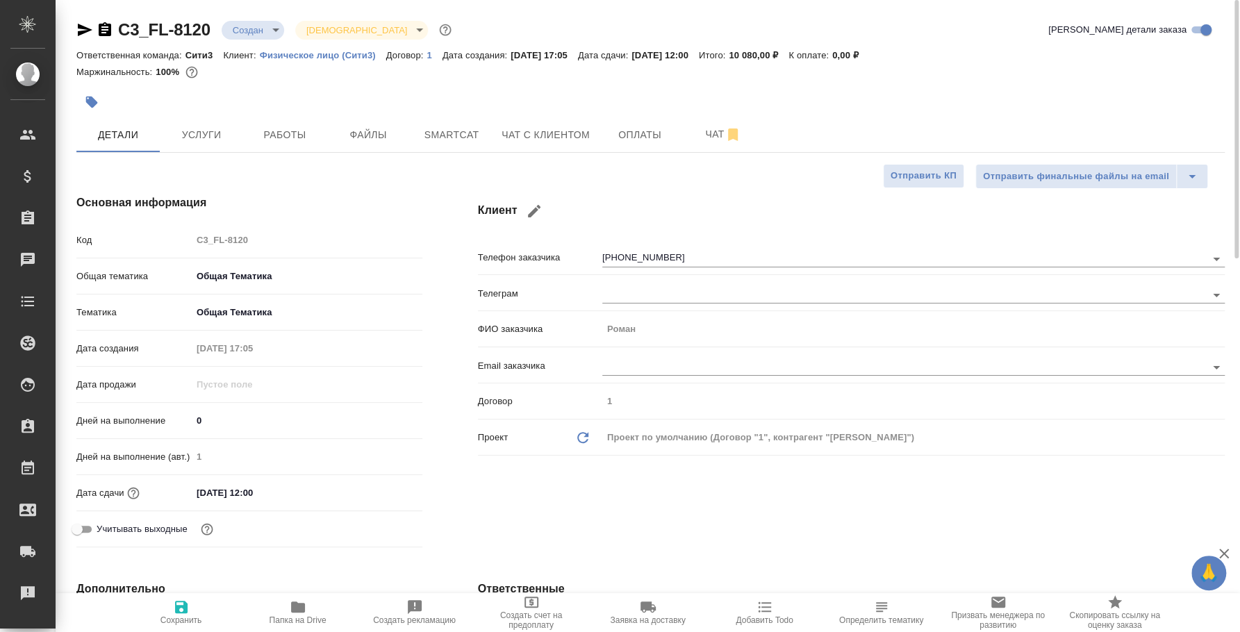
type textarea "x"
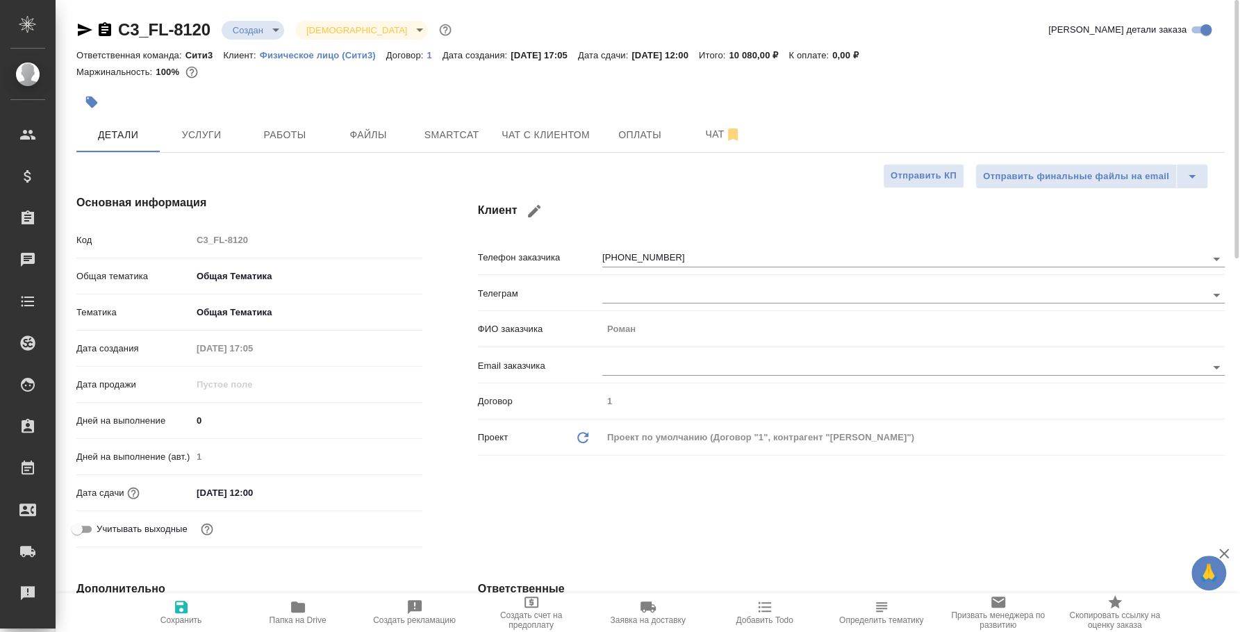
type textarea "x"
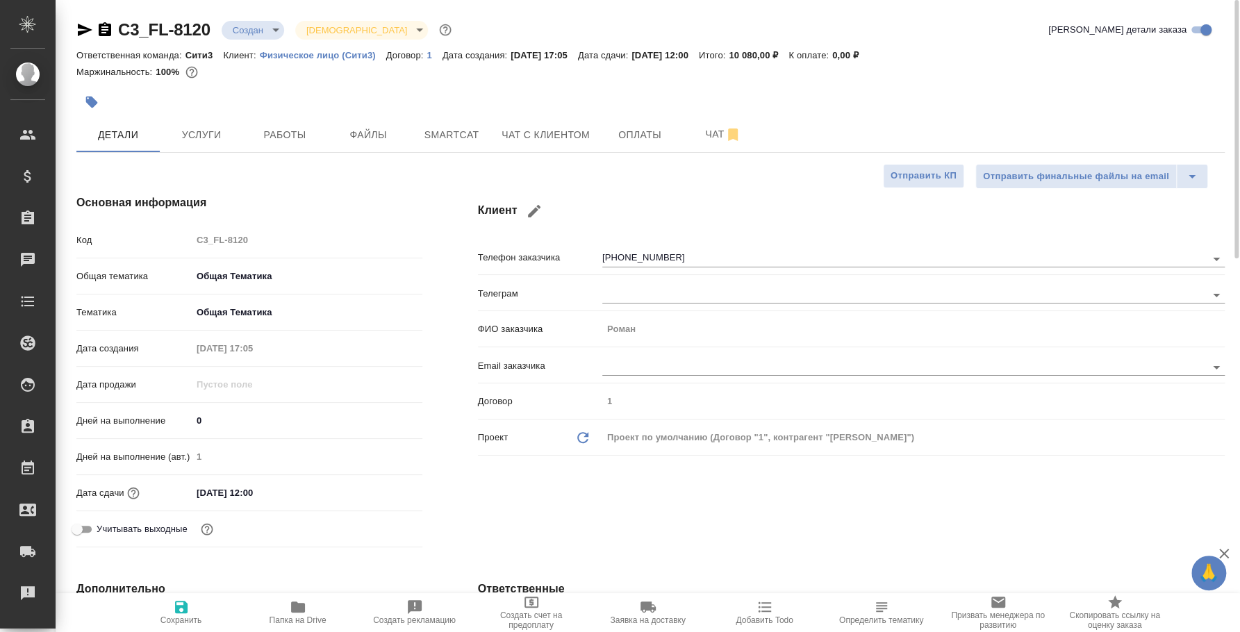
type textarea "x"
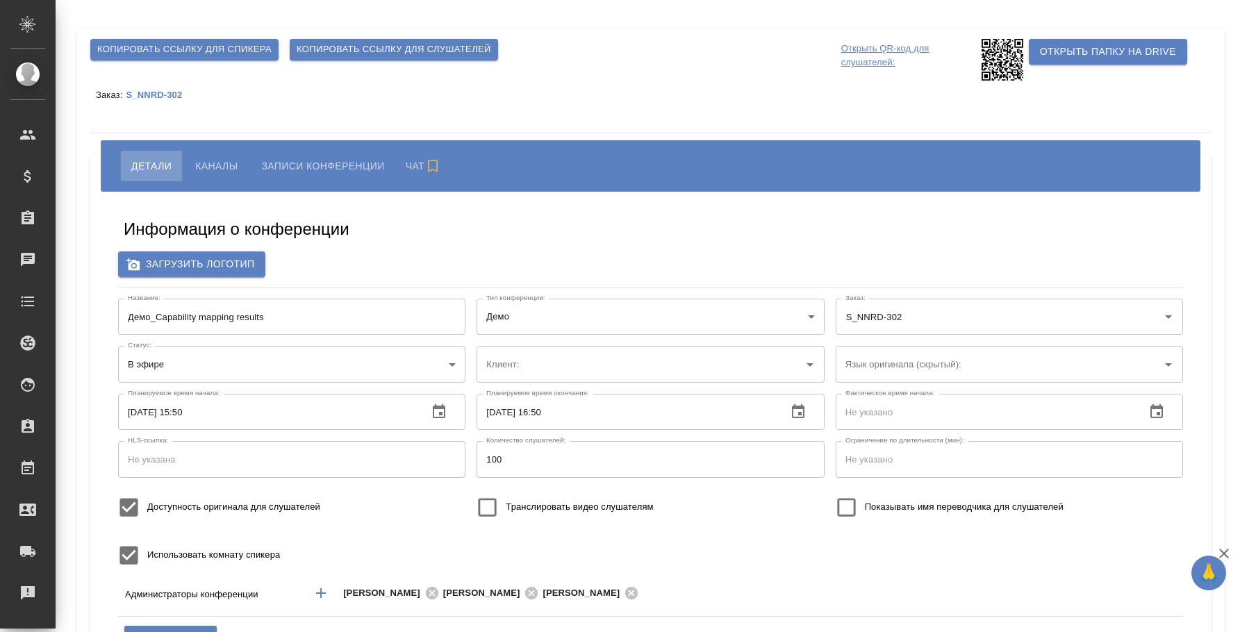
type input "Novo Nordisk ([GEOGRAPHIC_DATA] - АКТИВНЫЙ)"
type input "200"
click at [195, 188] on div "[PERSON_NAME] Записи конференции" at bounding box center [651, 165] width 1100 height 51
click at [204, 165] on span "Каналы" at bounding box center [216, 166] width 42 height 17
type input "Novo Nordisk ([GEOGRAPHIC_DATA] - АКТИВНЫЙ)"
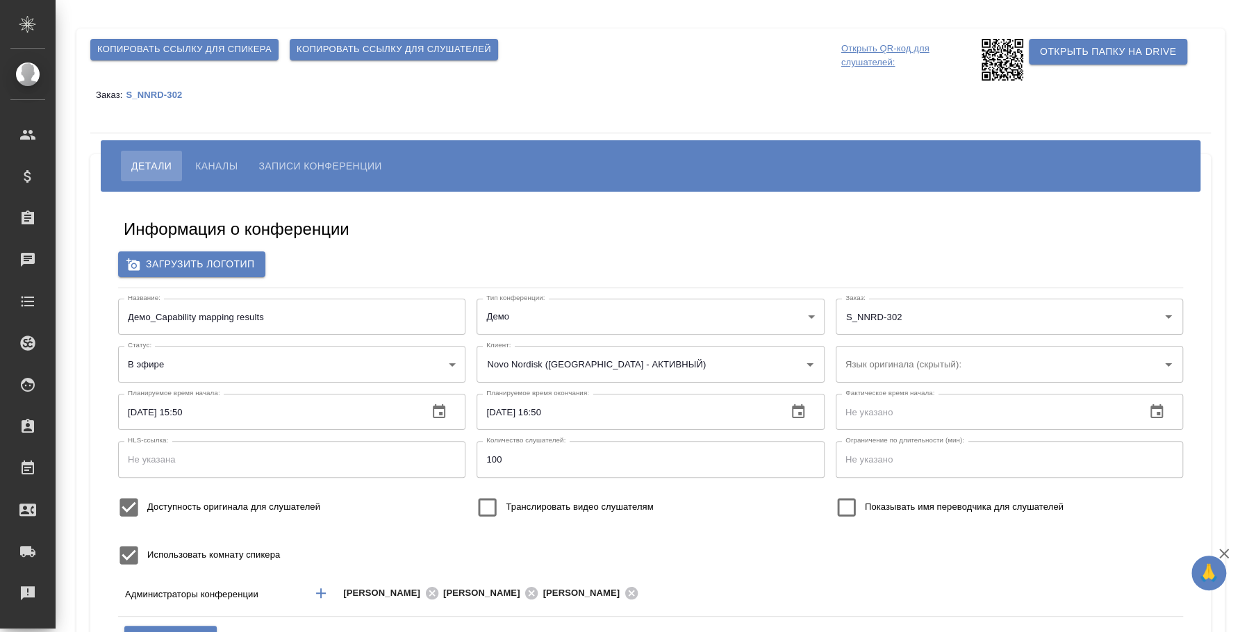
type input "200"
click at [352, 366] on body "🙏 .cls-1 fill:#fff; AWATERA [PERSON_NAME] Спецификации Заказы Чаты Todo Проекты…" at bounding box center [620, 316] width 1240 height 632
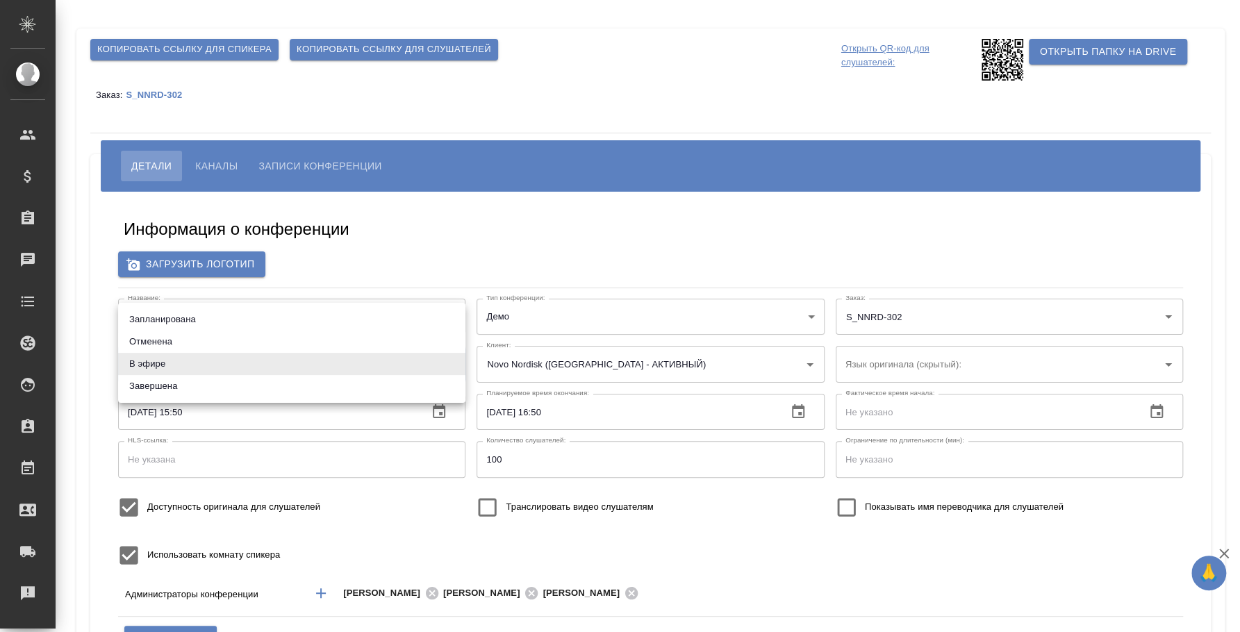
click at [282, 386] on li "Завершена" at bounding box center [291, 386] width 347 height 22
type input "ended"
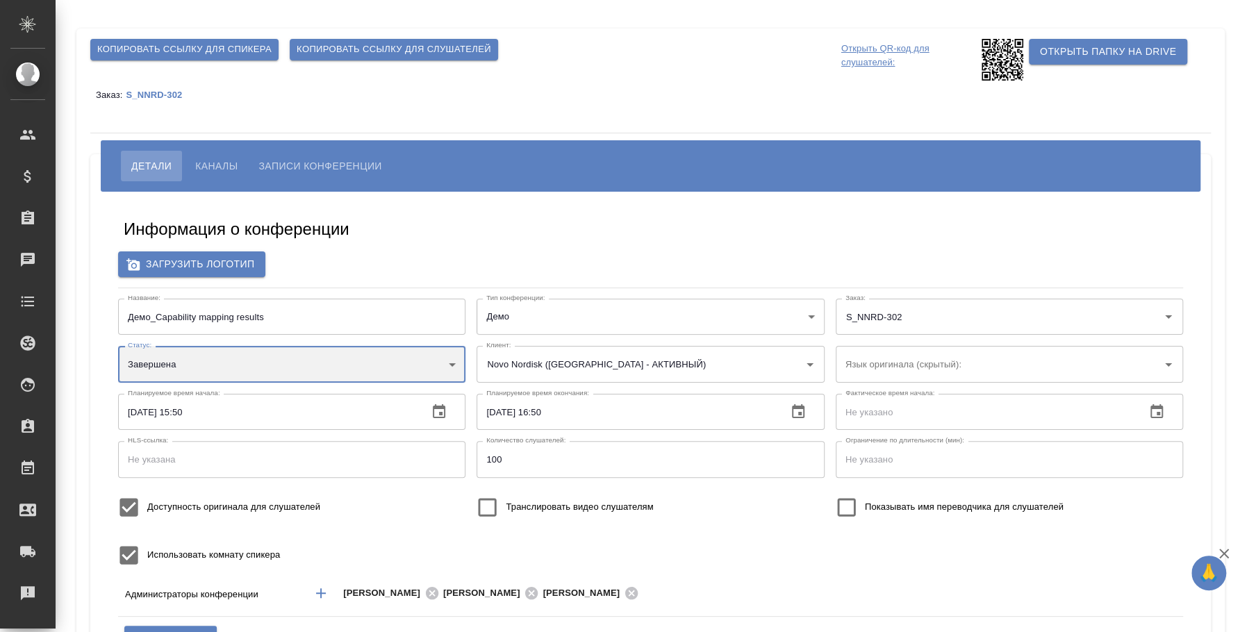
scroll to position [279, 0]
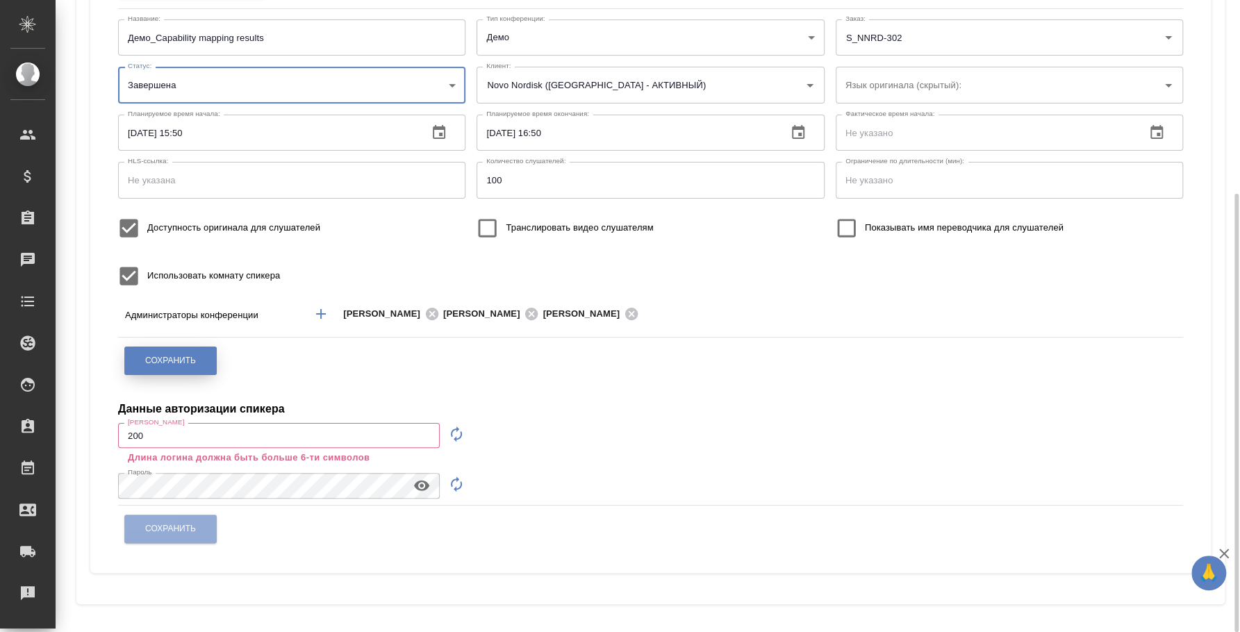
click at [174, 364] on span "Сохранить" at bounding box center [170, 361] width 51 height 12
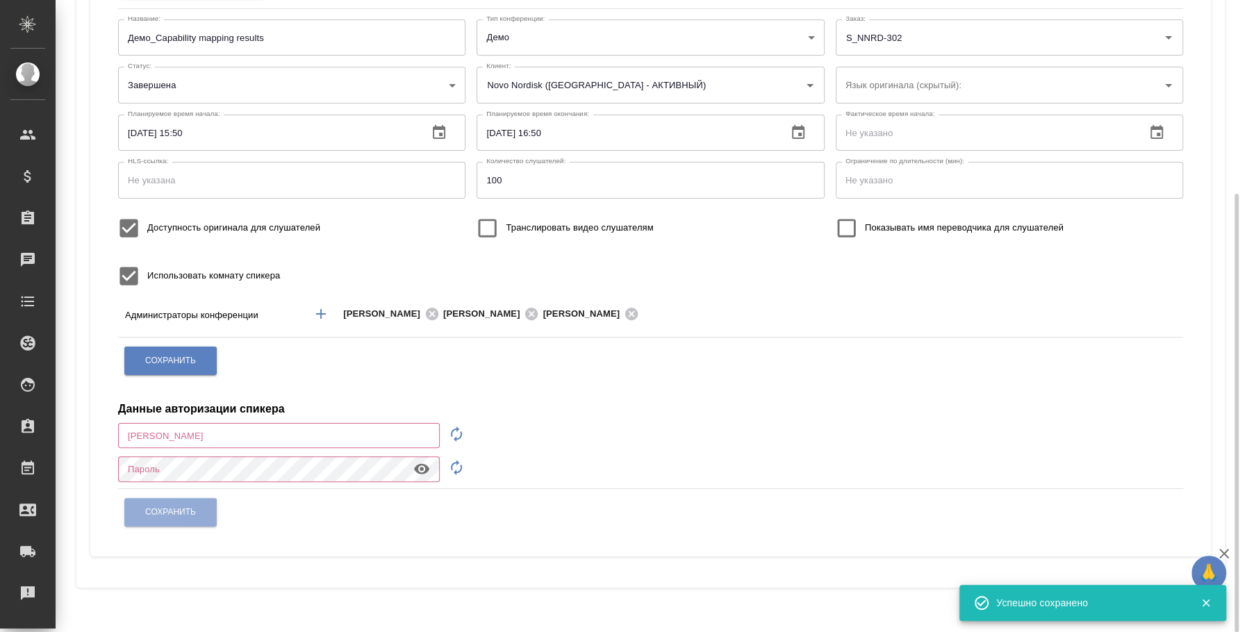
type input "200"
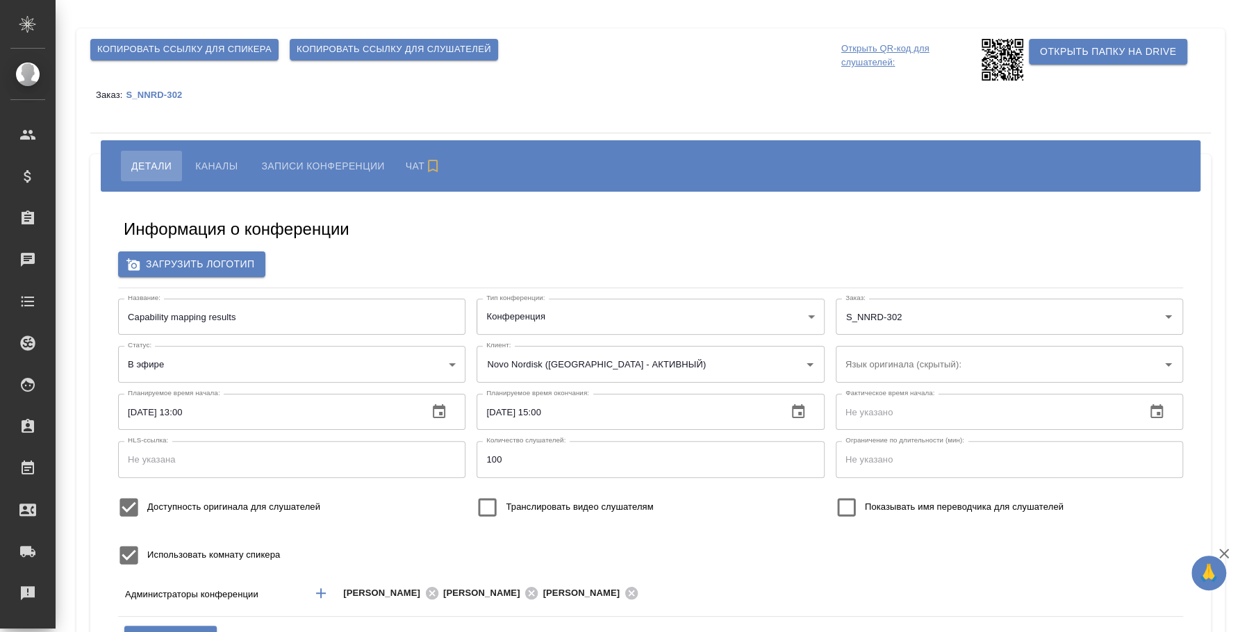
type input "Novo Nordisk ([GEOGRAPHIC_DATA] - АКТИВНЫЙ)"
type input "200"
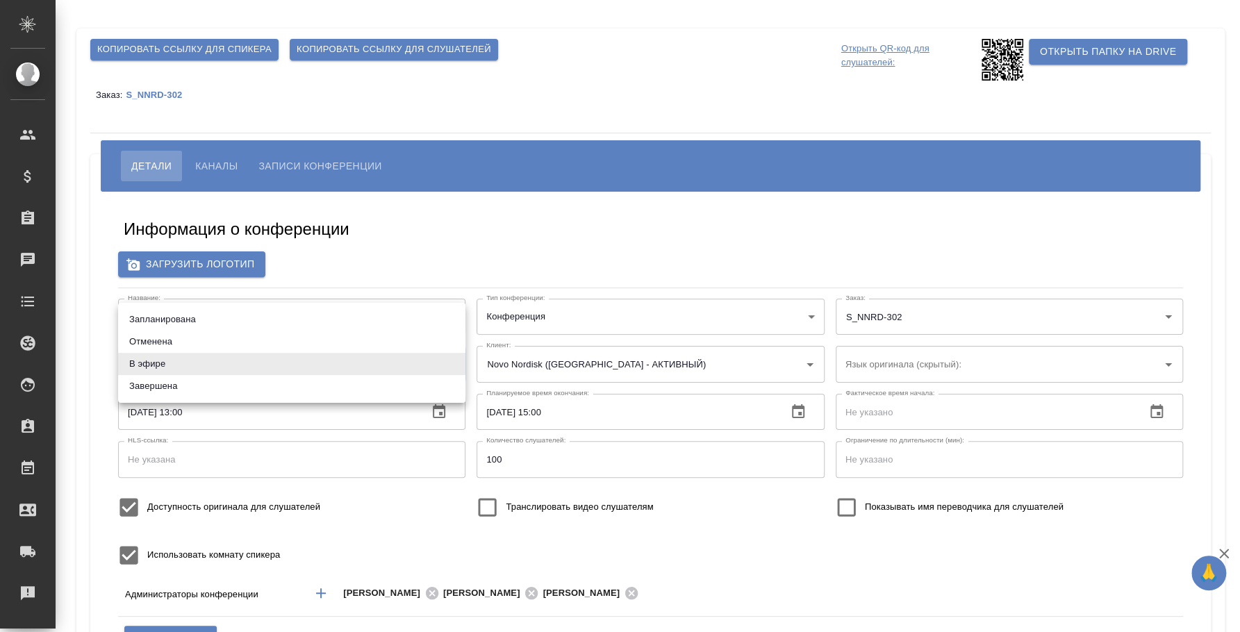
click at [243, 362] on body "🙏 .cls-1 fill:#fff; AWATERA Fedotova Irina Клиенты Спецификации Заказы Чаты Tod…" at bounding box center [620, 316] width 1240 height 632
click at [232, 380] on li "Завершена" at bounding box center [291, 386] width 347 height 22
type input "ended"
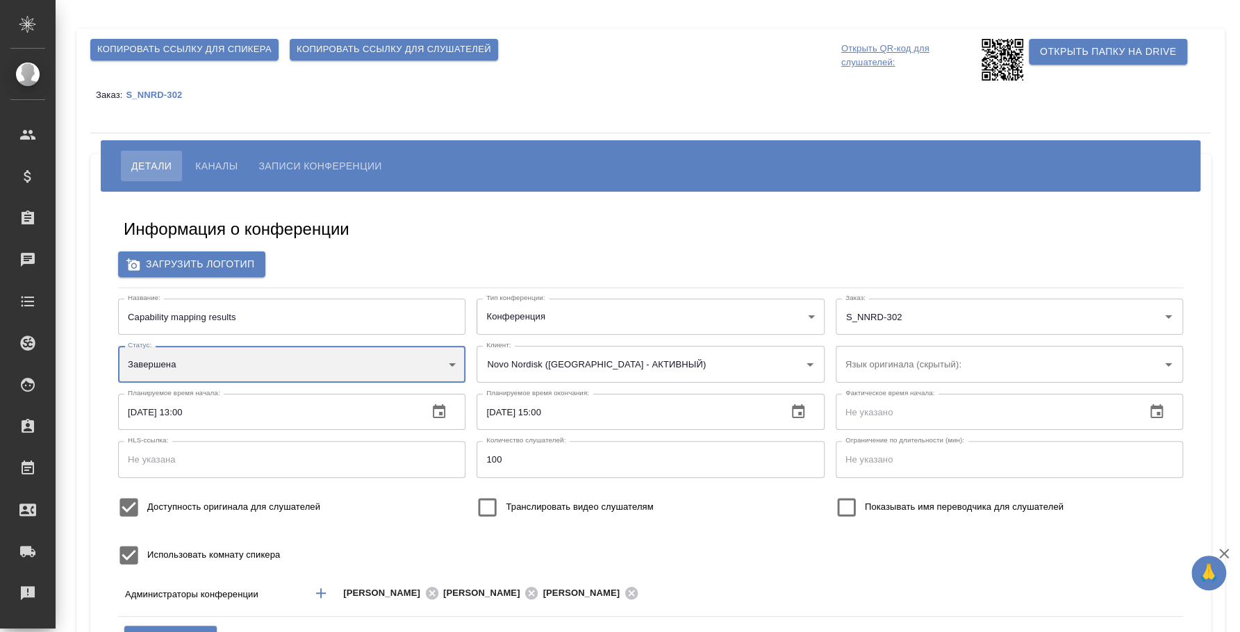
scroll to position [173, 0]
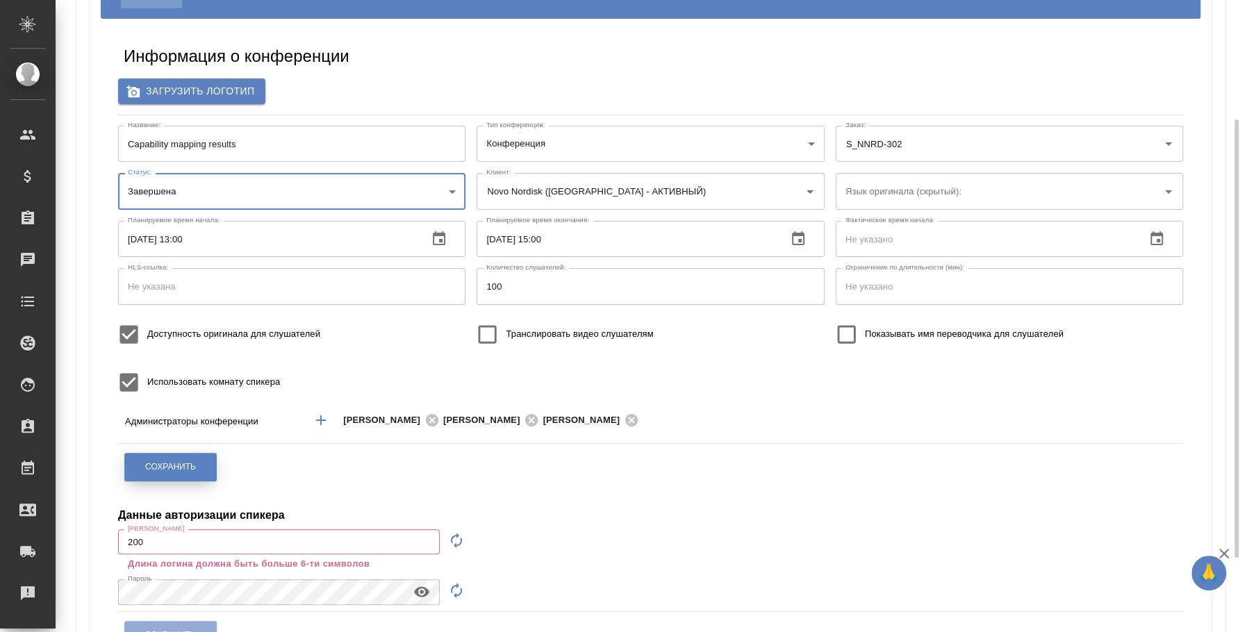
click at [185, 475] on button "Сохранить" at bounding box center [170, 467] width 92 height 28
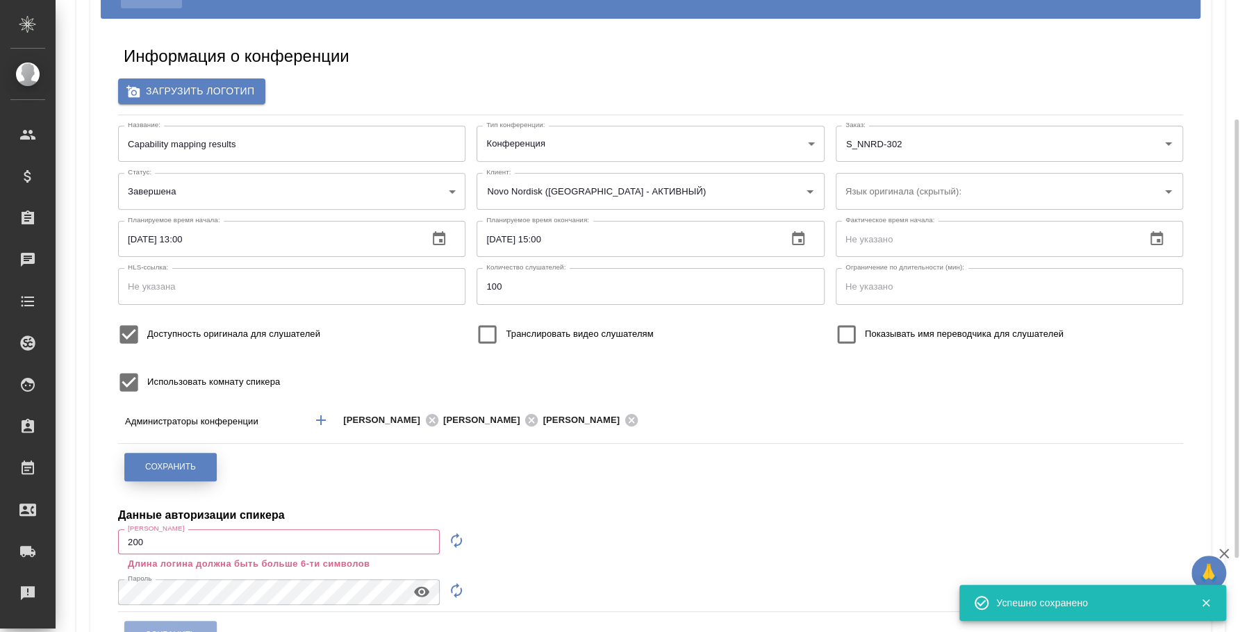
click at [204, 466] on button "Сохранить" at bounding box center [170, 467] width 92 height 28
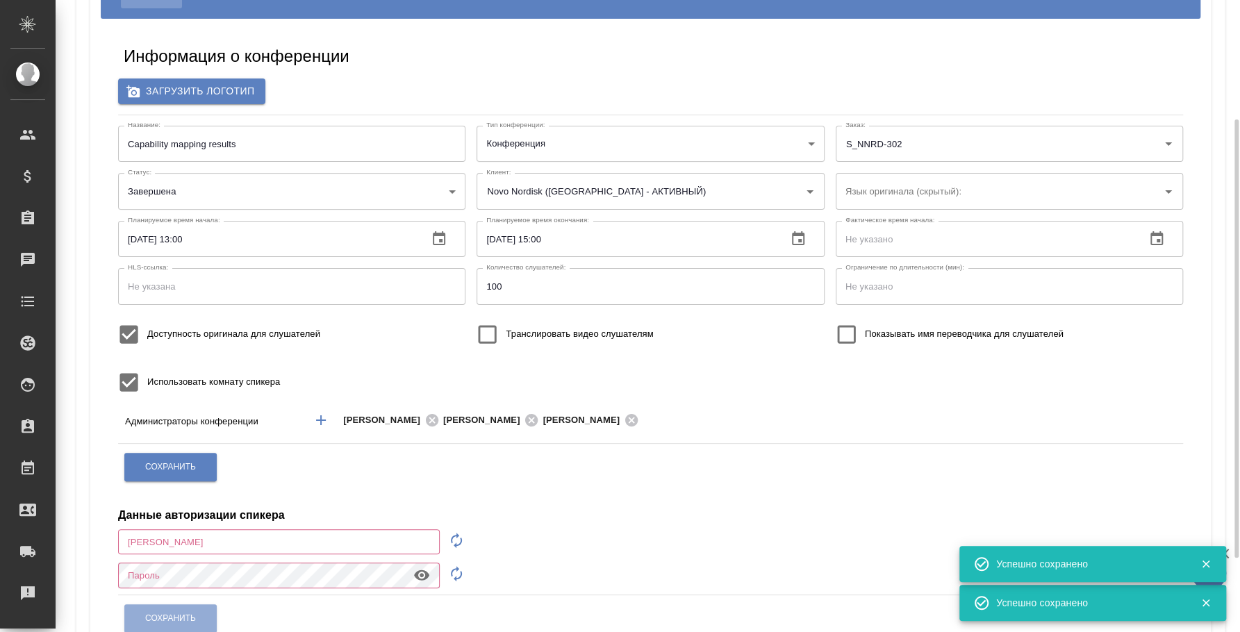
type input "200"
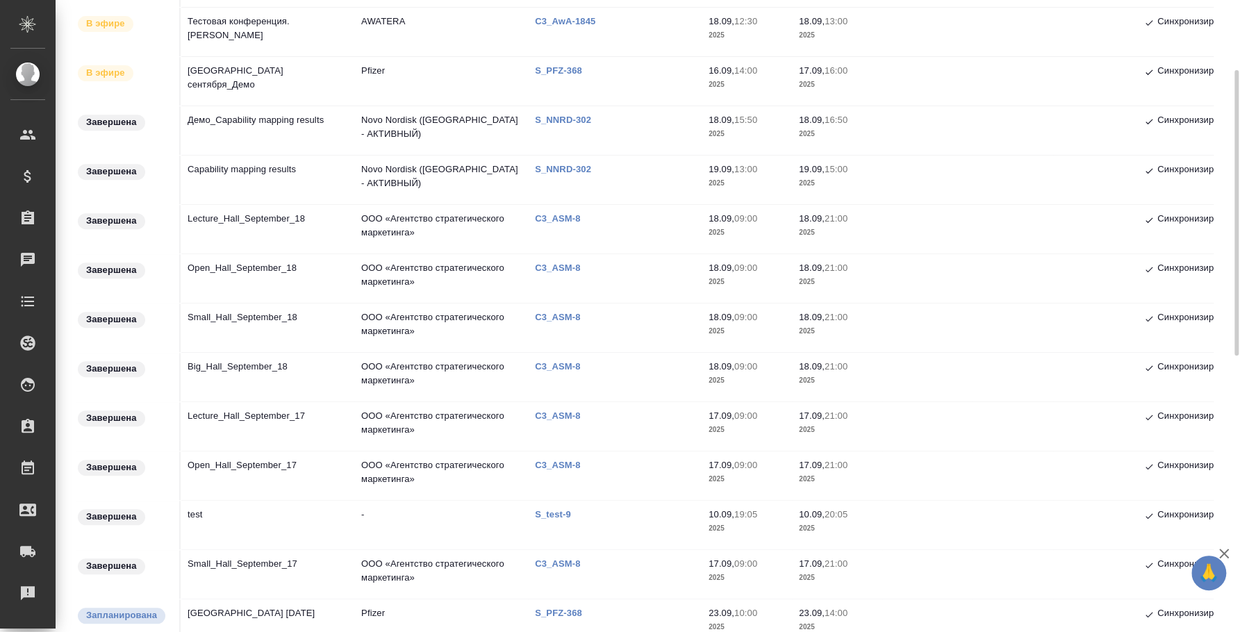
scroll to position [260, 0]
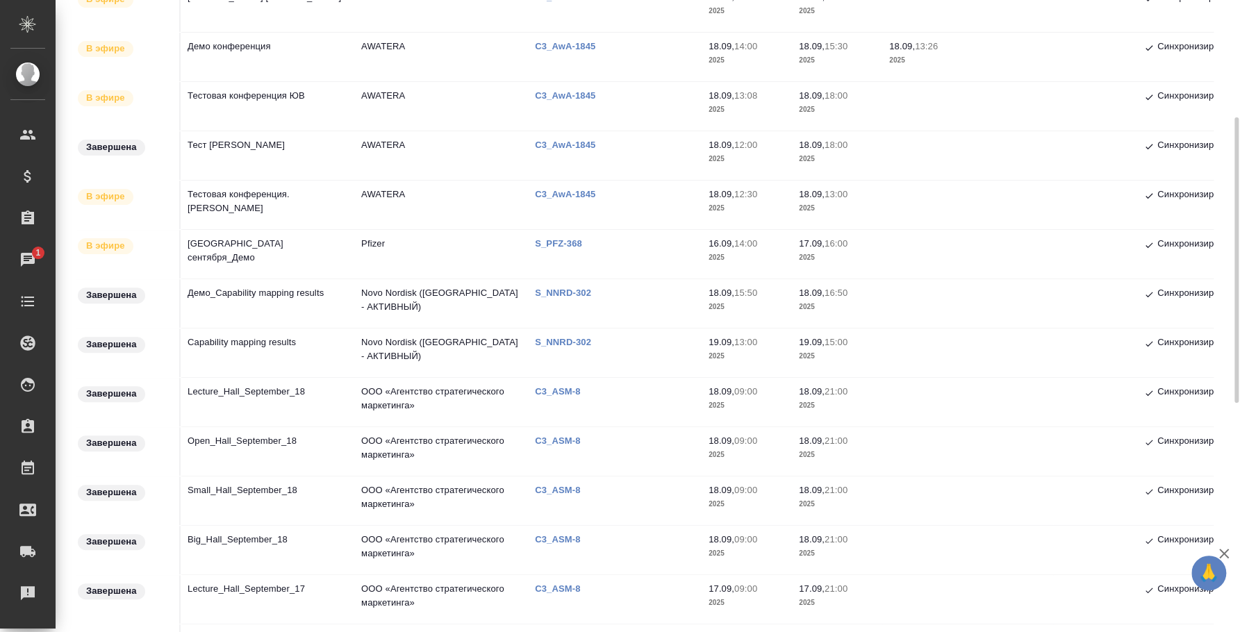
click at [249, 238] on td "[GEOGRAPHIC_DATA] сентября_Демо" at bounding box center [268, 254] width 174 height 49
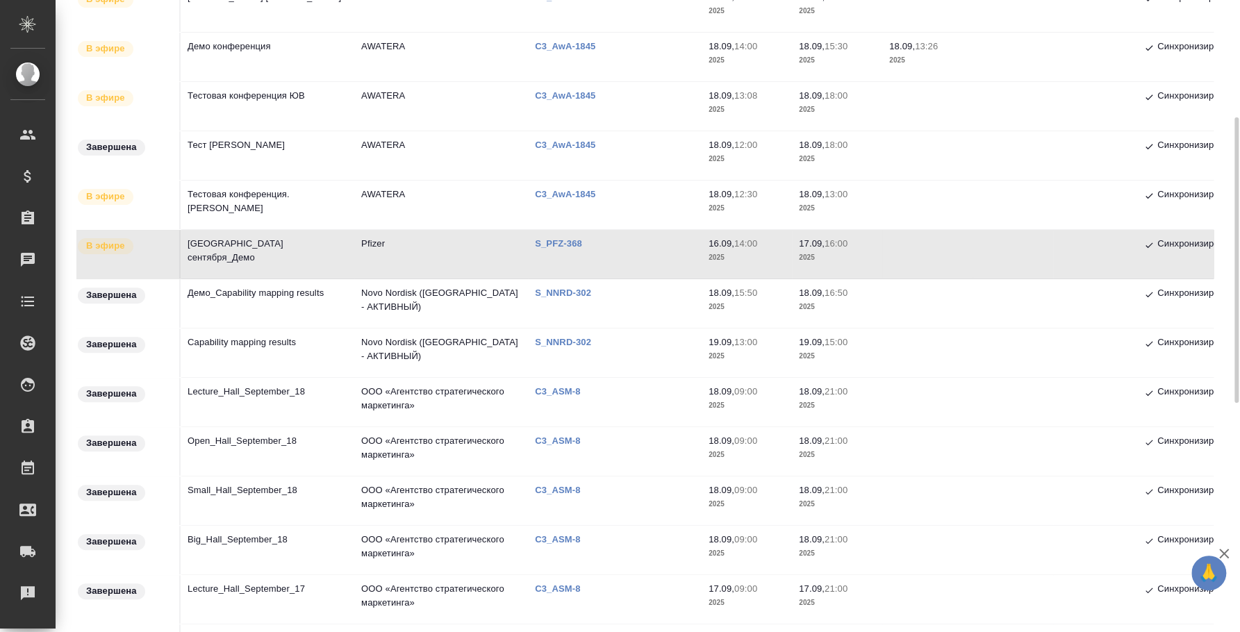
scroll to position [0, 0]
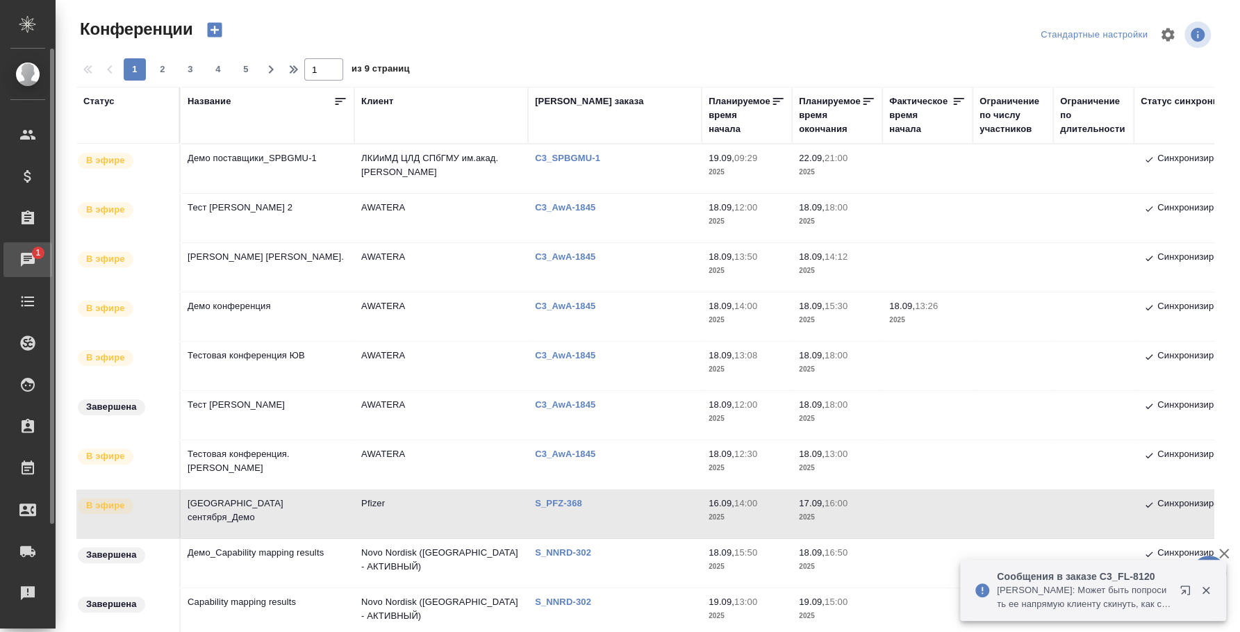
click at [28, 263] on div "Чаты" at bounding box center [10, 259] width 35 height 21
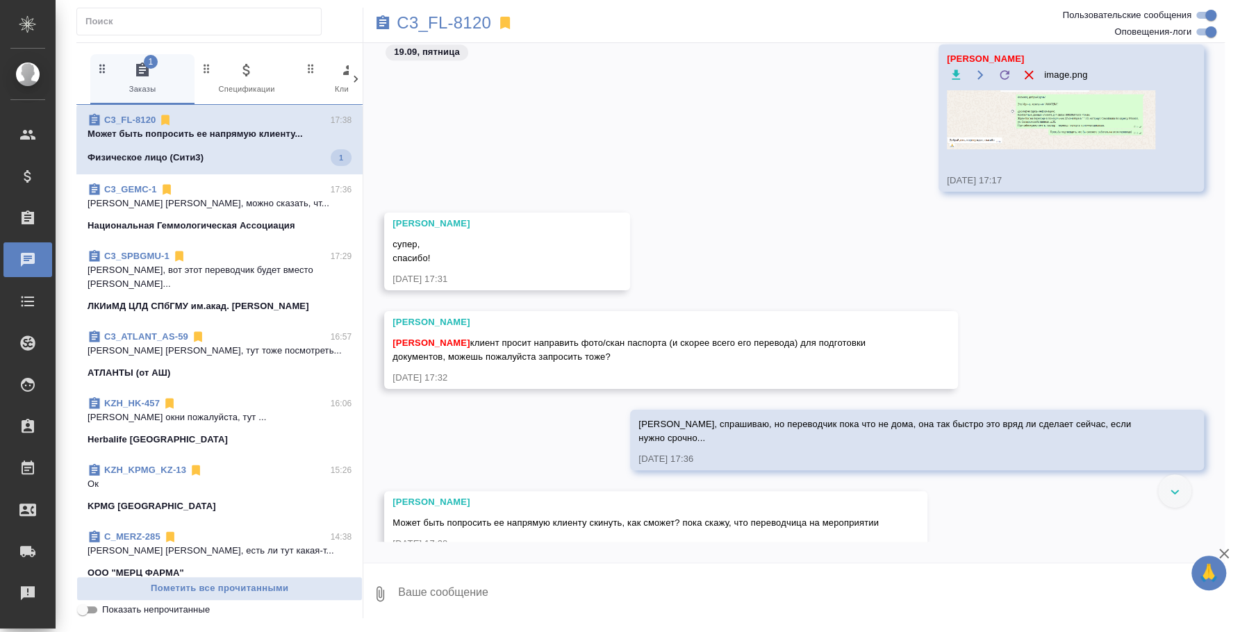
scroll to position [3954, 0]
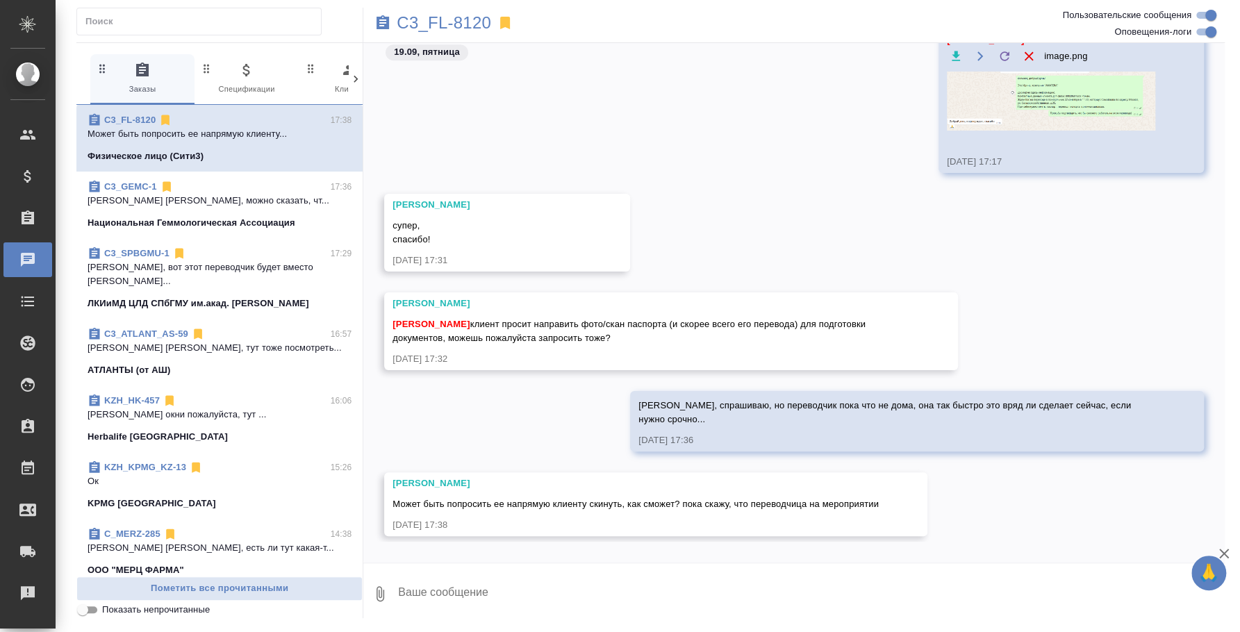
click at [636, 587] on textarea at bounding box center [811, 594] width 828 height 47
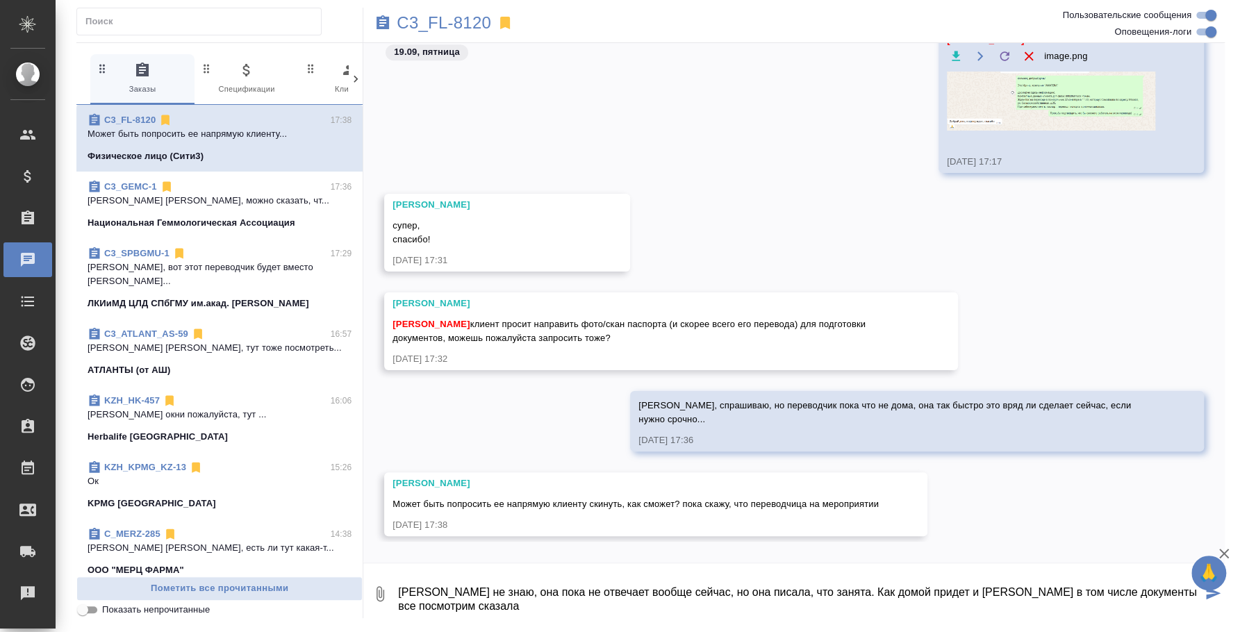
type textarea "[PERSON_NAME] не знаю, она пока не отвечает вообще сейчас, но она писала, что з…"
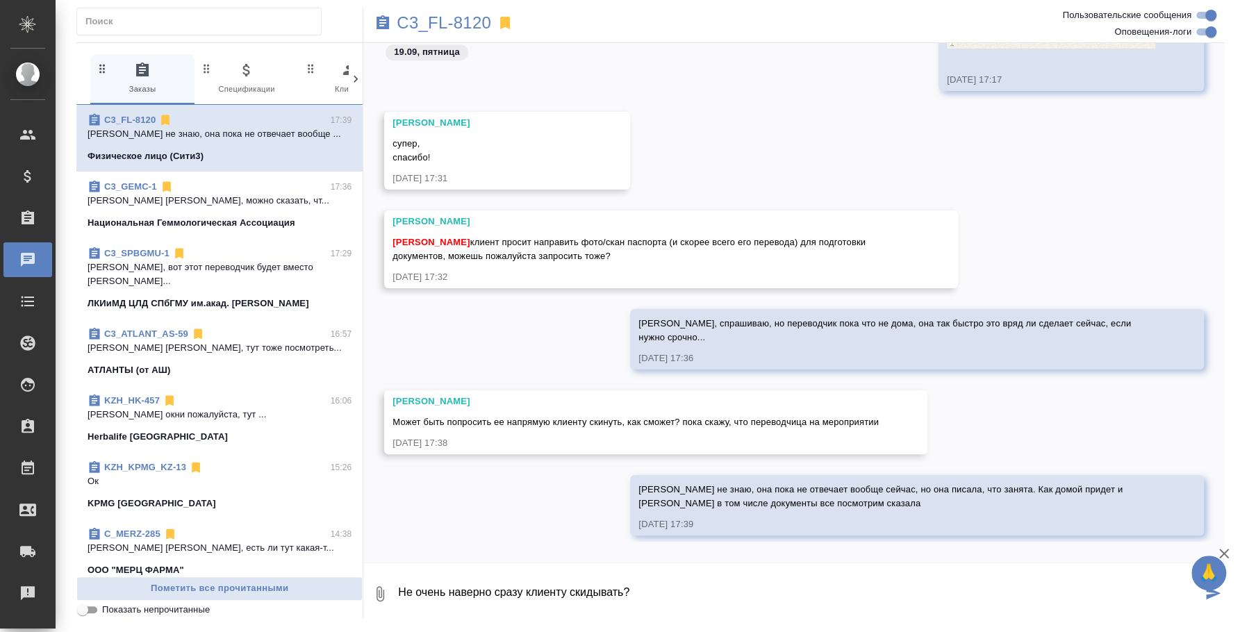
type textarea "Не очень наверно сразу клиенту скидывать?"
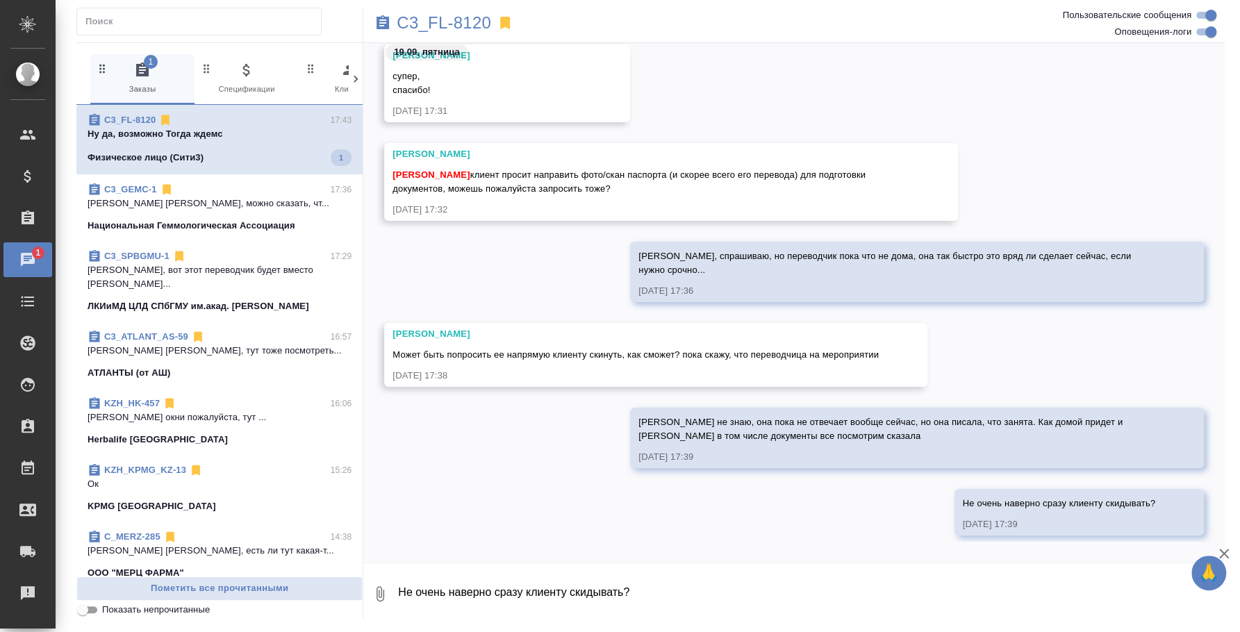
scroll to position [4202, 0]
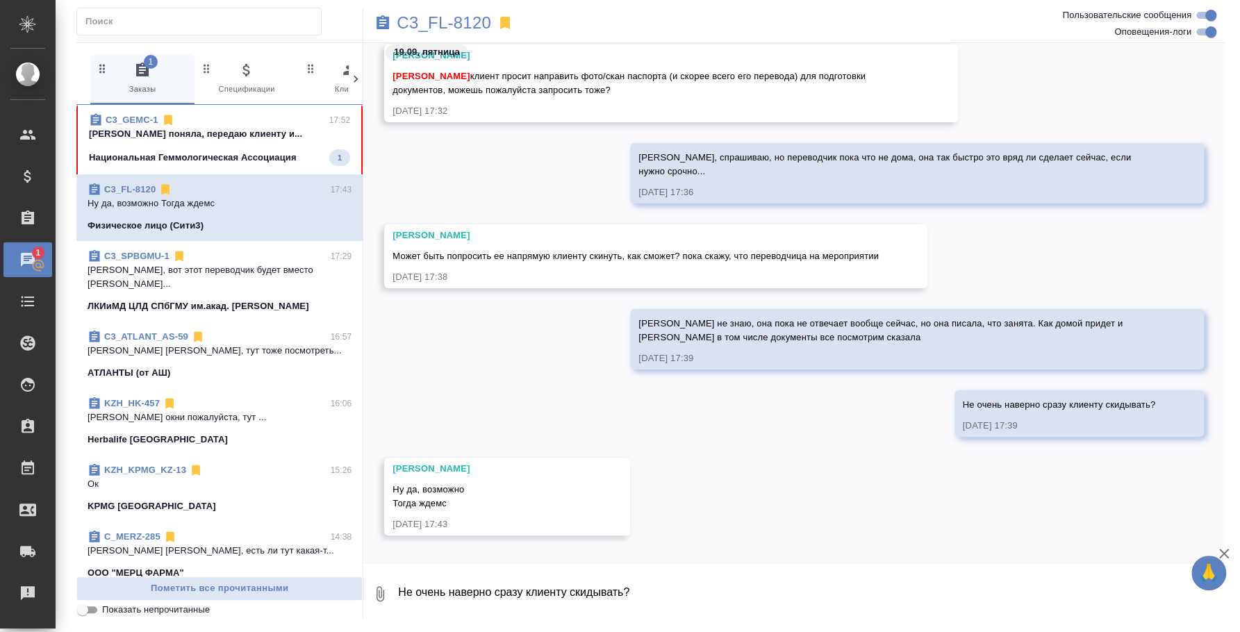
click at [467, 600] on textarea "Не очень наверно сразу клиенту скидывать?" at bounding box center [811, 594] width 828 height 47
click at [389, 597] on button "0" at bounding box center [379, 594] width 33 height 47
click at [329, 515] on span "С локального диска" at bounding box center [276, 520] width 163 height 18
click at [0, 0] on input "С локального диска" at bounding box center [0, 0] width 0 height 0
click at [539, 582] on textarea "Не очень наверно сразу клиенту скидывать?" at bounding box center [799, 594] width 805 height 47
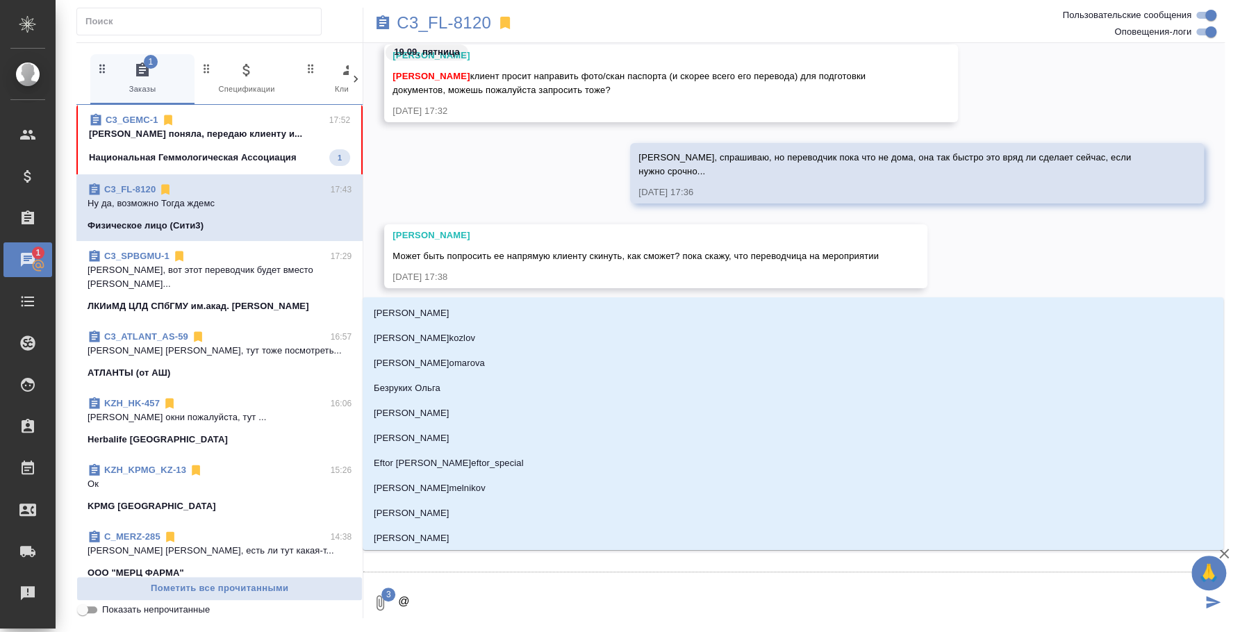
type textarea "@A"
type input "A"
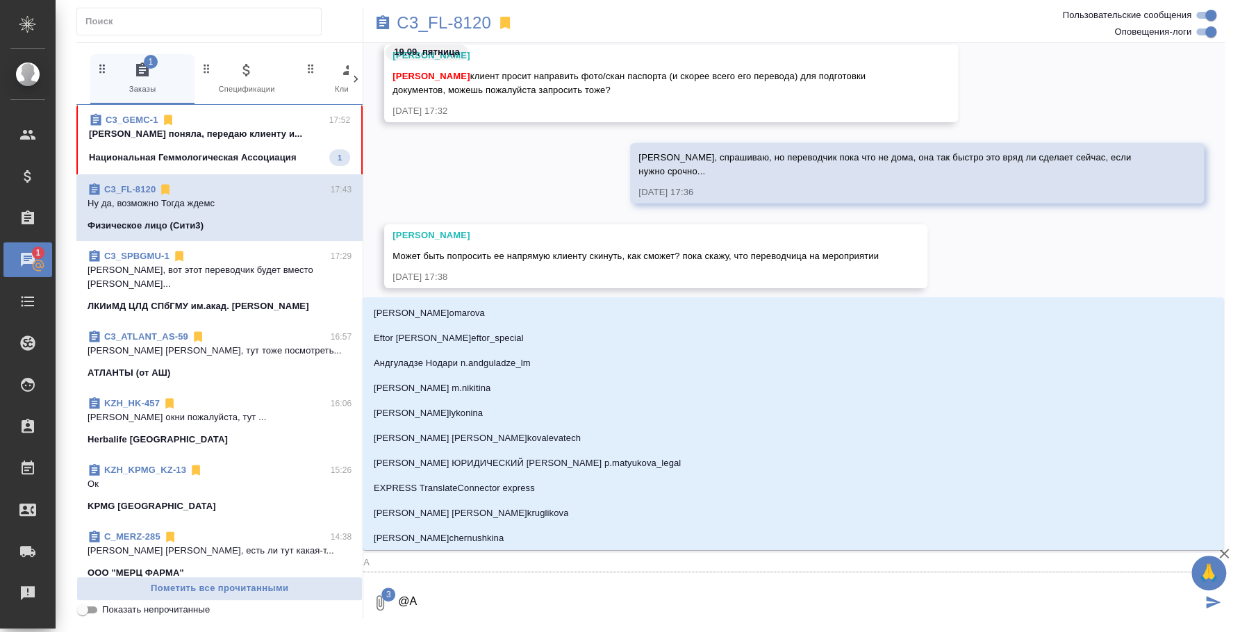
type textarea "@"
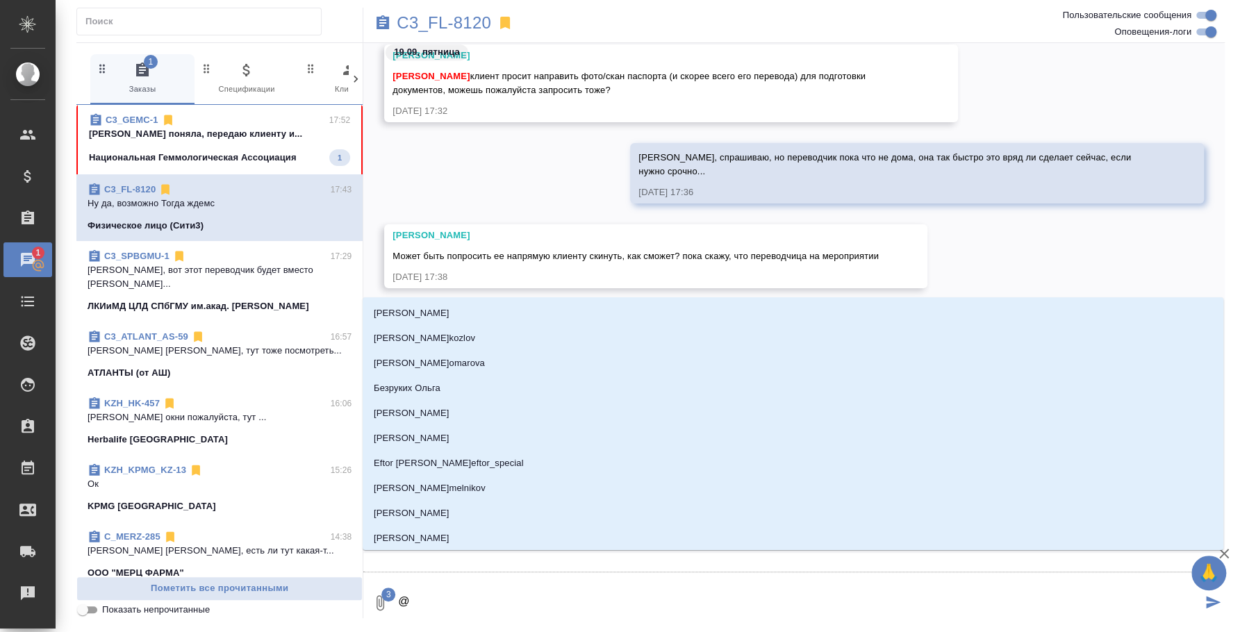
type textarea "@Ф"
type input "Ф"
type textarea "@Фа"
type input "Фа"
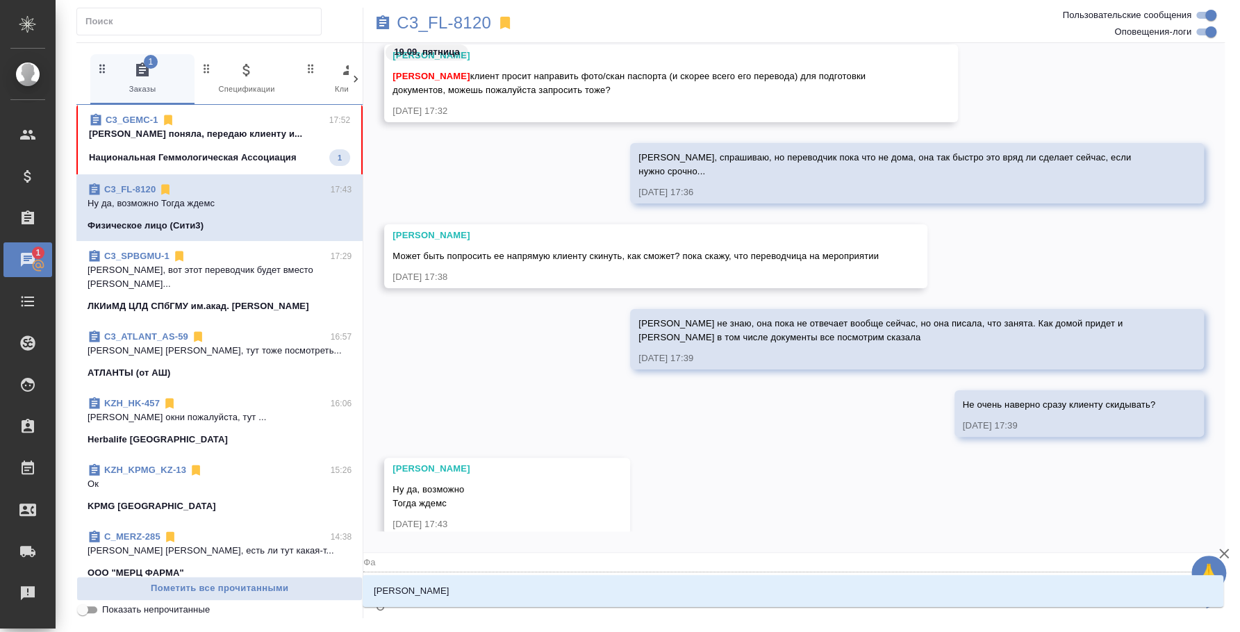
type textarea "@Ф"
type input "Ф"
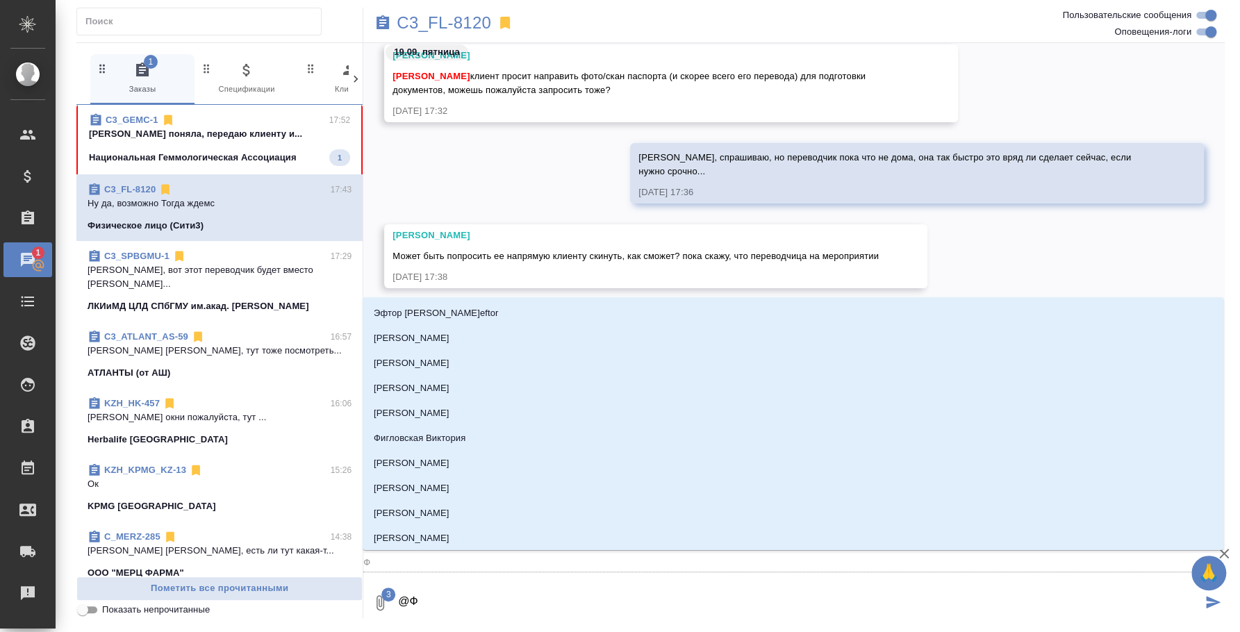
type textarea "@"
type textarea "@и"
type input "и"
type textarea "@иь"
type input "иь"
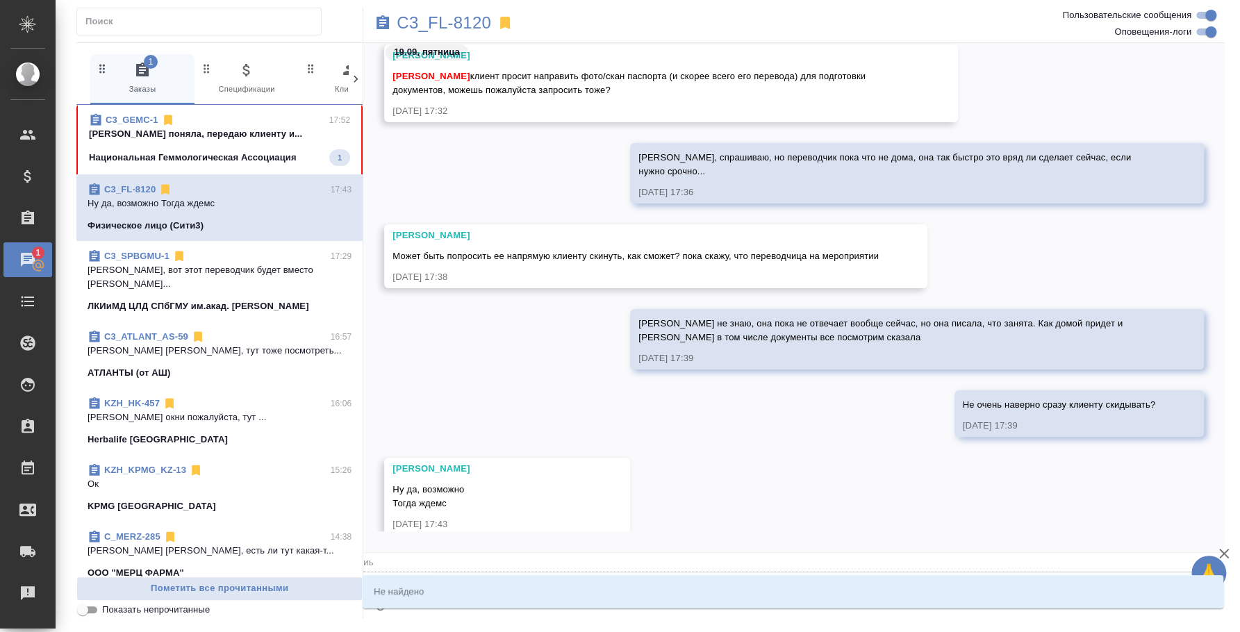
type textarea "@иьи"
type input "иьи"
type textarea "@иь"
type input "иь"
type textarea "@и"
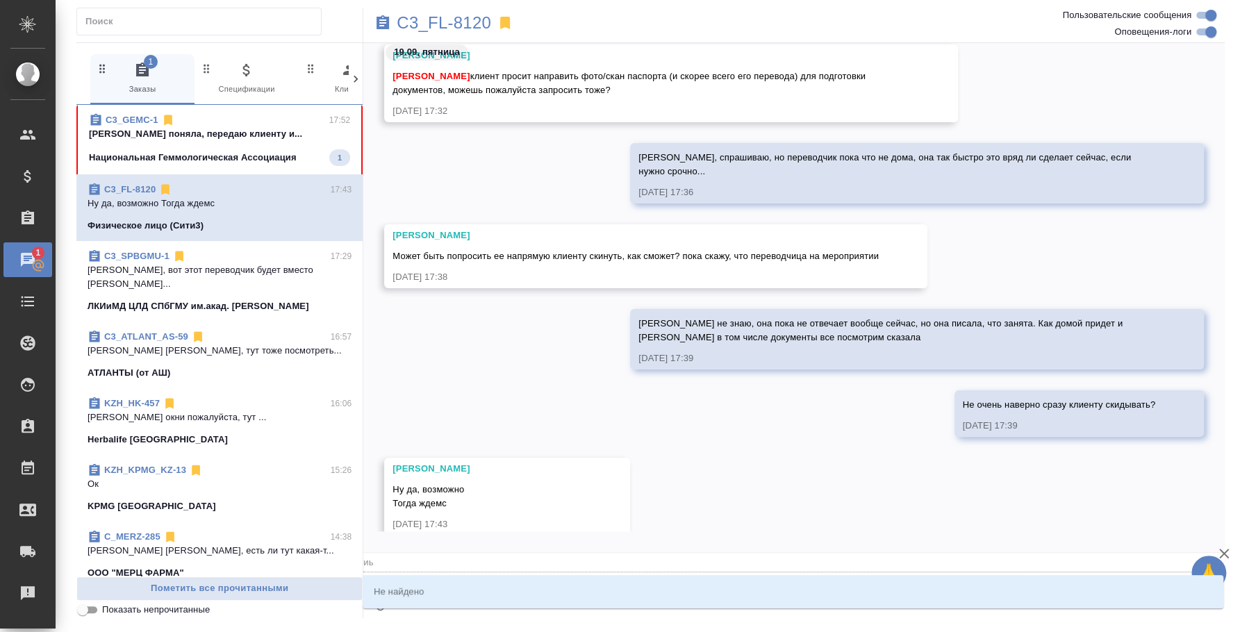
type input "и"
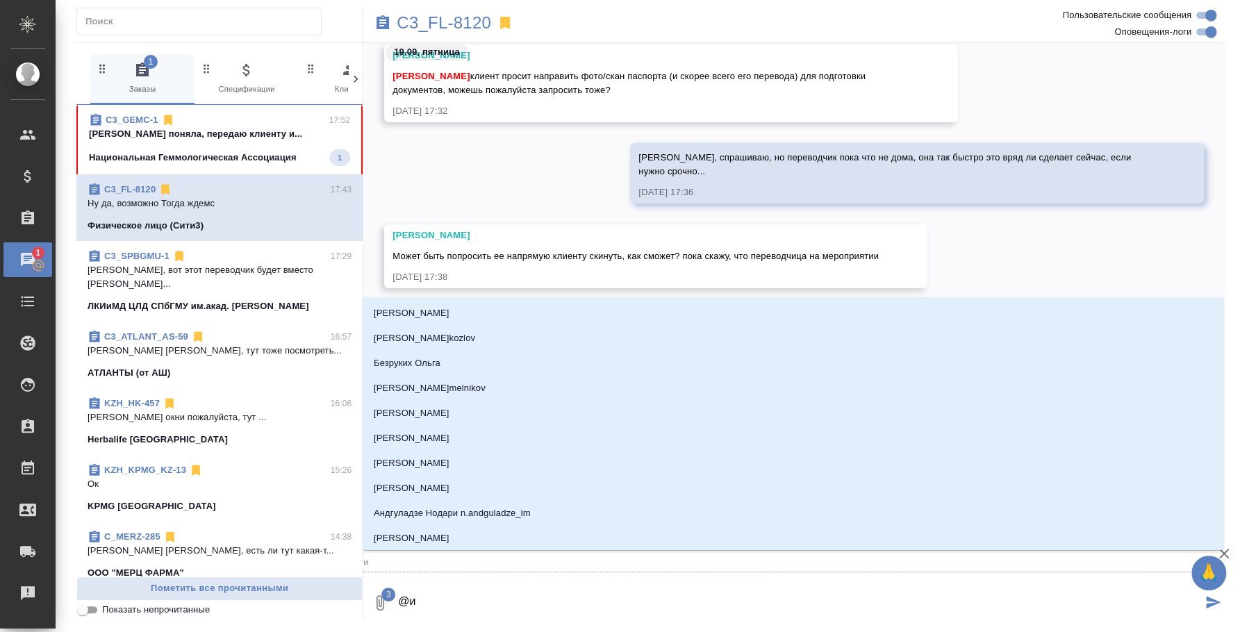
type textarea "@ил"
type input "ил"
type textarea "@иль"
type input "иль"
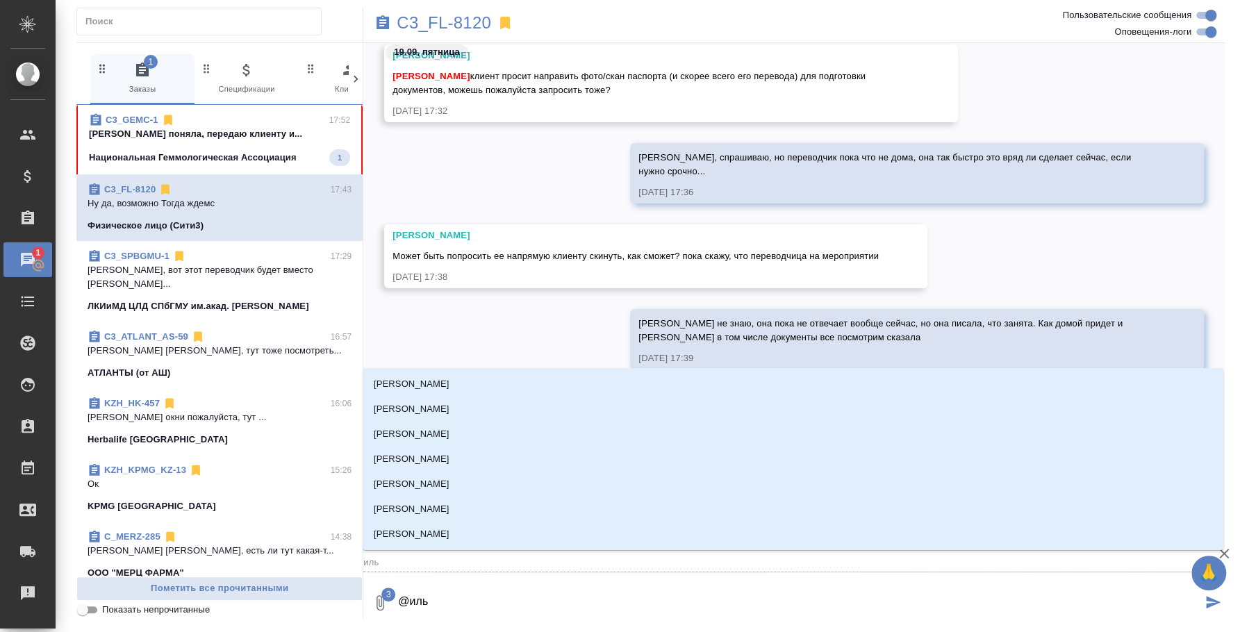
type textarea "@[PERSON_NAME]"
type input "[PERSON_NAME]"
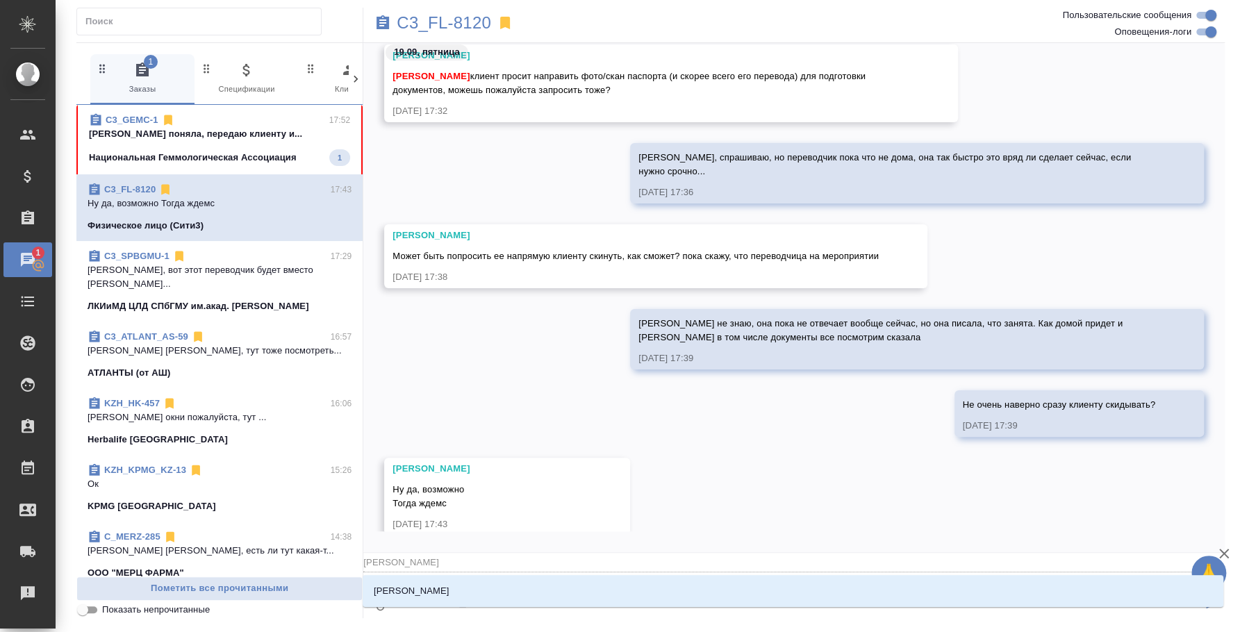
type textarea "@[PERSON_NAME]"
type input "[PERSON_NAME]"
click at [539, 582] on li "[PERSON_NAME]" at bounding box center [793, 591] width 861 height 25
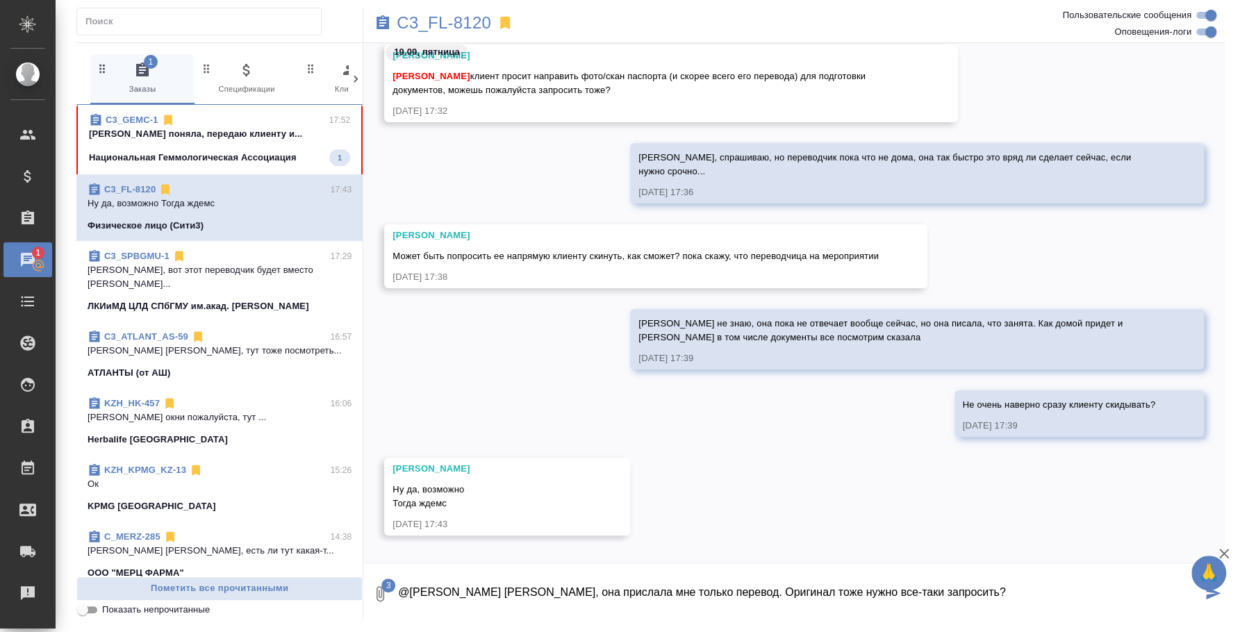
type textarea "@Ильина Екатерина Катя, она прислала мне только перевод. Оригинал тоже нужно вс…"
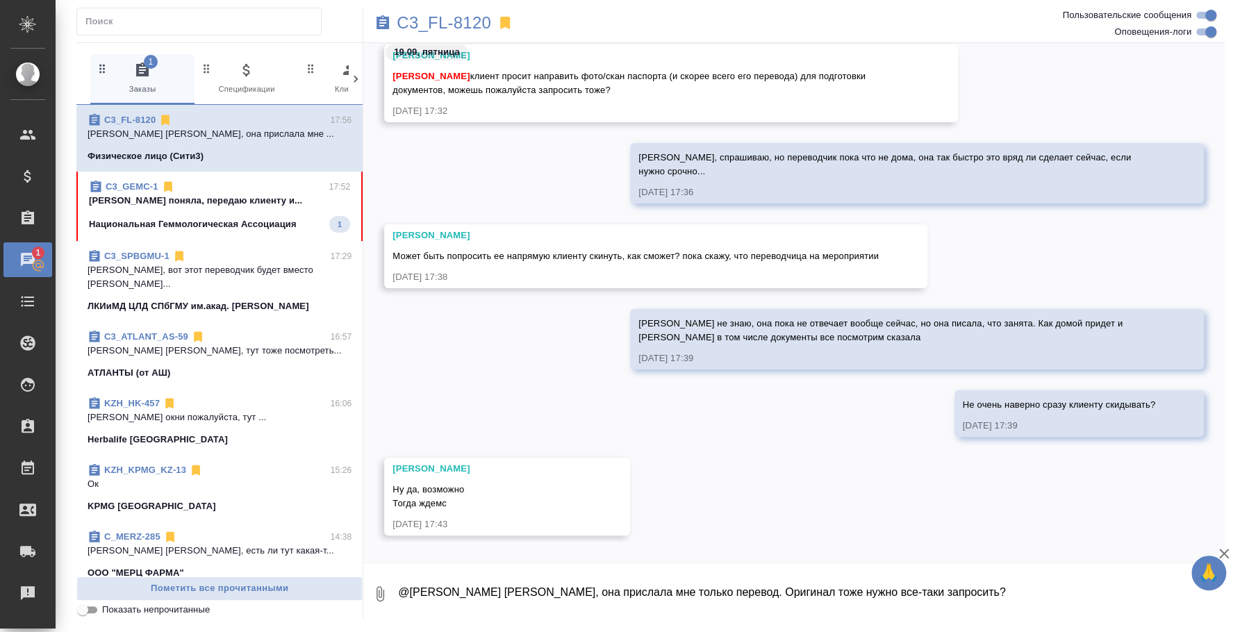
click at [381, 591] on icon "button" at bounding box center [380, 594] width 17 height 17
click at [297, 520] on span "С локального диска" at bounding box center [267, 520] width 95 height 17
click at [0, 0] on input "С локального диска" at bounding box center [0, 0] width 0 height 0
click at [545, 589] on textarea "@Ильина Екатерина Катя, она прислала мне только перевод. Оригинал тоже нужно вс…" at bounding box center [799, 594] width 805 height 47
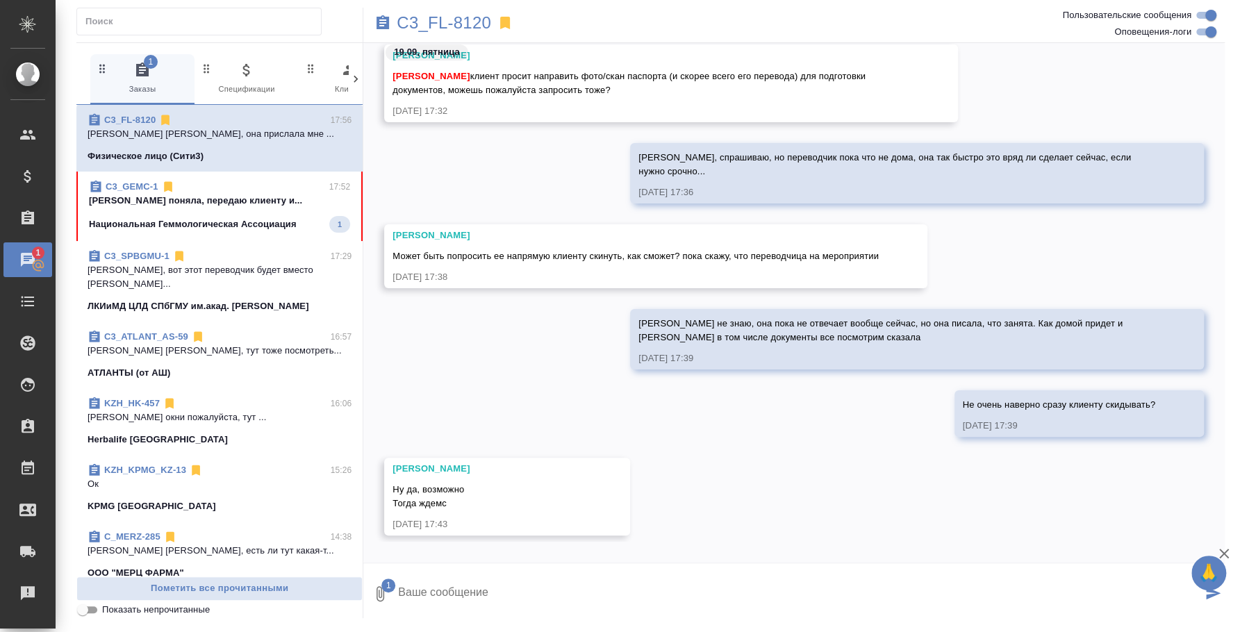
type textarea "Y"
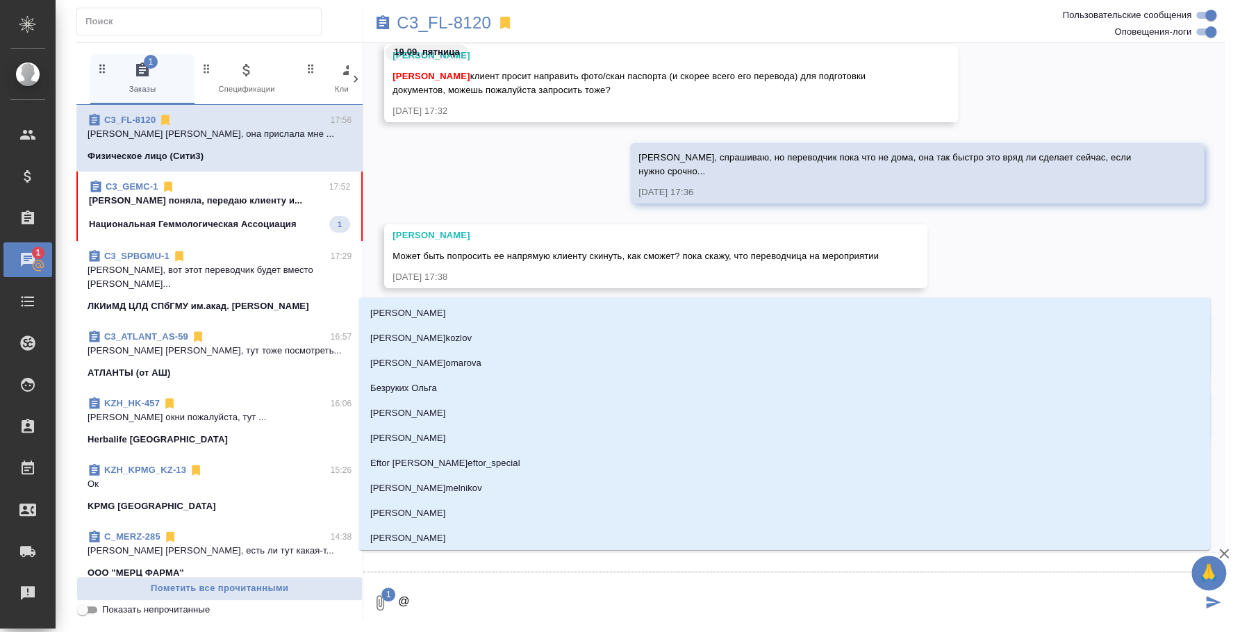
type textarea "@и"
type input "и"
type textarea "@ил"
type input "ил"
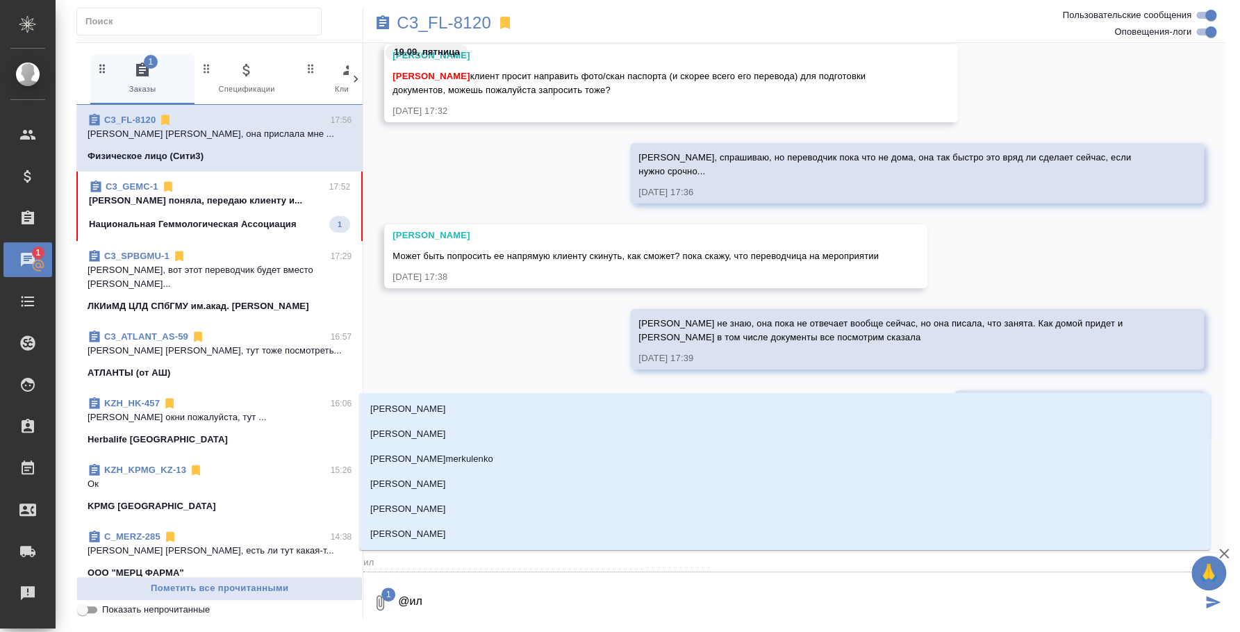
type textarea "@или"
type input "или"
type textarea "@ил"
type input "ил"
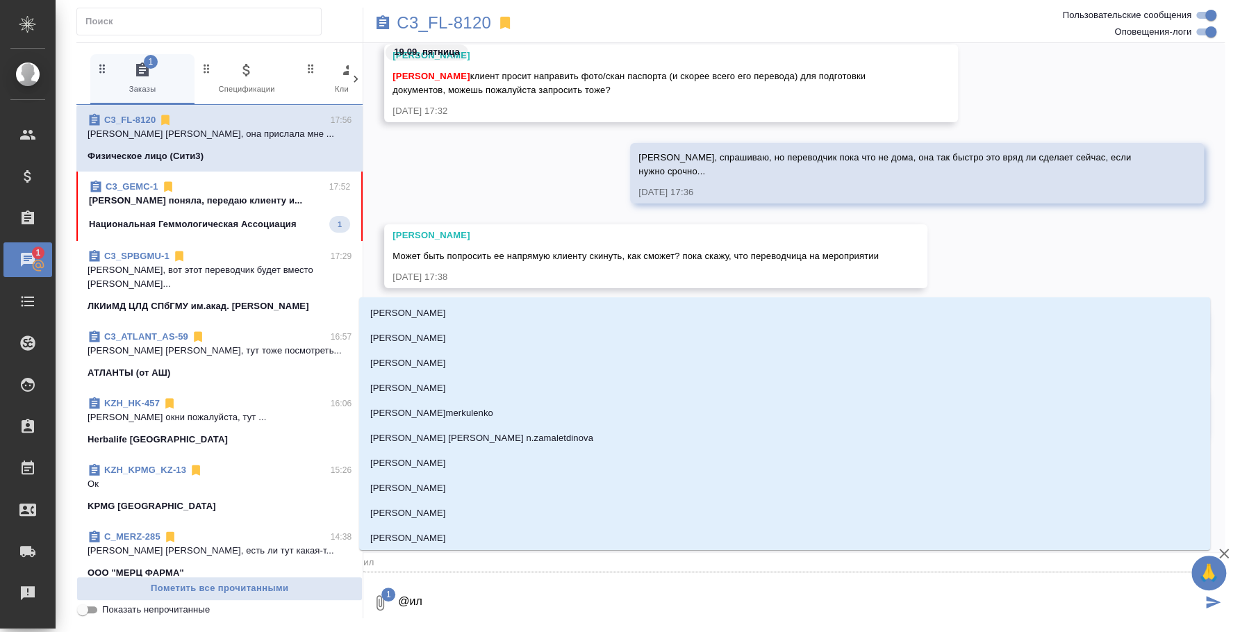
type textarea "@иль"
type input "иль"
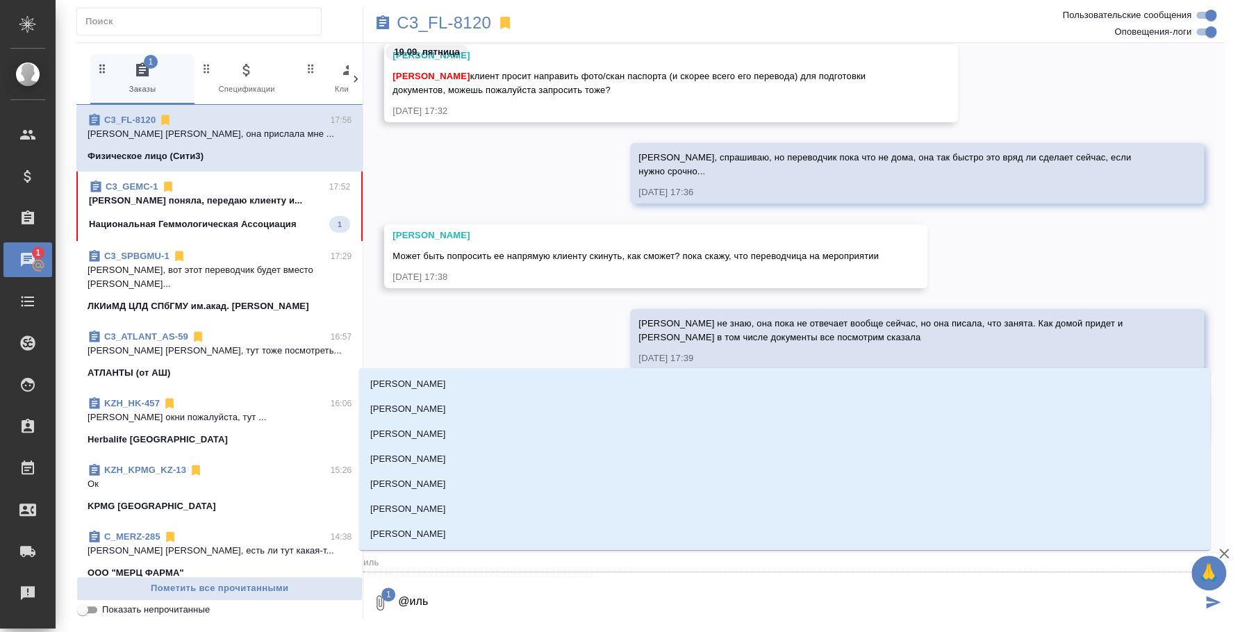
type textarea "@[PERSON_NAME]"
type input "[PERSON_NAME]"
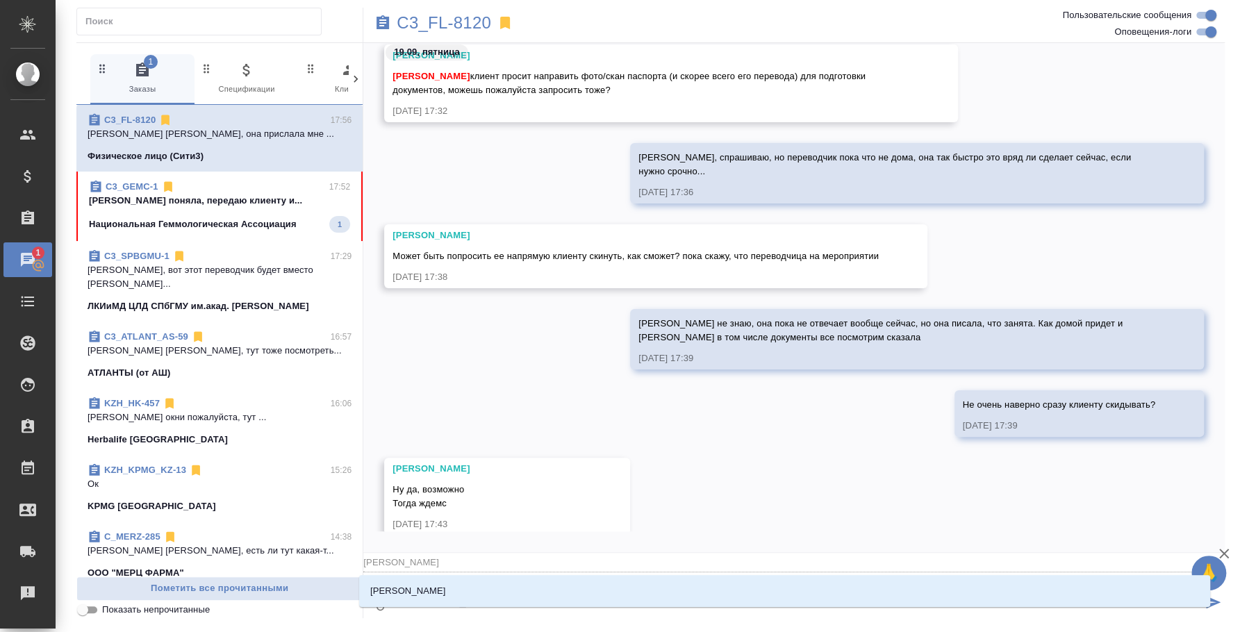
type textarea "@[PERSON_NAME]"
type input "[PERSON_NAME]"
click at [545, 589] on li "[PERSON_NAME]" at bounding box center [784, 591] width 851 height 25
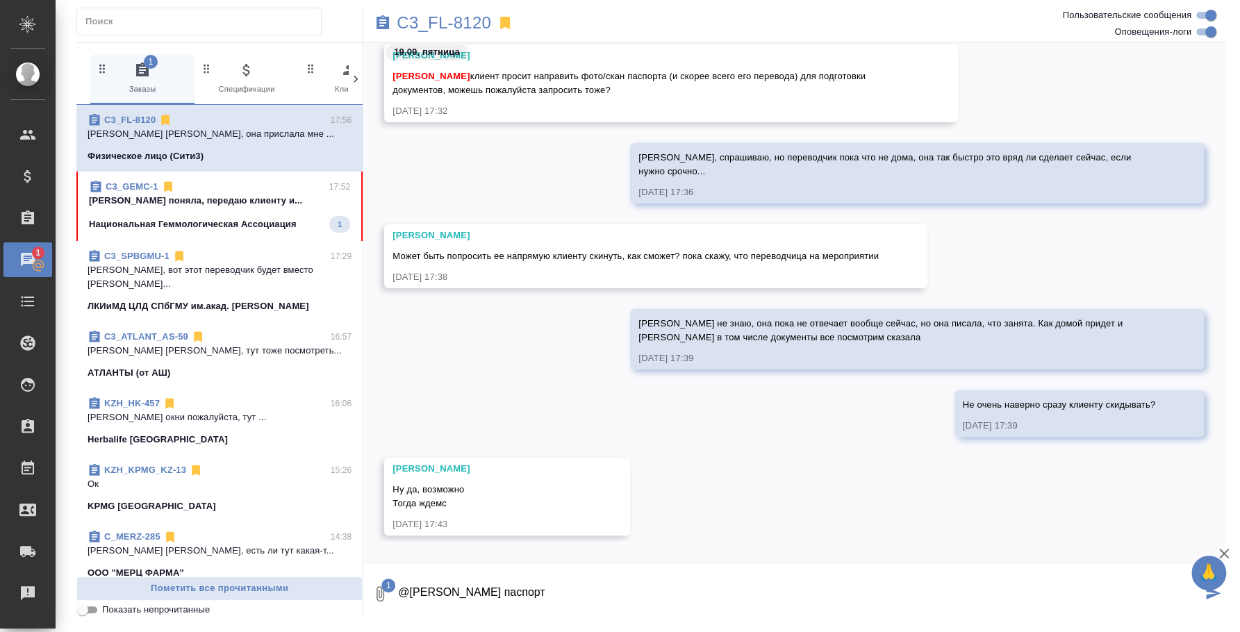
type textarea "@Ильина Екатерина паспорт"
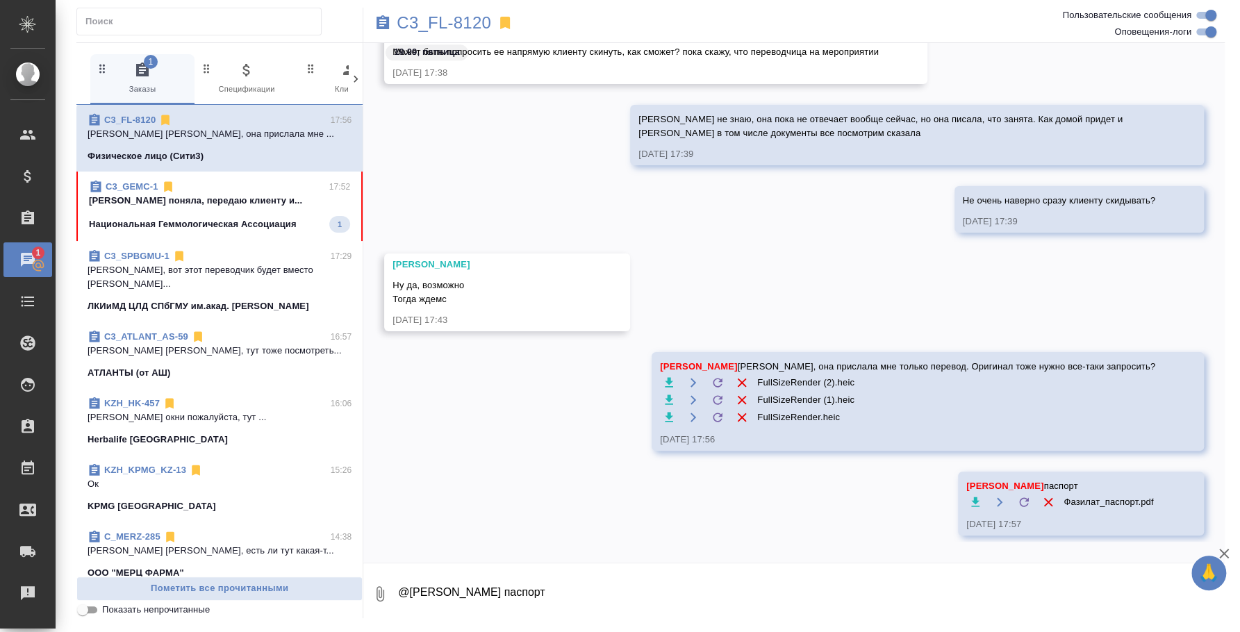
scroll to position [4406, 0]
click at [217, 209] on span "C3_GEMC-1 17:52 Федотова Ирина поняла, передаю клиенту и... Национальная Геммол…" at bounding box center [219, 206] width 261 height 53
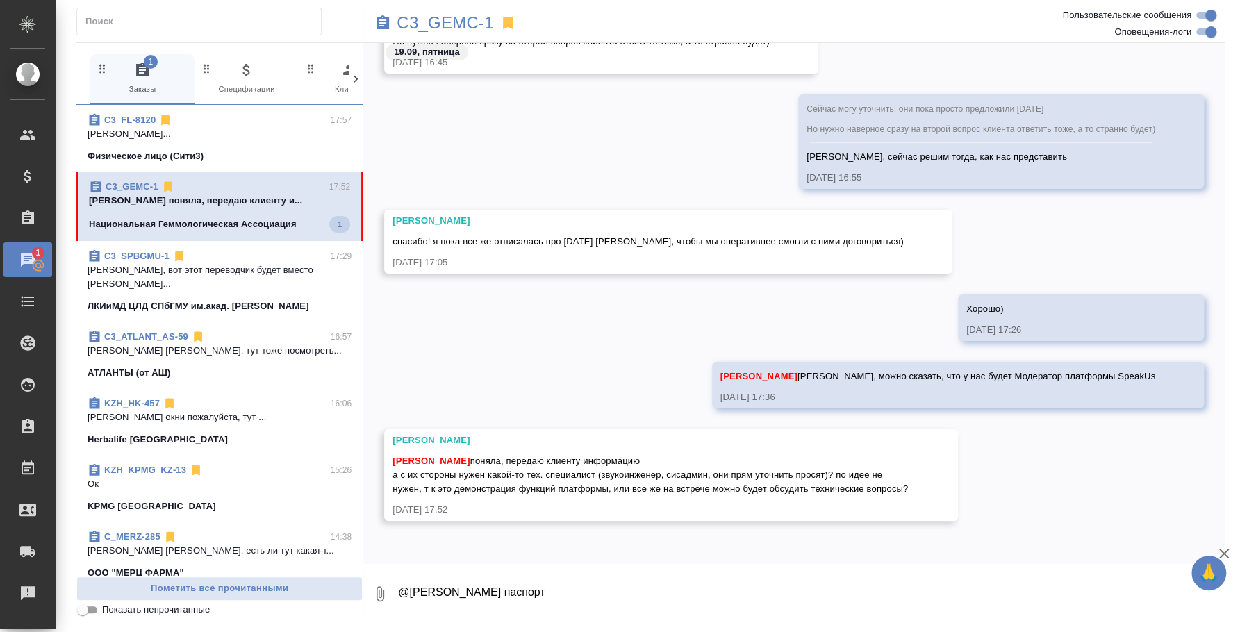
scroll to position [2726, 0]
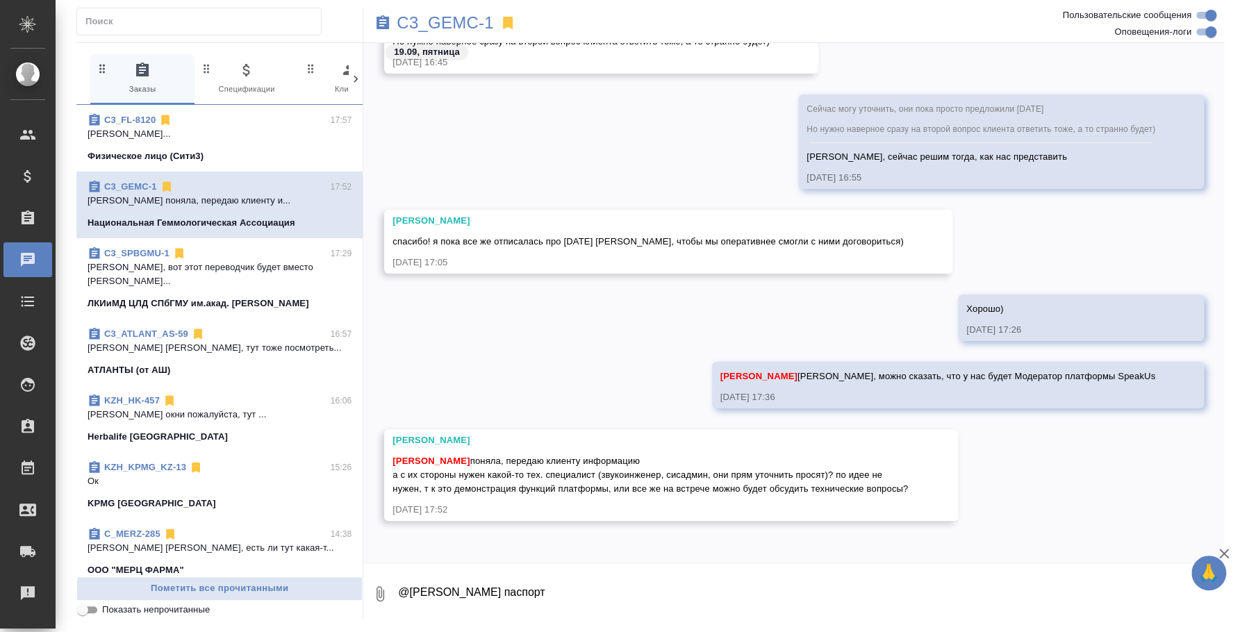
click at [583, 606] on textarea "@Ильина Екатерина паспорт" at bounding box center [811, 594] width 828 height 47
drag, startPoint x: 473, startPoint y: 445, endPoint x: 505, endPoint y: 493, distance: 56.7
click at [505, 493] on div "Федотова Ирина поняла, передаю клиенту информацию а с их стороны нужен какой-то…" at bounding box center [651, 473] width 517 height 45
click at [473, 585] on textarea "Катя," at bounding box center [799, 594] width 805 height 47
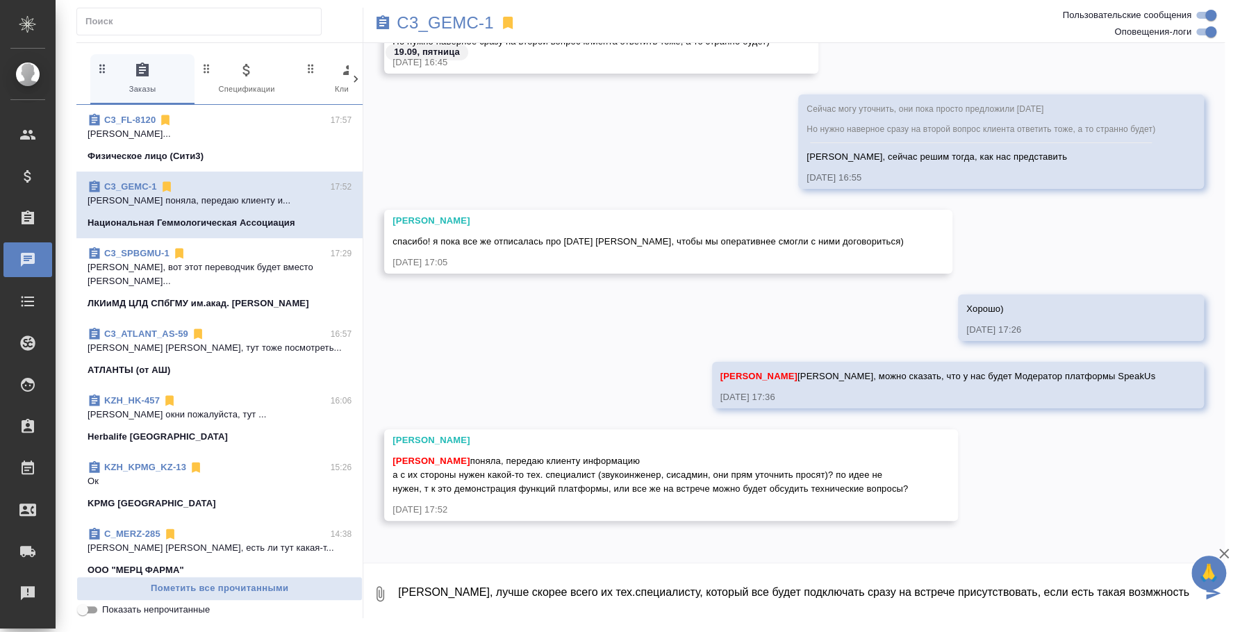
type textarea "Катя, лучше скорее всего их тех.специалисту, который все будет подключать сразу…"
drag, startPoint x: 475, startPoint y: 444, endPoint x: 482, endPoint y: 495, distance: 52.0
click at [482, 495] on div "Федотова Ирина поняла, передаю клиенту информацию а с их стороны нужен какой-то…" at bounding box center [651, 473] width 517 height 45
copy span "оняла, передаю клиенту информацию а с их стороны нужен какой-то тех. специалист…"
click at [531, 545] on div "19.09, пятница Ильина Екатерина 19.09.25, 16:44 Ильина Екатерина Сейчас могу ут…" at bounding box center [794, 303] width 862 height 520
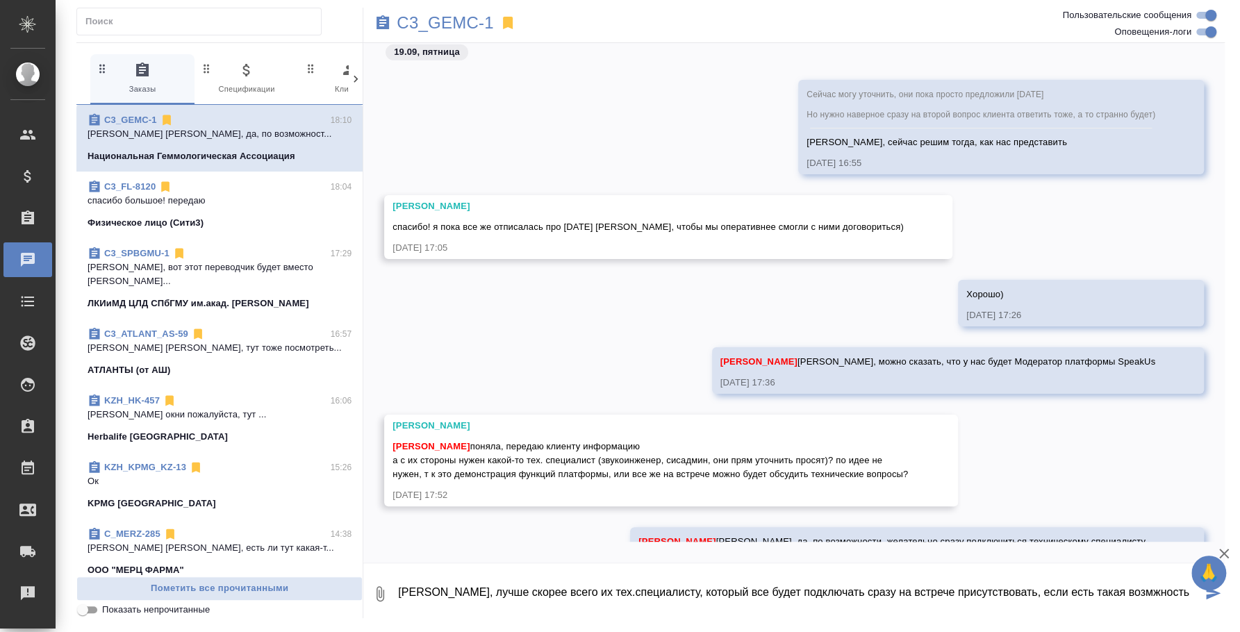
scroll to position [2821, 0]
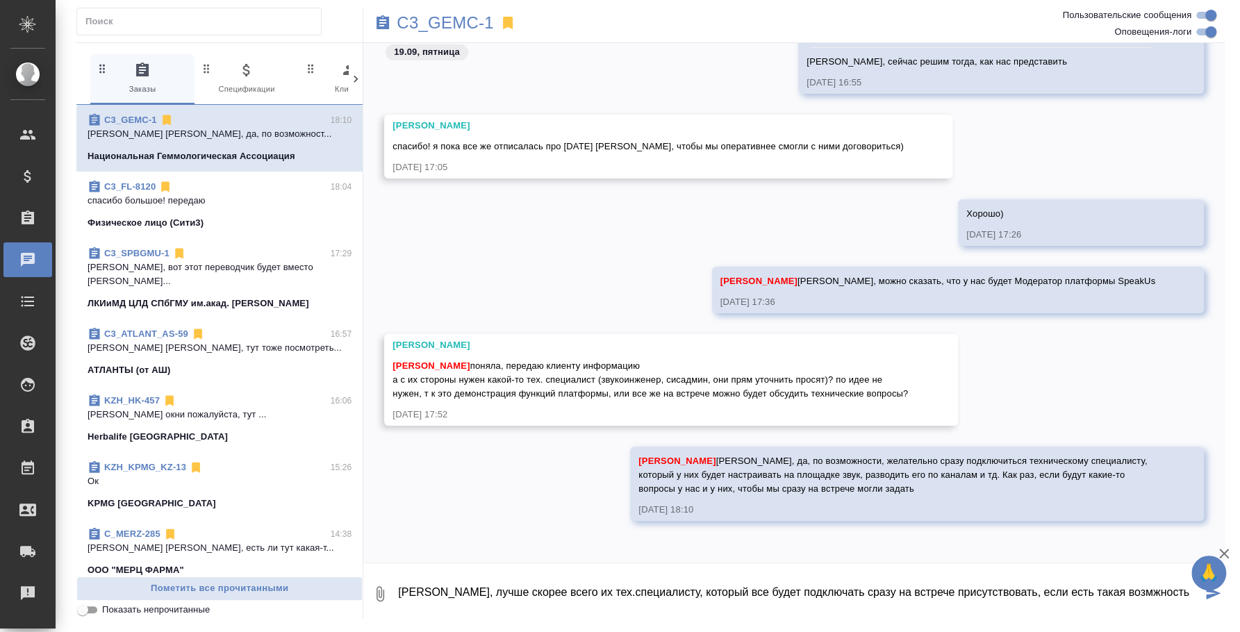
click at [712, 604] on textarea "Катя, лучше скорее всего их тех.специалисту, который все будет подключать сразу…" at bounding box center [799, 594] width 805 height 47
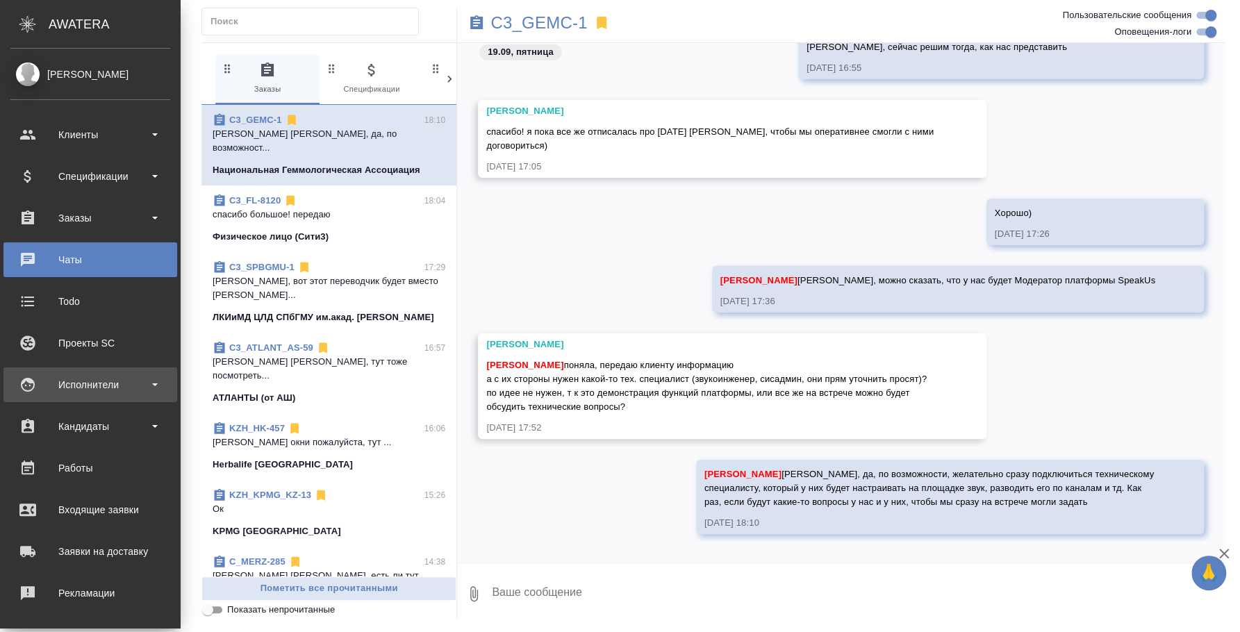
click at [72, 385] on div "Исполнители" at bounding box center [90, 385] width 160 height 21
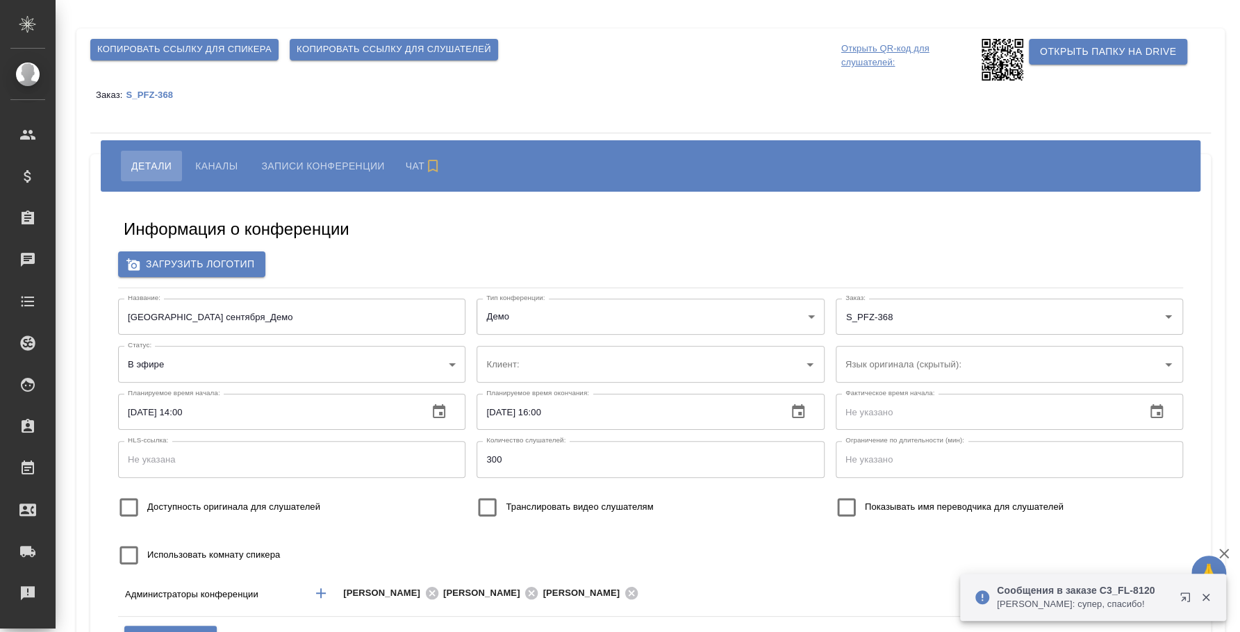
type input "Pfizer"
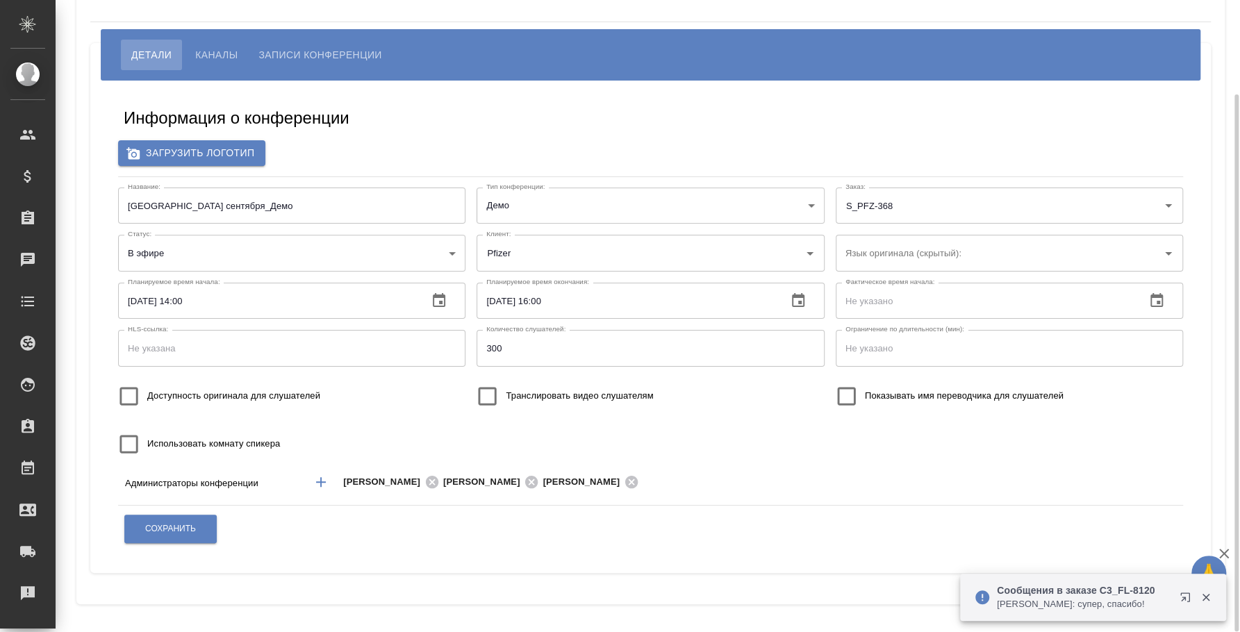
click at [425, 252] on body "🙏 .cls-1 fill:#fff; AWATERA [PERSON_NAME] Спецификации Заказы Чаты Todo Проекты…" at bounding box center [620, 316] width 1240 height 632
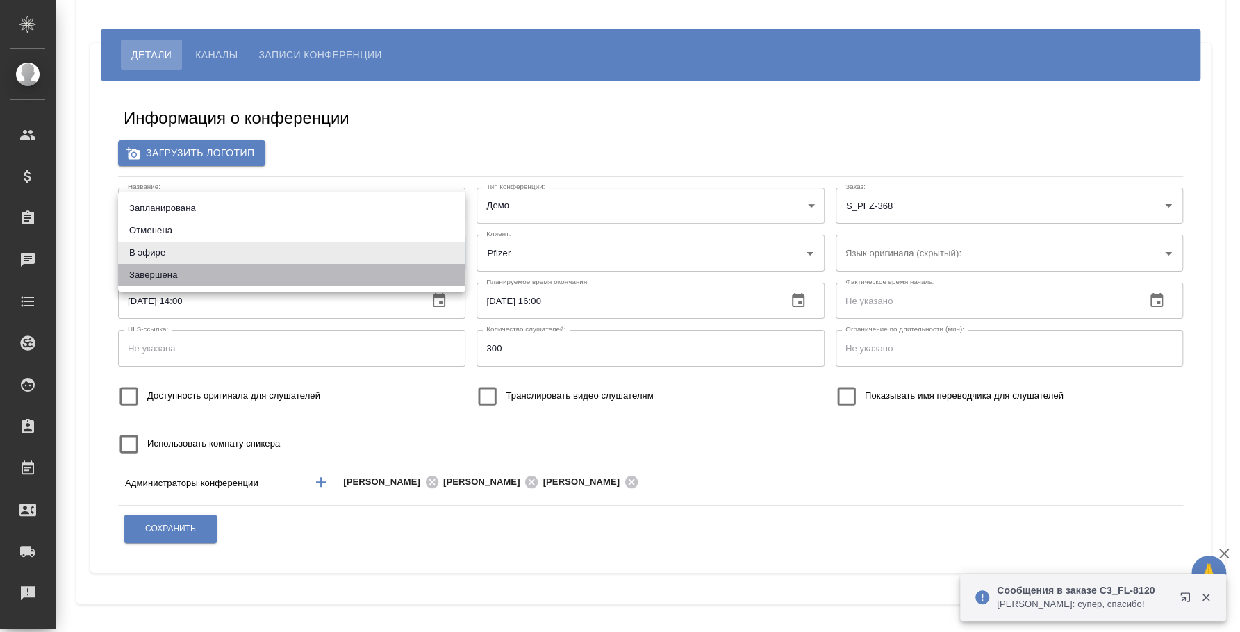
click at [297, 277] on li "Завершена" at bounding box center [291, 275] width 347 height 22
type input "ended"
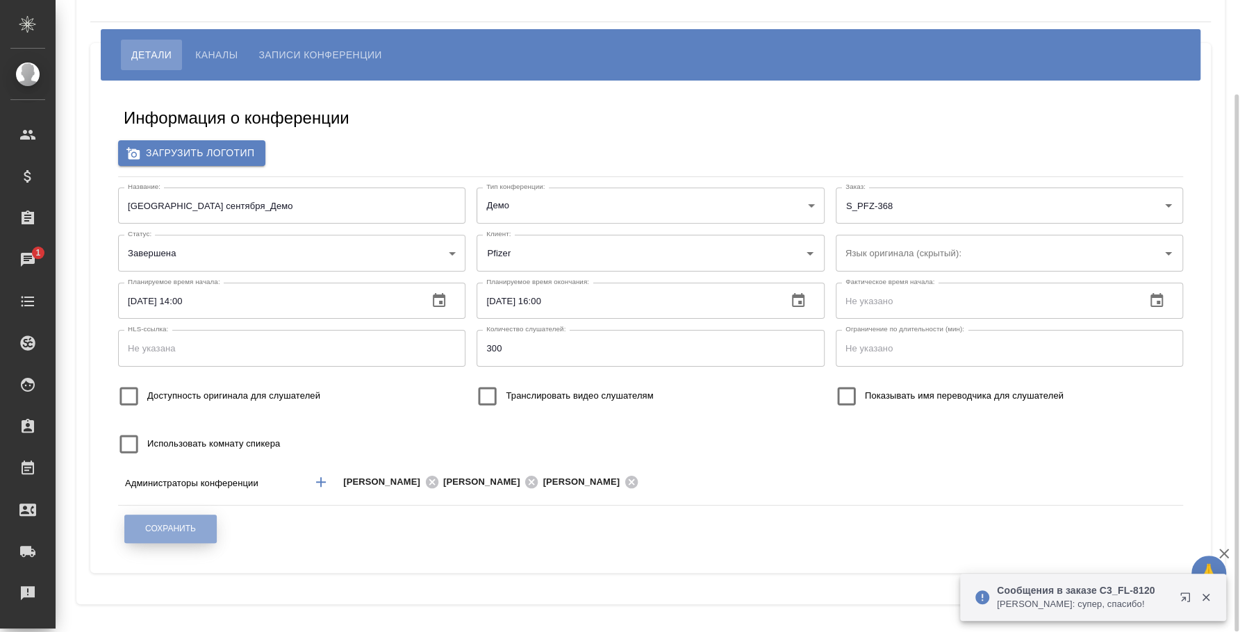
click at [156, 516] on button "Сохранить" at bounding box center [170, 529] width 92 height 28
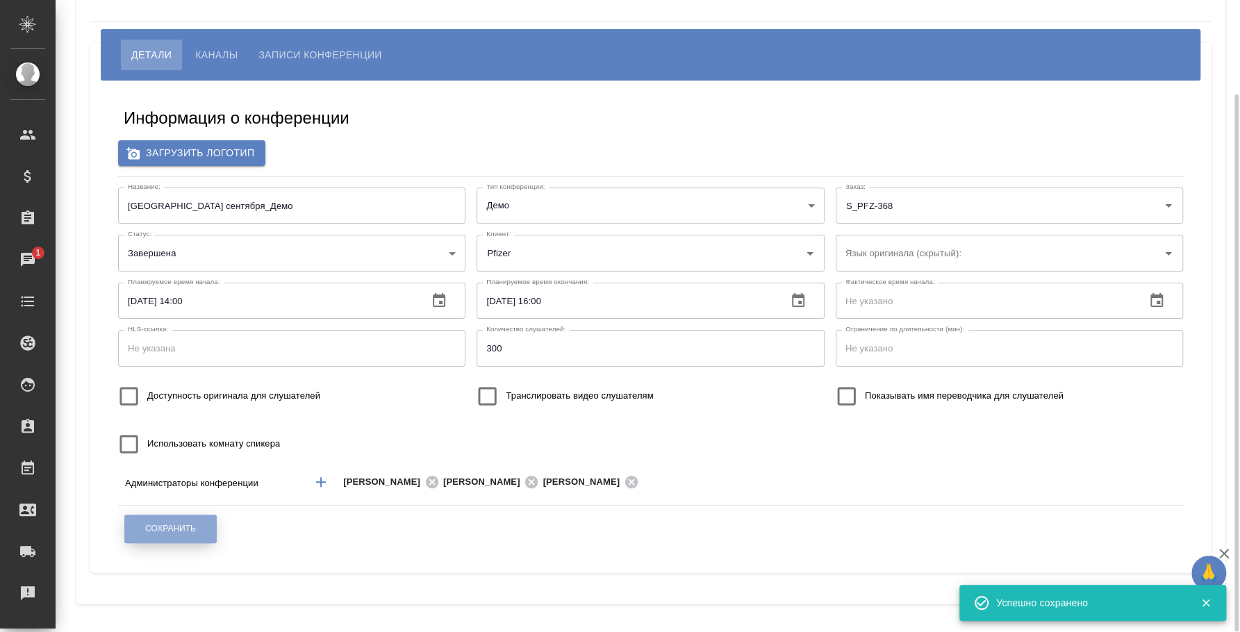
click at [203, 525] on button "Сохранить" at bounding box center [170, 529] width 92 height 28
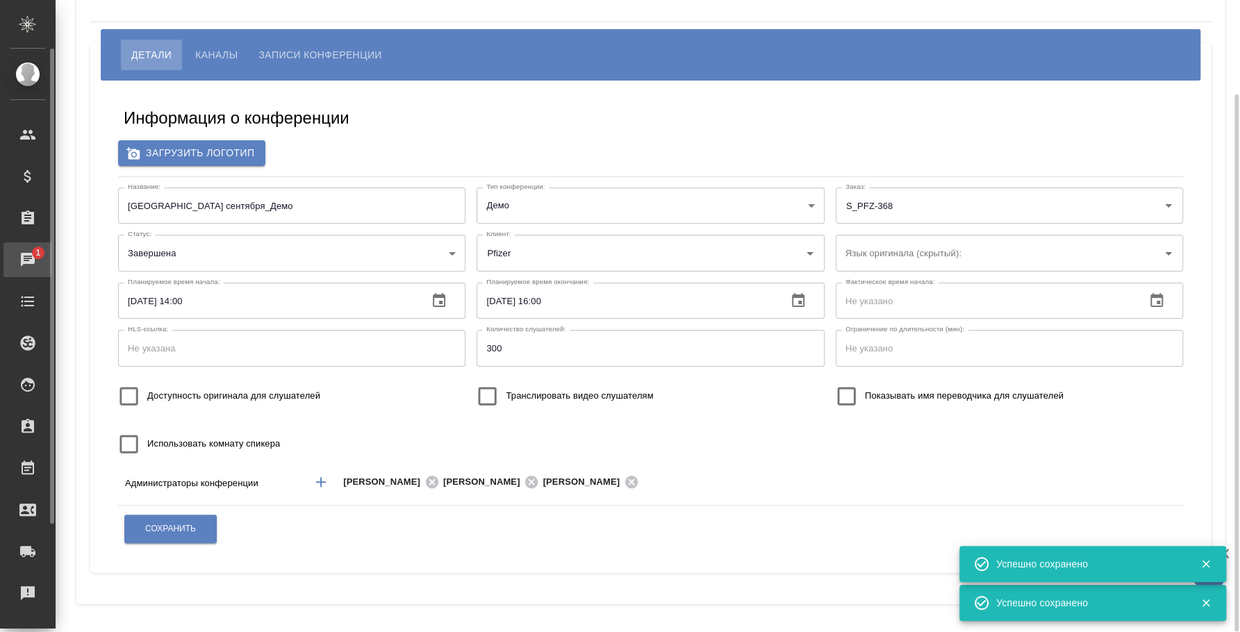
click at [28, 262] on div "Чаты" at bounding box center [10, 259] width 35 height 21
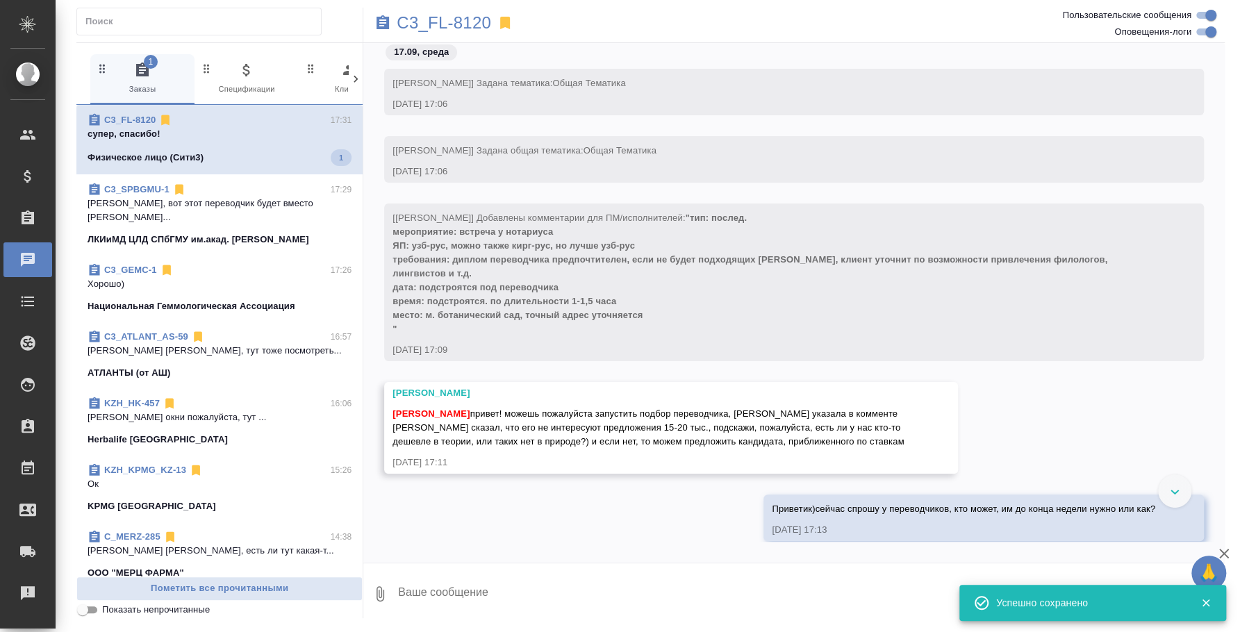
scroll to position [3707, 0]
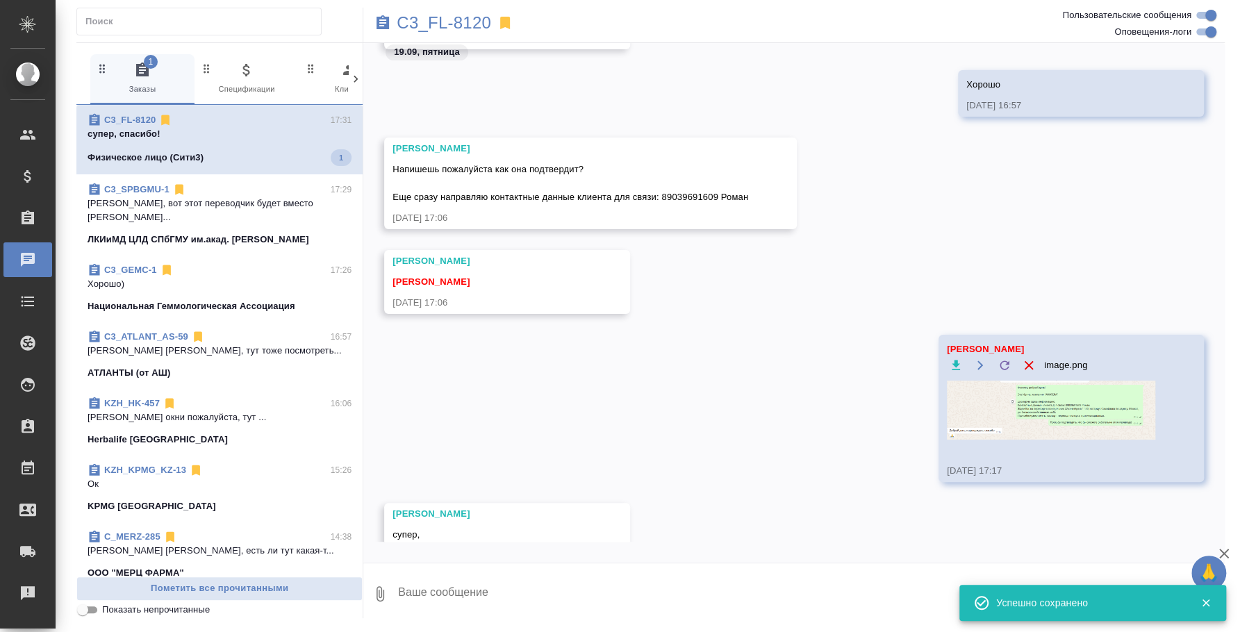
click at [1015, 413] on img at bounding box center [1051, 410] width 208 height 59
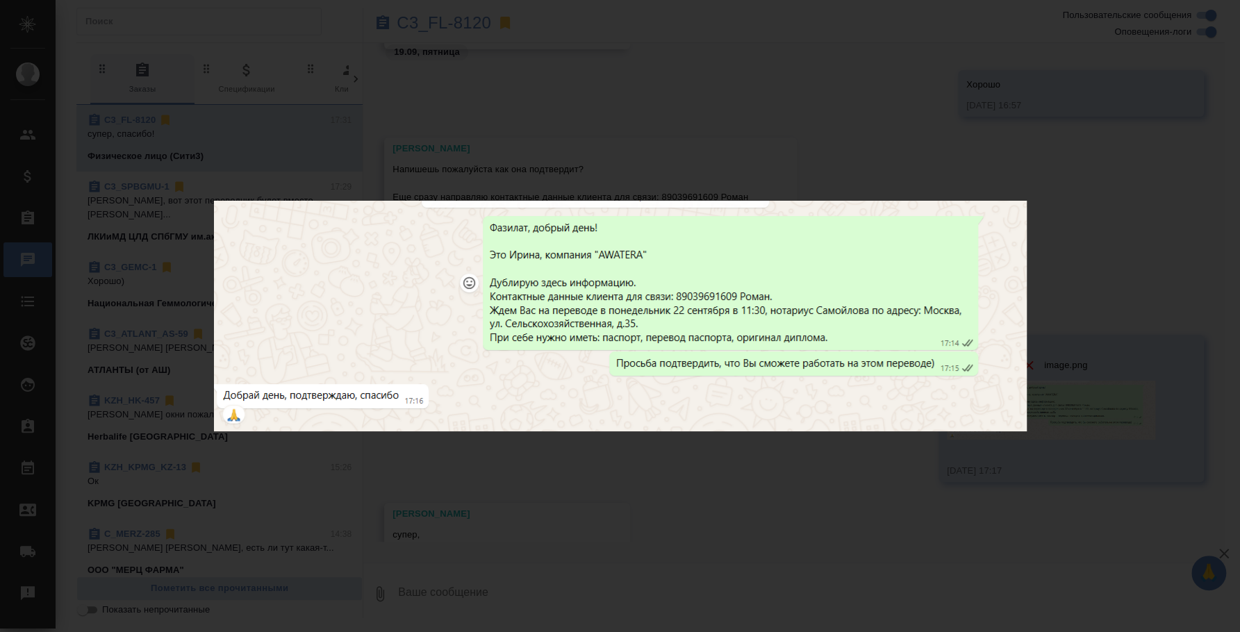
click at [842, 483] on div "image.png 1 of 1" at bounding box center [620, 316] width 1240 height 632
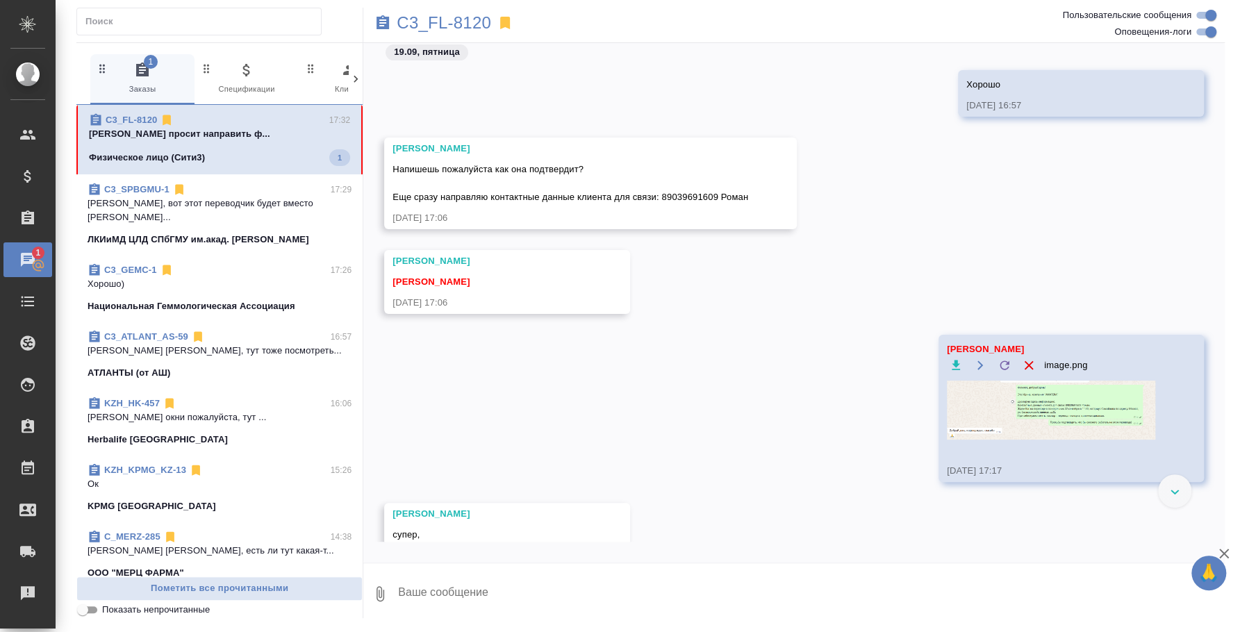
scroll to position [3866, 0]
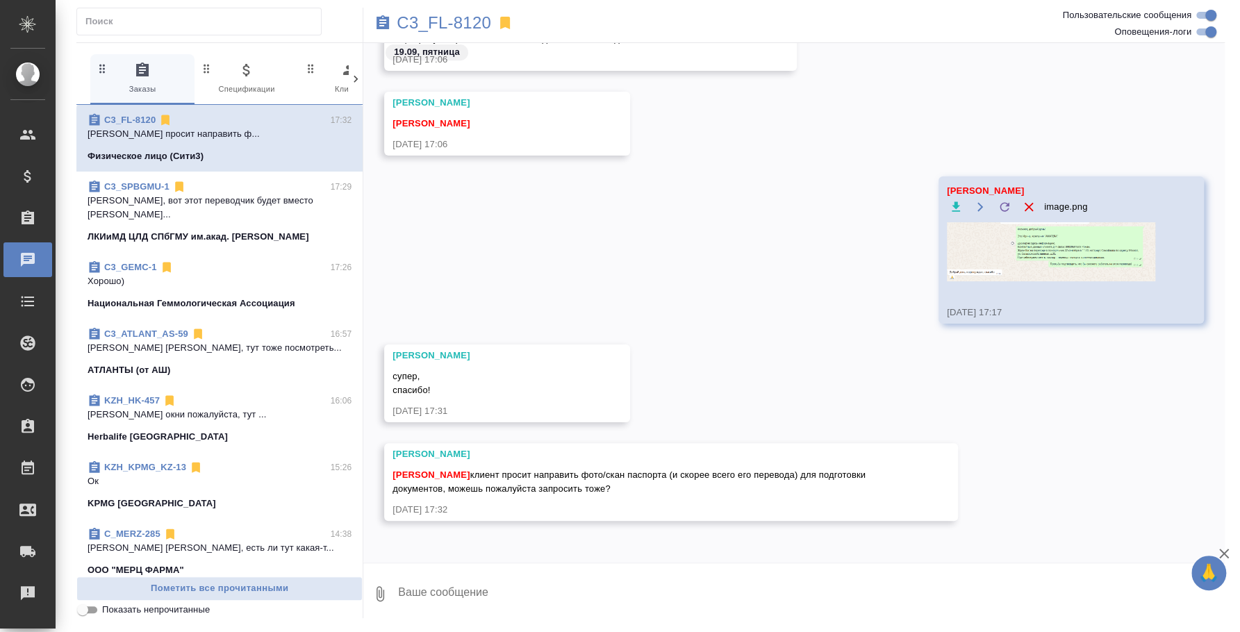
click at [571, 583] on textarea at bounding box center [811, 594] width 828 height 47
type textarea "Е"
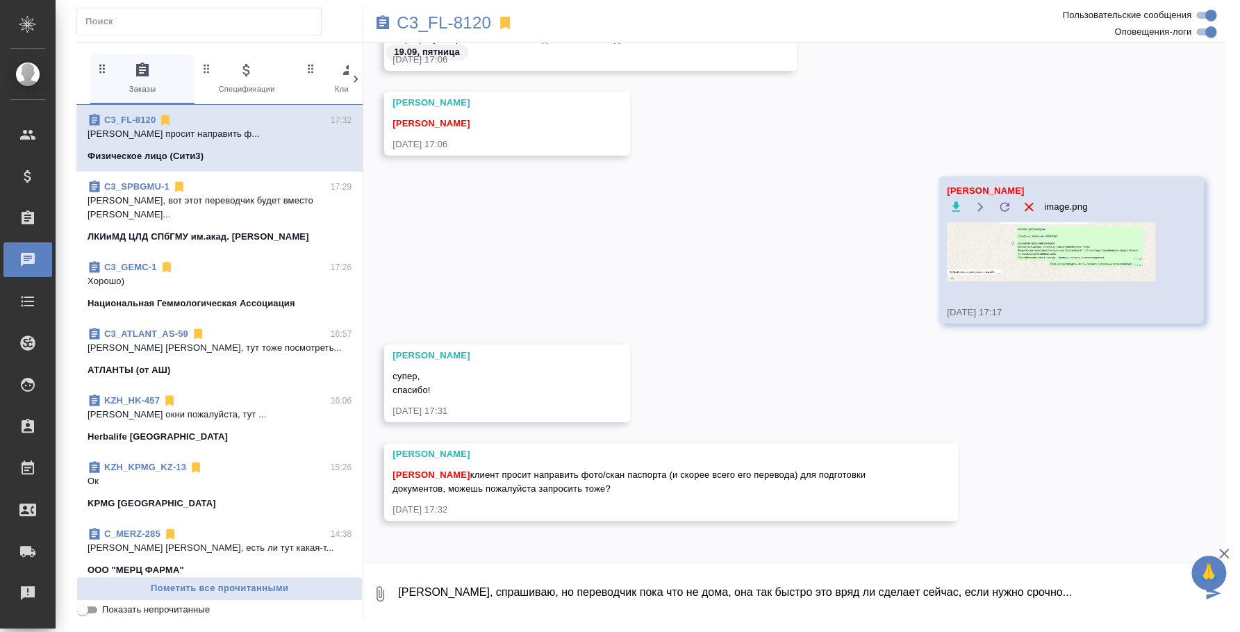
type textarea "Катя, спрашиваю, но переводчик пока что не дома, она так быстро это вряд ли сде…"
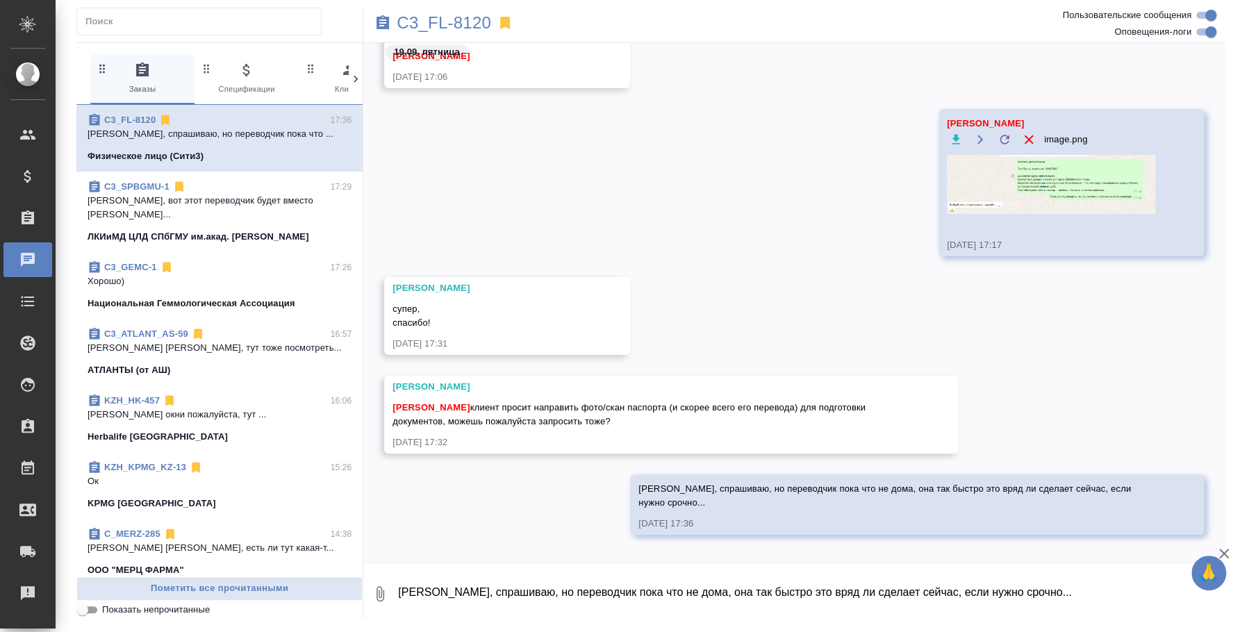
click at [208, 274] on p "Хорошо)" at bounding box center [220, 281] width 264 height 14
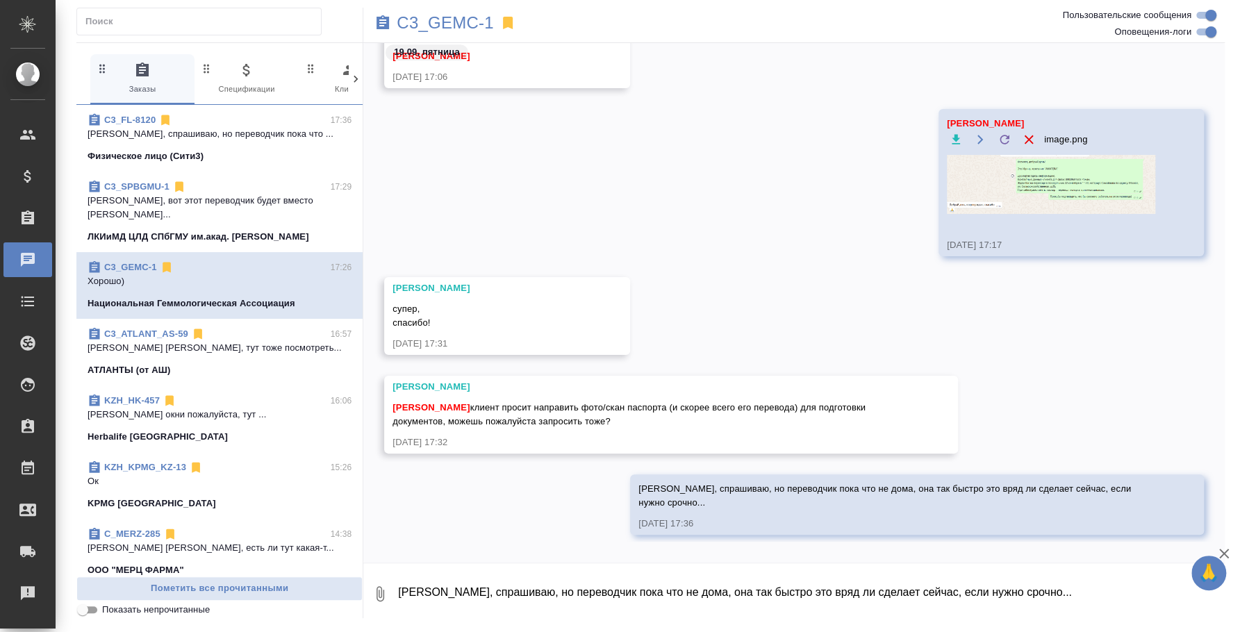
scroll to position [2550, 0]
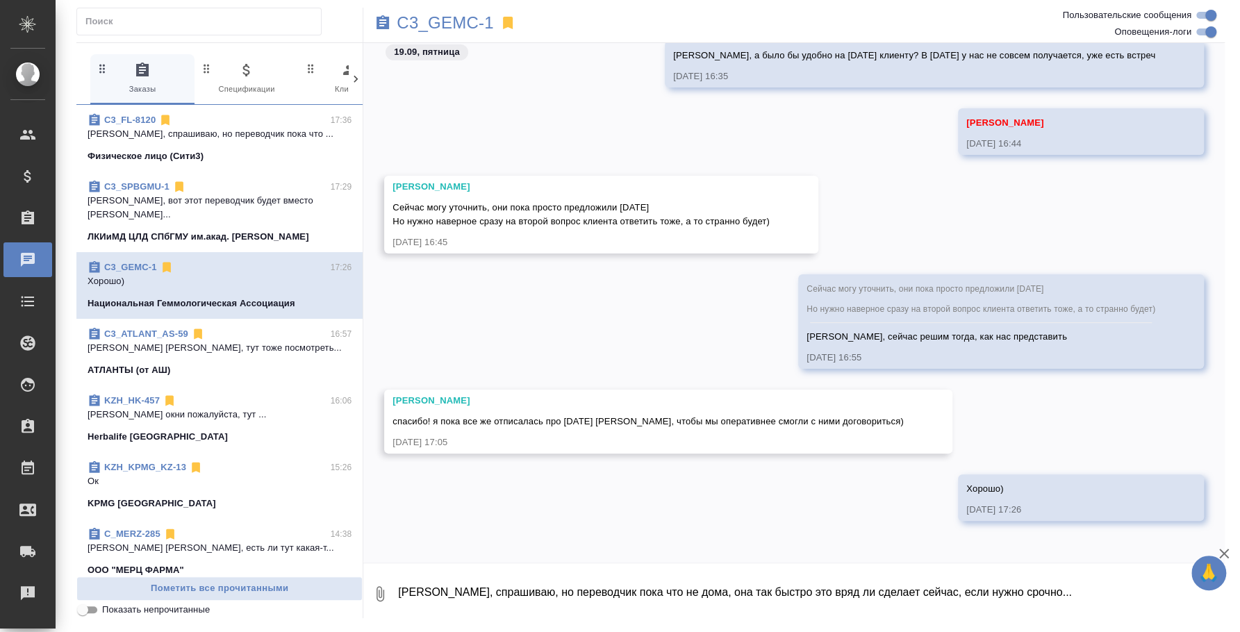
click at [466, 585] on textarea "Катя, спрашиваю, но переводчик пока что не дома, она так быстро это вряд ли сде…" at bounding box center [811, 594] width 828 height 47
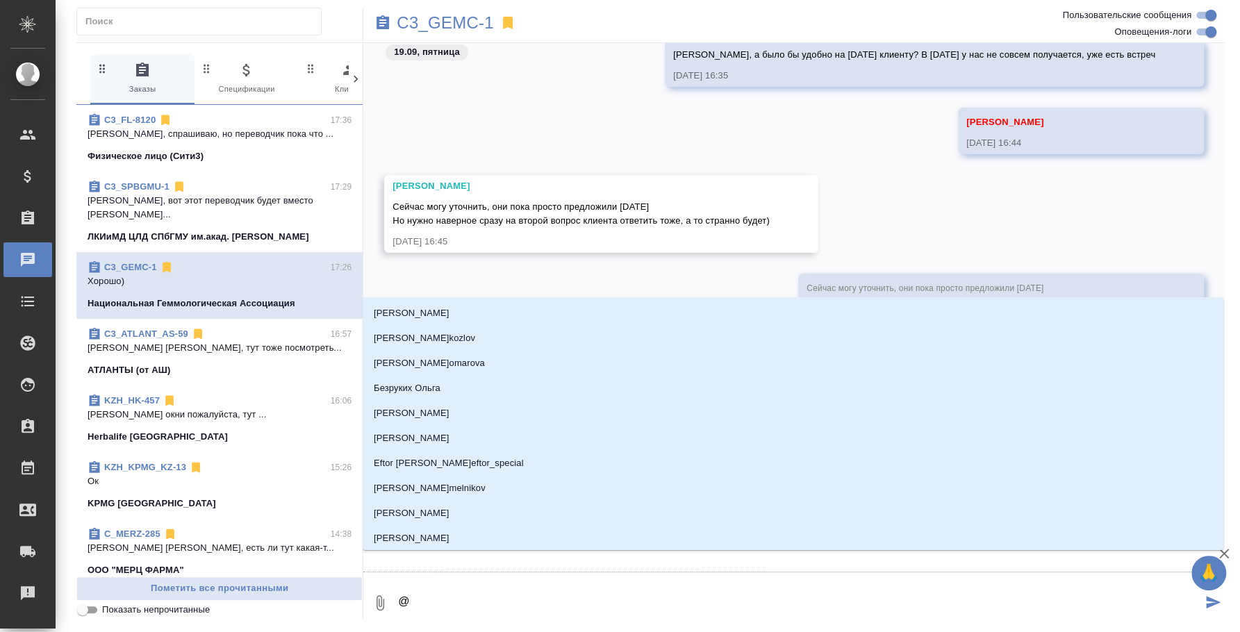
type textarea "@y"
type input "y"
type textarea "@"
type textarea "@b"
type input "b"
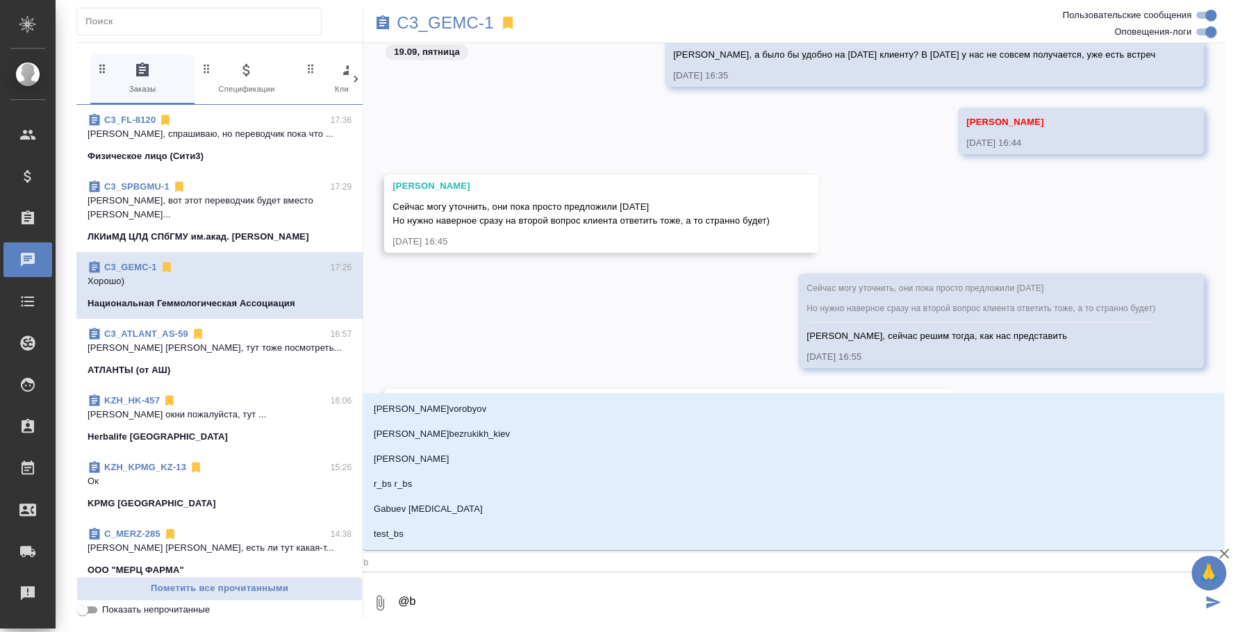
type textarea "@"
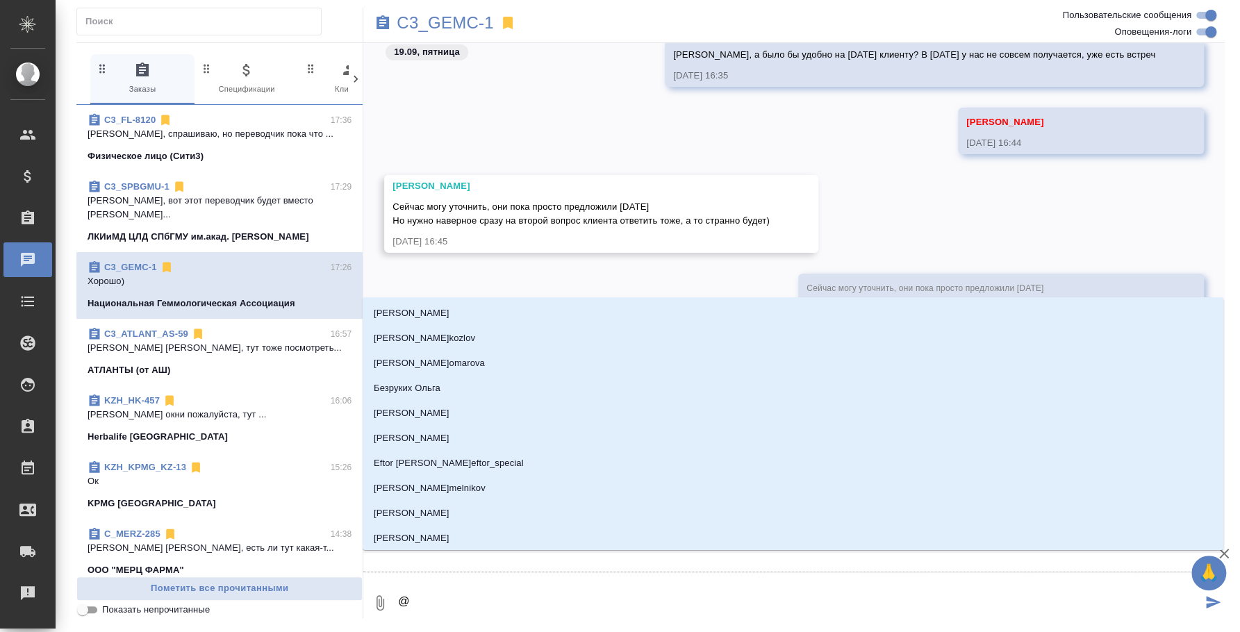
type textarea "@и"
type input "и"
type textarea "@ио"
type input "ио"
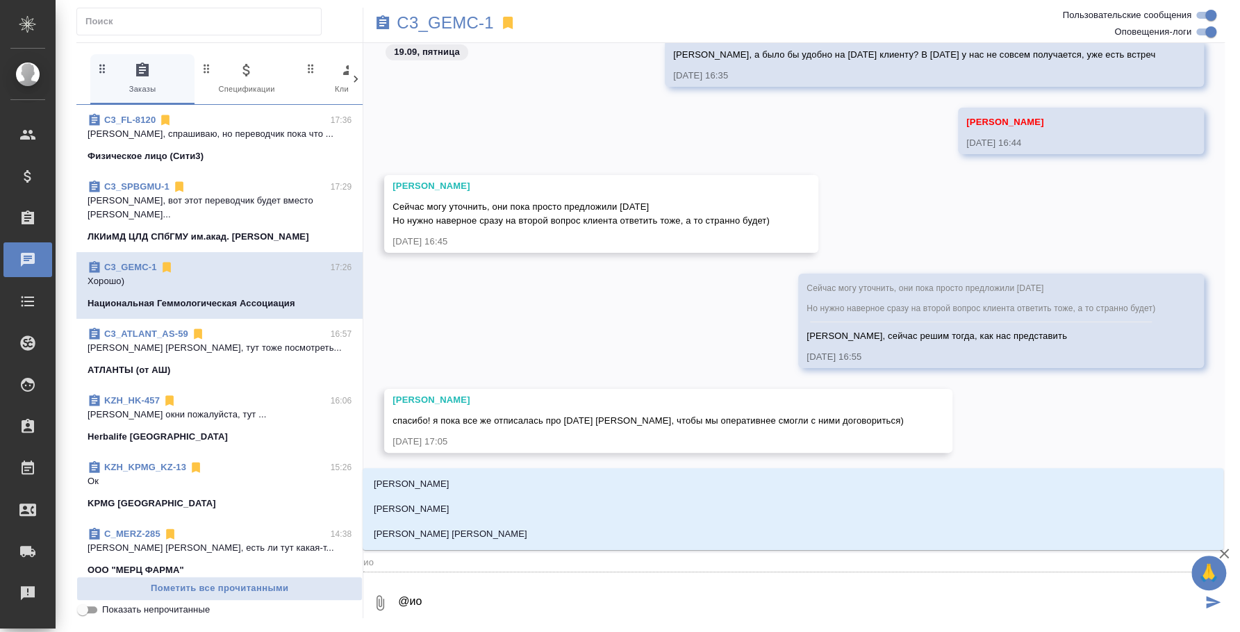
type textarea "@и"
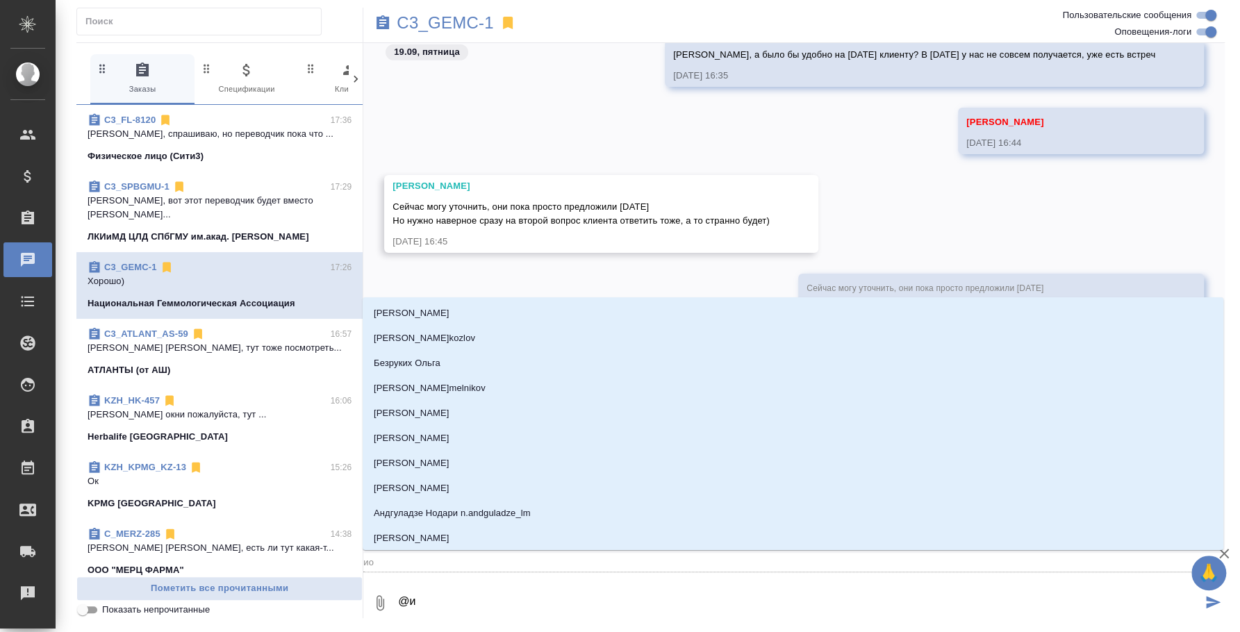
type input "и"
type textarea "@ил"
type input "ил"
type textarea "@иль"
type input "иль"
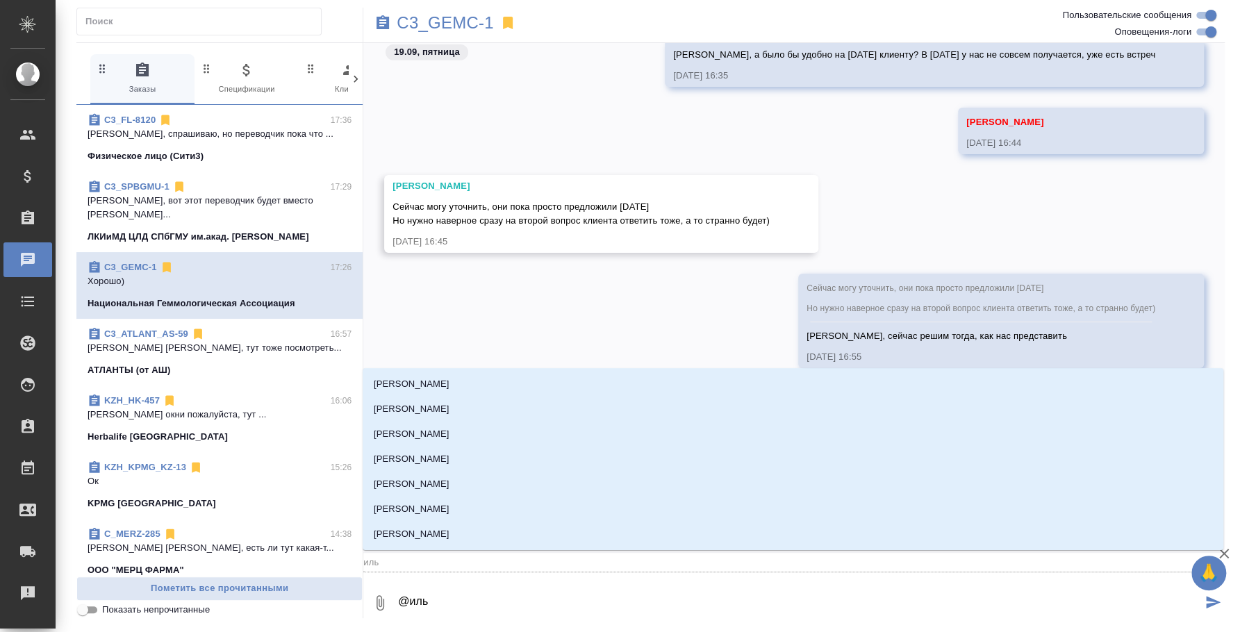
type textarea "@[PERSON_NAME]"
type input "[PERSON_NAME]"
type textarea "@[PERSON_NAME]"
type input "[PERSON_NAME]"
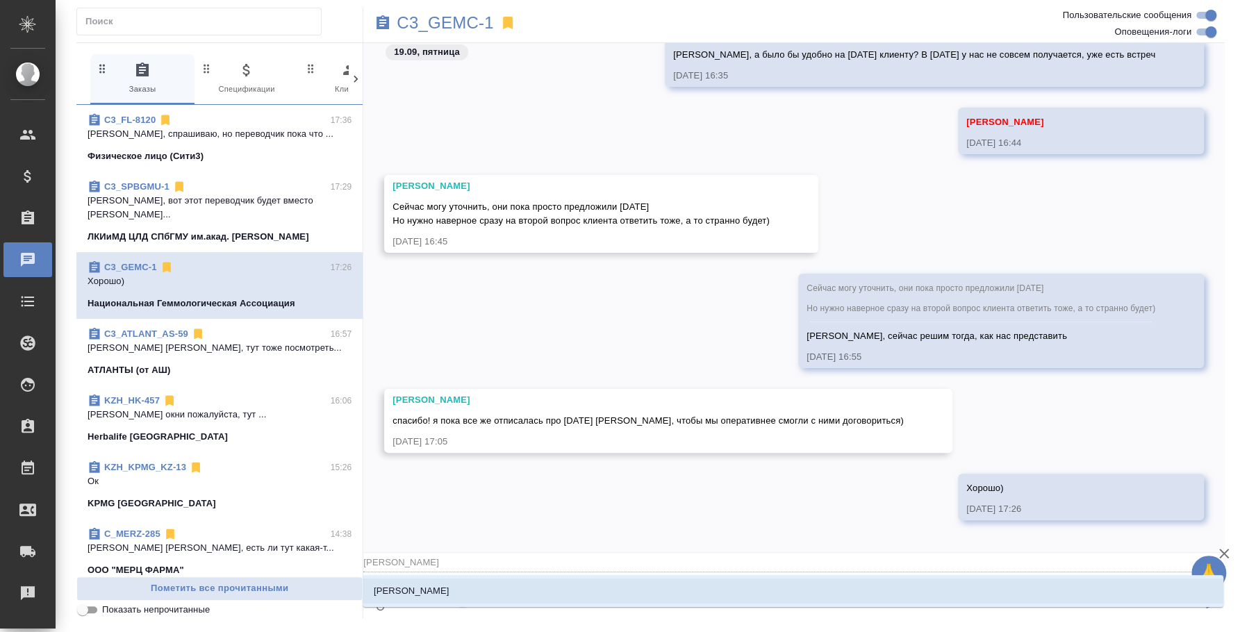
click at [543, 602] on li "[PERSON_NAME]" at bounding box center [793, 591] width 861 height 25
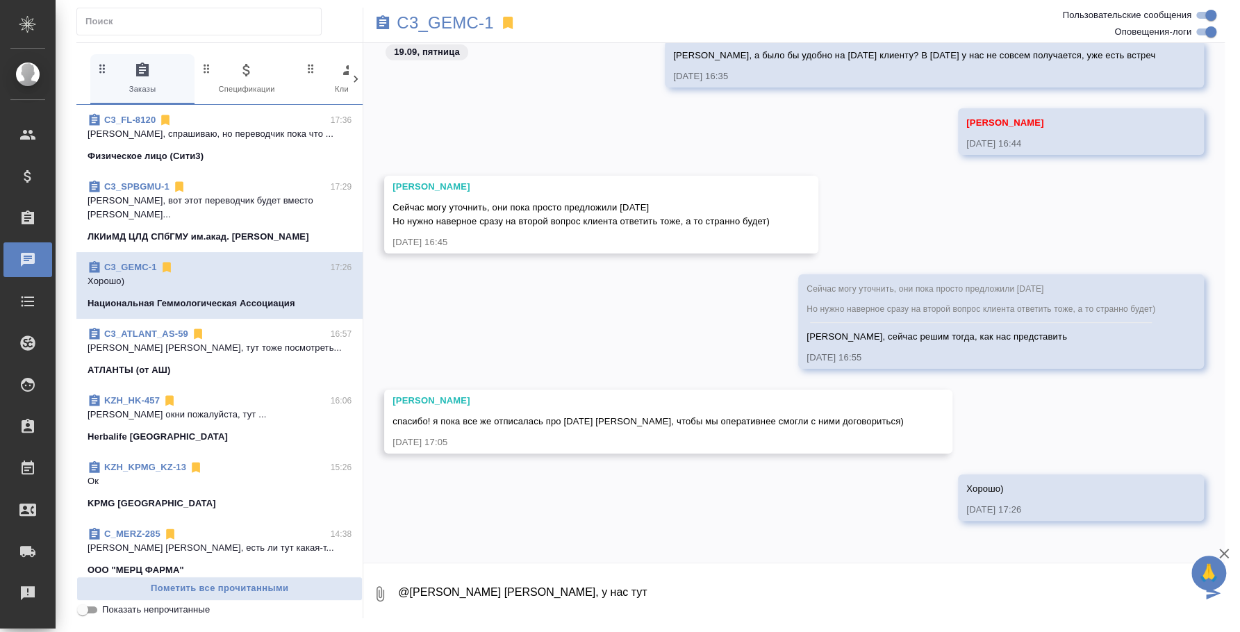
paste textarea "Модератор платформы спикас"
click at [587, 595] on textarea "@Ильина Екатерина Катя, у нас тут Модератор платформы спикас" at bounding box center [799, 594] width 805 height 47
type textarea "@Ильина Екатерина Катя, можно сказать, что у нас будет Модератор платформы Spea…"
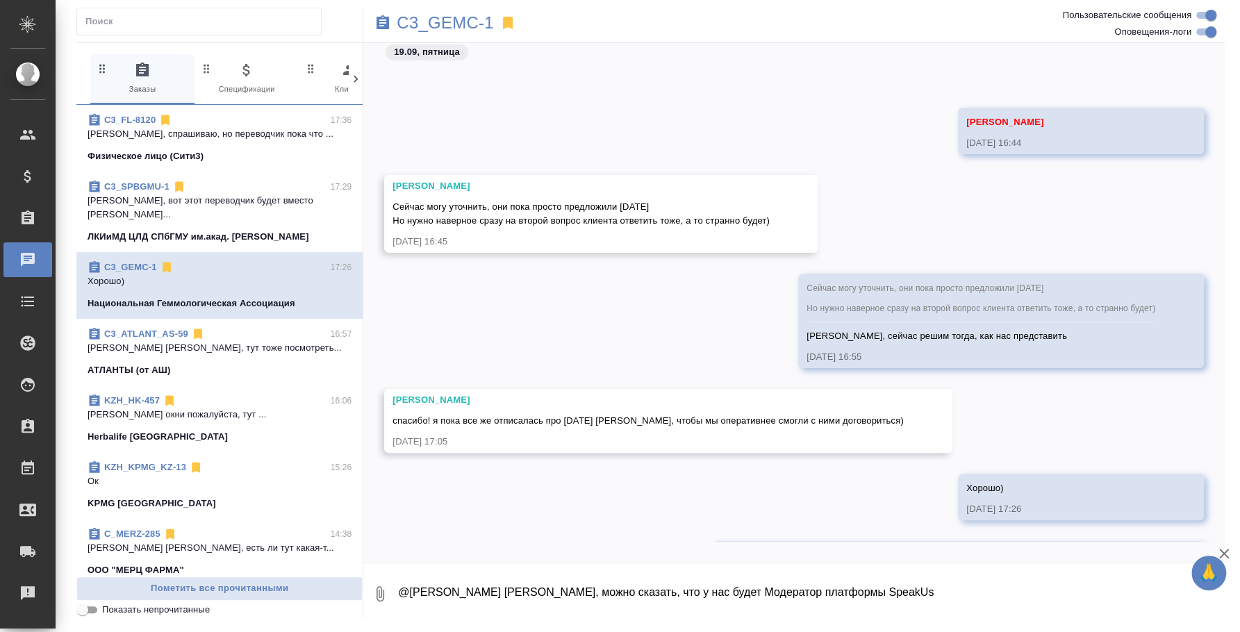
scroll to position [2617, 0]
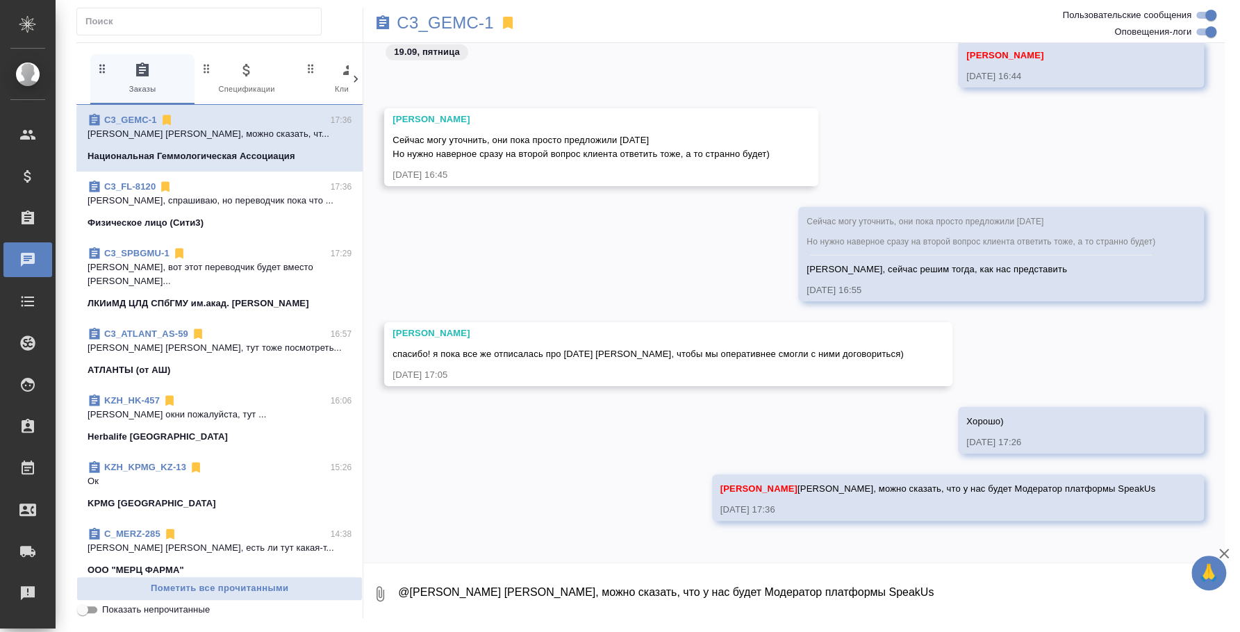
click at [200, 261] on p "[PERSON_NAME], вот этот переводчик будет вместо [PERSON_NAME]..." at bounding box center [220, 275] width 264 height 28
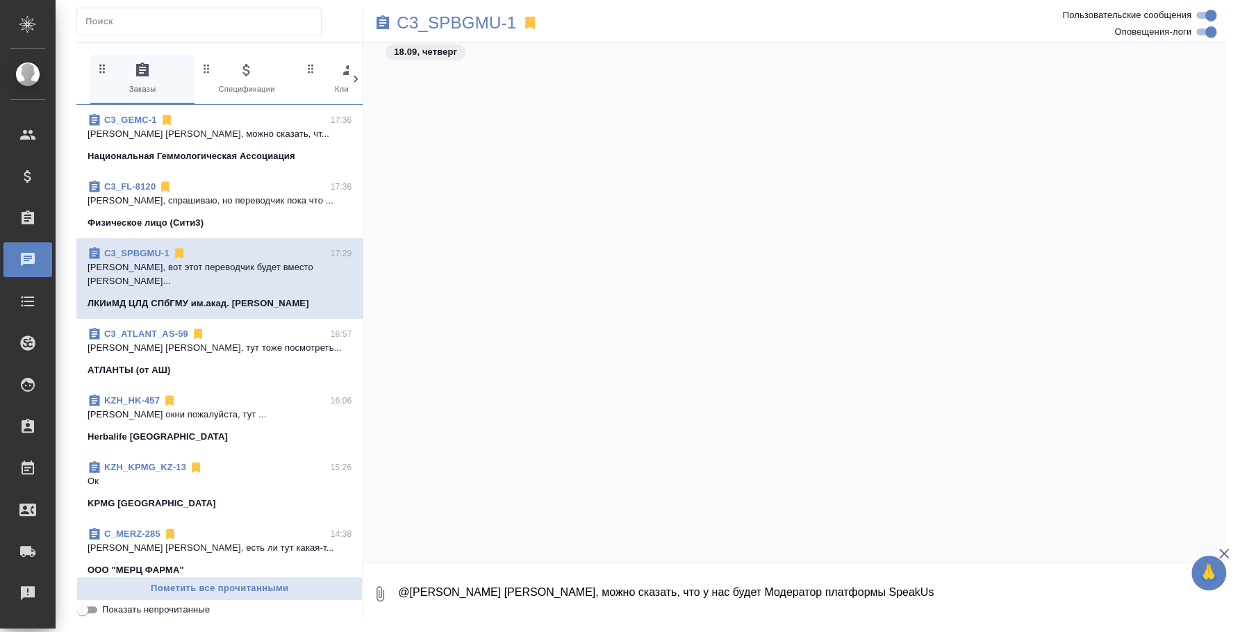
scroll to position [5230, 0]
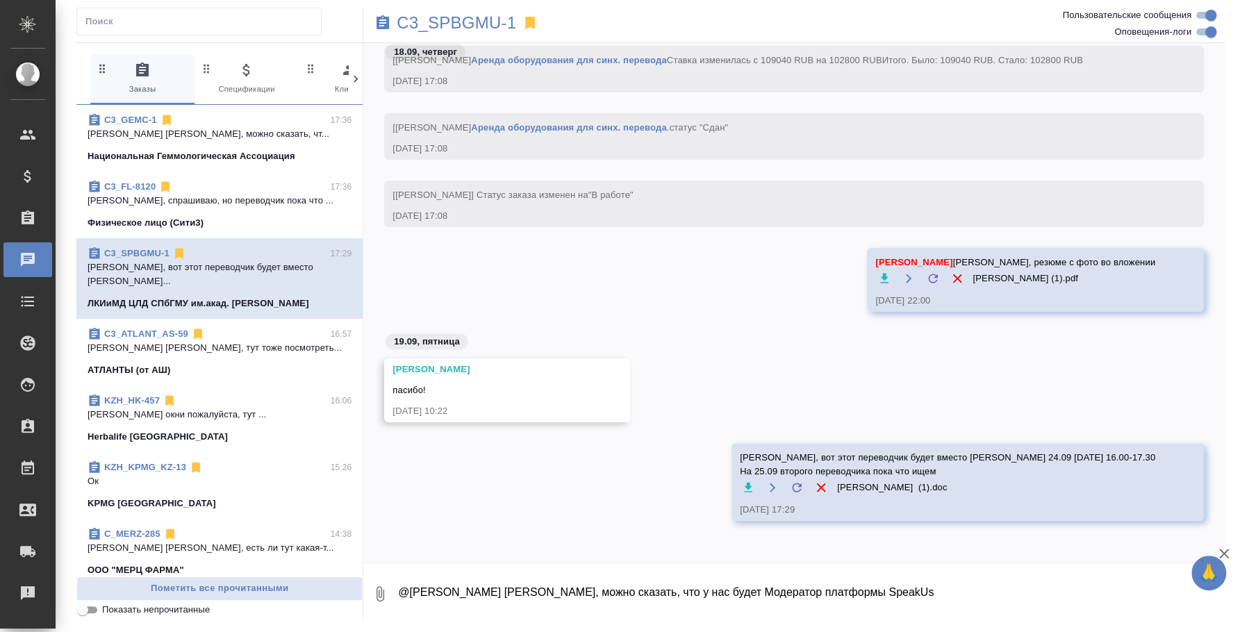
click at [210, 210] on span "C3_FL-8120 17:36 Катя, спрашиваю, но переводчик пока что ... Физическое лицо (С…" at bounding box center [220, 205] width 264 height 50
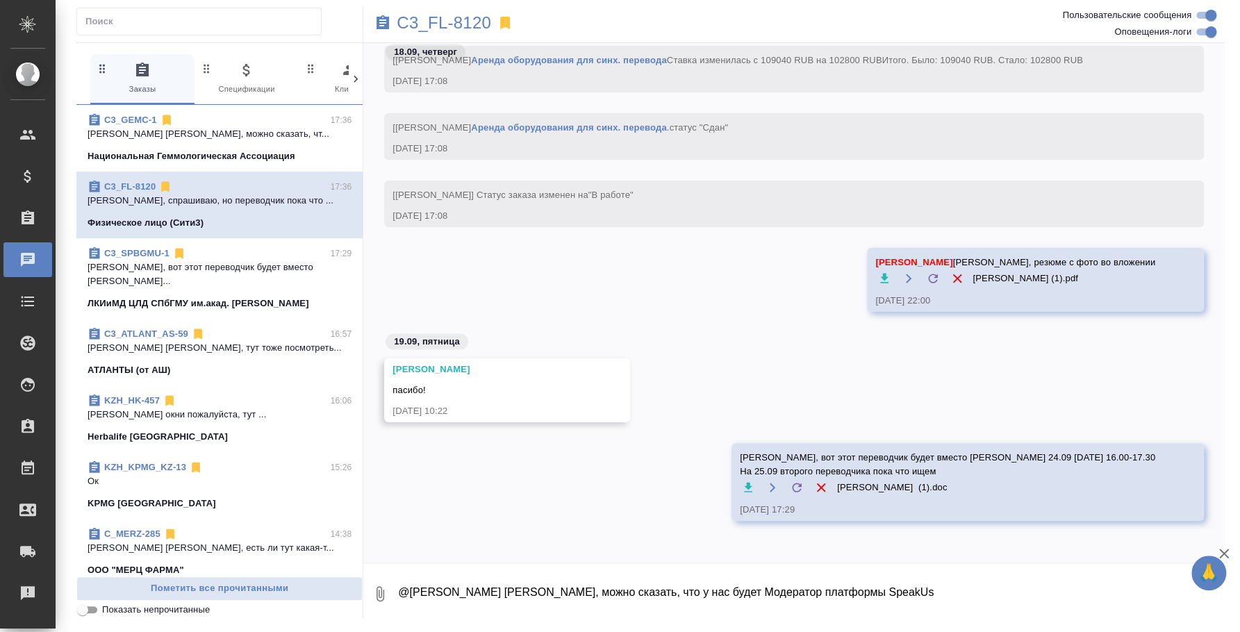
scroll to position [4069, 0]
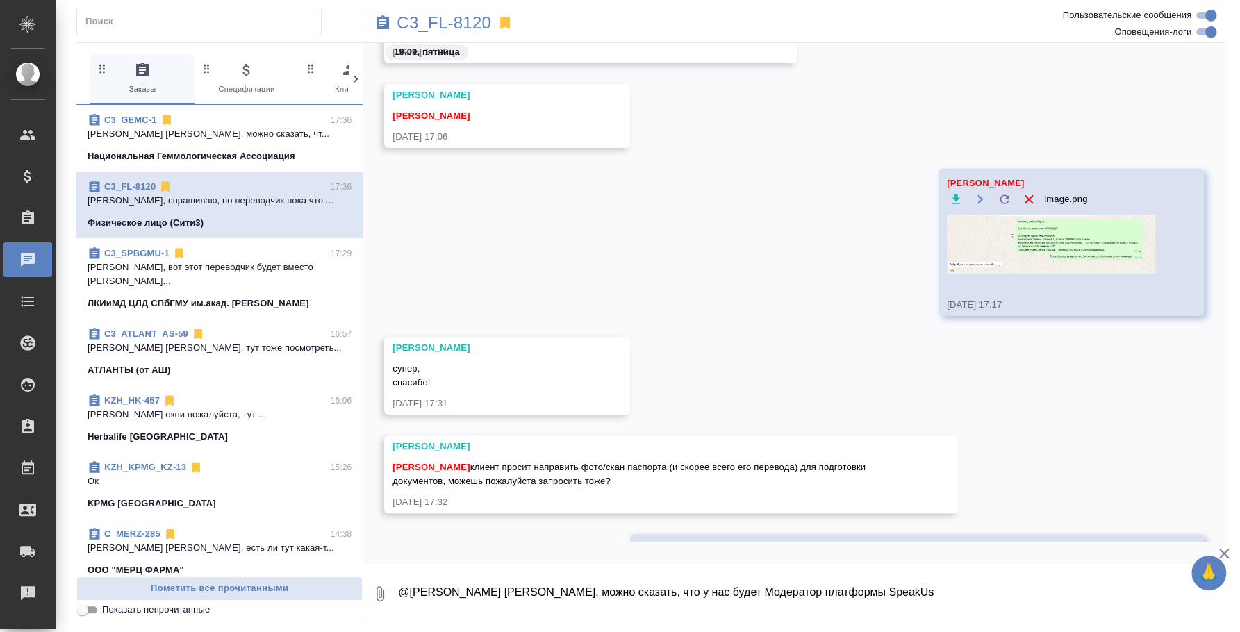
drag, startPoint x: 475, startPoint y: 464, endPoint x: 634, endPoint y: 480, distance: 160.0
click at [634, 480] on div "Федотова Ирина клиент просит направить фото/скан паспорта (и скорее всего его п…" at bounding box center [651, 472] width 517 height 31
copy span "лиент просит направить фото/скан паспорта (и скорее всего его перевода) для под…"
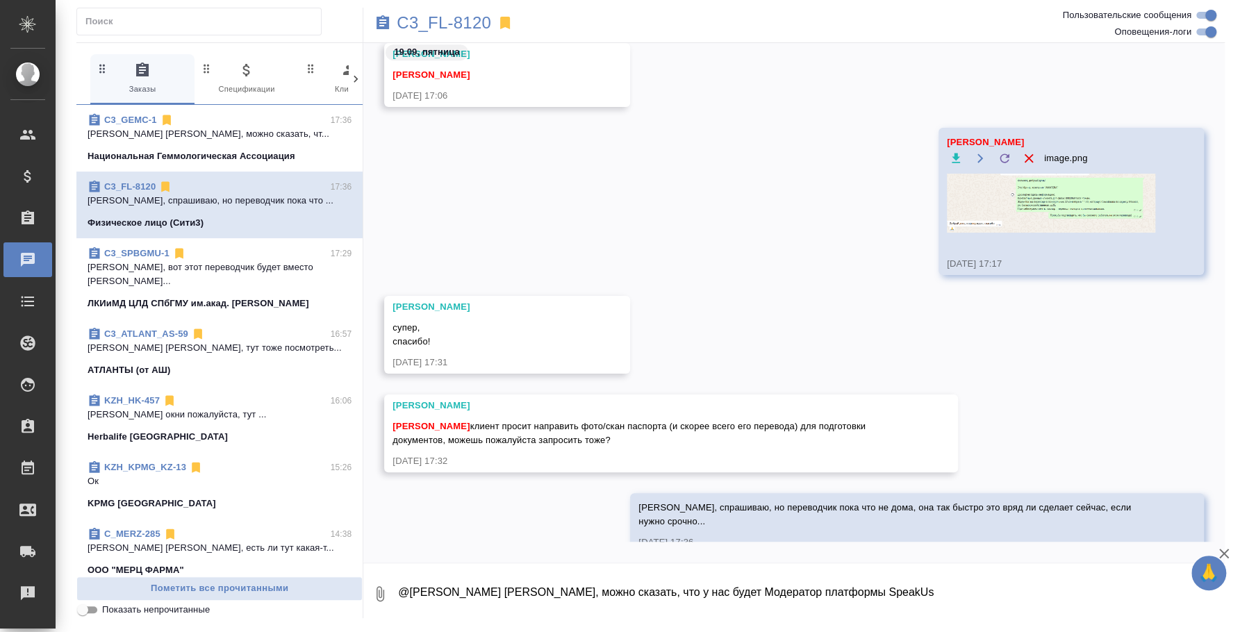
scroll to position [4129, 0]
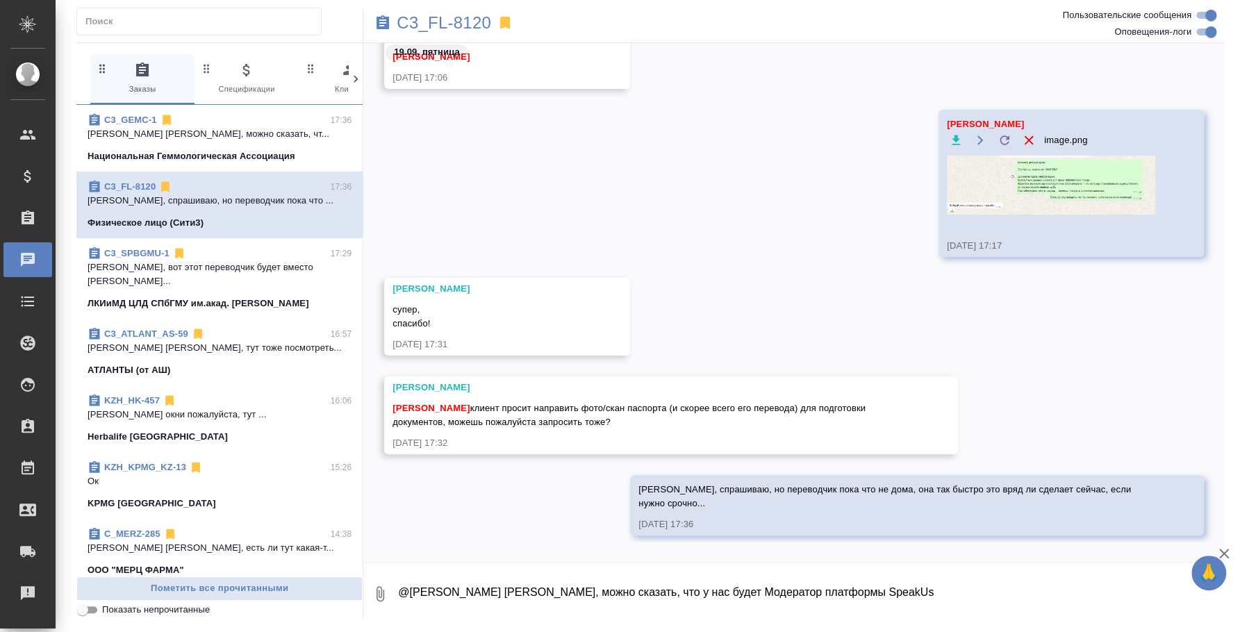
click at [214, 130] on p "Ильина Екатерина Катя, можно сказать, чт..." at bounding box center [220, 134] width 264 height 14
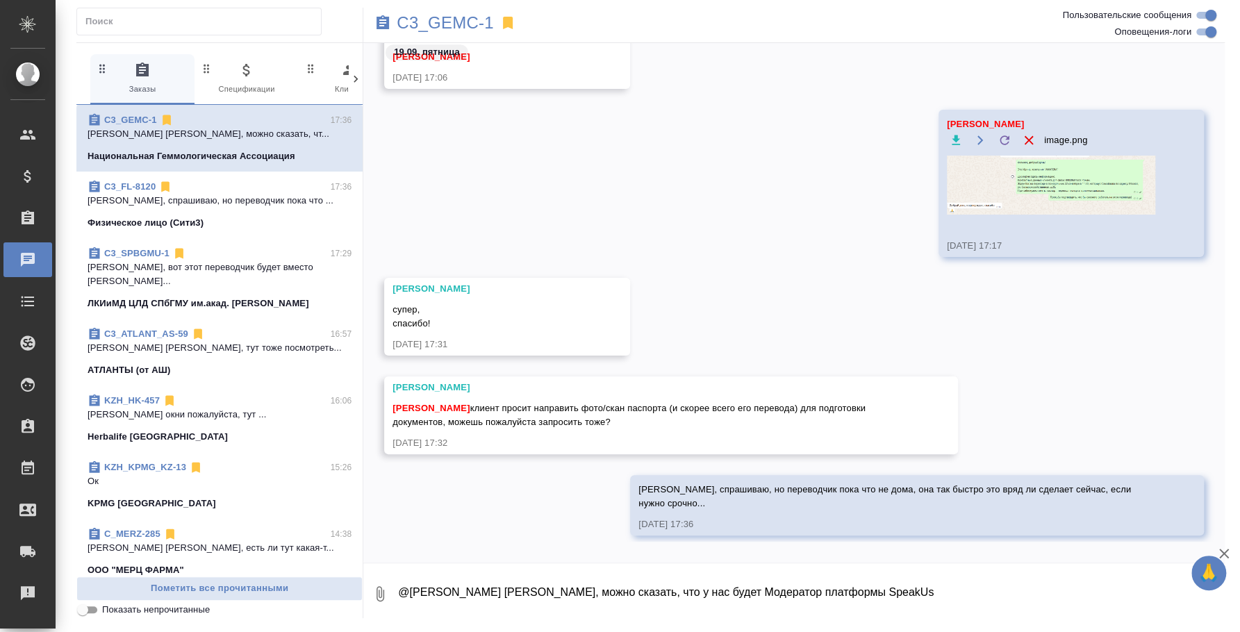
scroll to position [2575, 0]
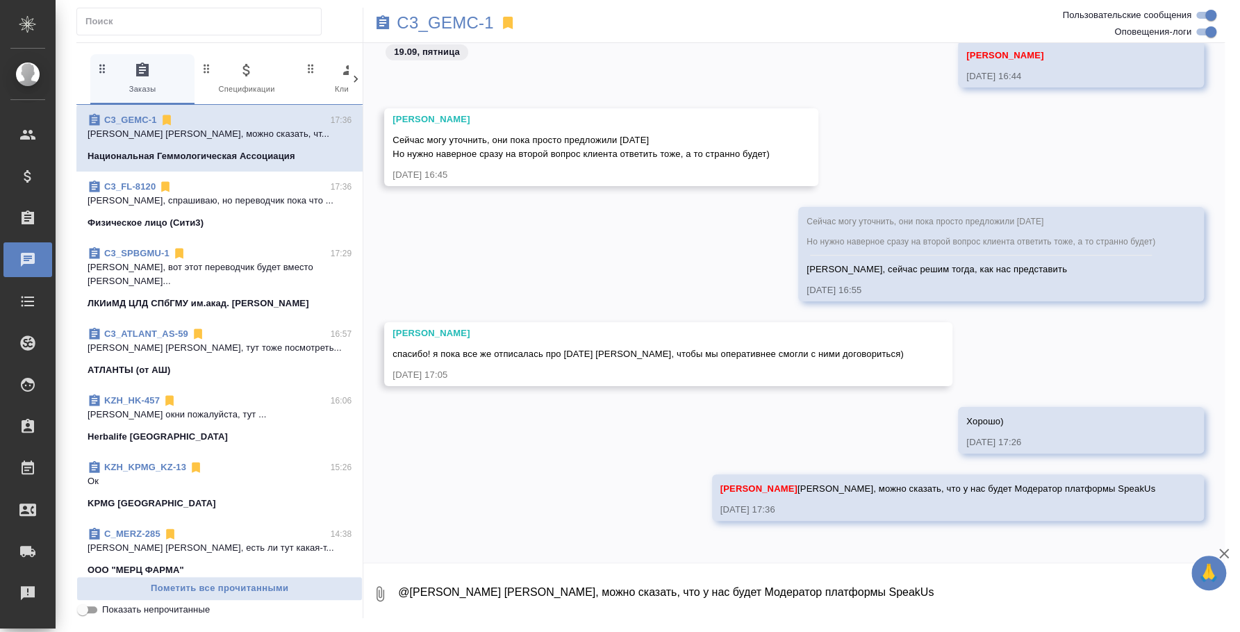
click at [170, 212] on span "C3_FL-8120 17:36 Катя, спрашиваю, но переводчик пока что ... Физическое лицо (С…" at bounding box center [220, 205] width 264 height 50
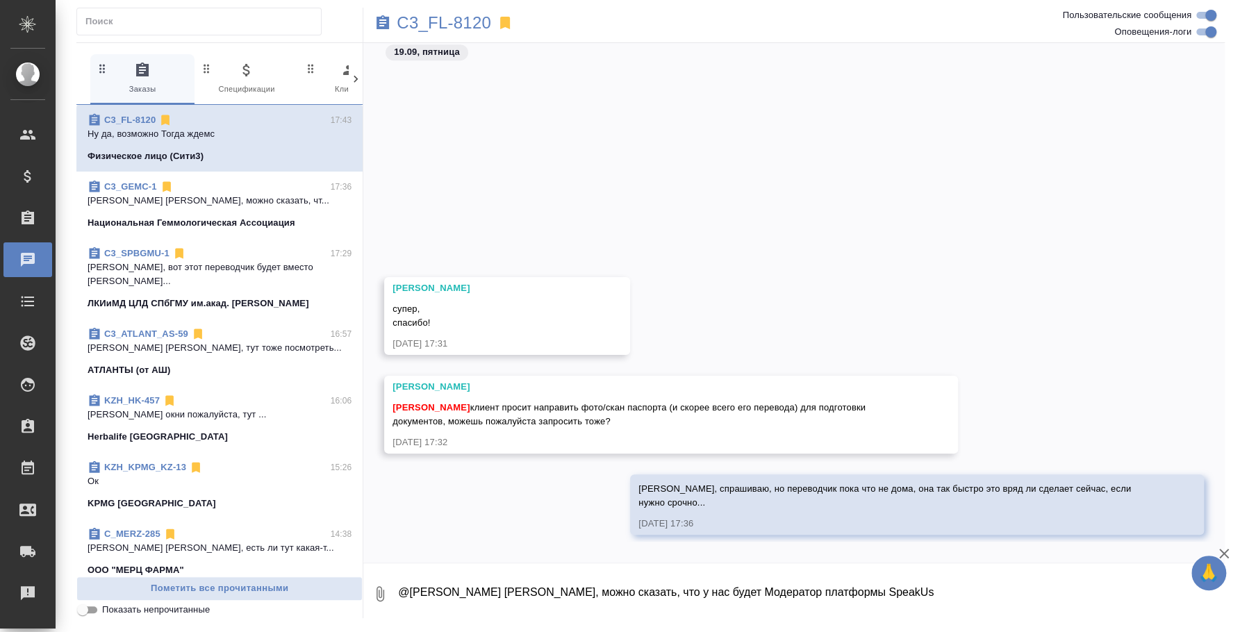
scroll to position [4451, 0]
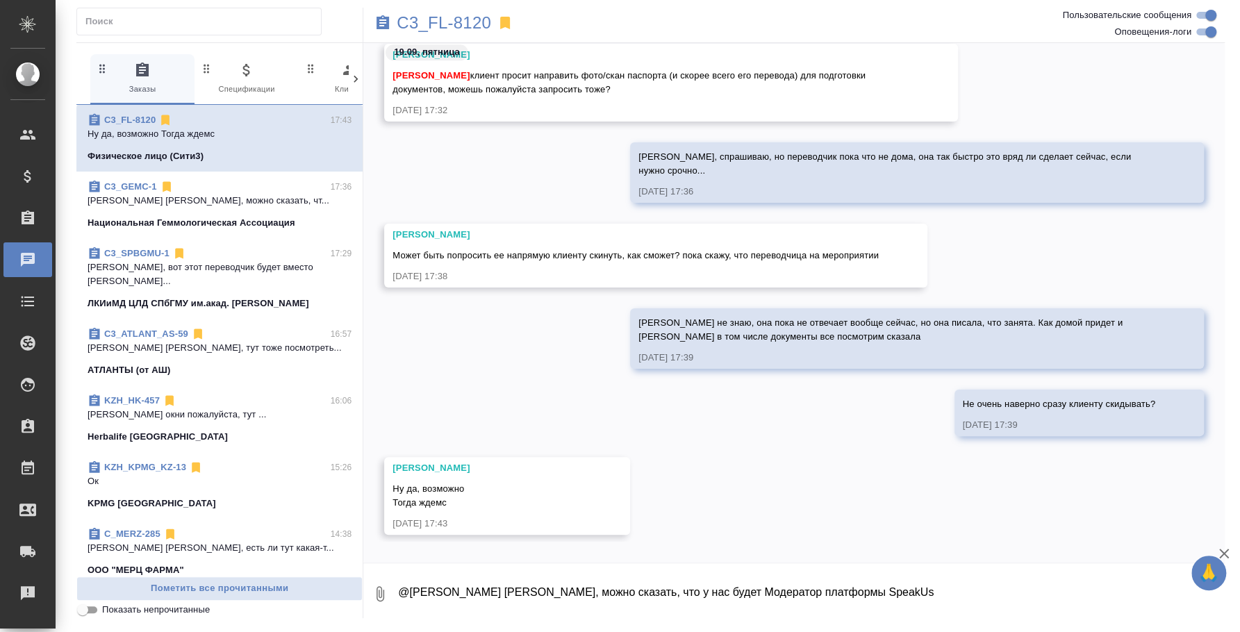
click at [466, 590] on textarea "@Ильина Екатерина Катя, можно сказать, что у нас будет Модератор платформы Spea…" at bounding box center [811, 594] width 828 height 47
type textarea "Пока молчит и на почте и ватсап, но я боюсь ей звонить, тк она сказала, что на …"
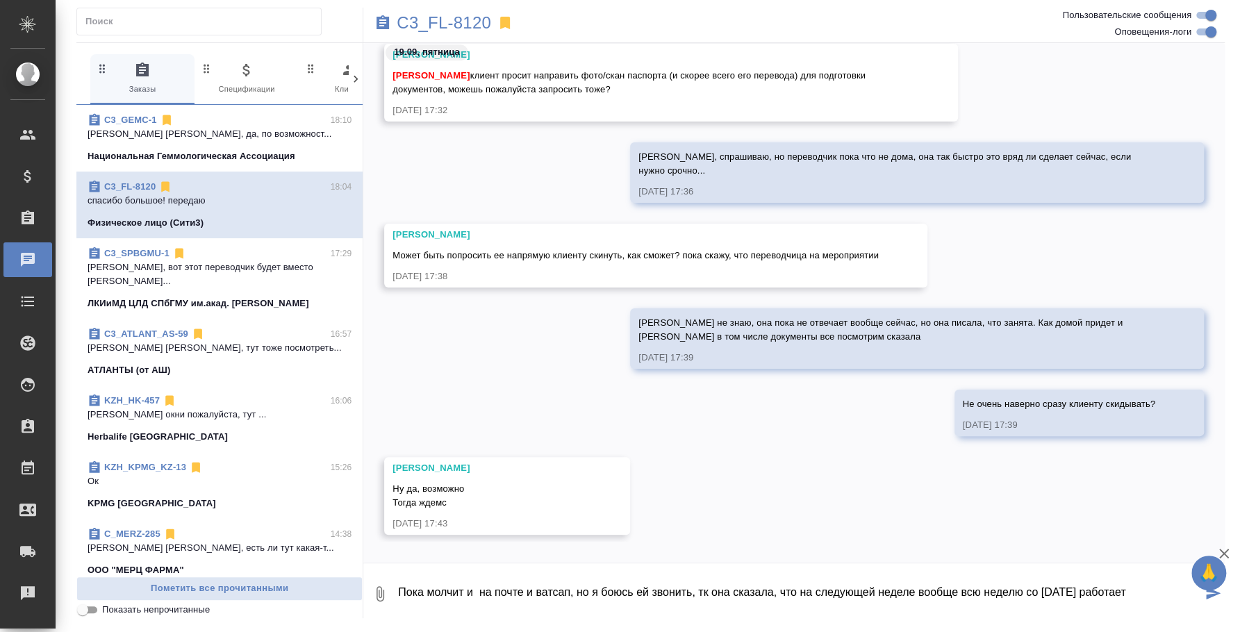
scroll to position [4739, 0]
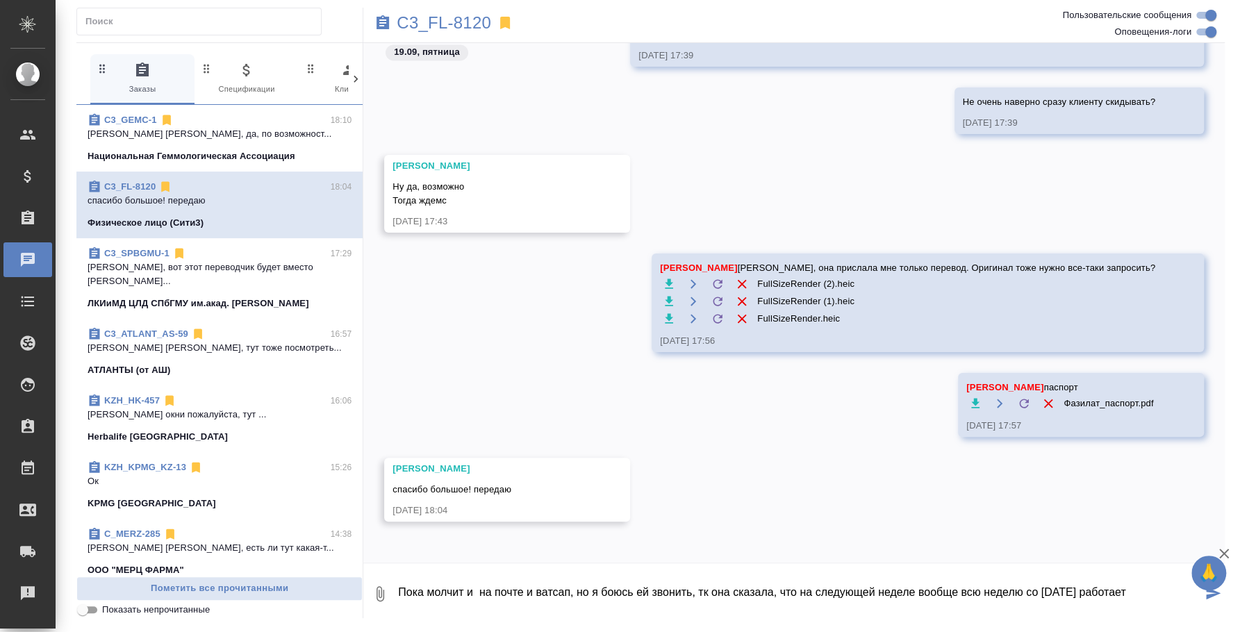
click at [639, 599] on textarea "Пока молчит и на почте и ватсап, но я боюсь ей звонить, тк она сказала, что на …" at bounding box center [799, 594] width 805 height 47
click at [641, 601] on textarea "Пока молчит и на почте и ватсап, но я боюсь ей звонить, тк она сказала, что на …" at bounding box center [799, 594] width 805 height 47
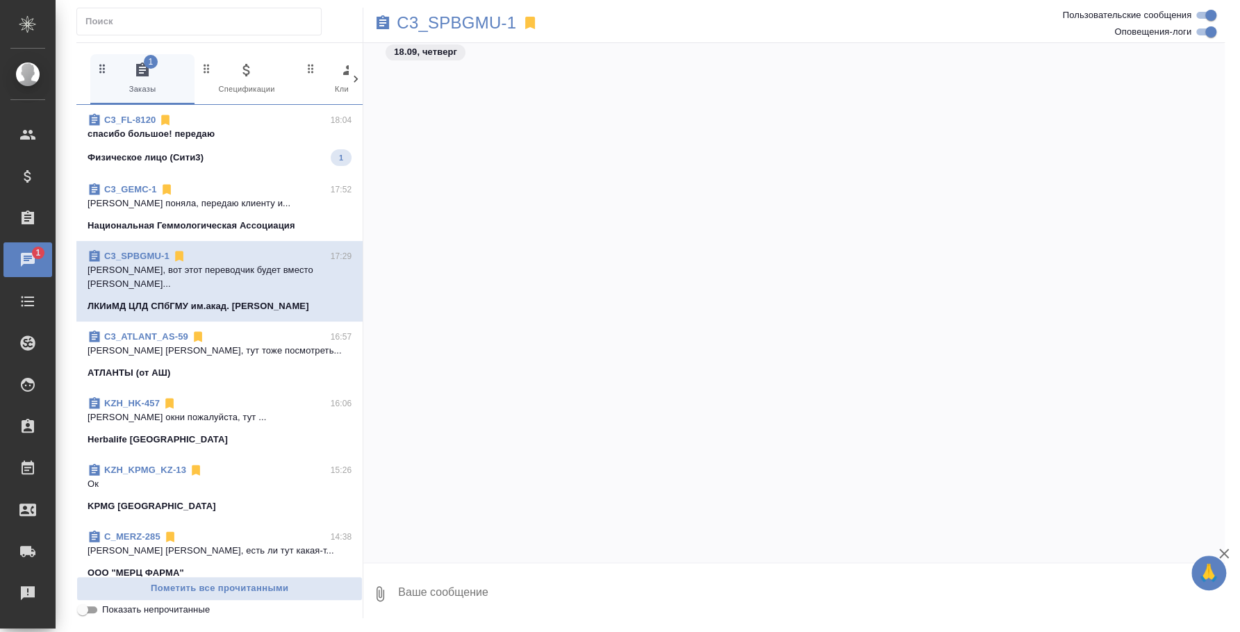
scroll to position [6766, 0]
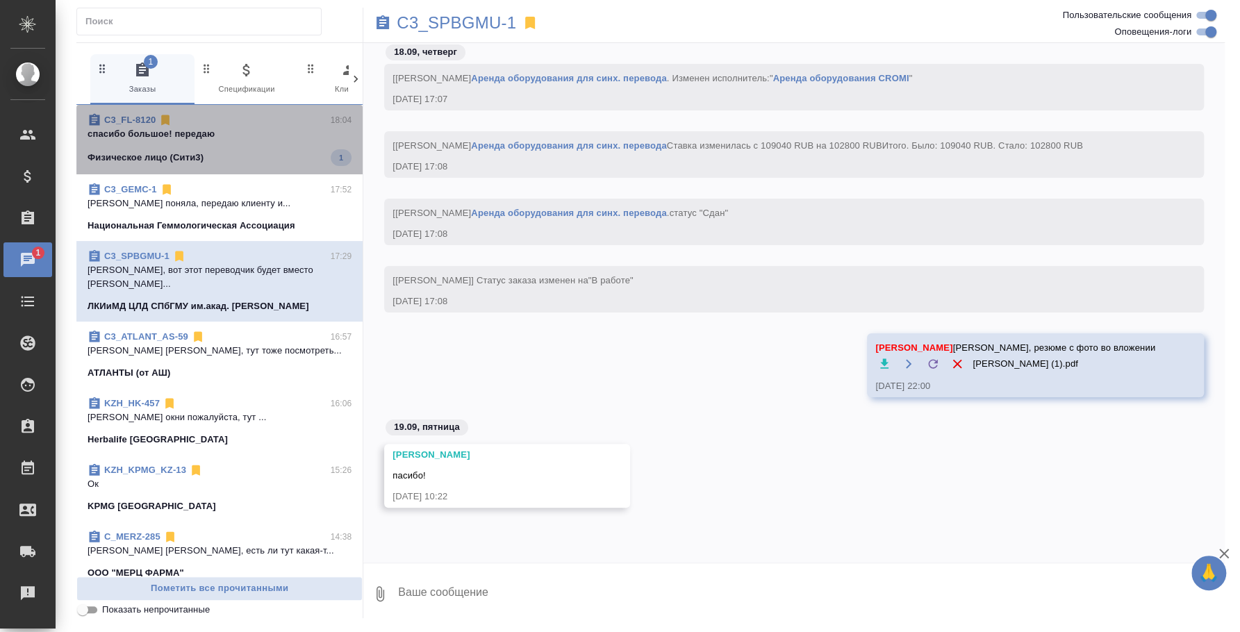
click at [265, 149] on div "Физическое лицо (Сити3) 1" at bounding box center [220, 157] width 264 height 17
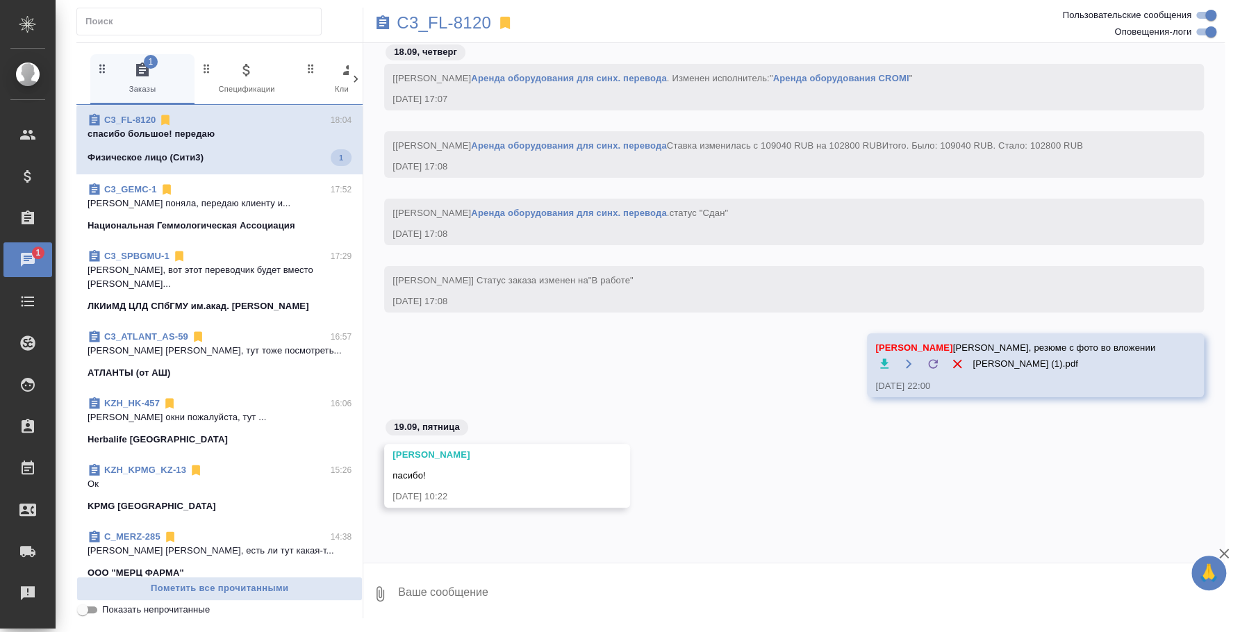
scroll to position [6055, 0]
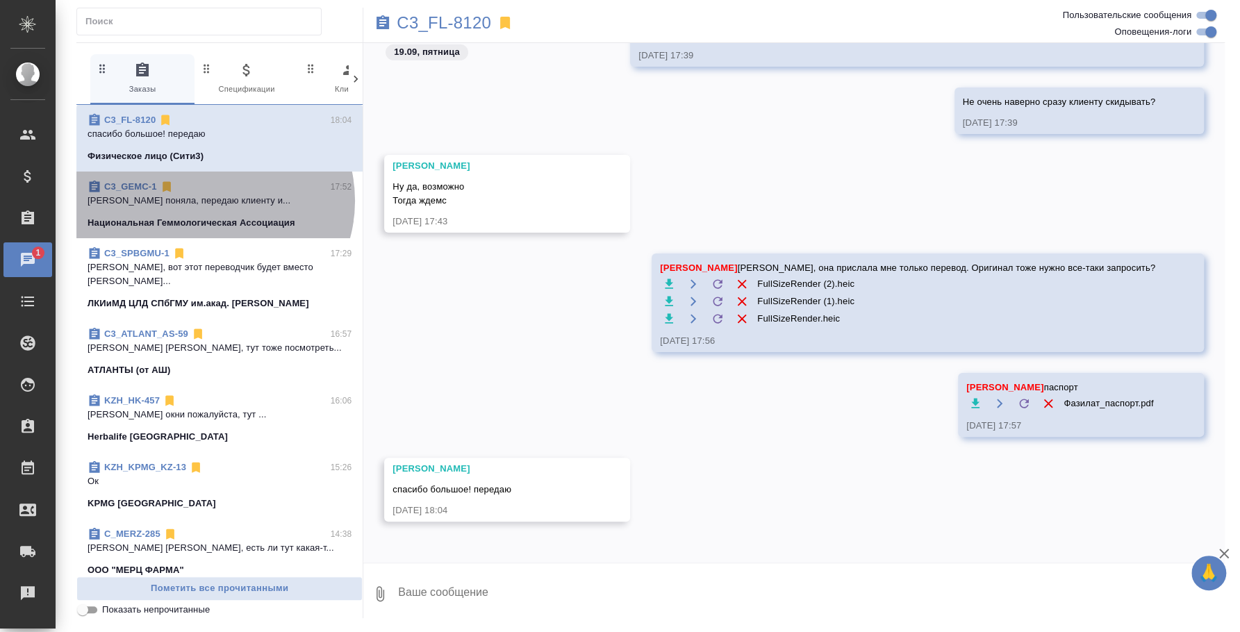
click at [211, 201] on p "[PERSON_NAME] поняла, передаю клиенту и..." at bounding box center [220, 201] width 264 height 14
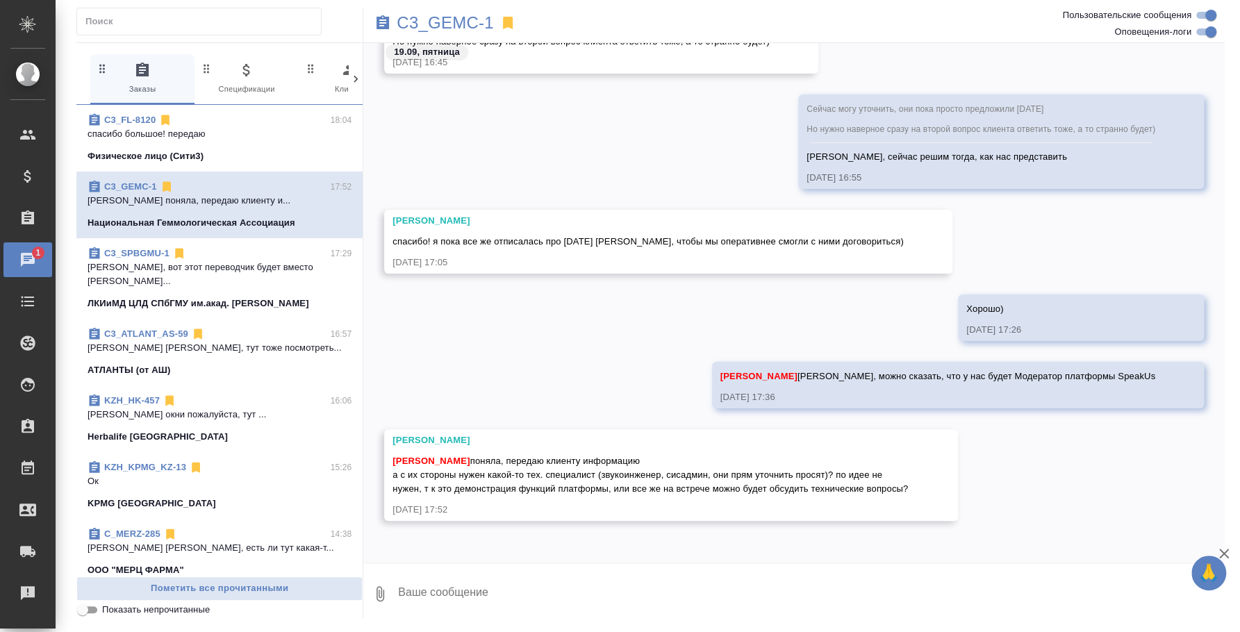
scroll to position [3404, 0]
click at [483, 596] on textarea at bounding box center [811, 594] width 828 height 47
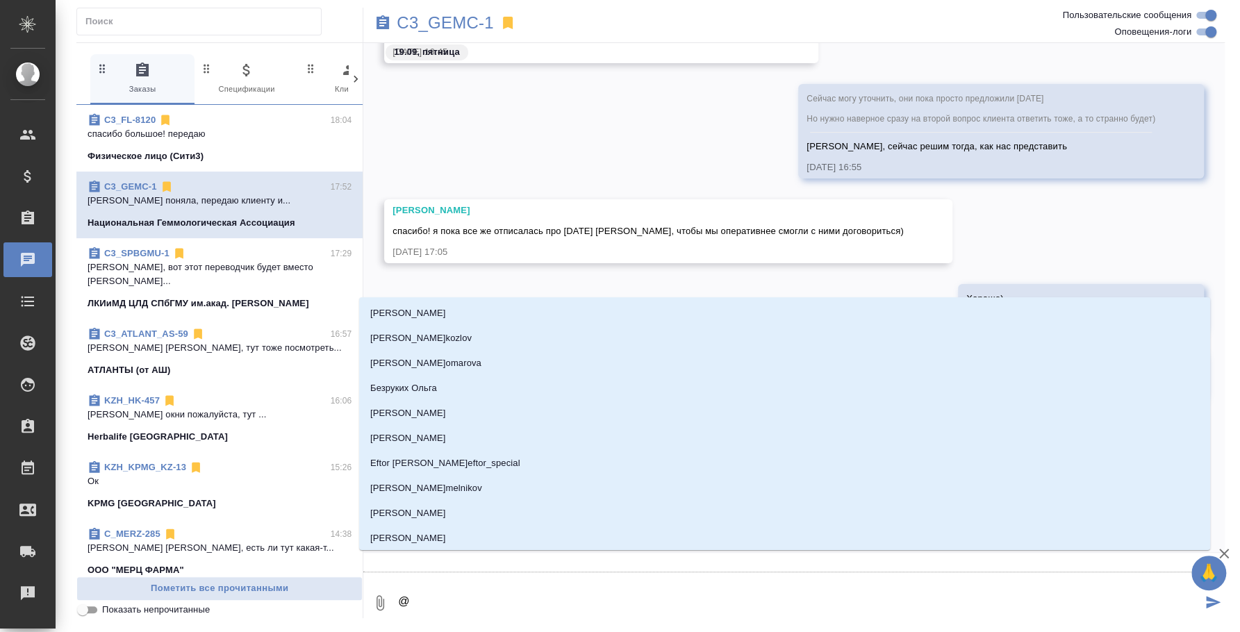
type textarea "@y"
type input "y"
type textarea "@"
type textarea "@b"
type input "b"
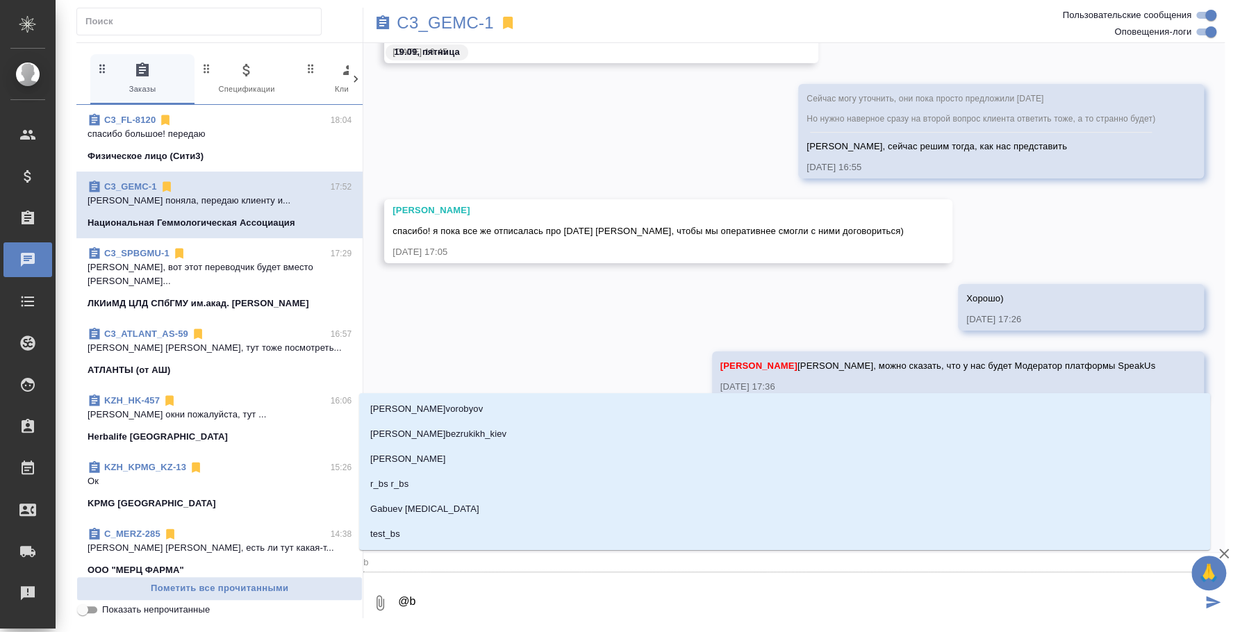
type textarea "@"
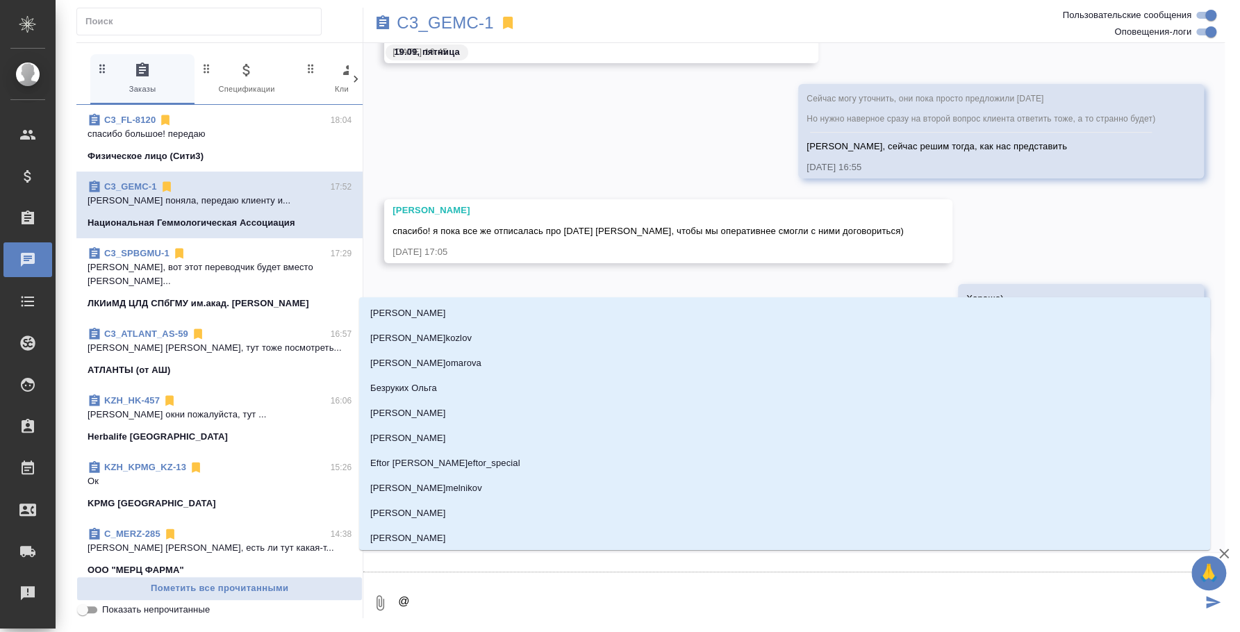
type textarea "@и"
type input "и"
type textarea "@ил"
type input "ил"
type textarea "@иль"
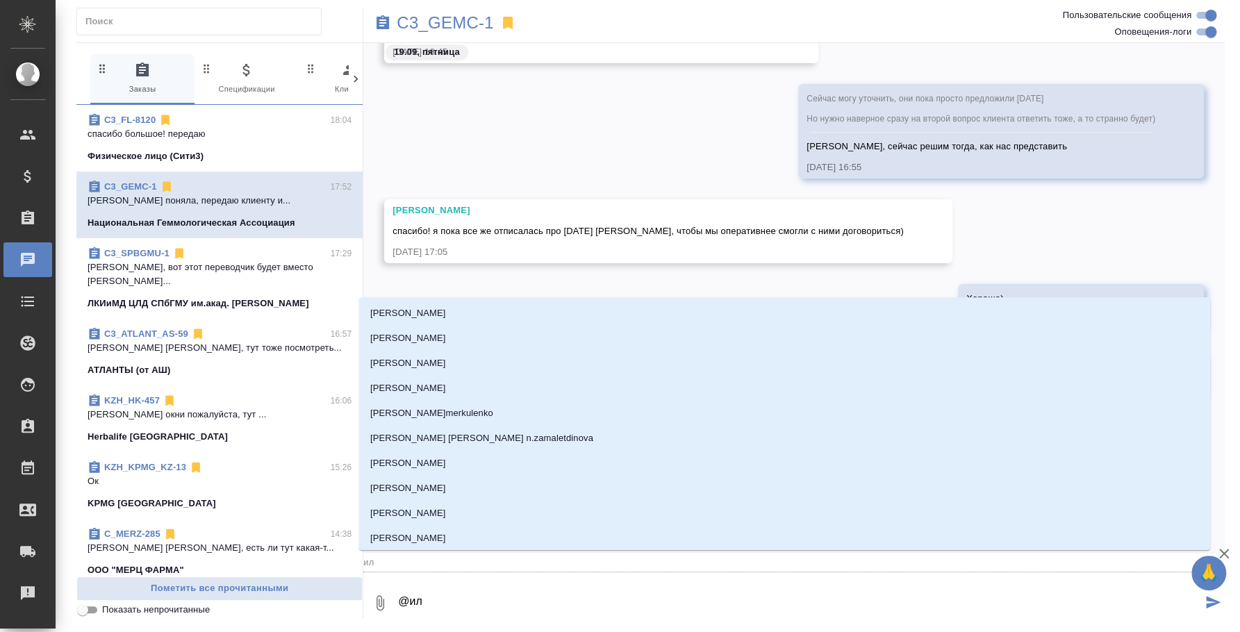
type input "иль"
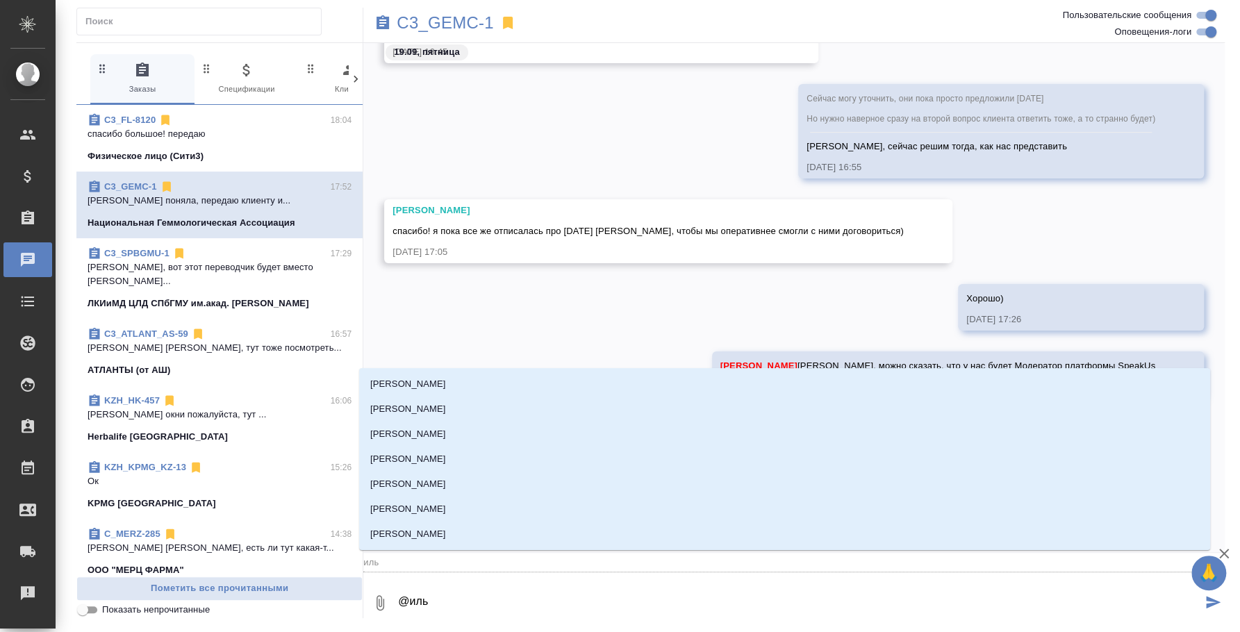
type textarea "@ильи"
type input "ильи"
type textarea "@ильин"
type input "ильин"
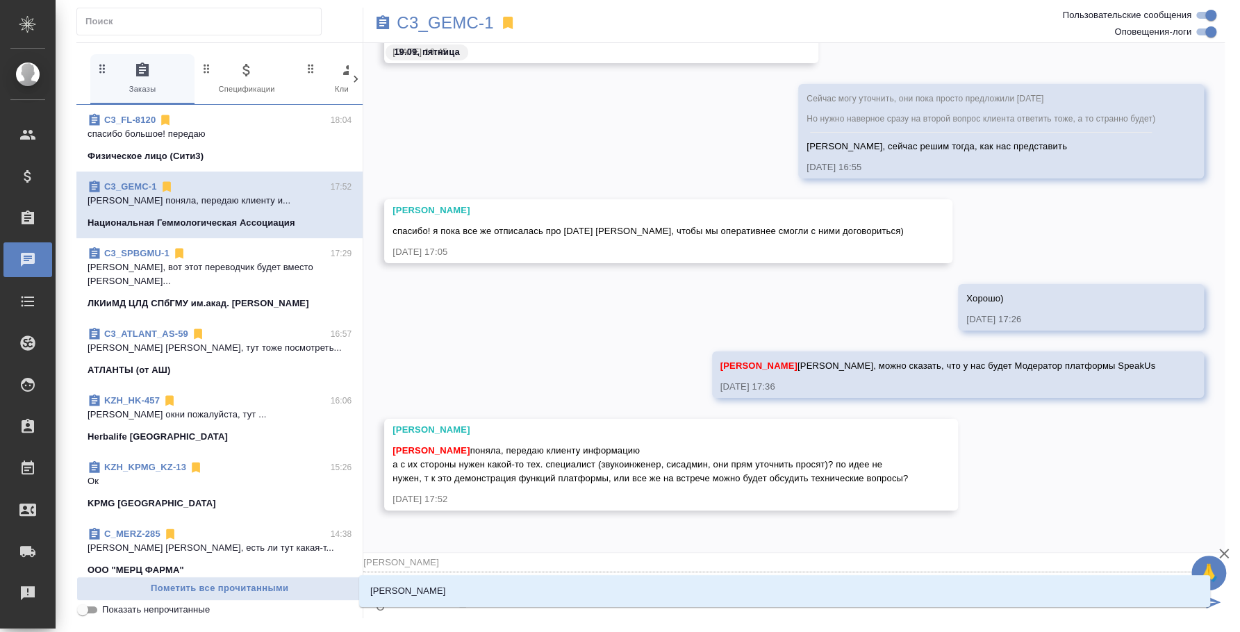
type textarea "@ильина"
type input "ильина"
click at [486, 596] on li "[PERSON_NAME]" at bounding box center [784, 591] width 851 height 25
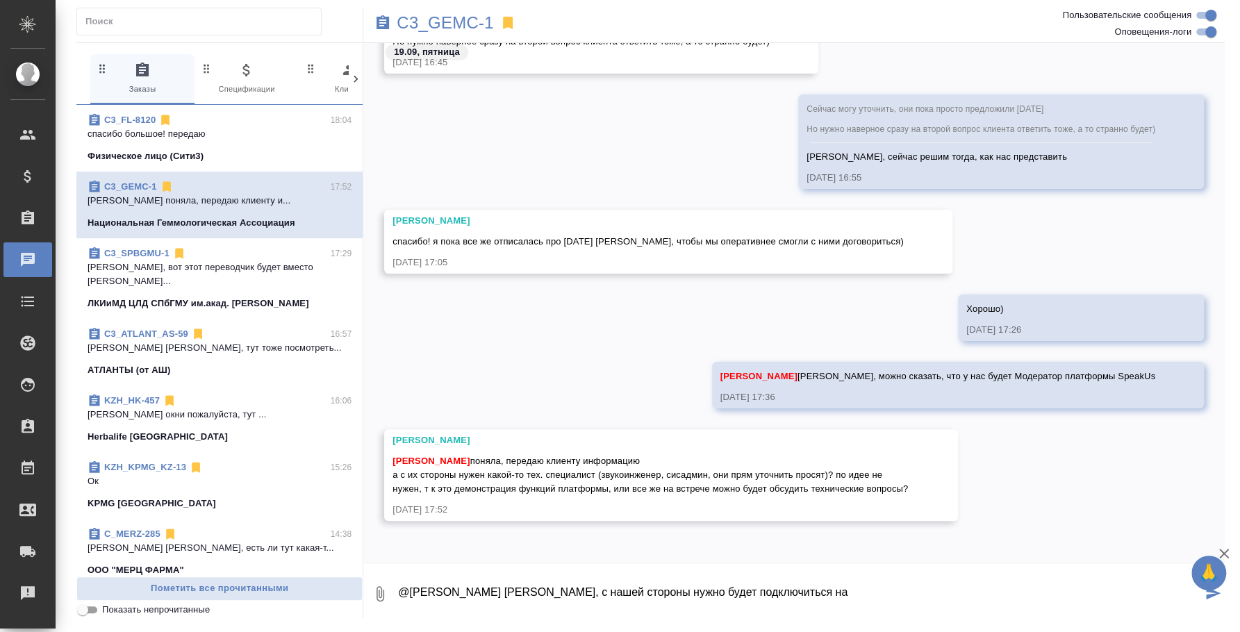
drag, startPoint x: 585, startPoint y: 596, endPoint x: 844, endPoint y: 605, distance: 259.3
click at [844, 605] on textarea "@Ильина Екатерина Катя, с нашей стороны нужно будет подключиться на" at bounding box center [799, 594] width 805 height 47
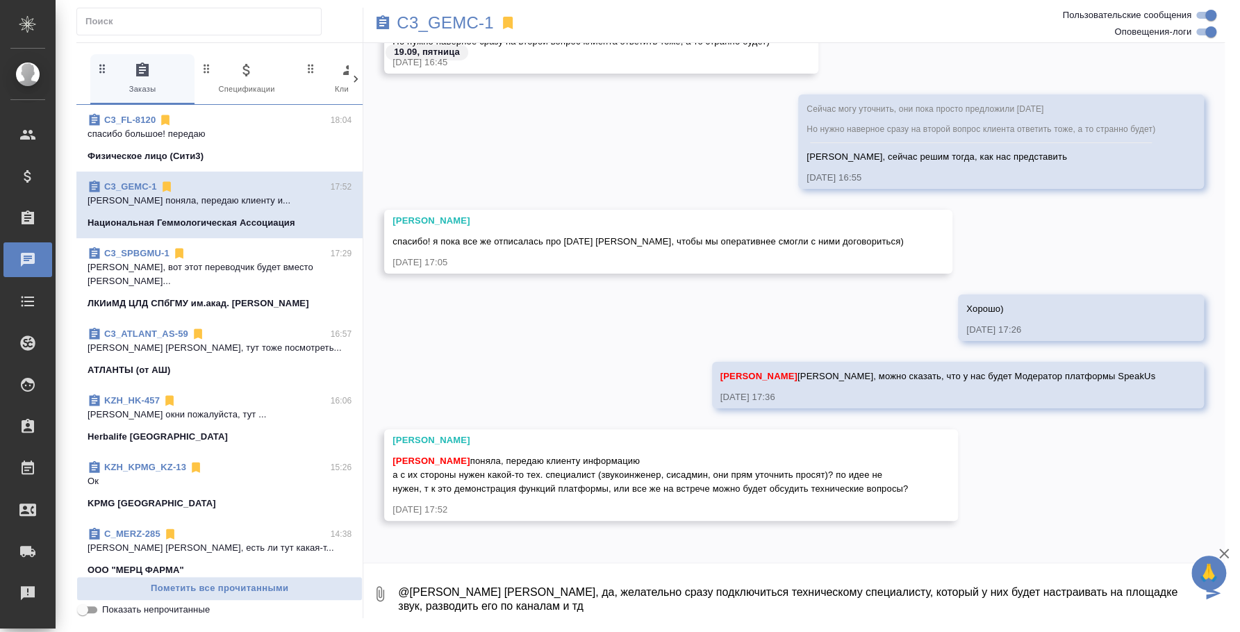
click at [557, 593] on textarea "@Ильина Екатерина Катя, да, желательно сразу подключиться техническому специали…" at bounding box center [799, 594] width 805 height 47
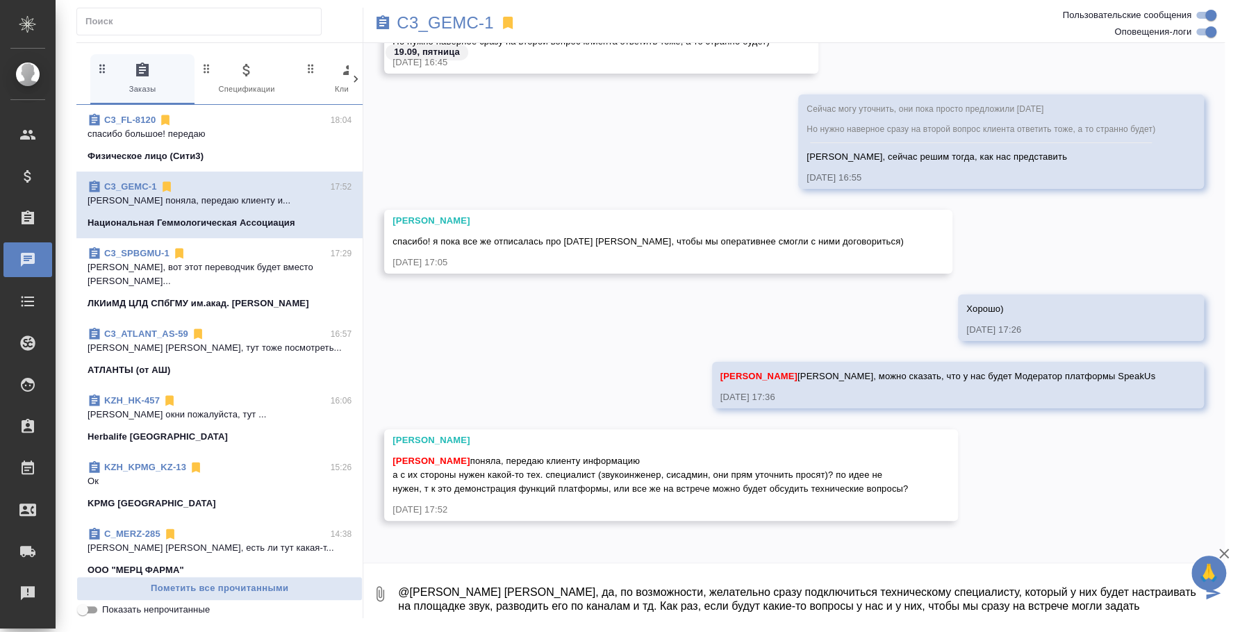
type textarea "@Ильина Екатерина Катя, да, по возможности, желательно сразу подключиться техни…"
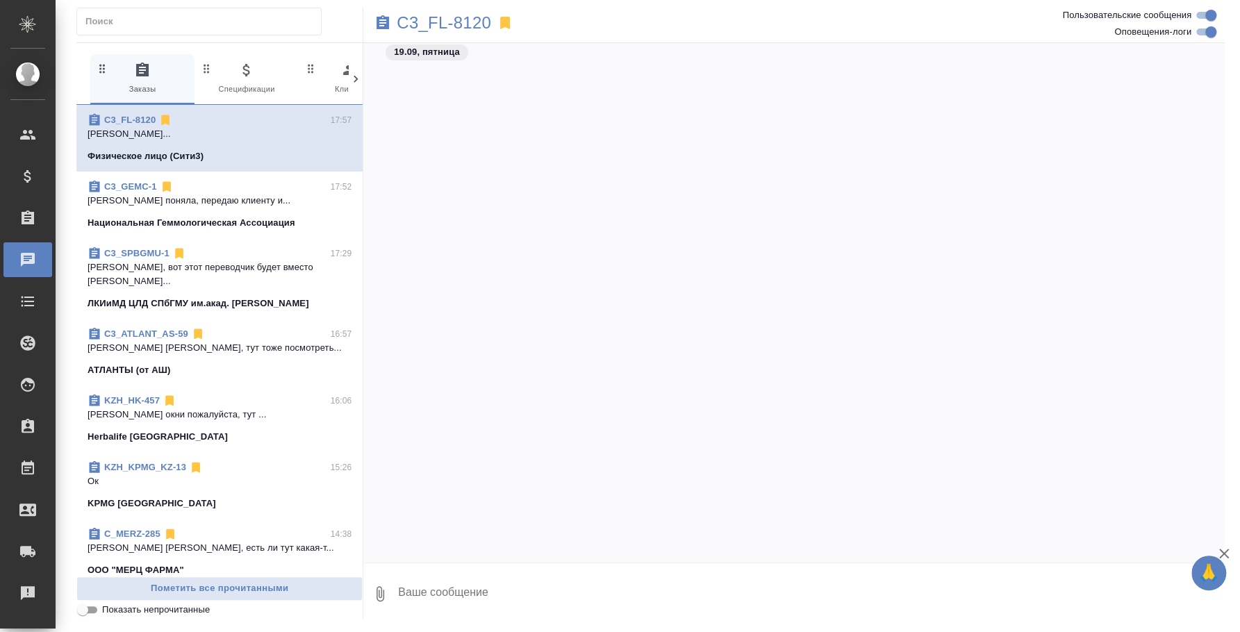
scroll to position [10306, 0]
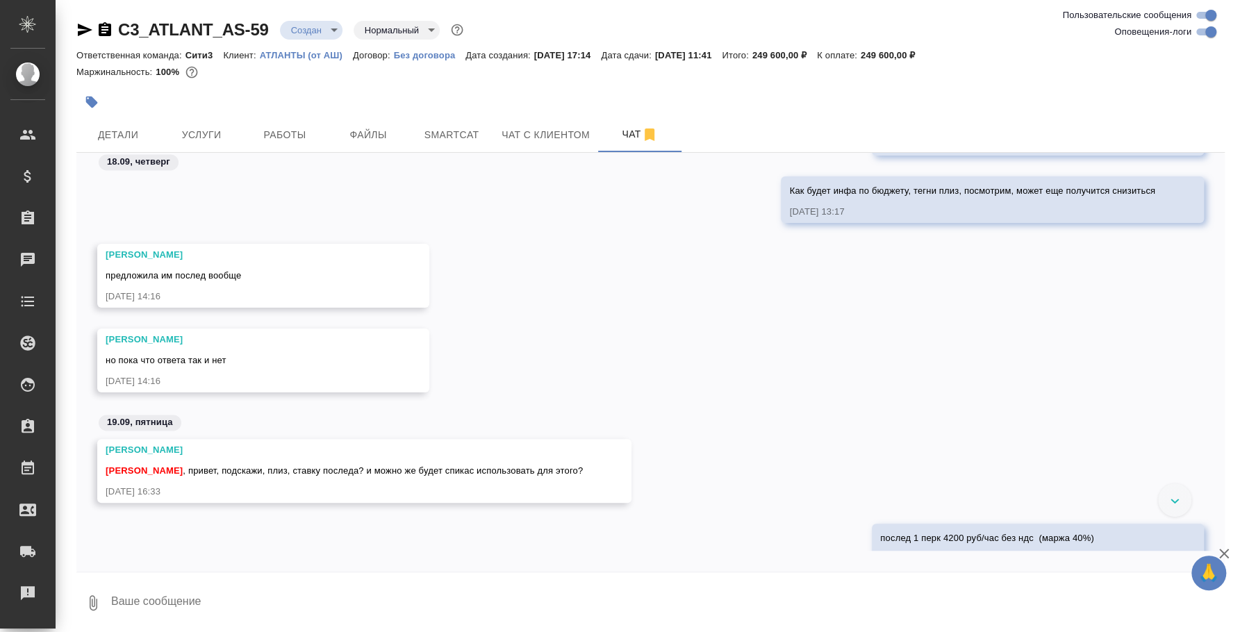
scroll to position [1646, 0]
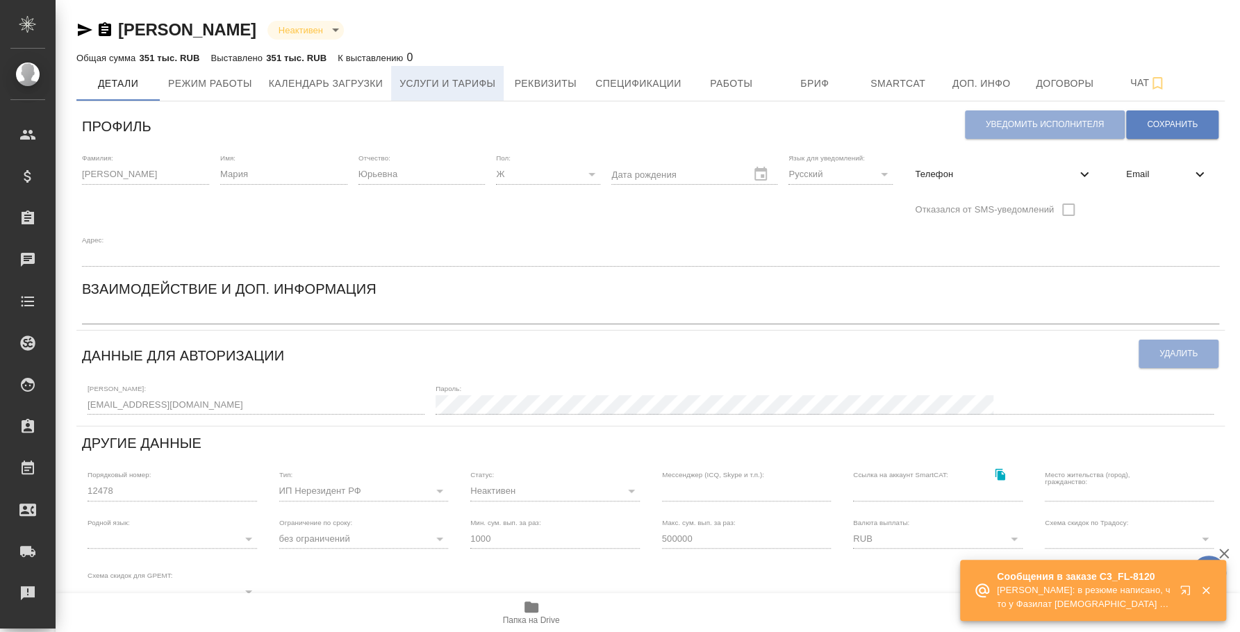
click at [441, 69] on button "Услуги и тарифы" at bounding box center [447, 83] width 113 height 35
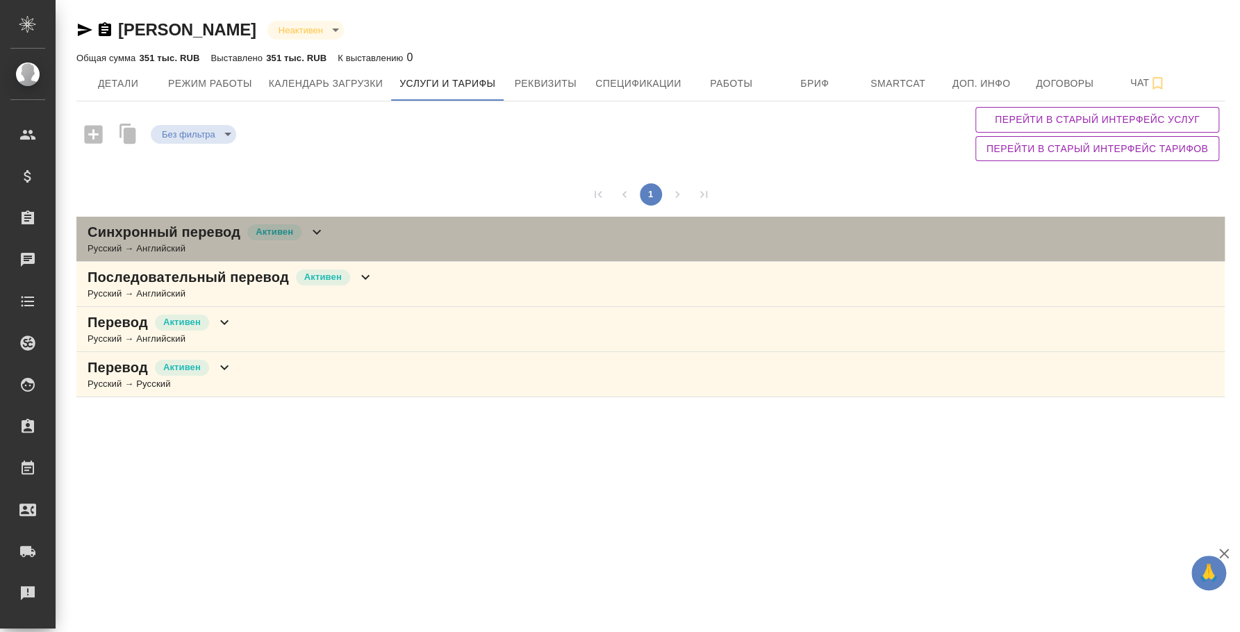
click at [478, 236] on div "Синхронный перевод Активен Русский → Английский" at bounding box center [650, 239] width 1149 height 45
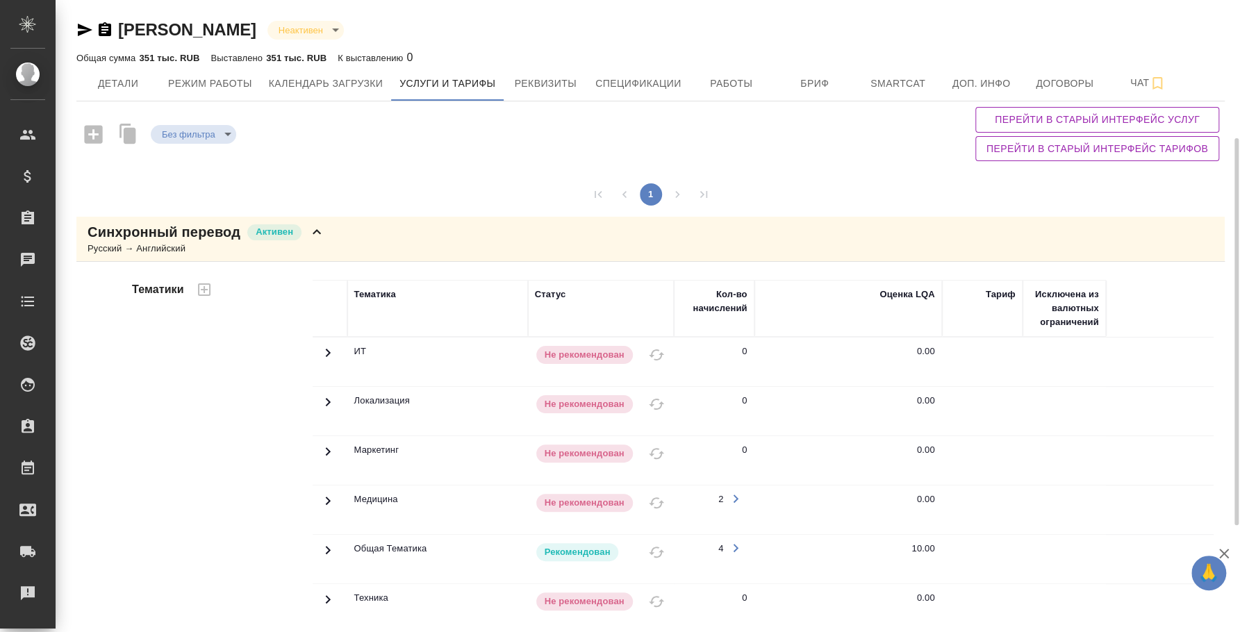
scroll to position [400, 0]
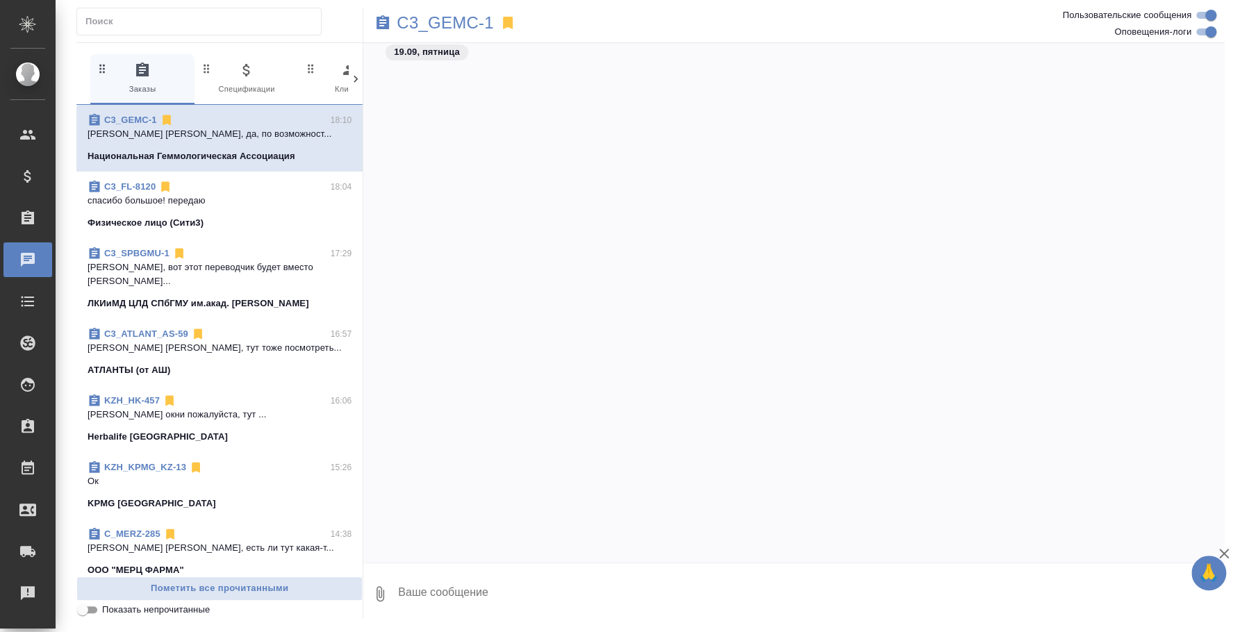
scroll to position [4970, 0]
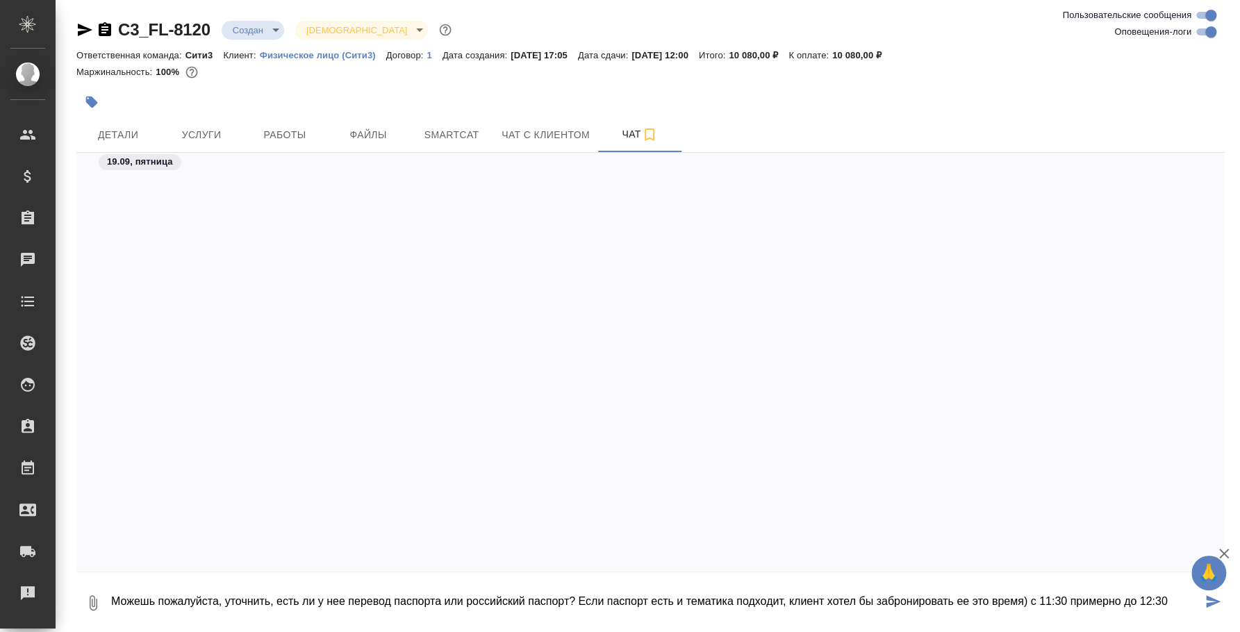
scroll to position [4737, 0]
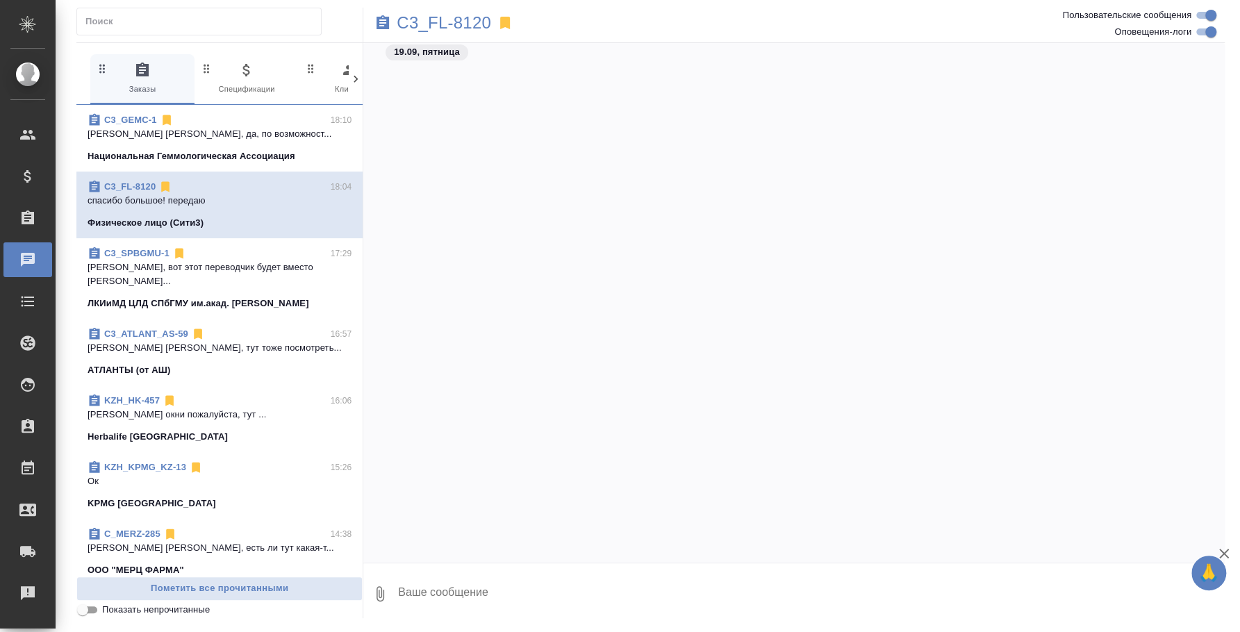
scroll to position [4583, 0]
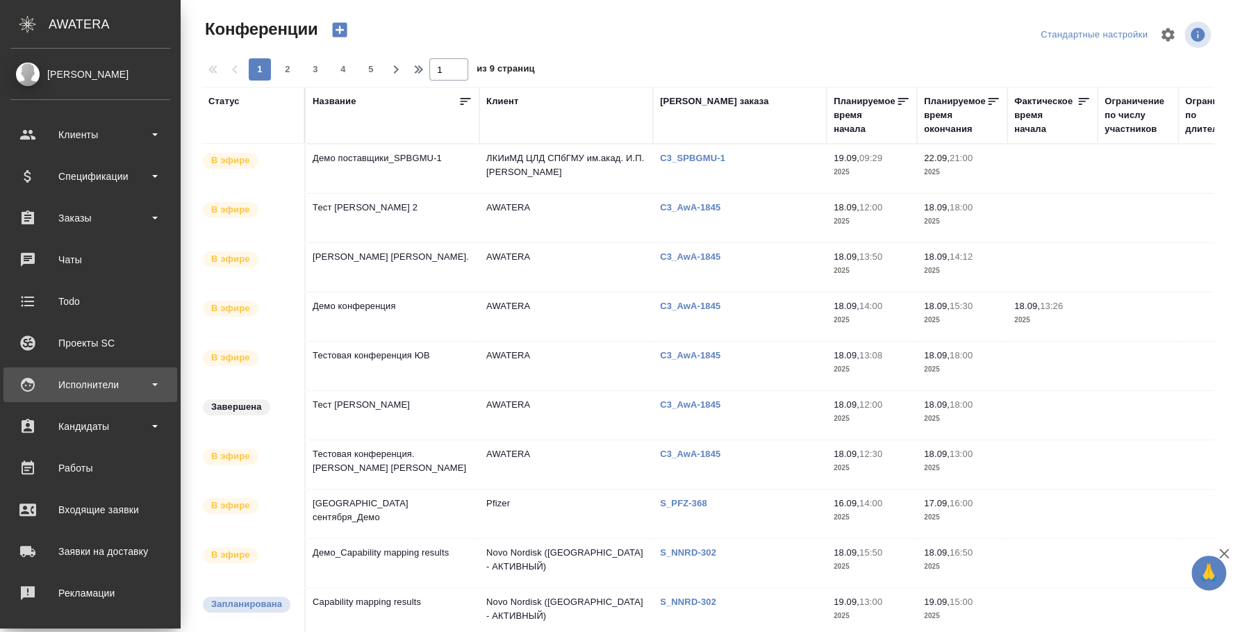
click at [127, 376] on div "Исполнители" at bounding box center [90, 385] width 160 height 21
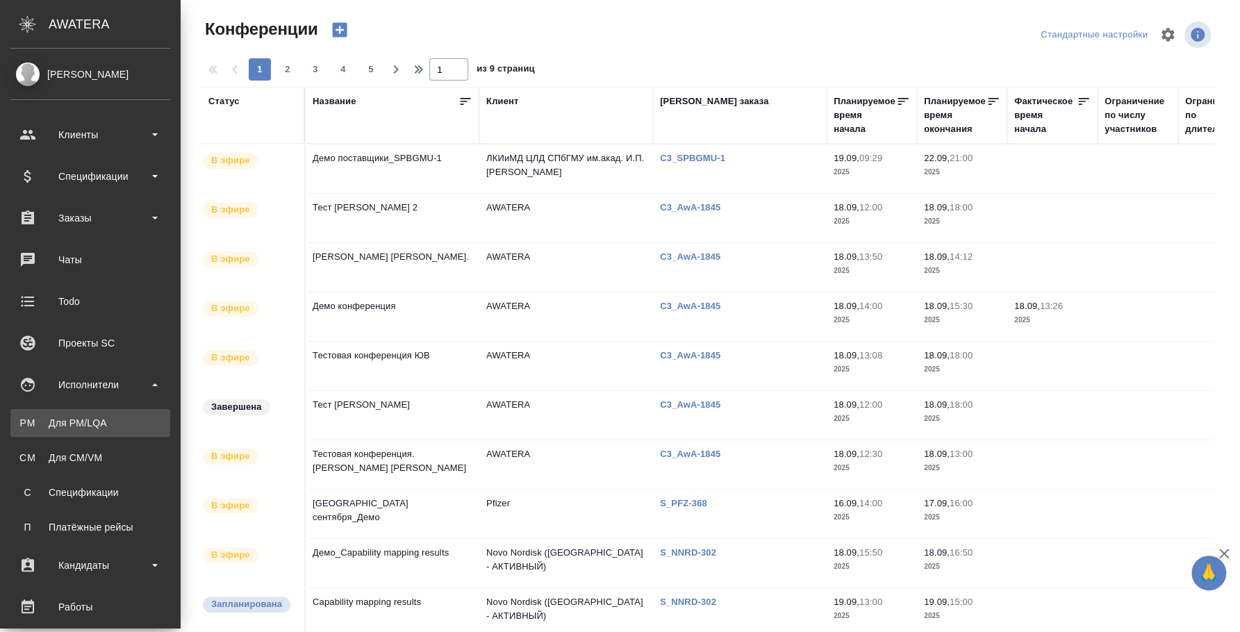
click at [122, 418] on div "Для PM/LQA" at bounding box center [90, 423] width 146 height 14
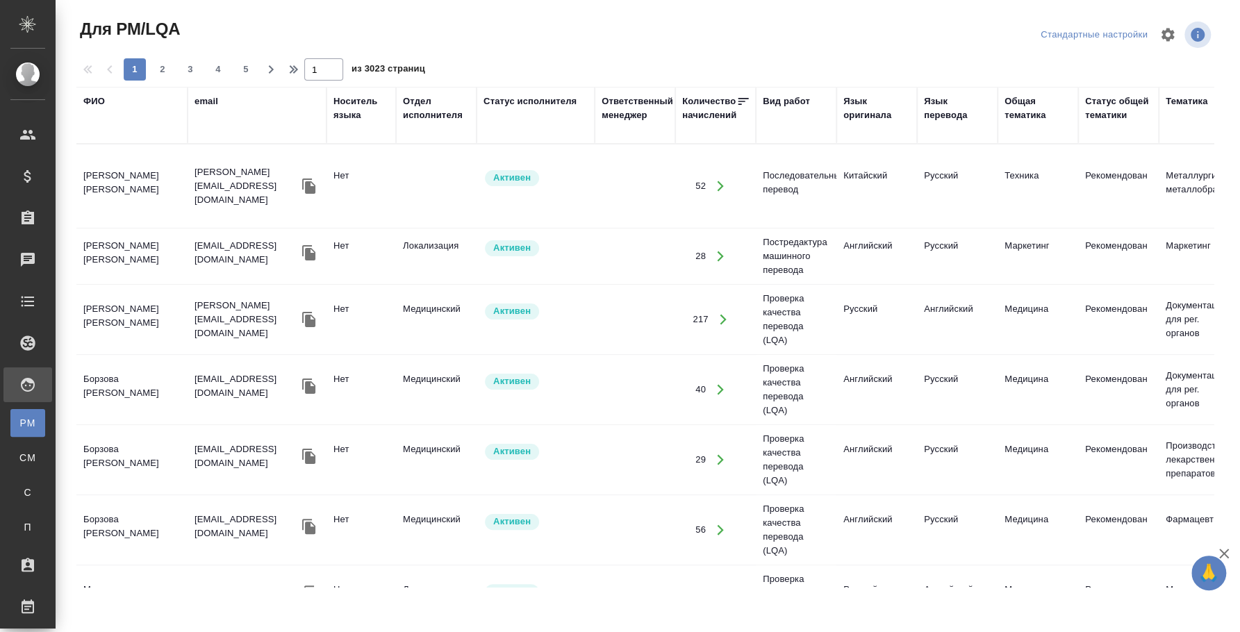
click at [776, 101] on div "Вид работ" at bounding box center [786, 102] width 47 height 14
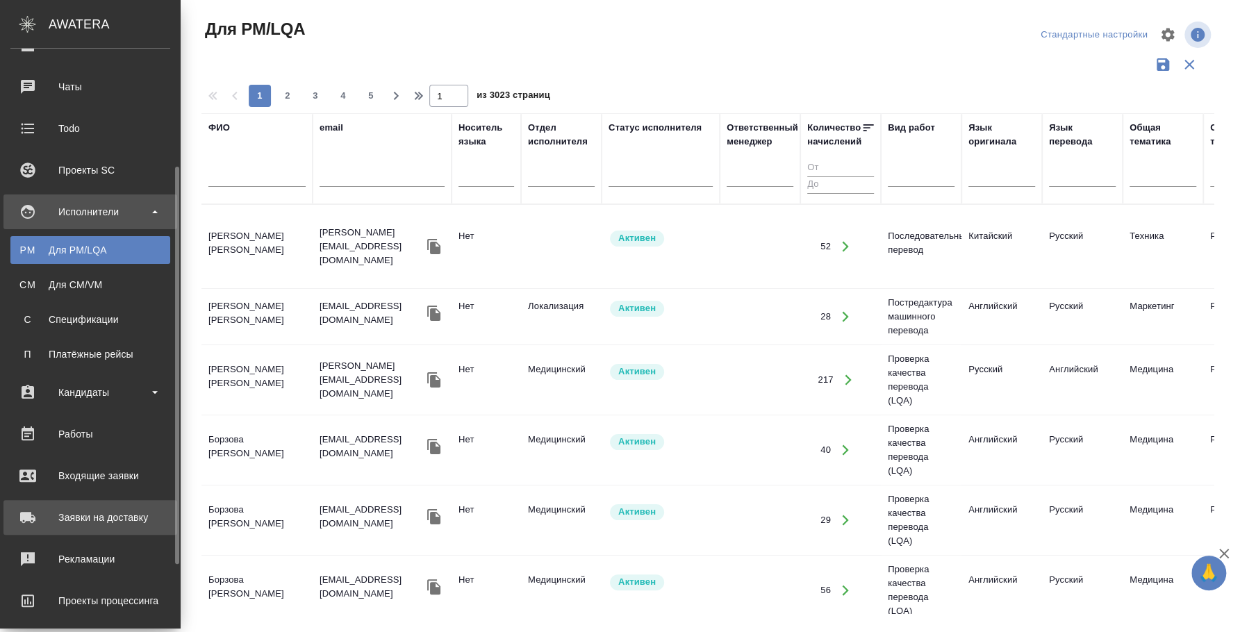
scroll to position [260, 0]
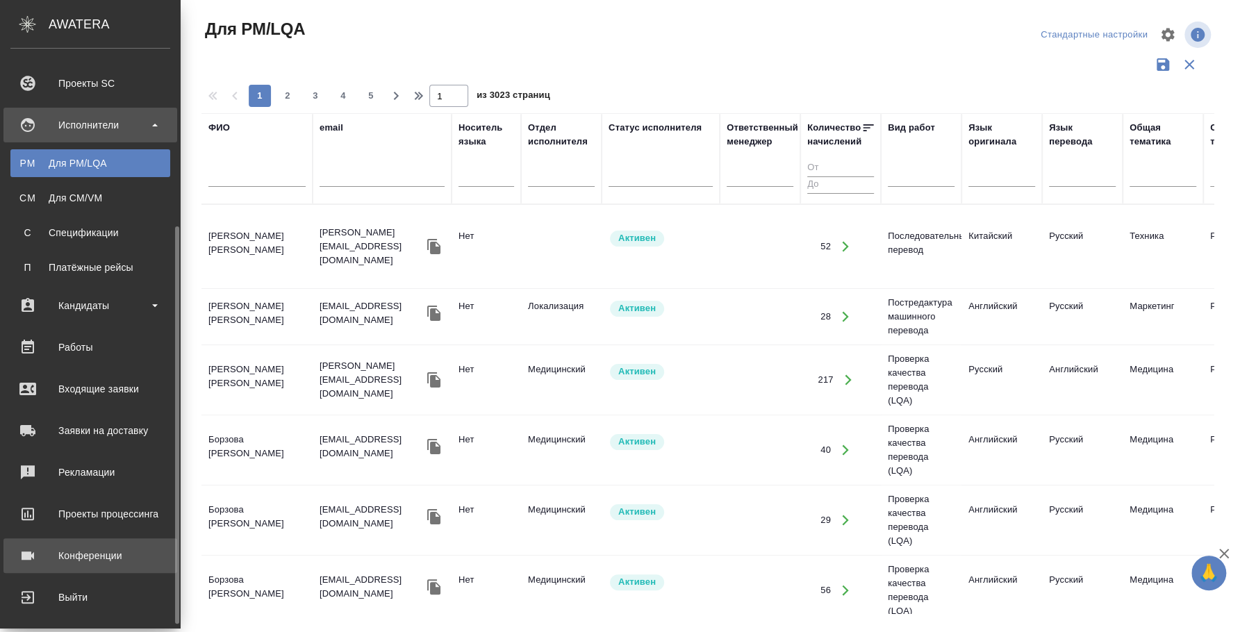
click at [92, 561] on div "Конференции" at bounding box center [90, 556] width 160 height 21
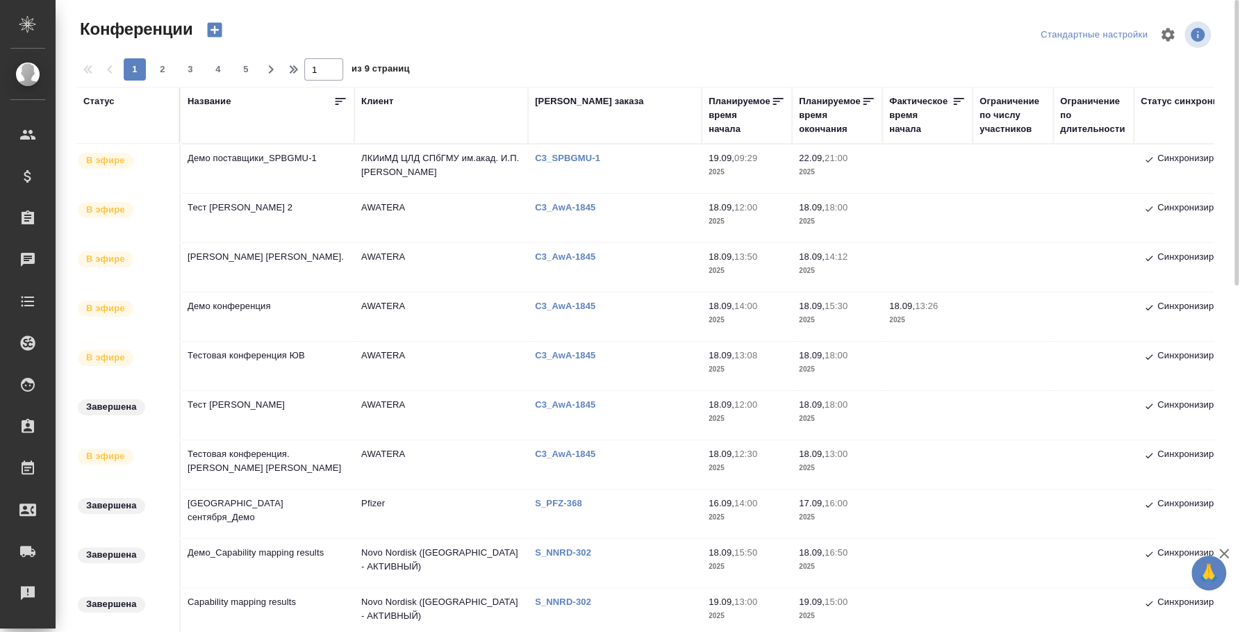
click at [224, 168] on td "Демо поставщики_SPBGMU-1" at bounding box center [268, 169] width 174 height 49
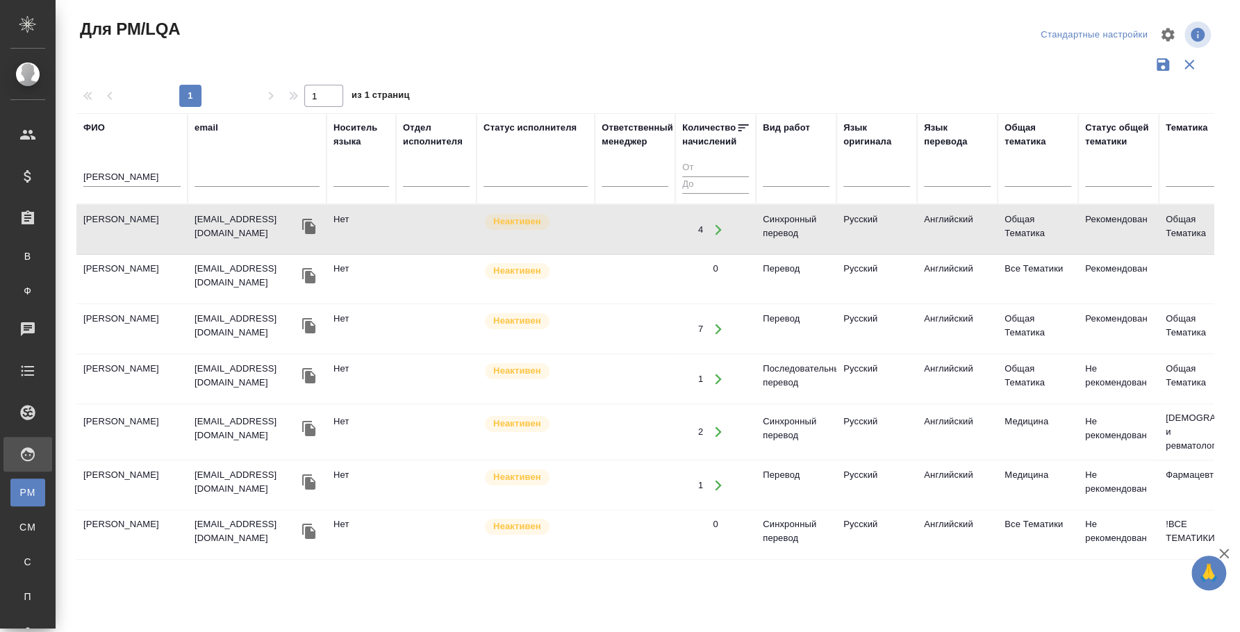
click at [107, 168] on div "[PERSON_NAME]" at bounding box center [131, 180] width 97 height 34
click at [107, 168] on div "бычкова мария" at bounding box center [131, 180] width 97 height 34
click at [108, 170] on input "бычкова мария" at bounding box center [131, 178] width 97 height 17
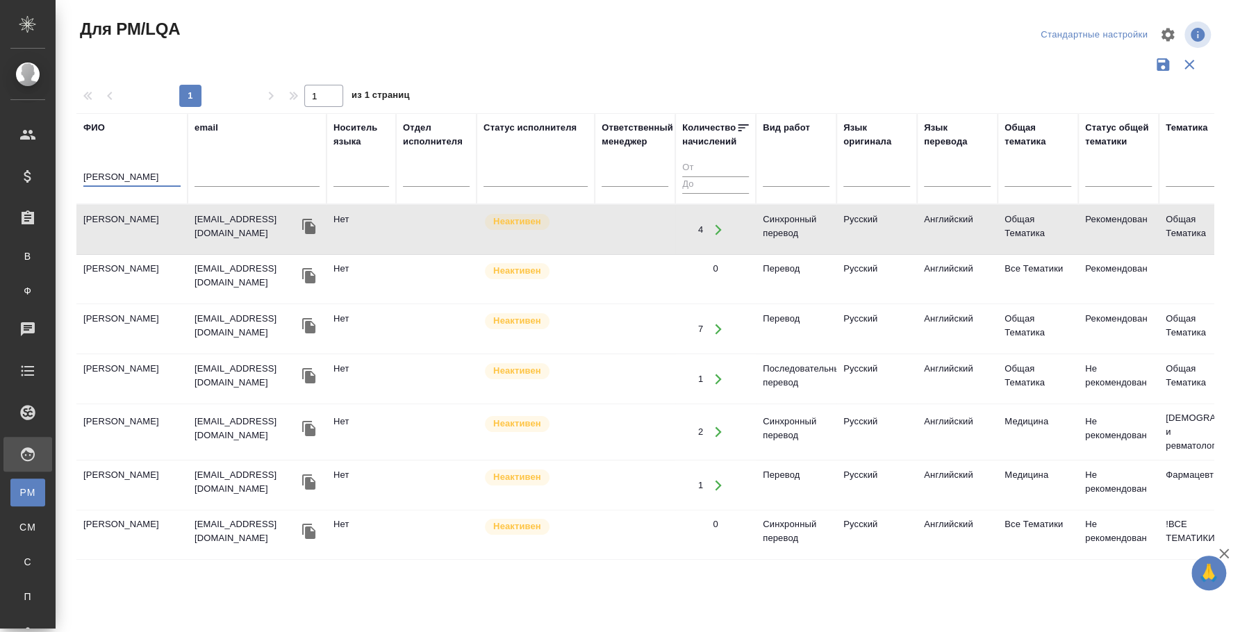
click at [108, 170] on input "бычкова мария" at bounding box center [131, 178] width 97 height 17
type input "персова"
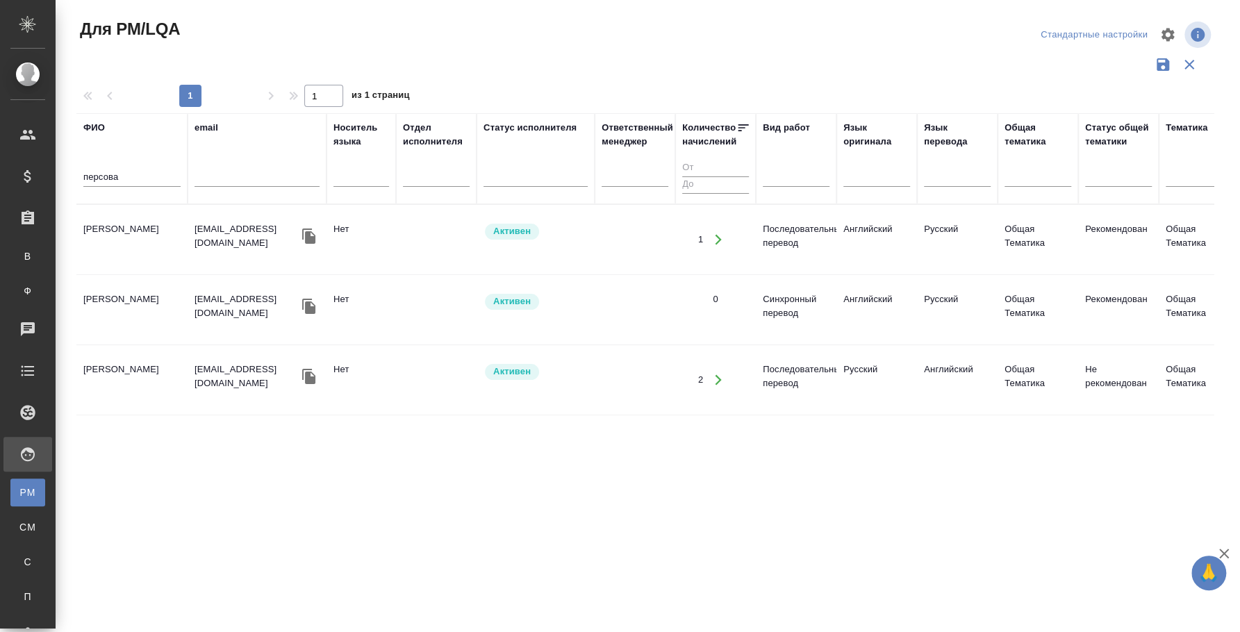
click at [132, 228] on td "[PERSON_NAME]" at bounding box center [131, 239] width 111 height 49
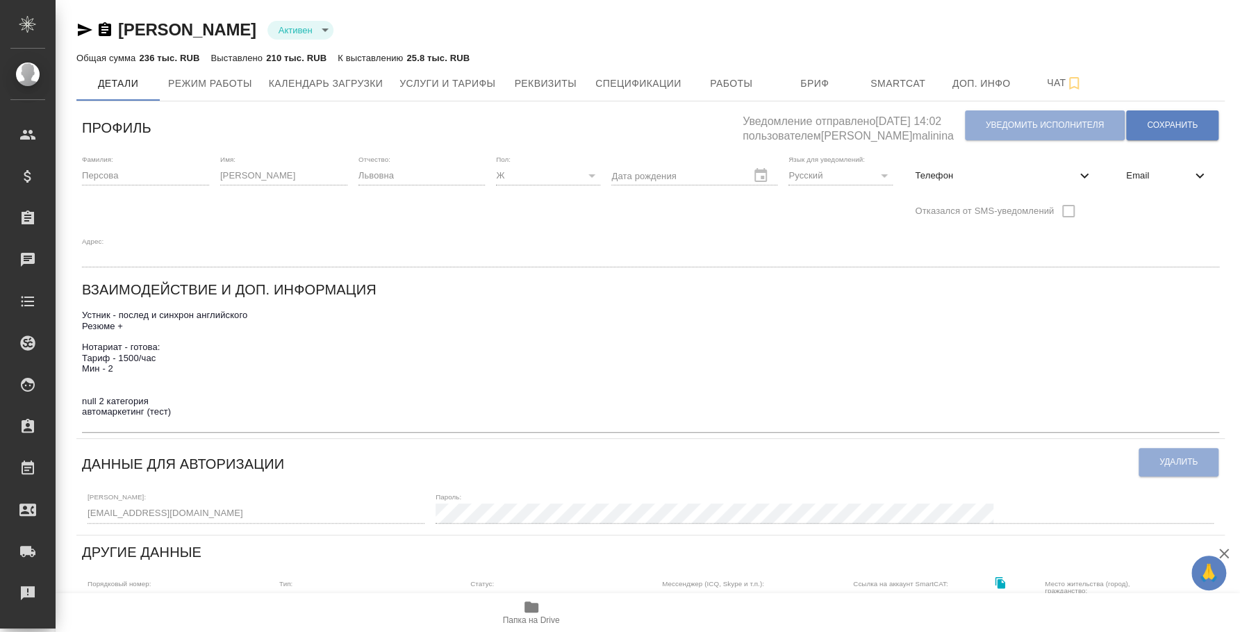
click at [960, 174] on span "Телефон" at bounding box center [995, 176] width 161 height 14
select select "RU"
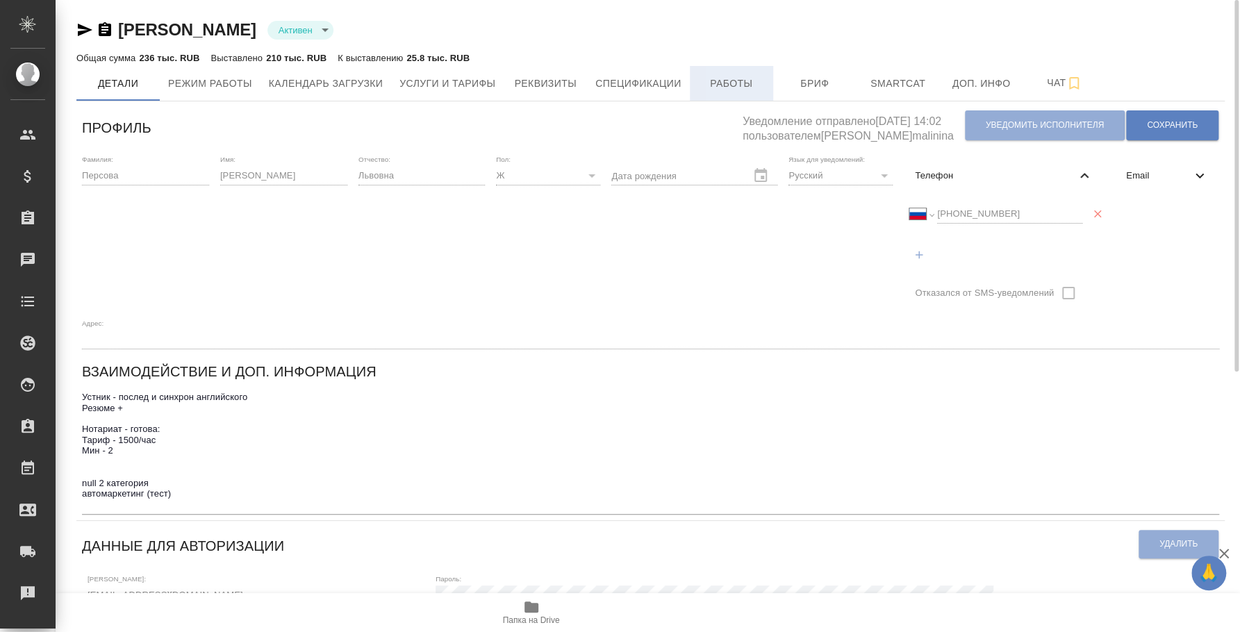
click at [755, 79] on span "Работы" at bounding box center [731, 83] width 67 height 17
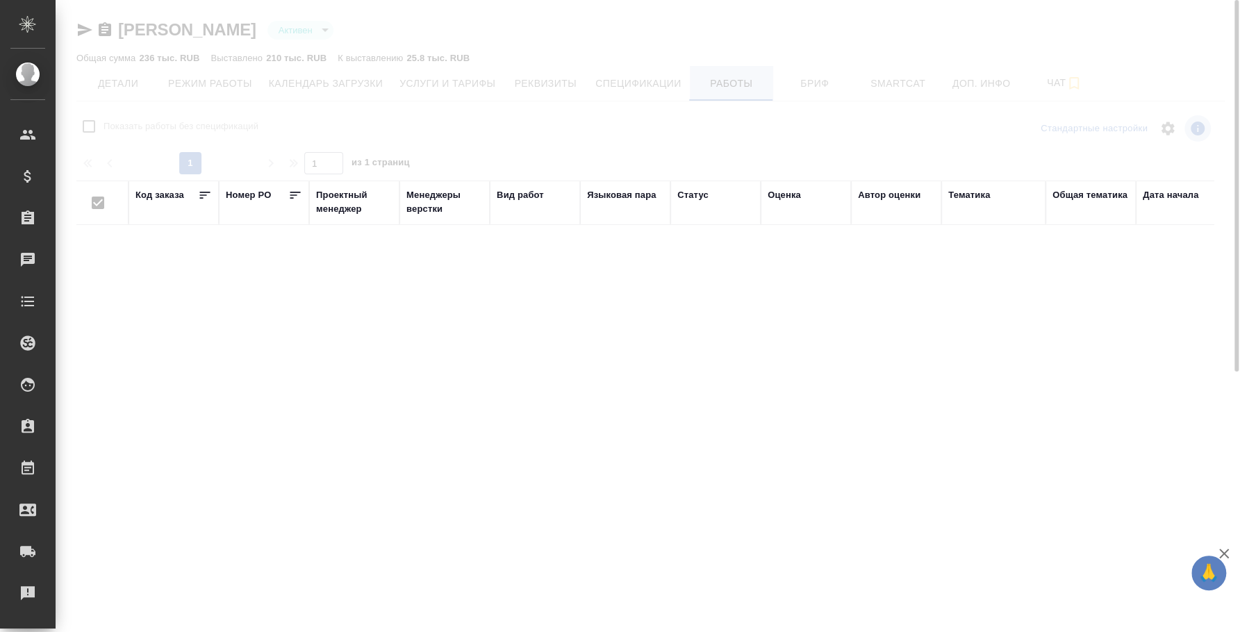
checkbox input "false"
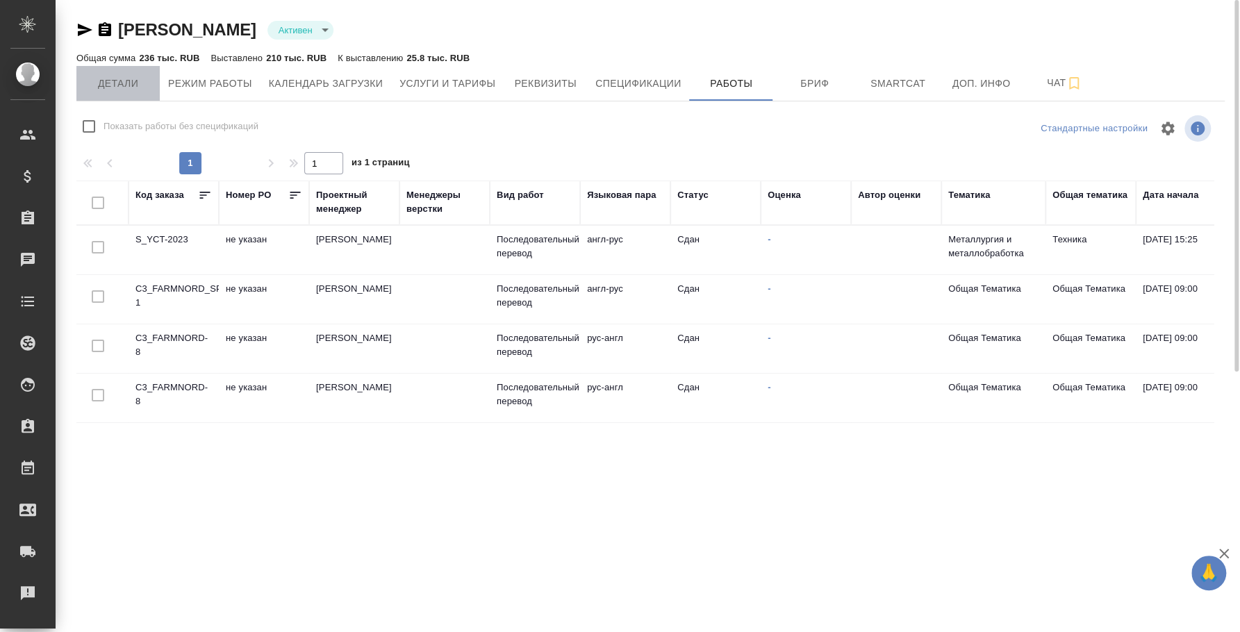
click at [108, 89] on span "Детали" at bounding box center [118, 83] width 67 height 17
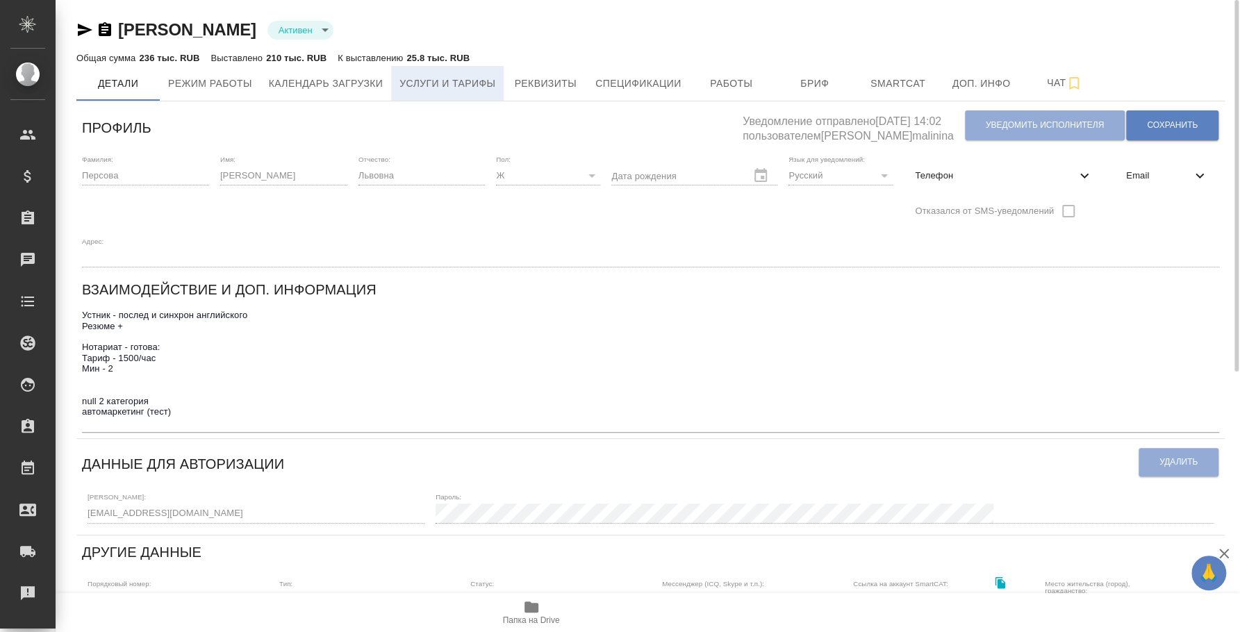
click at [423, 80] on span "Услуги и тарифы" at bounding box center [448, 83] width 96 height 17
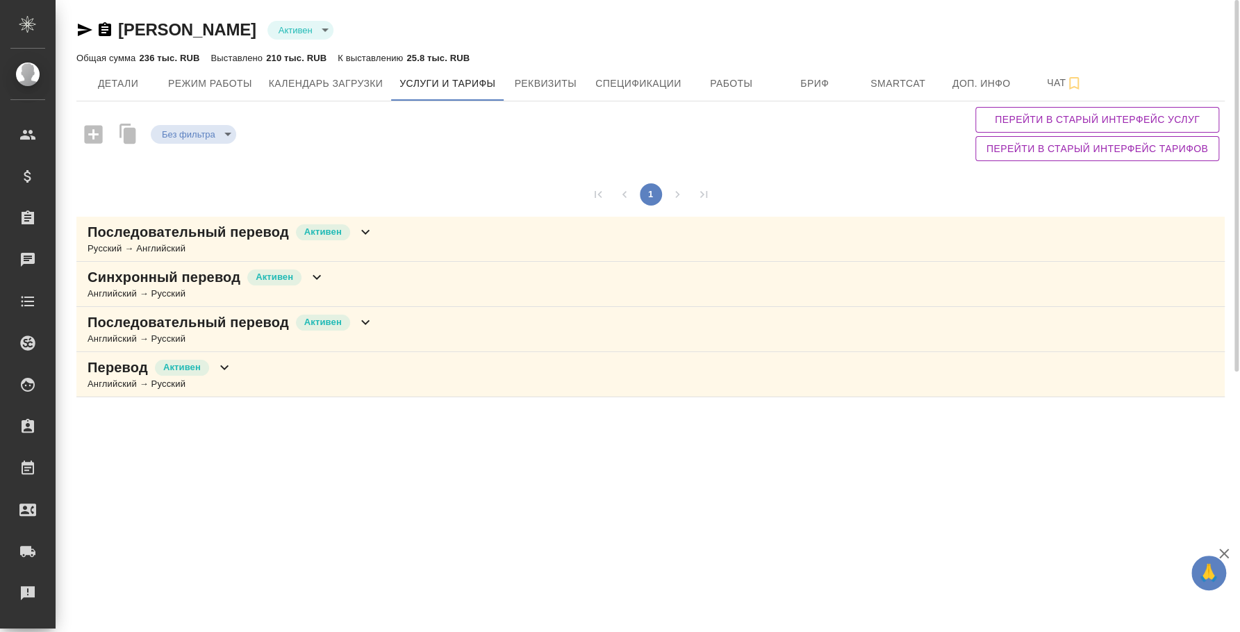
click at [407, 235] on div "Последовательный перевод Активен Русский → Английский" at bounding box center [650, 239] width 1149 height 45
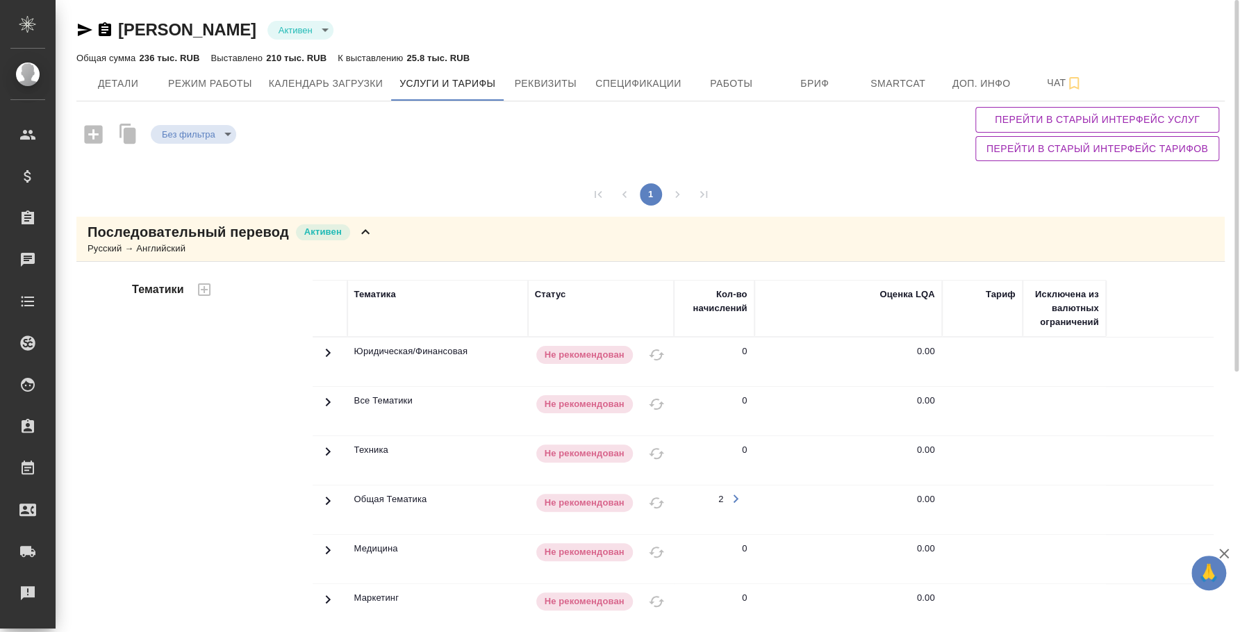
click at [407, 235] on div "Последовательный перевод Активен Русский → Английский" at bounding box center [650, 239] width 1149 height 45
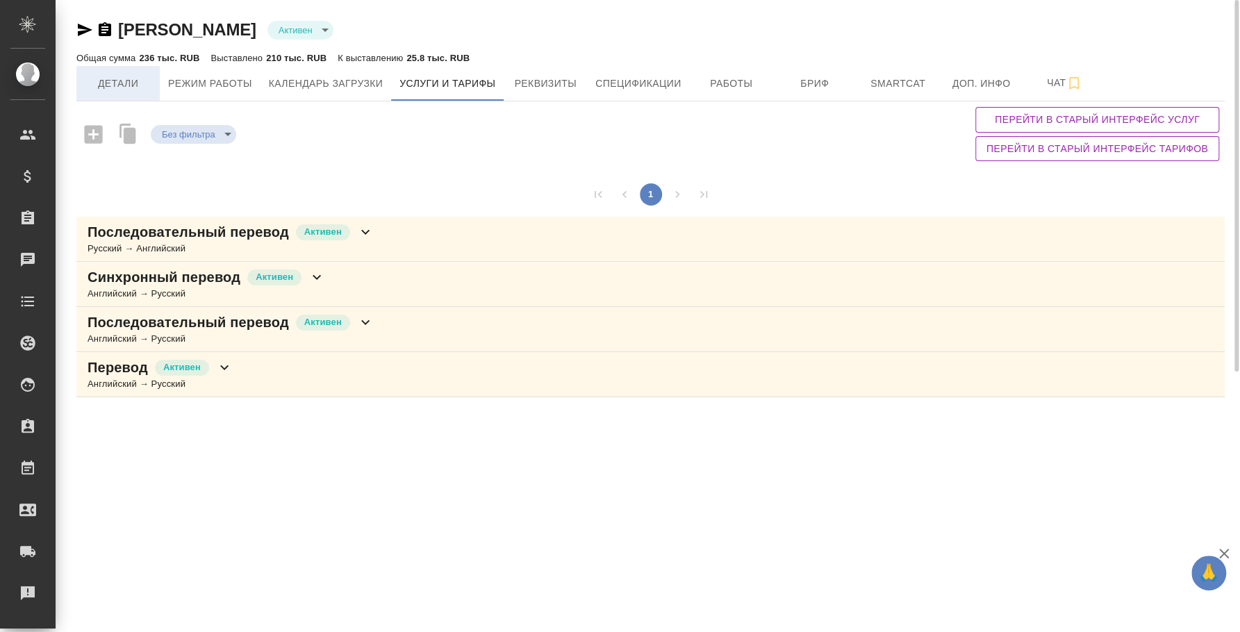
click at [97, 83] on span "Детали" at bounding box center [118, 83] width 67 height 17
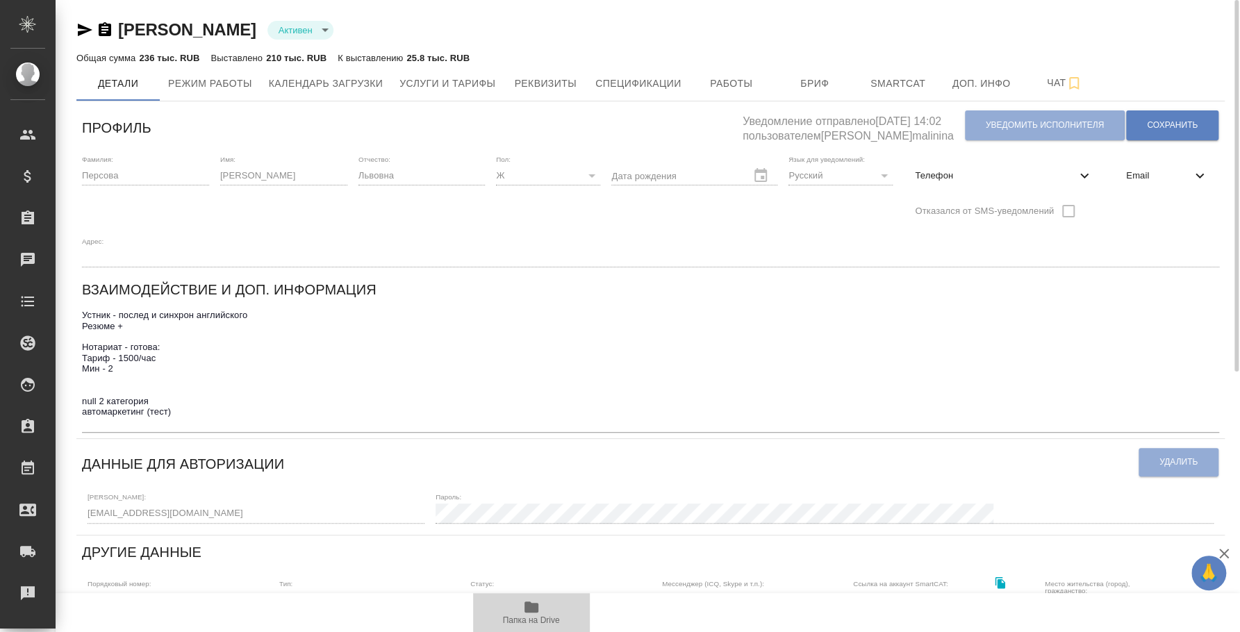
click at [547, 606] on span "Папка на Drive" at bounding box center [532, 612] width 100 height 26
click at [432, 92] on button "Услуги и тарифы" at bounding box center [447, 83] width 113 height 35
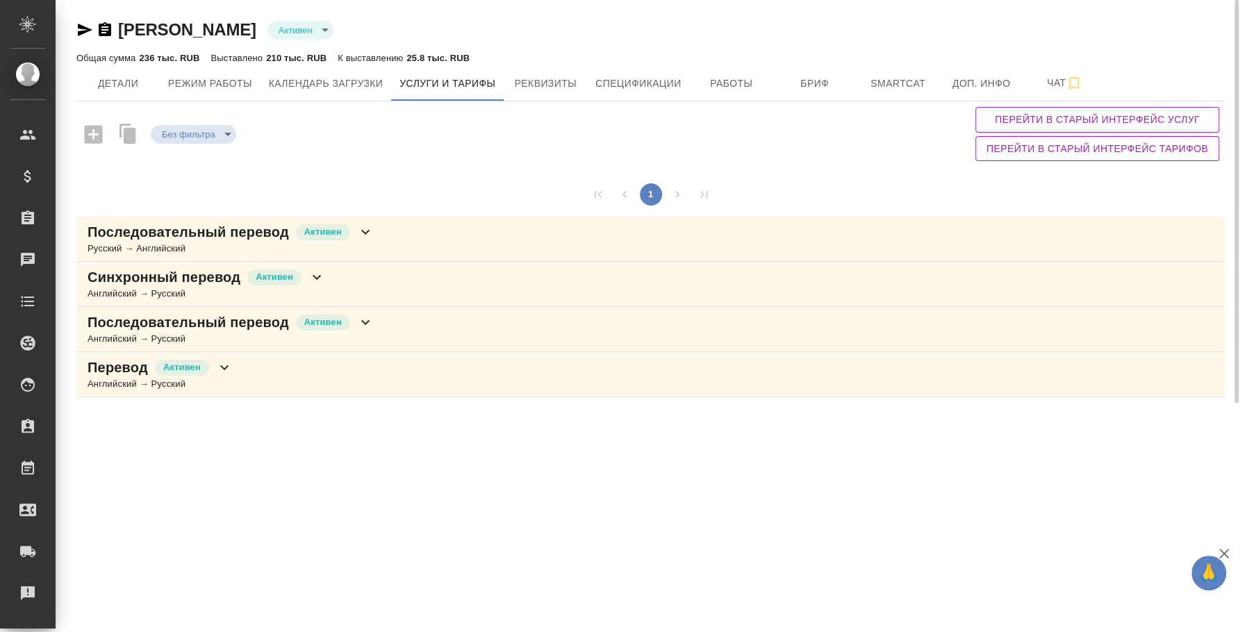
click at [394, 273] on div "Синхронный перевод Активен Английский → Русский" at bounding box center [650, 284] width 1149 height 45
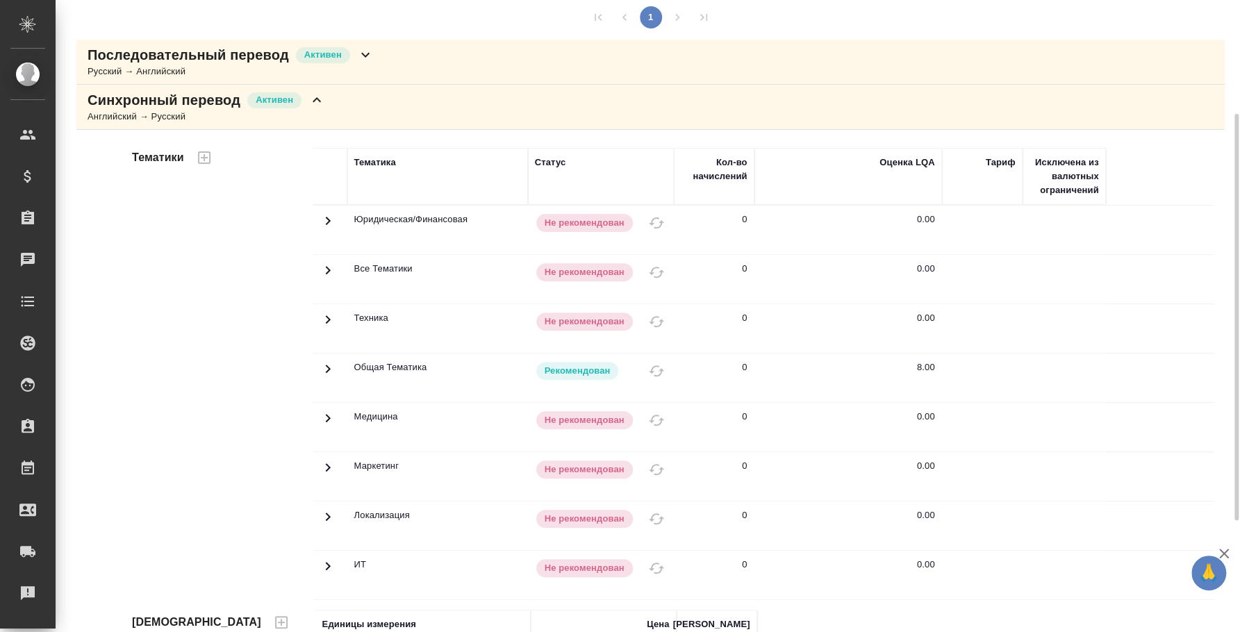
scroll to position [350, 0]
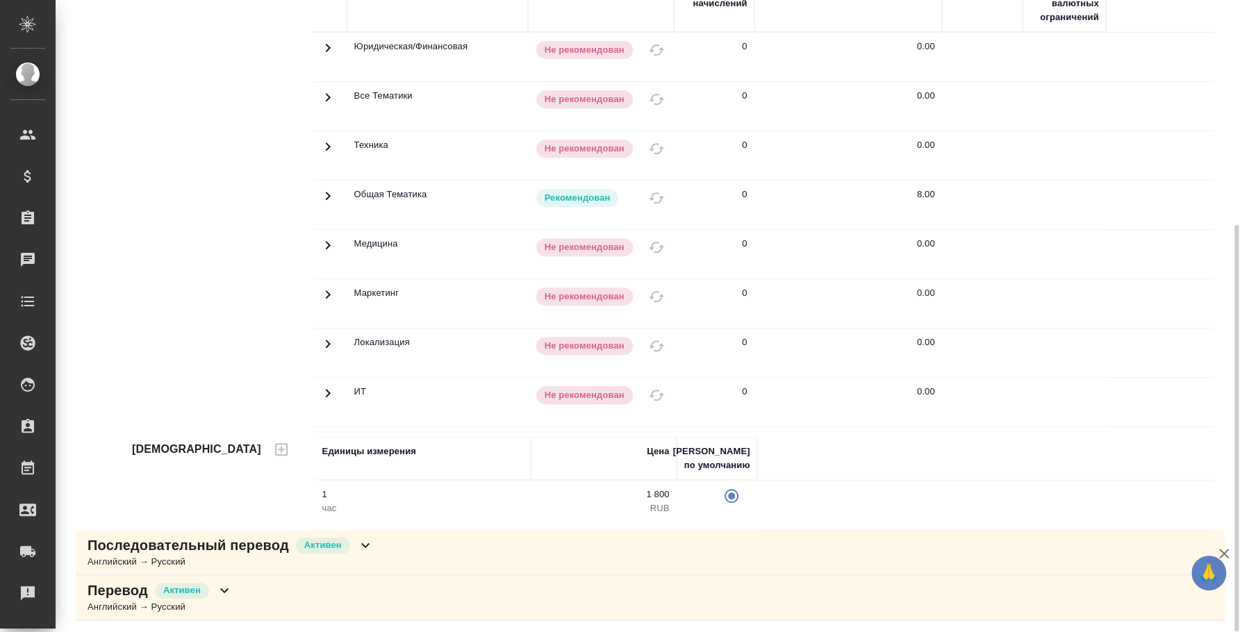
click at [511, 543] on div "Последовательный перевод Активен Английский → Русский" at bounding box center [650, 552] width 1149 height 45
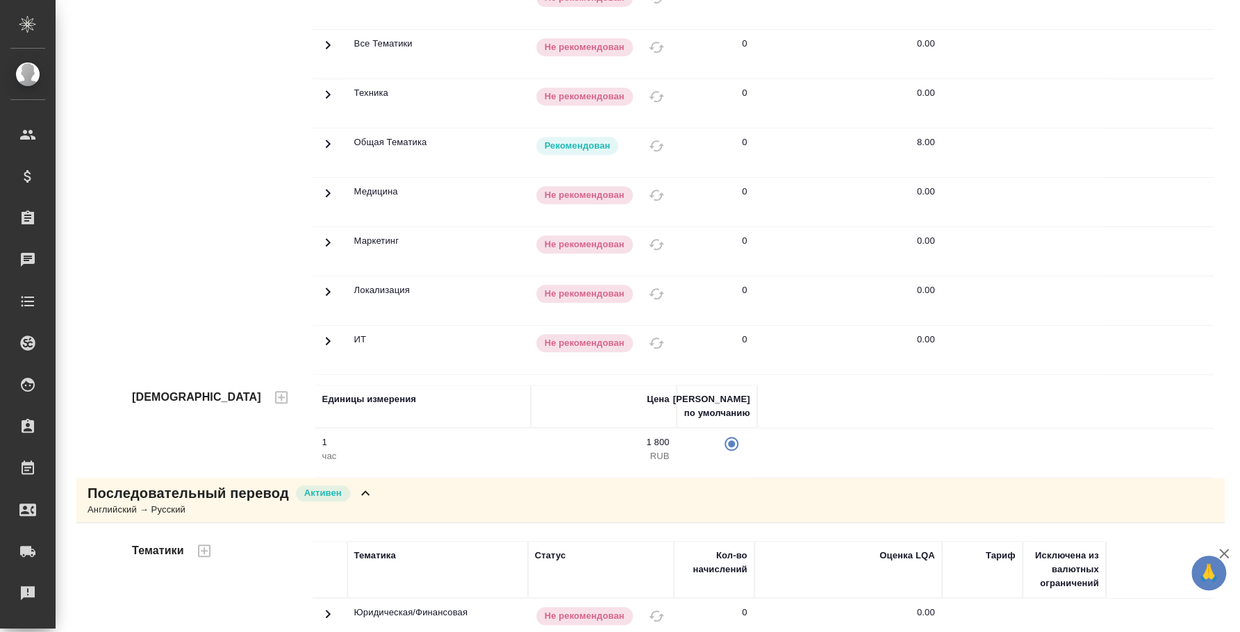
scroll to position [0, 0]
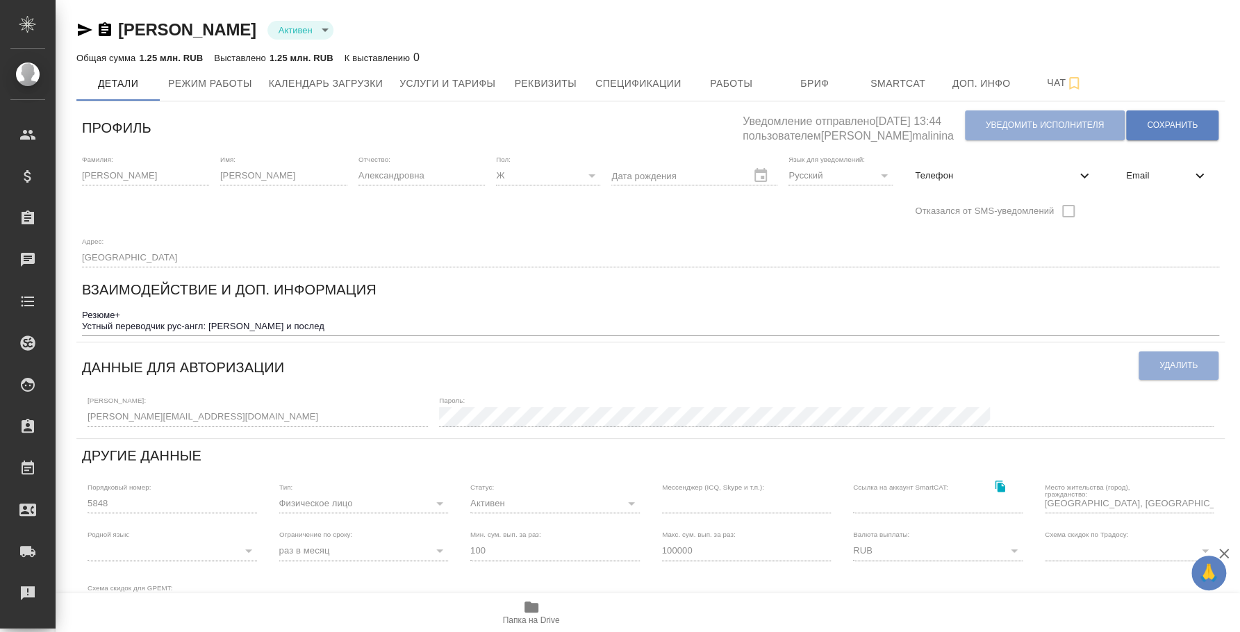
click at [740, 238] on div "Адрес: [GEOGRAPHIC_DATA]" at bounding box center [651, 252] width 1138 height 31
click at [346, 316] on textarea "Резюме+ Устный переводчик рус-англ: [PERSON_NAME] и послед" at bounding box center [651, 321] width 1138 height 22
click at [344, 325] on textarea "Резюме+ Устный переводчик рус-англ: [PERSON_NAME] и послед" at bounding box center [651, 321] width 1138 height 22
click at [85, 33] on icon "button" at bounding box center [84, 30] width 17 height 17
click at [473, 89] on span "Услуги и тарифы" at bounding box center [448, 83] width 96 height 17
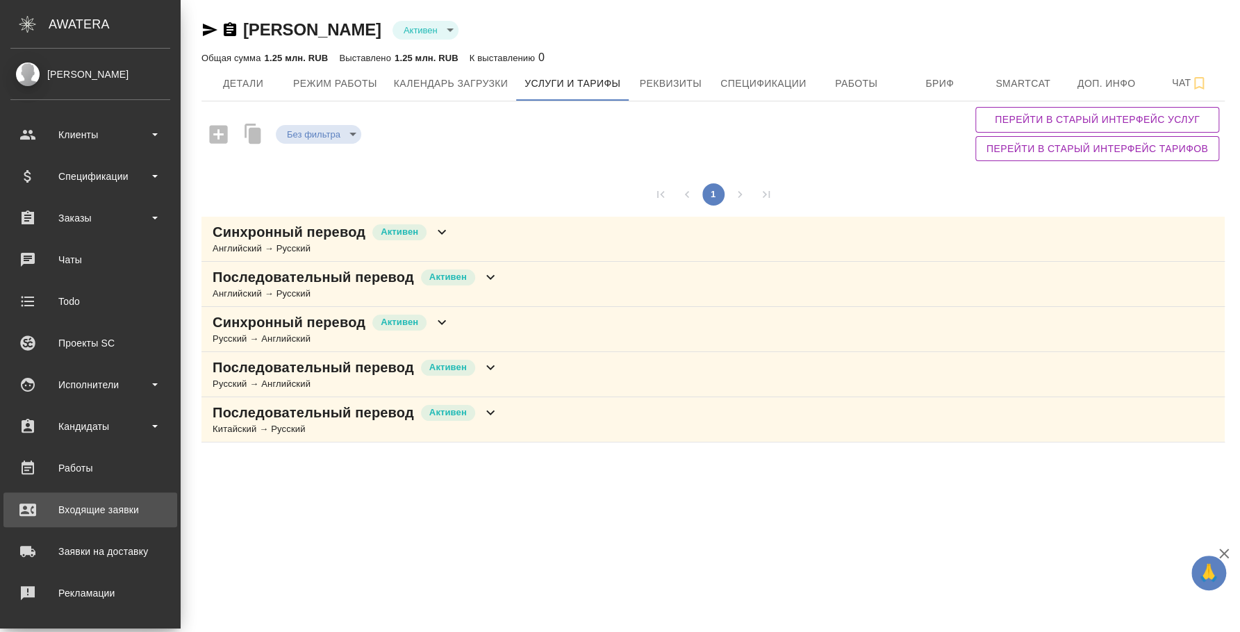
scroll to position [127, 0]
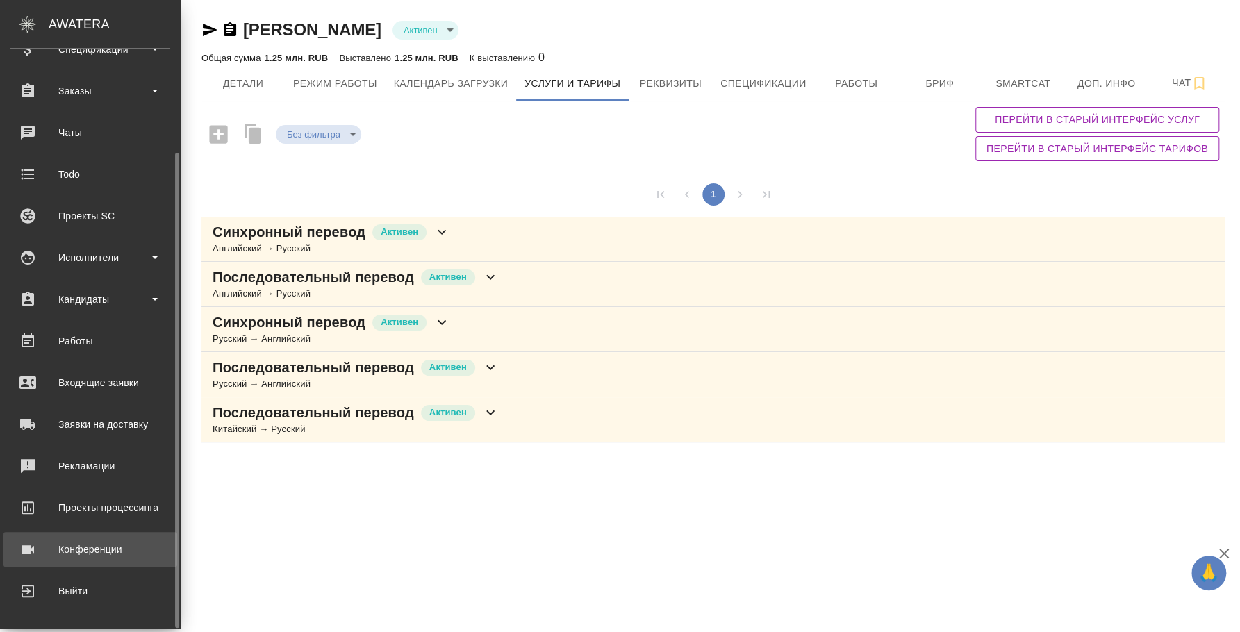
click at [104, 550] on div "Конференции" at bounding box center [90, 549] width 160 height 21
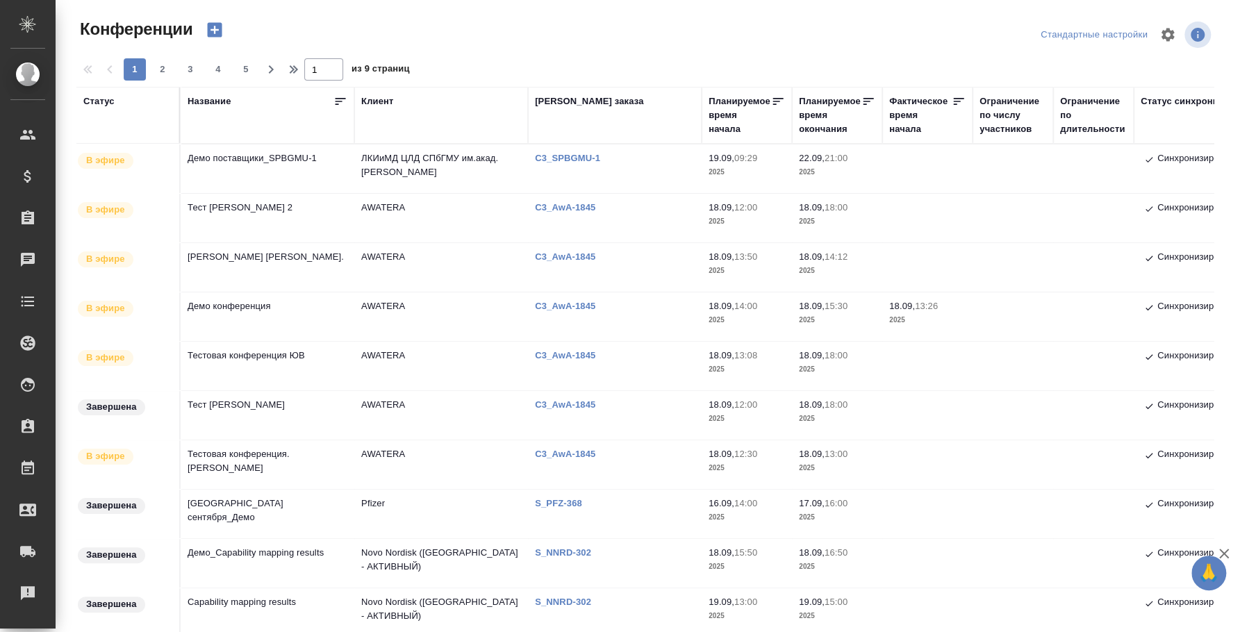
click at [260, 152] on td "Демо поставщики_SPBGMU-1" at bounding box center [268, 169] width 174 height 49
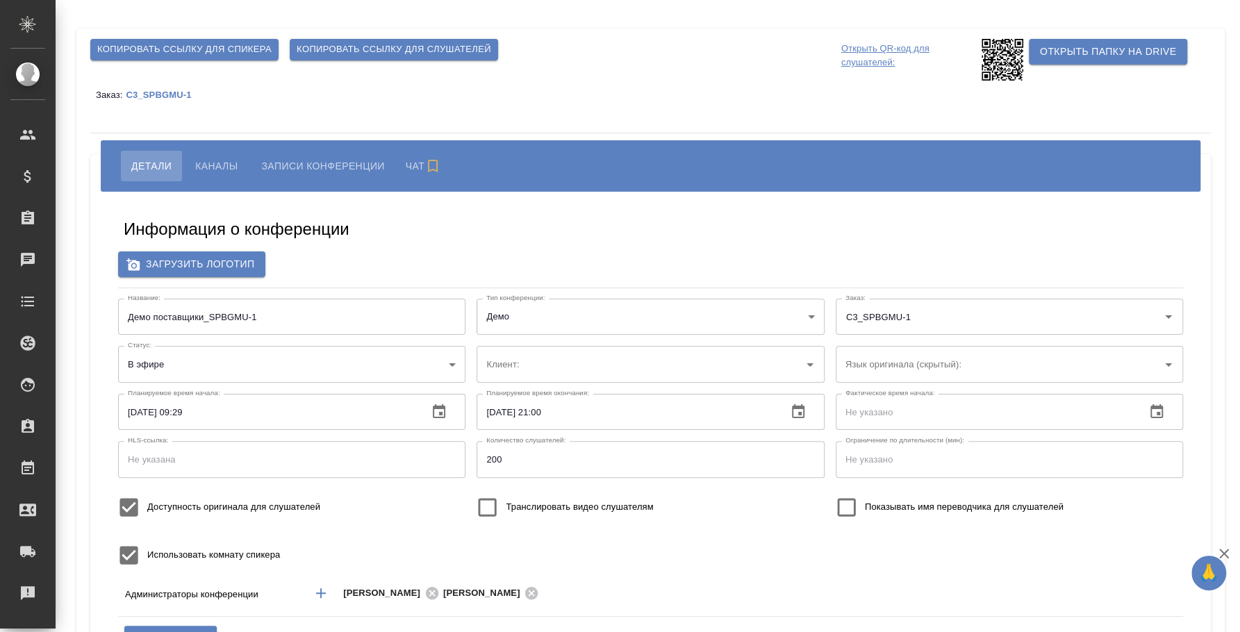
type input "ЛКИиМД ЦЛД СПбГМУ им.акад. [PERSON_NAME]"
type input "200"
click at [208, 167] on span "Каналы" at bounding box center [216, 166] width 42 height 17
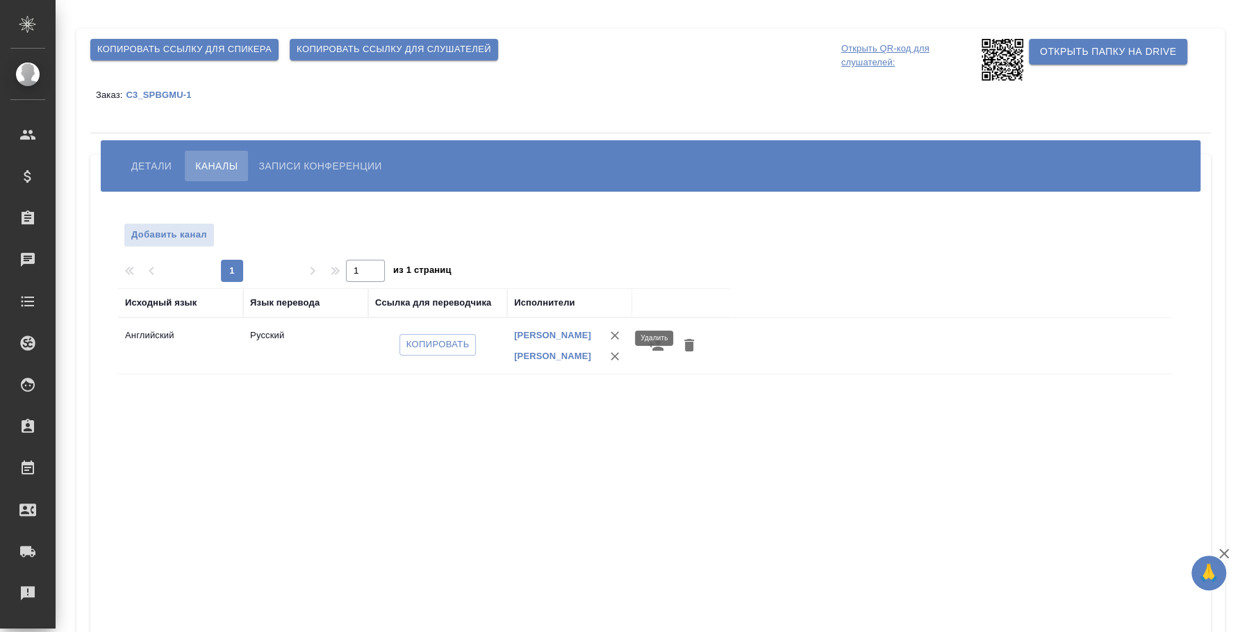
click at [613, 338] on icon "button" at bounding box center [615, 336] width 14 height 14
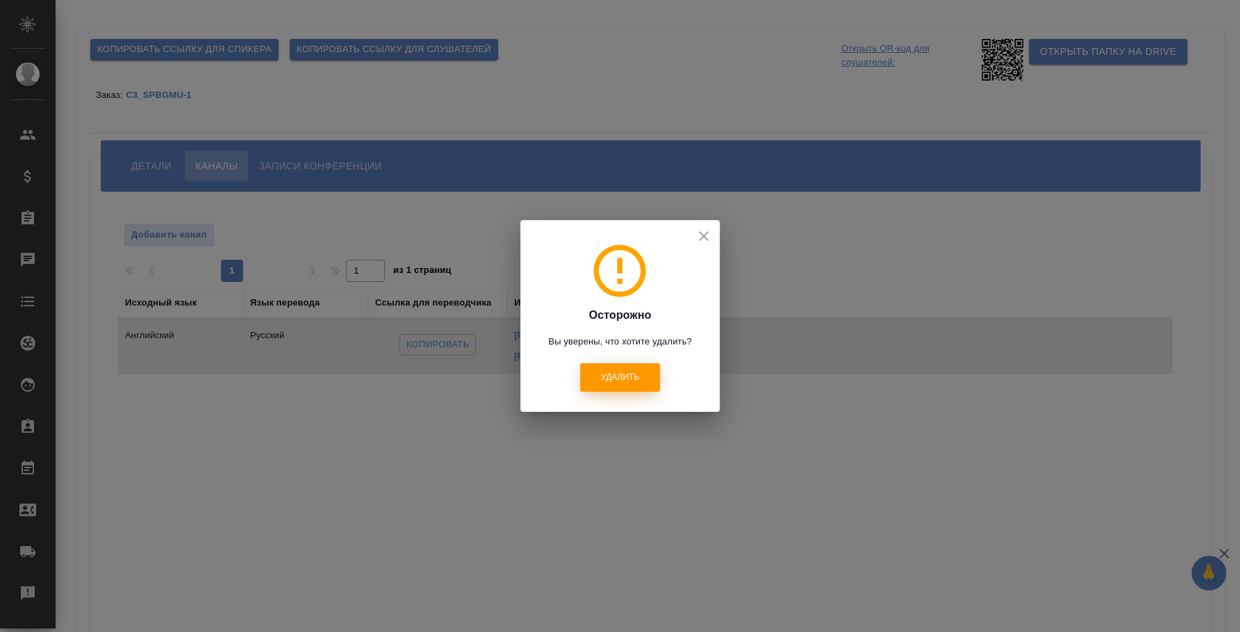
click at [607, 379] on span "Удалить" at bounding box center [620, 378] width 38 height 12
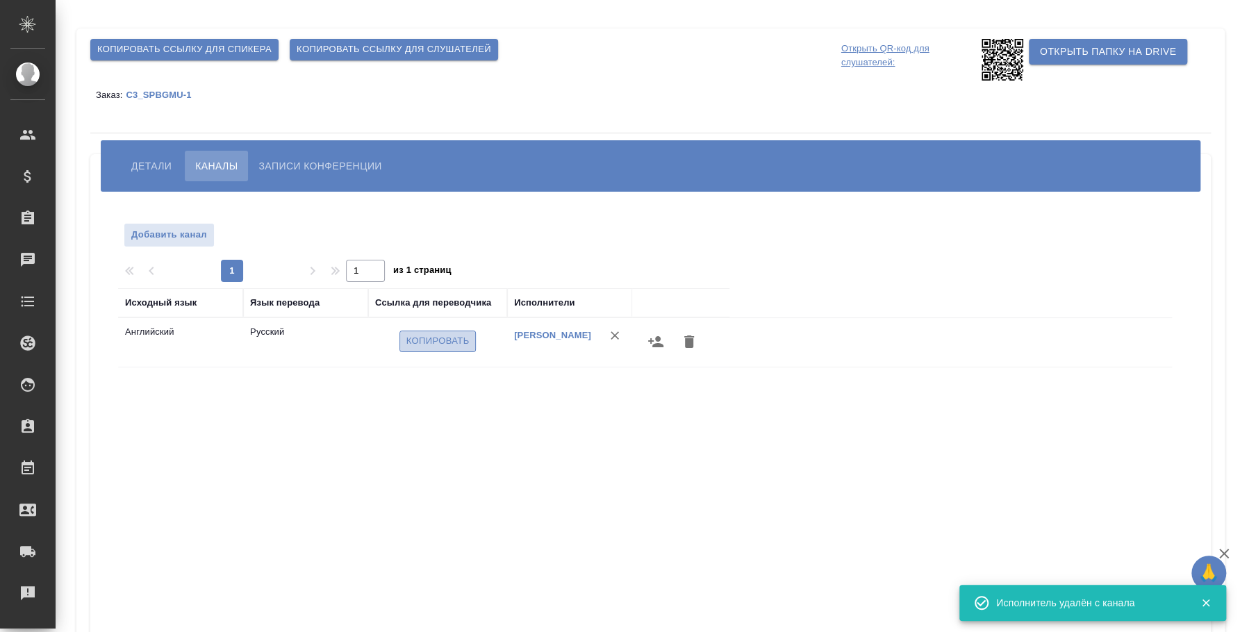
click at [465, 337] on span "Копировать" at bounding box center [438, 342] width 63 height 16
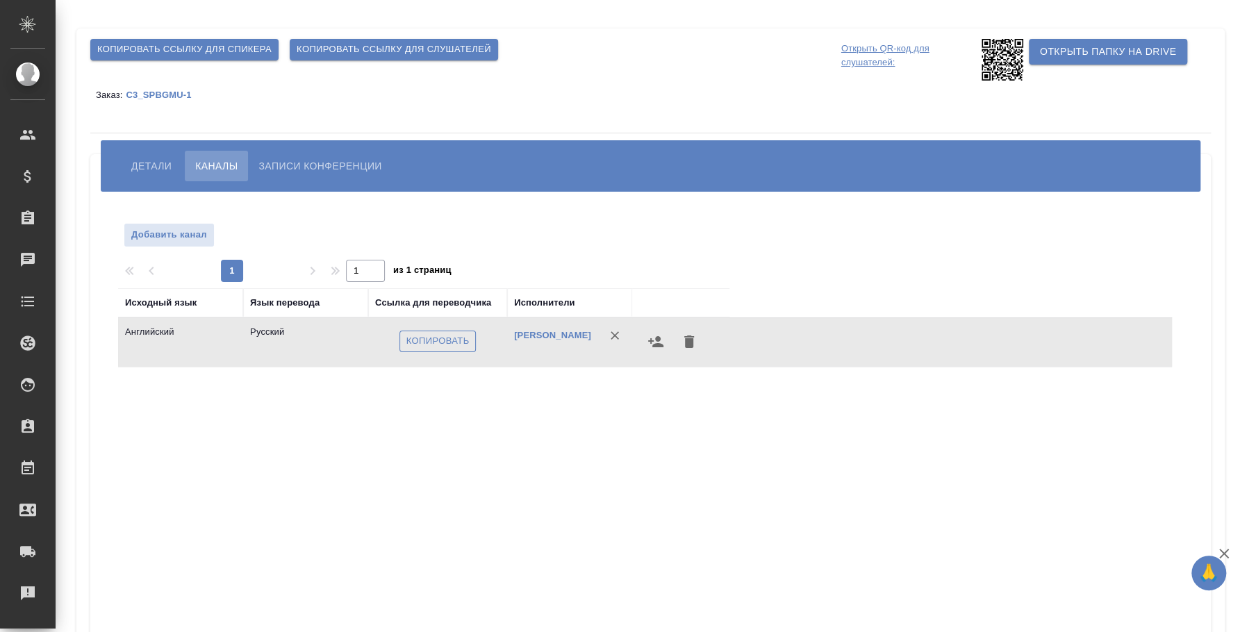
click at [436, 342] on span "Копировать" at bounding box center [438, 342] width 63 height 16
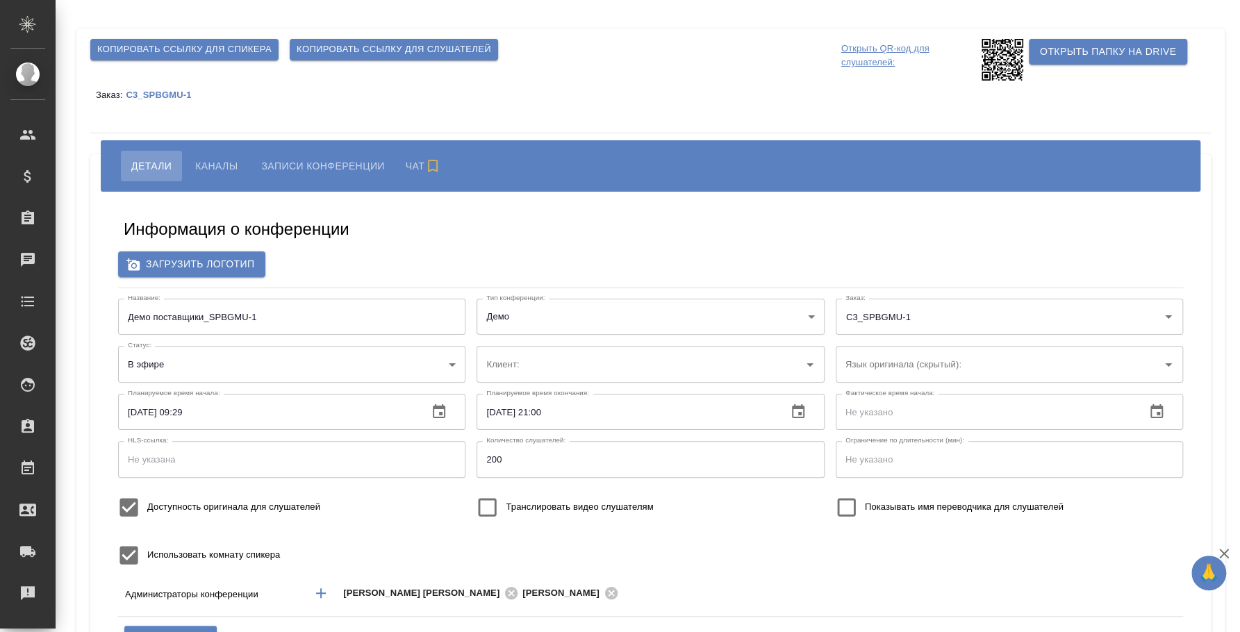
type input "ЛКИиМД ЦЛД СПбГМУ им.акад. И.П.Павлова"
click at [227, 158] on span "Каналы" at bounding box center [216, 166] width 42 height 17
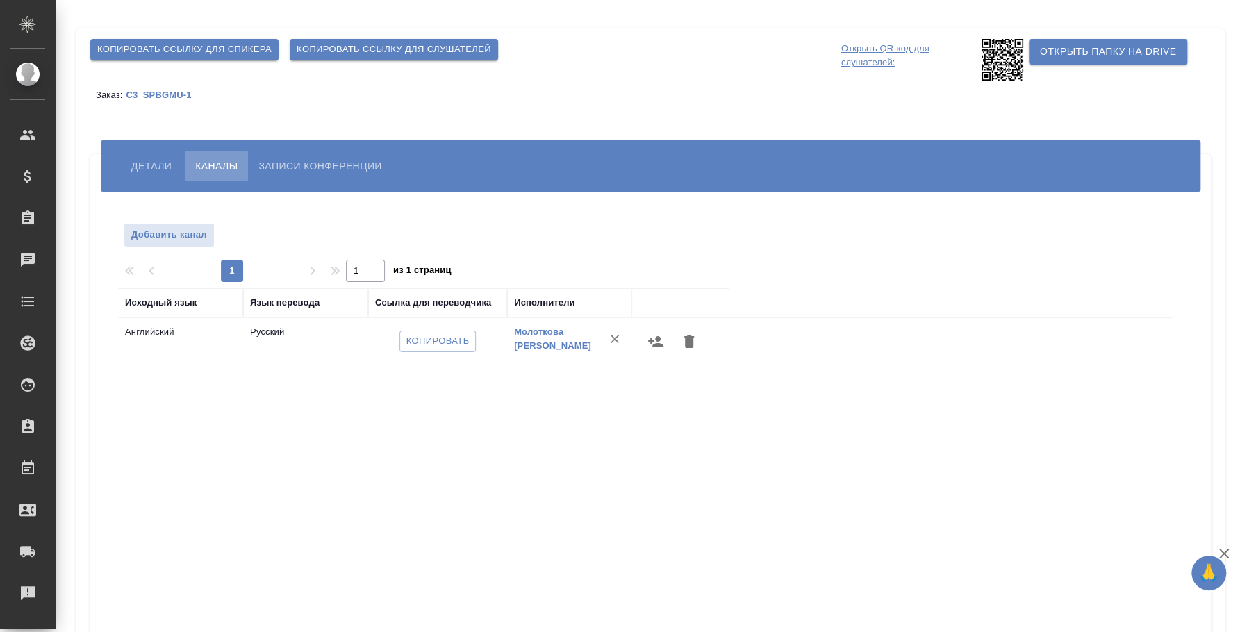
click at [660, 341] on icon "button" at bounding box center [656, 342] width 17 height 17
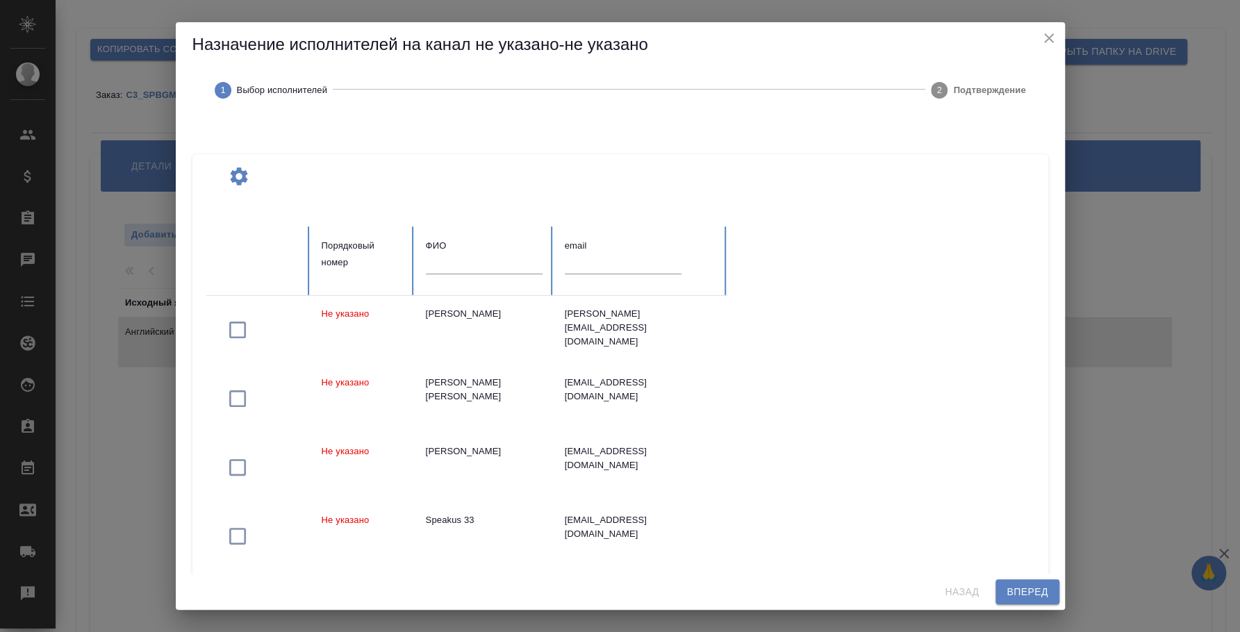
click at [472, 259] on input "text" at bounding box center [484, 263] width 117 height 19
type input "федотова ирина"
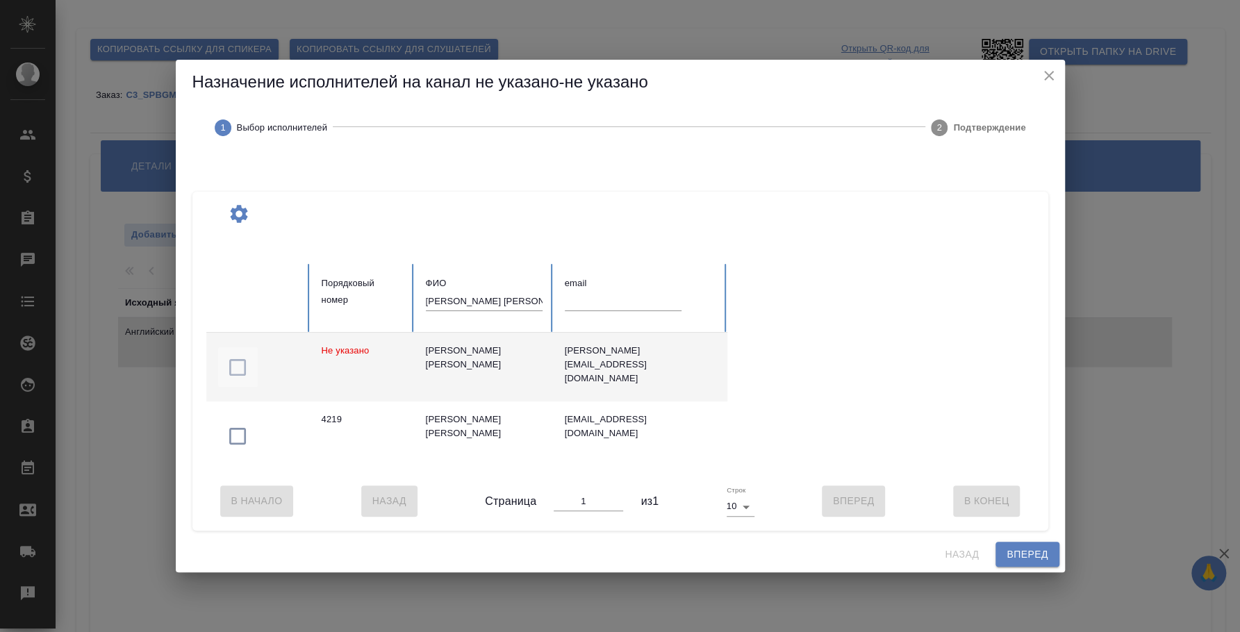
click at [241, 359] on icon "button" at bounding box center [238, 367] width 22 height 22
click at [1033, 561] on span "Вперед" at bounding box center [1027, 554] width 41 height 17
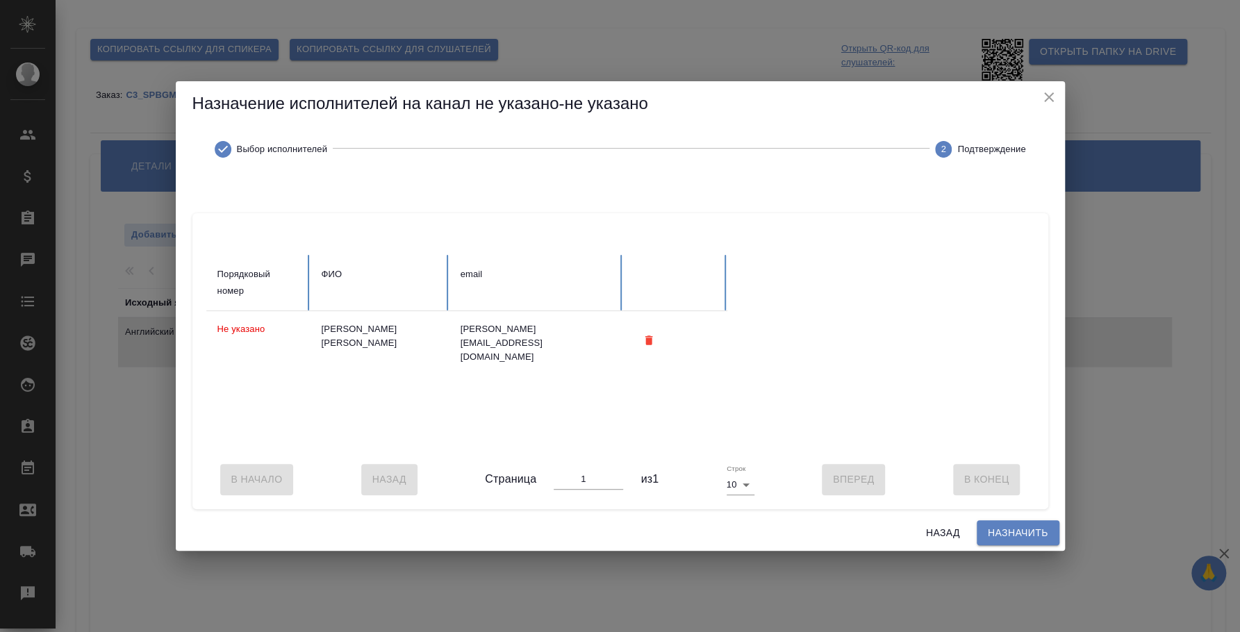
click at [1024, 538] on span "Назначить" at bounding box center [1018, 533] width 60 height 17
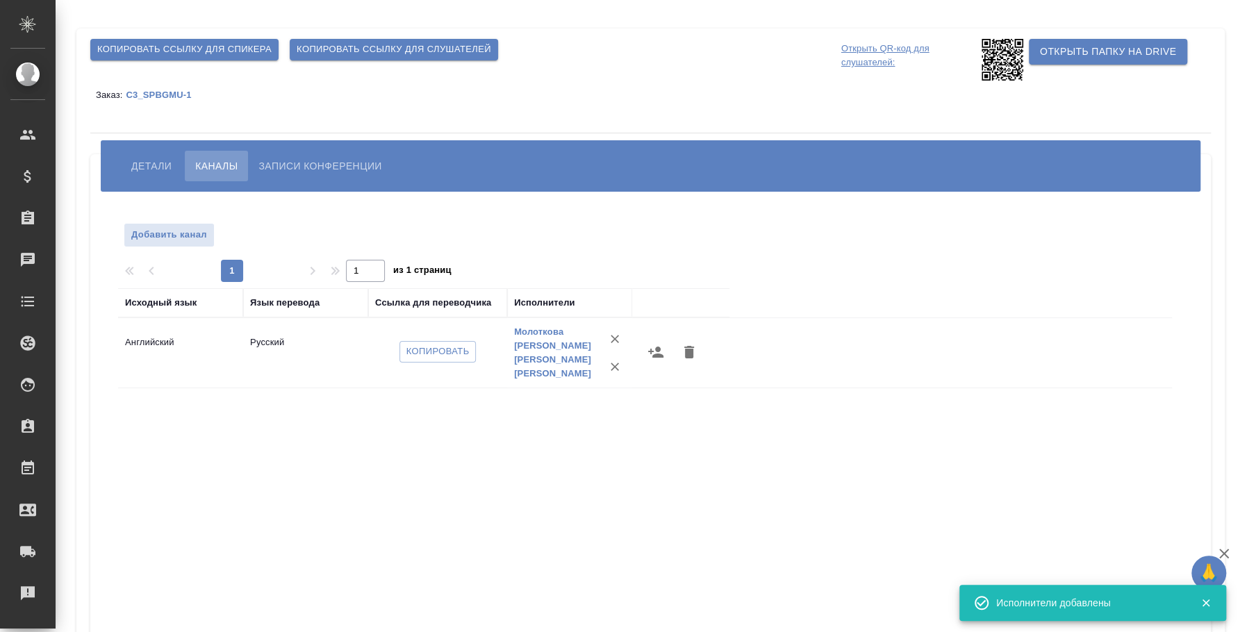
click at [461, 50] on span "Копировать ссылку для слушателей" at bounding box center [394, 50] width 195 height 16
click at [166, 154] on button "Детали" at bounding box center [151, 166] width 61 height 31
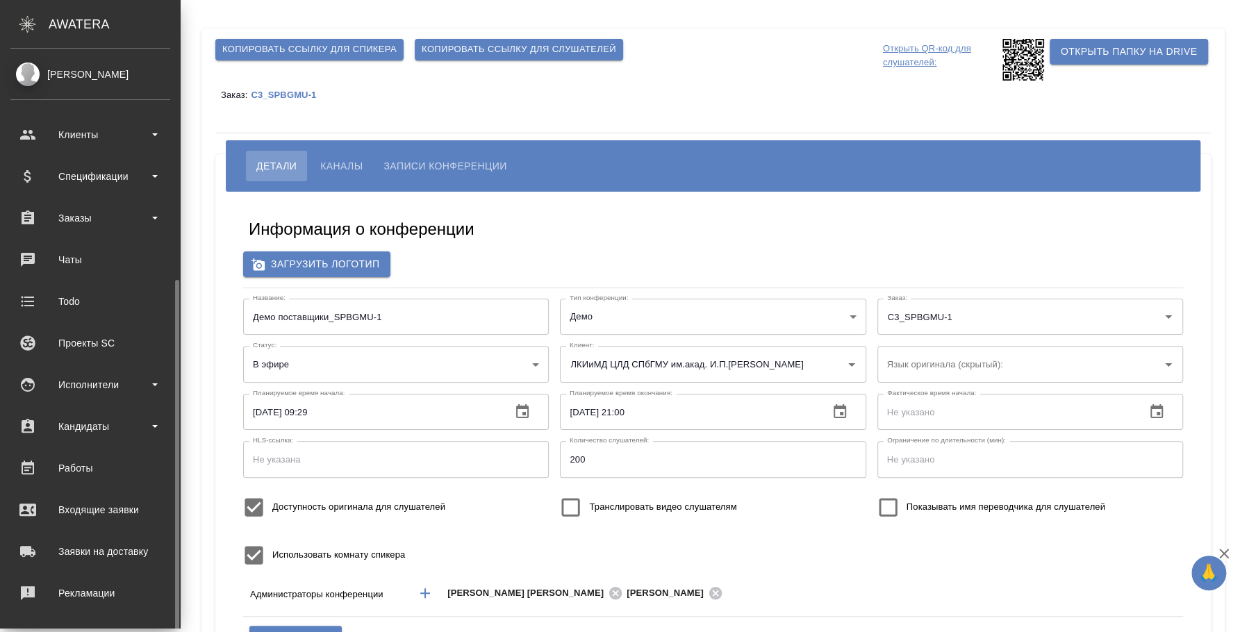
scroll to position [127, 0]
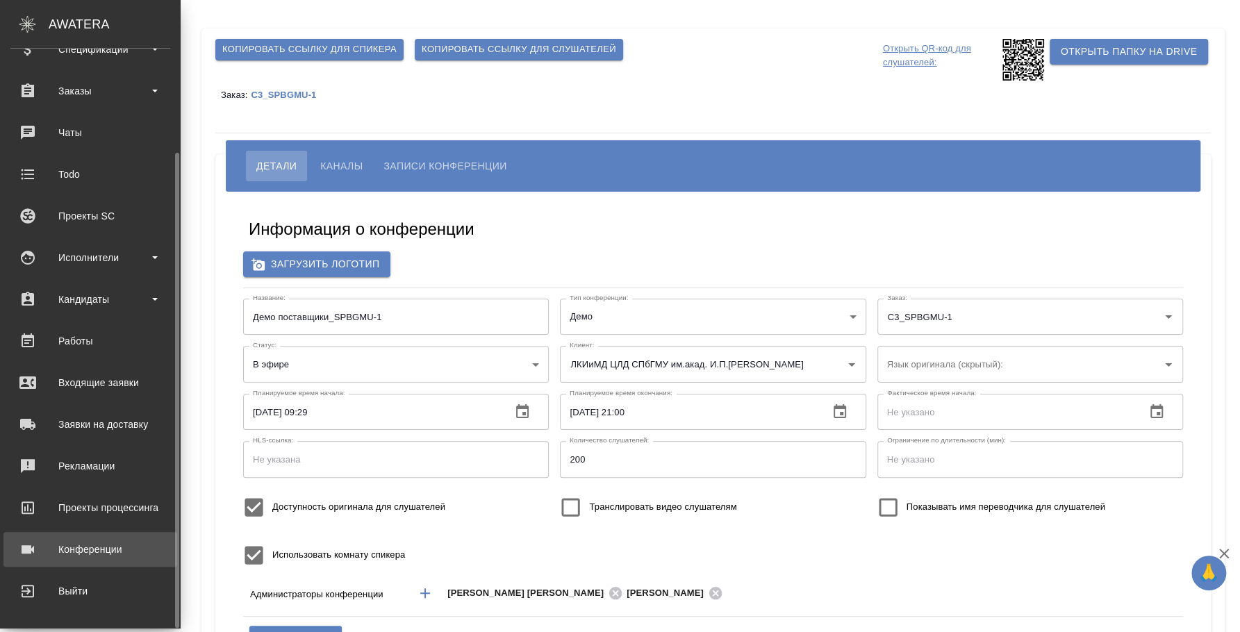
click at [106, 561] on link "Конференции" at bounding box center [90, 549] width 174 height 35
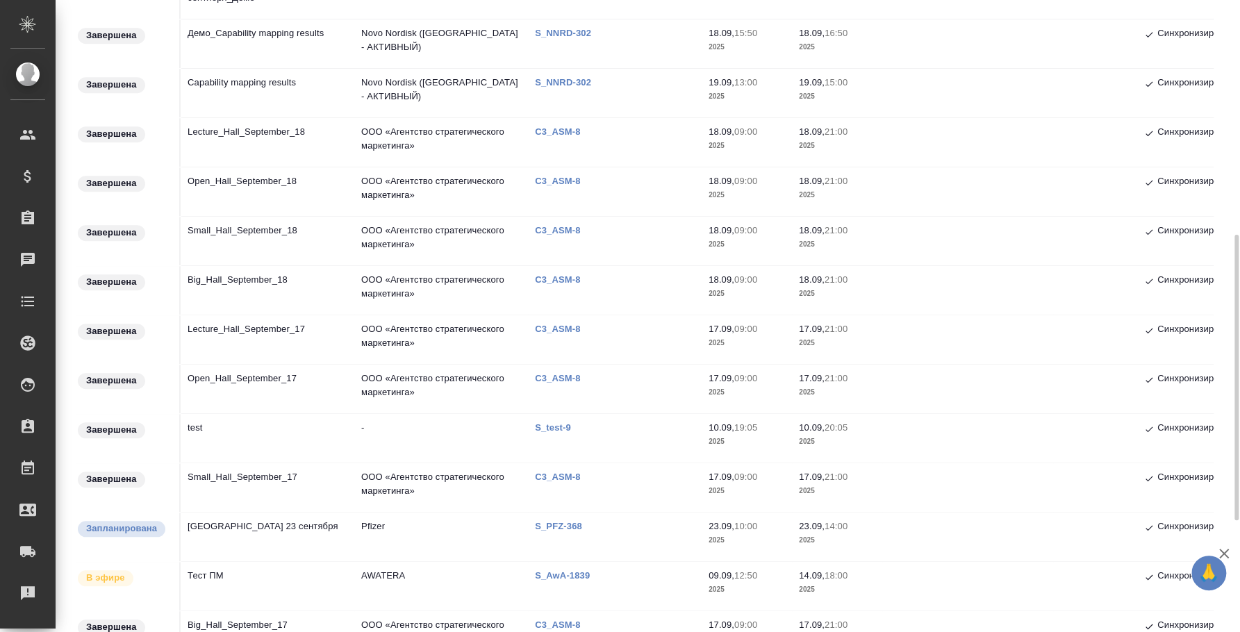
scroll to position [607, 0]
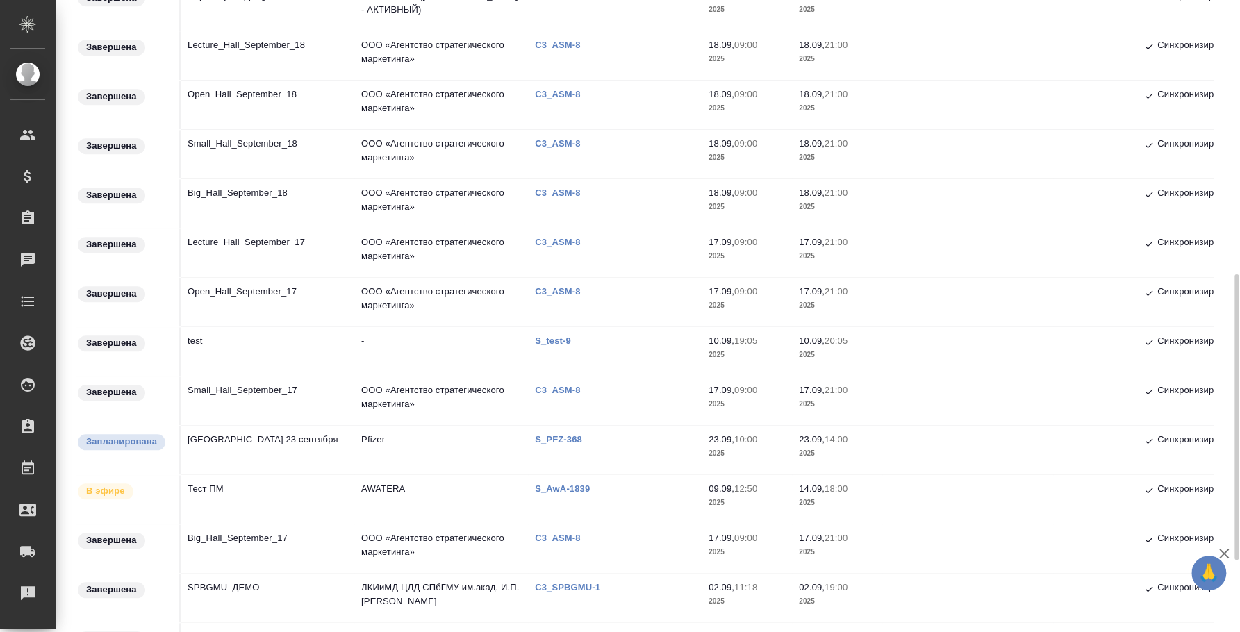
click at [208, 494] on td "Тест ПМ" at bounding box center [268, 499] width 174 height 49
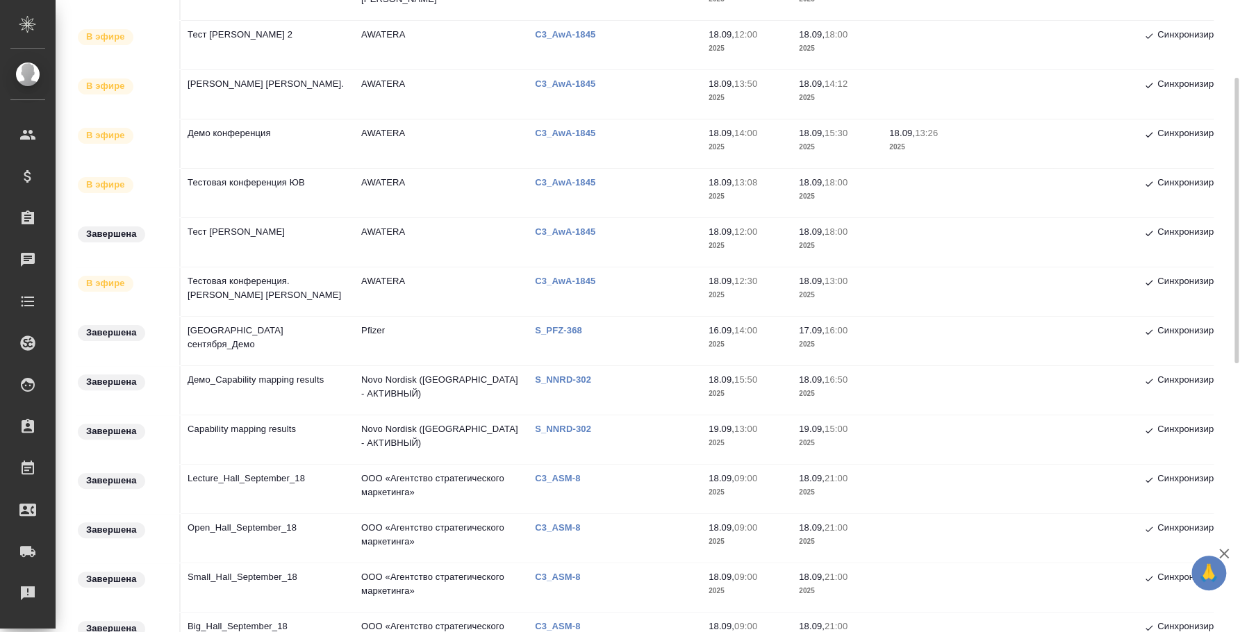
scroll to position [0, 0]
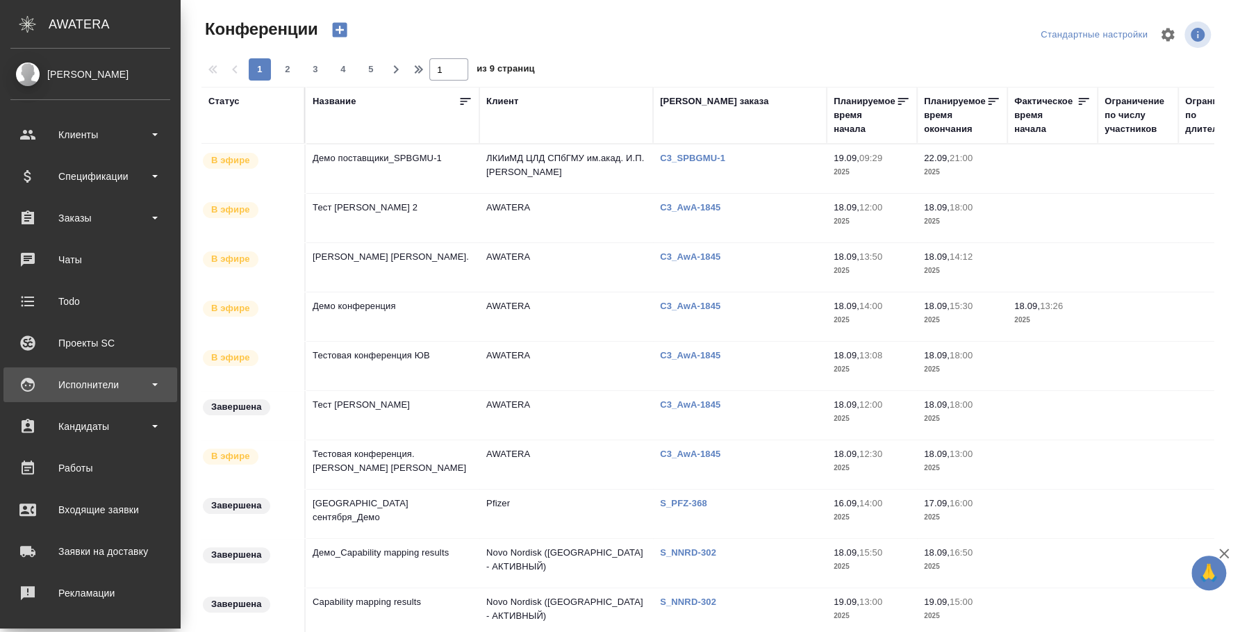
click at [68, 388] on div "Исполнители" at bounding box center [90, 385] width 160 height 21
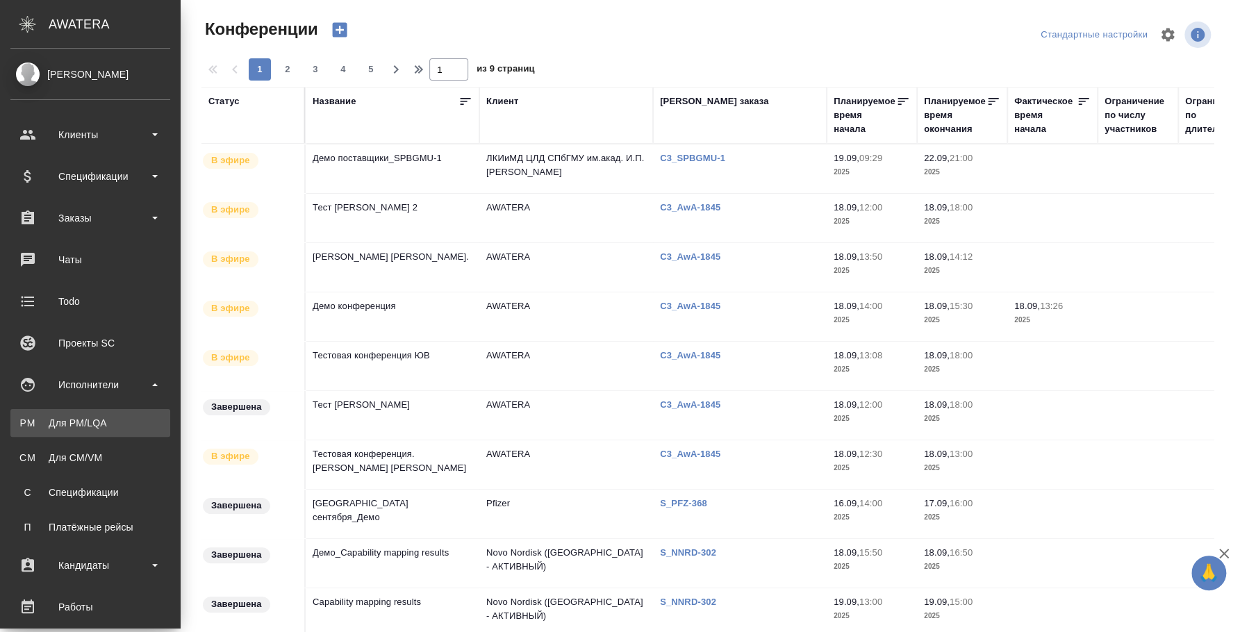
click at [77, 416] on div "Для PM/LQA" at bounding box center [90, 423] width 146 height 14
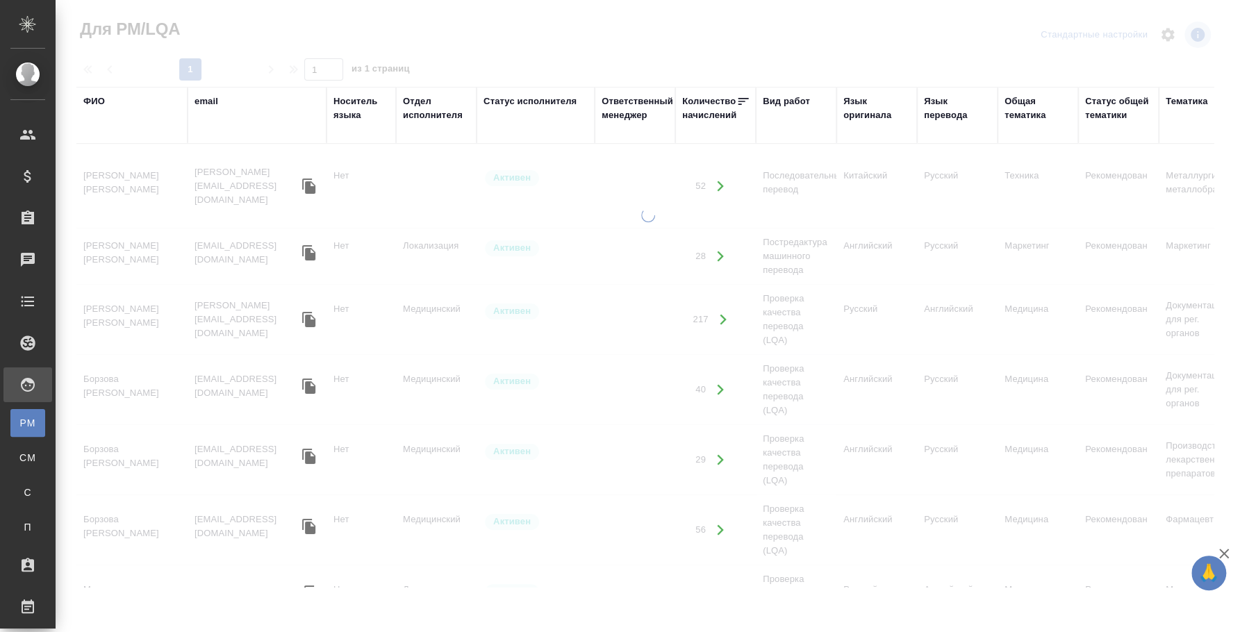
click at [94, 100] on div "ФИО" at bounding box center [94, 102] width 22 height 14
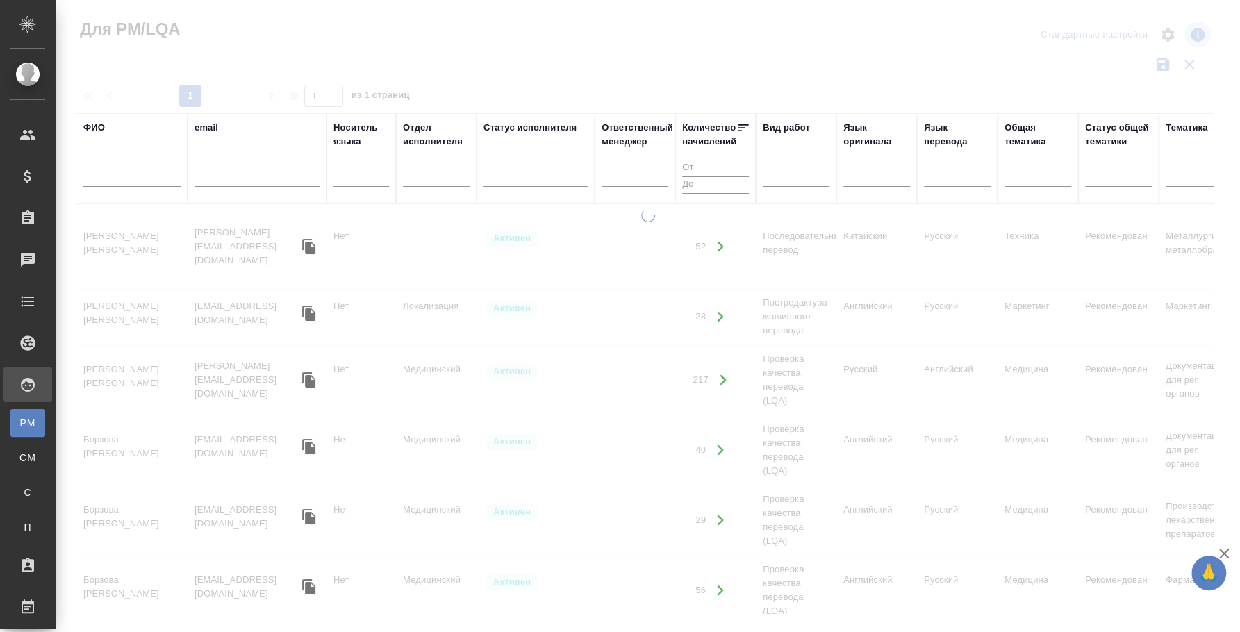
click at [130, 179] on input "text" at bounding box center [131, 178] width 97 height 17
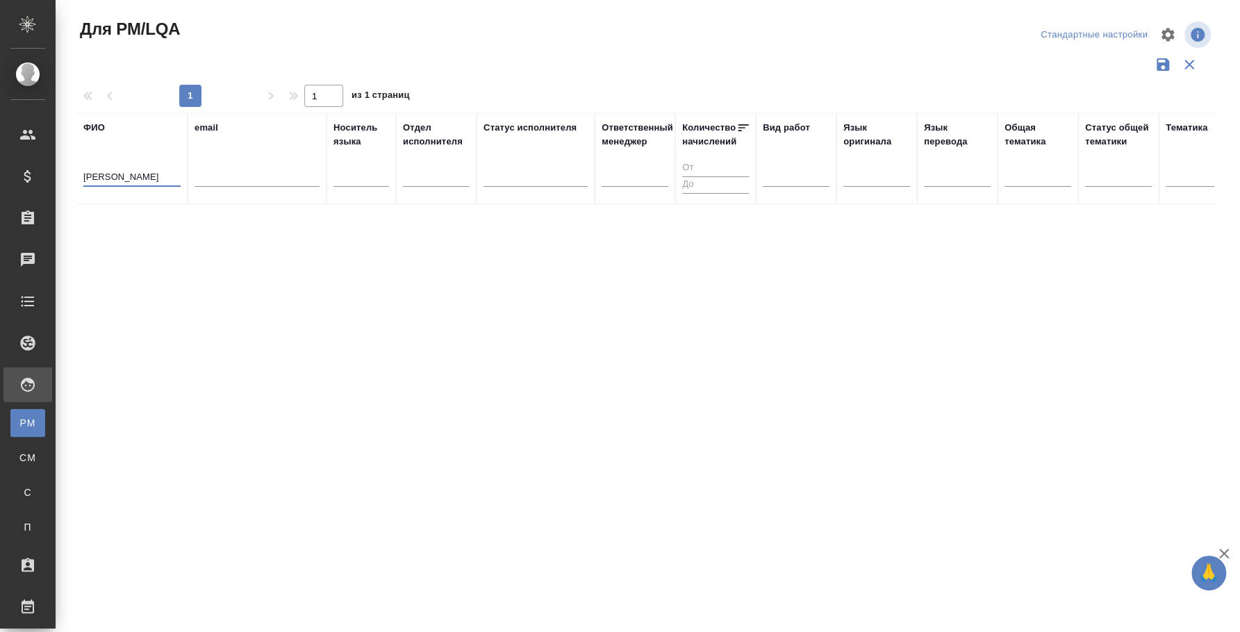
click at [115, 177] on input "максим машкунов" at bounding box center [131, 178] width 97 height 17
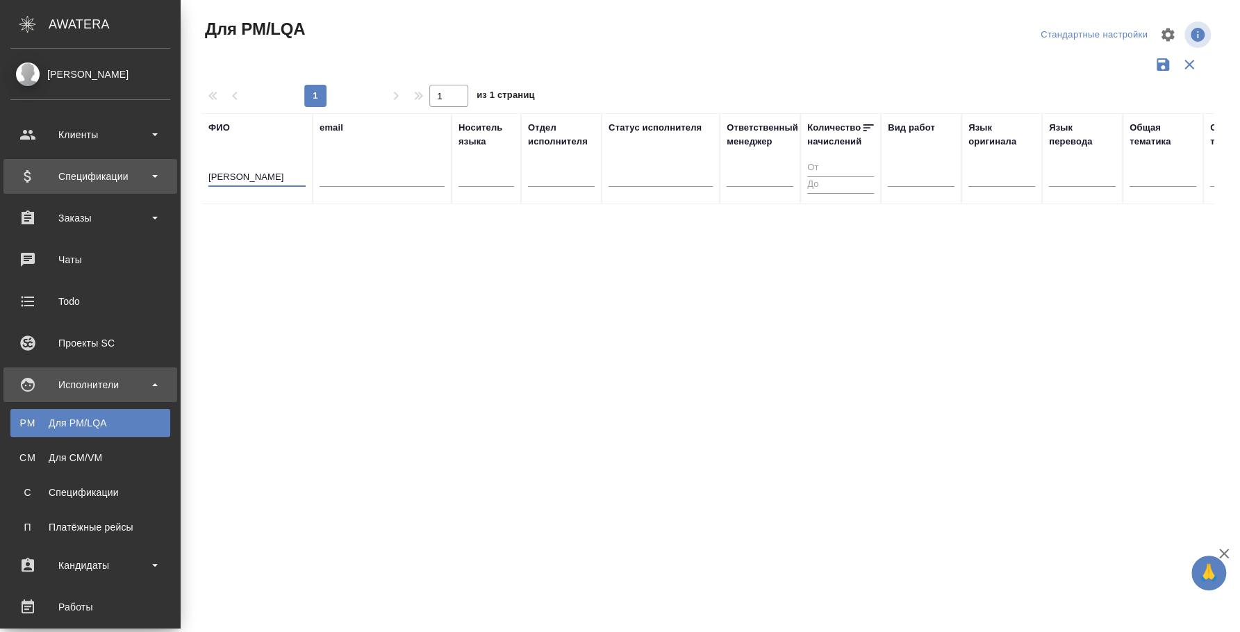
drag, startPoint x: 119, startPoint y: 177, endPoint x: 17, endPoint y: 164, distance: 102.2
click at [17, 164] on div ".cls-1 fill:#fff; AWATERA Fedotova Irina Клиенты Спецификации Заказы 0 Чаты Tod…" at bounding box center [620, 316] width 1240 height 632
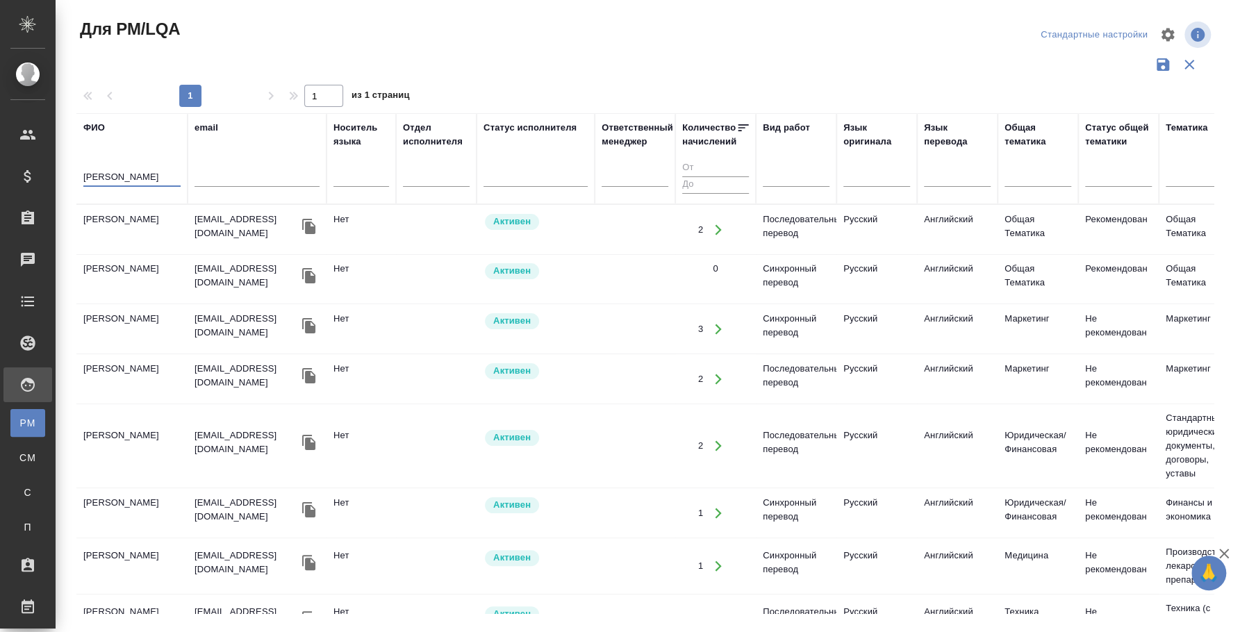
type input "машкунов"
click at [140, 212] on td "Машкунов Максим" at bounding box center [131, 230] width 111 height 49
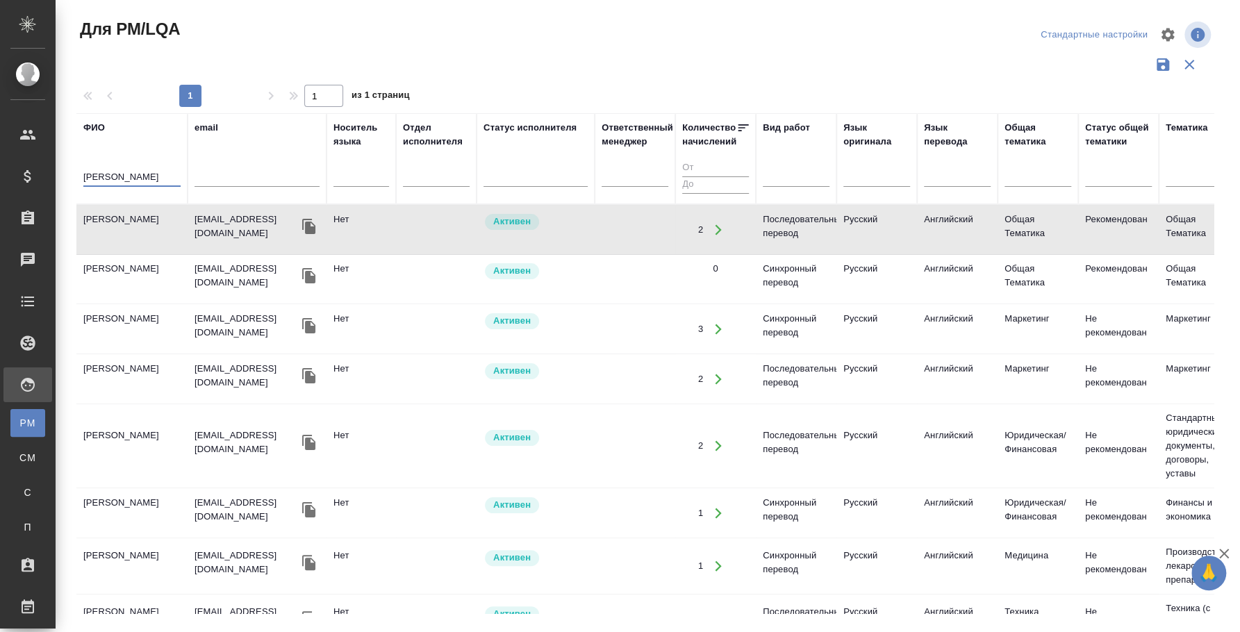
click at [87, 175] on input "машкунов" at bounding box center [131, 178] width 97 height 17
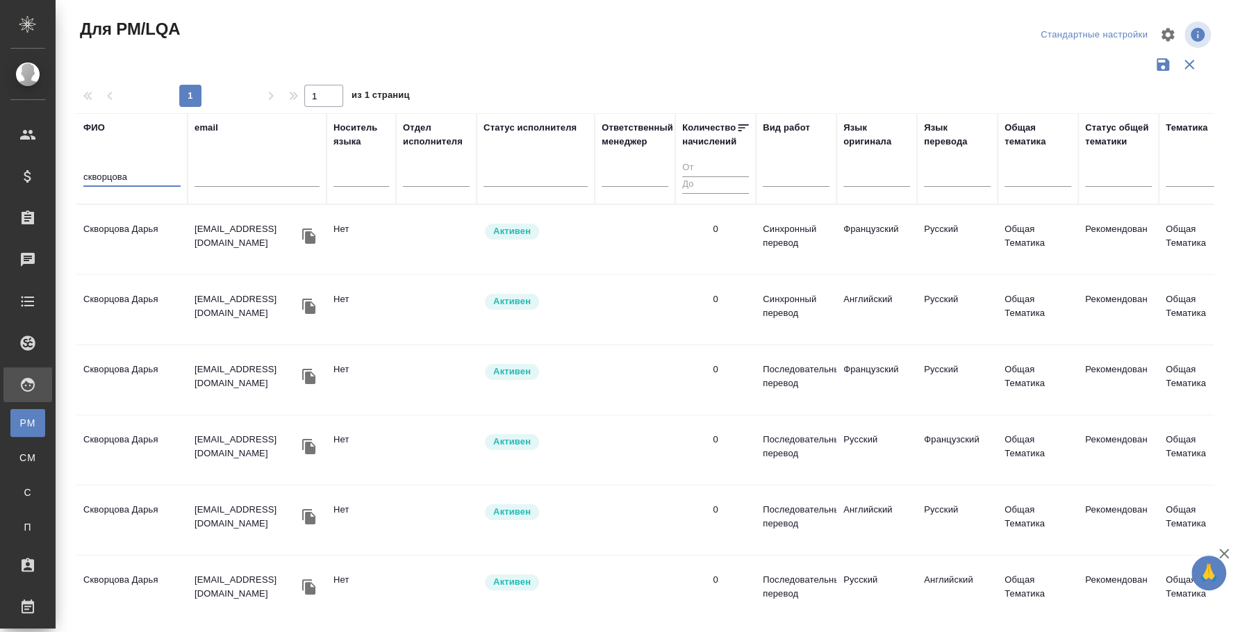
type input "скворцова"
click at [141, 302] on td "Скворцова Дарья" at bounding box center [131, 310] width 111 height 49
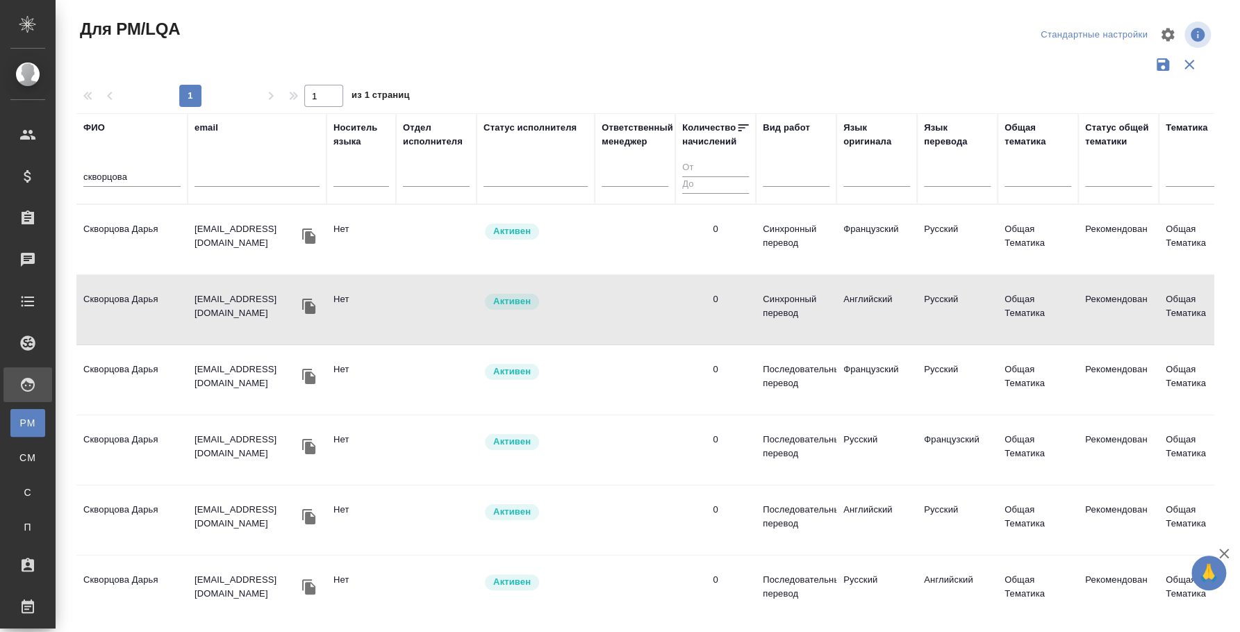
click at [120, 170] on input "скворцова" at bounding box center [131, 178] width 97 height 17
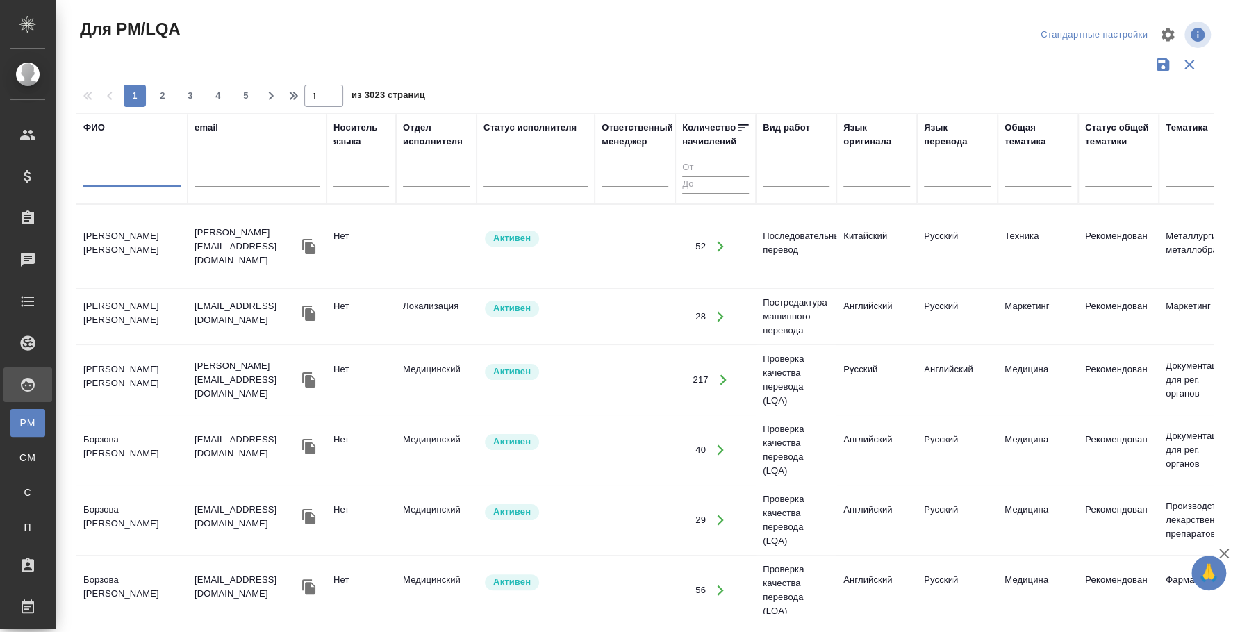
click at [135, 180] on input "text" at bounding box center [131, 178] width 97 height 17
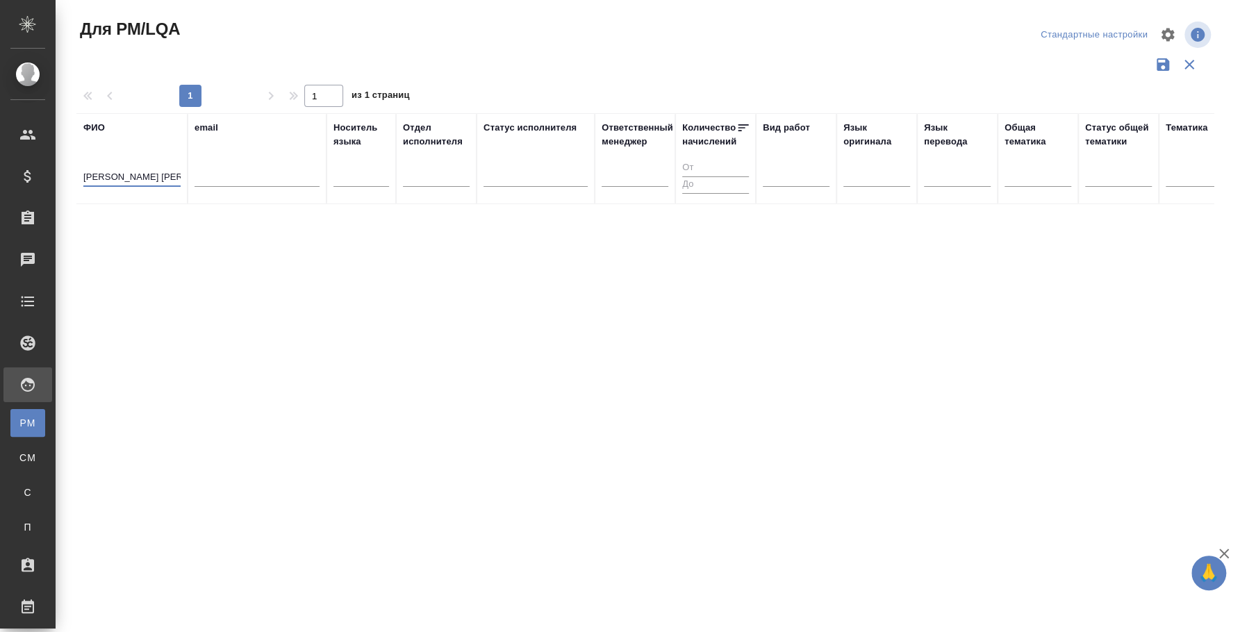
drag, startPoint x: 126, startPoint y: 175, endPoint x: 71, endPoint y: 156, distance: 58.2
click at [71, 156] on div "Для PM/LQA Стандартные настройки 1 1 из 1 страниц ФИО каменева ольга email Носи…" at bounding box center [651, 310] width 1164 height 621
type input "ольга"
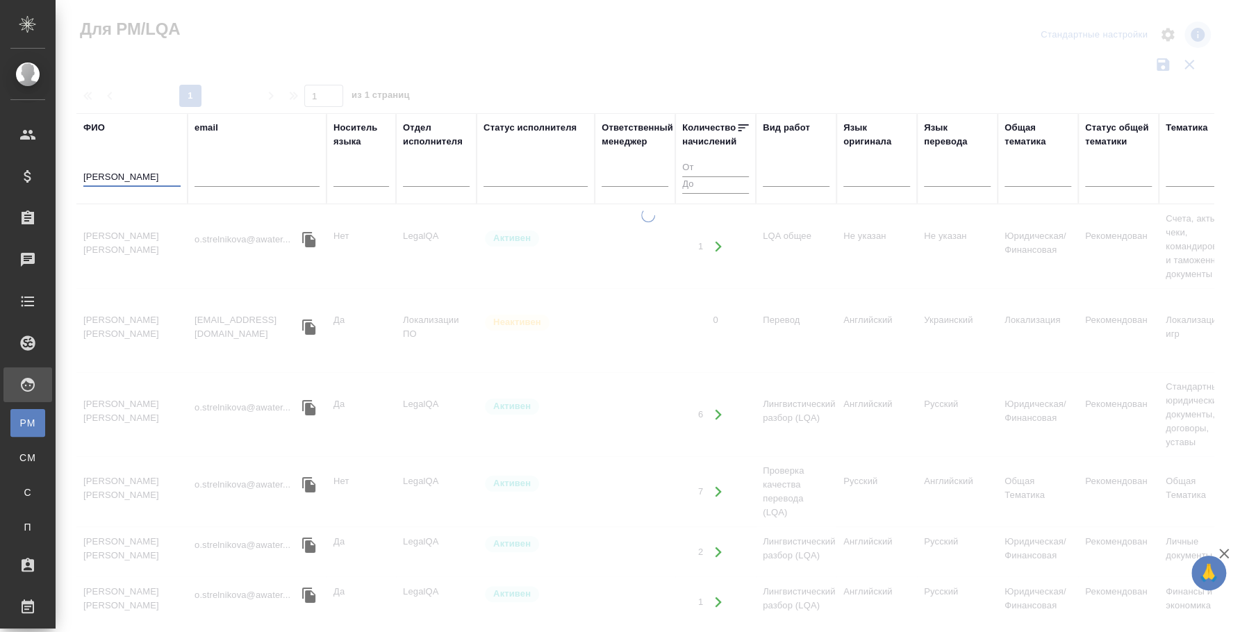
click at [92, 172] on input "ольга" at bounding box center [131, 178] width 97 height 17
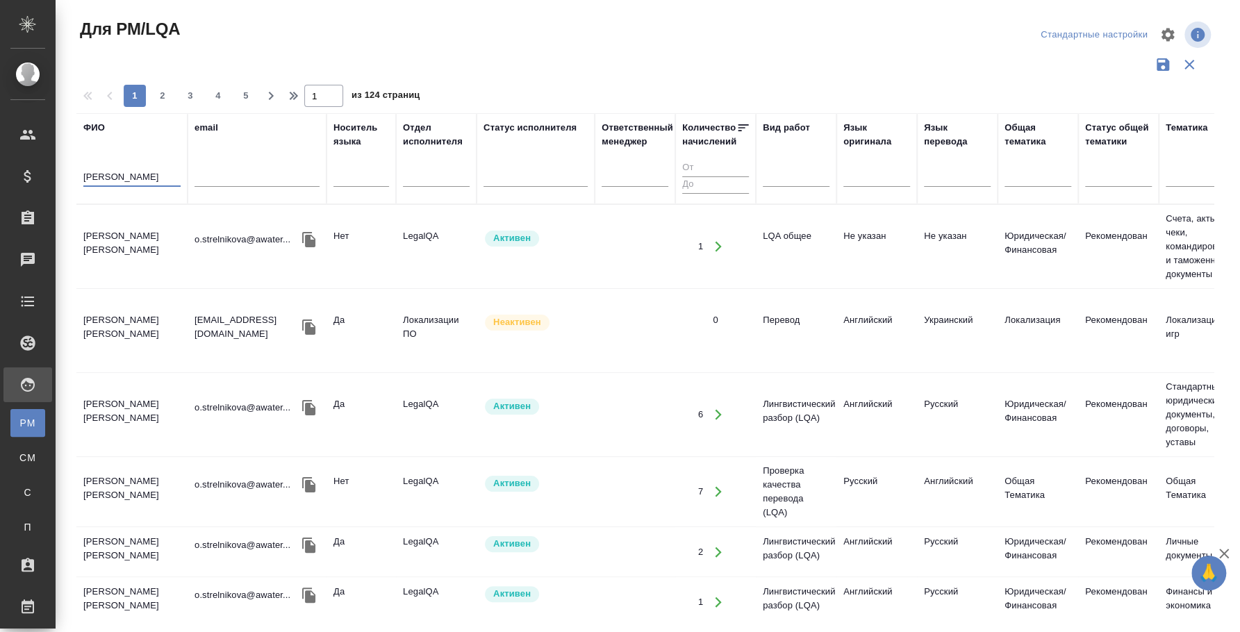
click at [92, 172] on input "ольга" at bounding box center [131, 178] width 97 height 17
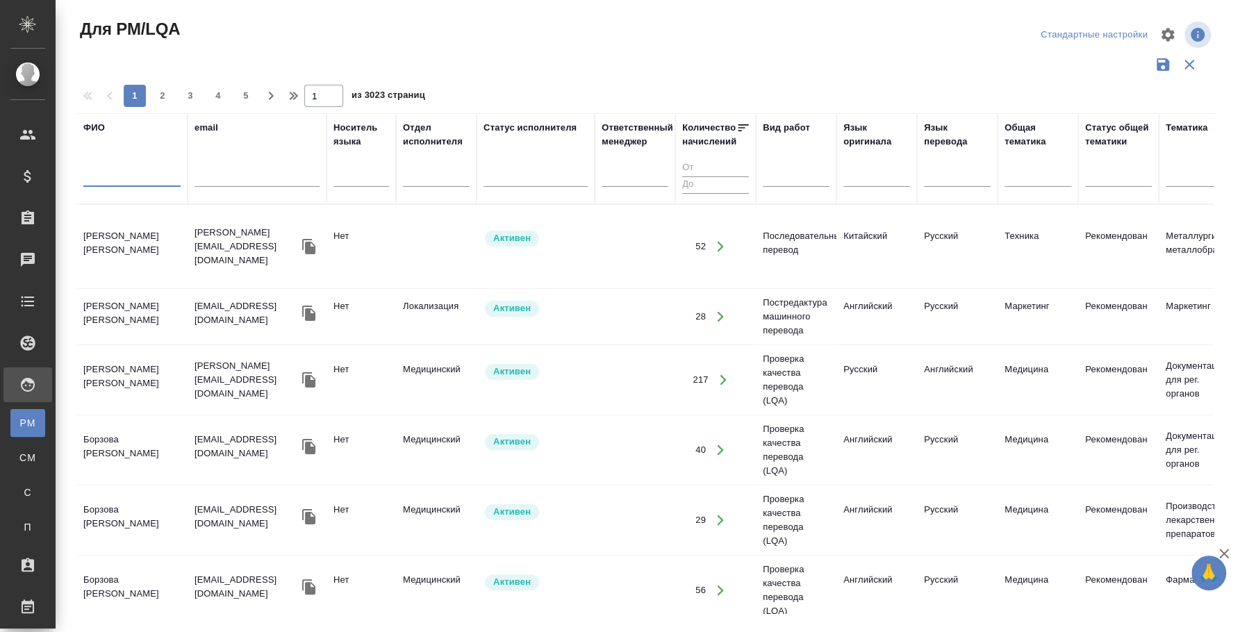
click at [95, 177] on input "text" at bounding box center [131, 178] width 97 height 17
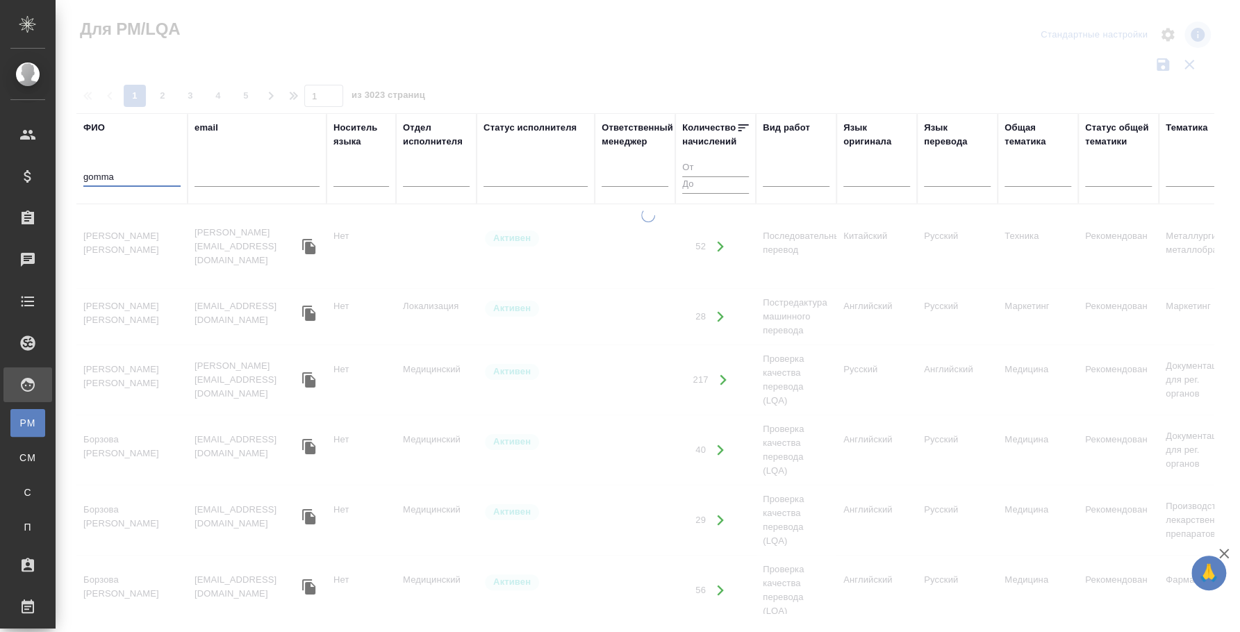
type input "gomma"
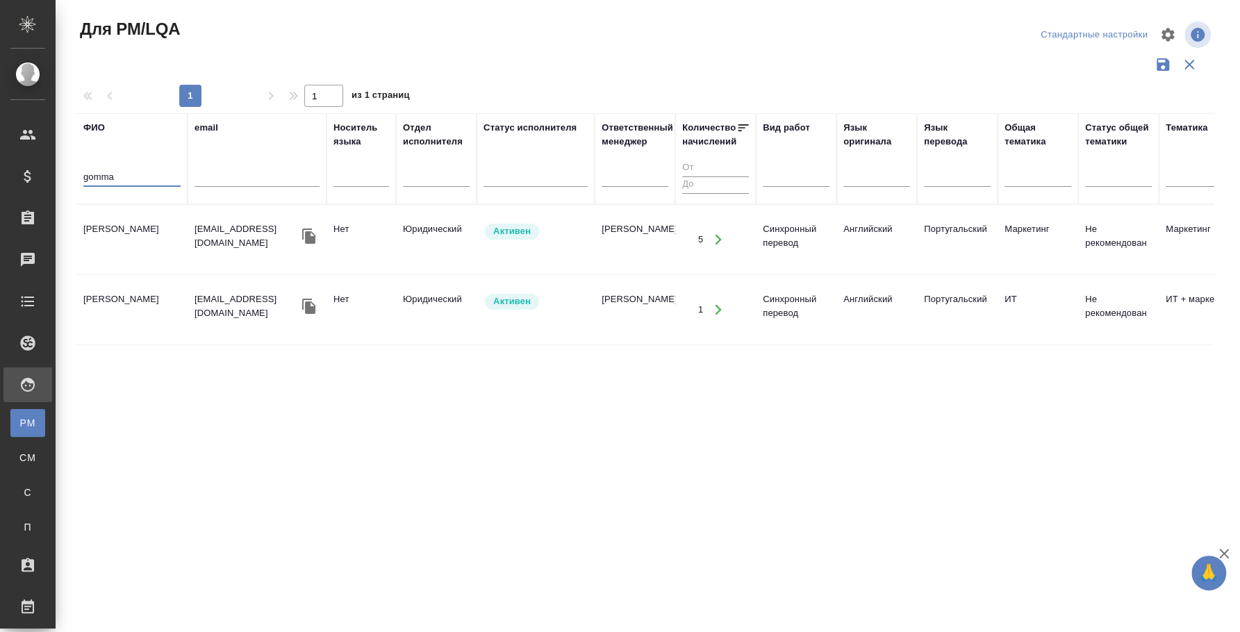
click at [141, 229] on td "[PERSON_NAME]" at bounding box center [131, 239] width 111 height 49
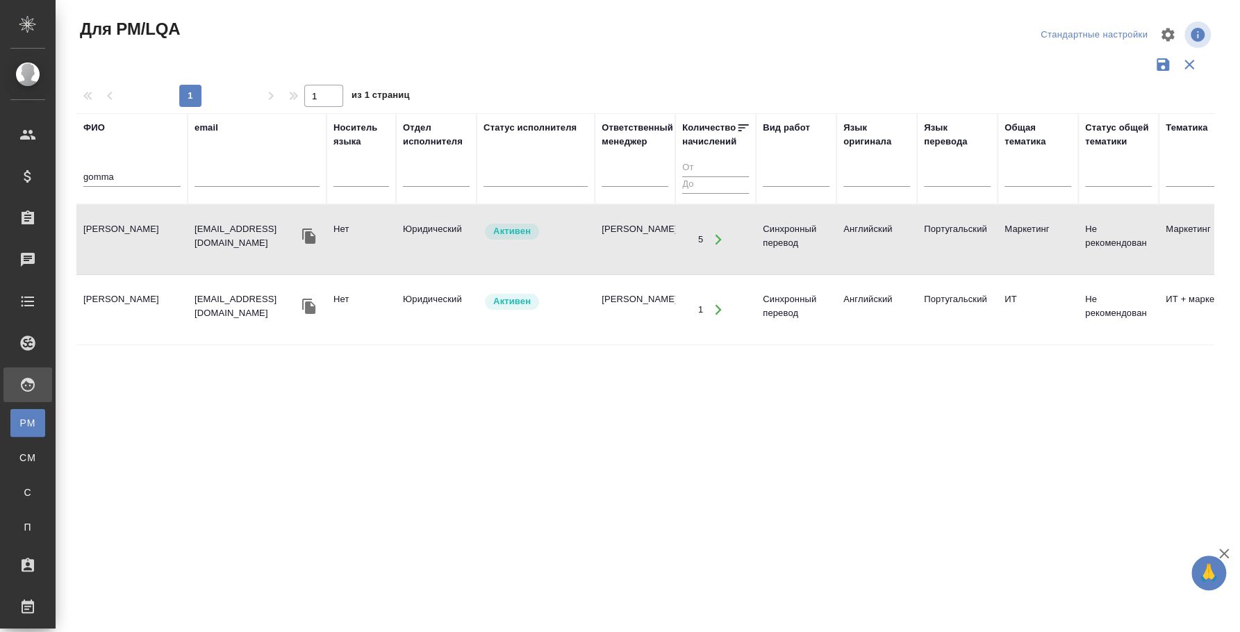
click at [141, 229] on td "[PERSON_NAME]" at bounding box center [131, 239] width 111 height 49
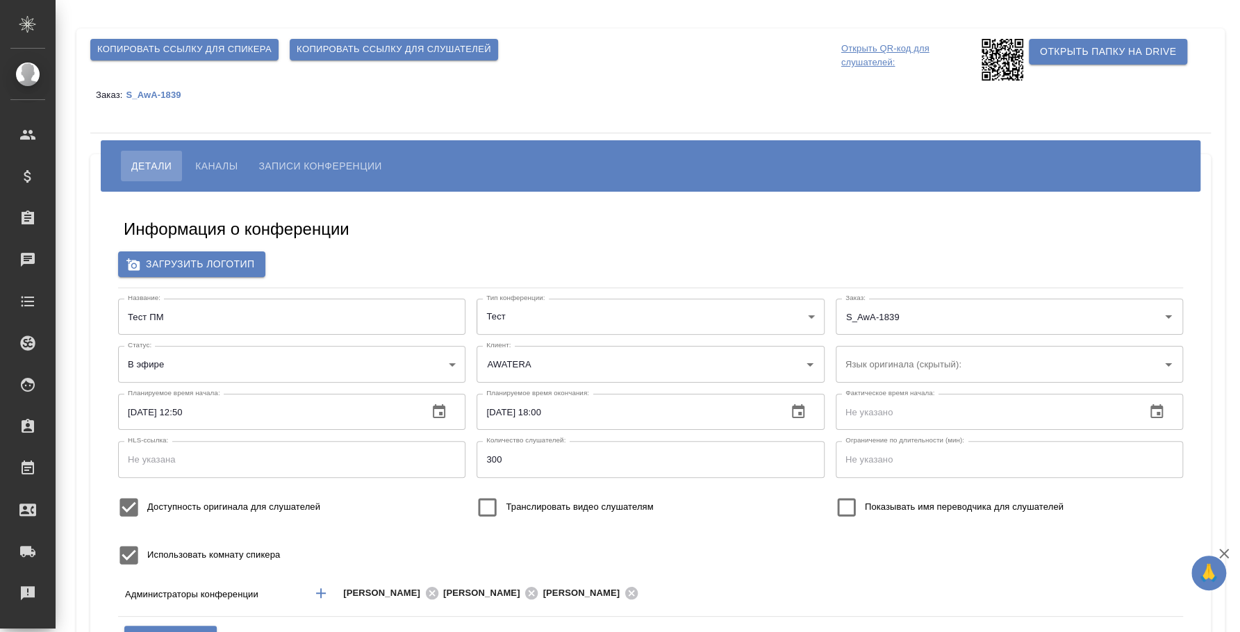
type input "AWATERA"
type input "200"
click at [214, 171] on span "Каналы" at bounding box center [216, 166] width 42 height 17
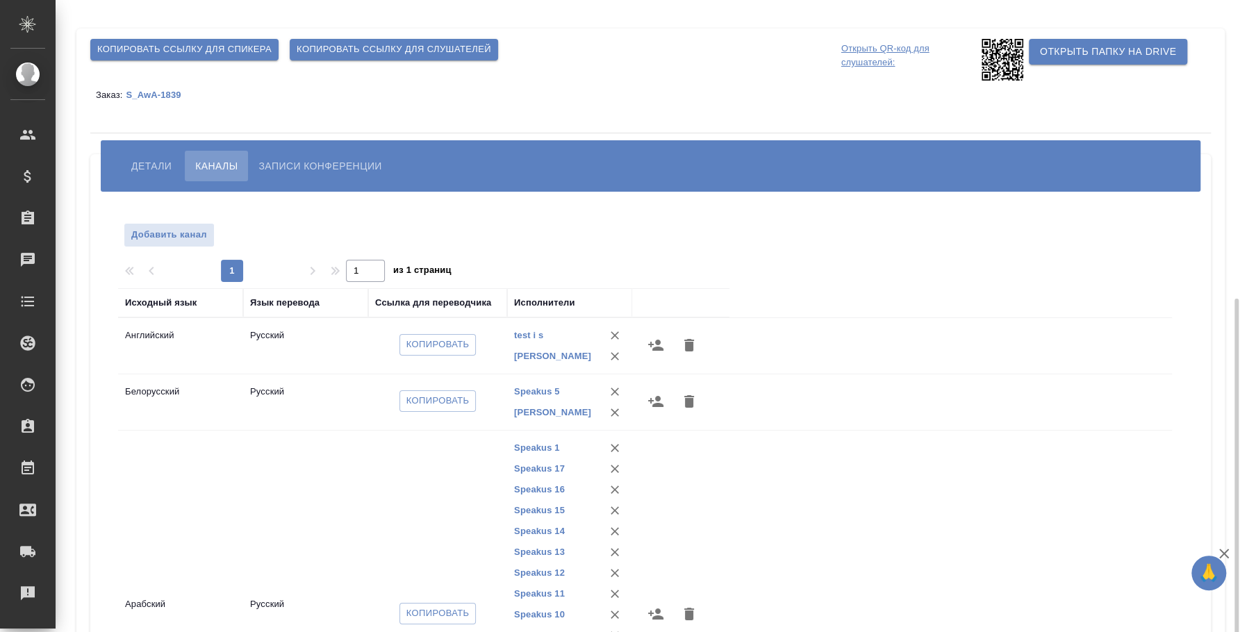
scroll to position [173, 0]
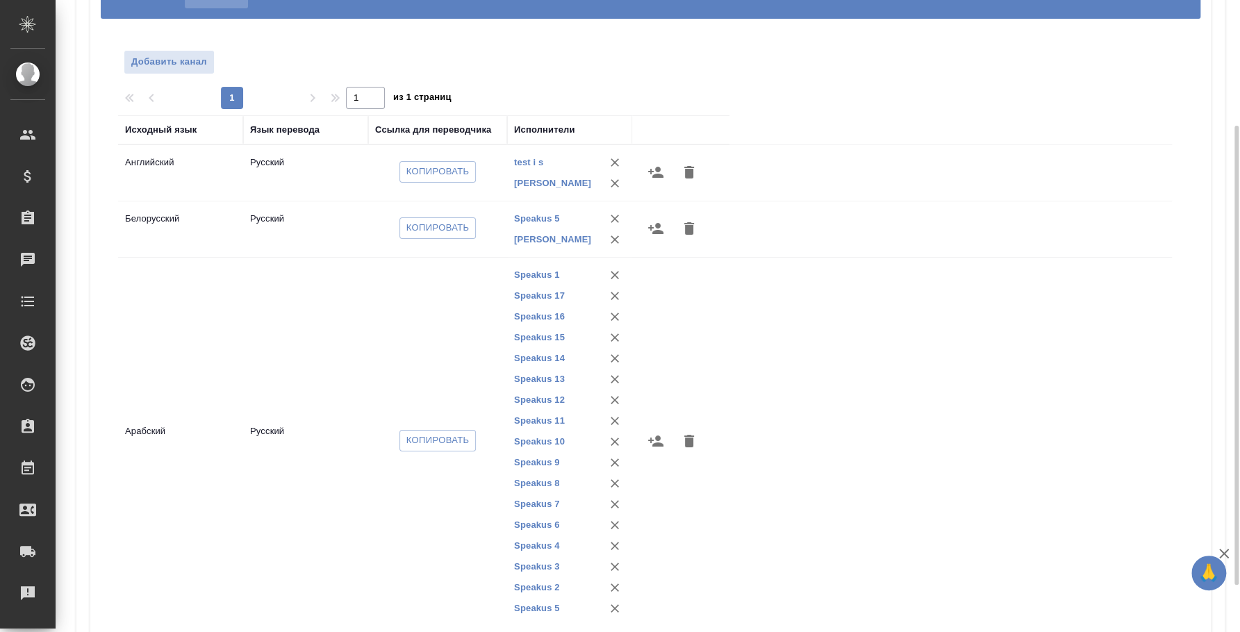
click at [660, 229] on icon "button" at bounding box center [656, 228] width 17 height 17
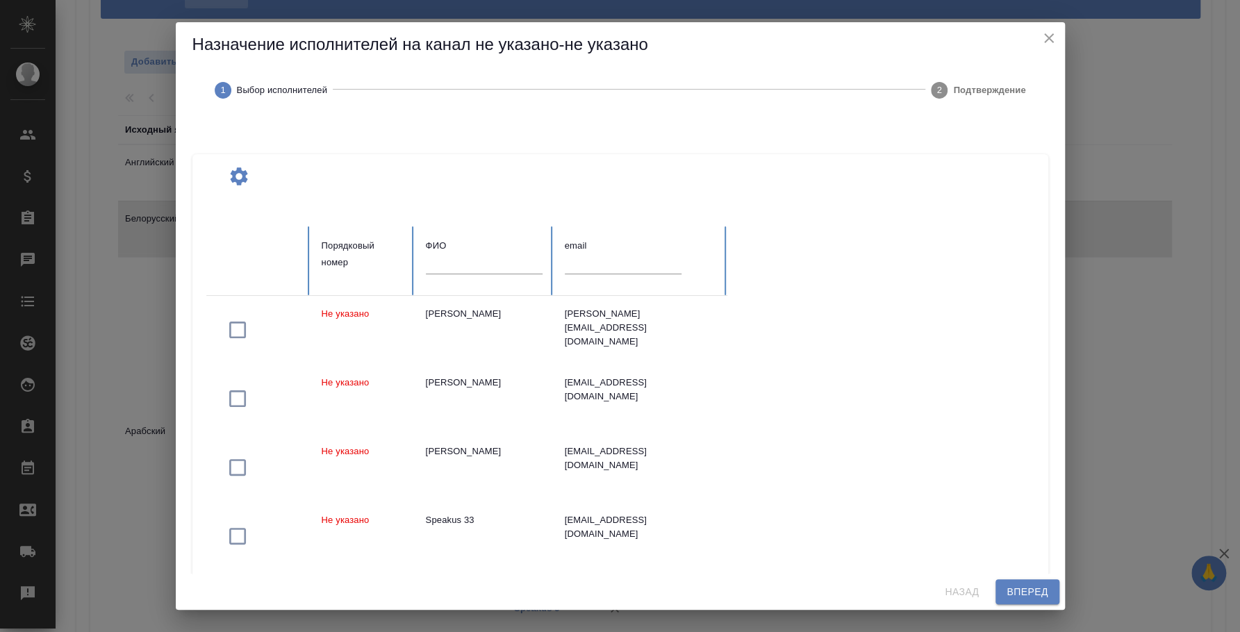
click at [475, 266] on input "text" at bounding box center [484, 263] width 117 height 19
type input "v"
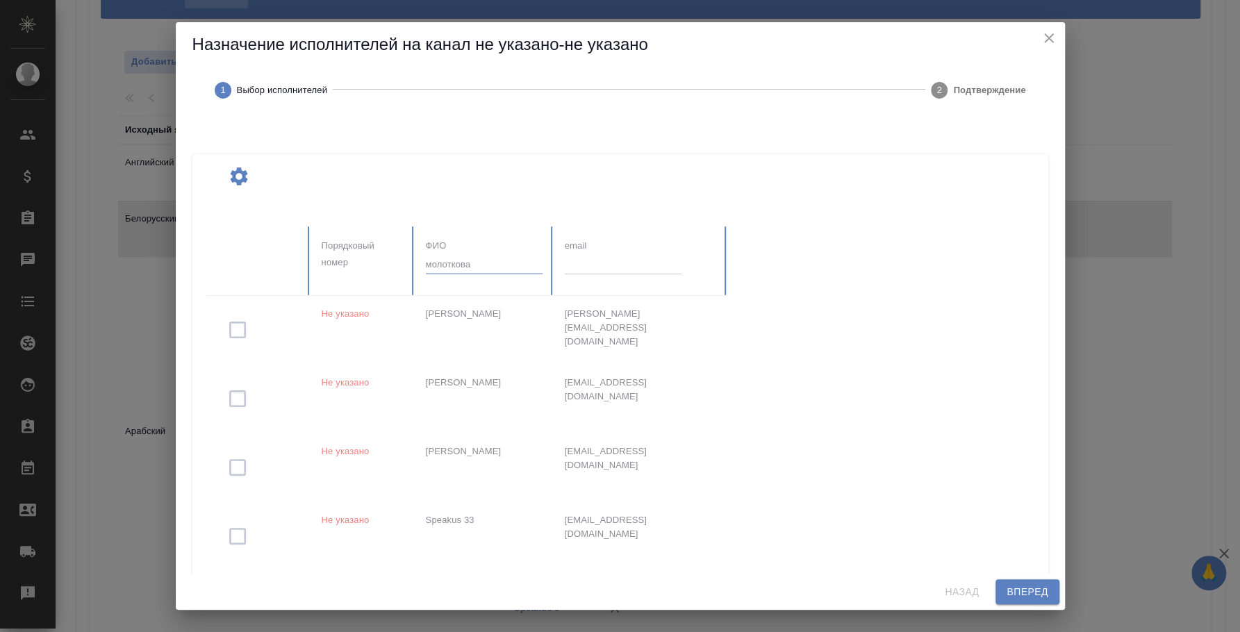
type input "молоткова"
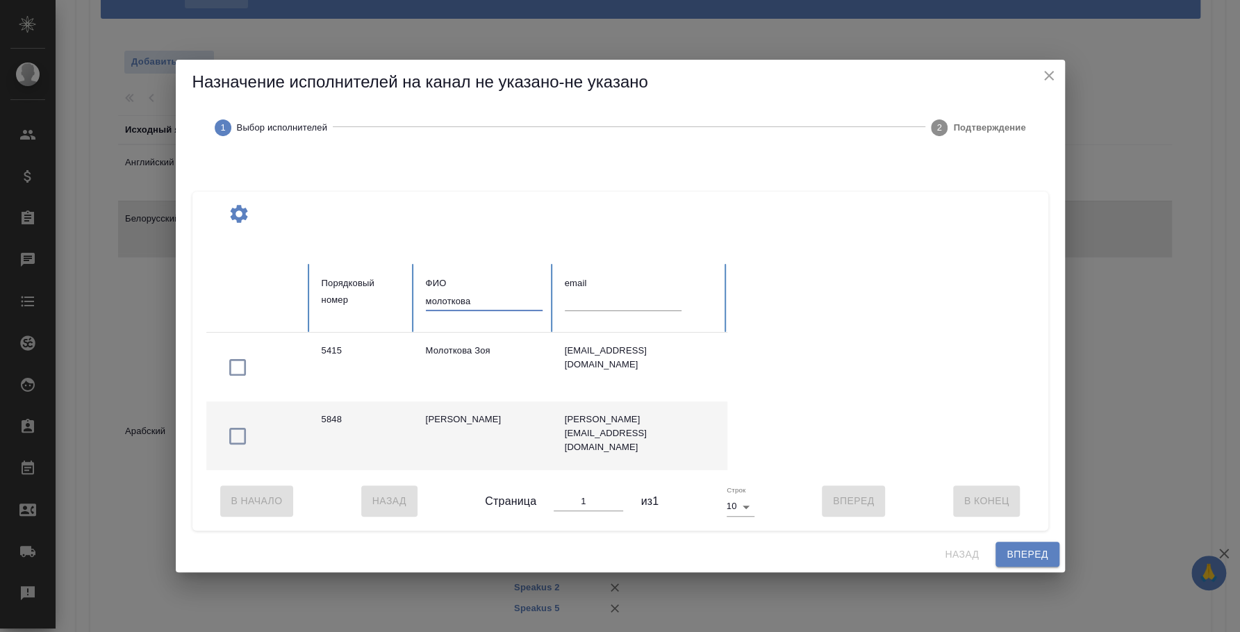
click at [236, 429] on icon "button" at bounding box center [238, 436] width 22 height 22
click at [1005, 557] on button "Вперед" at bounding box center [1027, 555] width 63 height 26
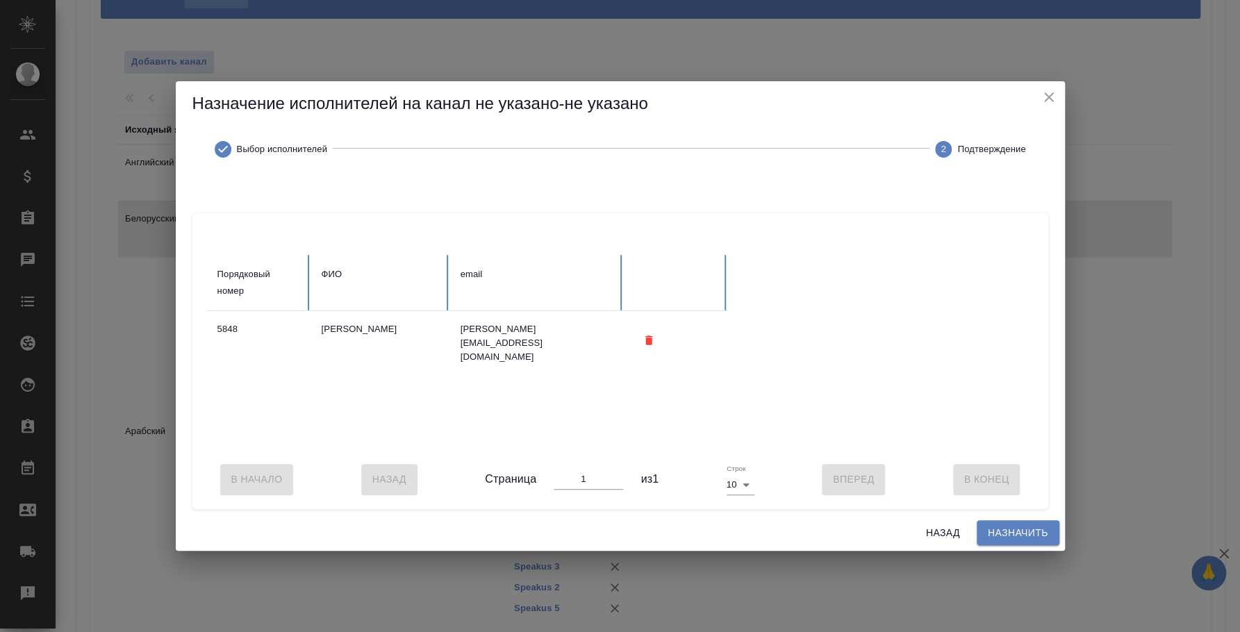
click at [1034, 542] on span "Назначить" at bounding box center [1018, 533] width 60 height 17
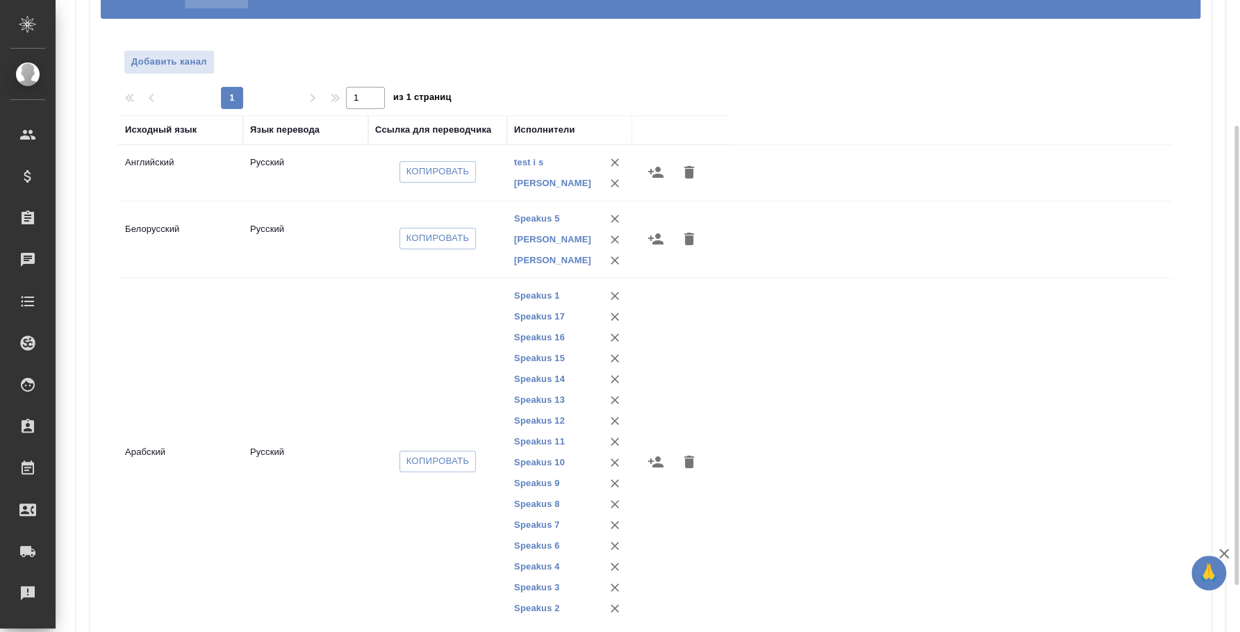
click at [664, 168] on icon "button" at bounding box center [656, 172] width 17 height 17
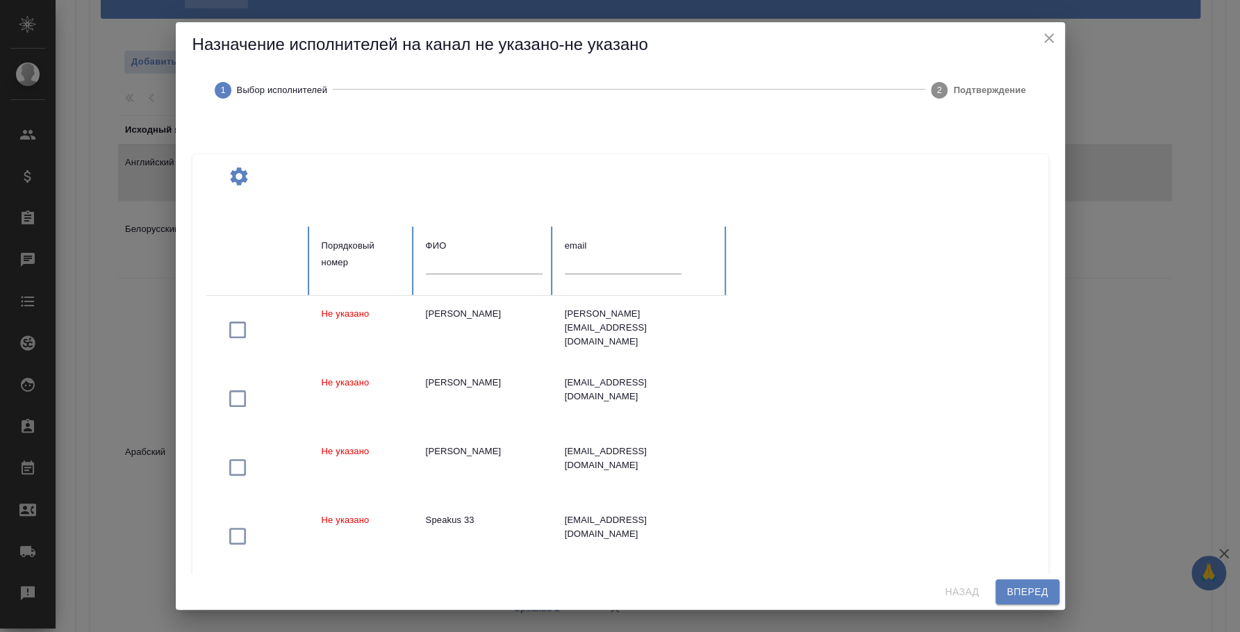
click at [464, 271] on input "text" at bounding box center [484, 263] width 117 height 19
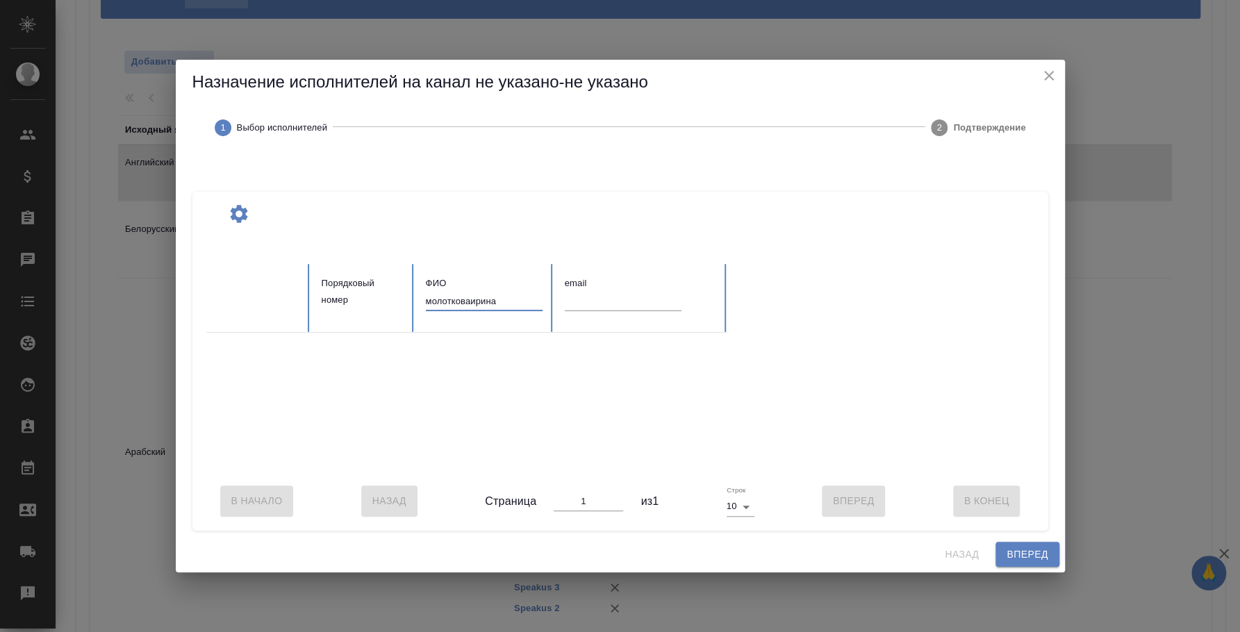
click at [477, 295] on input "молотковаирина" at bounding box center [484, 301] width 117 height 19
click at [473, 295] on input "молотковаирина" at bounding box center [484, 301] width 117 height 19
click at [470, 295] on input "молотковаирина" at bounding box center [484, 301] width 117 height 19
click at [510, 293] on input "молоткова ирина" at bounding box center [484, 301] width 117 height 19
type input "молоткова ирина"
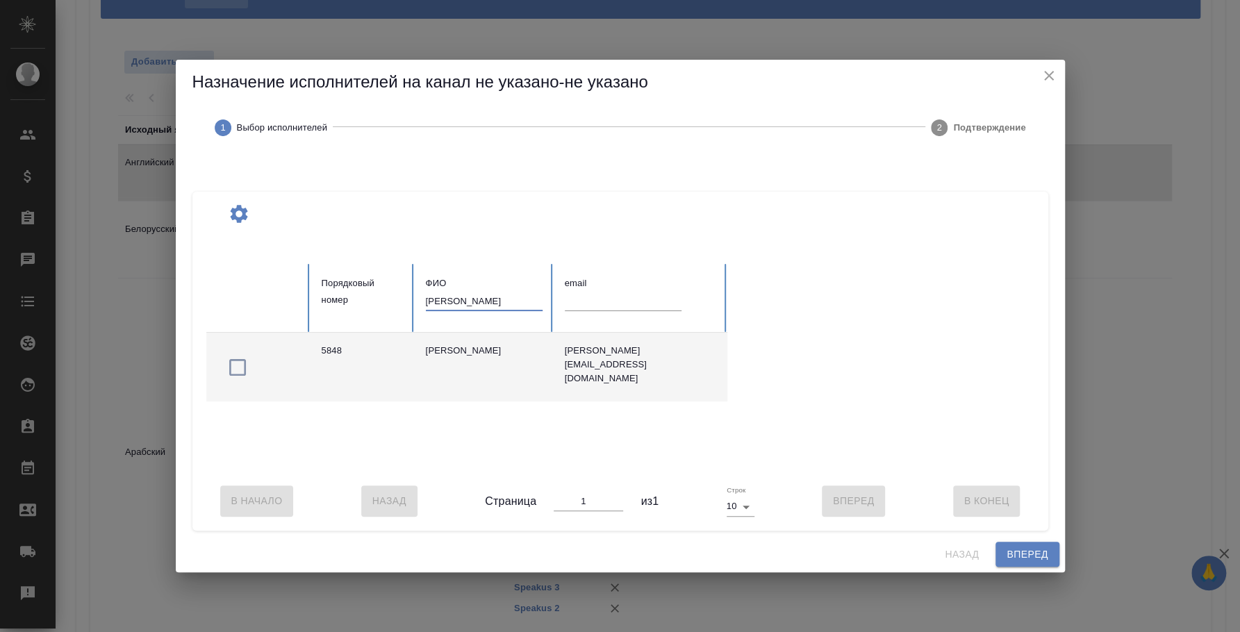
click at [246, 358] on icon "button" at bounding box center [238, 367] width 22 height 22
click at [1039, 564] on span "Вперед" at bounding box center [1027, 554] width 41 height 17
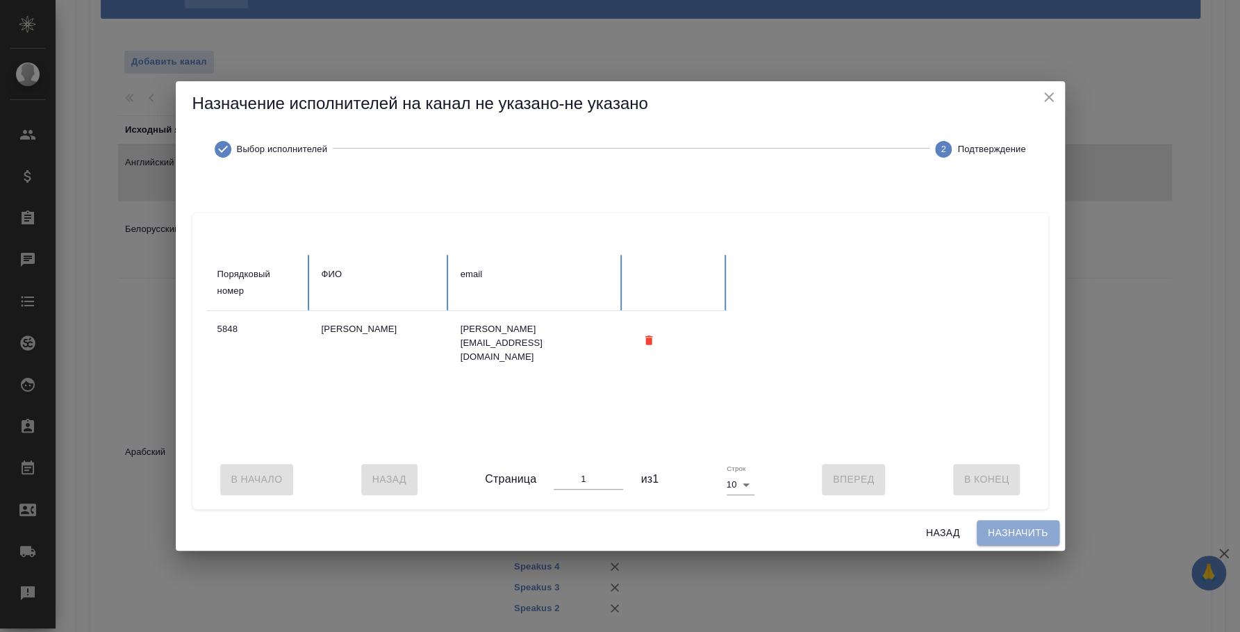
click at [1035, 541] on span "Назначить" at bounding box center [1018, 533] width 60 height 17
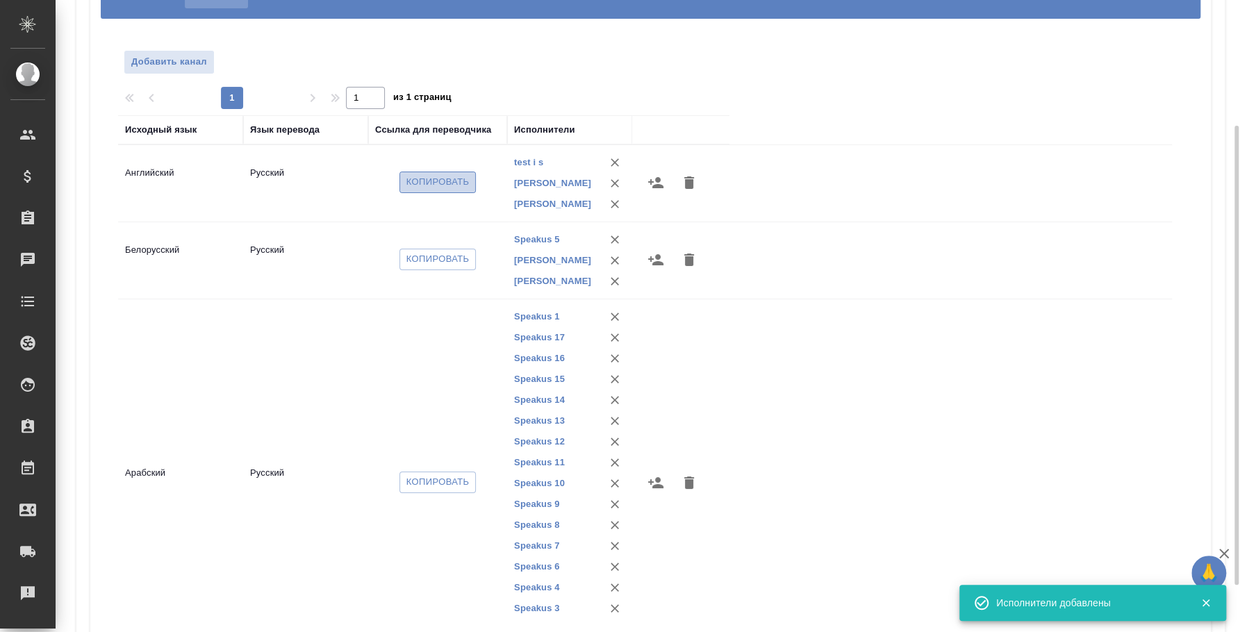
click at [460, 190] on span "Копировать" at bounding box center [438, 182] width 63 height 16
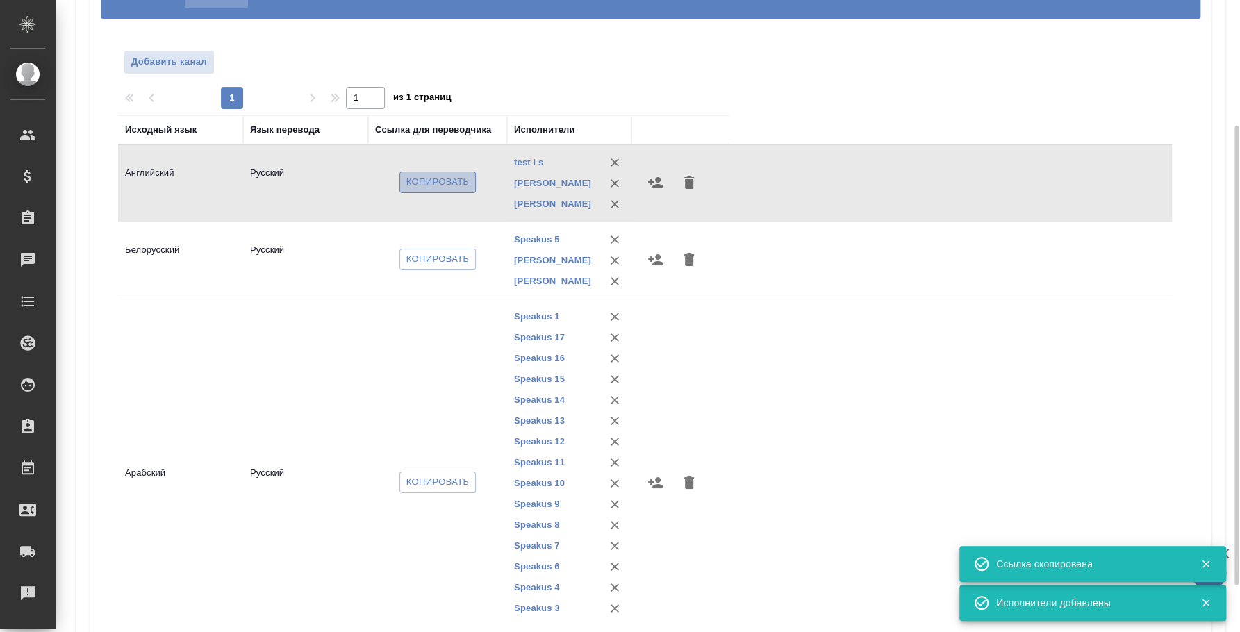
click at [460, 190] on span "Копировать" at bounding box center [438, 182] width 63 height 16
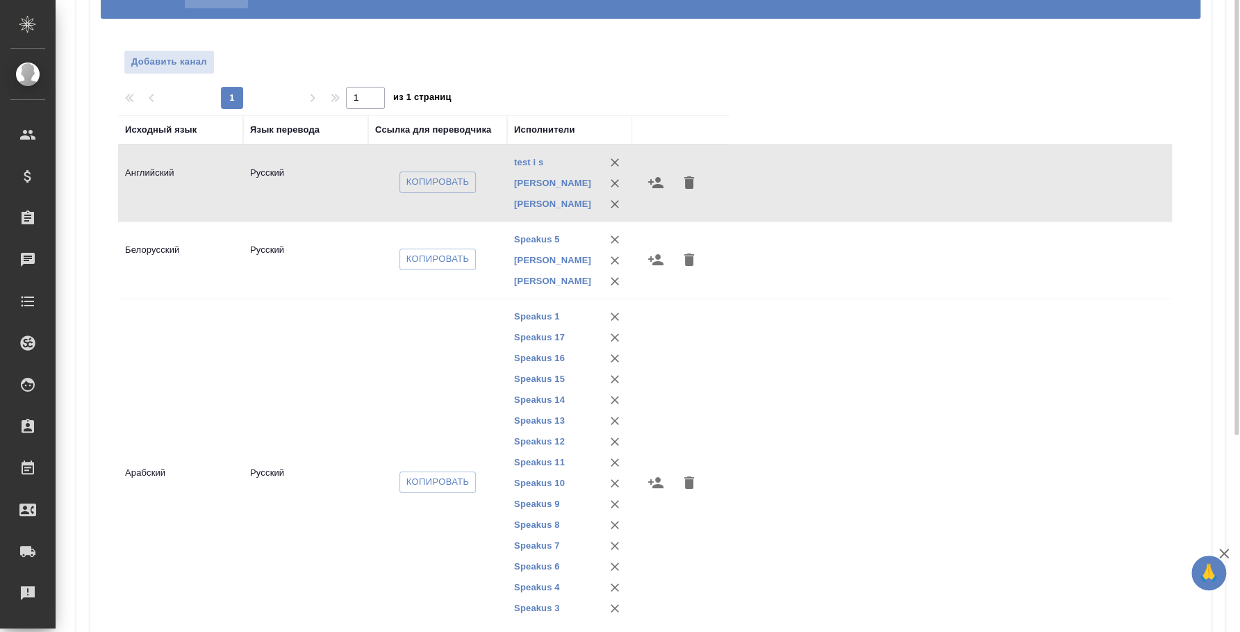
scroll to position [0, 0]
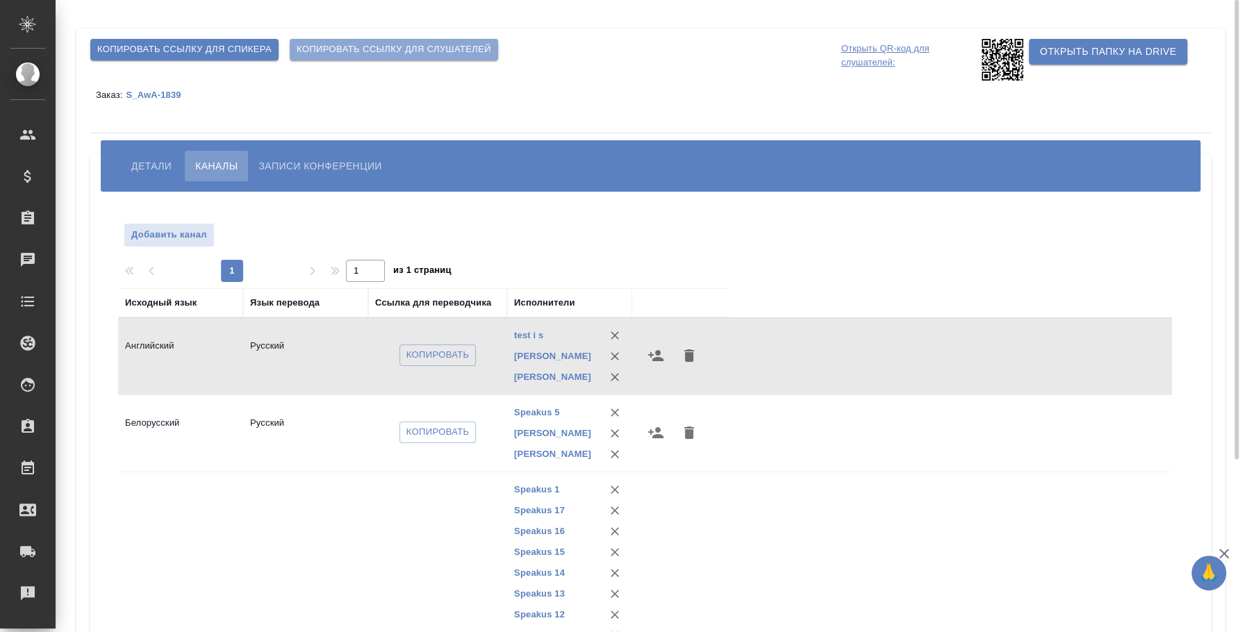
click at [386, 50] on span "Копировать ссылку для слушателей" at bounding box center [394, 50] width 195 height 16
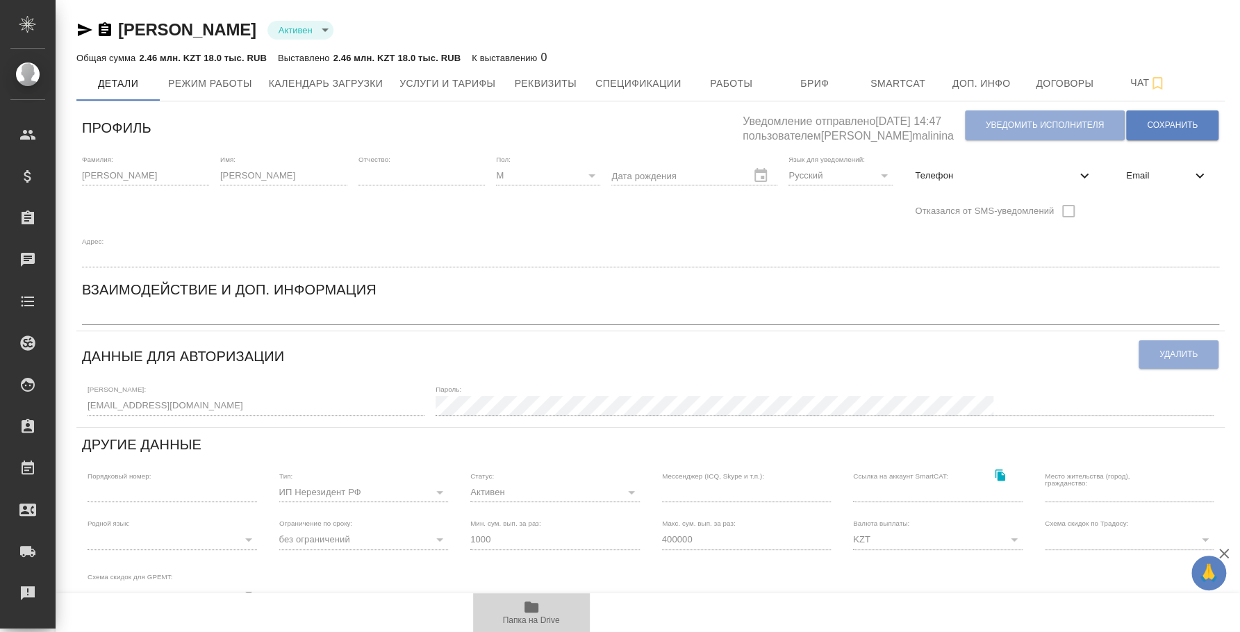
click at [526, 601] on icon "button" at bounding box center [531, 607] width 17 height 17
click at [490, 82] on span "Услуги и тарифы" at bounding box center [448, 83] width 96 height 17
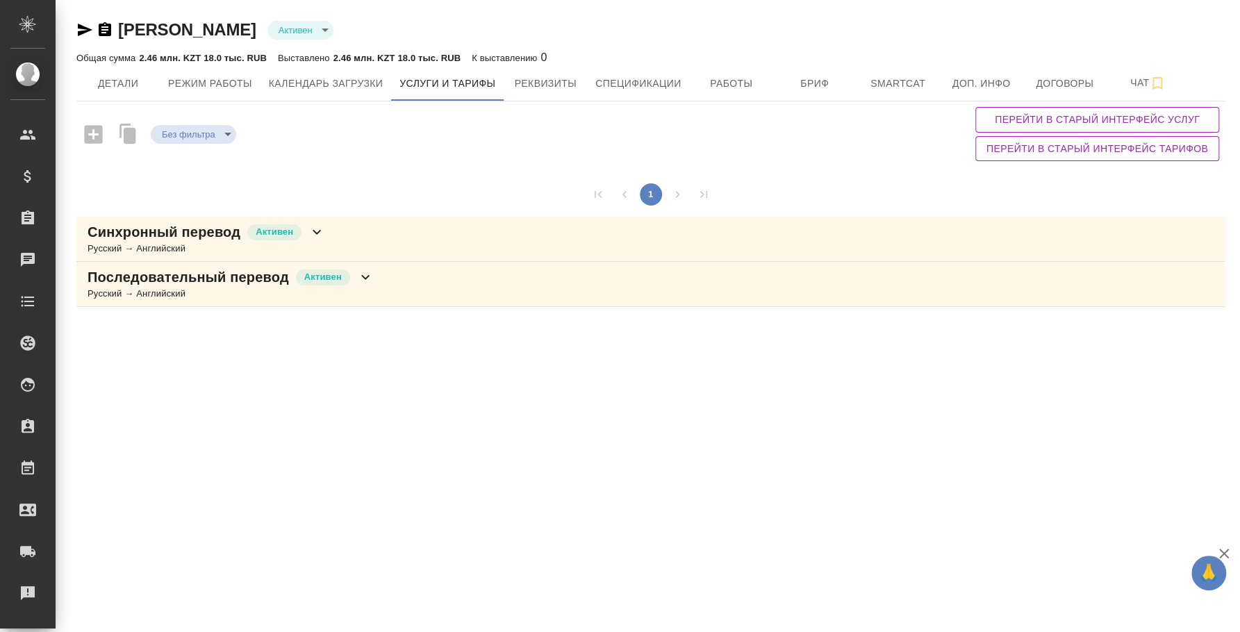
click at [386, 247] on div "Синхронный перевод Активен Русский → Английский" at bounding box center [650, 239] width 1149 height 45
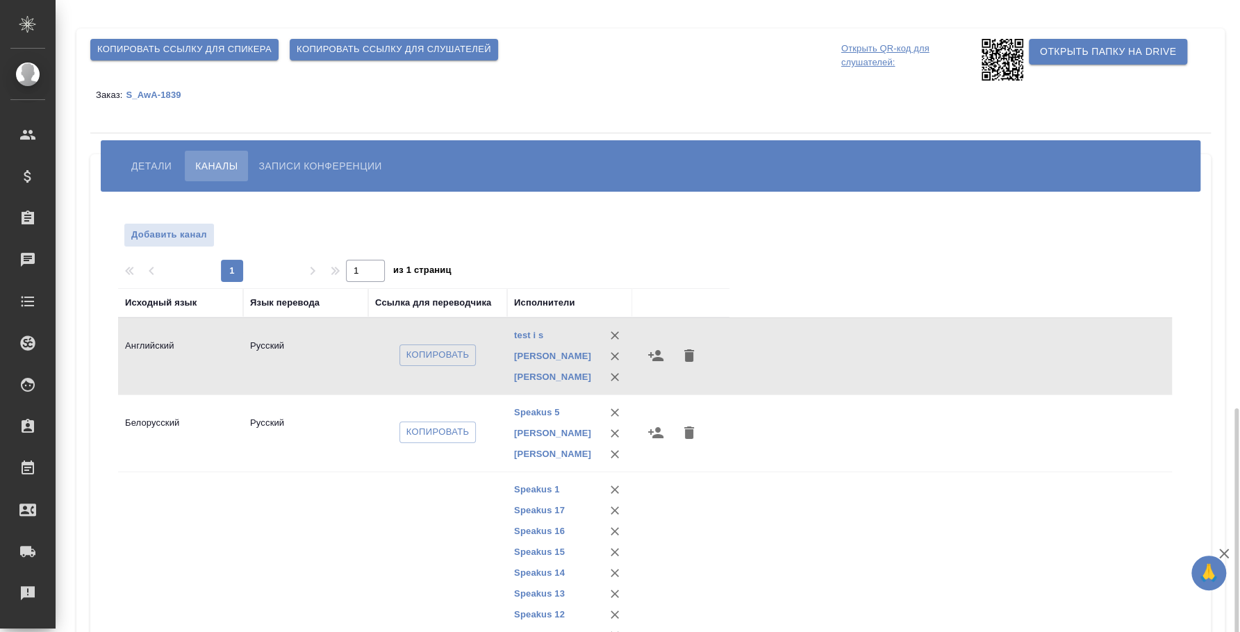
scroll to position [236, 0]
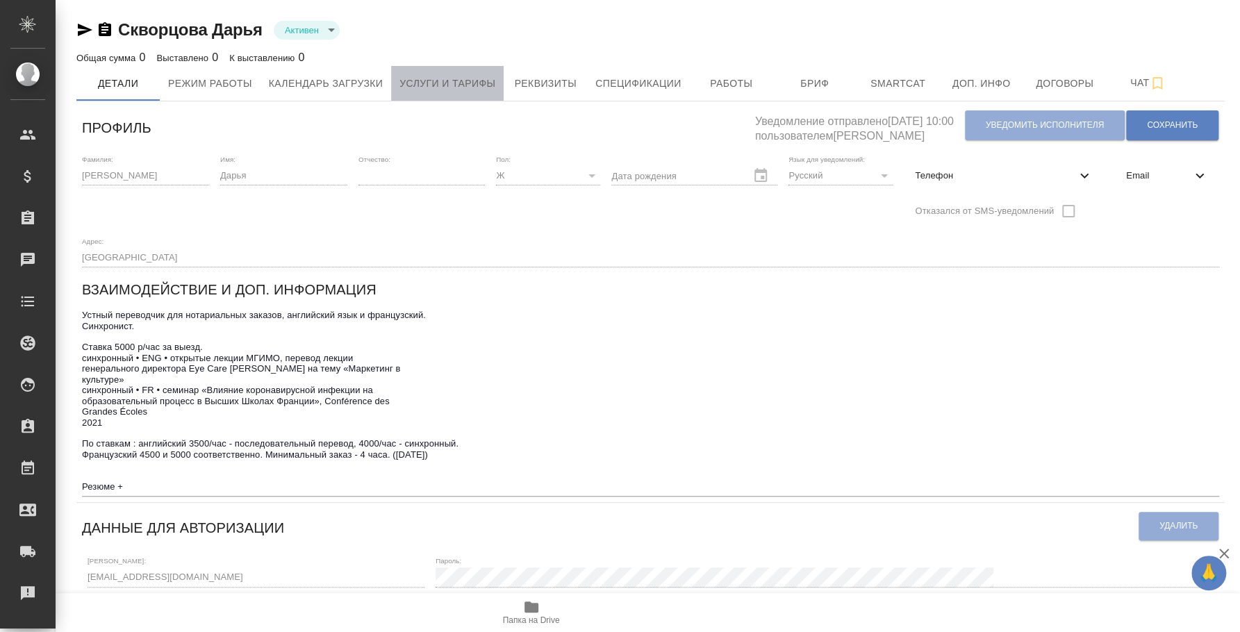
click at [458, 87] on span "Услуги и тарифы" at bounding box center [448, 83] width 96 height 17
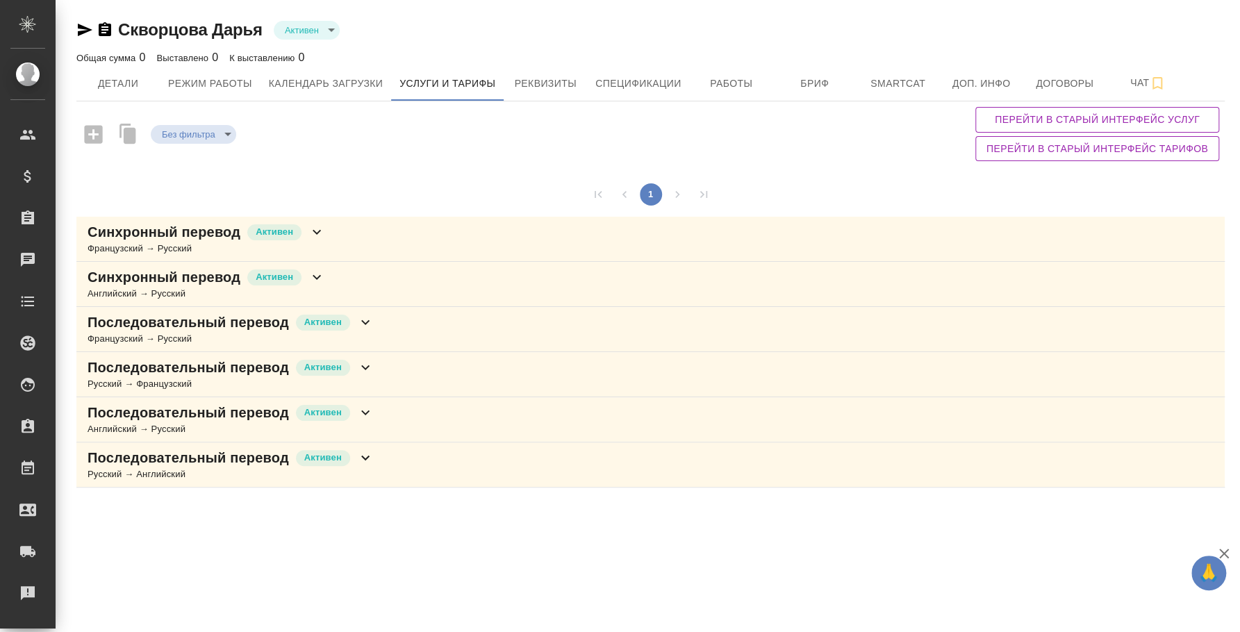
click at [372, 284] on div "Синхронный перевод [PERSON_NAME] → Русский" at bounding box center [650, 284] width 1149 height 45
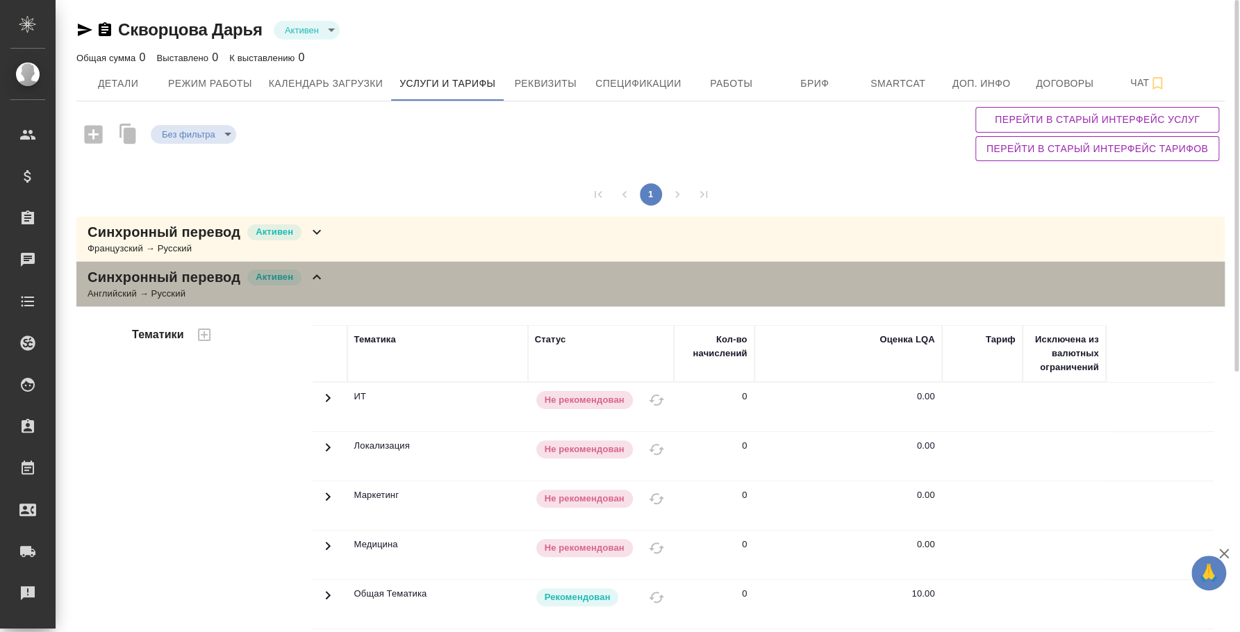
click at [565, 290] on div "Синхронный перевод [PERSON_NAME] → Русский" at bounding box center [650, 284] width 1149 height 45
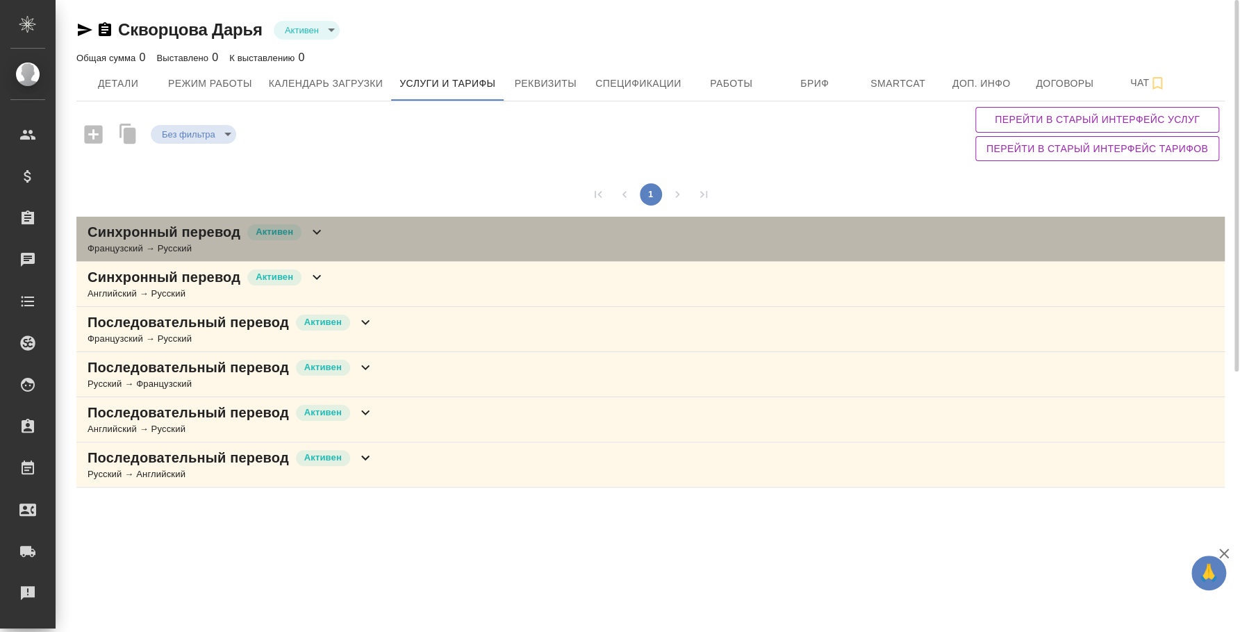
click at [458, 239] on div "Синхронный перевод [PERSON_NAME] → Русский" at bounding box center [650, 239] width 1149 height 45
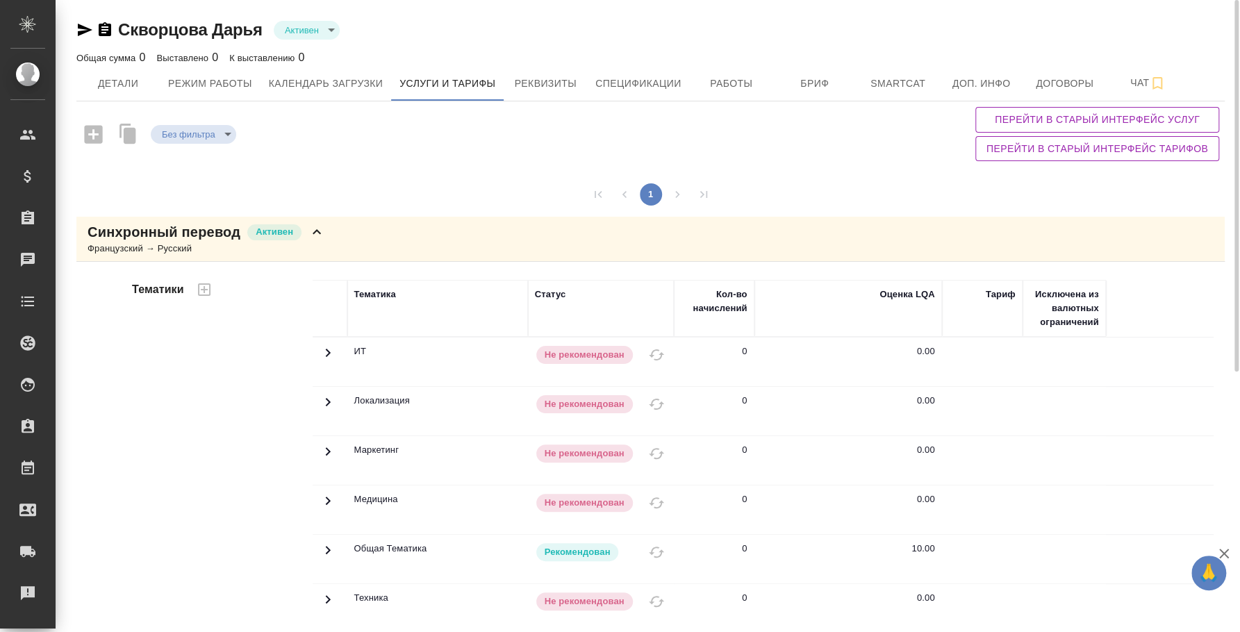
click at [508, 251] on div "Синхронный перевод [PERSON_NAME] → Русский" at bounding box center [650, 239] width 1149 height 45
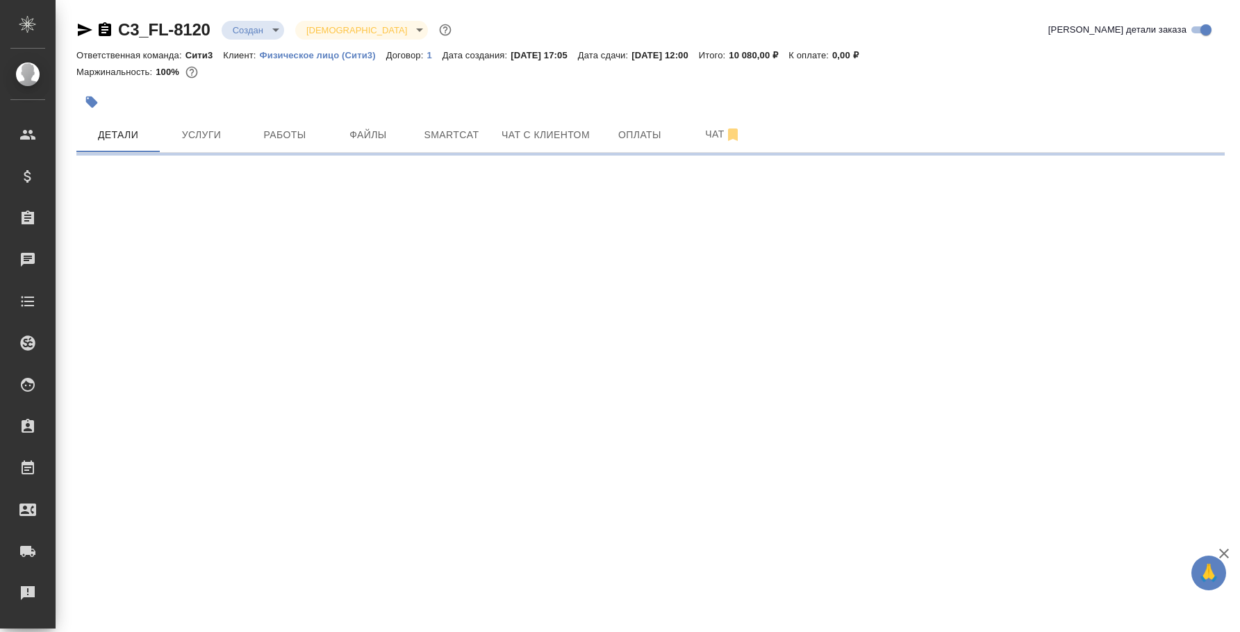
select select "RU"
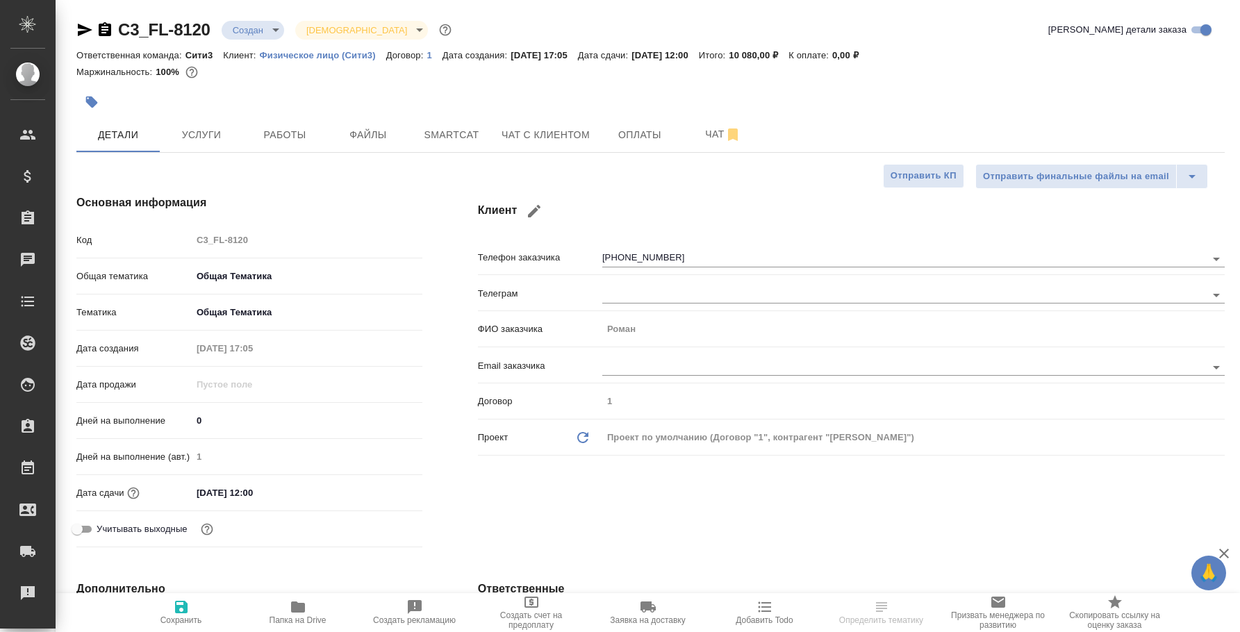
type textarea "x"
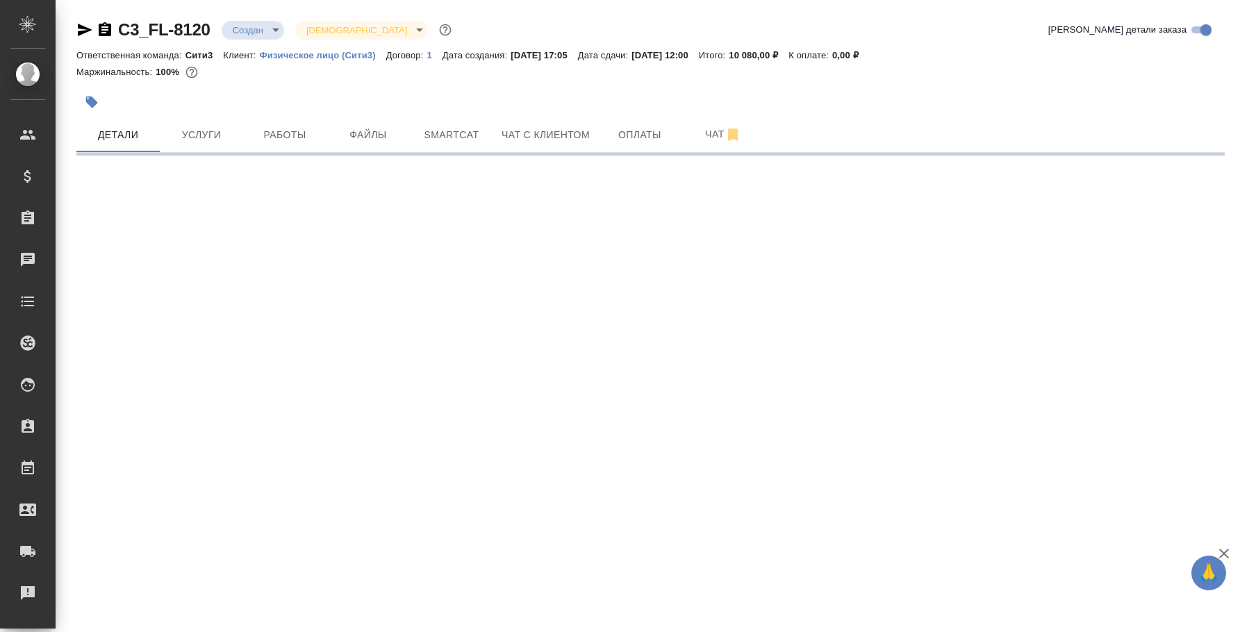
select select "RU"
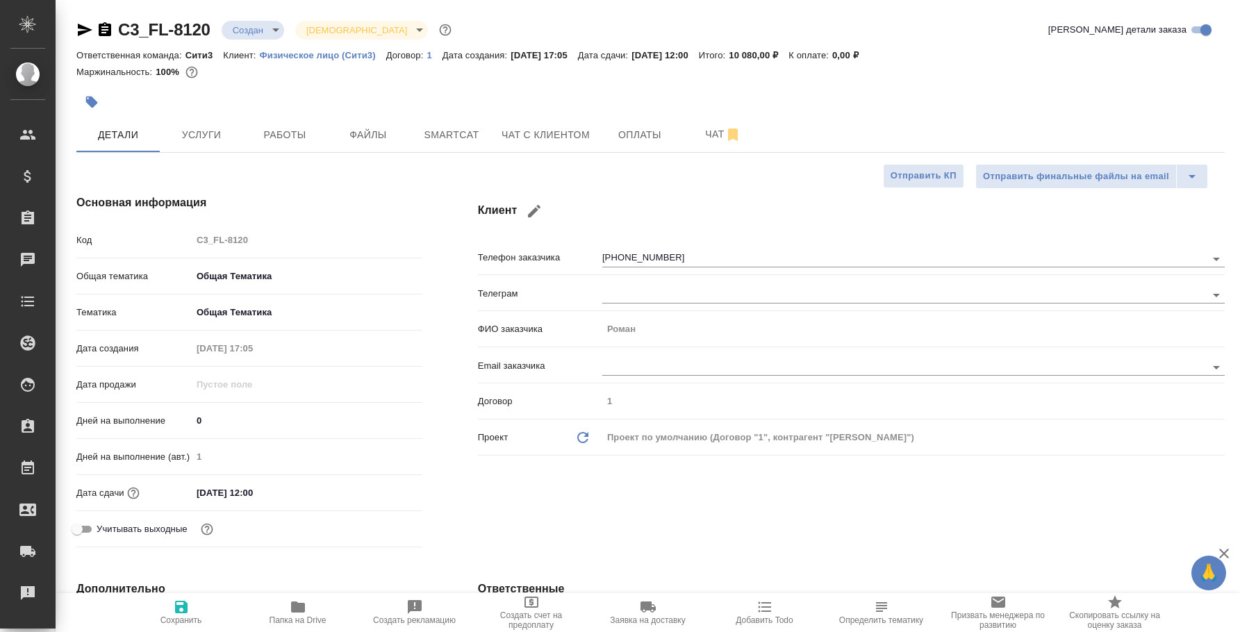
type textarea "x"
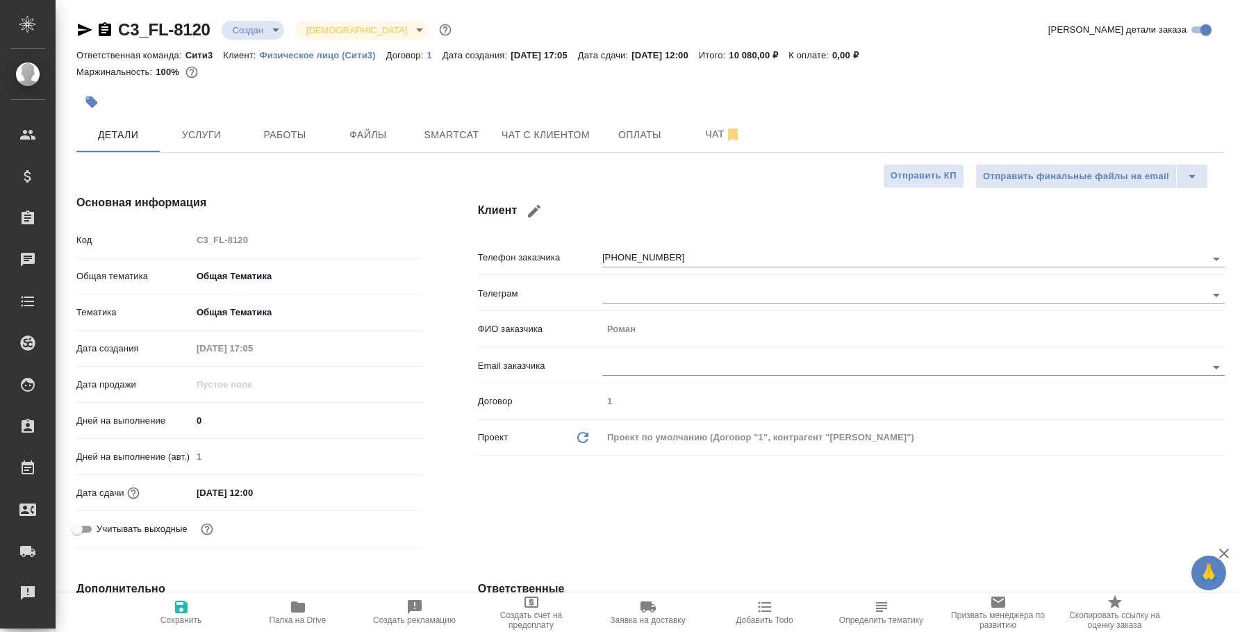
type textarea "x"
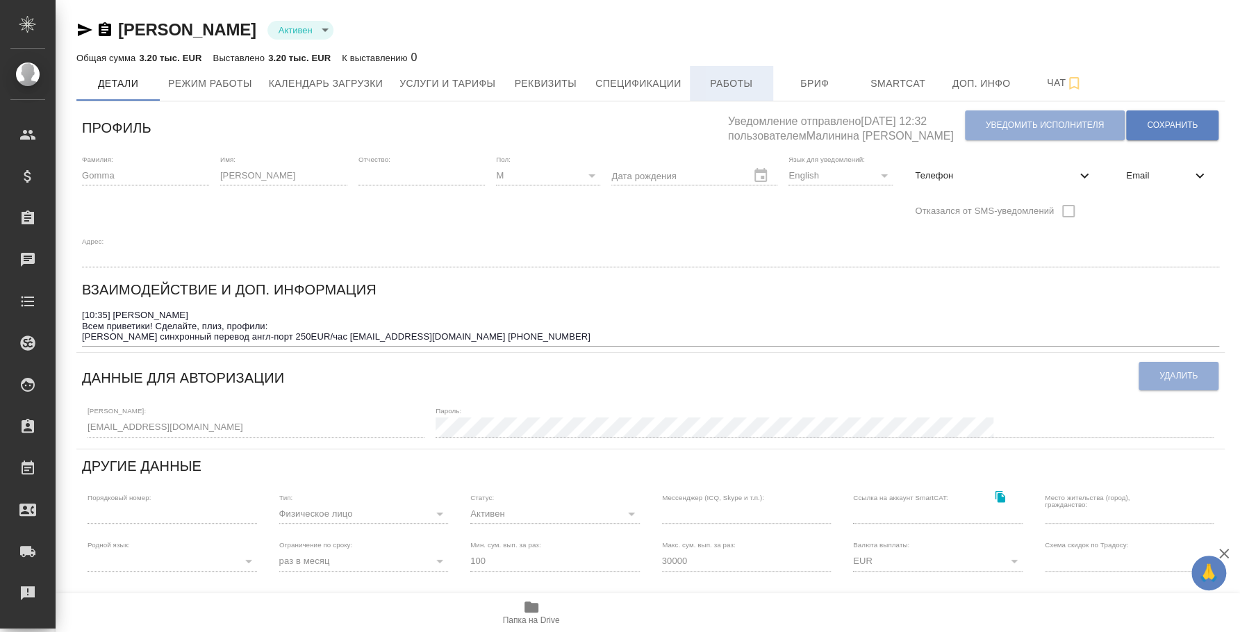
click at [721, 71] on button "Работы" at bounding box center [731, 83] width 83 height 35
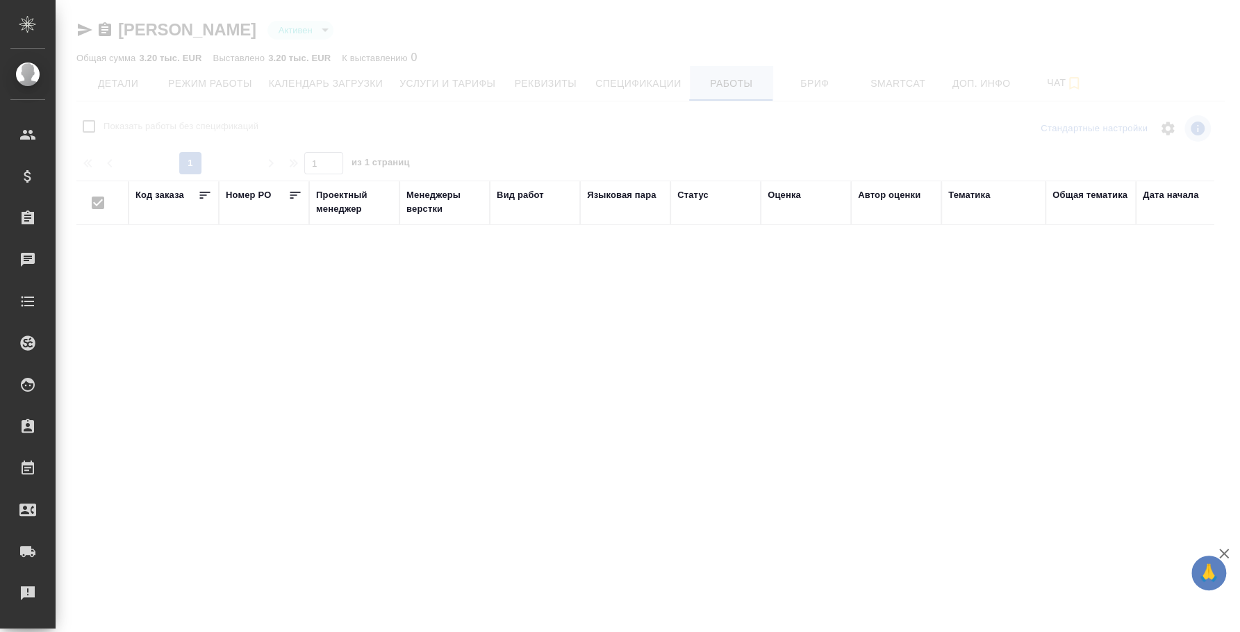
checkbox input "false"
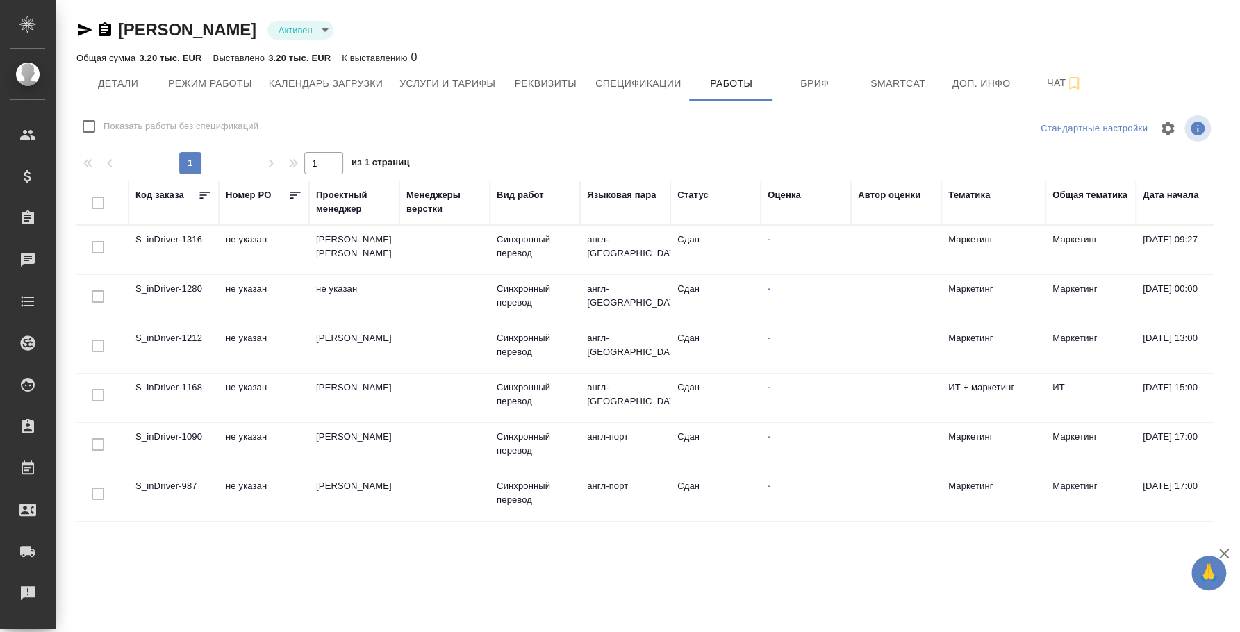
click at [338, 240] on td "[PERSON_NAME] [PERSON_NAME]" at bounding box center [354, 250] width 90 height 49
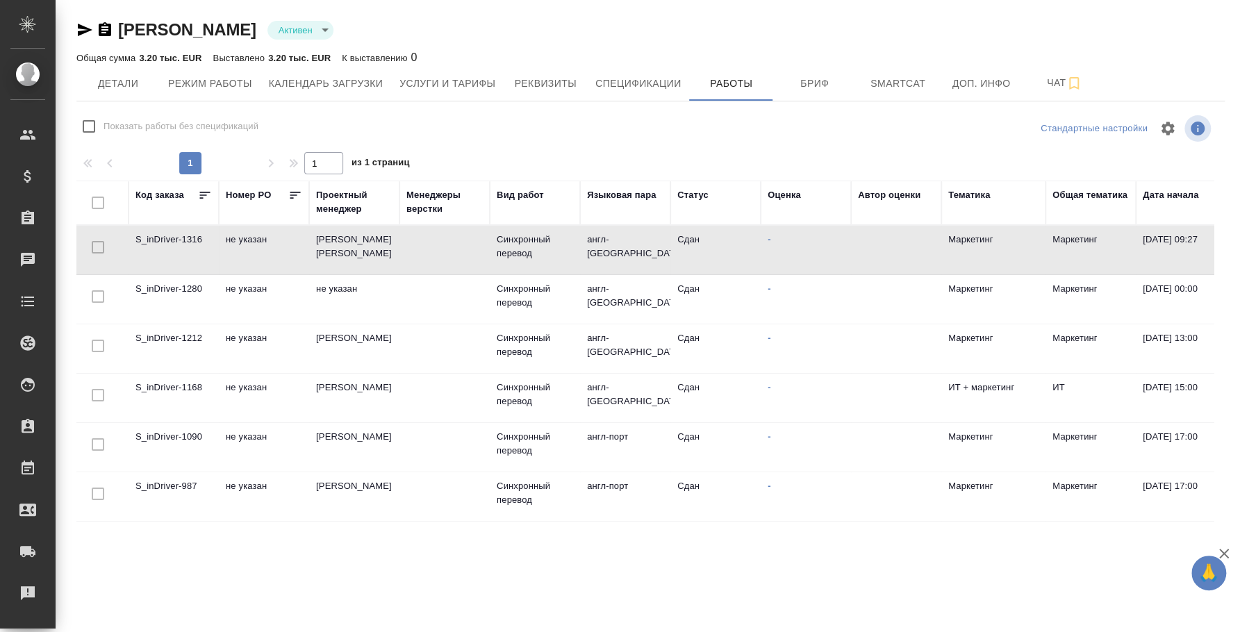
click at [338, 240] on td "[PERSON_NAME] [PERSON_NAME]" at bounding box center [354, 250] width 90 height 49
click at [89, 28] on icon "button" at bounding box center [85, 30] width 15 height 13
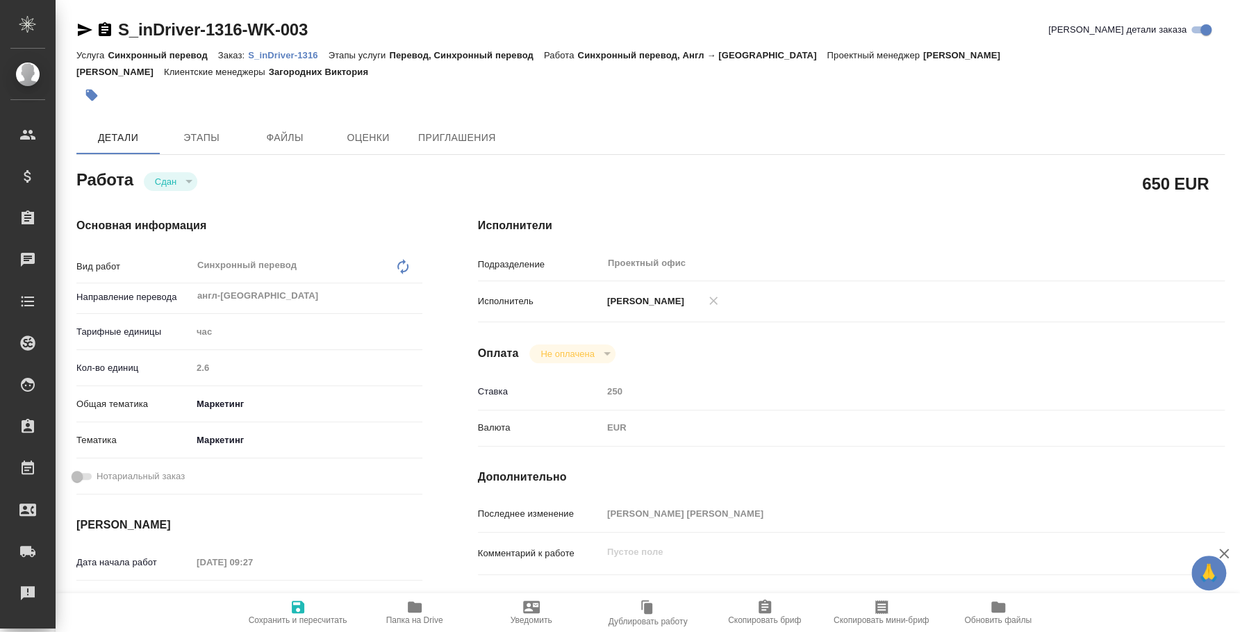
type textarea "x"
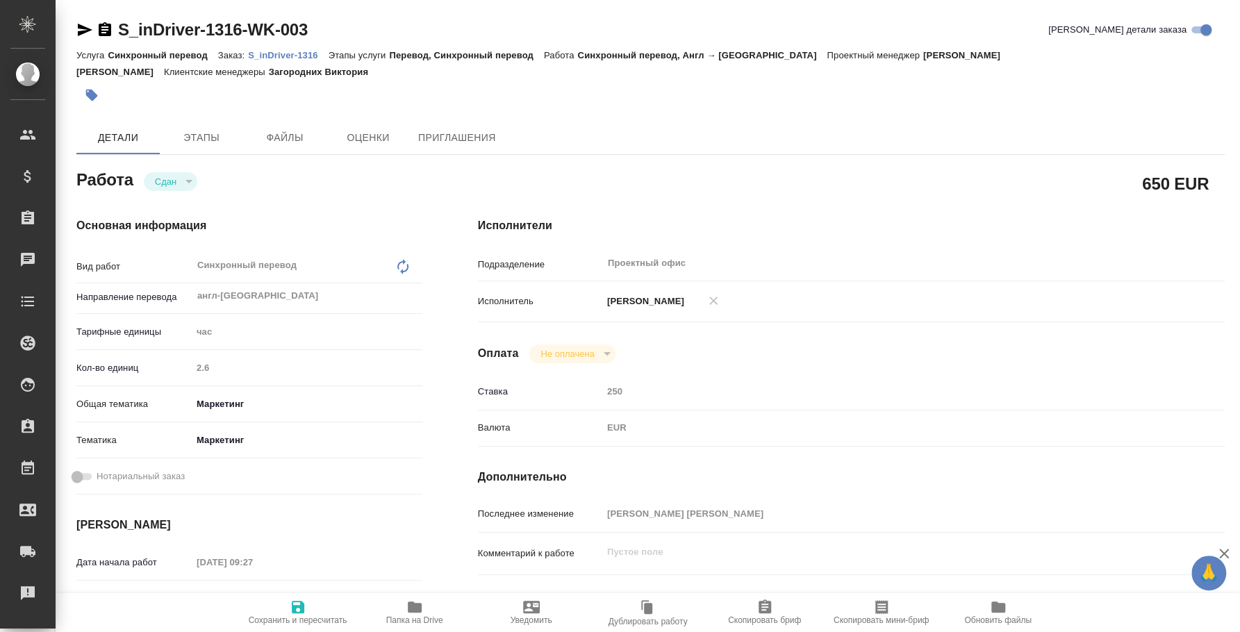
type textarea "x"
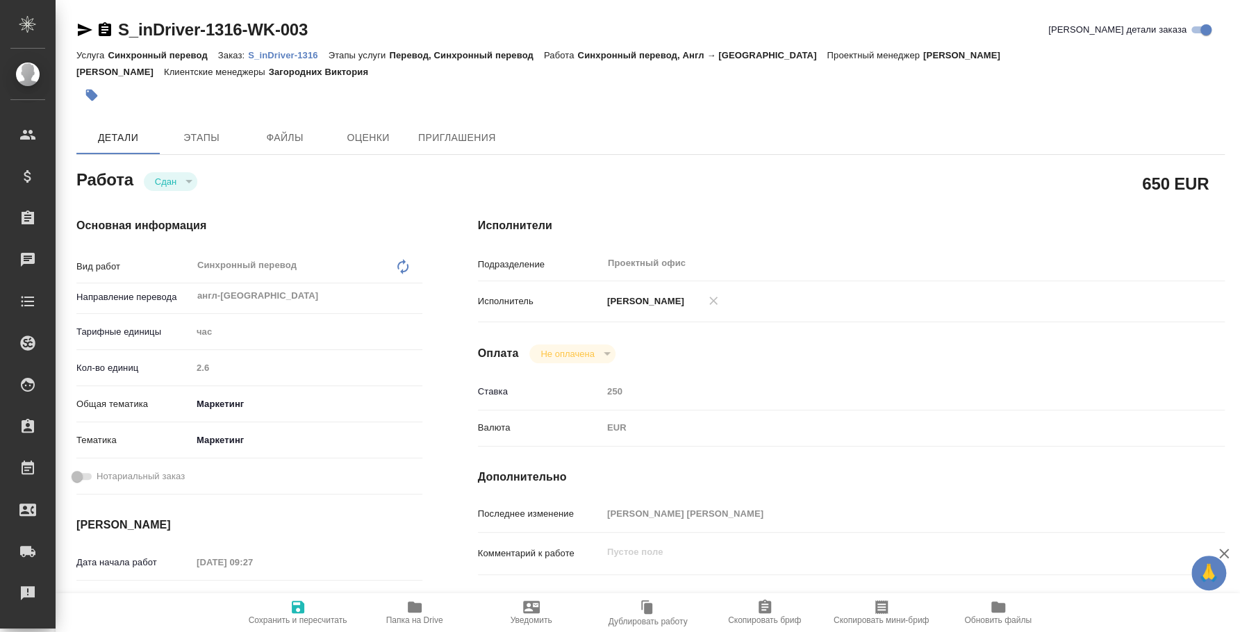
type textarea "x"
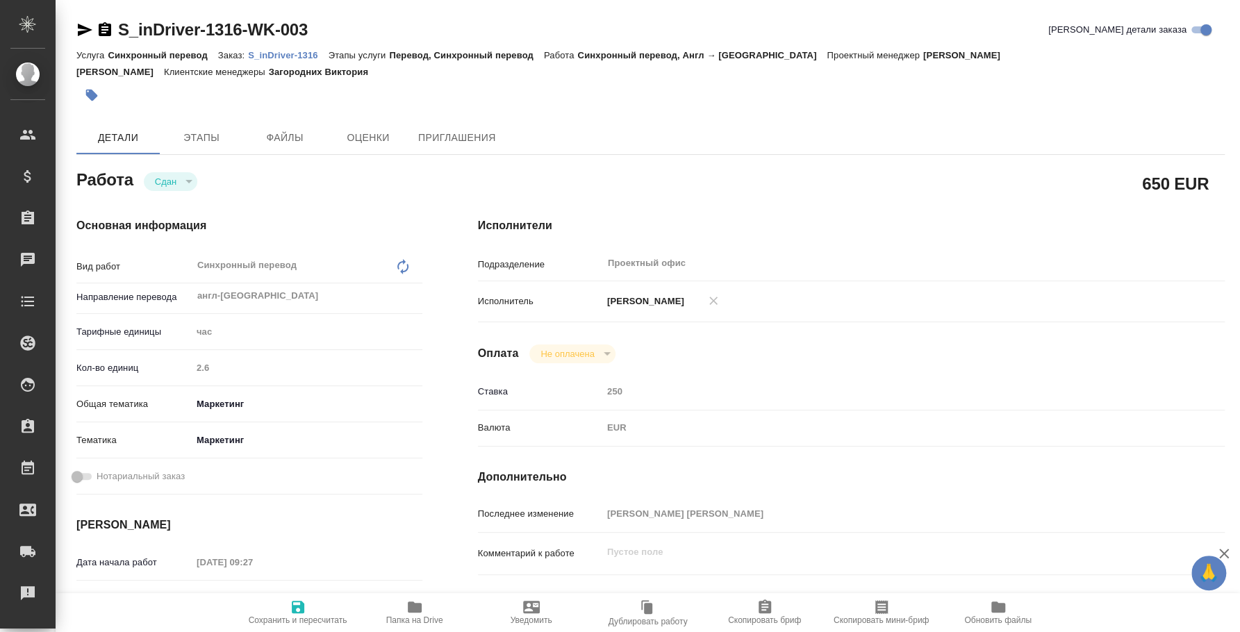
type textarea "x"
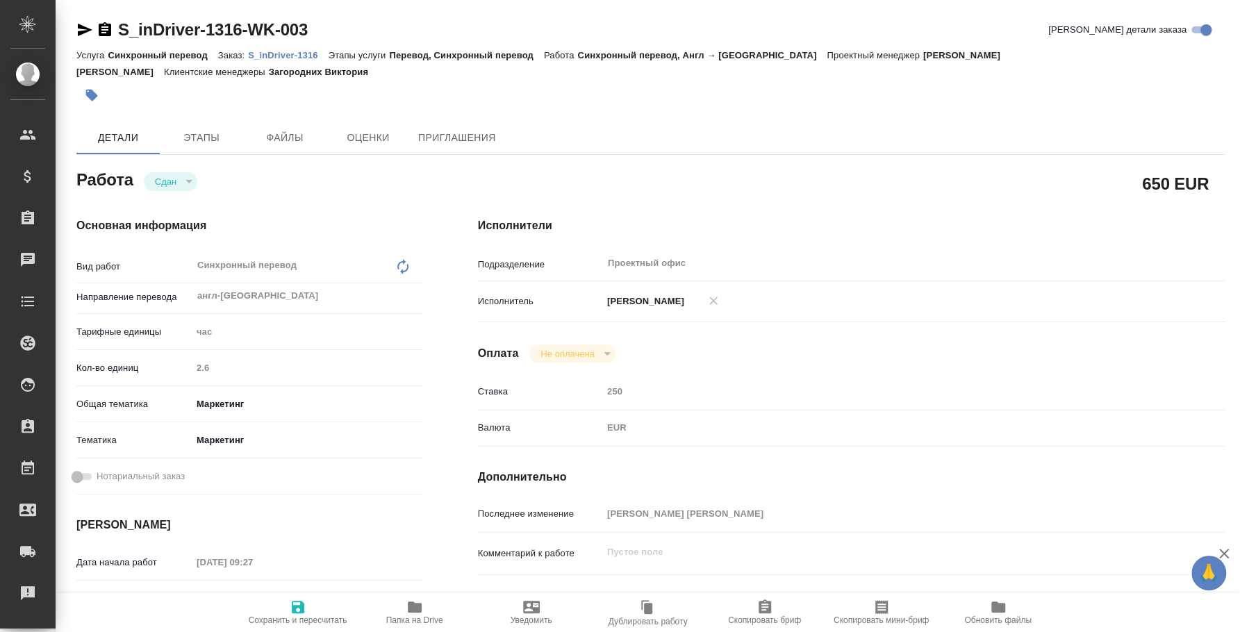
type textarea "x"
